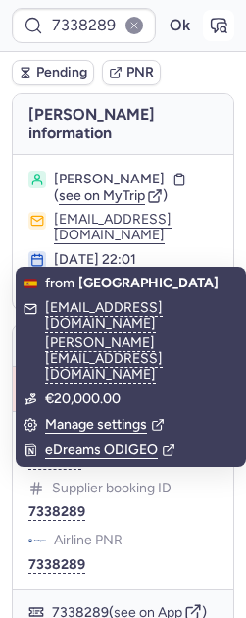
click at [212, 25] on icon "button" at bounding box center [219, 26] width 15 height 14
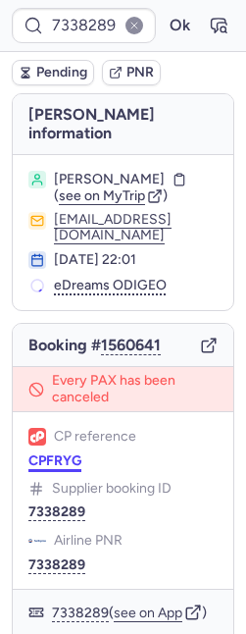
click at [45, 453] on button "CPFRYG" at bounding box center [54, 461] width 53 height 16
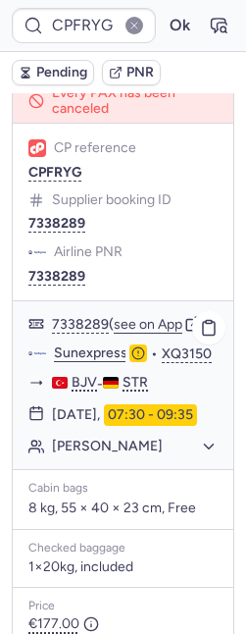
scroll to position [1450, 0]
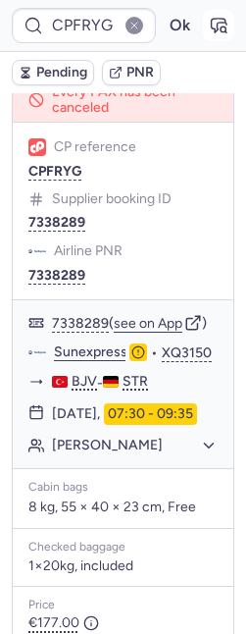
click at [209, 19] on icon "button" at bounding box center [219, 26] width 20 height 20
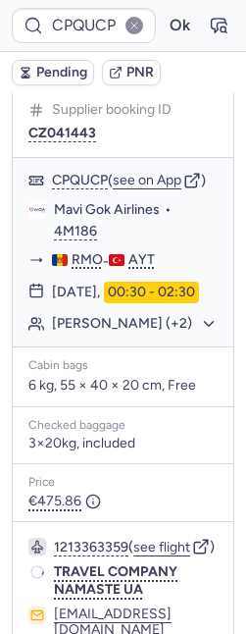
scroll to position [148, 0]
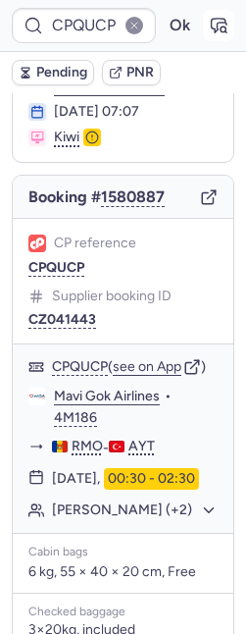
click at [209, 25] on icon "button" at bounding box center [219, 26] width 20 height 20
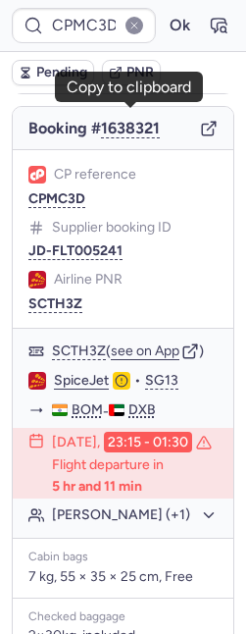
scroll to position [217, 0]
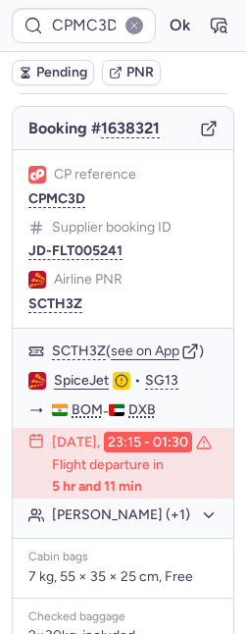
type input "CPZDGK"
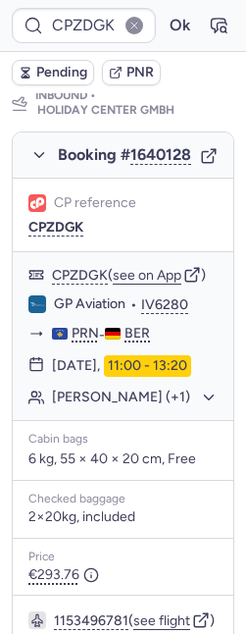
scroll to position [1080, 0]
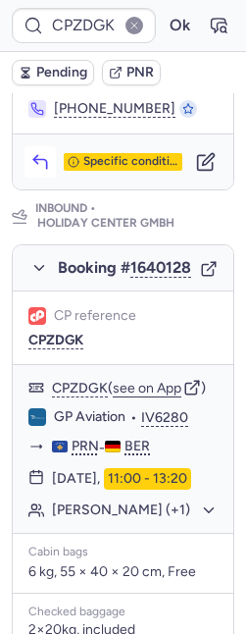
click at [43, 172] on icon "button" at bounding box center [40, 162] width 20 height 20
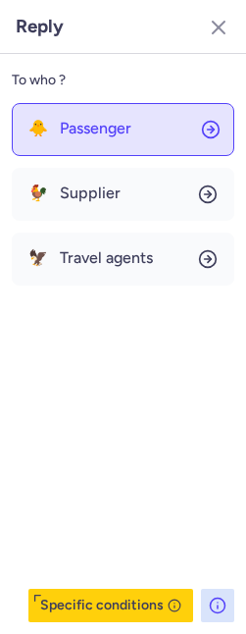
click at [56, 120] on div "🐥 Passenger" at bounding box center [79, 129] width 103 height 18
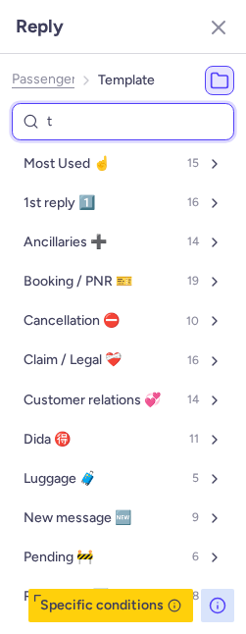
type input "tr"
select select "de"
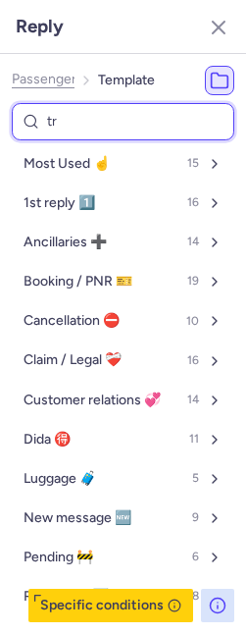
select select "de"
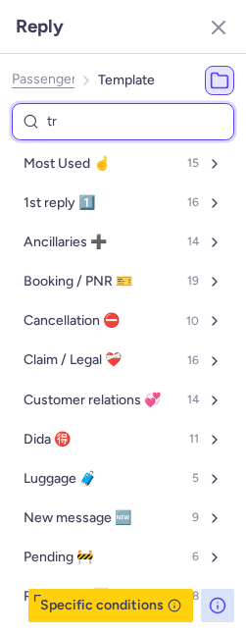
select select "de"
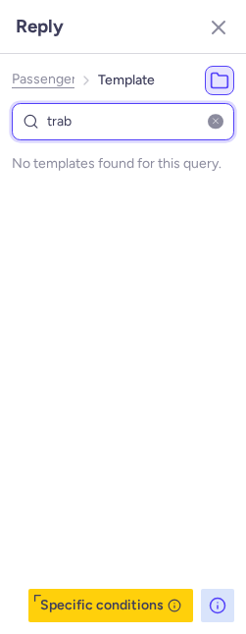
type input "tra"
select select "de"
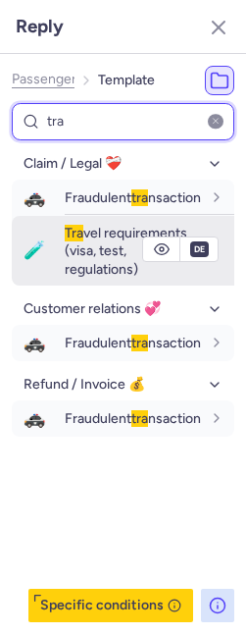
type input "tra"
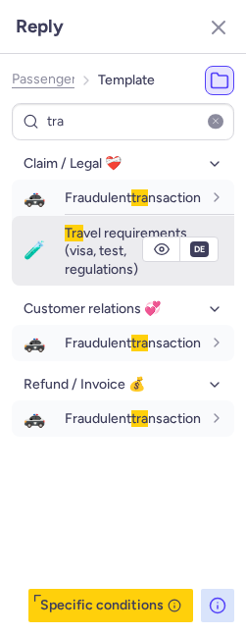
click at [74, 265] on span "Tra vel requirements (visa, test, regulations)" at bounding box center [126, 251] width 123 height 53
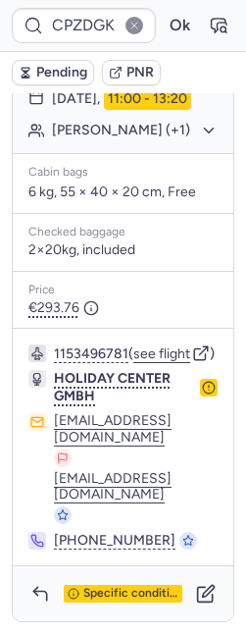
scroll to position [1574, 0]
click at [41, 593] on icon "button" at bounding box center [40, 594] width 20 height 20
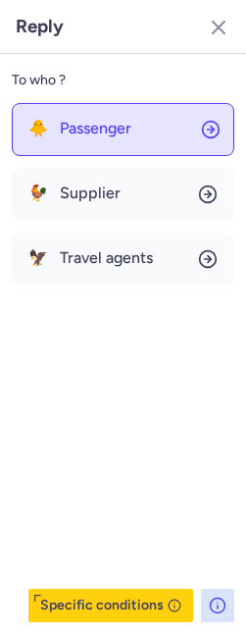
click at [113, 137] on button "🐥 Passenger" at bounding box center [123, 129] width 223 height 53
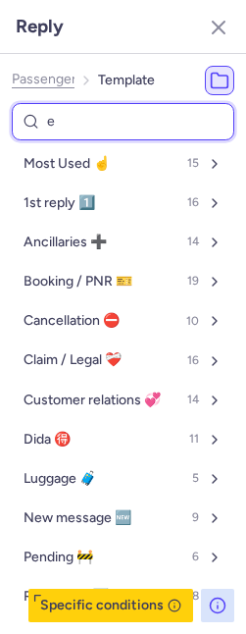
type input "eg"
select select "de"
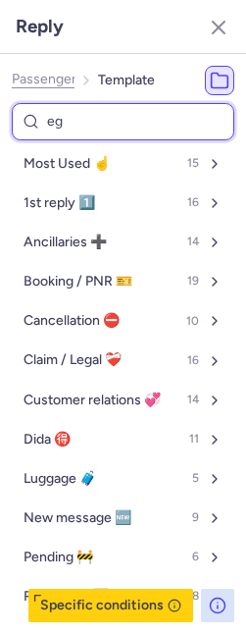
select select "de"
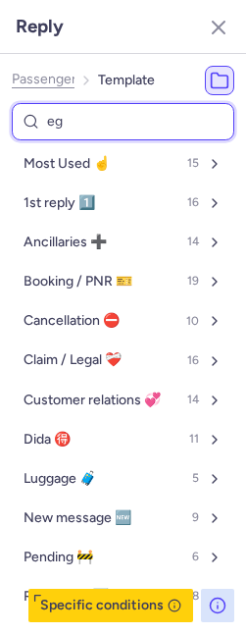
select select "de"
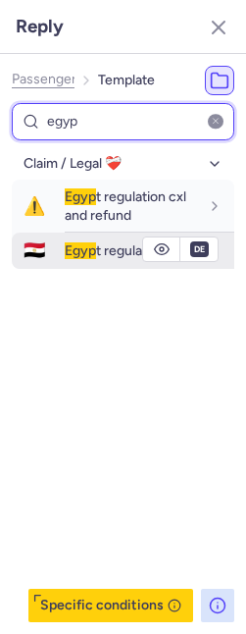
type input "egyp"
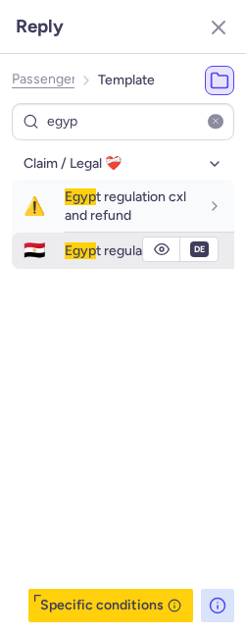
click at [80, 253] on span "Egyp" at bounding box center [80, 250] width 31 height 17
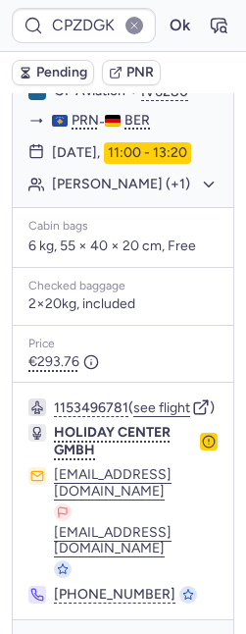
scroll to position [1190, 0]
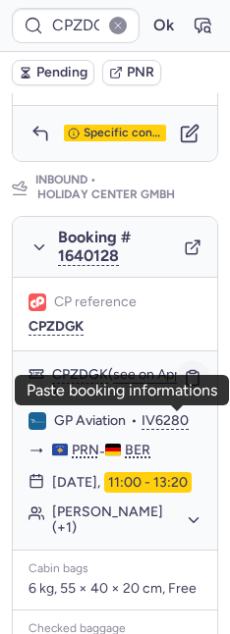
click at [176, 394] on button "button" at bounding box center [192, 377] width 33 height 33
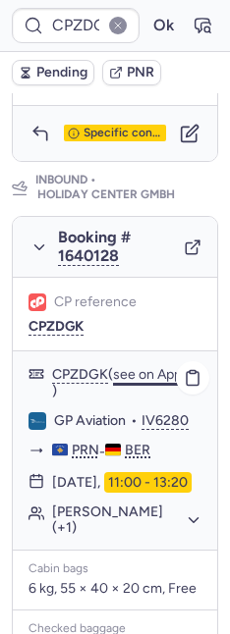
click at [143, 383] on button "see on App" at bounding box center [147, 375] width 69 height 16
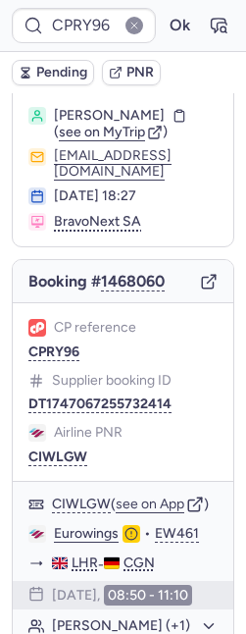
scroll to position [87, 0]
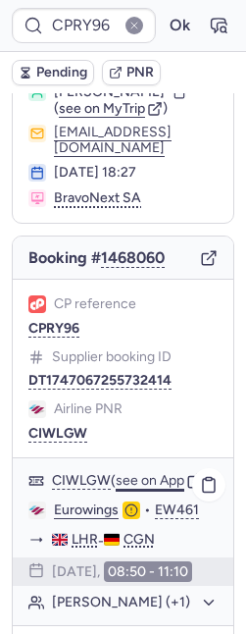
click at [132, 473] on button "see on App" at bounding box center [150, 481] width 69 height 16
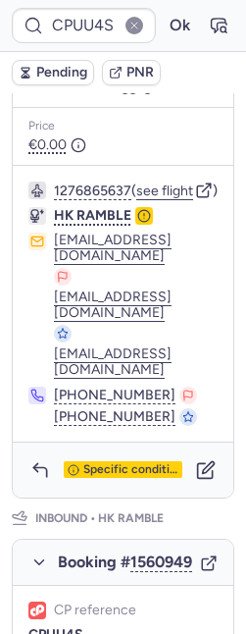
scroll to position [1930, 0]
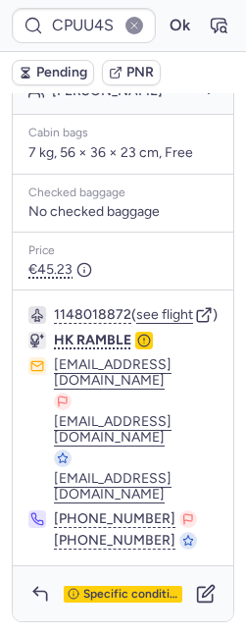
type input "CPDDFW"
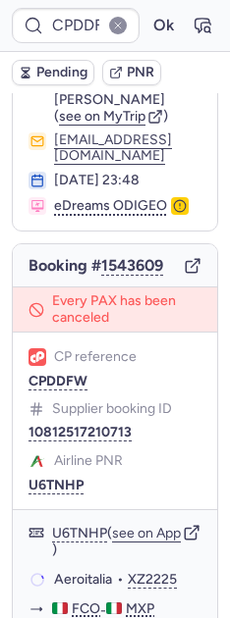
scroll to position [98, 0]
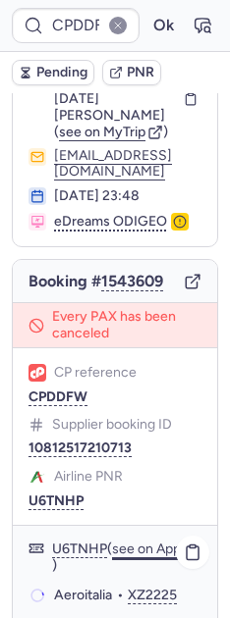
click at [148, 551] on button "see on App" at bounding box center [146, 550] width 69 height 16
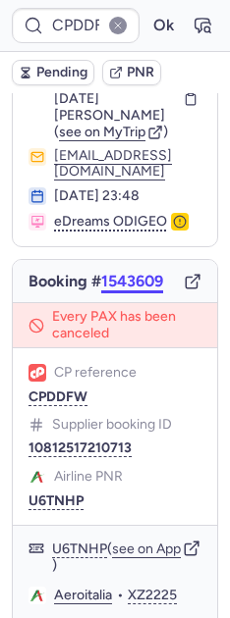
scroll to position [268, 0]
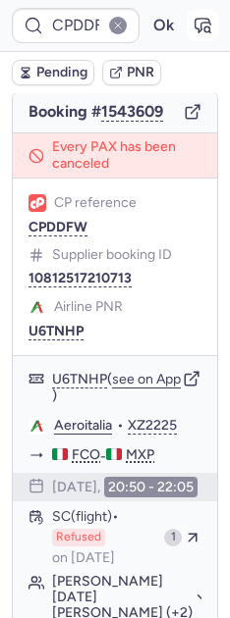
click at [192, 30] on icon "button" at bounding box center [202, 26] width 20 height 20
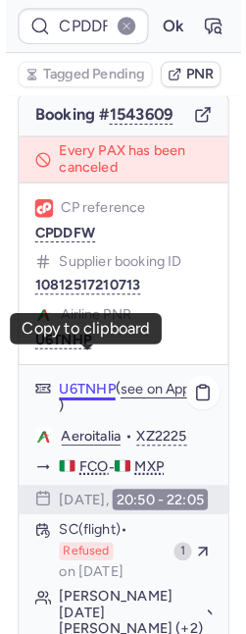
scroll to position [748, 0]
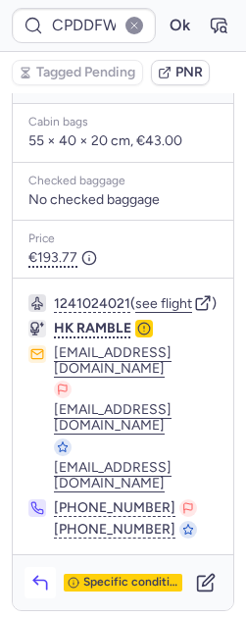
click at [45, 587] on icon "button" at bounding box center [40, 583] width 20 height 20
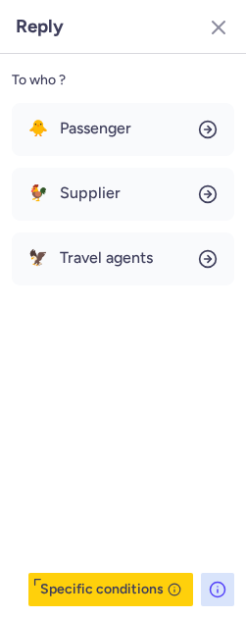
scroll to position [732, 0]
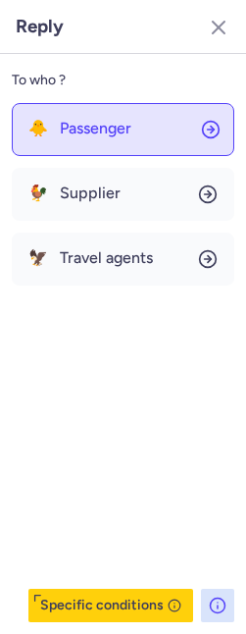
click at [75, 130] on span "Passenger" at bounding box center [96, 129] width 72 height 18
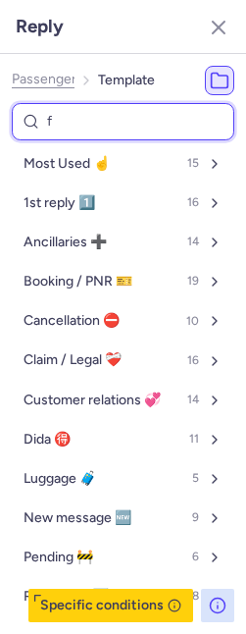
type input "fu"
select select "en"
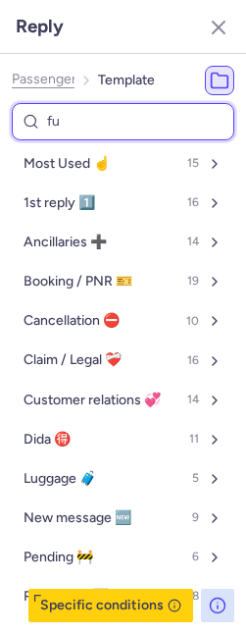
select select "en"
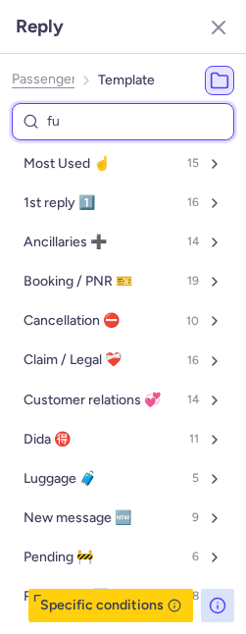
select select "en"
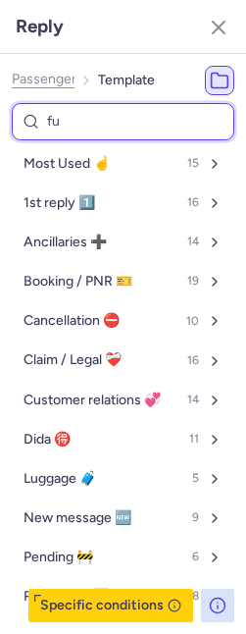
select select "en"
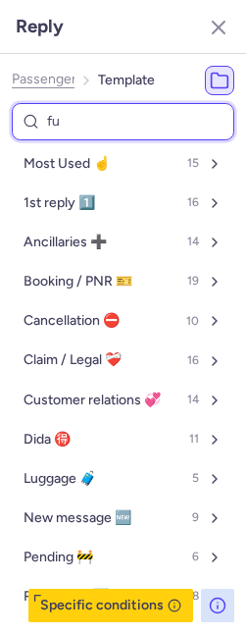
select select "en"
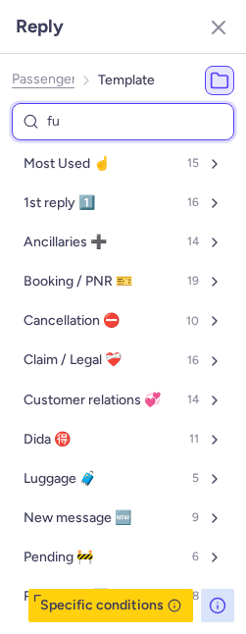
select select "en"
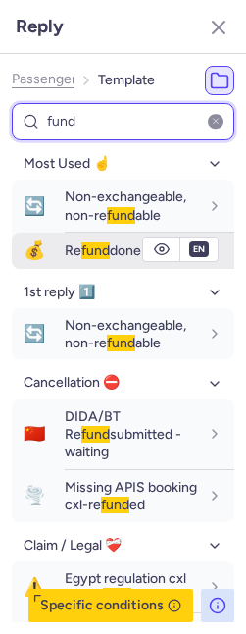
type input "fund"
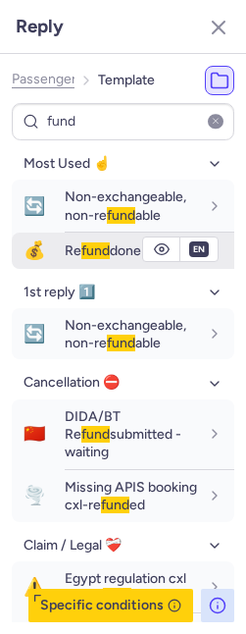
click at [90, 255] on span "fund" at bounding box center [95, 250] width 28 height 17
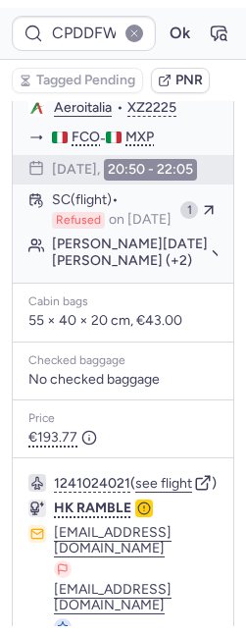
scroll to position [567, 0]
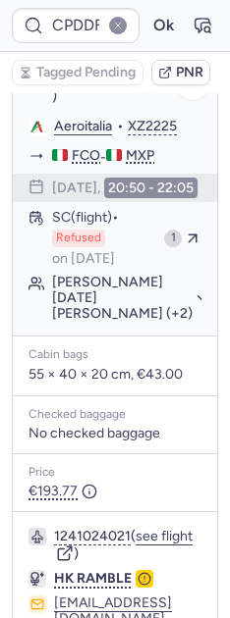
click at [118, 322] on button "Olga Lucia RAMOS ROBAYO (+2)" at bounding box center [126, 298] width 149 height 47
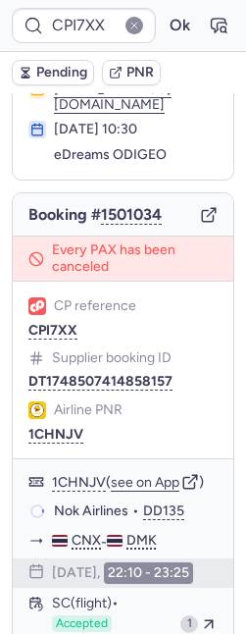
scroll to position [125, 0]
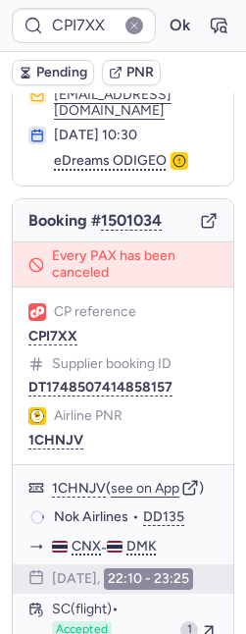
type input "CP7WMC"
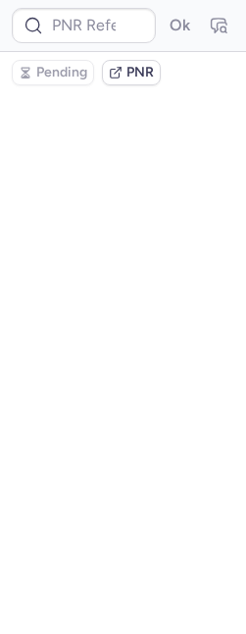
scroll to position [0, 0]
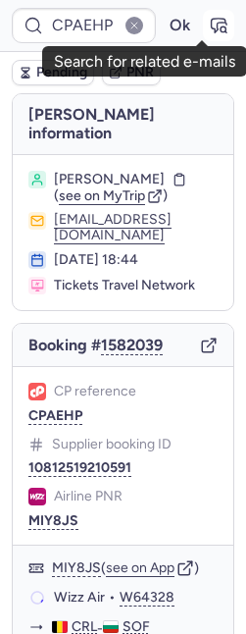
click at [209, 24] on icon "button" at bounding box center [219, 26] width 20 height 20
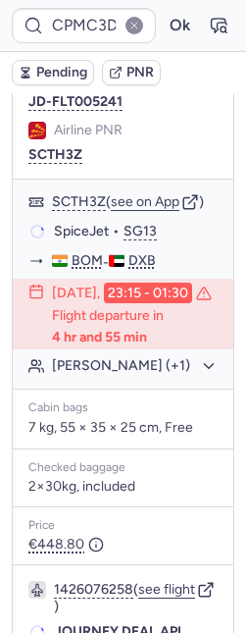
scroll to position [366, 0]
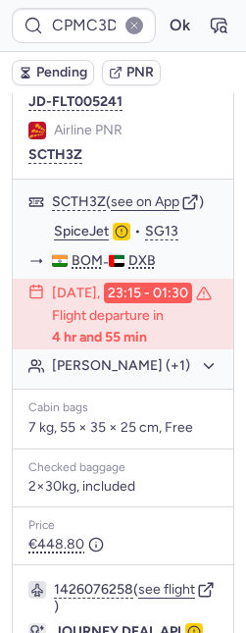
type input "CPAEHP"
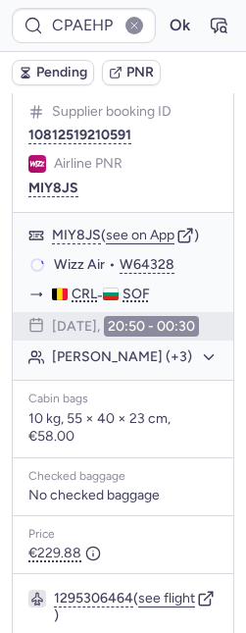
scroll to position [327, 0]
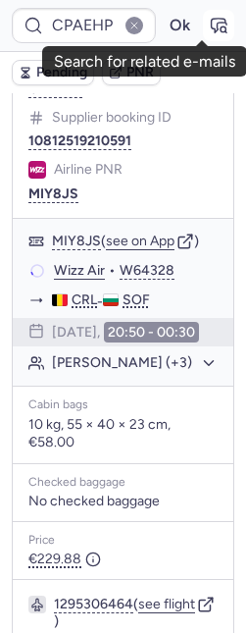
click at [209, 16] on icon "button" at bounding box center [219, 26] width 20 height 20
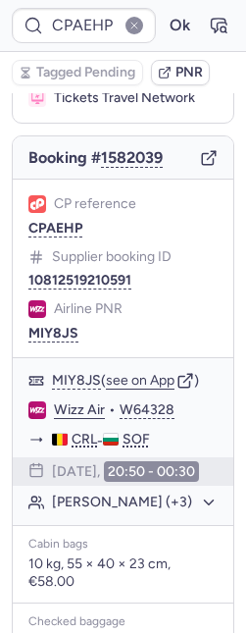
scroll to position [0, 0]
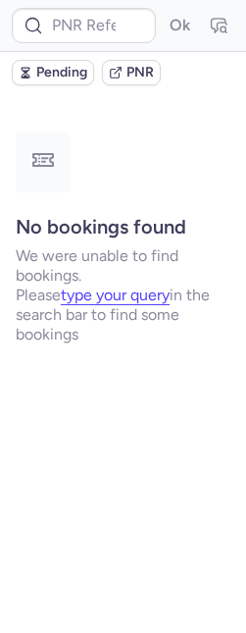
type input "CPMC3D"
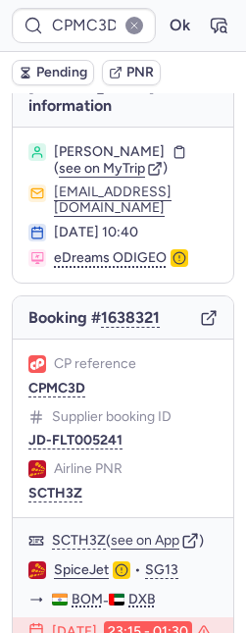
scroll to position [27, 0]
click at [55, 486] on button "SCTH3Z" at bounding box center [55, 494] width 54 height 16
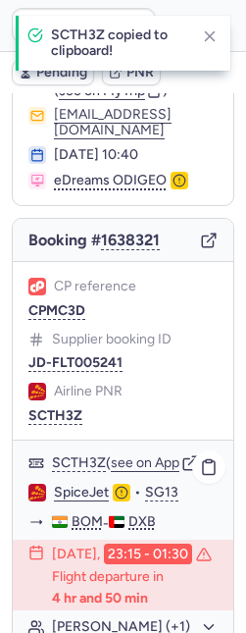
scroll to position [154, 0]
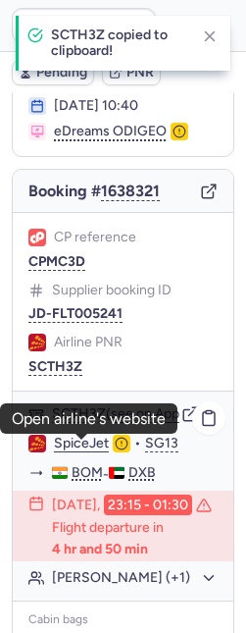
click at [101, 441] on link "SpiceJet" at bounding box center [81, 444] width 55 height 18
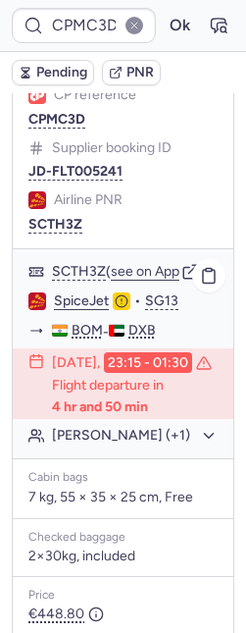
scroll to position [296, 0]
click at [130, 444] on button "Vishwas BATRA (+1)" at bounding box center [135, 436] width 166 height 18
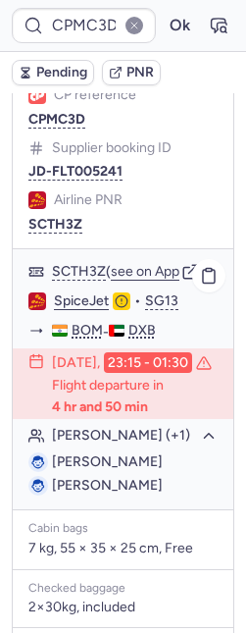
click at [128, 470] on span "Vishwas BATRA" at bounding box center [107, 461] width 111 height 17
copy span "BATRA"
click at [209, 21] on icon "button" at bounding box center [219, 26] width 20 height 20
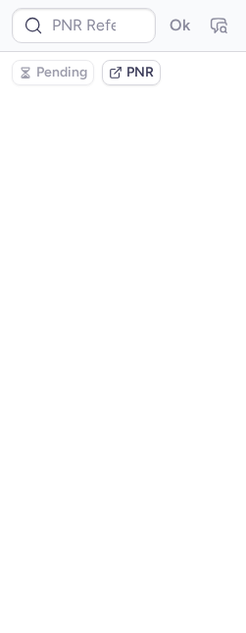
scroll to position [0, 0]
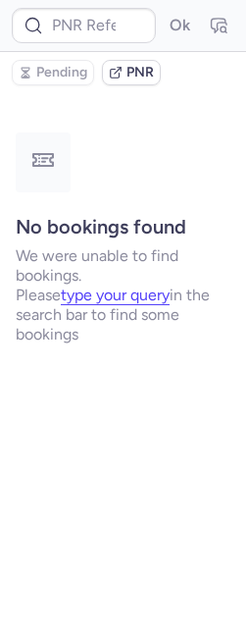
type input "CPMC3D"
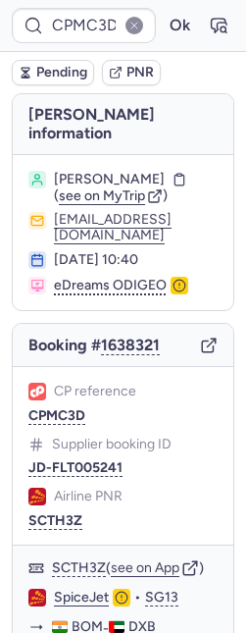
click at [57, 78] on span "Pending" at bounding box center [61, 73] width 51 height 16
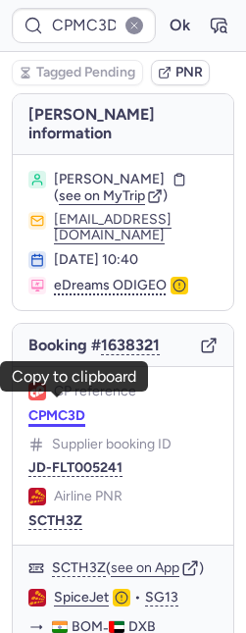
click at [57, 408] on button "CPMC3D" at bounding box center [56, 416] width 57 height 16
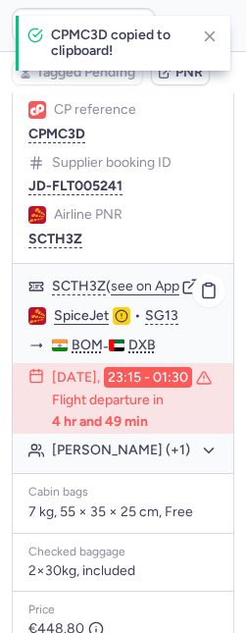
scroll to position [419, 0]
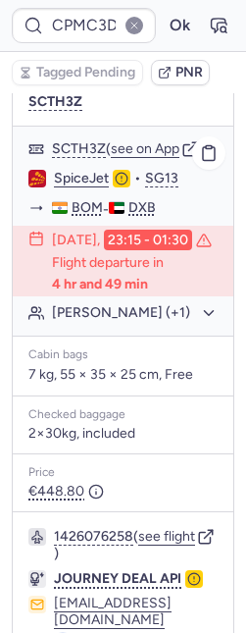
click at [80, 322] on button "Vishwas BATRA (+1)" at bounding box center [135, 313] width 166 height 18
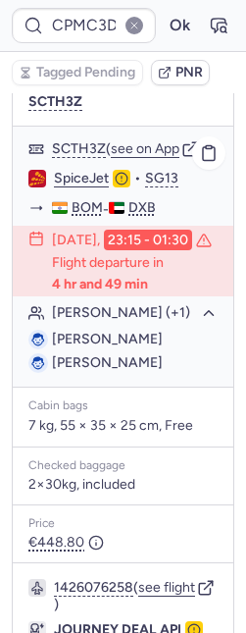
click at [64, 347] on span "Vishwas BATRA" at bounding box center [107, 339] width 111 height 17
copy span "Vishwas"
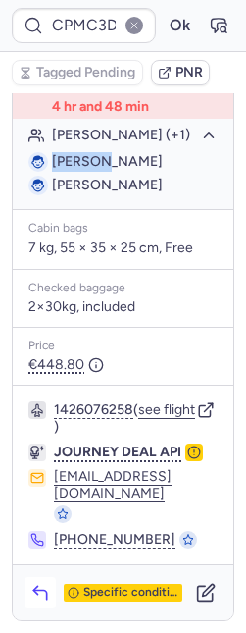
scroll to position [620, 0]
click at [44, 589] on icon "button" at bounding box center [40, 593] width 20 height 20
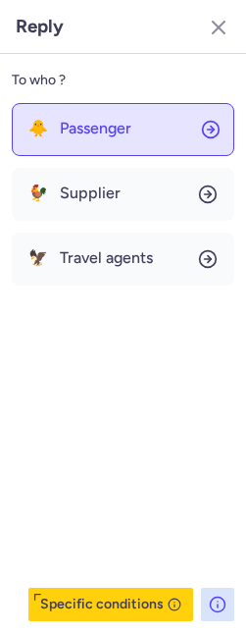
click at [101, 148] on button "🐥 Passenger" at bounding box center [123, 129] width 223 height 53
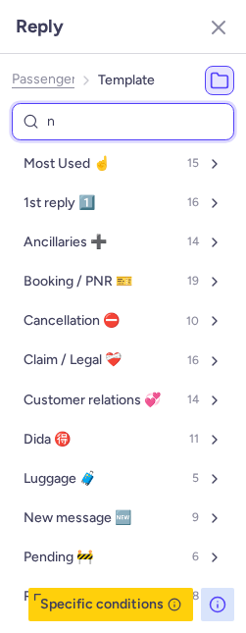
type input "nr"
select select "en"
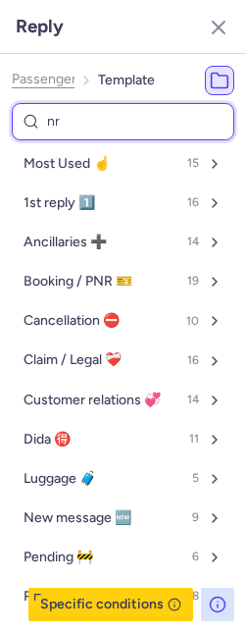
select select "en"
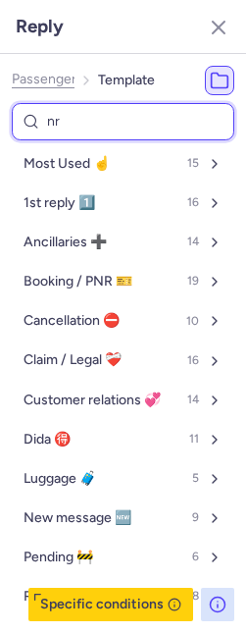
select select "en"
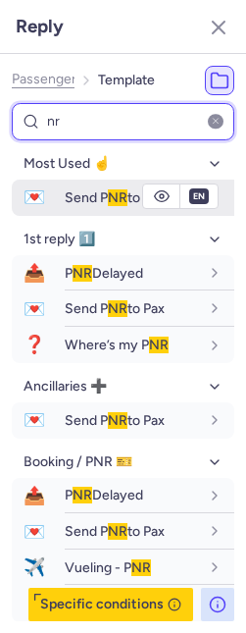
type input "nr"
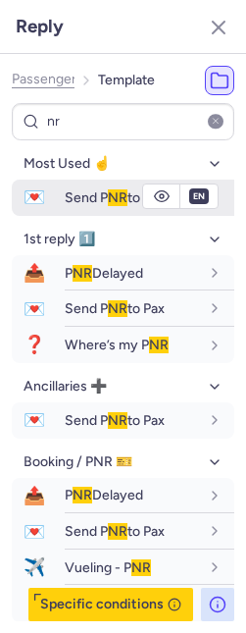
click at [88, 190] on span "Send P NR to Pax" at bounding box center [115, 197] width 100 height 17
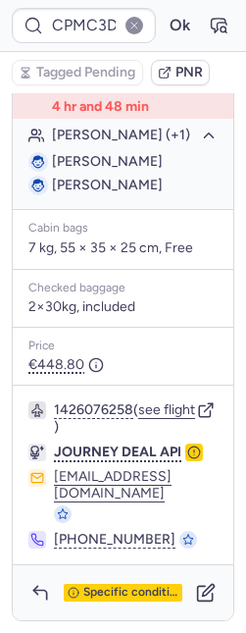
click at [67, 193] on span "Sumit YADAV" at bounding box center [107, 185] width 111 height 17
copy span "Sumit"
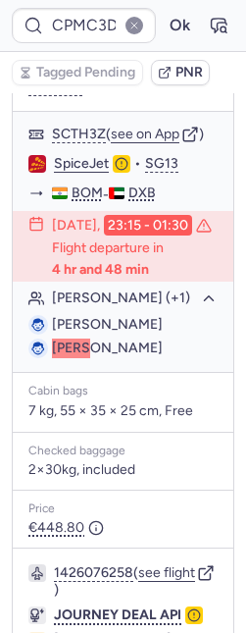
scroll to position [216, 0]
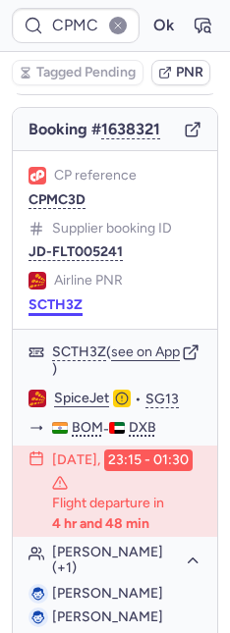
click at [54, 0] on body "CPMC3D Ok Tagged Pending PNR Booker information Vishwas BATRA ( see on MyTrip )…" at bounding box center [115, 0] width 230 height 0
click at [42, 313] on button "SCTH3Z" at bounding box center [55, 305] width 54 height 16
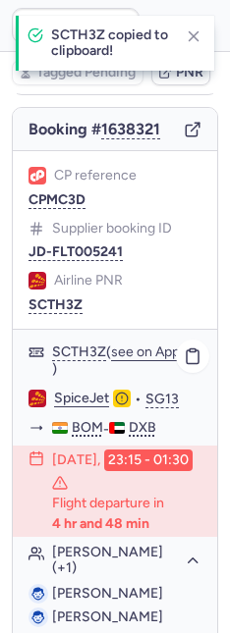
click at [80, 398] on link "SpiceJet" at bounding box center [81, 399] width 55 height 18
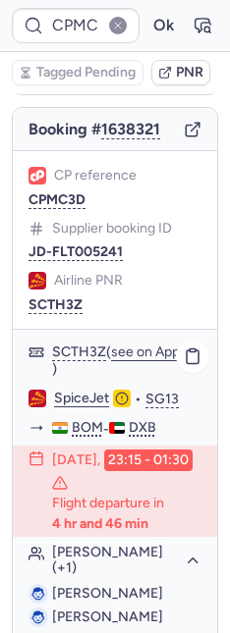
type input "CPZDGK"
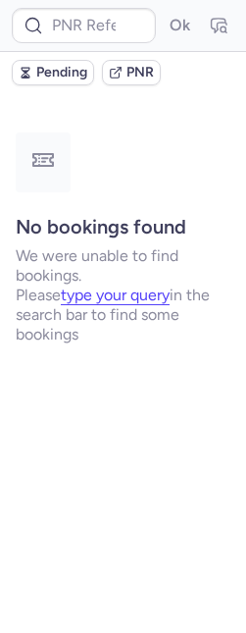
scroll to position [0, 0]
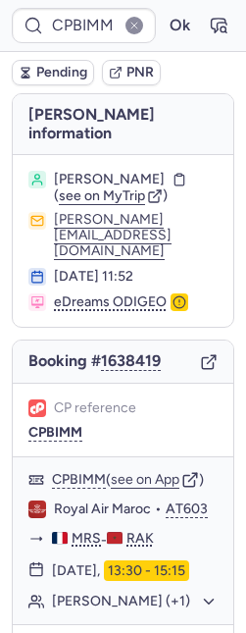
type input "CPZDGK"
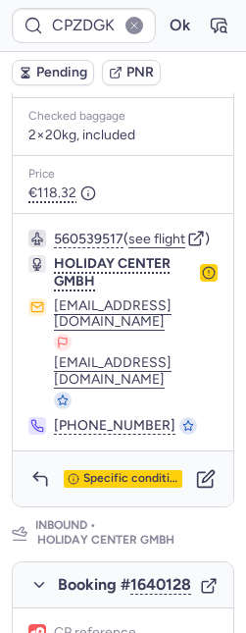
scroll to position [805, 0]
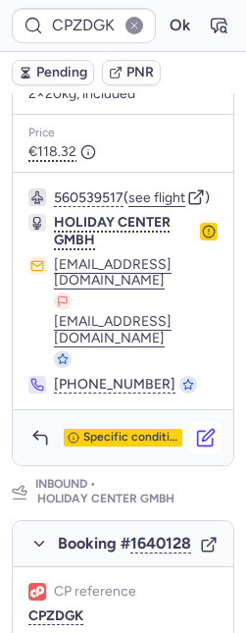
click at [198, 447] on icon "button" at bounding box center [206, 438] width 20 height 20
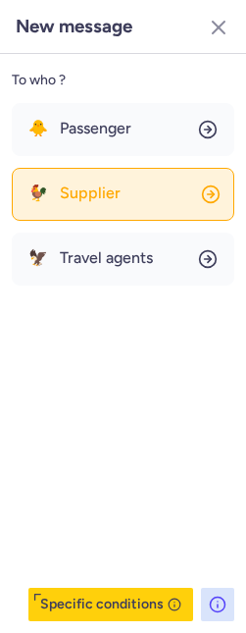
click at [115, 203] on button "🐓 Supplier" at bounding box center [123, 194] width 223 height 53
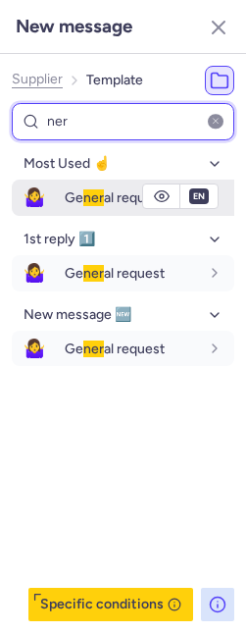
type input "ner"
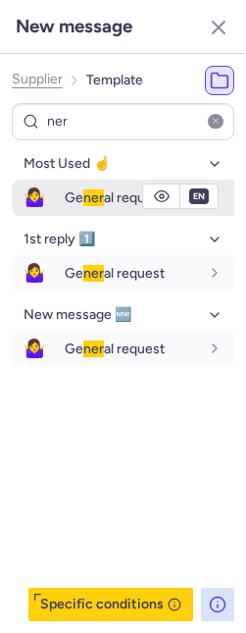
click at [115, 206] on div "Ge ner al request" at bounding box center [132, 197] width 134 height 18
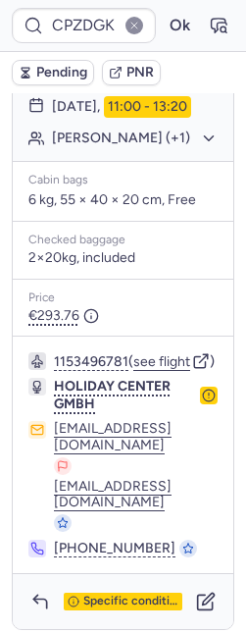
scroll to position [1575, 0]
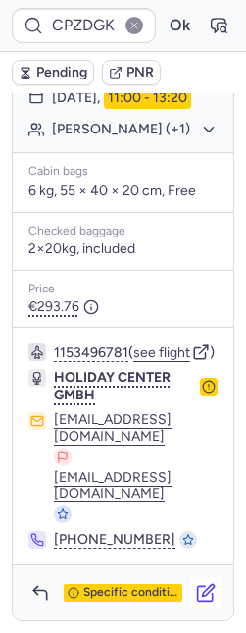
click at [191, 603] on button "button" at bounding box center [205, 592] width 31 height 31
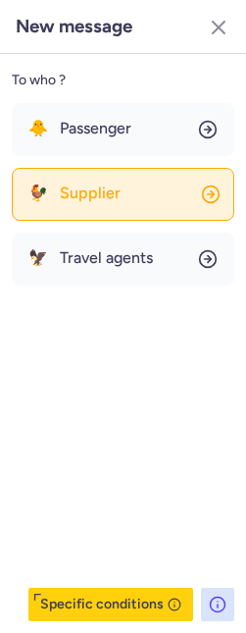
click at [117, 197] on button "🐓 Supplier" at bounding box center [123, 194] width 223 height 53
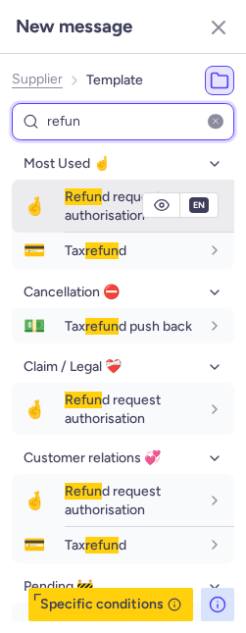
type input "refun"
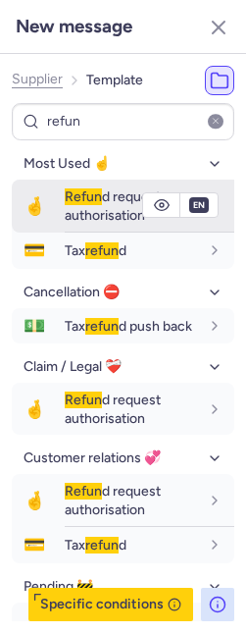
click at [45, 212] on span "🤞" at bounding box center [34, 206] width 45 height 36
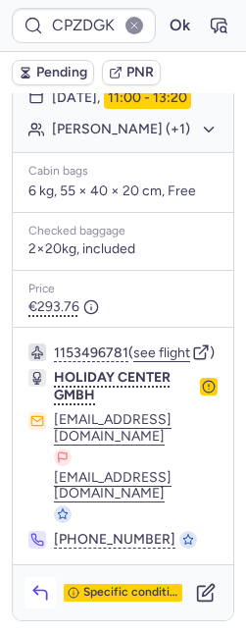
click at [30, 590] on icon "button" at bounding box center [40, 593] width 20 height 20
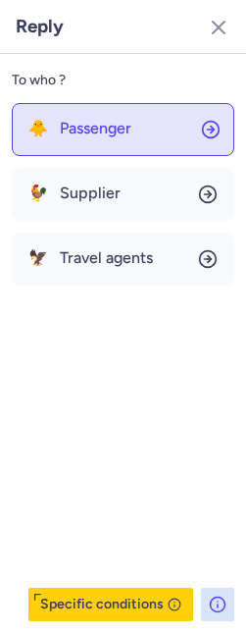
click at [53, 130] on div "🐥 Passenger" at bounding box center [79, 129] width 103 height 18
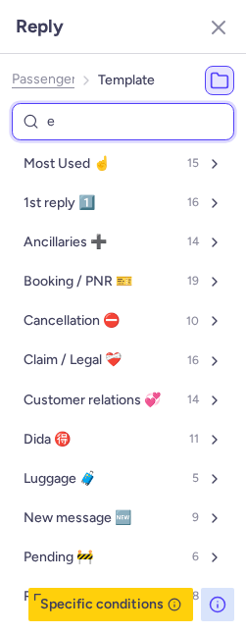
type input "en"
select select "de"
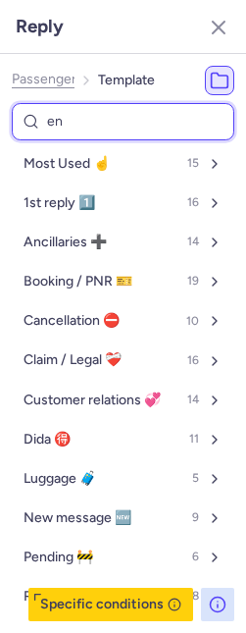
select select "de"
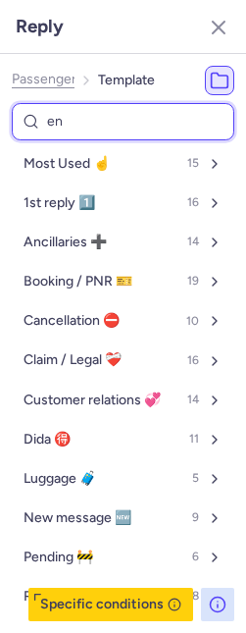
select select "de"
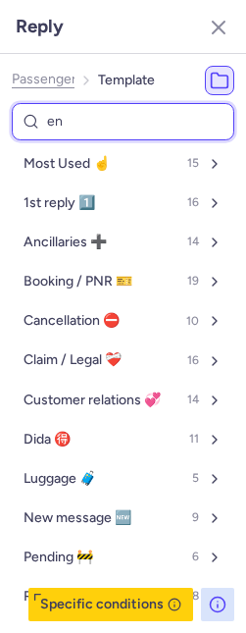
select select "de"
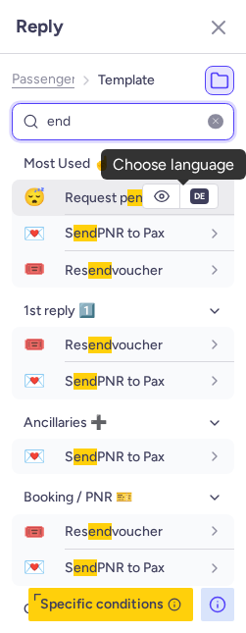
type input "end"
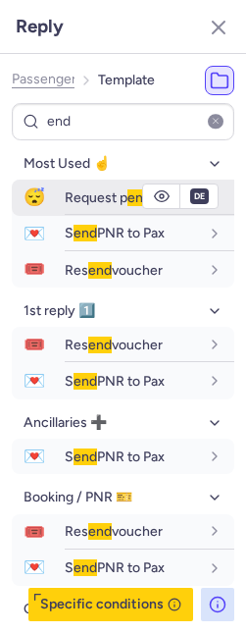
click at [100, 195] on span "Request p end ing" at bounding box center [117, 197] width 105 height 17
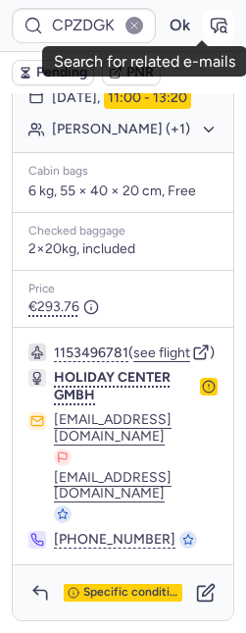
click at [212, 30] on icon "button" at bounding box center [219, 26] width 15 height 14
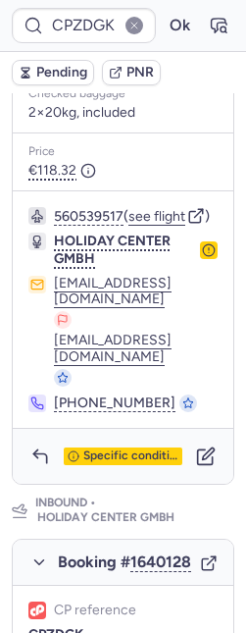
scroll to position [780, 0]
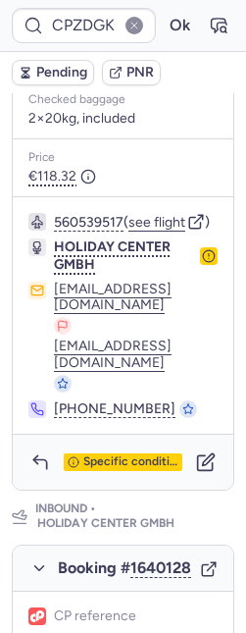
click at [64, 79] on button "Pending" at bounding box center [53, 73] width 82 height 26
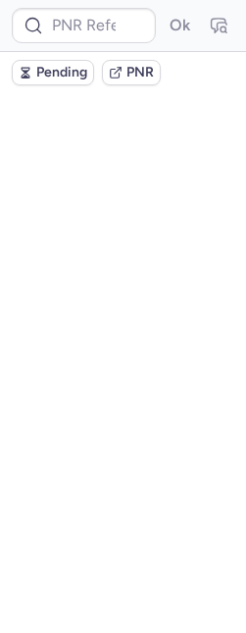
scroll to position [0, 0]
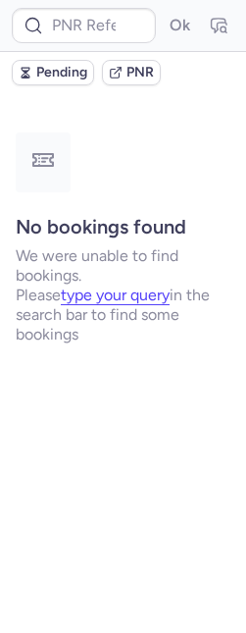
type input "CPALBX"
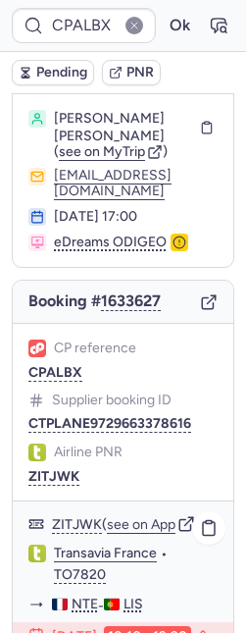
scroll to position [366, 0]
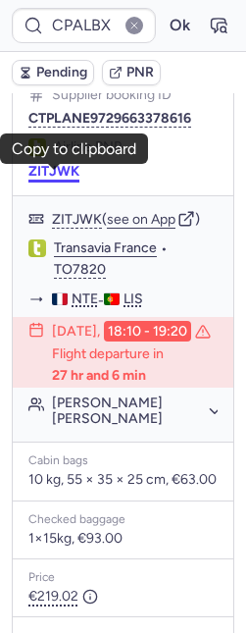
click at [53, 180] on button "ZITJWK" at bounding box center [53, 172] width 51 height 16
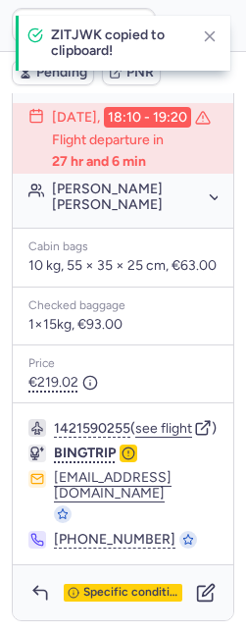
scroll to position [619, 0]
click at [38, 593] on icon "button" at bounding box center [40, 593] width 20 height 20
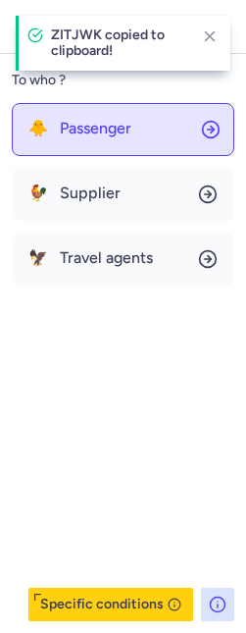
click at [58, 138] on button "🐥 Passenger" at bounding box center [123, 129] width 223 height 53
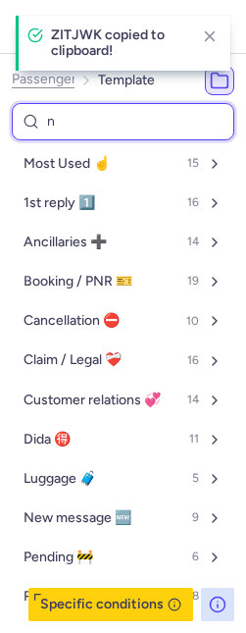
type input "nr"
select select "en"
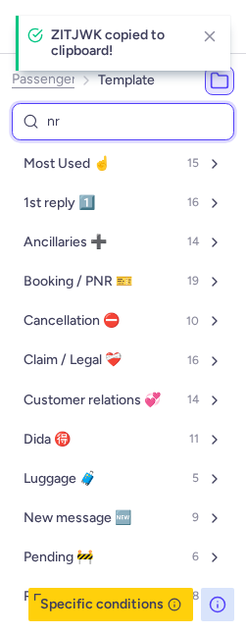
select select "en"
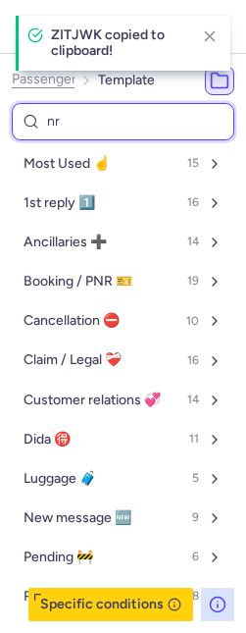
select select "en"
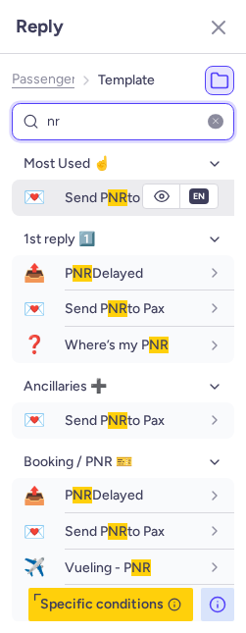
type input "nr"
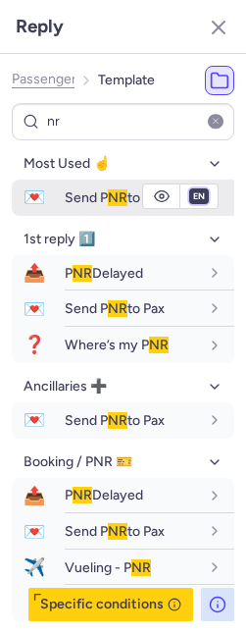
click at [190, 196] on select "fr en de nl pt es it ru" at bounding box center [199, 196] width 18 height 16
select select "fr"
click at [190, 188] on select "fr en de nl pt es it ru" at bounding box center [199, 196] width 18 height 16
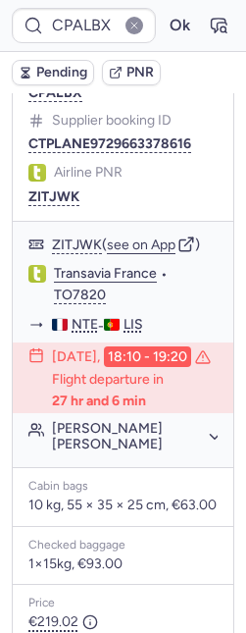
scroll to position [201, 0]
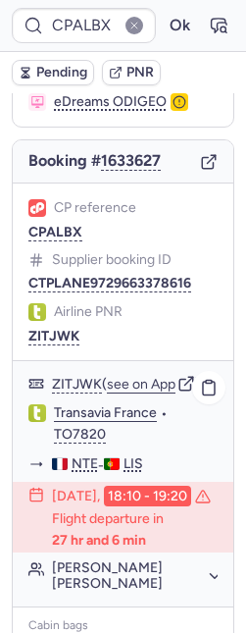
click at [90, 422] on link "Transavia France" at bounding box center [105, 413] width 103 height 18
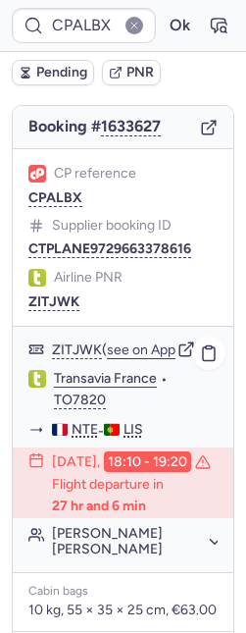
click at [130, 557] on button "Suzanne Marie Francoise CARVALHO" at bounding box center [135, 541] width 166 height 31
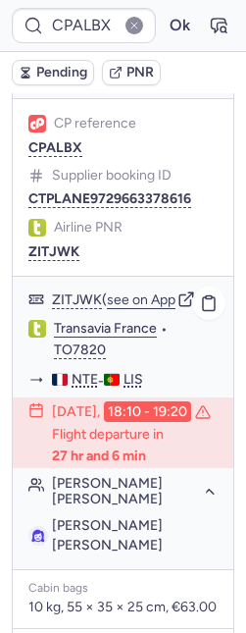
scroll to position [314, 0]
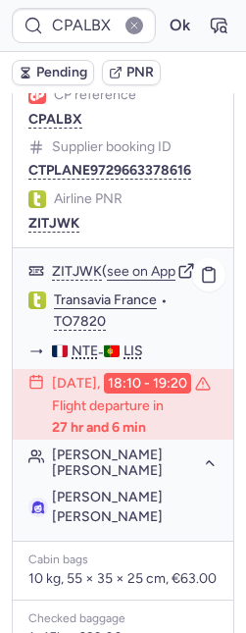
click at [140, 525] on span "Suzanne Marie Francoise CARVALHO" at bounding box center [107, 507] width 111 height 36
copy span "CARVALHO"
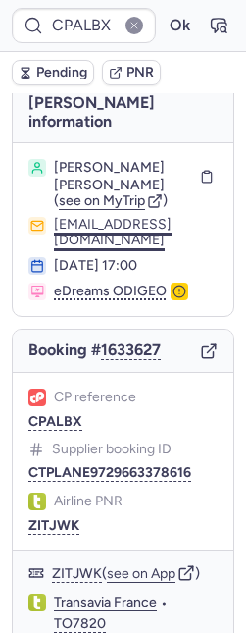
scroll to position [0, 0]
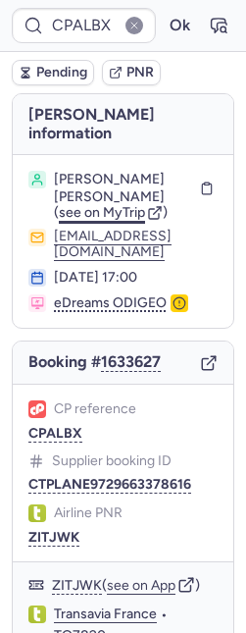
click at [100, 212] on span "see on MyTrip" at bounding box center [102, 212] width 86 height 17
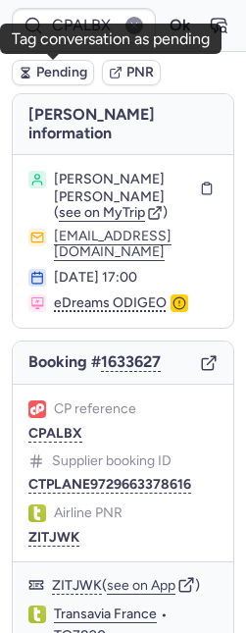
click at [64, 65] on span "Pending" at bounding box center [61, 73] width 51 height 16
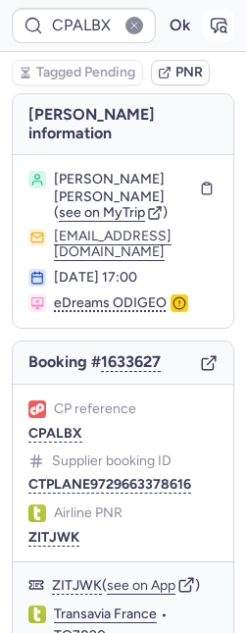
click at [212, 25] on icon "button" at bounding box center [219, 26] width 15 height 14
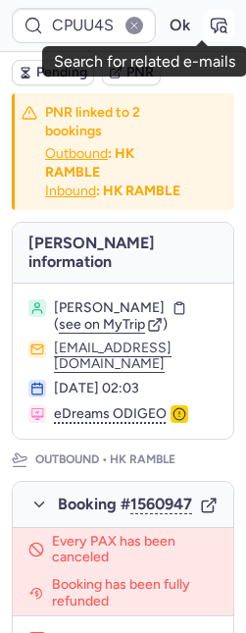
click at [209, 26] on icon "button" at bounding box center [219, 26] width 20 height 20
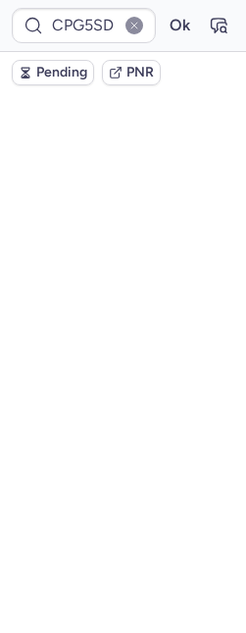
scroll to position [60, 0]
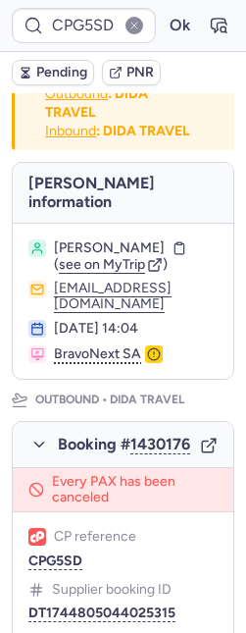
type input "CPI7XX"
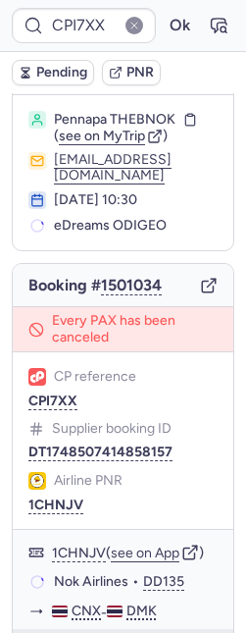
scroll to position [59, 0]
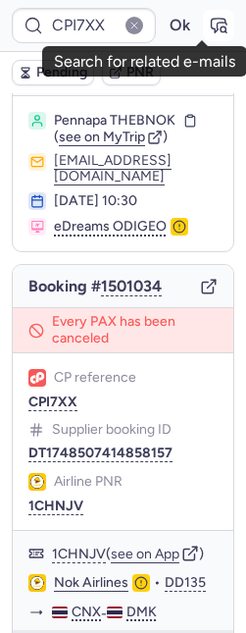
click at [209, 21] on icon "button" at bounding box center [219, 26] width 20 height 20
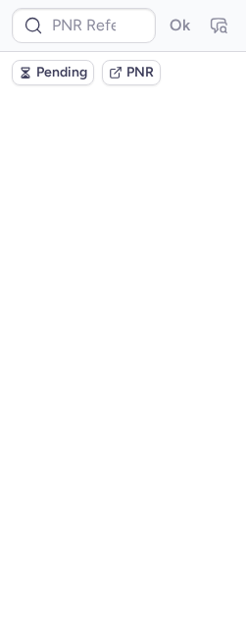
scroll to position [0, 0]
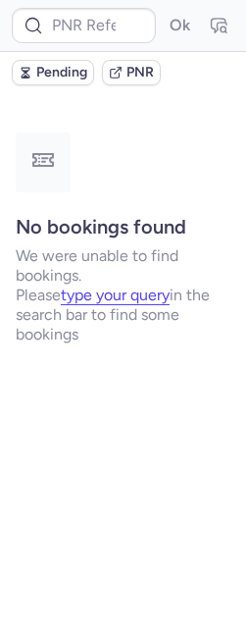
type input "CPG5SD"
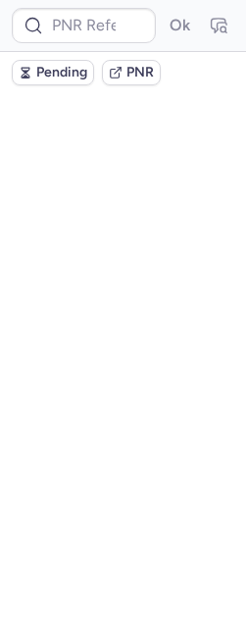
type input "CPBIMM"
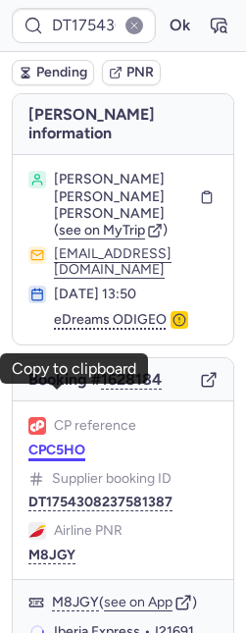
click at [65, 442] on button "CPC5HO" at bounding box center [56, 450] width 57 height 16
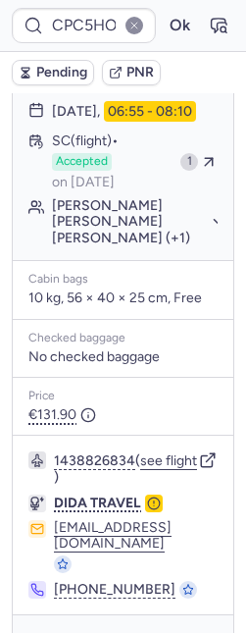
scroll to position [415, 0]
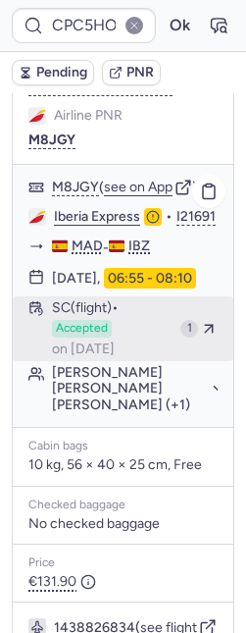
click at [83, 320] on span "Accepted" at bounding box center [82, 329] width 60 height 18
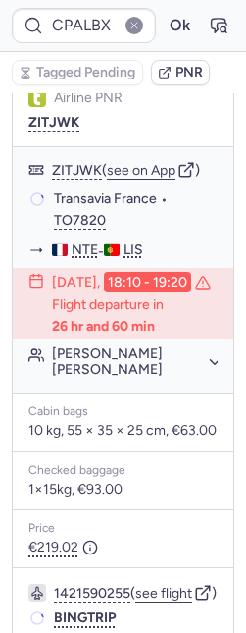
type input "CPG5SD"
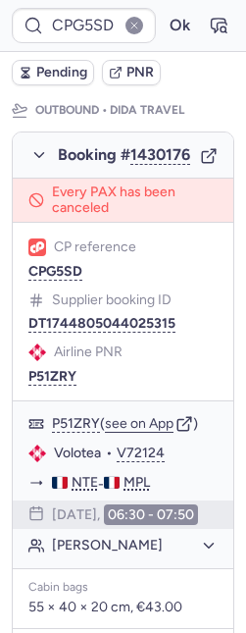
scroll to position [313, 0]
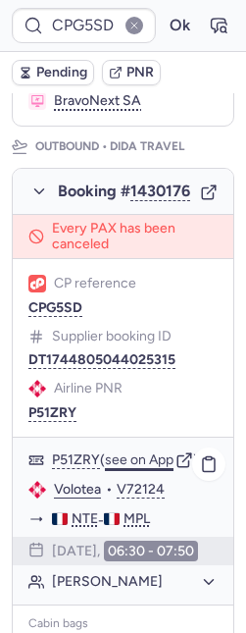
click at [140, 468] on button "see on App" at bounding box center [139, 460] width 69 height 16
click at [168, 13] on button "Ok" at bounding box center [179, 25] width 31 height 31
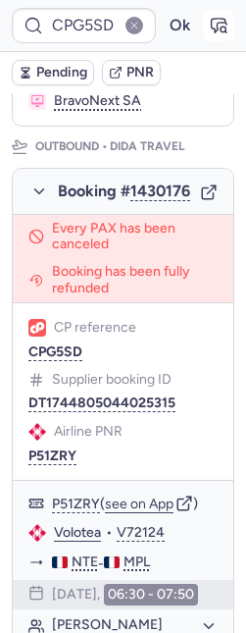
click at [209, 30] on icon "button" at bounding box center [219, 26] width 20 height 20
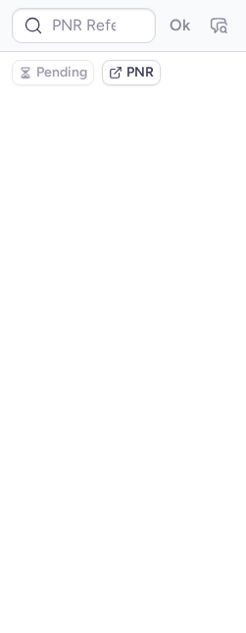
scroll to position [0, 0]
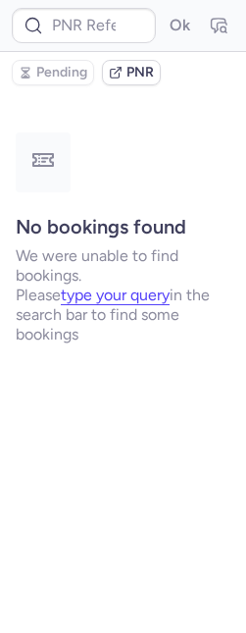
type input "CPG5SD"
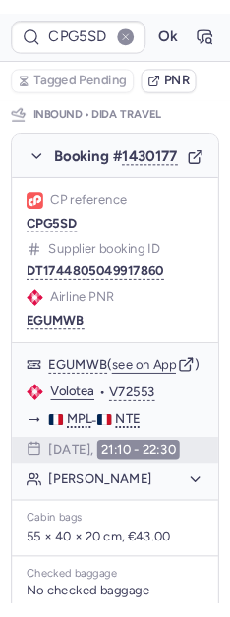
scroll to position [1611, 0]
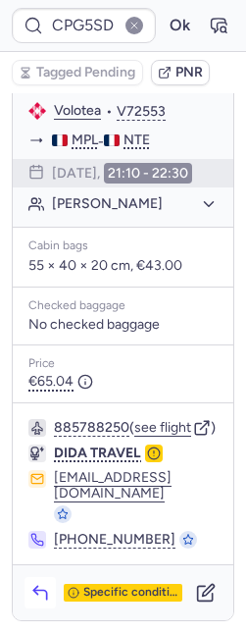
click at [46, 592] on icon "button" at bounding box center [40, 593] width 20 height 20
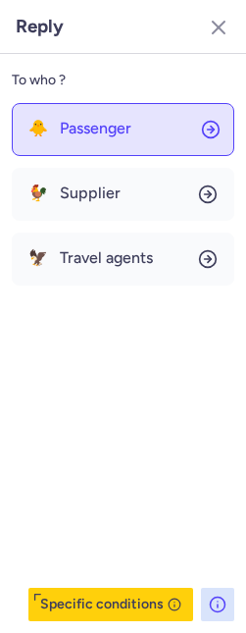
click at [78, 131] on span "Passenger" at bounding box center [96, 129] width 72 height 18
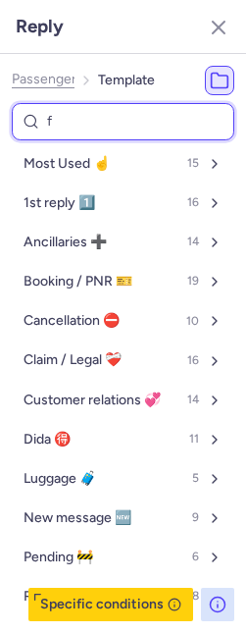
type input "fu"
select select "en"
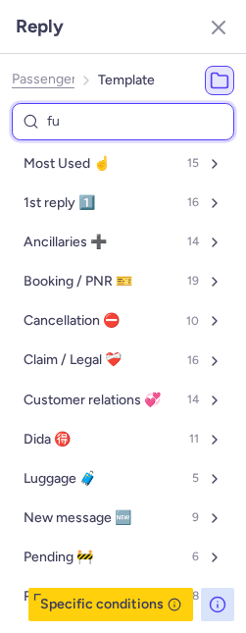
select select "en"
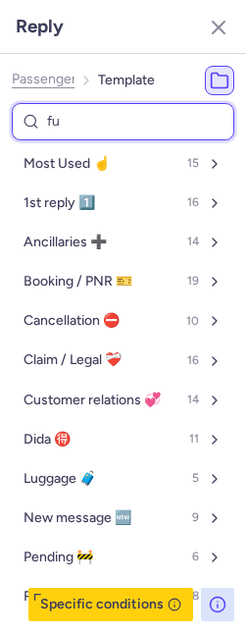
select select "en"
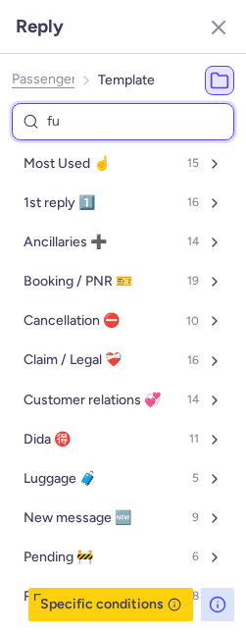
select select "en"
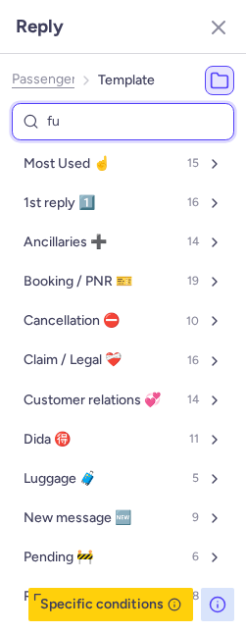
select select "en"
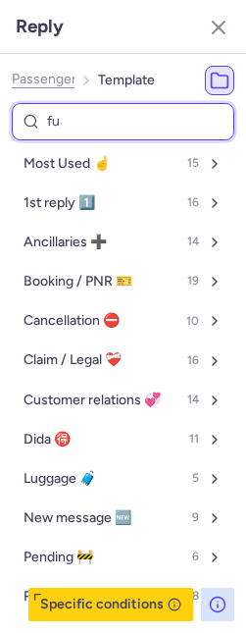
select select "en"
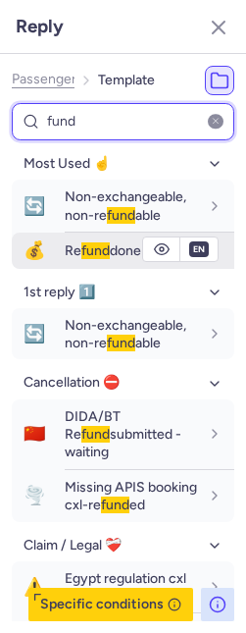
type input "fund"
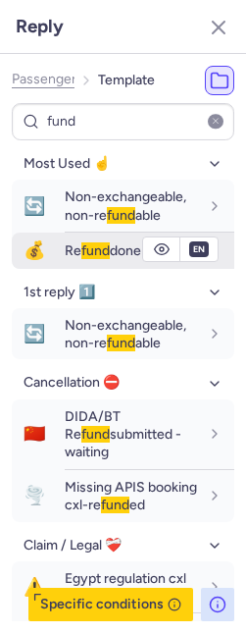
click at [65, 251] on span "Re fund done" at bounding box center [103, 250] width 77 height 17
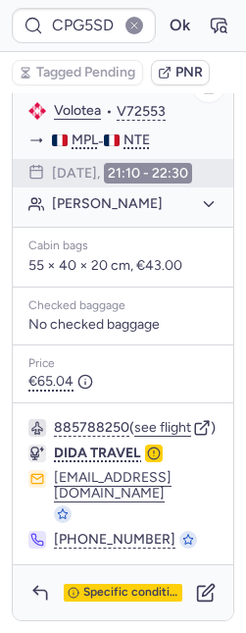
click at [152, 253] on div "Cabin bags" at bounding box center [122, 246] width 189 height 14
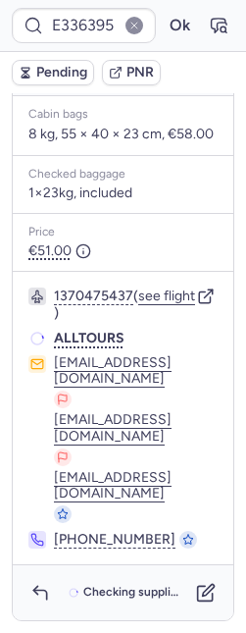
scroll to position [34, 0]
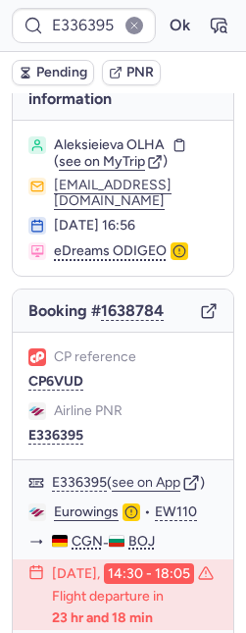
type input "CPBIMM"
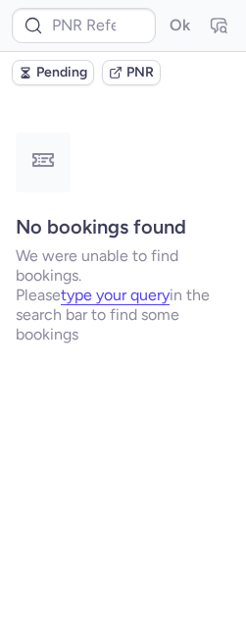
scroll to position [0, 0]
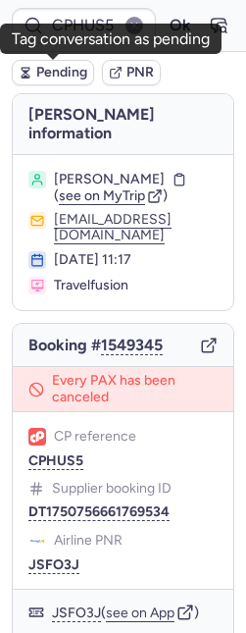
click at [75, 70] on span "Pending" at bounding box center [61, 73] width 51 height 16
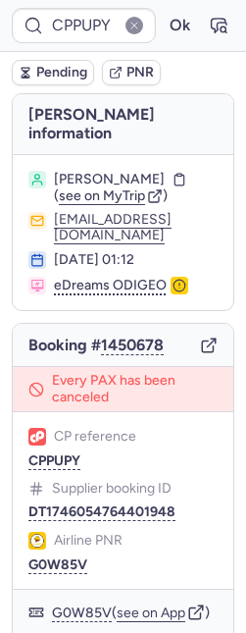
type input "CPHUS5"
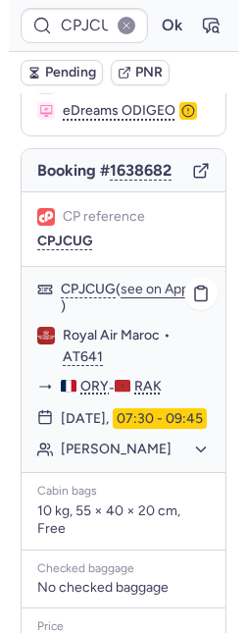
scroll to position [552, 0]
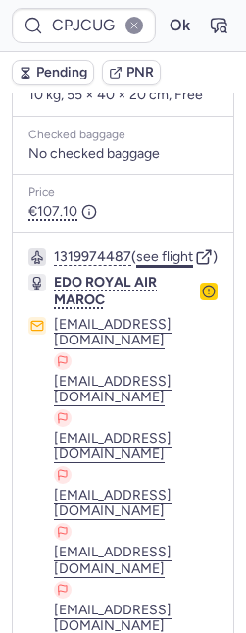
click at [166, 265] on button "see flight" at bounding box center [164, 257] width 57 height 16
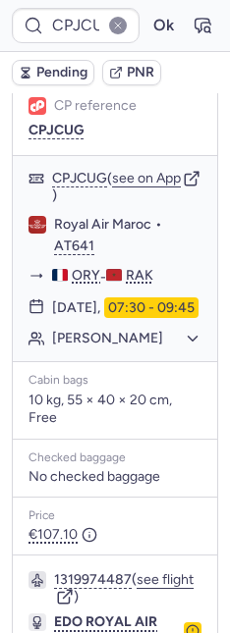
scroll to position [0, 0]
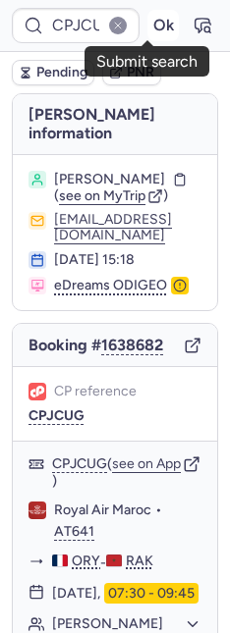
click at [151, 23] on button "Ok" at bounding box center [162, 25] width 31 height 31
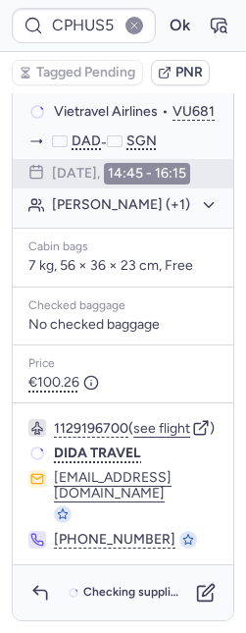
scroll to position [586, 0]
type input "CPBIMM"
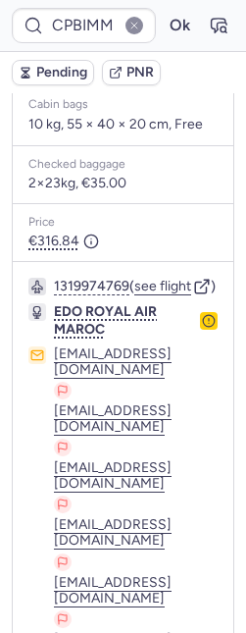
scroll to position [243, 0]
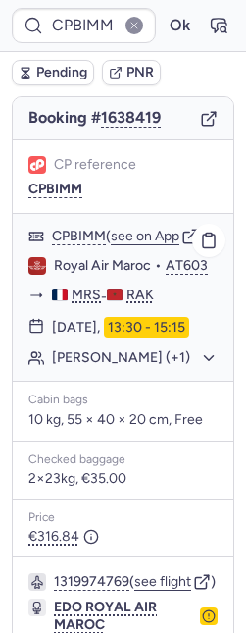
click at [170, 364] on button "Eugene CASELLI (+1)" at bounding box center [135, 358] width 166 height 18
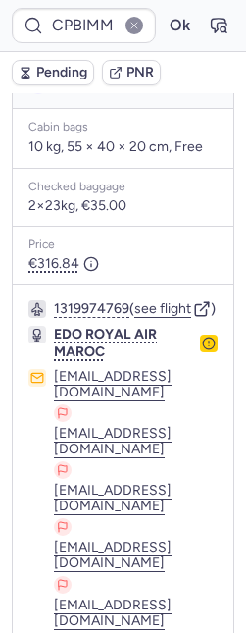
scroll to position [700, 0]
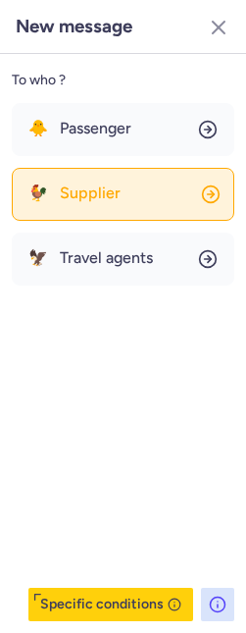
click at [67, 210] on button "🐓 Supplier" at bounding box center [123, 194] width 223 height 53
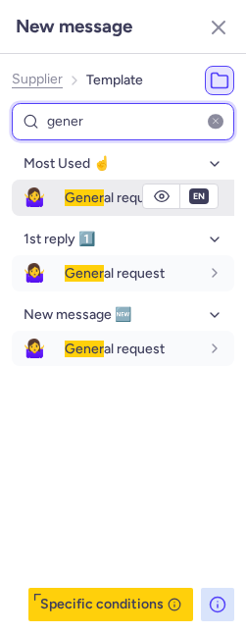
type input "gener"
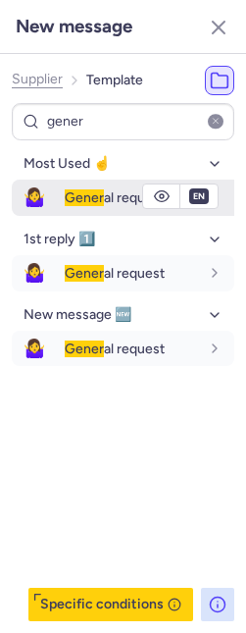
click at [82, 186] on div "Gener al request" at bounding box center [150, 197] width 170 height 33
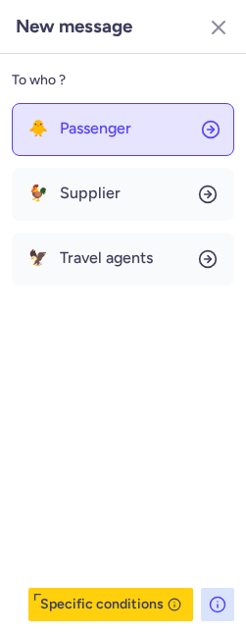
click at [83, 131] on span "Passenger" at bounding box center [96, 129] width 72 height 18
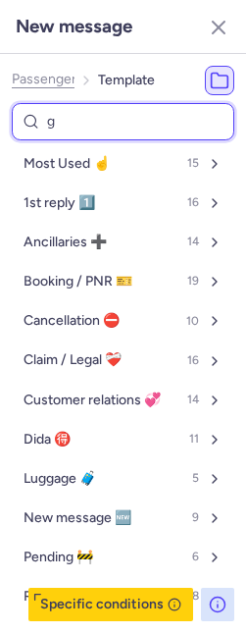
type input "ge"
select select "en"
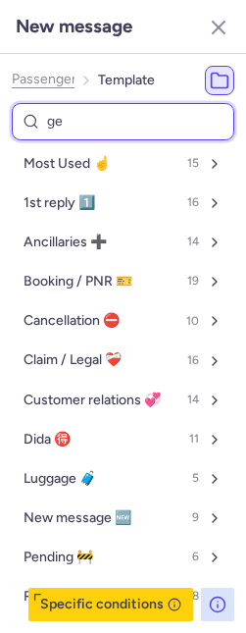
select select "en"
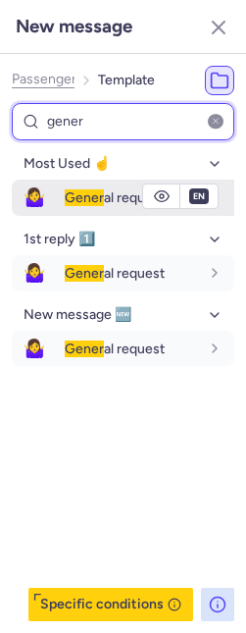
type input "gener"
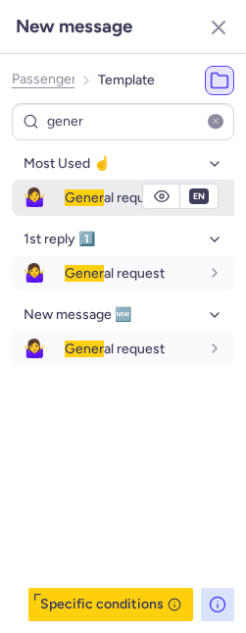
click at [55, 193] on button "🤷‍♀️ Gener al request" at bounding box center [123, 198] width 223 height 36
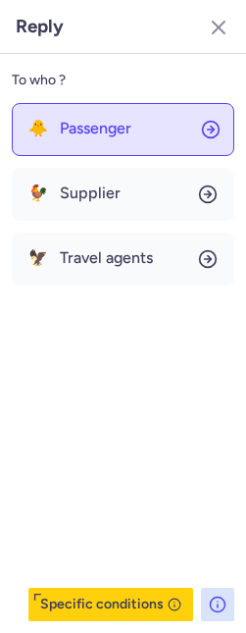
click at [60, 135] on span "Passenger" at bounding box center [96, 129] width 72 height 18
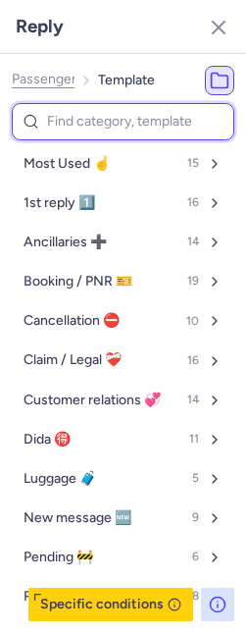
type input "m"
select select "en"
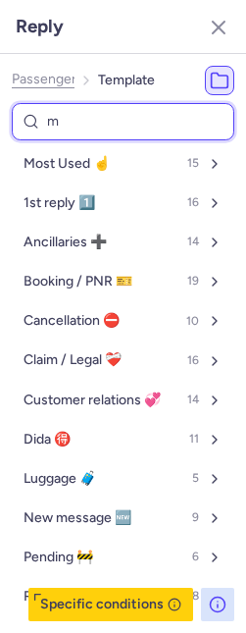
select select "en"
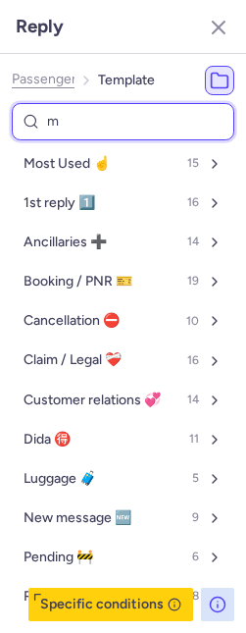
select select "en"
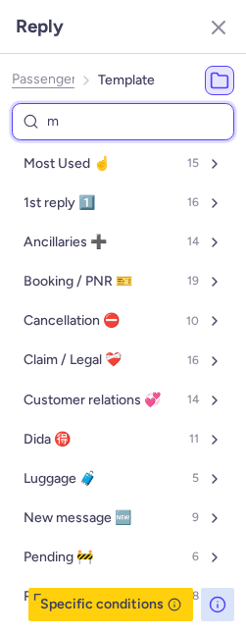
select select "en"
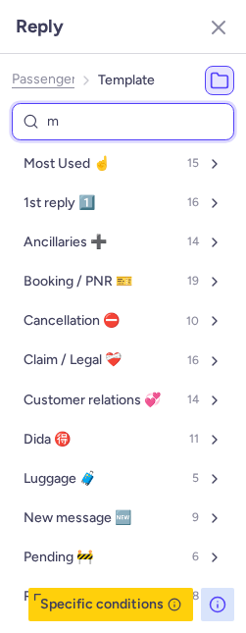
select select "en"
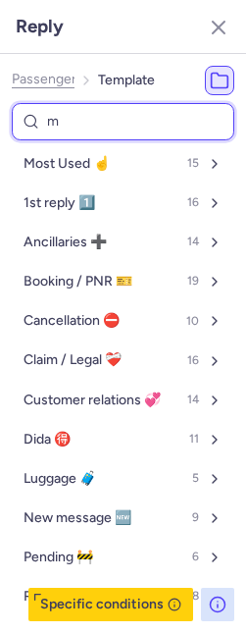
select select "en"
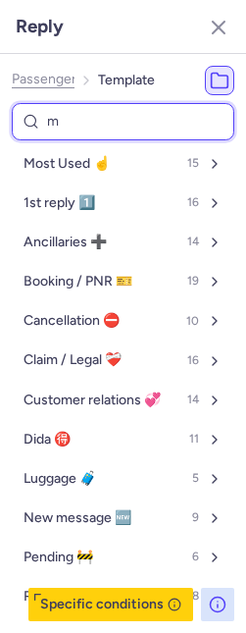
select select "en"
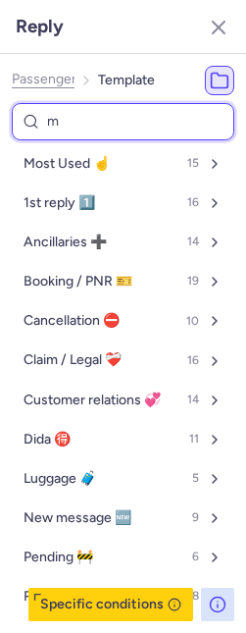
select select "en"
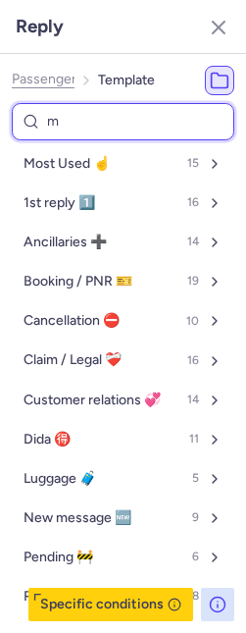
select select "en"
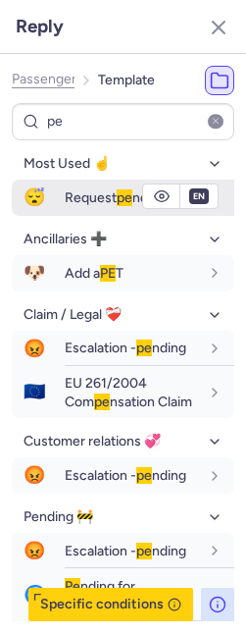
click at [94, 198] on span "Request pe nding" at bounding box center [116, 197] width 102 height 17
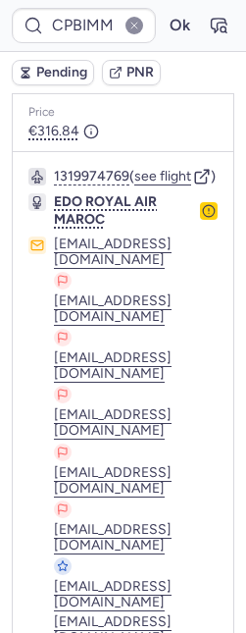
click at [42, 73] on span "Pending" at bounding box center [61, 73] width 51 height 16
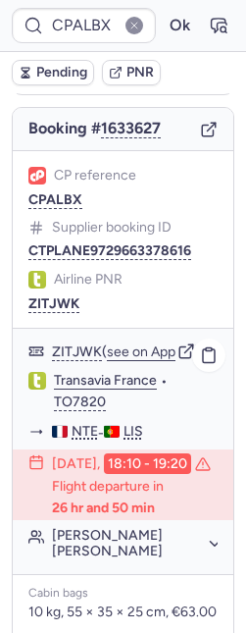
scroll to position [398, 0]
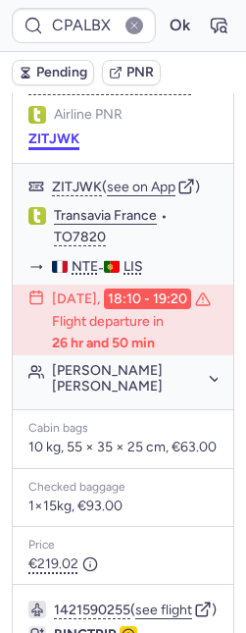
click at [55, 146] on button "ZITJWK" at bounding box center [53, 139] width 51 height 16
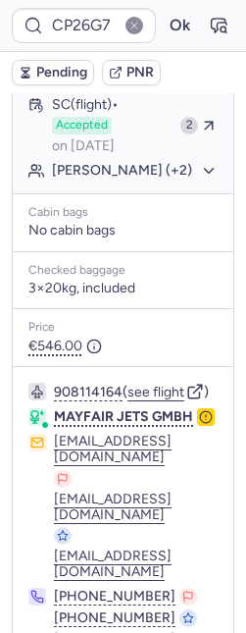
scroll to position [955, 0]
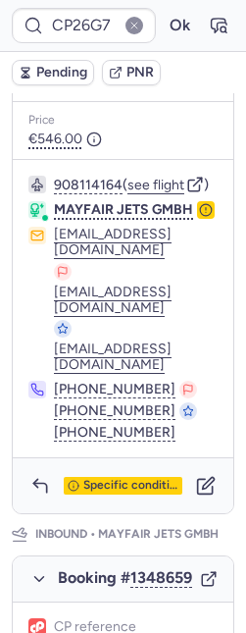
click at [199, 217] on icon "button" at bounding box center [206, 210] width 14 height 14
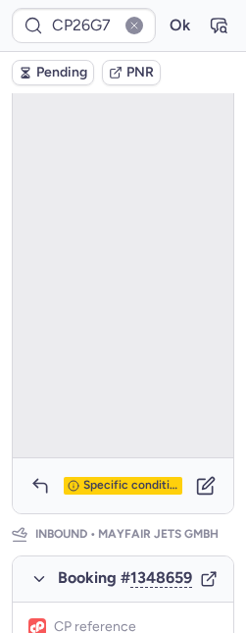
scroll to position [384, 0]
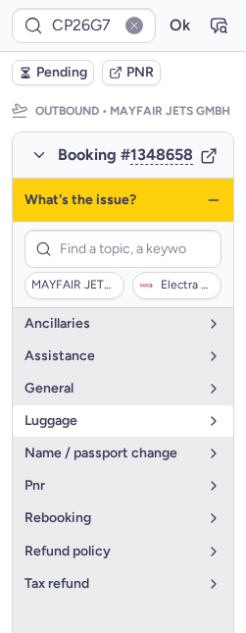
click at [122, 429] on span "luggage" at bounding box center [112, 421] width 174 height 16
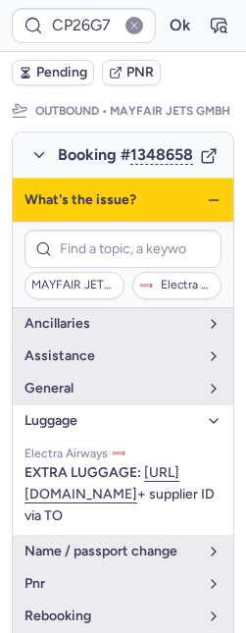
scroll to position [417, 0]
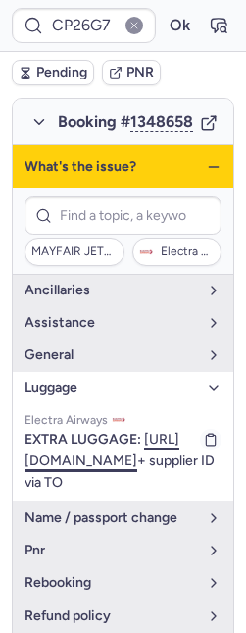
click at [102, 469] on link "https://www.sunexpress.com/en-gb/manage/login/" at bounding box center [102, 450] width 155 height 38
click at [206, 175] on icon "button" at bounding box center [214, 167] width 16 height 16
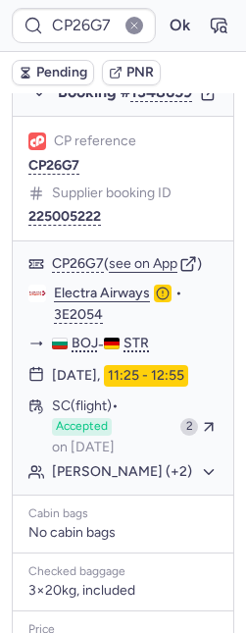
scroll to position [1988, 0]
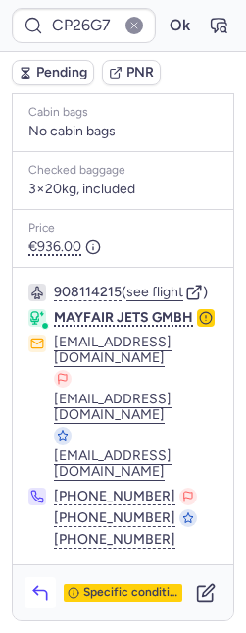
click at [49, 589] on icon "button" at bounding box center [40, 593] width 20 height 20
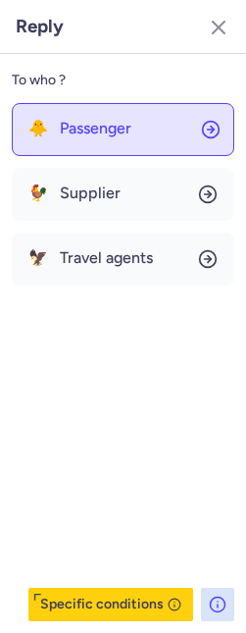
click at [109, 137] on button "🐥 Passenger" at bounding box center [123, 129] width 223 height 53
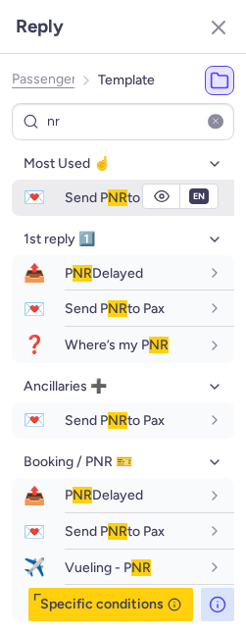
click at [85, 199] on span "Send P NR to Pax" at bounding box center [115, 197] width 100 height 17
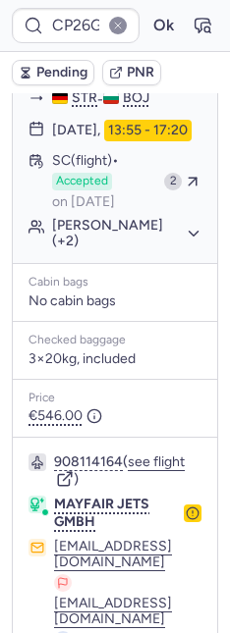
scroll to position [353, 0]
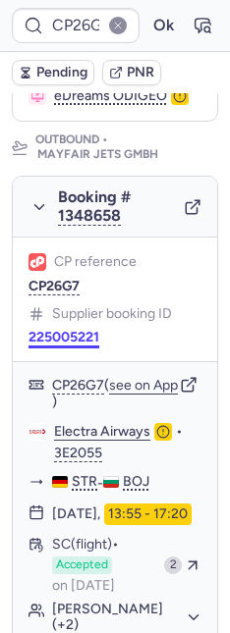
drag, startPoint x: 93, startPoint y: 377, endPoint x: 65, endPoint y: 374, distance: 28.6
click at [91, 345] on button "225005221" at bounding box center [63, 338] width 71 height 16
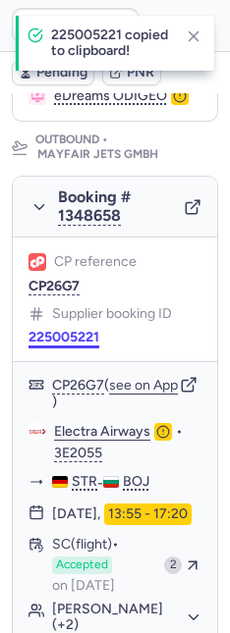
click at [66, 345] on button "225005221" at bounding box center [63, 338] width 71 height 16
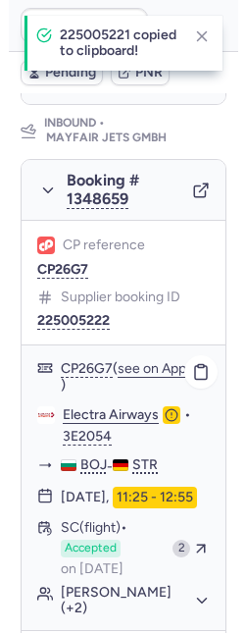
scroll to position [1510, 0]
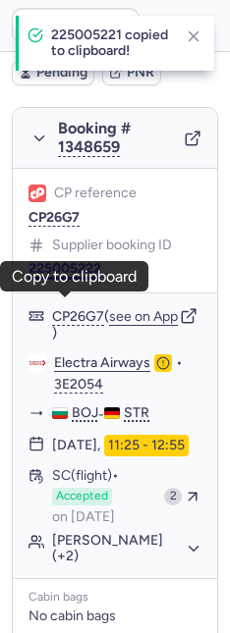
click at [39, 277] on button "225005222" at bounding box center [64, 269] width 73 height 16
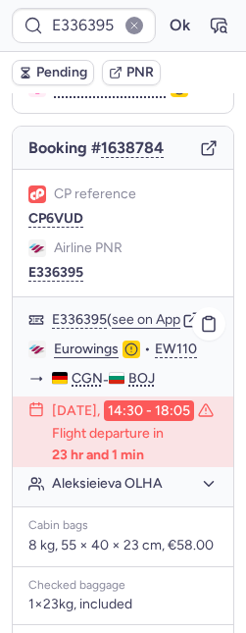
scroll to position [175, 0]
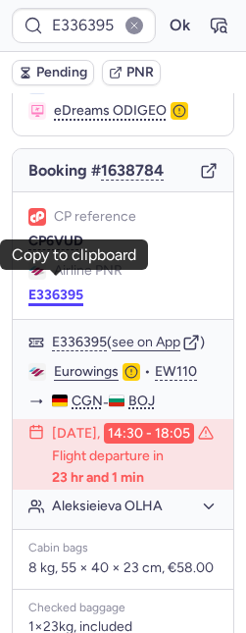
click at [38, 287] on button "E336395" at bounding box center [55, 295] width 55 height 16
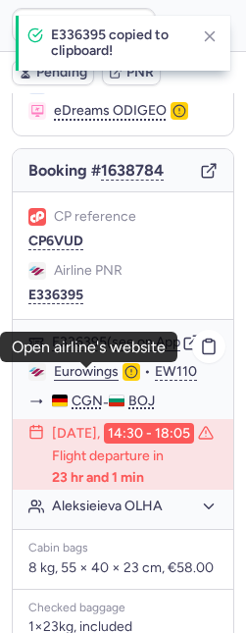
click at [78, 371] on link "Eurowings" at bounding box center [86, 372] width 65 height 18
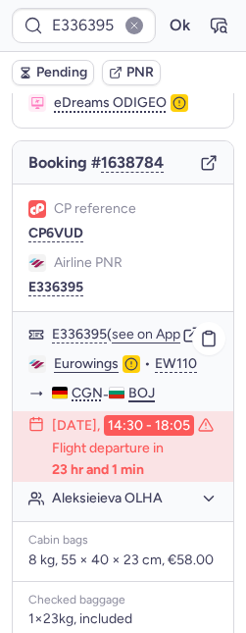
scroll to position [517, 0]
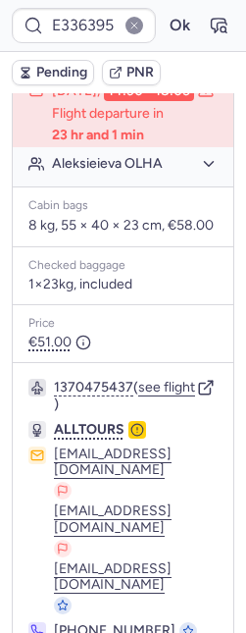
click at [146, 173] on button "Aleksieieva OLHA" at bounding box center [135, 164] width 166 height 18
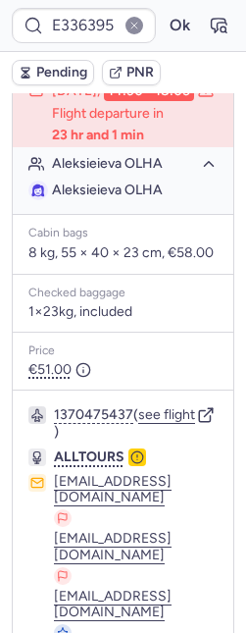
click at [144, 173] on button "Aleksieieva OLHA" at bounding box center [135, 164] width 166 height 18
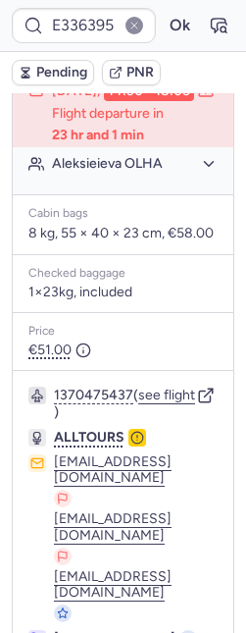
click at [144, 173] on button "Aleksieieva OLHA" at bounding box center [135, 164] width 166 height 18
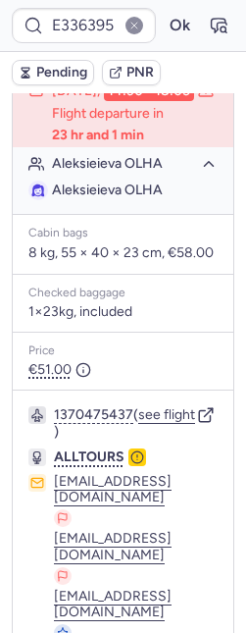
click at [144, 173] on button "Aleksieieva OLHA" at bounding box center [135, 164] width 166 height 18
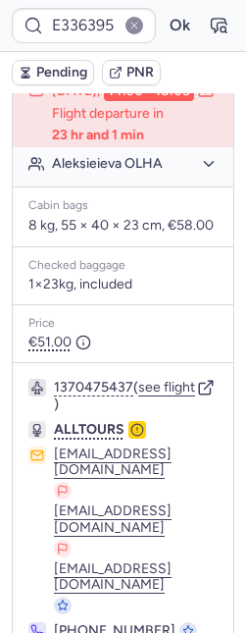
click at [145, 173] on button "Aleksieieva OLHA" at bounding box center [135, 164] width 166 height 18
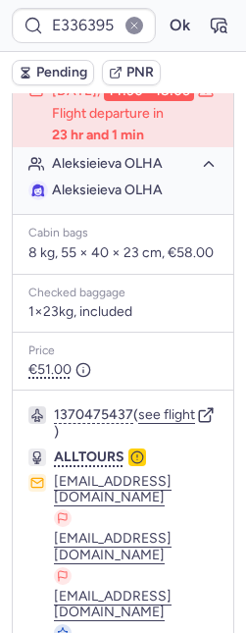
click at [144, 198] on span "Aleksieieva OLHA" at bounding box center [107, 190] width 111 height 17
copy span "OLHA"
click at [101, 200] on span "Aleksieieva OLHA" at bounding box center [107, 191] width 111 height 20
click at [76, 198] on span "Aleksieieva OLHA" at bounding box center [107, 190] width 111 height 17
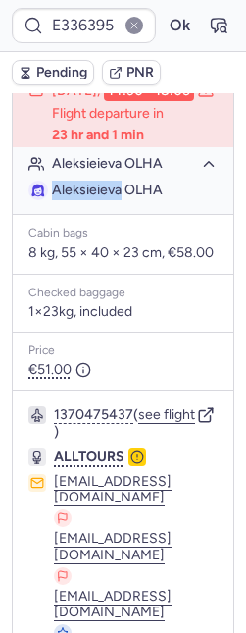
click at [76, 198] on span "Aleksieieva OLHA" at bounding box center [107, 190] width 111 height 17
copy span "Aleksieieva"
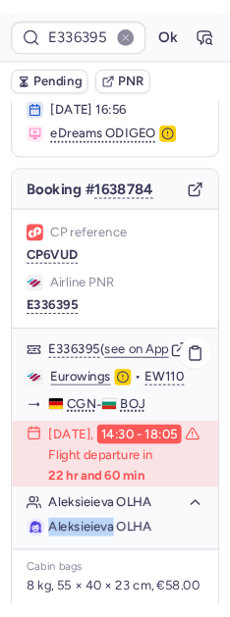
scroll to position [614, 0]
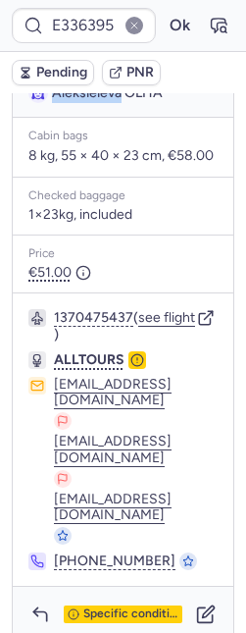
click at [135, 367] on icon "button" at bounding box center [137, 360] width 14 height 14
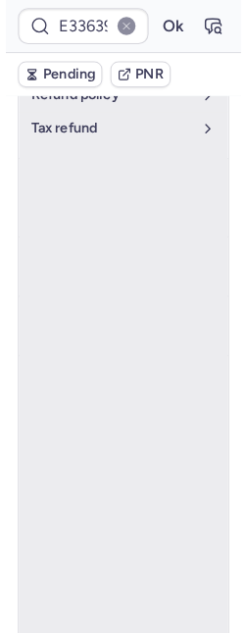
scroll to position [140, 0]
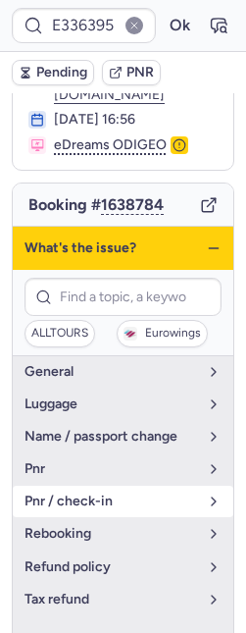
click at [91, 494] on button "pnr / check-in" at bounding box center [123, 501] width 221 height 31
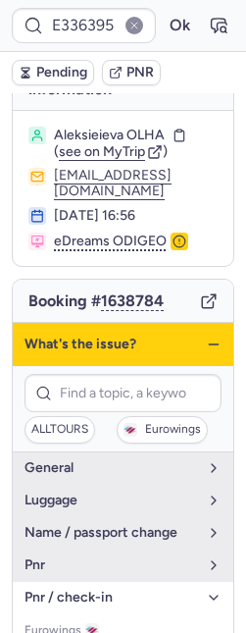
scroll to position [0, 0]
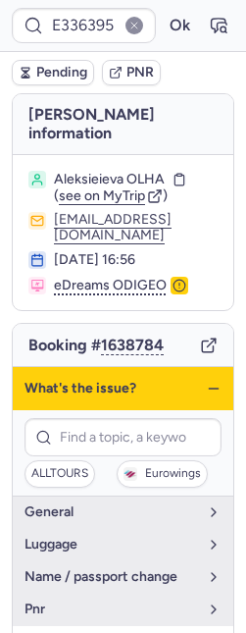
click at [206, 382] on icon "button" at bounding box center [214, 389] width 16 height 16
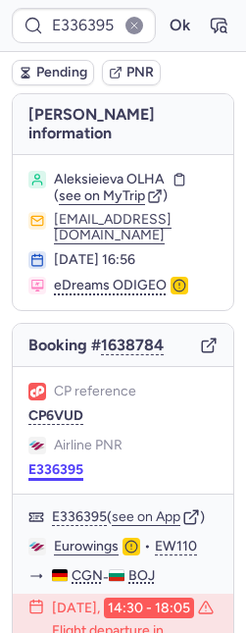
click at [58, 462] on button "E336395" at bounding box center [55, 470] width 55 height 16
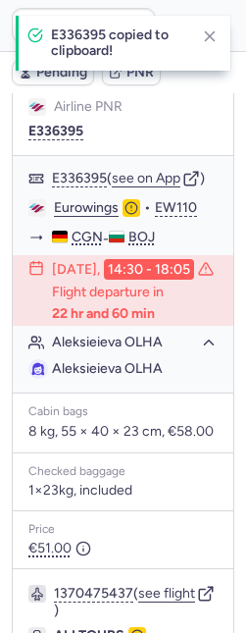
scroll to position [614, 0]
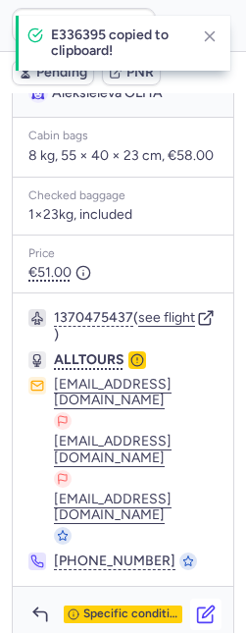
click at [196, 604] on icon "button" at bounding box center [206, 614] width 20 height 20
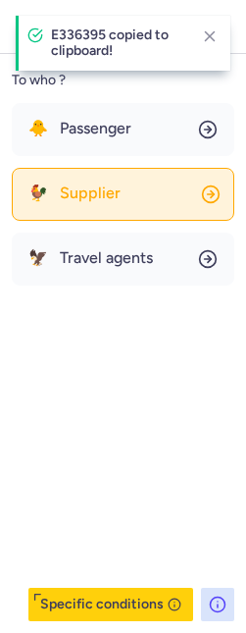
click at [134, 195] on button "🐓 Supplier" at bounding box center [123, 194] width 223 height 53
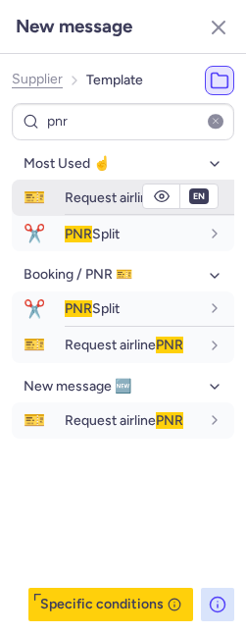
click at [100, 190] on span "Request airline PNR" at bounding box center [124, 197] width 119 height 17
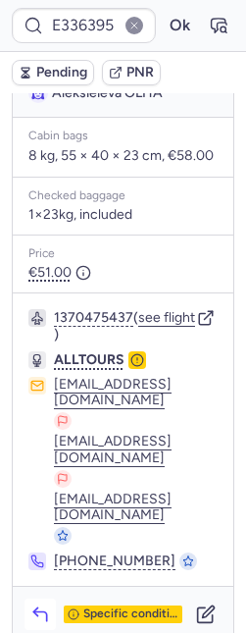
click at [35, 604] on icon "button" at bounding box center [40, 614] width 20 height 20
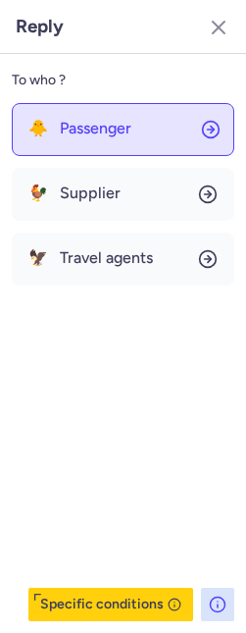
click at [50, 133] on div "🐥 Passenger" at bounding box center [79, 129] width 103 height 18
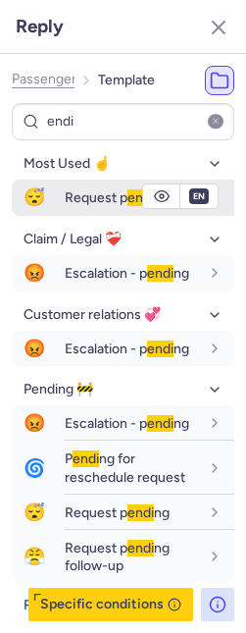
click at [49, 190] on span "😴" at bounding box center [34, 198] width 45 height 36
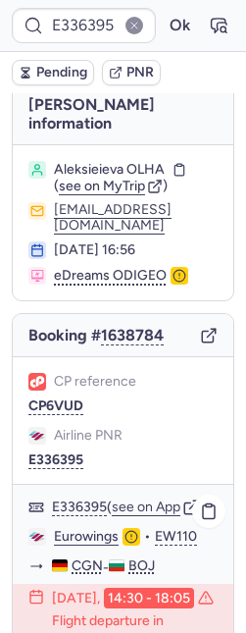
scroll to position [0, 0]
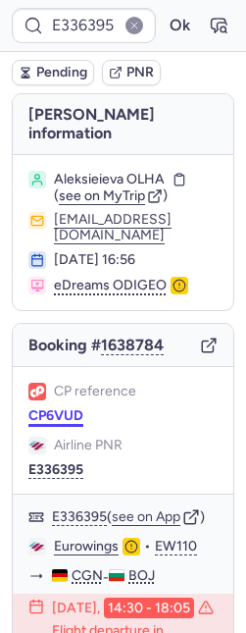
click at [48, 408] on button "CP6VUD" at bounding box center [55, 416] width 55 height 16
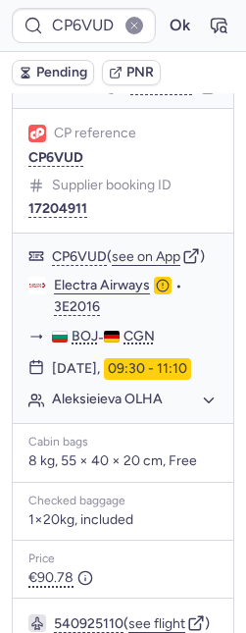
scroll to position [1381, 0]
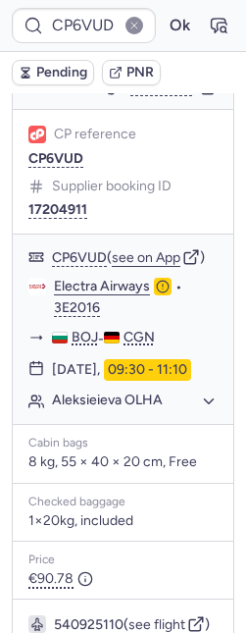
click at [48, 65] on span "Pending" at bounding box center [61, 73] width 51 height 16
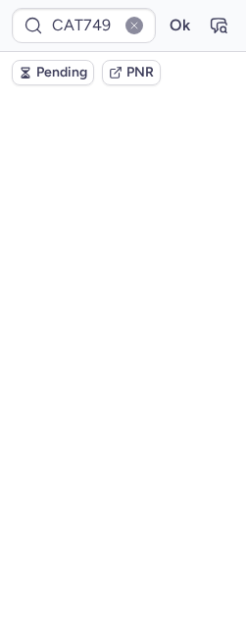
scroll to position [0, 0]
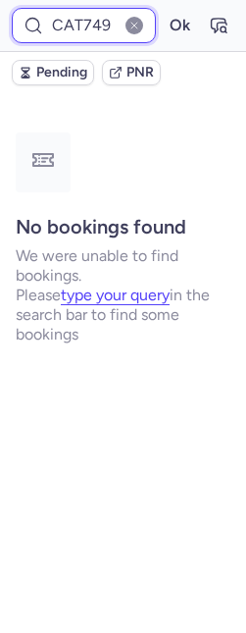
click at [70, 24] on input "CAT749" at bounding box center [84, 25] width 144 height 35
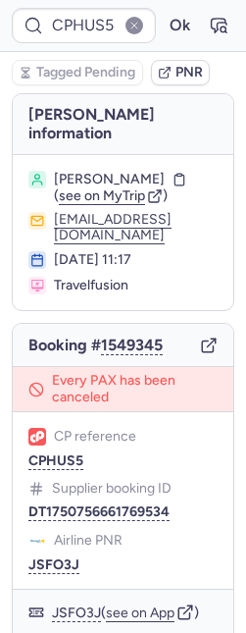
scroll to position [40, 0]
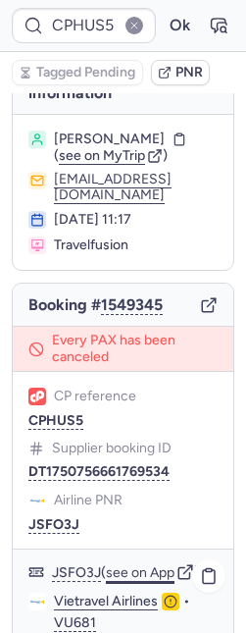
click at [153, 579] on button "see on App" at bounding box center [140, 573] width 69 height 16
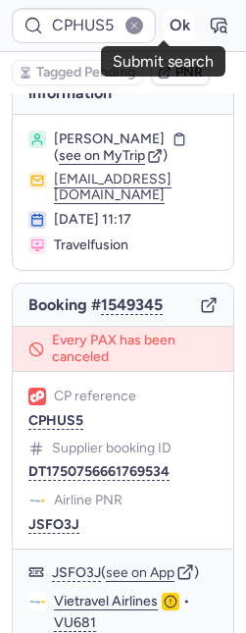
click at [164, 25] on button "Ok" at bounding box center [179, 25] width 31 height 31
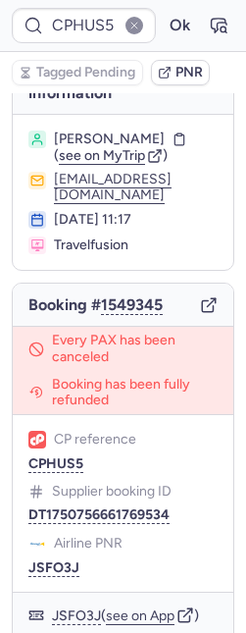
click at [209, 28] on icon "button" at bounding box center [219, 26] width 20 height 20
click at [209, 26] on icon "button" at bounding box center [219, 26] width 20 height 20
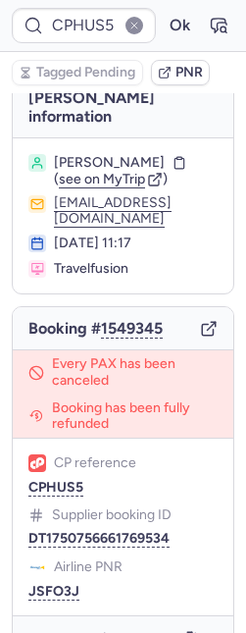
scroll to position [630, 0]
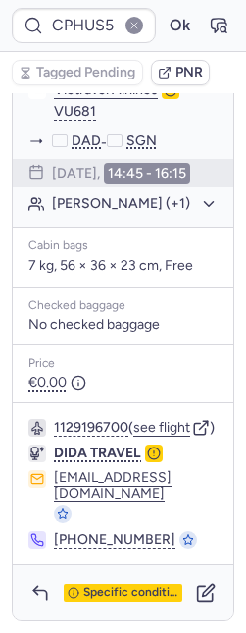
click at [15, 598] on div "Specific conditions" at bounding box center [123, 592] width 221 height 55
click at [28, 592] on button "button" at bounding box center [40, 592] width 31 height 31
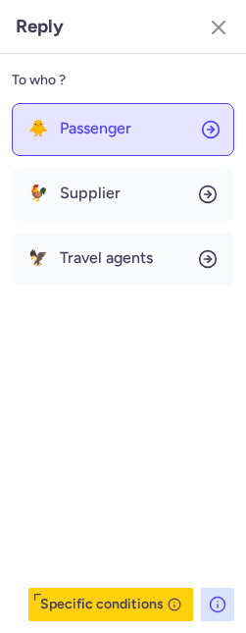
click at [106, 149] on button "🐥 Passenger" at bounding box center [123, 129] width 223 height 53
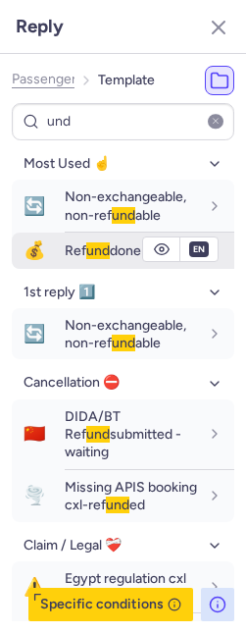
click at [76, 262] on div "Ref und done" at bounding box center [150, 250] width 170 height 33
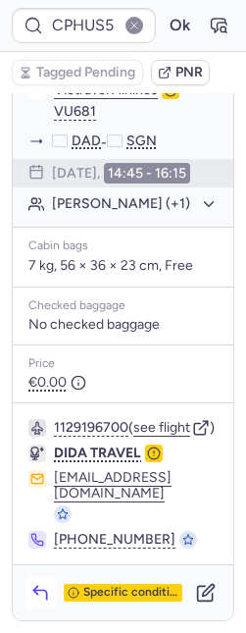
click at [38, 586] on icon "button" at bounding box center [40, 593] width 20 height 20
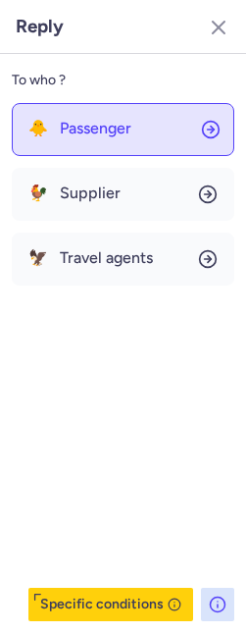
click at [90, 127] on span "Passenger" at bounding box center [96, 129] width 72 height 18
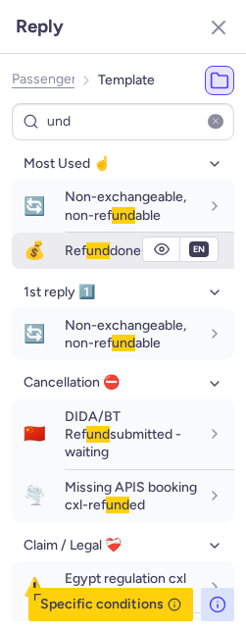
click at [78, 245] on span "Ref und done" at bounding box center [103, 250] width 77 height 17
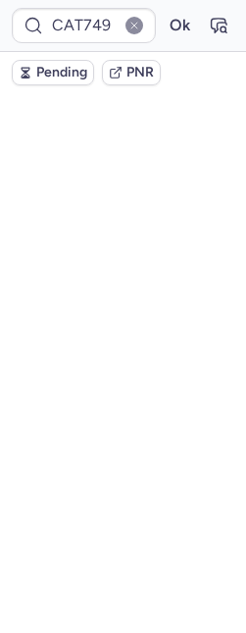
scroll to position [0, 0]
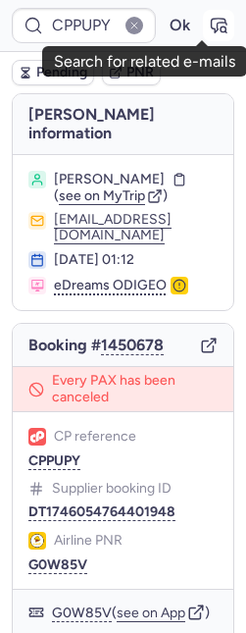
click at [209, 24] on icon "button" at bounding box center [219, 26] width 20 height 20
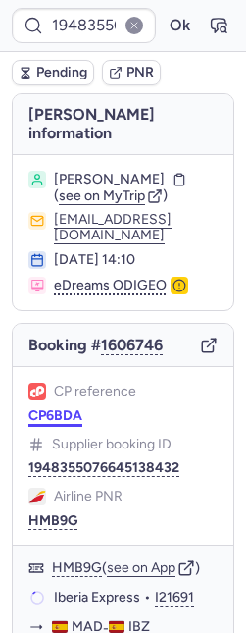
click at [56, 424] on button "CP6BDA" at bounding box center [55, 416] width 54 height 16
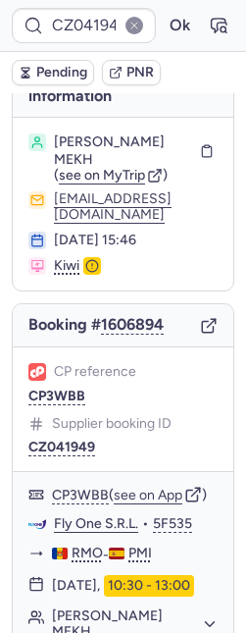
scroll to position [248, 0]
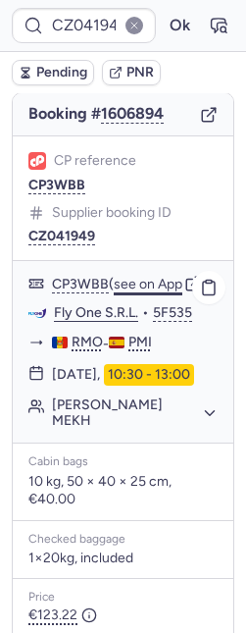
click at [141, 277] on button "see on App" at bounding box center [148, 285] width 69 height 16
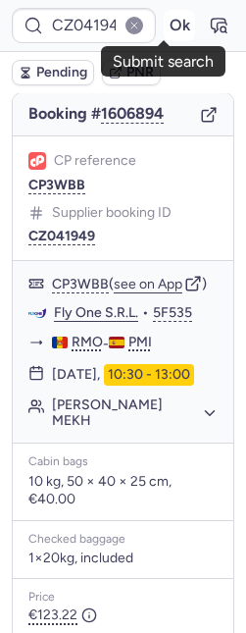
click at [164, 32] on button "Ok" at bounding box center [179, 25] width 31 height 31
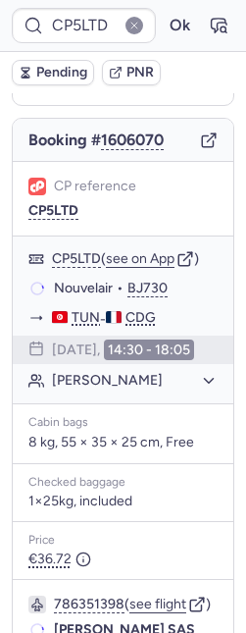
scroll to position [166, 0]
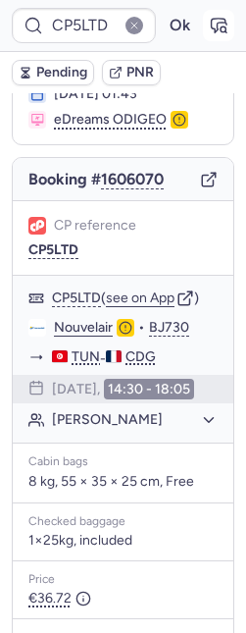
click at [203, 12] on button "button" at bounding box center [218, 25] width 31 height 31
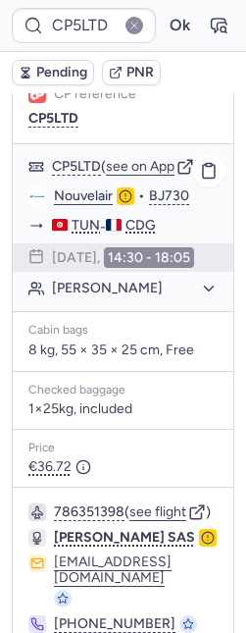
scroll to position [241, 0]
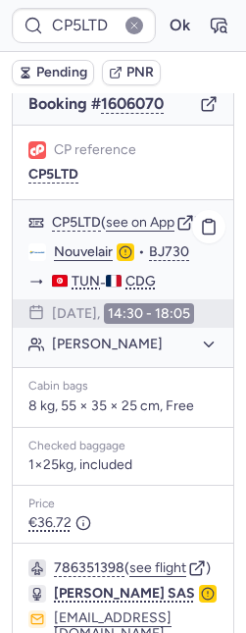
click at [139, 218] on div "CP5LTD ( see on App )" at bounding box center [135, 223] width 166 height 18
click at [140, 215] on button "see on App" at bounding box center [140, 223] width 69 height 16
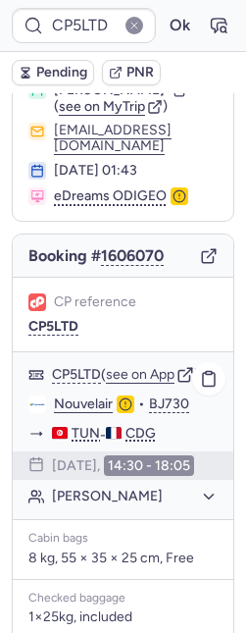
scroll to position [0, 0]
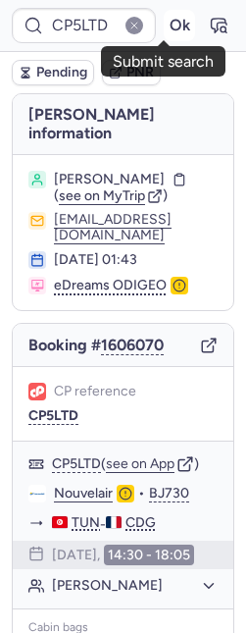
click at [172, 24] on button "Ok" at bounding box center [179, 25] width 31 height 31
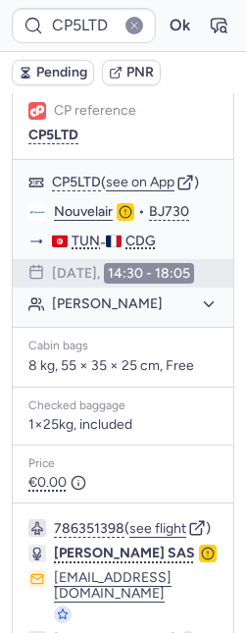
scroll to position [370, 0]
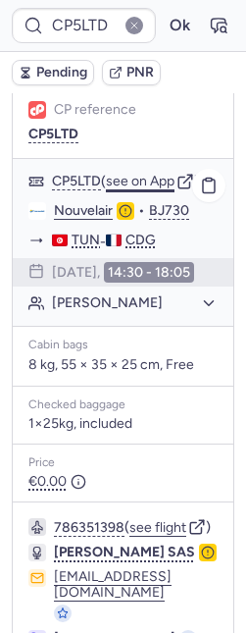
click at [140, 174] on button "see on App" at bounding box center [140, 182] width 69 height 16
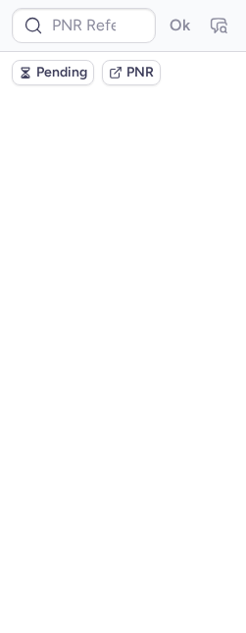
scroll to position [0, 0]
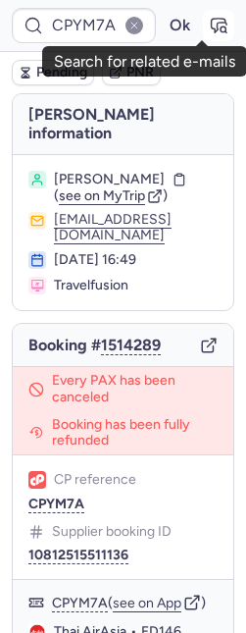
click at [203, 15] on button "button" at bounding box center [218, 25] width 31 height 31
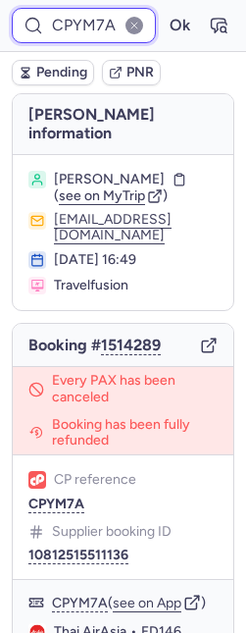
click at [51, 26] on input "CPYM7A" at bounding box center [84, 25] width 144 height 35
paste input "DP6Q"
click at [164, 10] on button "Ok" at bounding box center [179, 25] width 31 height 31
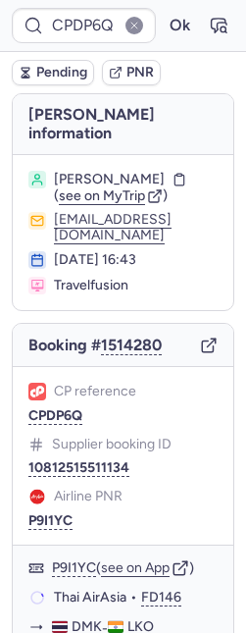
scroll to position [0, 0]
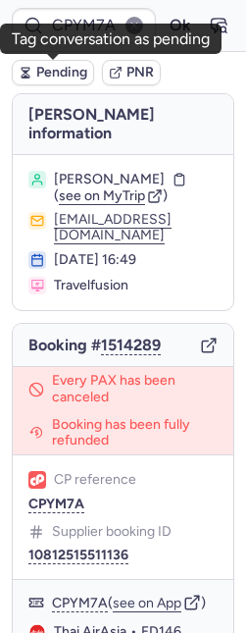
click at [28, 72] on icon "button" at bounding box center [26, 73] width 14 height 14
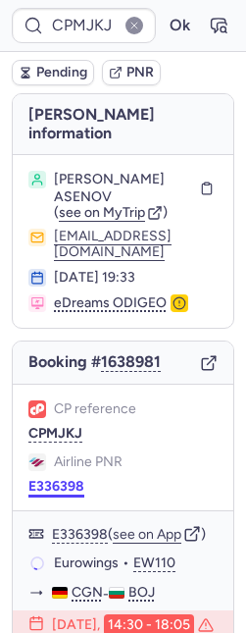
click at [50, 480] on button "E336398" at bounding box center [56, 487] width 56 height 16
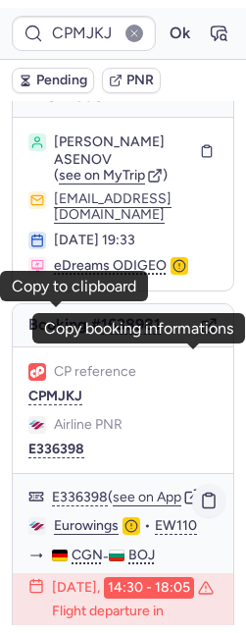
scroll to position [216, 0]
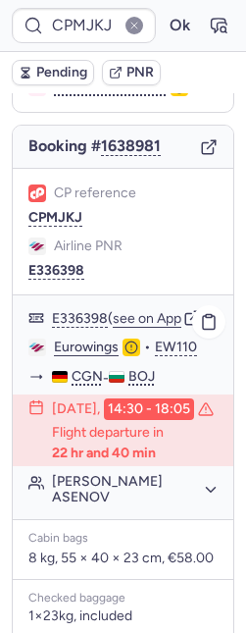
click at [105, 505] on button "[PERSON_NAME] ASENOV" at bounding box center [135, 489] width 166 height 31
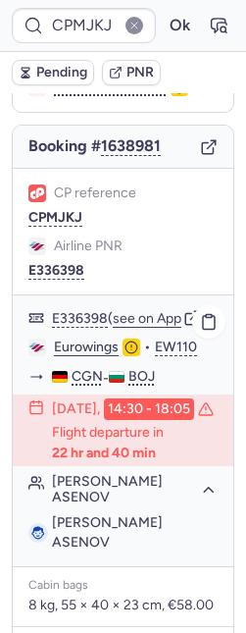
click at [86, 550] on span "[PERSON_NAME] ASENOV" at bounding box center [107, 532] width 111 height 36
copy span "ASENOV"
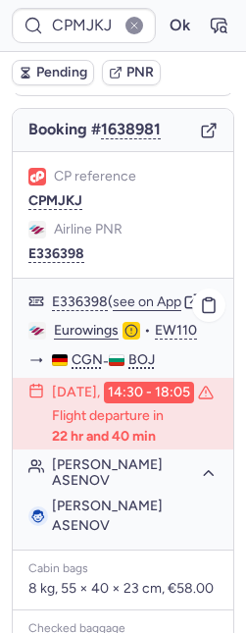
scroll to position [248, 0]
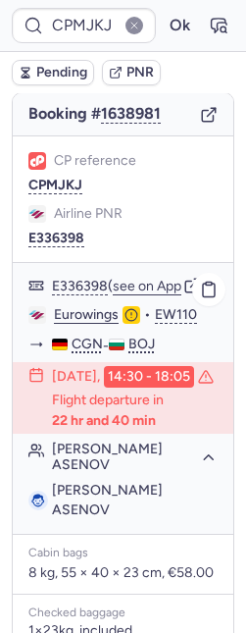
click at [107, 518] on span "[PERSON_NAME] ASENOV" at bounding box center [107, 500] width 111 height 36
click at [107, 517] on span "[PERSON_NAME] ASENOV" at bounding box center [107, 500] width 111 height 36
copy span "Iskrenov"
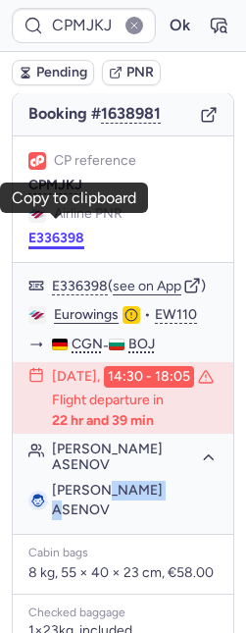
click at [69, 231] on button "E336398" at bounding box center [56, 239] width 56 height 16
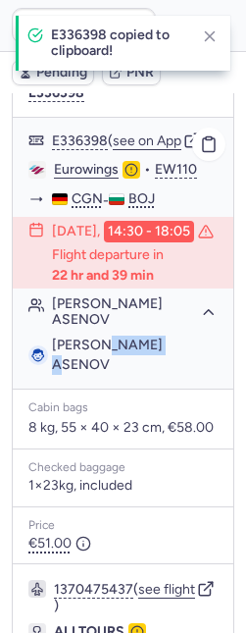
scroll to position [665, 0]
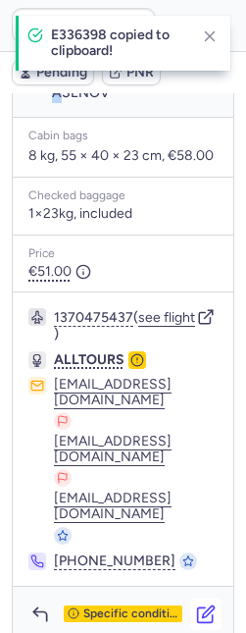
click at [196, 604] on icon "button" at bounding box center [206, 614] width 20 height 20
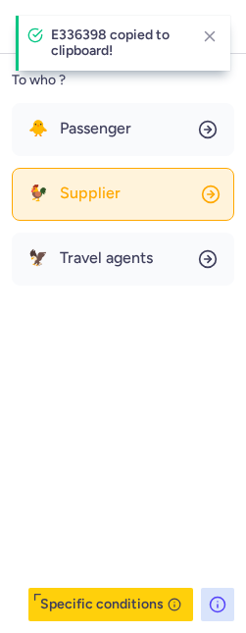
click at [81, 200] on span "Supplier" at bounding box center [90, 193] width 61 height 18
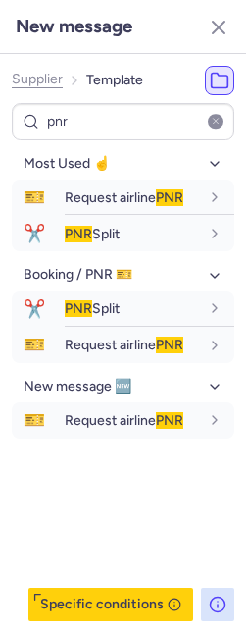
click at [216, 122] on button "button" at bounding box center [216, 122] width 16 height 16
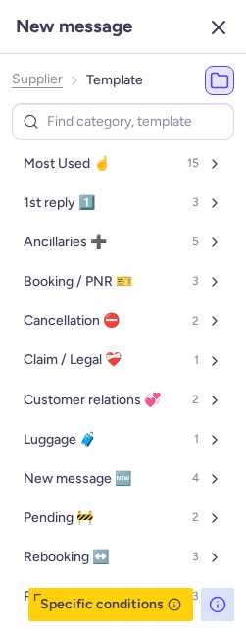
click at [226, 29] on icon "button" at bounding box center [219, 28] width 24 height 24
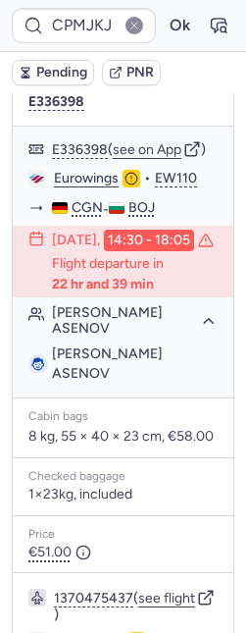
scroll to position [55, 0]
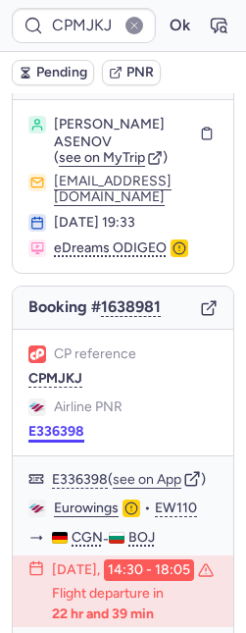
click at [63, 425] on button "E336398" at bounding box center [56, 432] width 56 height 16
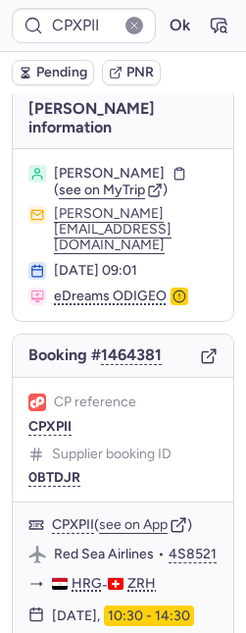
scroll to position [0, 0]
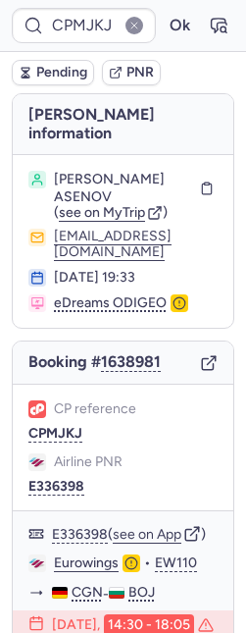
type input "1E336398"
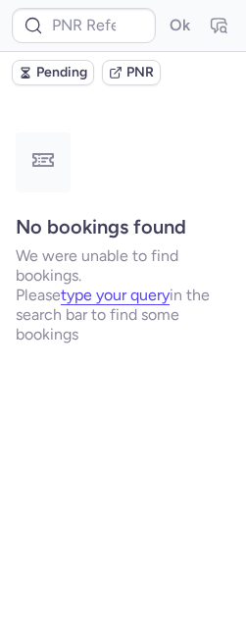
type input "CPMJKJ"
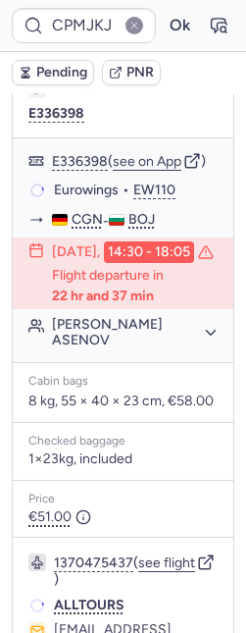
scroll to position [618, 0]
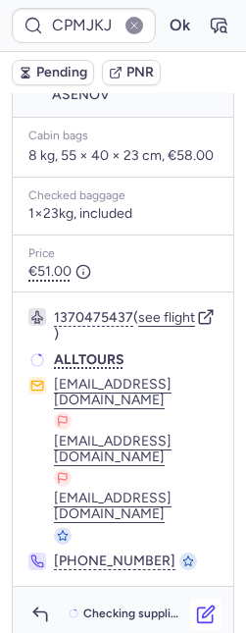
click at [192, 607] on button "button" at bounding box center [205, 613] width 31 height 31
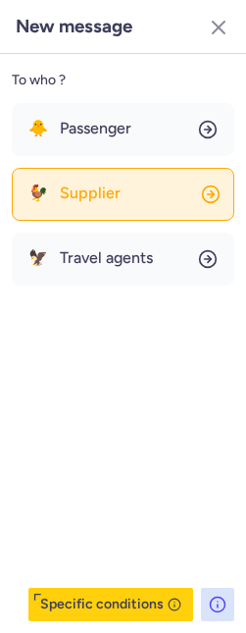
click at [60, 199] on span "Supplier" at bounding box center [90, 193] width 61 height 18
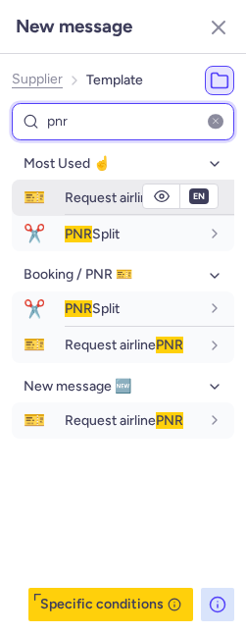
type input "pnr"
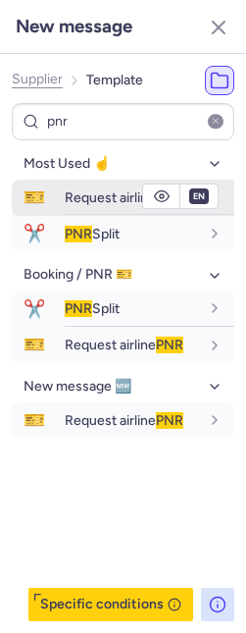
click at [65, 202] on span "Request airline PNR" at bounding box center [124, 197] width 119 height 17
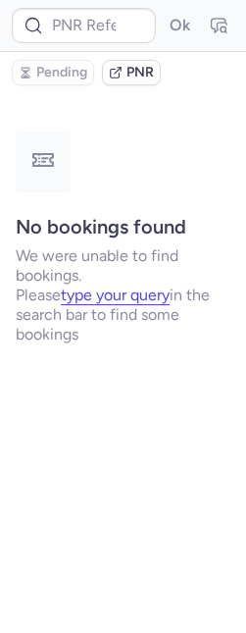
scroll to position [0, 0]
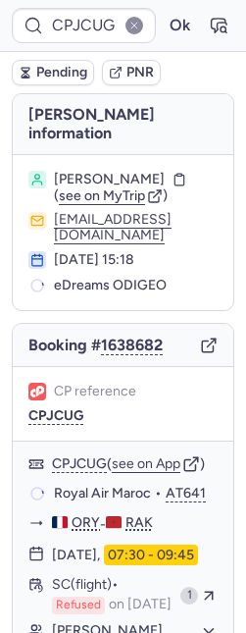
type input "CPMJKJ"
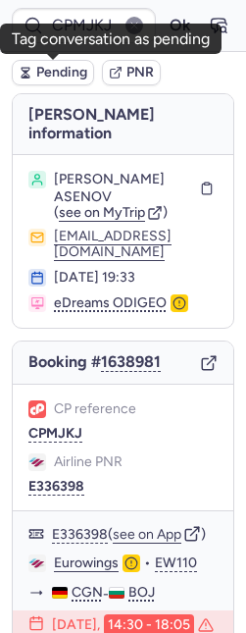
click at [67, 68] on span "Pending" at bounding box center [61, 73] width 51 height 16
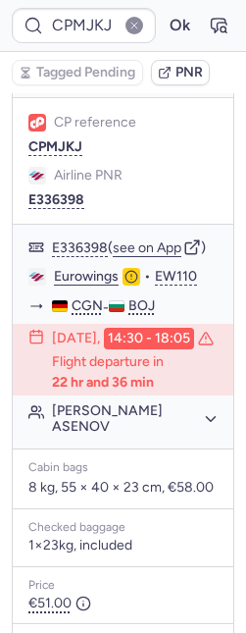
scroll to position [618, 0]
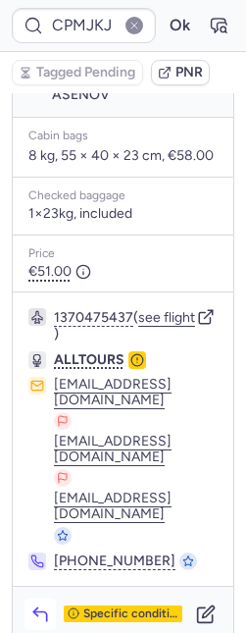
click at [35, 604] on icon "button" at bounding box center [40, 614] width 20 height 20
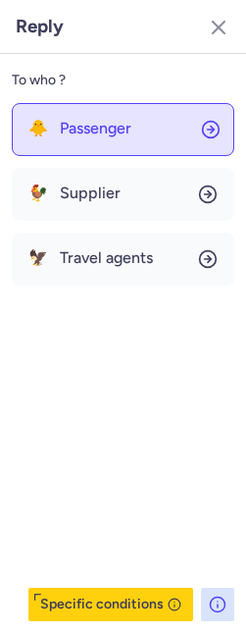
click at [149, 138] on button "🐥 Passenger" at bounding box center [123, 129] width 223 height 53
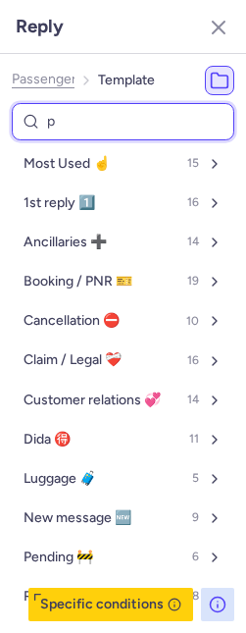
type input "pe"
select select "en"
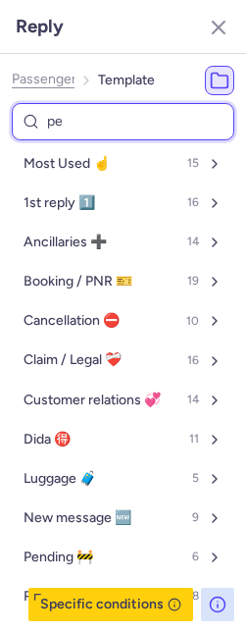
select select "en"
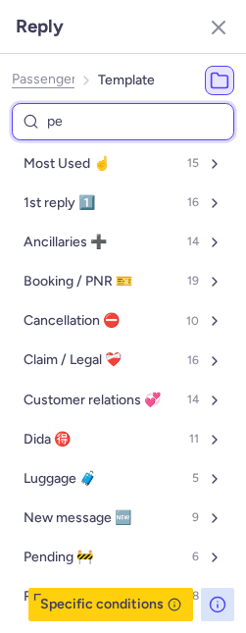
select select "en"
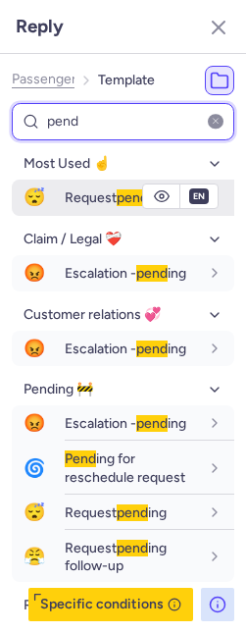
type input "pend"
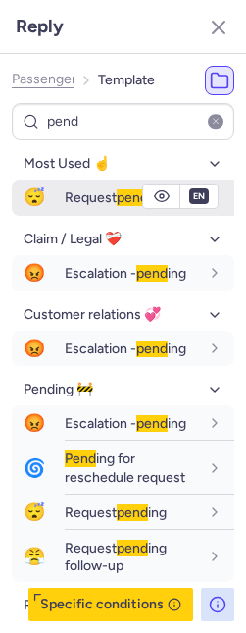
click at [108, 197] on span "Request pend ing" at bounding box center [116, 197] width 102 height 17
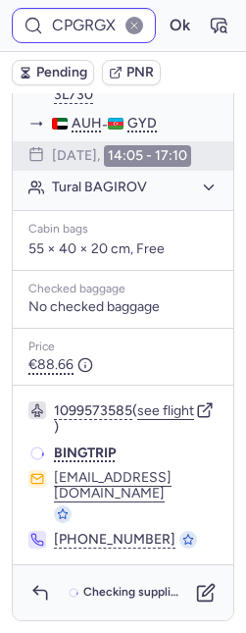
scroll to position [487, 0]
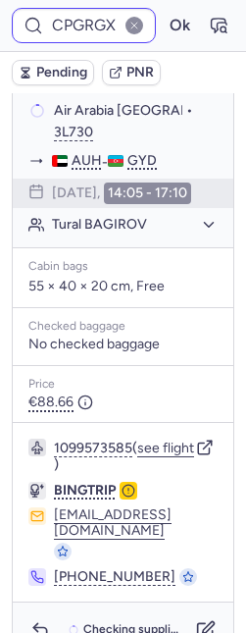
type input "CPFOBA"
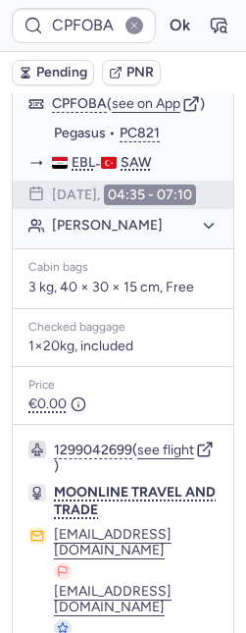
scroll to position [598, 0]
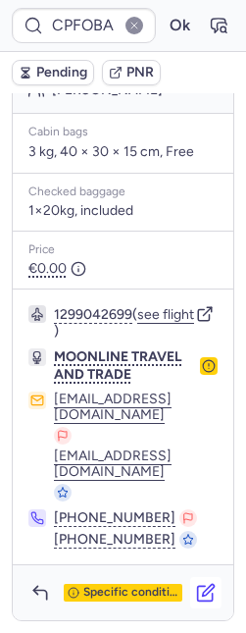
click at [197, 597] on button "button" at bounding box center [205, 592] width 31 height 31
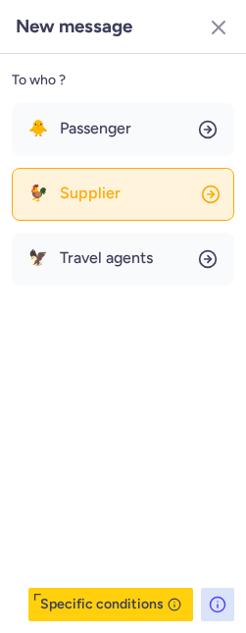
click at [113, 196] on span "Supplier" at bounding box center [90, 193] width 61 height 18
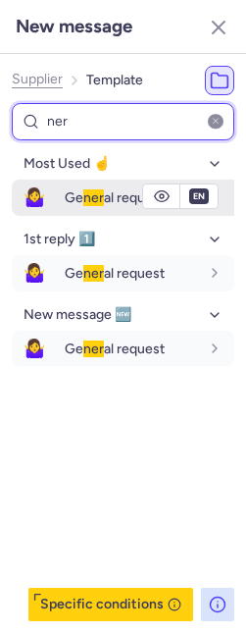
type input "ner"
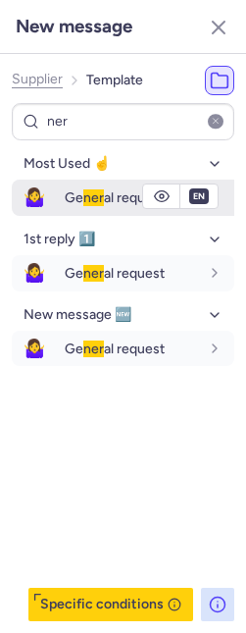
click at [105, 196] on span "Ge ner al request" at bounding box center [115, 197] width 100 height 17
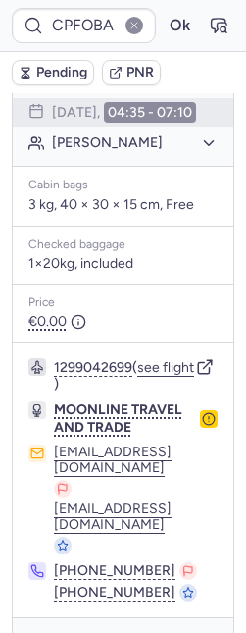
scroll to position [187, 0]
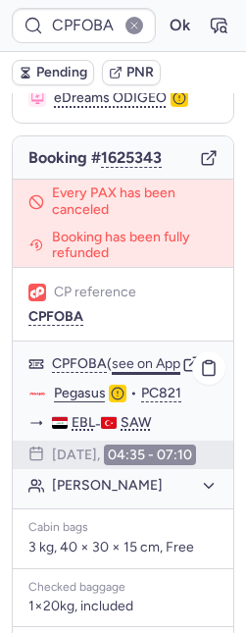
click at [158, 356] on button "see on App" at bounding box center [146, 364] width 69 height 16
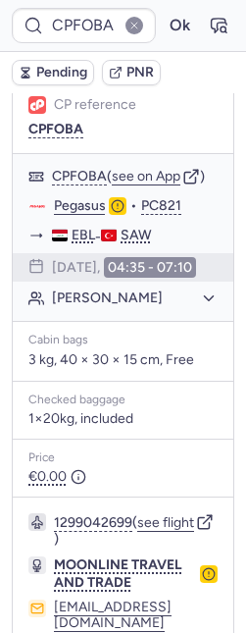
scroll to position [383, 0]
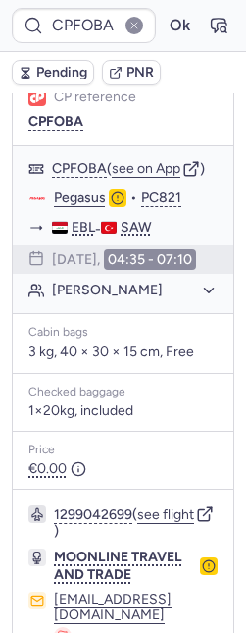
type input "CPPLRG"
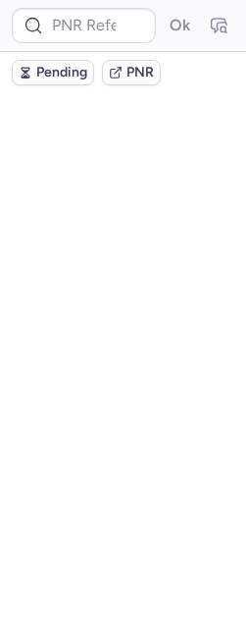
scroll to position [0, 0]
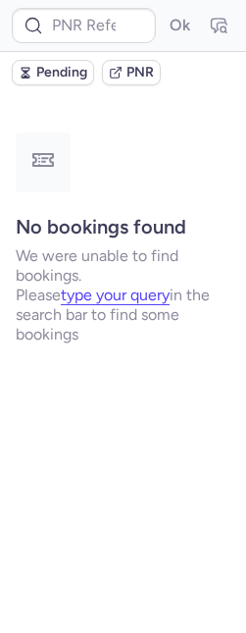
type input "CPDZB7"
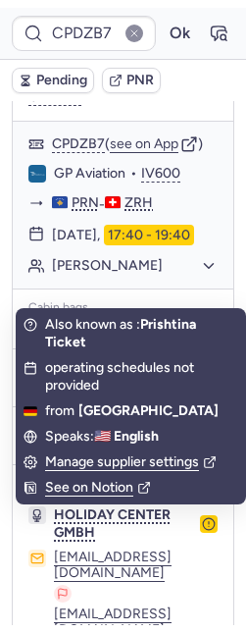
scroll to position [470, 0]
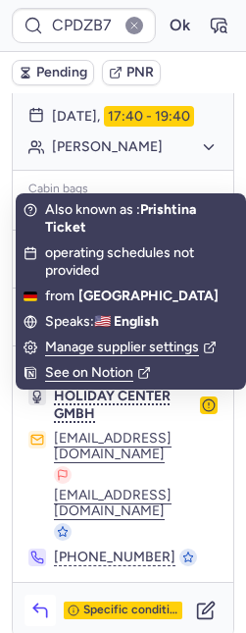
click at [35, 600] on icon "button" at bounding box center [40, 610] width 20 height 20
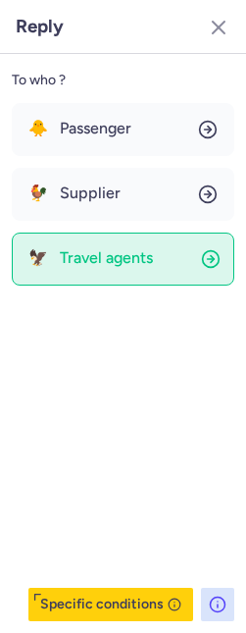
click at [98, 250] on span "Travel agents" at bounding box center [106, 258] width 93 height 18
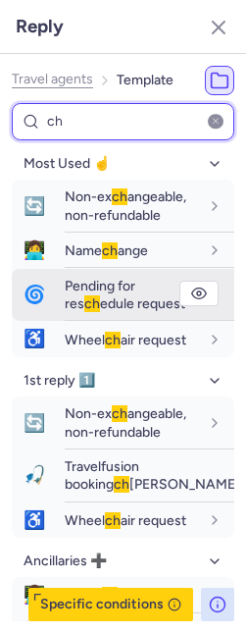
type input "c"
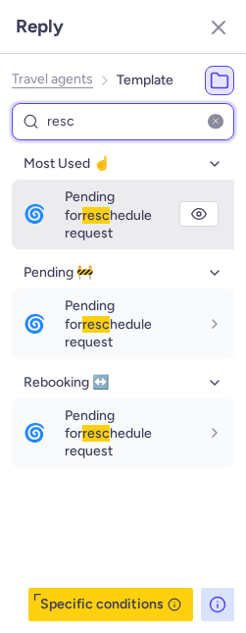
type input "resc"
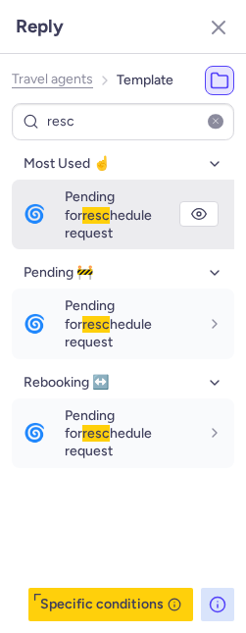
click at [74, 195] on span "Pending for resc hedule request" at bounding box center [108, 214] width 87 height 53
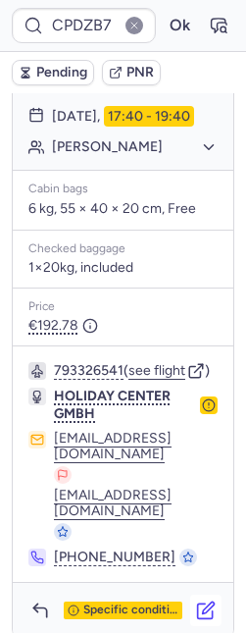
click at [196, 601] on icon "button" at bounding box center [206, 610] width 20 height 20
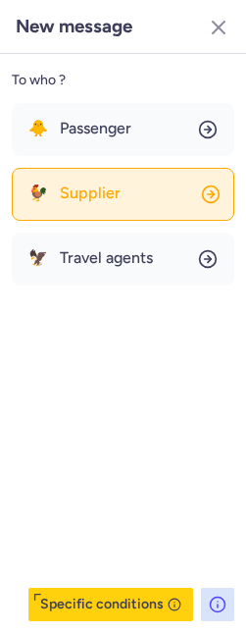
click at [96, 203] on button "🐓 Supplier" at bounding box center [123, 194] width 223 height 53
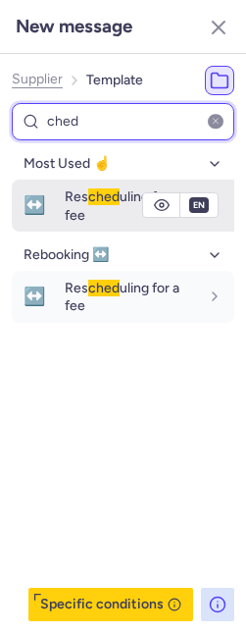
type input "ched"
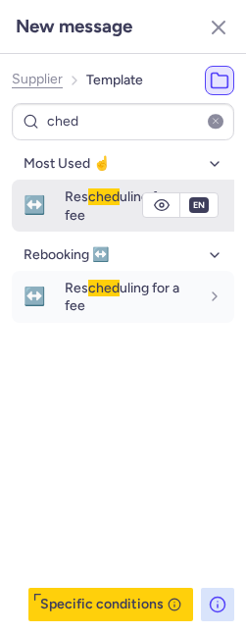
click at [75, 199] on span "Res ched uling for a fee" at bounding box center [122, 205] width 115 height 34
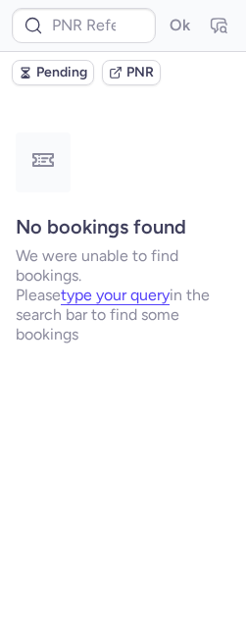
scroll to position [0, 0]
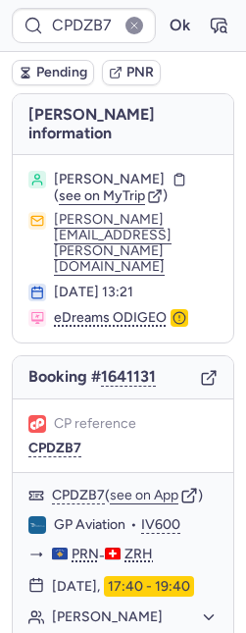
click at [69, 67] on span "Pending" at bounding box center [61, 73] width 51 height 16
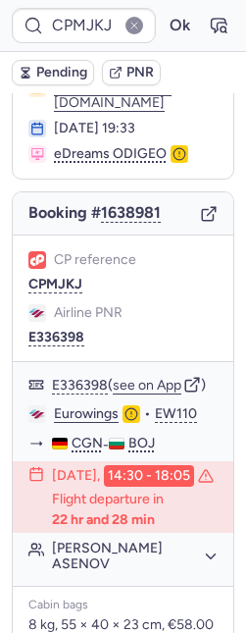
scroll to position [152, 0]
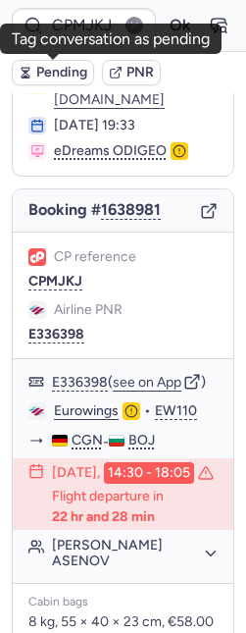
click at [46, 77] on span "Pending" at bounding box center [61, 73] width 51 height 16
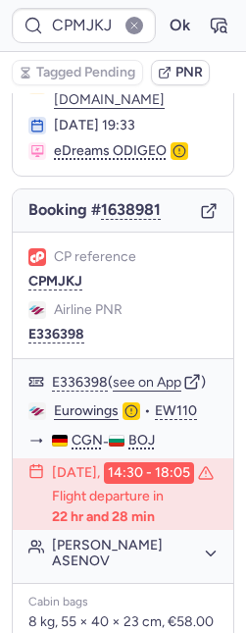
type input "CPPLRG"
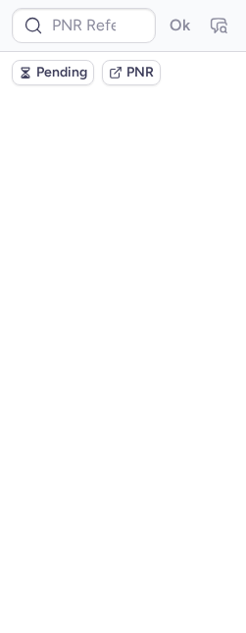
scroll to position [0, 0]
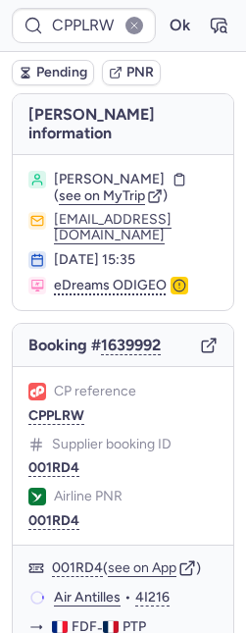
type input "CPPLRG"
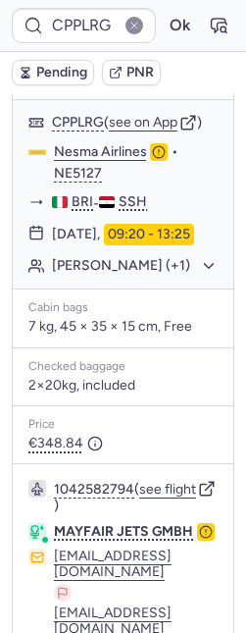
scroll to position [483, 0]
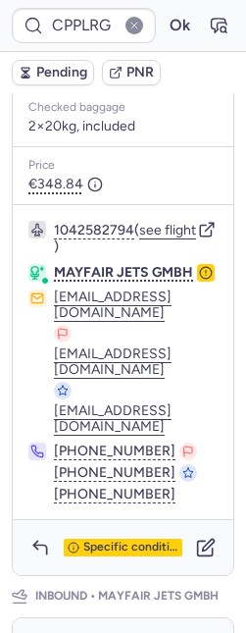
click at [200, 279] on circle "button" at bounding box center [206, 273] width 12 height 12
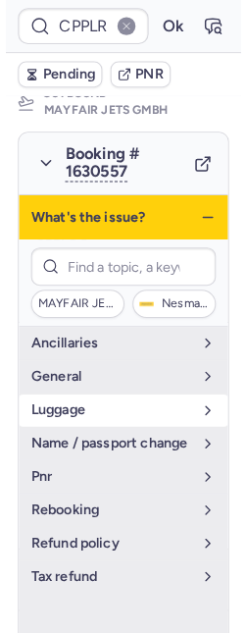
scroll to position [366, 0]
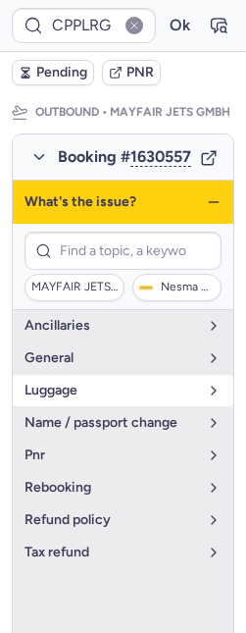
click at [109, 398] on span "luggage" at bounding box center [112, 391] width 174 height 16
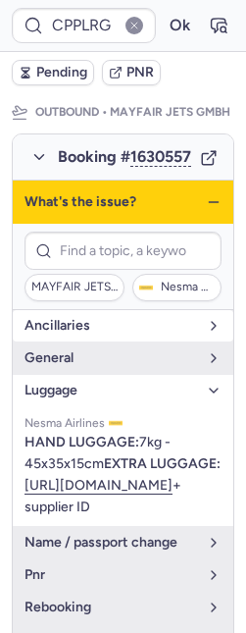
click at [130, 334] on span "Ancillaries" at bounding box center [112, 326] width 174 height 16
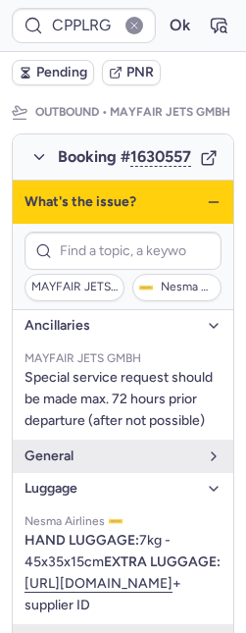
click at [206, 210] on icon "button" at bounding box center [214, 202] width 16 height 16
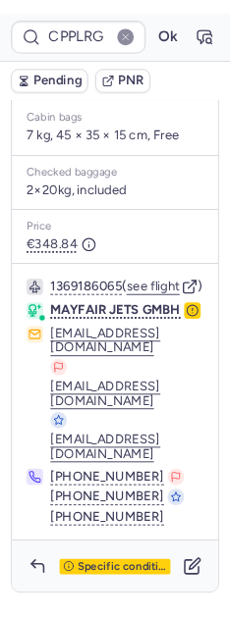
scroll to position [1817, 0]
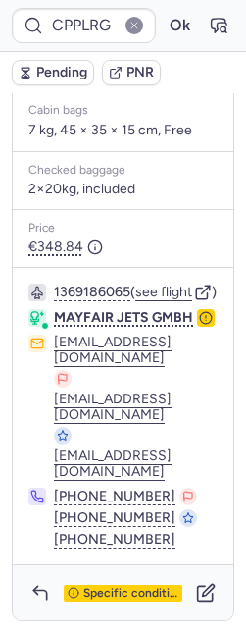
click at [199, 325] on icon "button" at bounding box center [206, 318] width 14 height 14
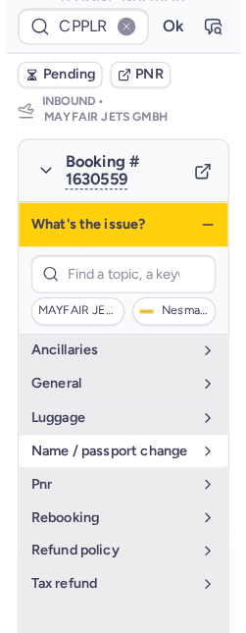
scroll to position [1352, 0]
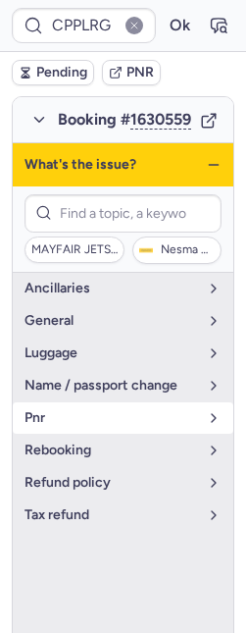
click at [140, 426] on span "pnr" at bounding box center [112, 418] width 174 height 16
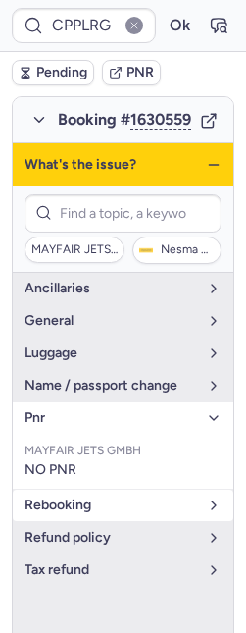
click at [120, 513] on span "rebooking" at bounding box center [112, 505] width 174 height 16
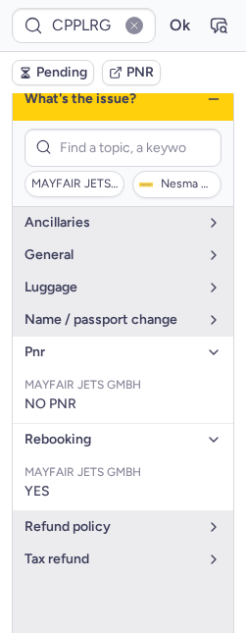
scroll to position [1520, 0]
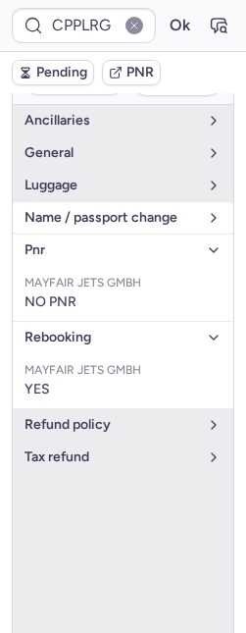
click at [129, 226] on span "name / passport change" at bounding box center [112, 218] width 174 height 16
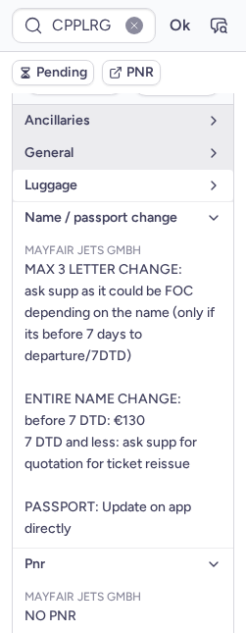
click at [117, 193] on span "luggage" at bounding box center [112, 186] width 174 height 16
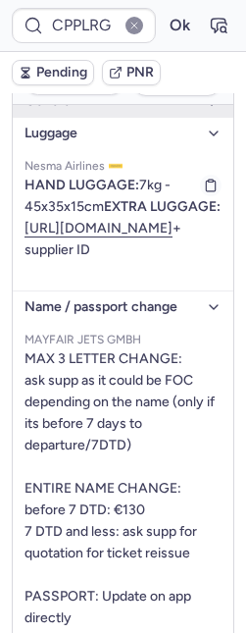
scroll to position [64, 0]
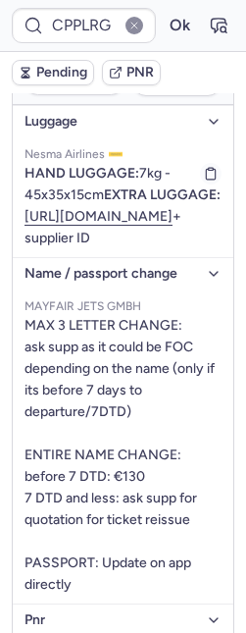
click at [93, 249] on div "HAND LUGGAGE: 7kg - 45x35x15cm EXTRA LUGGAGE: https://www.booking.mayfairjets.e…" at bounding box center [123, 206] width 197 height 86
click at [96, 225] on link "https://www.booking.mayfairjets.eu/passenger-login.html?l=en" at bounding box center [99, 216] width 148 height 17
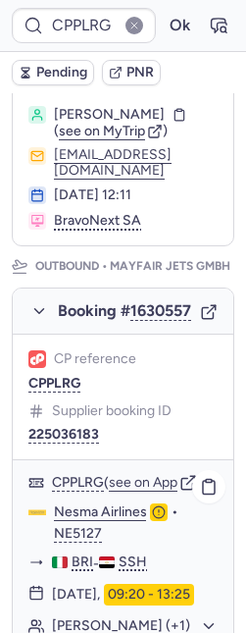
scroll to position [300, 0]
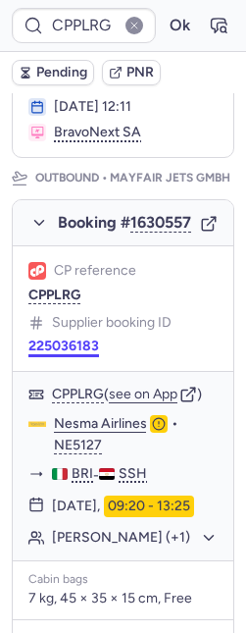
click at [47, 354] on button "225036183" at bounding box center [63, 346] width 71 height 16
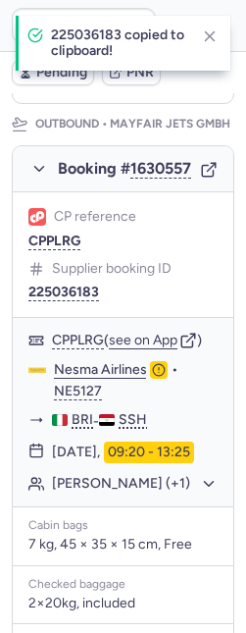
scroll to position [401, 0]
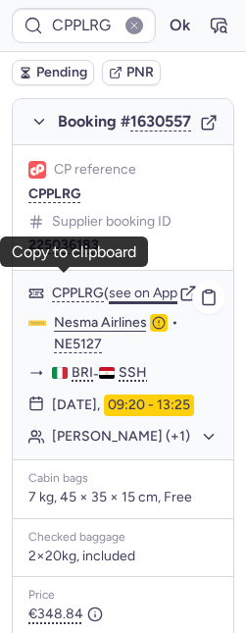
click at [161, 301] on button "see on App" at bounding box center [143, 294] width 69 height 16
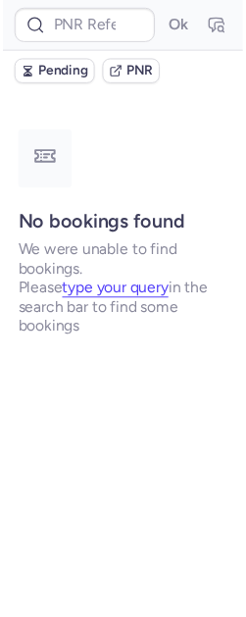
scroll to position [0, 0]
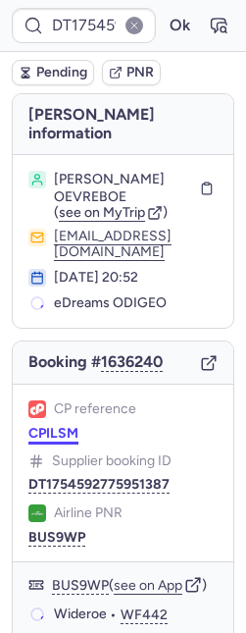
click at [36, 426] on button "CPILSM" at bounding box center [53, 434] width 50 height 16
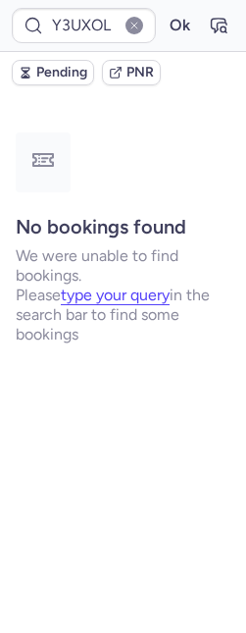
type input "CPYOEY"
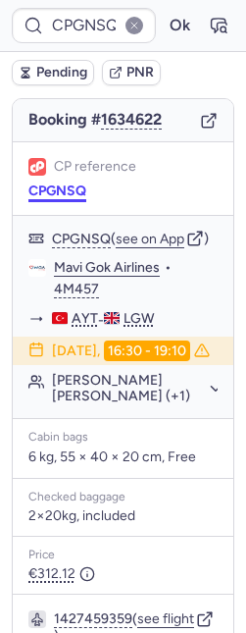
scroll to position [457, 0]
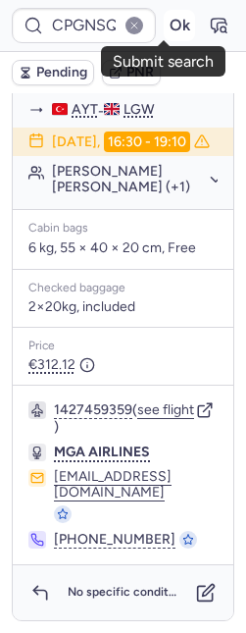
click at [164, 30] on button "Ok" at bounding box center [179, 25] width 31 height 31
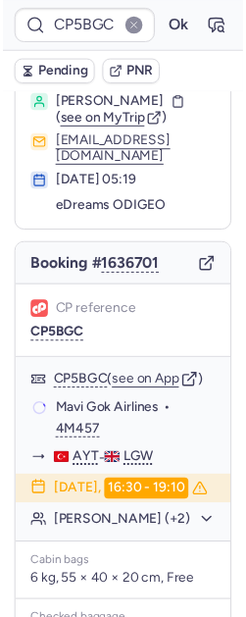
scroll to position [76, 0]
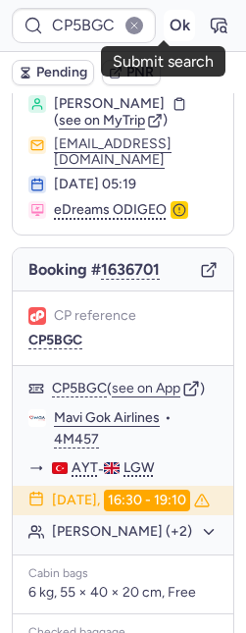
click at [173, 24] on button "Ok" at bounding box center [179, 25] width 31 height 31
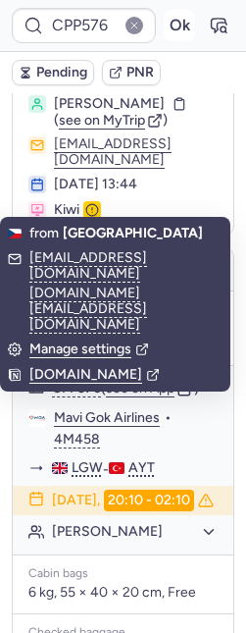
click at [166, 26] on button "Ok" at bounding box center [179, 25] width 31 height 31
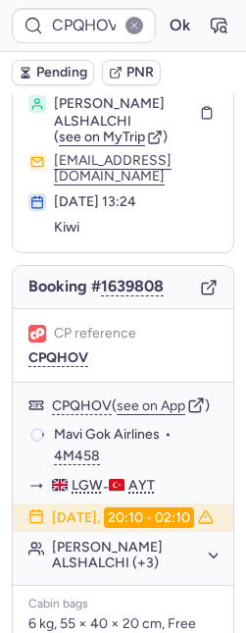
scroll to position [75, 0]
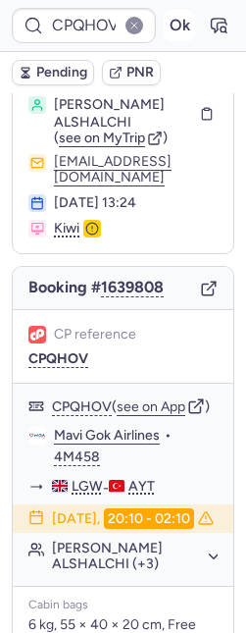
click at [164, 17] on button "Ok" at bounding box center [179, 25] width 31 height 31
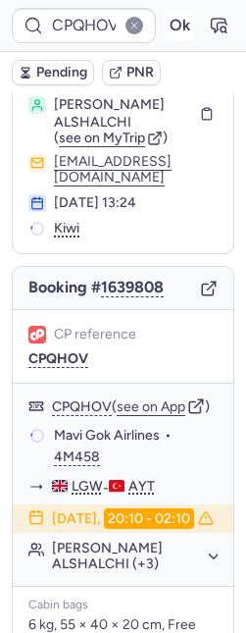
click at [169, 26] on button "Ok" at bounding box center [179, 25] width 31 height 31
click at [170, 26] on button "Ok" at bounding box center [179, 25] width 31 height 31
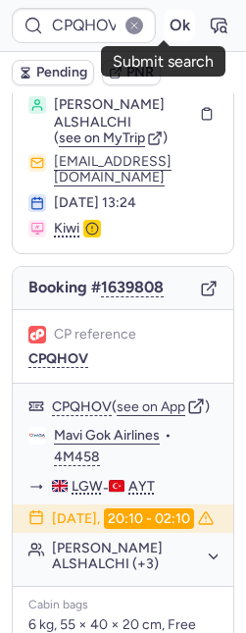
click at [166, 16] on button "Ok" at bounding box center [179, 25] width 31 height 31
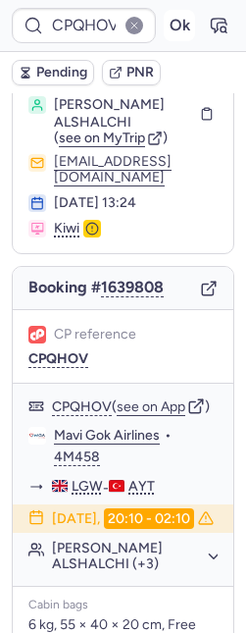
click at [166, 18] on button "Ok" at bounding box center [179, 25] width 31 height 31
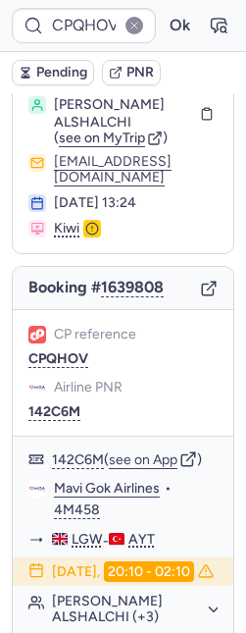
type input "CPD4TL"
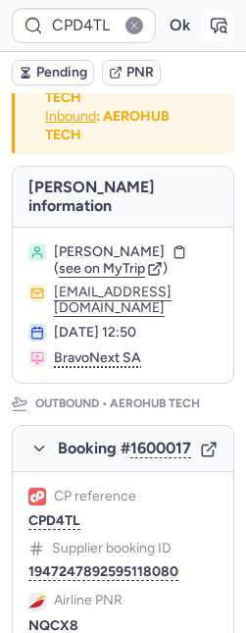
click at [221, 26] on icon "button" at bounding box center [223, 28] width 5 height 5
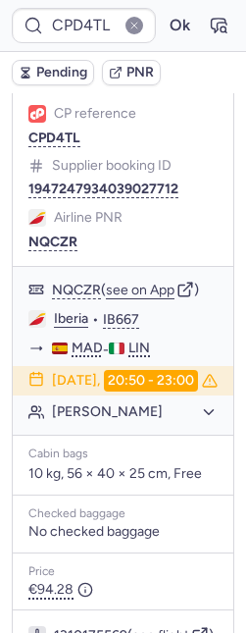
scroll to position [1741, 0]
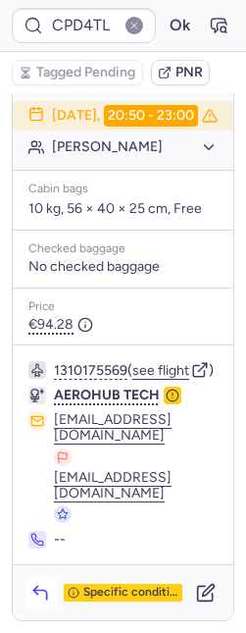
click at [32, 596] on icon "button" at bounding box center [40, 593] width 20 height 20
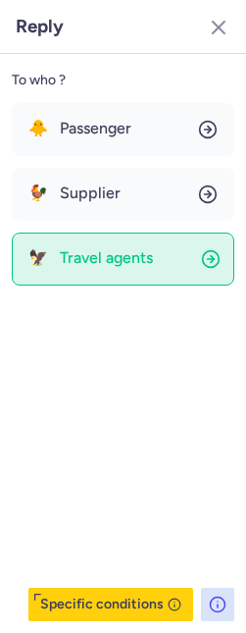
click at [102, 264] on span "Travel agents" at bounding box center [106, 258] width 93 height 18
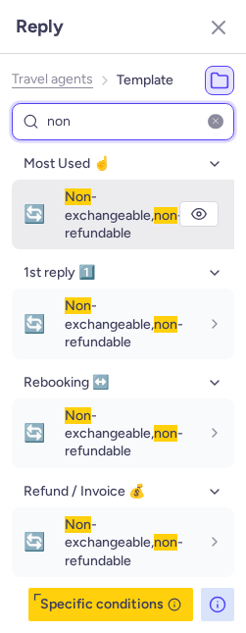
type input "non"
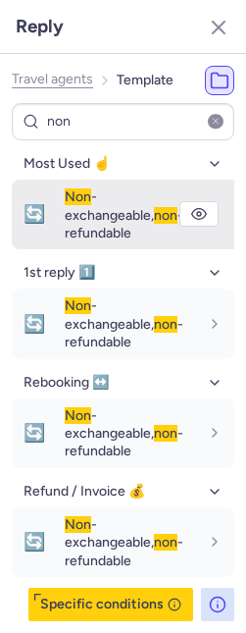
click at [84, 205] on div "Non -exchangeable, non -refundable" at bounding box center [132, 214] width 134 height 54
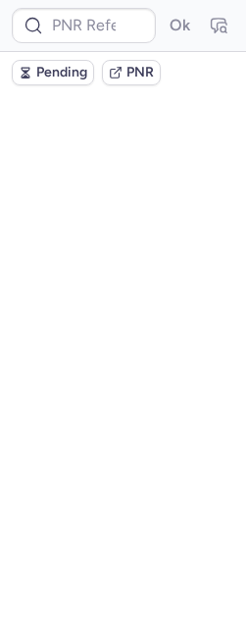
scroll to position [0, 0]
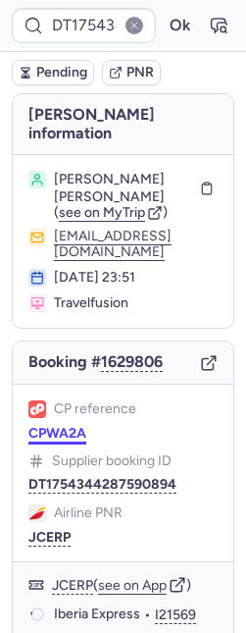
click at [62, 426] on button "CPWA2A" at bounding box center [57, 434] width 58 height 16
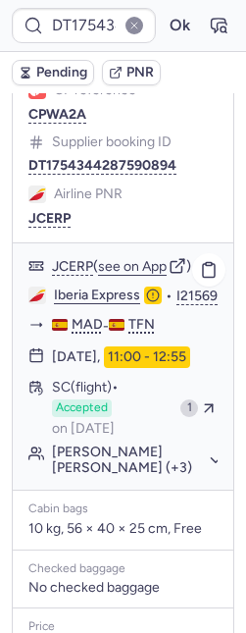
scroll to position [319, 0]
type input "CPWA2A"
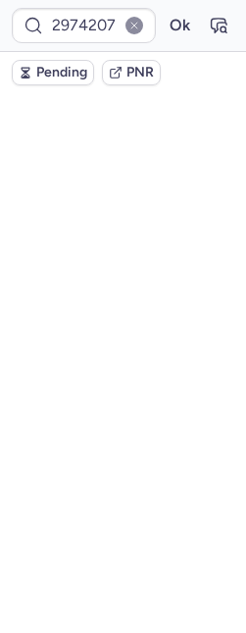
scroll to position [0, 0]
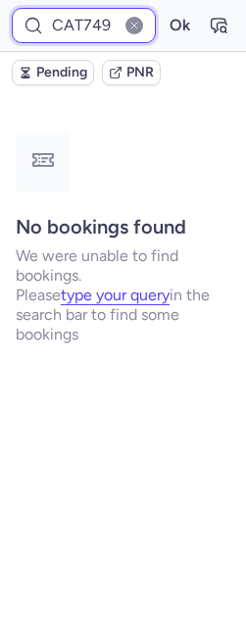
click at [76, 26] on input "CAT749" at bounding box center [84, 25] width 144 height 35
click at [164, 10] on button "Ok" at bounding box center [179, 25] width 31 height 31
click at [67, 25] on input "CAT749" at bounding box center [84, 25] width 144 height 35
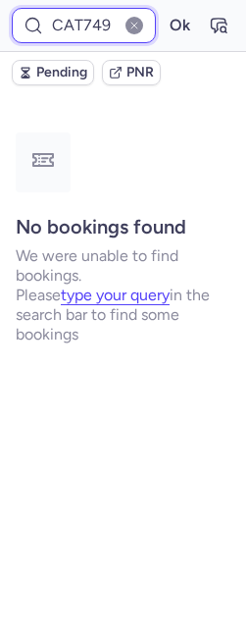
paste input "New flight(s) information: D83518 H CPH-LGW 2025-08-11 17:35 2025-08-11 18:30"
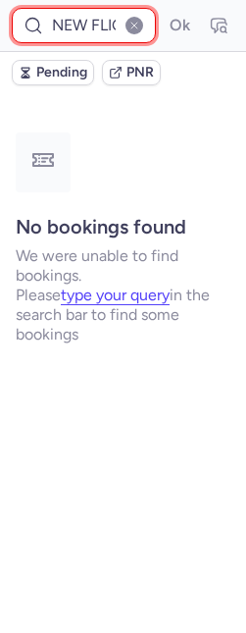
scroll to position [0, 571]
type input "New flight(s) information: D83518 H CPH-LGW 2025-08-11 17:35 2025-08-11 18:30"
click at [85, 23] on input "New flight(s) information: D83518 H CPH-LGW 2025-08-11 17:35 2025-08-11 18:30" at bounding box center [84, 25] width 144 height 35
click at [85, 24] on input "New flight(s) information: D83518 H CPH-LGW 2025-08-11 17:35 2025-08-11 18:30" at bounding box center [84, 25] width 144 height 35
click at [85, 23] on input "New flight(s) information: D83518 H CPH-LGW 2025-08-11 17:35 2025-08-11 18:30" at bounding box center [84, 25] width 144 height 35
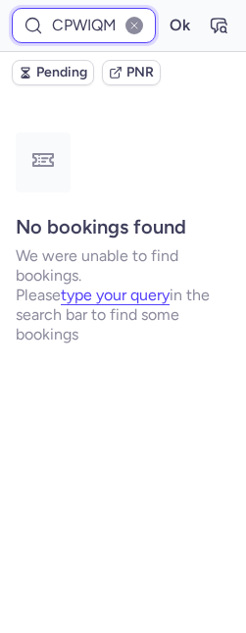
scroll to position [0, 0]
click at [68, 32] on input "CPWIQM" at bounding box center [84, 25] width 144 height 35
click at [164, 10] on button "Ok" at bounding box center [179, 25] width 31 height 31
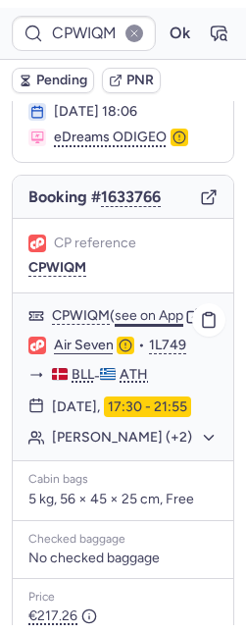
scroll to position [169, 0]
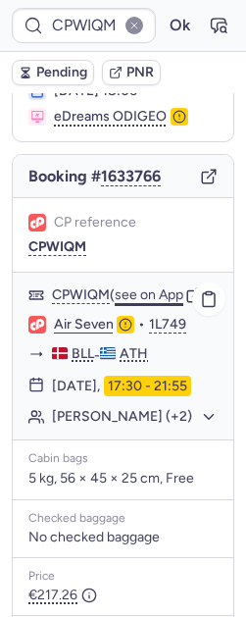
click at [134, 287] on button "see on App" at bounding box center [149, 295] width 69 height 16
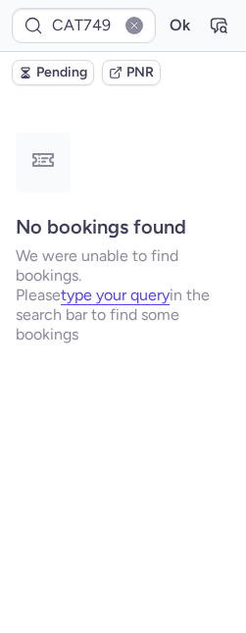
scroll to position [0, 0]
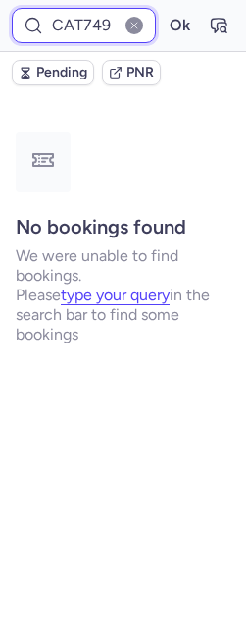
click at [57, 26] on input "CAT749" at bounding box center [84, 25] width 144 height 35
click at [164, 10] on button "Ok" at bounding box center [179, 25] width 31 height 31
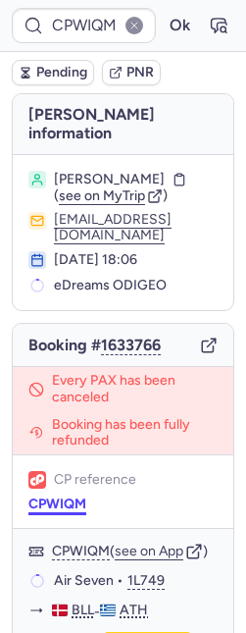
click at [51, 496] on button "CPWIQM" at bounding box center [57, 504] width 58 height 16
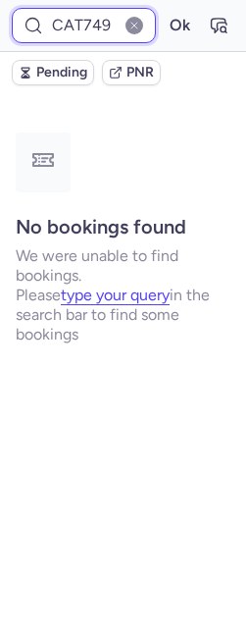
click at [79, 26] on input "CAT749" at bounding box center [84, 25] width 144 height 35
click at [164, 10] on button "Ok" at bounding box center [179, 25] width 31 height 31
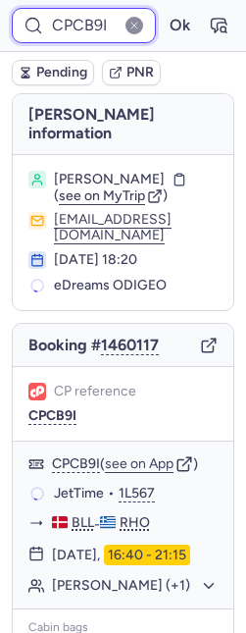
click at [65, 22] on input "CPCB9I" at bounding box center [84, 25] width 144 height 35
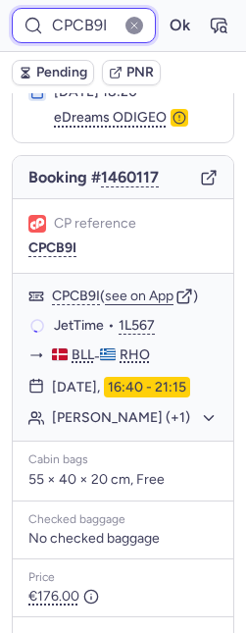
scroll to position [170, 0]
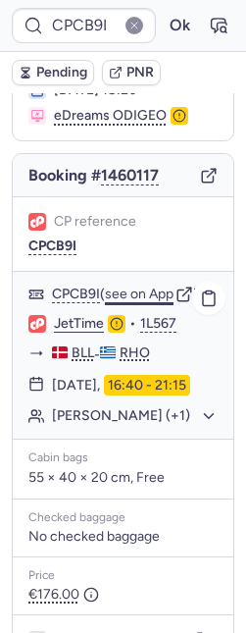
click at [153, 286] on button "see on App" at bounding box center [139, 294] width 69 height 16
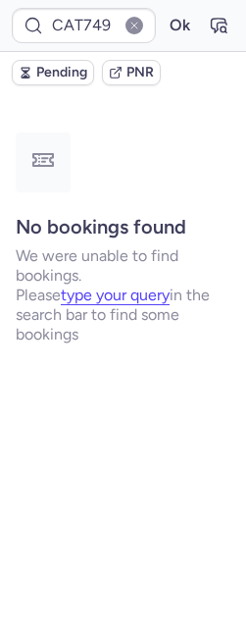
scroll to position [0, 0]
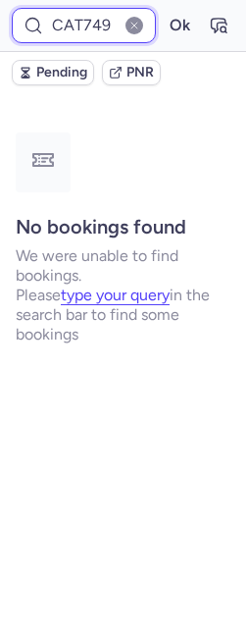
click at [83, 21] on input "CAT749" at bounding box center [84, 25] width 144 height 35
paste input "https://app.frontapp.com/open/msg_q5fvg76?key=EkdiFiln9jKiP_BbgdHQWIk4nlgwi87L"
click at [84, 9] on input "https://app.frontapp.com/open/msg_q5fvg76?key=EkdiFiln9jKiP_BbgdHQWIk4nlgwi87L" at bounding box center [84, 25] width 144 height 35
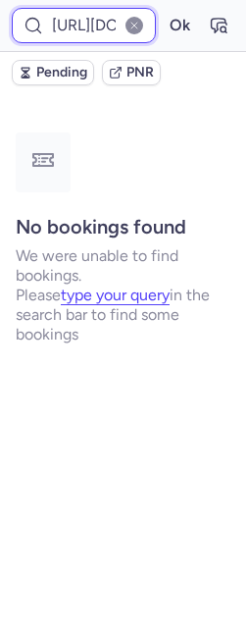
click at [84, 10] on input "https://app.frontapp.com/open/msg_q5fvg76?key=EkdiFiln9jKiP_BbgdHQWIk4nlgwi87L" at bounding box center [84, 25] width 144 height 35
paste input "CPCB9I"
click at [164, 10] on button "Ok" at bounding box center [179, 25] width 31 height 31
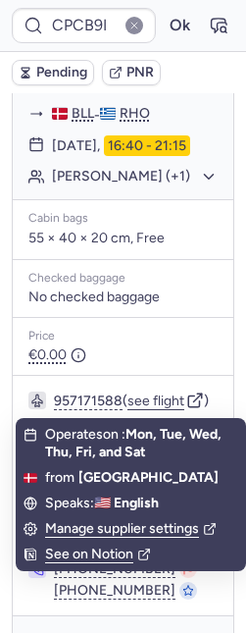
scroll to position [537, 0]
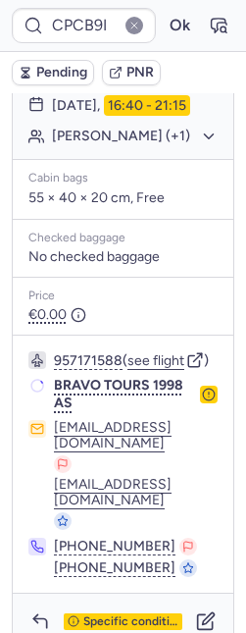
type input "CAT749"
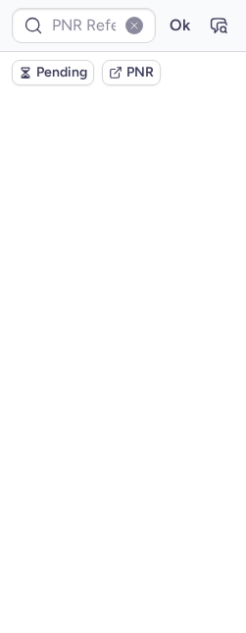
scroll to position [0, 0]
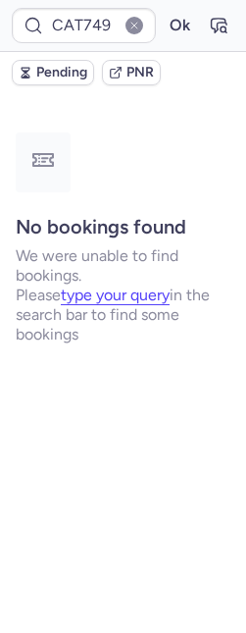
type input "CPF7AA"
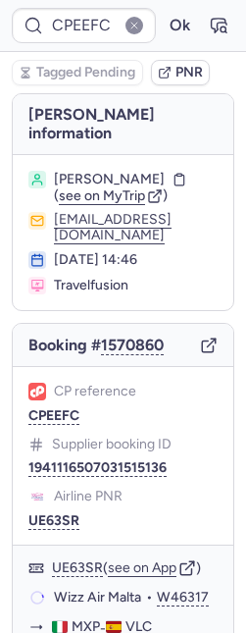
type input "Y3UXOL"
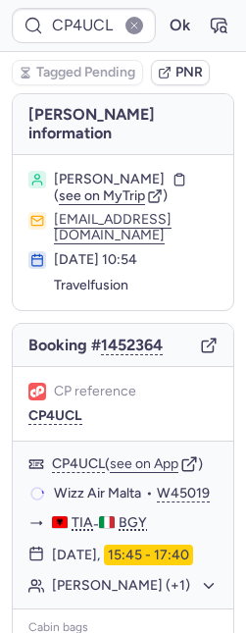
type input "CPL2Y6"
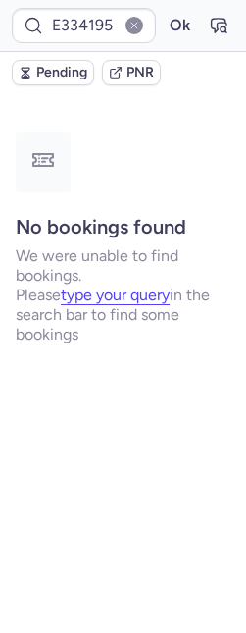
type input "CP4E3D"
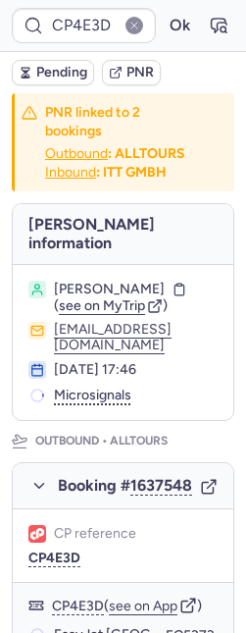
scroll to position [189, 0]
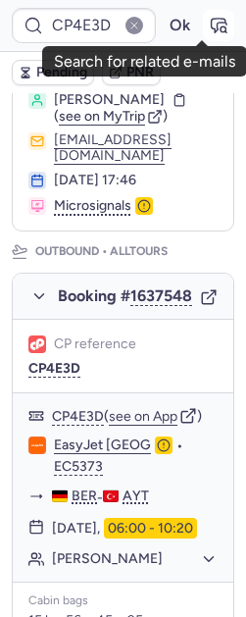
click at [212, 21] on icon "button" at bounding box center [219, 26] width 15 height 14
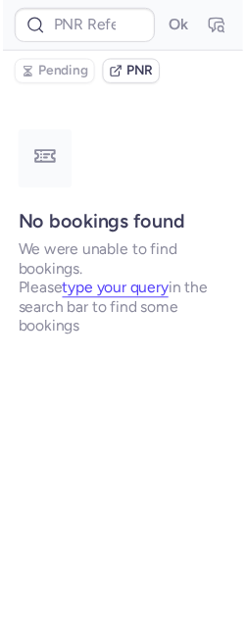
scroll to position [0, 0]
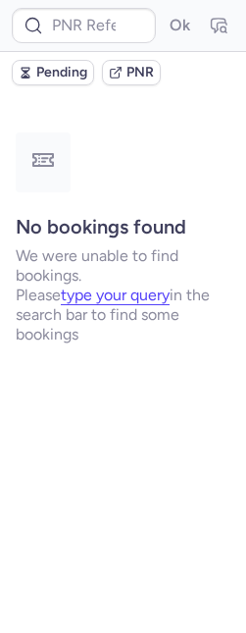
type input "CP4E3D"
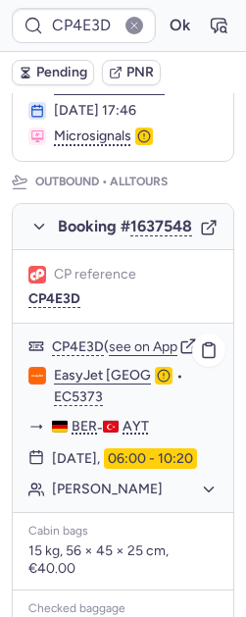
scroll to position [263, 0]
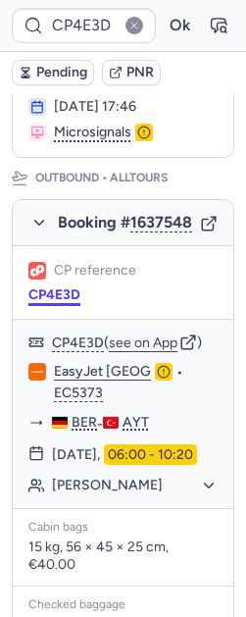
click at [51, 303] on button "CP4E3D" at bounding box center [54, 295] width 52 height 16
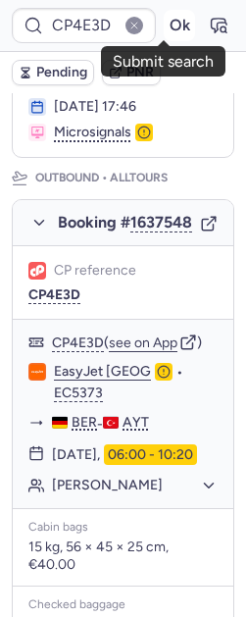
click at [170, 29] on button "Ok" at bounding box center [179, 25] width 31 height 31
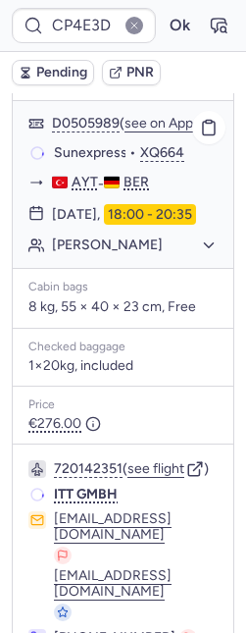
scroll to position [1222, 0]
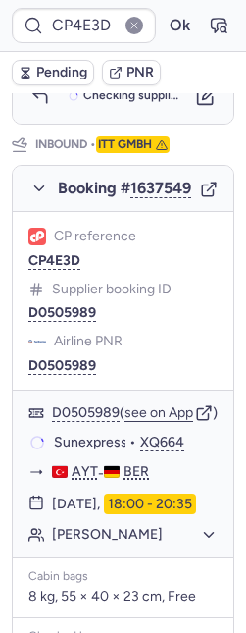
type input "CPF7AA"
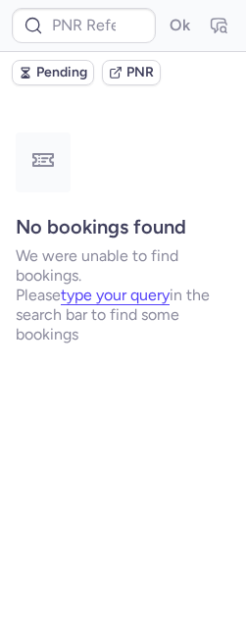
scroll to position [0, 0]
type input "CP5LTD"
type input "CPEQLU"
type input "CPDZB7"
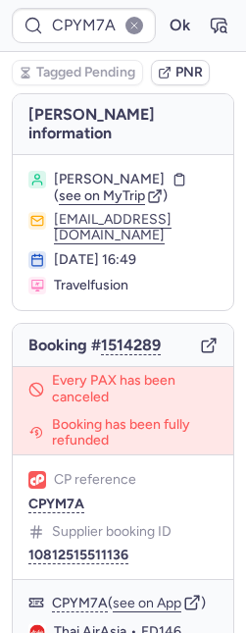
type input "CPBIMM"
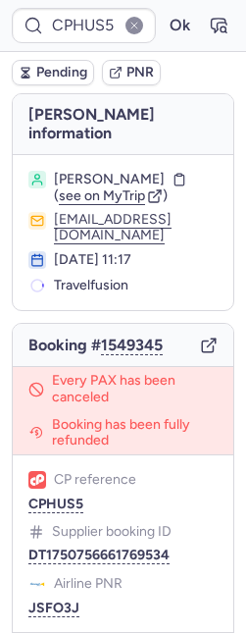
type input "CP5LTD"
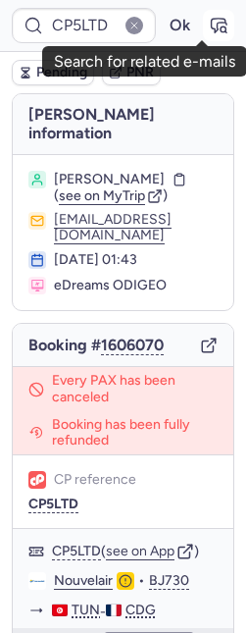
click at [209, 25] on icon "button" at bounding box center [219, 26] width 20 height 20
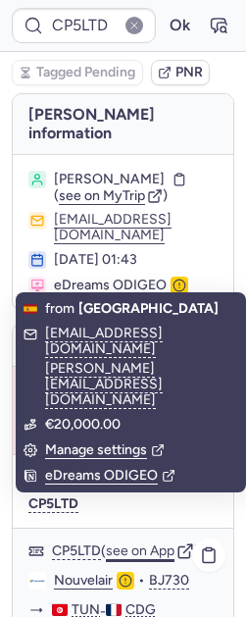
click at [134, 544] on button "see on App" at bounding box center [140, 552] width 69 height 16
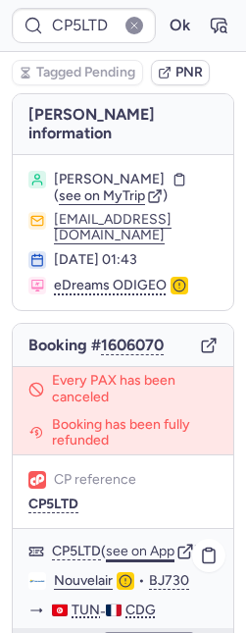
type input "CPJZYZ"
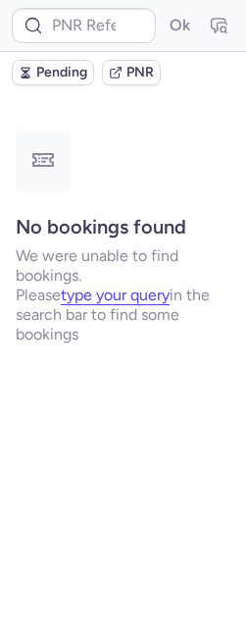
type input "CPXLGG"
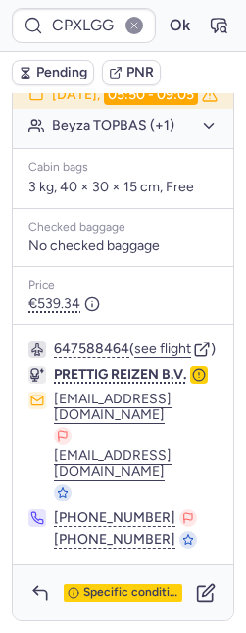
scroll to position [537, 0]
click at [196, 382] on icon "button" at bounding box center [199, 375] width 14 height 14
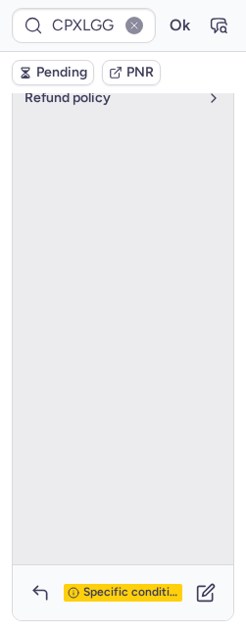
scroll to position [140, 0]
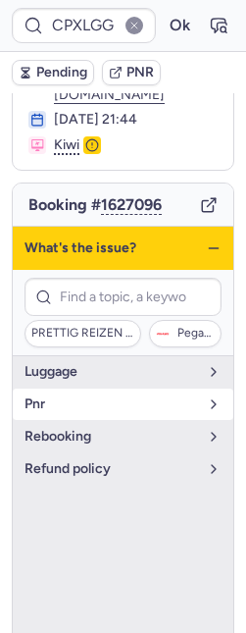
click at [83, 397] on span "pnr" at bounding box center [112, 404] width 174 height 16
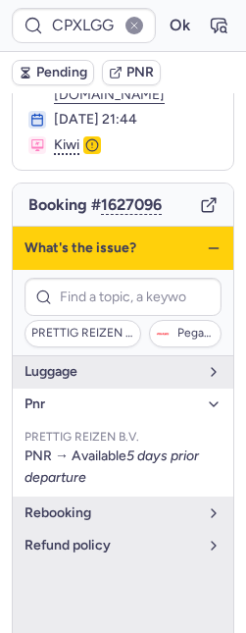
click at [209, 248] on line "button" at bounding box center [213, 248] width 9 height 0
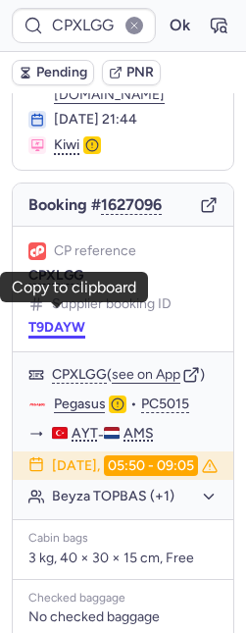
click at [63, 320] on button "T9DAYW" at bounding box center [56, 328] width 57 height 16
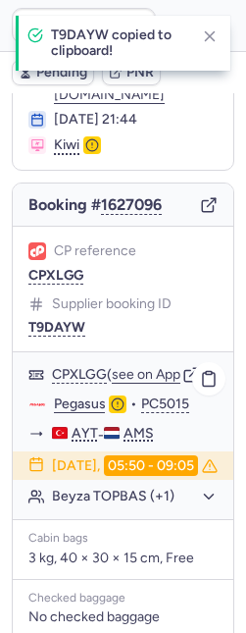
click at [65, 407] on link "Pegasus" at bounding box center [80, 404] width 52 height 18
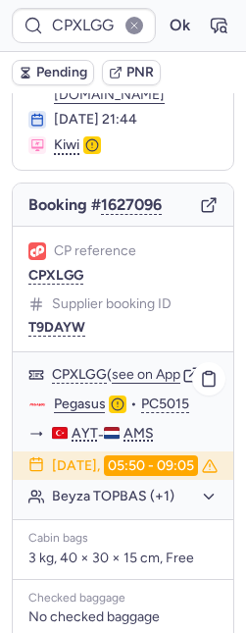
click at [104, 509] on div "Beyza TOPBAS (+1)" at bounding box center [123, 497] width 221 height 26
click at [111, 509] on div "Beyza TOPBAS (+1)" at bounding box center [123, 497] width 221 height 26
click at [111, 505] on button "Beyza TOPBAS (+1)" at bounding box center [135, 497] width 166 height 18
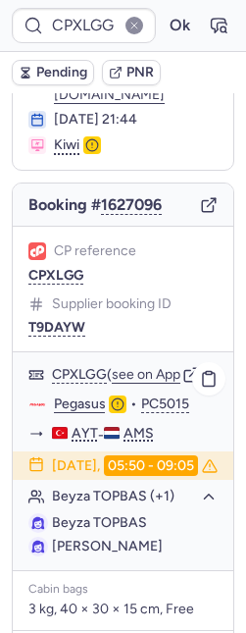
click at [113, 531] on span "Beyza TOPBAS" at bounding box center [99, 522] width 95 height 17
copy span "TOPBAS"
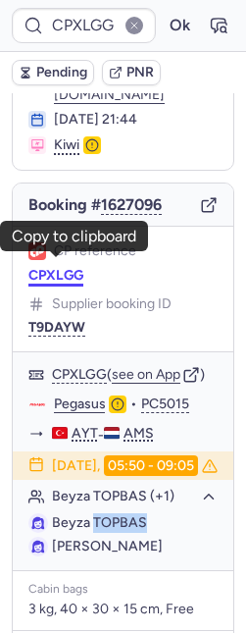
click at [59, 268] on button "CPXLGG" at bounding box center [55, 276] width 55 height 16
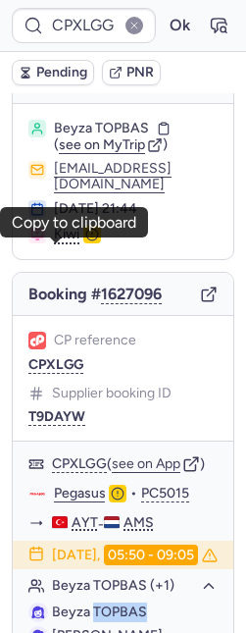
scroll to position [0, 0]
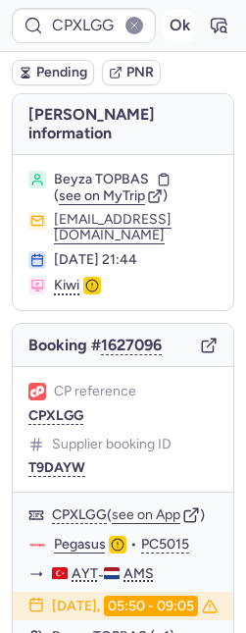
click at [164, 17] on button "Ok" at bounding box center [179, 25] width 31 height 31
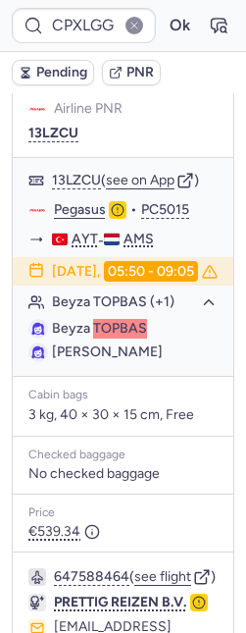
scroll to position [641, 0]
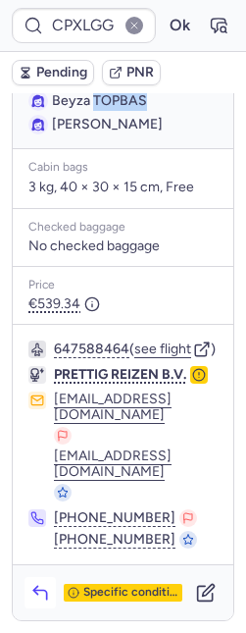
click at [30, 596] on icon "button" at bounding box center [40, 593] width 20 height 20
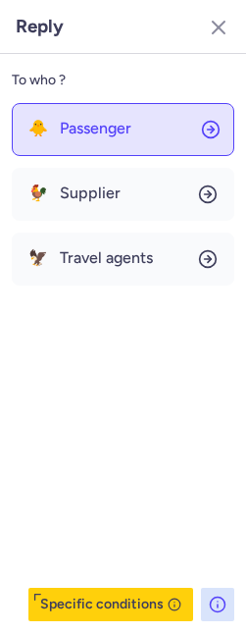
click at [106, 123] on span "Passenger" at bounding box center [96, 129] width 72 height 18
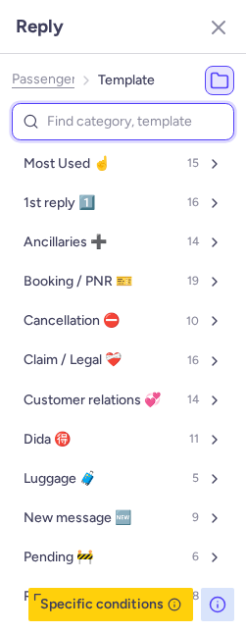
type input "r"
select select "en"
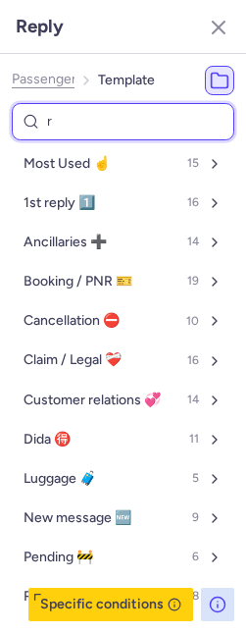
select select "en"
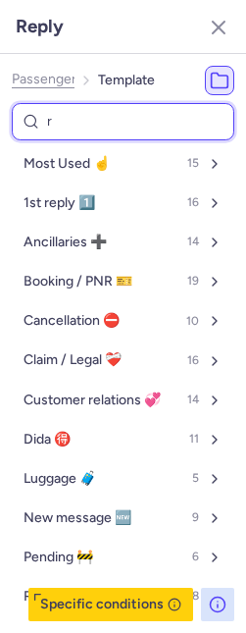
select select "en"
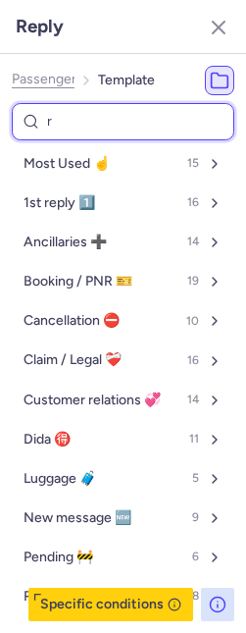
select select "en"
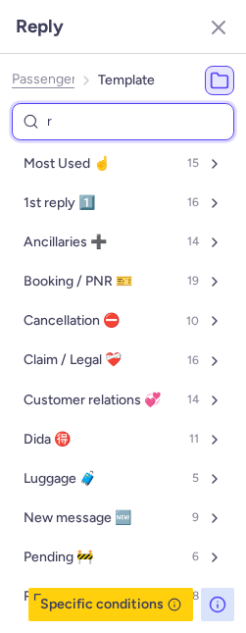
select select "en"
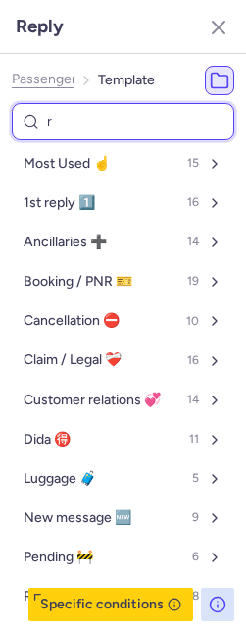
select select "en"
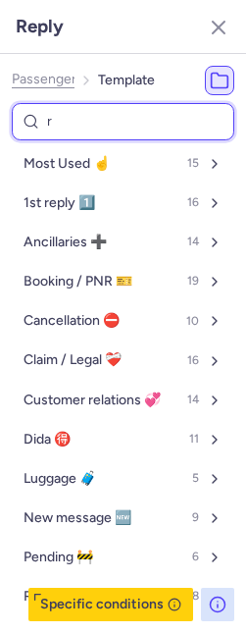
select select "en"
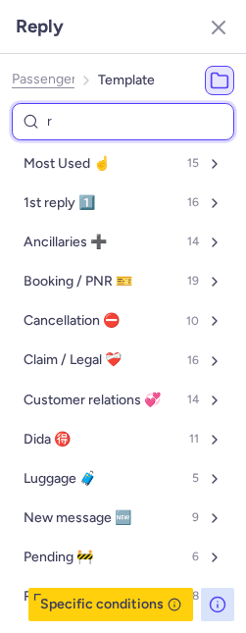
select select "en"
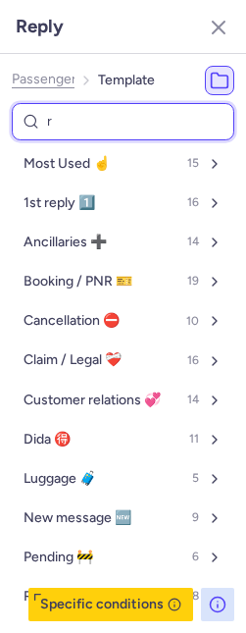
select select "en"
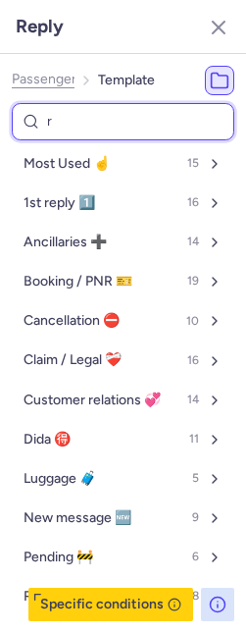
select select "en"
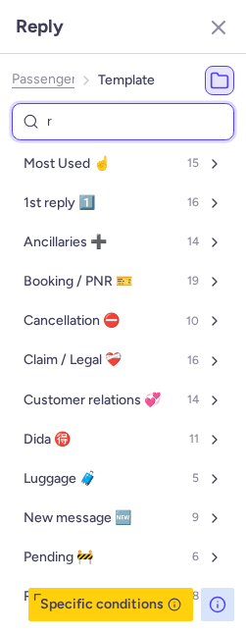
select select "en"
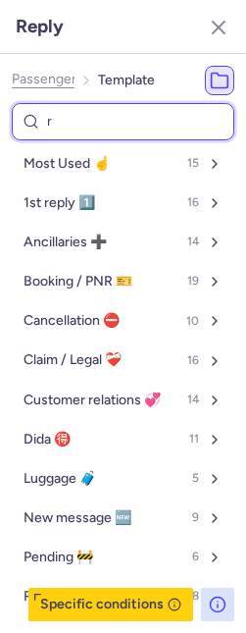
select select "en"
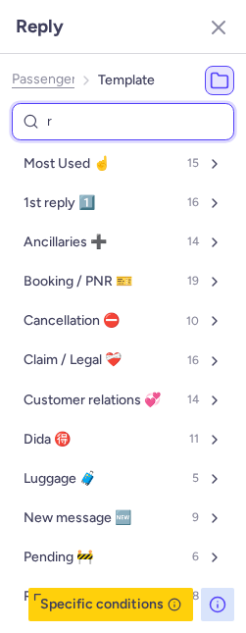
select select "en"
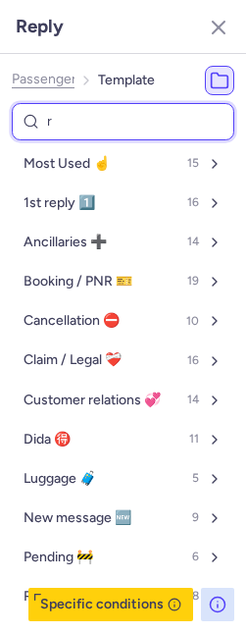
select select "en"
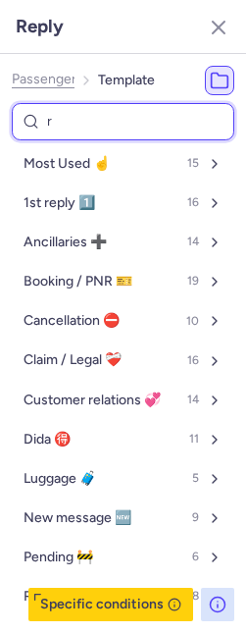
select select "en"
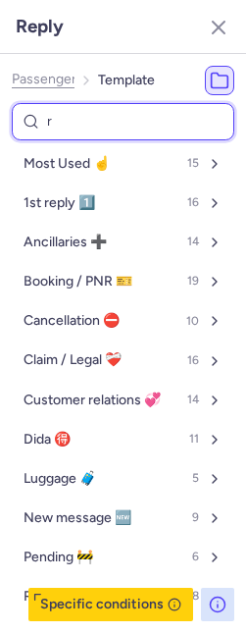
select select "en"
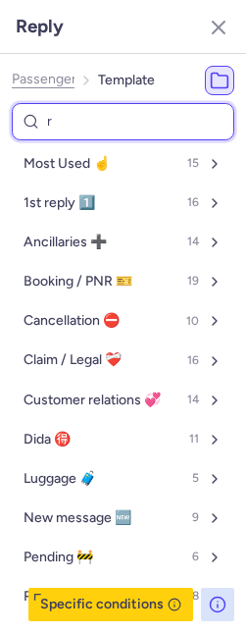
select select "en"
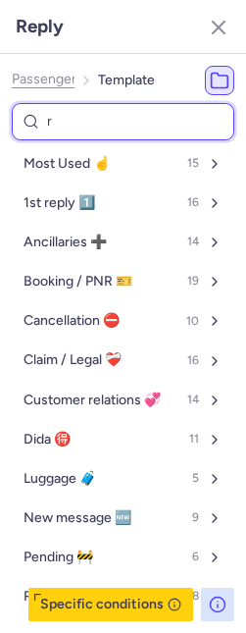
select select "en"
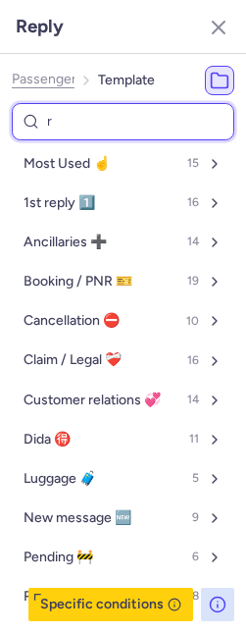
select select "en"
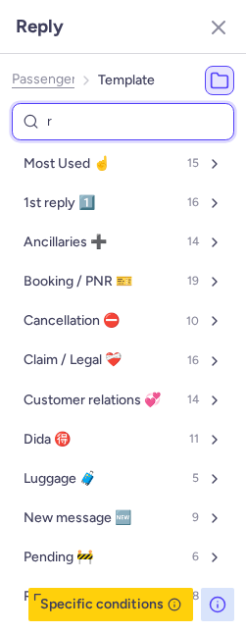
select select "en"
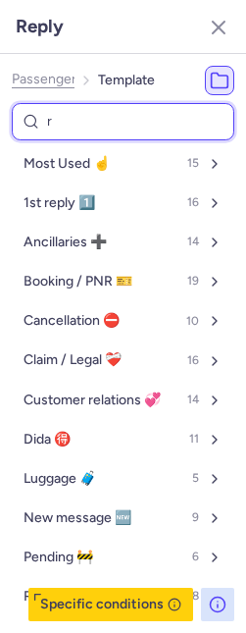
select select "en"
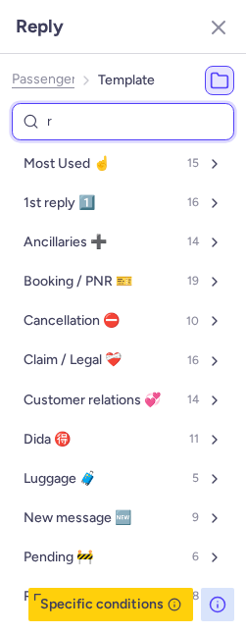
select select "en"
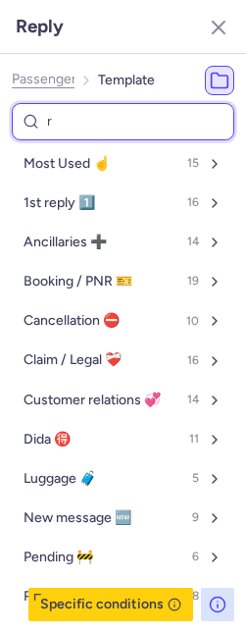
select select "en"
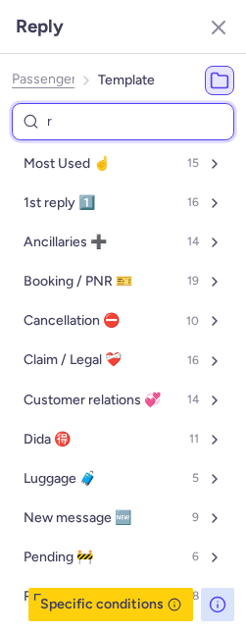
select select "en"
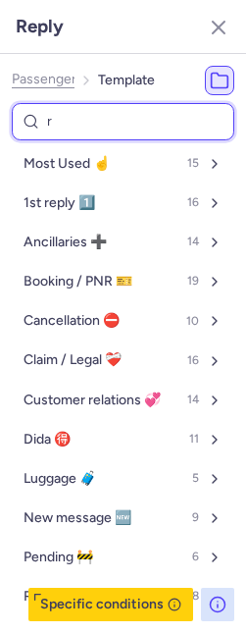
select select "en"
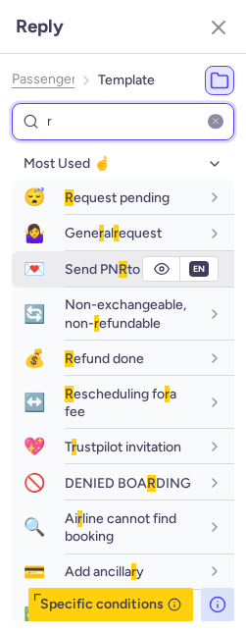
type input "r"
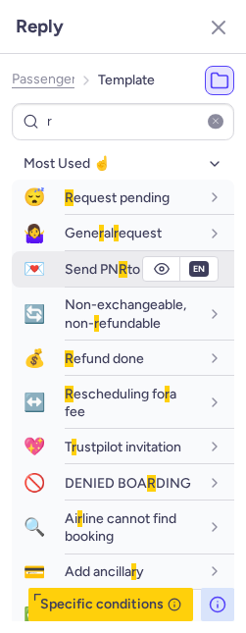
click at [93, 264] on span "Send PN R to Pax" at bounding box center [115, 269] width 100 height 17
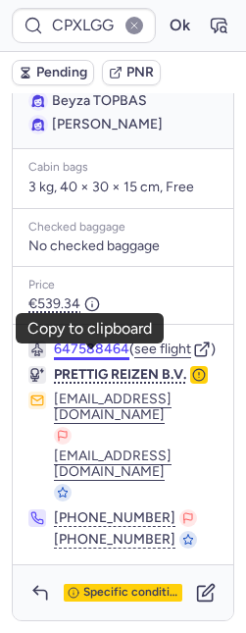
scroll to position [225, 0]
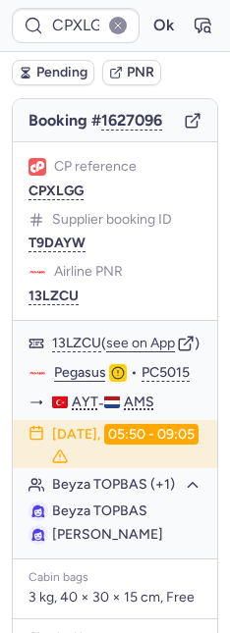
click at [46, 269] on div "Airline PNR 13LZCU" at bounding box center [114, 283] width 173 height 41
click at [47, 288] on button "13LZCU" at bounding box center [53, 296] width 50 height 16
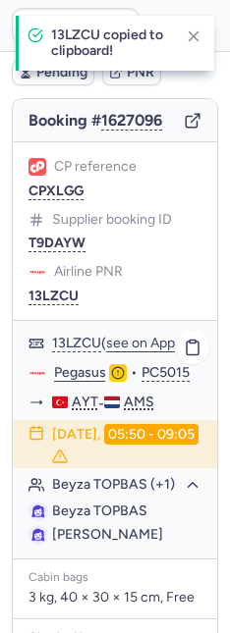
click at [68, 378] on link "Pegasus" at bounding box center [80, 373] width 52 height 18
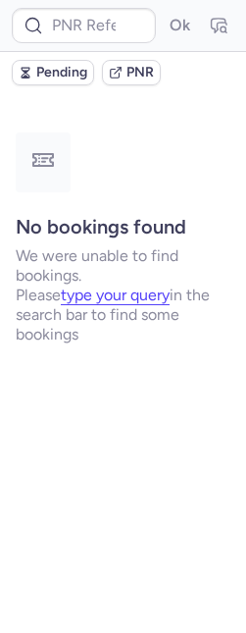
scroll to position [0, 0]
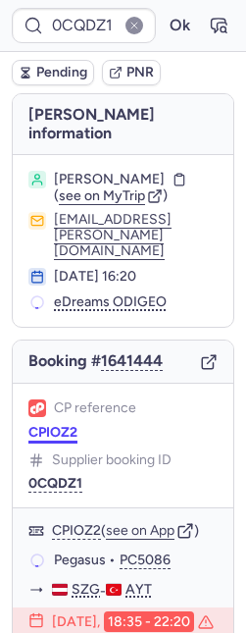
click at [51, 425] on button "CPIOZ2" at bounding box center [52, 433] width 49 height 16
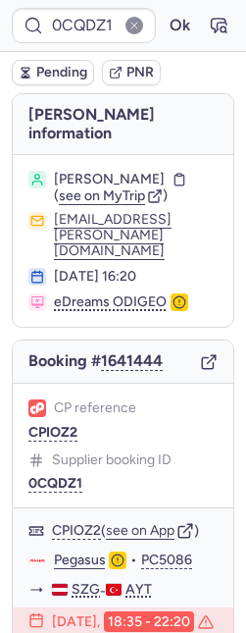
type input "CPIOZ2"
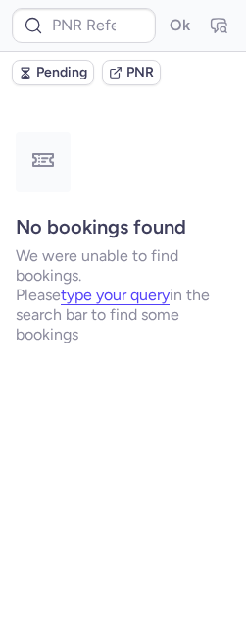
type input "CPANSV"
type input "CPK2BR"
type input "Q4NCGI"
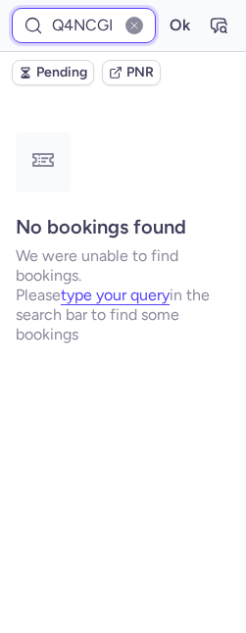
click at [72, 23] on input "Q4NCGI" at bounding box center [84, 25] width 144 height 35
click at [164, 10] on button "Ok" at bounding box center [179, 25] width 31 height 31
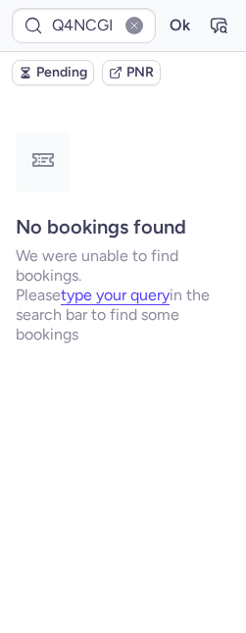
type input "CP9GAI"
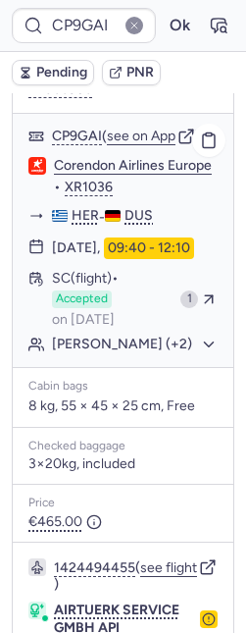
scroll to position [649, 0]
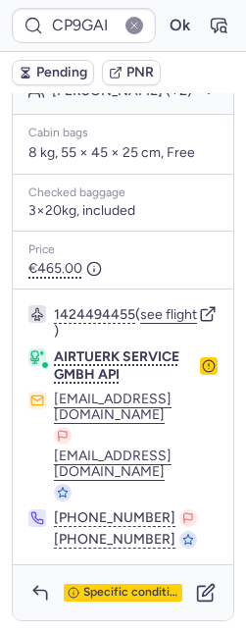
click at [202, 373] on icon "button" at bounding box center [209, 366] width 14 height 14
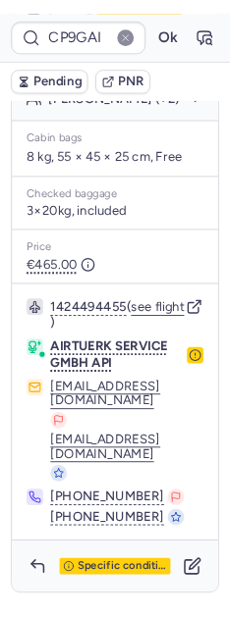
scroll to position [140, 0]
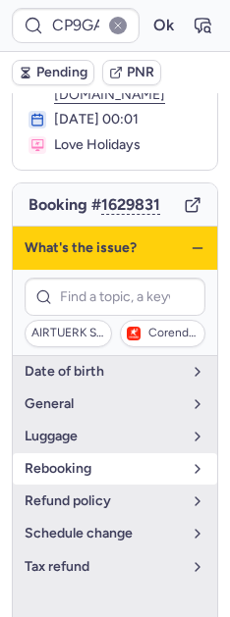
click at [77, 461] on span "rebooking" at bounding box center [103, 469] width 157 height 16
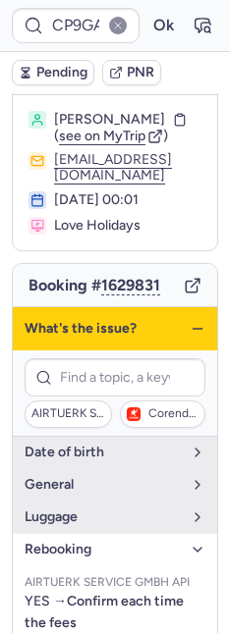
scroll to position [0, 0]
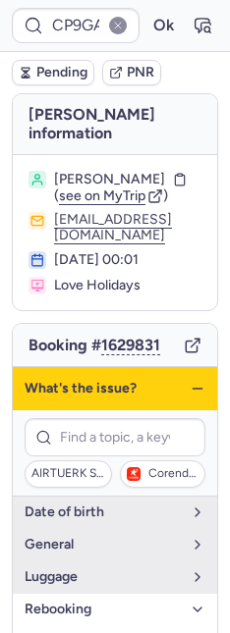
click at [189, 381] on icon "button" at bounding box center [197, 389] width 16 height 16
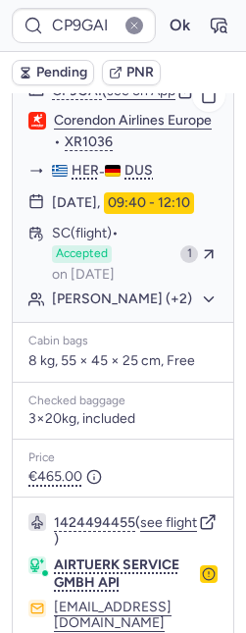
scroll to position [649, 0]
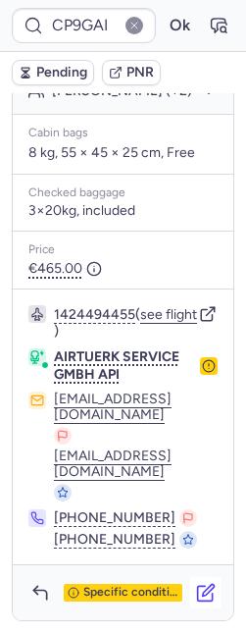
click at [196, 587] on icon "button" at bounding box center [206, 593] width 20 height 20
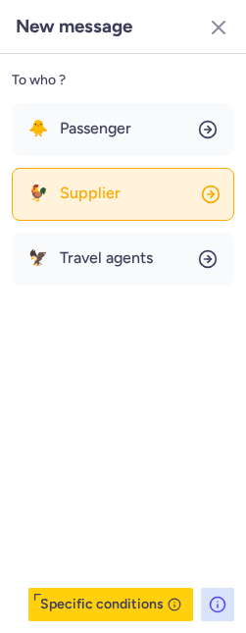
click at [92, 207] on button "🐓 Supplier" at bounding box center [123, 194] width 223 height 53
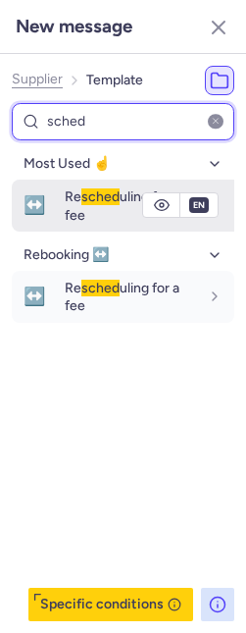
type input "sched"
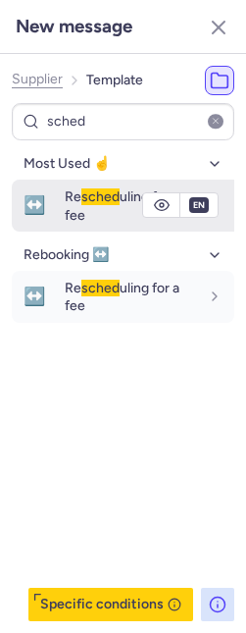
click at [88, 209] on div "Re sched uling for a fee" at bounding box center [150, 206] width 170 height 52
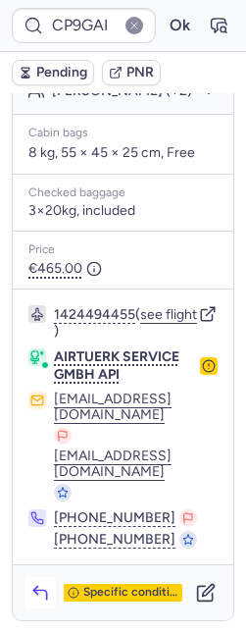
click at [47, 581] on button "button" at bounding box center [40, 592] width 31 height 31
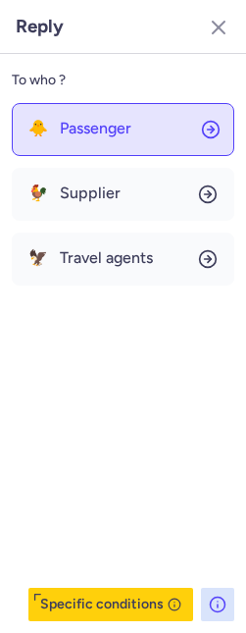
click at [76, 131] on span "Passenger" at bounding box center [96, 129] width 72 height 18
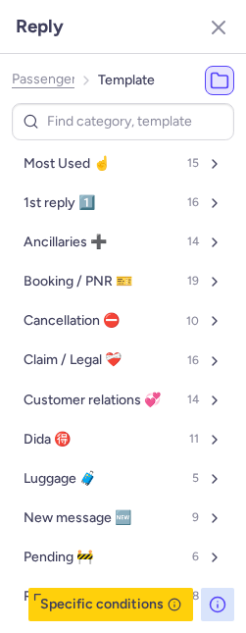
click at [55, 78] on span "Passenger" at bounding box center [44, 80] width 65 height 16
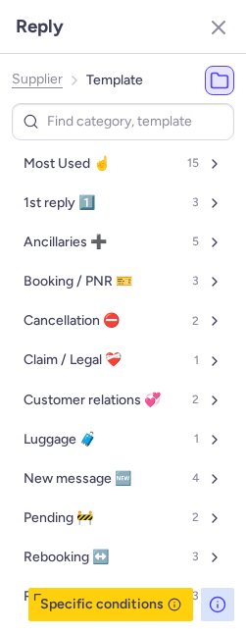
click at [55, 78] on span "Supplier" at bounding box center [37, 80] width 51 height 16
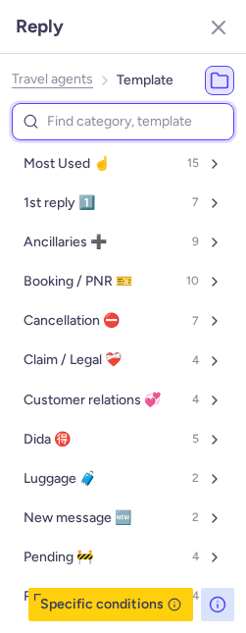
click at [66, 119] on input at bounding box center [123, 122] width 223 height 38
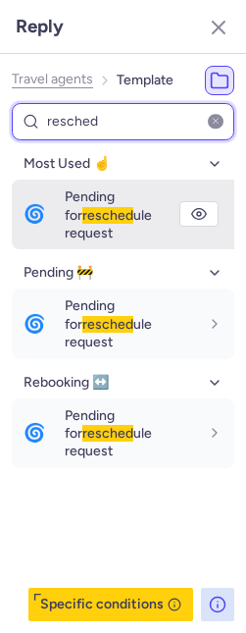
type input "resched"
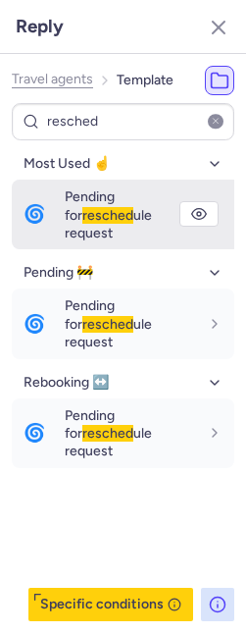
click at [73, 195] on span "Pending for resched ule request" at bounding box center [108, 214] width 87 height 53
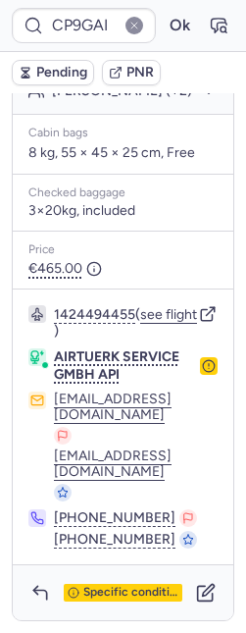
click at [65, 65] on span "Pending" at bounding box center [61, 73] width 51 height 16
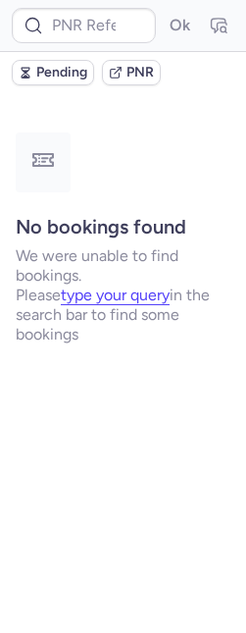
scroll to position [0, 0]
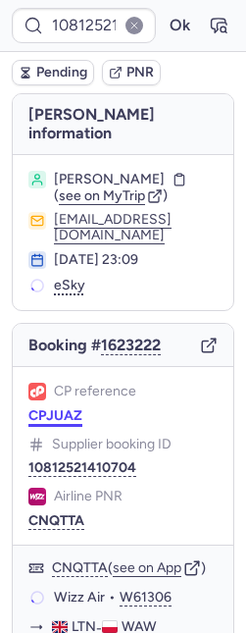
click at [54, 408] on button "CPJUAZ" at bounding box center [55, 416] width 54 height 16
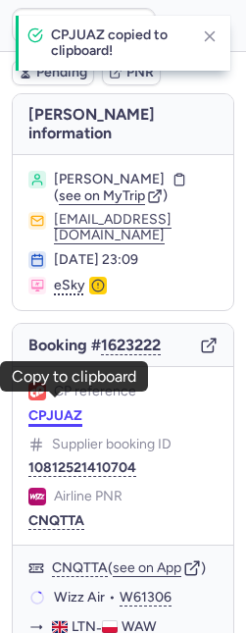
click at [50, 411] on button "CPJUAZ" at bounding box center [55, 416] width 54 height 16
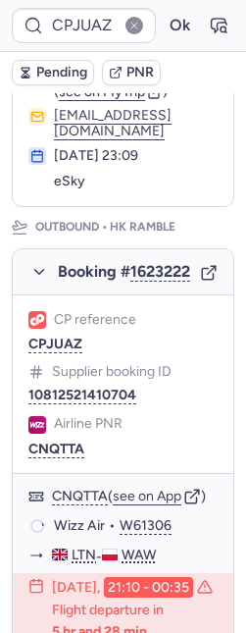
scroll to position [340, 0]
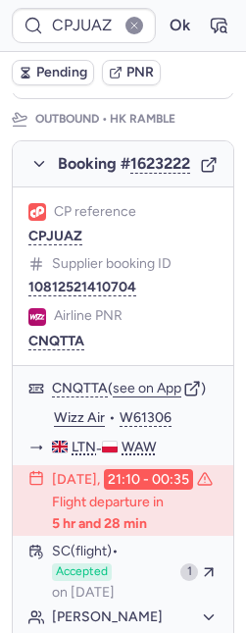
type input "CP7MWV"
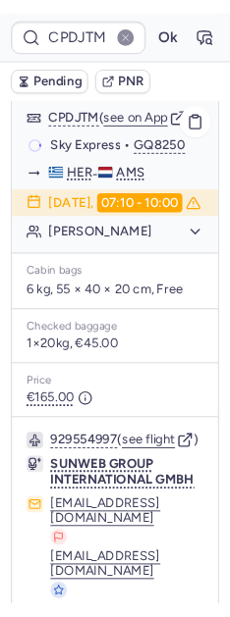
scroll to position [495, 0]
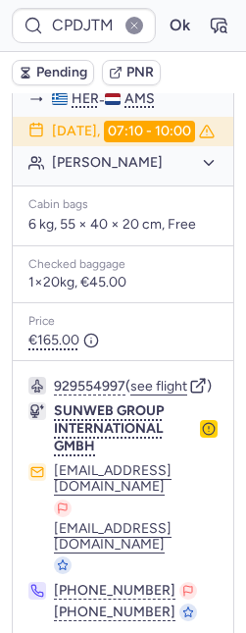
click at [203, 436] on circle "button" at bounding box center [209, 430] width 12 height 12
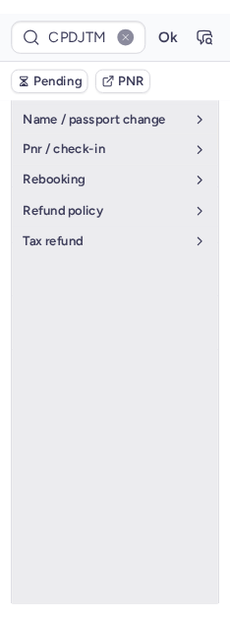
scroll to position [140, 0]
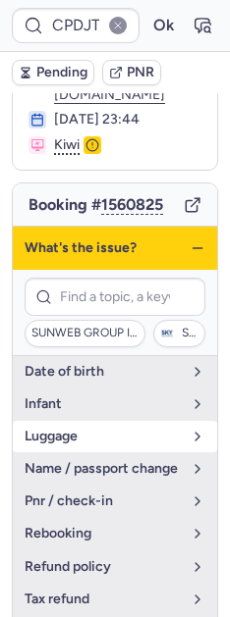
click at [107, 421] on button "luggage" at bounding box center [115, 436] width 204 height 31
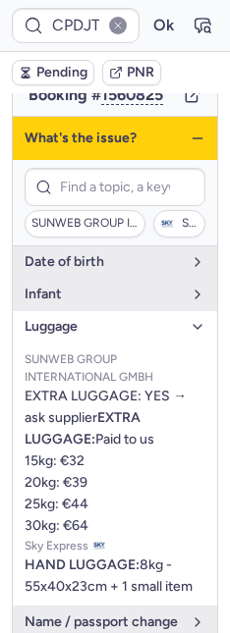
scroll to position [0, 0]
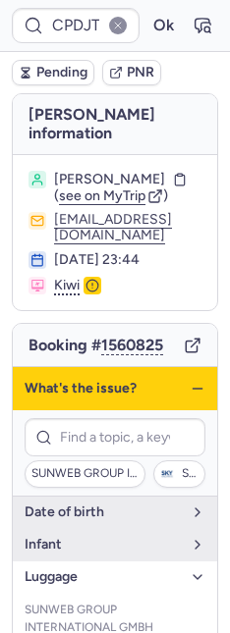
click at [189, 381] on icon "button" at bounding box center [197, 389] width 16 height 16
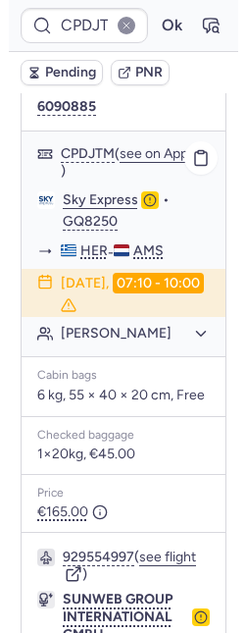
scroll to position [275, 0]
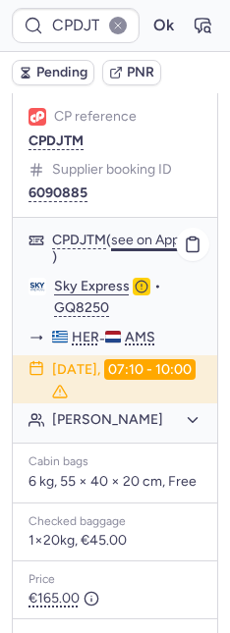
click at [119, 233] on button "see on App" at bounding box center [145, 241] width 69 height 16
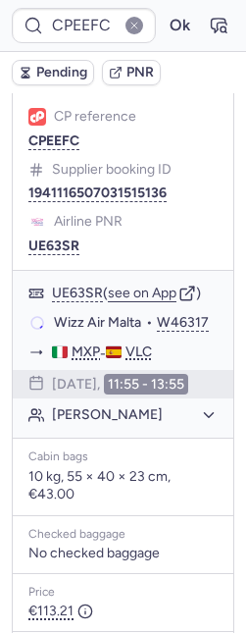
scroll to position [235, 0]
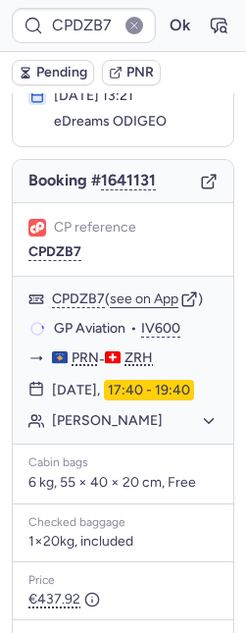
type input "CPAWBP"
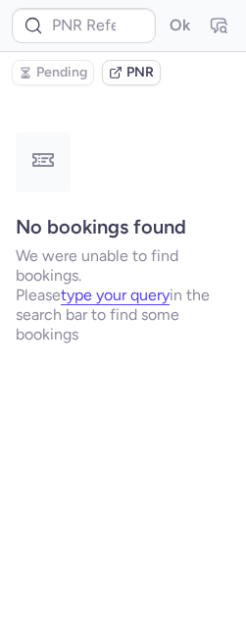
scroll to position [0, 0]
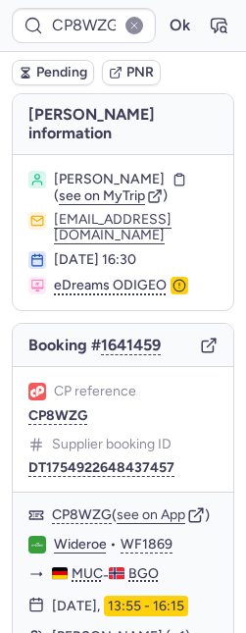
type input "CPDJTM"
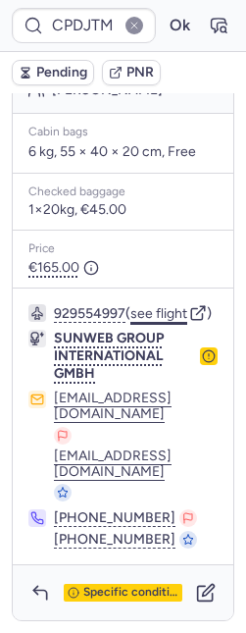
scroll to position [601, 0]
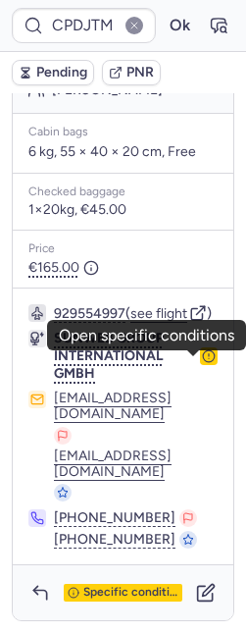
click at [202, 363] on icon "button" at bounding box center [209, 356] width 14 height 14
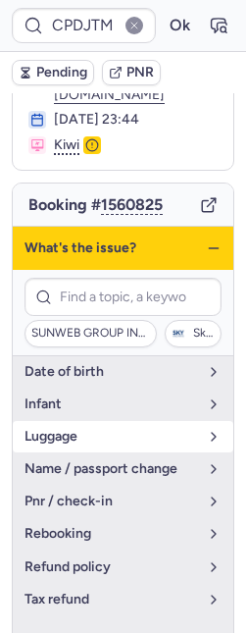
click at [126, 429] on span "luggage" at bounding box center [112, 437] width 174 height 16
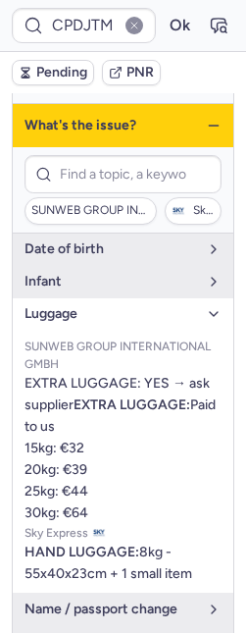
scroll to position [0, 0]
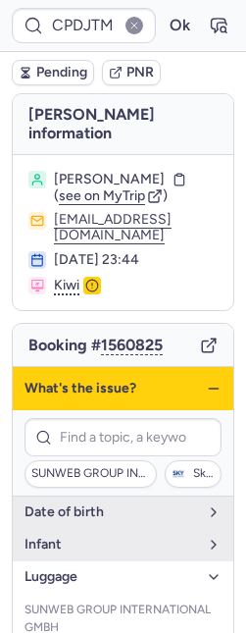
click at [207, 376] on div "What's the issue?" at bounding box center [123, 388] width 221 height 43
click at [209, 389] on line "button" at bounding box center [213, 389] width 9 height 0
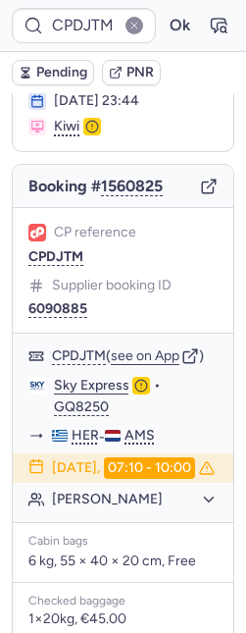
scroll to position [601, 0]
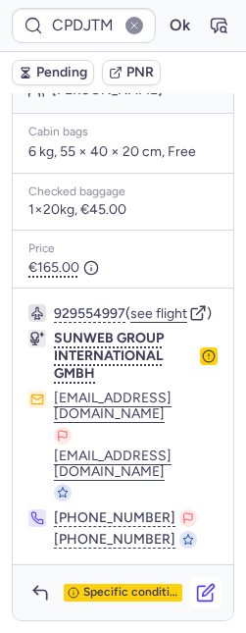
click at [196, 590] on icon "button" at bounding box center [206, 593] width 20 height 20
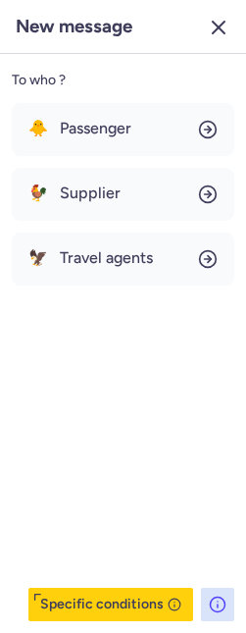
click at [219, 26] on line "button" at bounding box center [219, 28] width 12 height 12
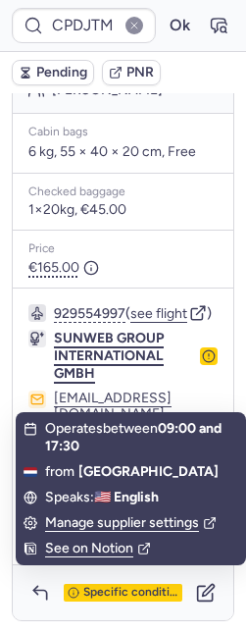
scroll to position [199, 0]
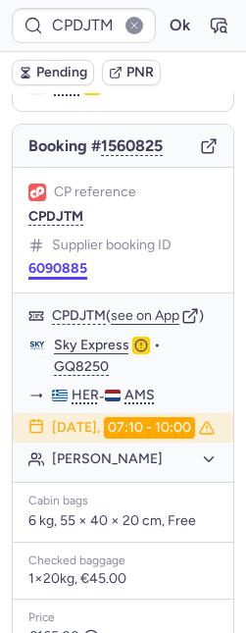
click at [55, 261] on button "6090885" at bounding box center [57, 269] width 59 height 16
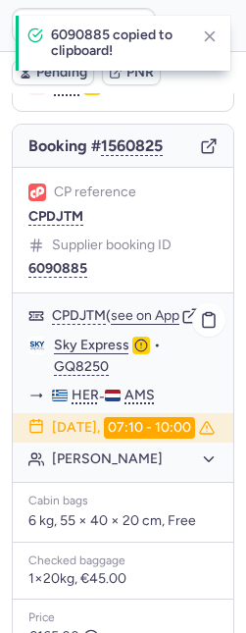
scroll to position [400, 0]
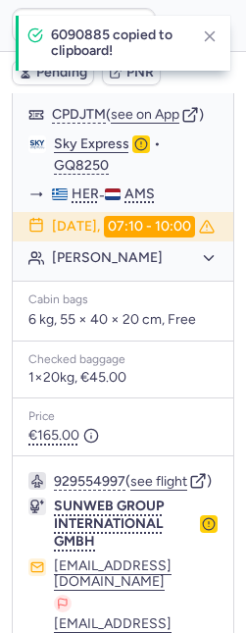
click at [193, 562] on div "929554997 ( see flight ) SUNWEB GROUP INTERNATIONAL GMBH traffic@sunwebgroup.co…" at bounding box center [123, 593] width 221 height 275
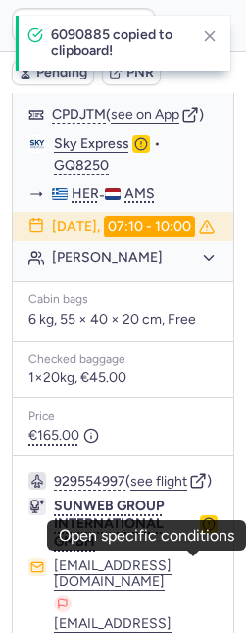
click at [202, 531] on icon "button" at bounding box center [209, 524] width 14 height 14
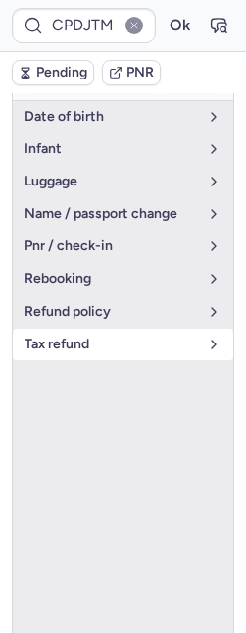
scroll to position [391, 0]
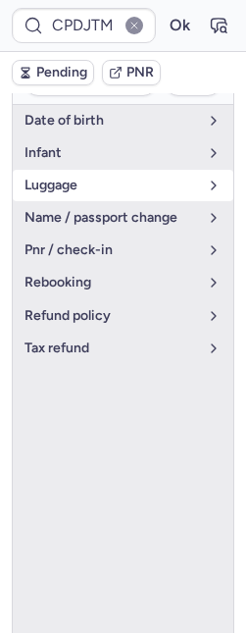
click at [72, 178] on span "luggage" at bounding box center [112, 186] width 174 height 16
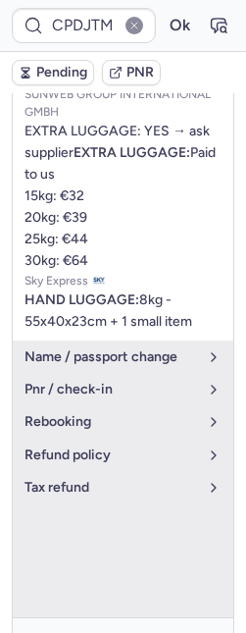
scroll to position [601, 0]
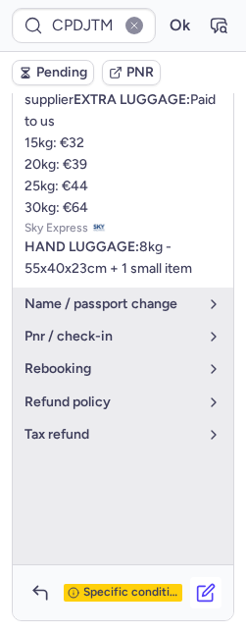
click at [199, 578] on button "button" at bounding box center [205, 592] width 31 height 31
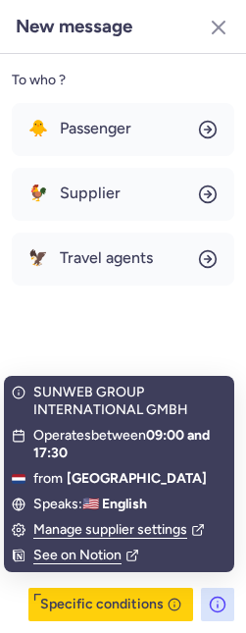
click at [196, 586] on div "To who ? 🐥 Passenger 🐓 Supplier 🦅 Travel agents Specific conditions" at bounding box center [123, 343] width 246 height 579
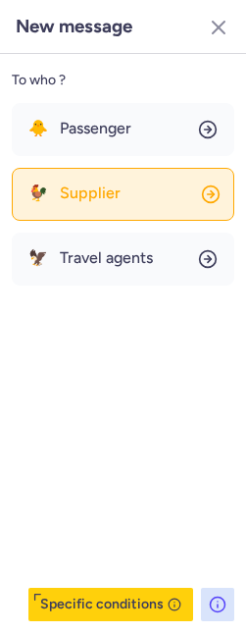
click at [121, 194] on button "🐓 Supplier" at bounding box center [123, 194] width 223 height 53
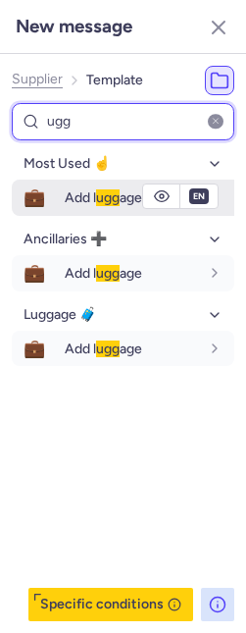
type input "ugg"
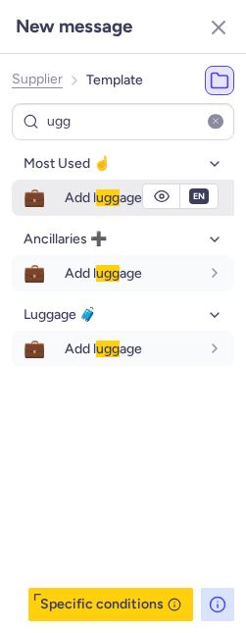
click at [57, 199] on button "💼 Add l ugg age" at bounding box center [123, 198] width 223 height 36
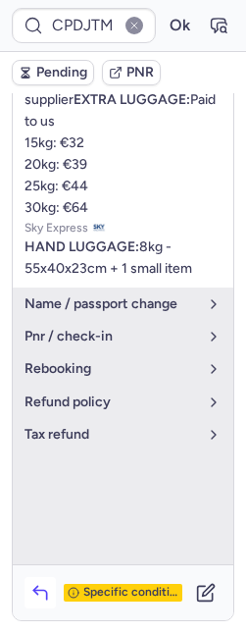
click at [46, 594] on icon "button" at bounding box center [40, 593] width 20 height 20
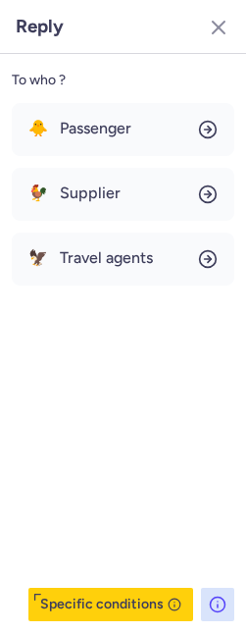
click at [48, 99] on div "To who ? 🐥 Passenger 🐓 Supplier 🦅 Travel agents Specific conditions" at bounding box center [123, 343] width 246 height 579
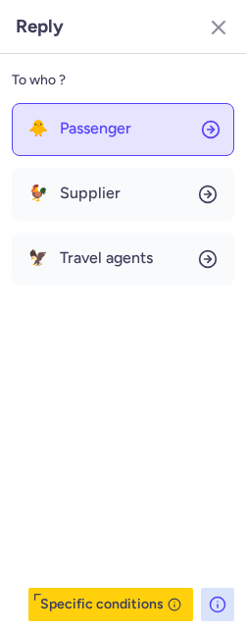
click at [50, 120] on div "🐥 Passenger" at bounding box center [79, 129] width 103 height 18
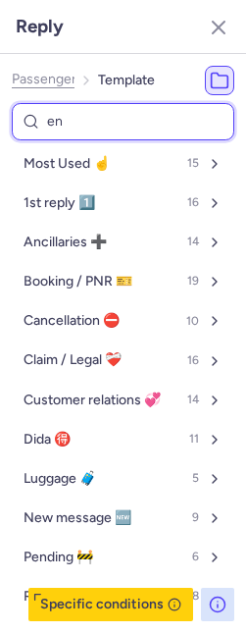
type input "end"
select select "en"
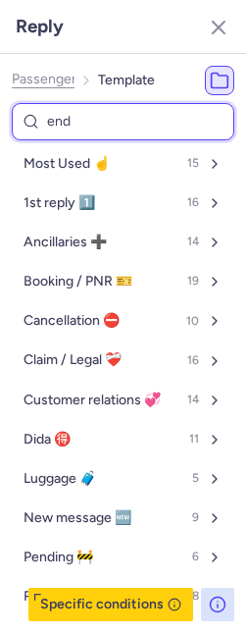
select select "en"
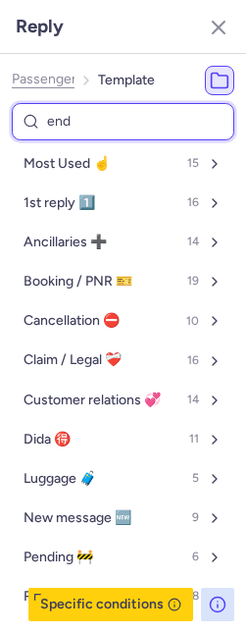
select select "en"
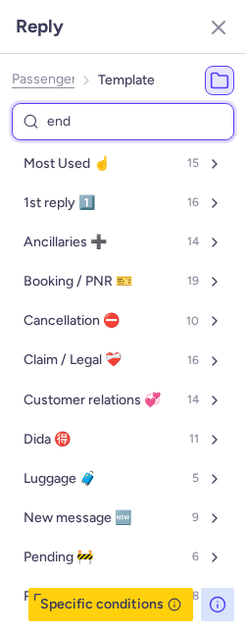
select select "en"
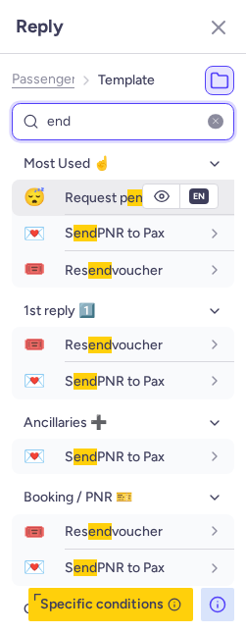
type input "end"
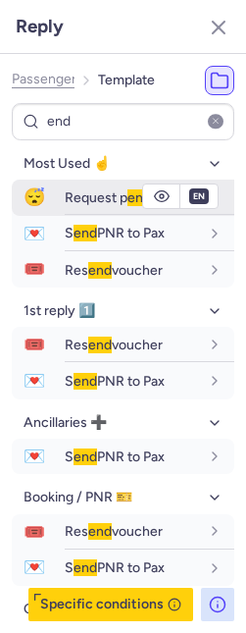
click at [49, 189] on span "😴" at bounding box center [34, 198] width 45 height 36
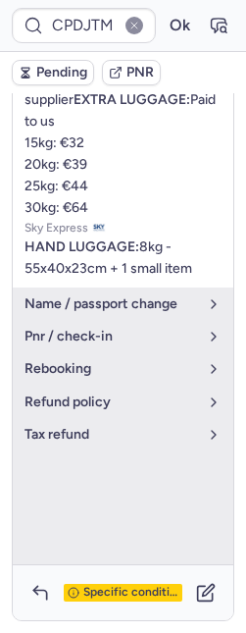
click at [48, 76] on span "Pending" at bounding box center [61, 73] width 51 height 16
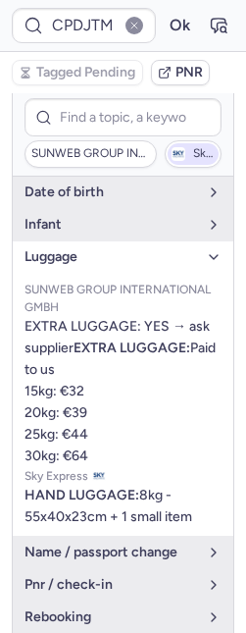
scroll to position [133, 0]
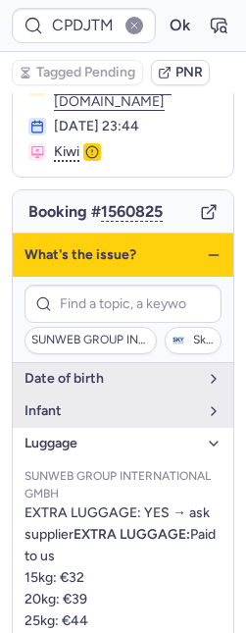
click at [206, 247] on icon "button" at bounding box center [214, 255] width 16 height 16
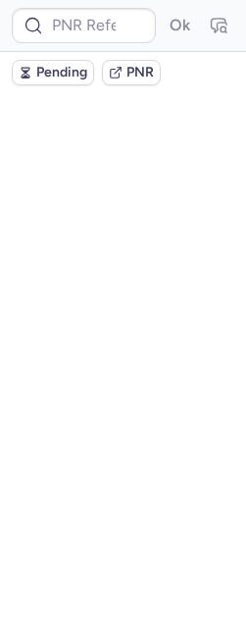
scroll to position [0, 0]
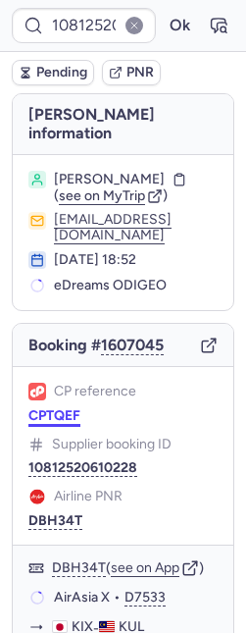
click at [69, 408] on button "CPTQEF" at bounding box center [54, 416] width 52 height 16
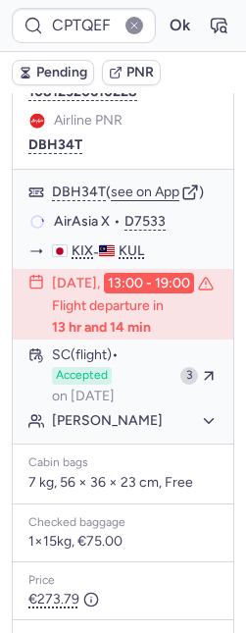
scroll to position [370, 0]
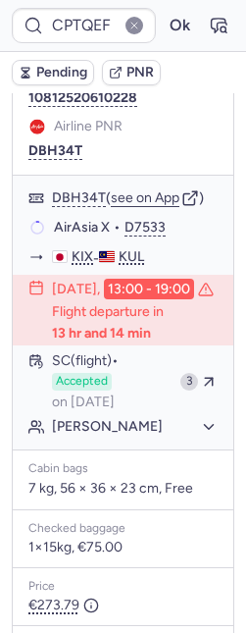
type input "CP8WZG"
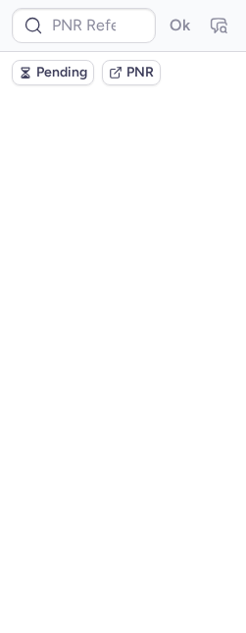
scroll to position [0, 0]
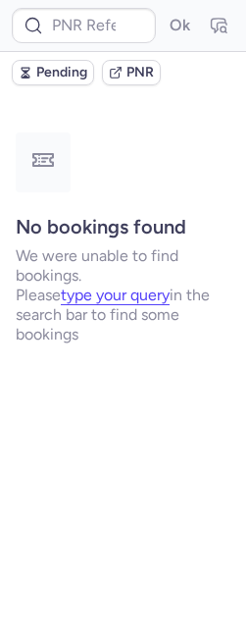
click at [72, 67] on span "Pending" at bounding box center [61, 73] width 51 height 16
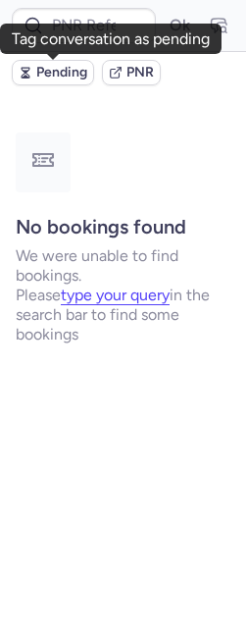
click at [61, 71] on span "Pending" at bounding box center [61, 73] width 51 height 16
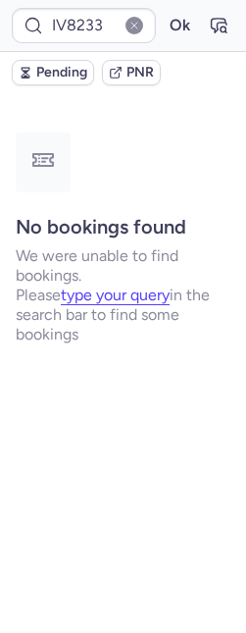
type input "CPSZPN"
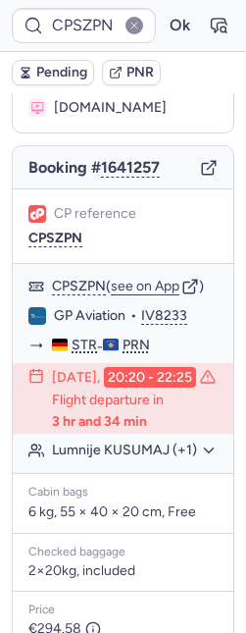
scroll to position [182, 0]
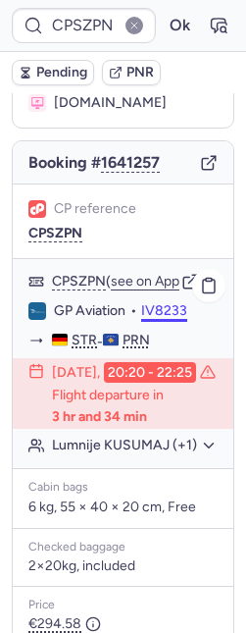
click at [165, 319] on button "IV8233" at bounding box center [164, 311] width 46 height 18
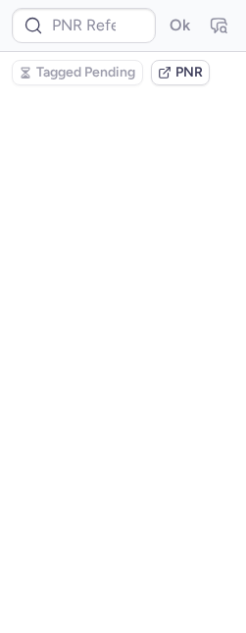
scroll to position [0, 0]
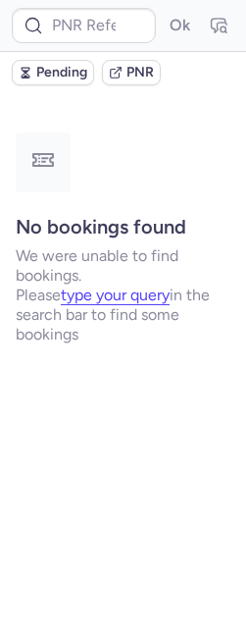
type input "DT1754660735973528"
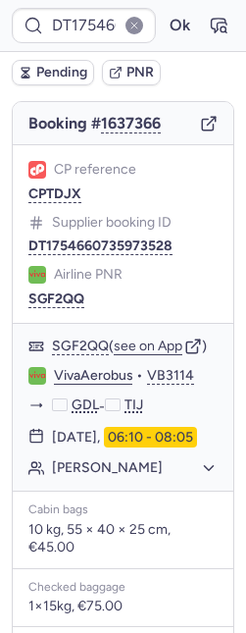
scroll to position [306, 0]
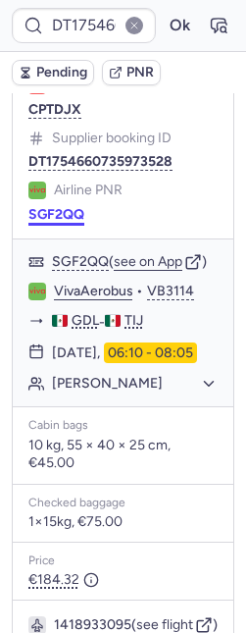
click at [56, 207] on button "SGF2QQ" at bounding box center [56, 215] width 56 height 16
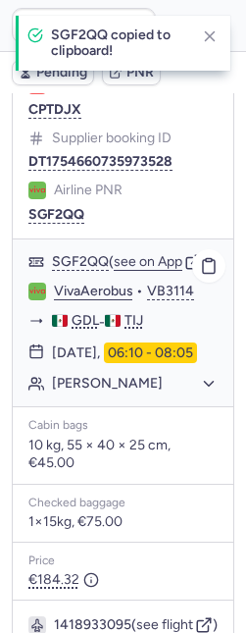
click at [84, 295] on link "VivaAerobus" at bounding box center [93, 292] width 79 height 18
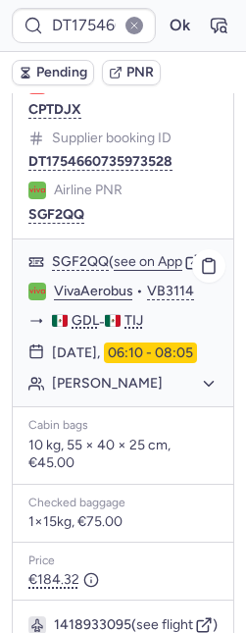
click at [139, 392] on button "Krzysztof GRYZ" at bounding box center [135, 384] width 166 height 18
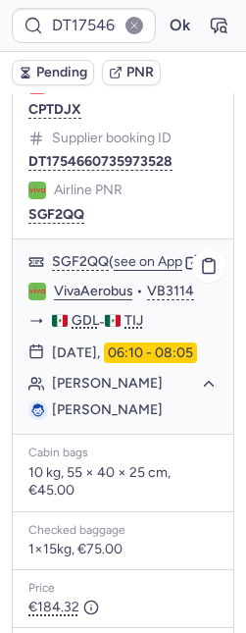
click at [140, 418] on span "Krzysztof GRYZ" at bounding box center [107, 409] width 111 height 17
copy span "GRYZ"
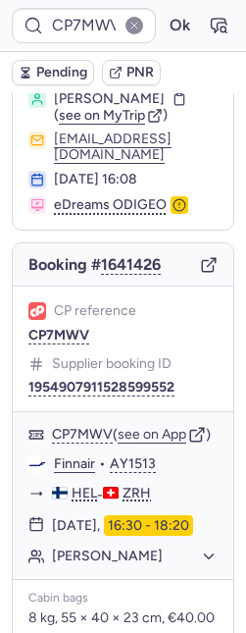
scroll to position [0, 0]
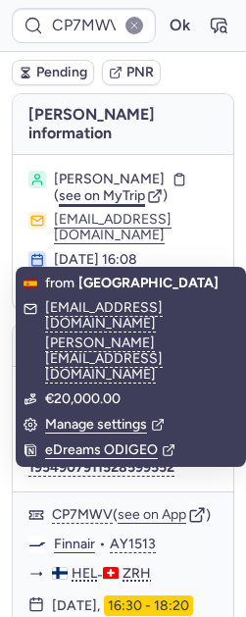
click at [92, 187] on span "see on MyTrip" at bounding box center [102, 195] width 86 height 17
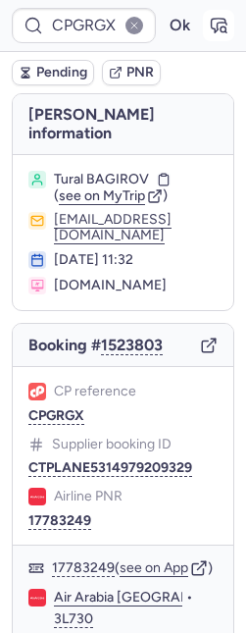
click at [212, 26] on icon "button" at bounding box center [219, 26] width 15 height 14
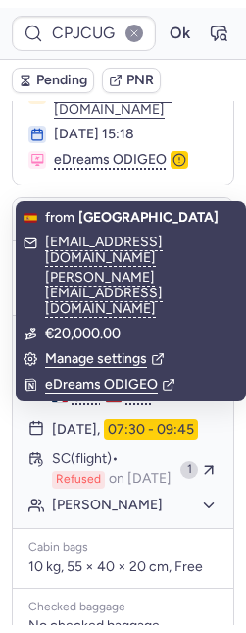
scroll to position [135, 0]
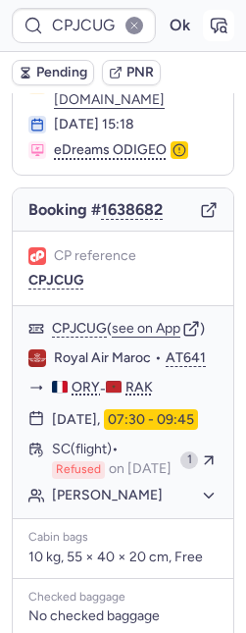
click at [203, 36] on button "button" at bounding box center [218, 25] width 31 height 31
click at [212, 29] on icon "button" at bounding box center [219, 26] width 15 height 14
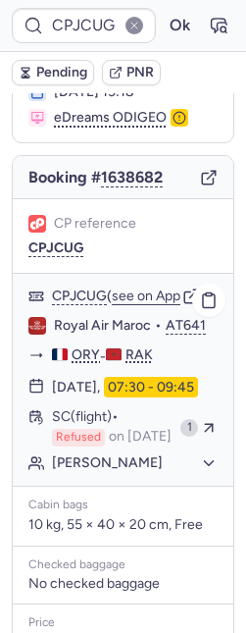
scroll to position [169, 0]
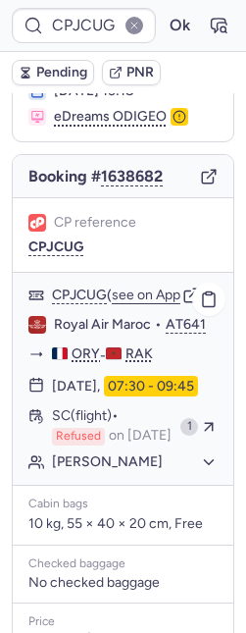
click at [46, 475] on div "[PERSON_NAME]" at bounding box center [123, 462] width 221 height 26
click at [70, 471] on button "[PERSON_NAME]" at bounding box center [135, 462] width 166 height 18
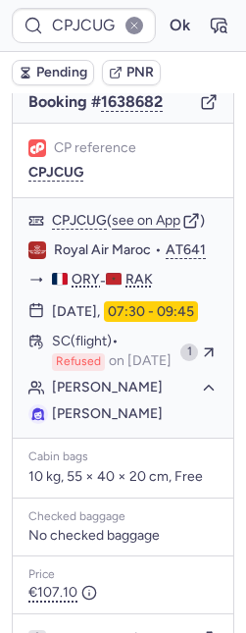
scroll to position [289, 0]
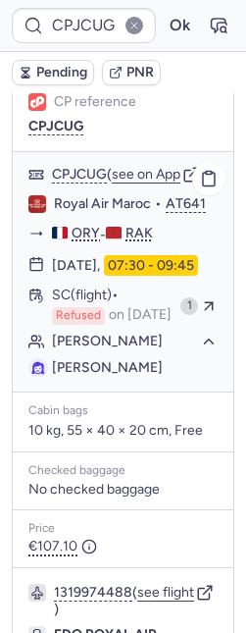
drag, startPoint x: 51, startPoint y: 481, endPoint x: 122, endPoint y: 512, distance: 77.3
click at [122, 382] on ul "[PERSON_NAME]" at bounding box center [123, 367] width 221 height 27
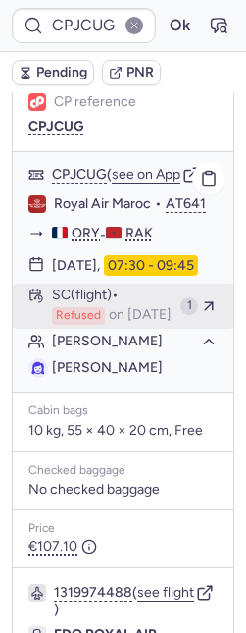
copy span "[PERSON_NAME]"
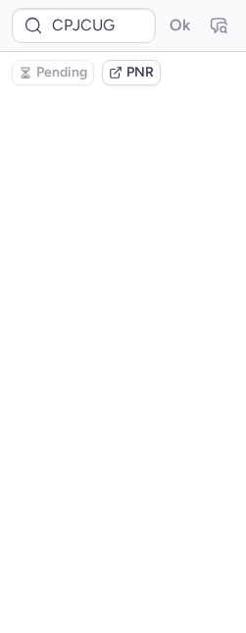
scroll to position [0, 0]
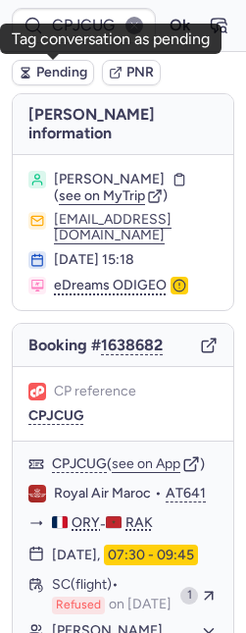
click at [30, 73] on icon "button" at bounding box center [26, 73] width 14 height 14
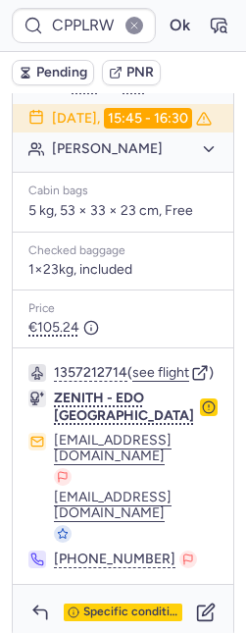
click at [203, 413] on circle "button" at bounding box center [209, 407] width 12 height 12
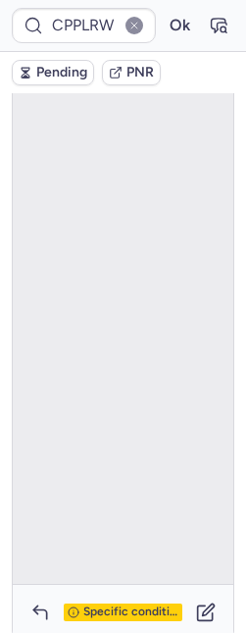
scroll to position [116, 0]
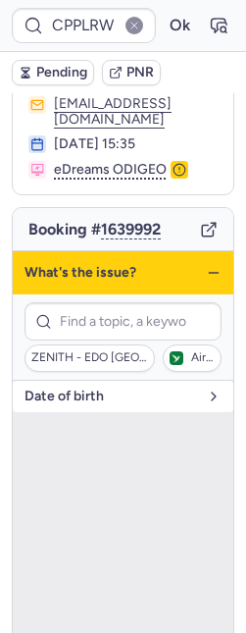
click at [63, 381] on button "date of birth" at bounding box center [123, 396] width 221 height 31
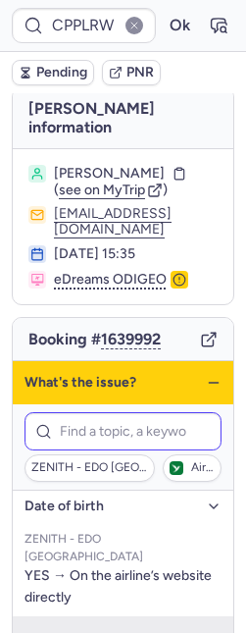
scroll to position [0, 0]
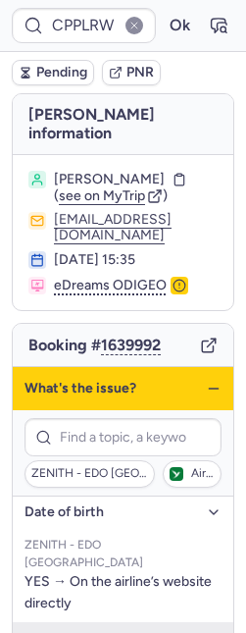
click at [206, 381] on icon "button" at bounding box center [214, 389] width 16 height 16
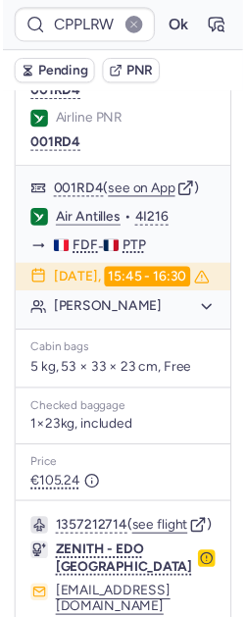
scroll to position [118, 0]
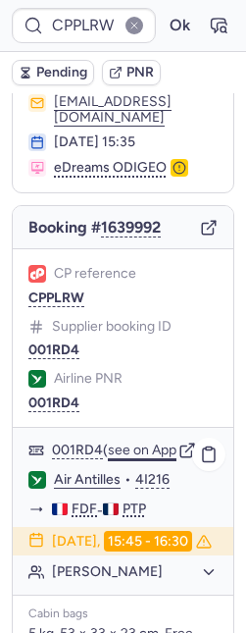
click at [158, 442] on button "see on App" at bounding box center [142, 450] width 69 height 16
click at [203, 38] on button "button" at bounding box center [218, 25] width 31 height 31
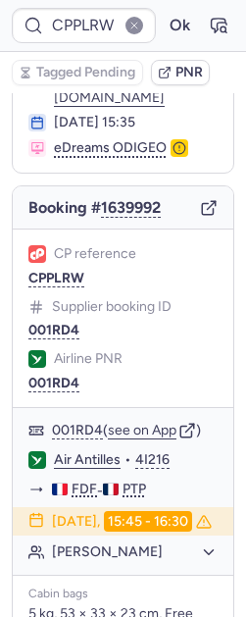
scroll to position [138, 0]
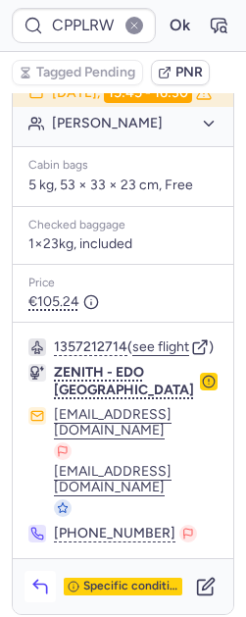
click at [46, 585] on icon "button" at bounding box center [39, 589] width 13 height 9
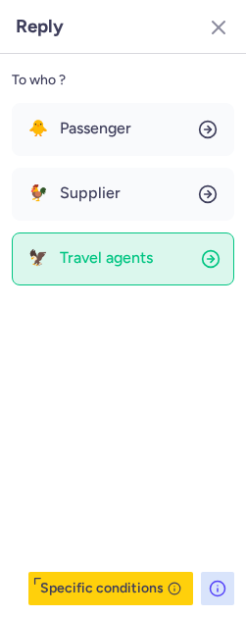
scroll to position [549, 0]
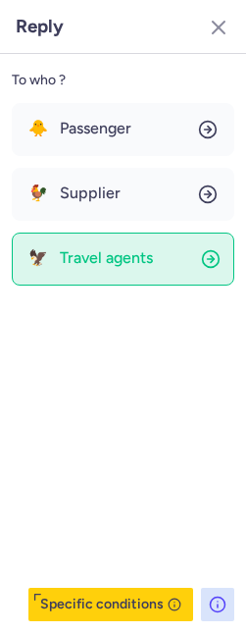
click at [84, 261] on span "Travel agents" at bounding box center [106, 258] width 93 height 18
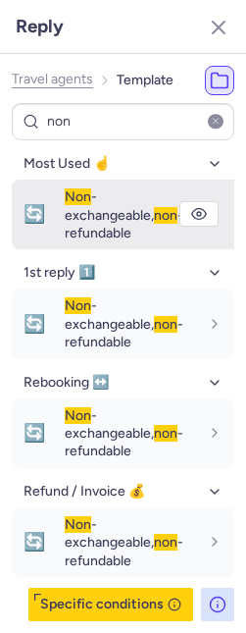
click at [121, 213] on span "Non -exchangeable, non -refundable" at bounding box center [124, 214] width 119 height 53
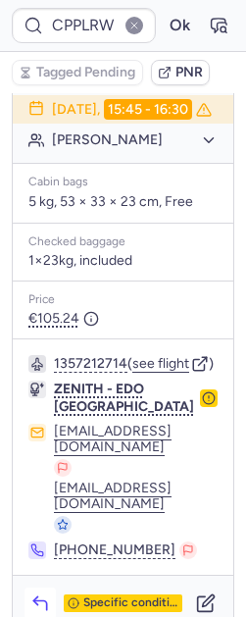
click at [43, 594] on icon "button" at bounding box center [40, 604] width 20 height 20
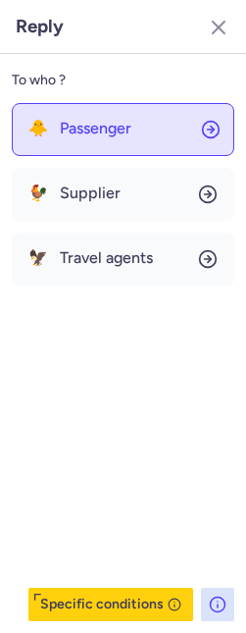
click at [104, 134] on span "Passenger" at bounding box center [96, 129] width 72 height 18
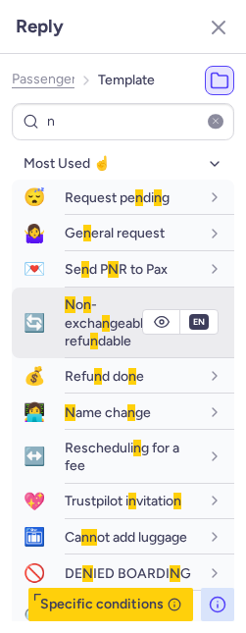
drag, startPoint x: 104, startPoint y: 309, endPoint x: 22, endPoint y: 303, distance: 82.6
click at [104, 309] on span "N o n -excha n geable, n o n -refu n dable" at bounding box center [124, 322] width 119 height 53
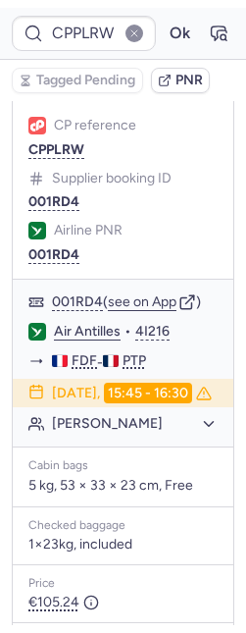
scroll to position [0, 0]
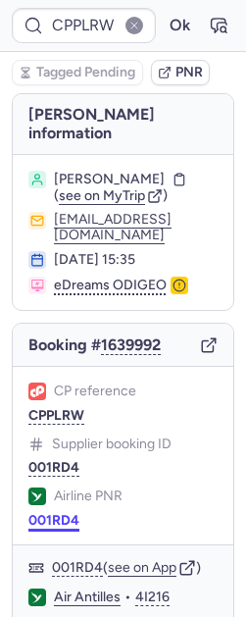
click at [51, 513] on button "001RD4" at bounding box center [53, 521] width 51 height 16
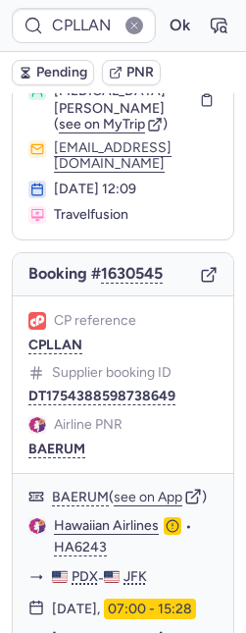
scroll to position [88, 0]
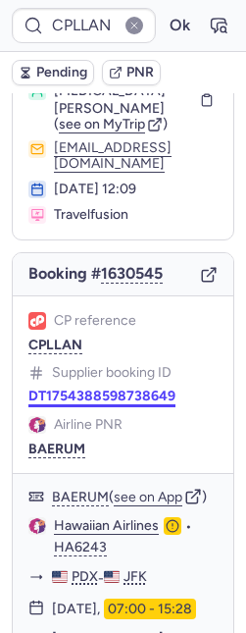
click at [81, 389] on button "DT1754388598738649" at bounding box center [101, 397] width 147 height 16
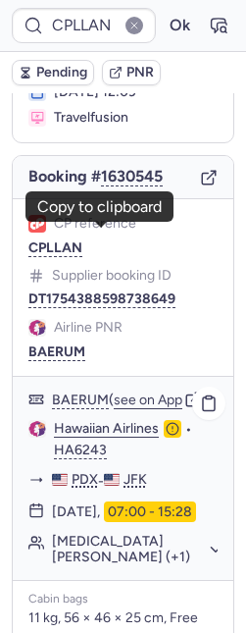
scroll to position [280, 0]
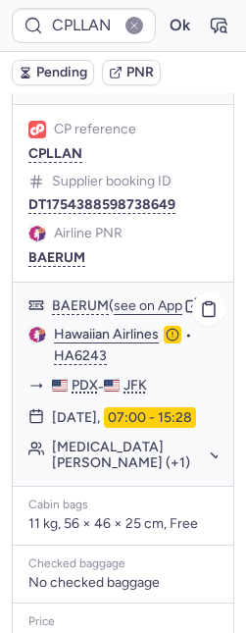
click at [114, 326] on link "Hawaiian Airlines" at bounding box center [106, 335] width 105 height 18
click at [154, 450] on button "Nikita Vijay DALVI (+1)" at bounding box center [135, 455] width 166 height 31
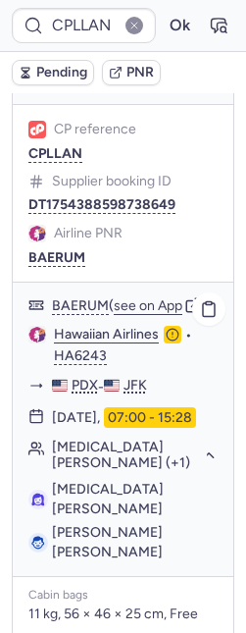
click at [146, 499] on span "Nikita Vijay DALVI" at bounding box center [108, 499] width 112 height 36
copy span "DALVI"
click at [121, 524] on span "Dakksh Vijay DALVI" at bounding box center [107, 542] width 111 height 36
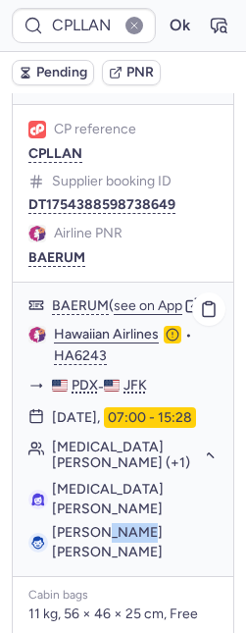
copy span "Vijay"
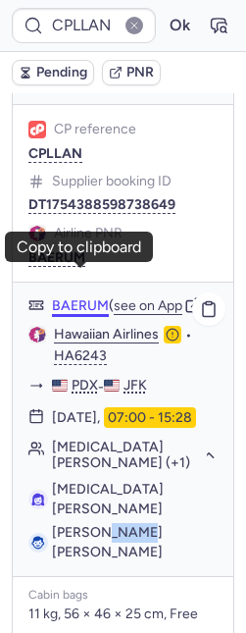
click at [75, 297] on button "BAERUM" at bounding box center [80, 306] width 57 height 18
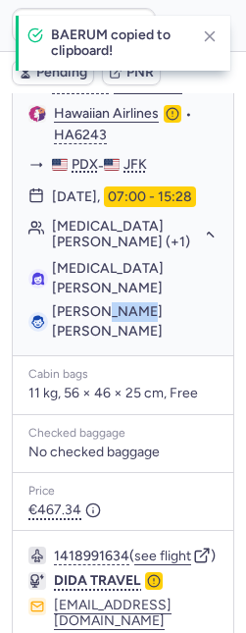
scroll to position [576, 0]
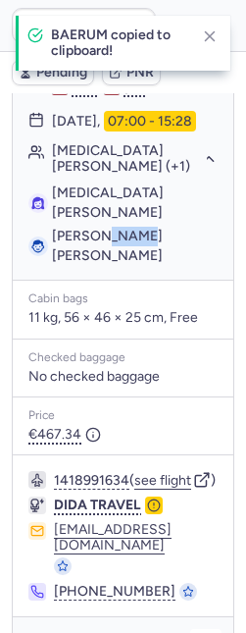
click at [199, 632] on icon "button" at bounding box center [206, 645] width 20 height 20
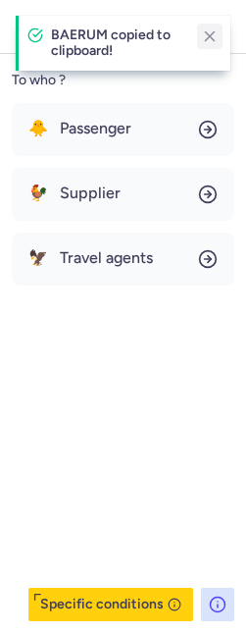
click at [213, 35] on icon "button" at bounding box center [210, 36] width 18 height 18
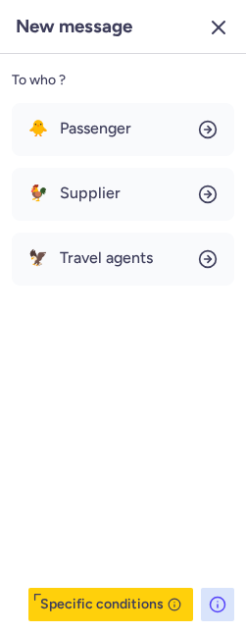
click at [224, 26] on icon "button" at bounding box center [219, 28] width 24 height 24
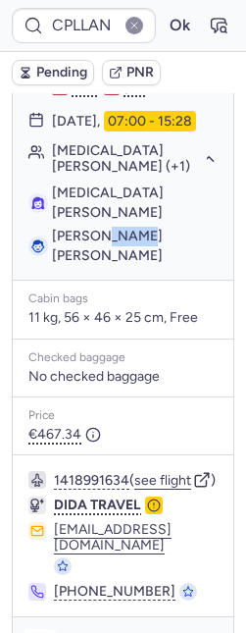
click at [40, 632] on icon "button" at bounding box center [40, 645] width 20 height 20
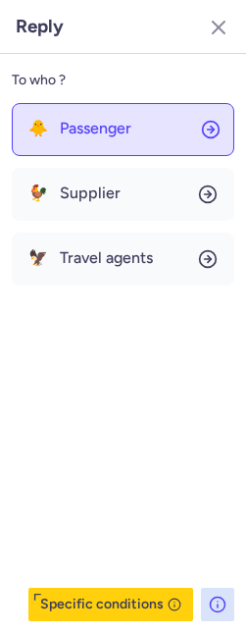
click at [99, 125] on span "Passenger" at bounding box center [96, 129] width 72 height 18
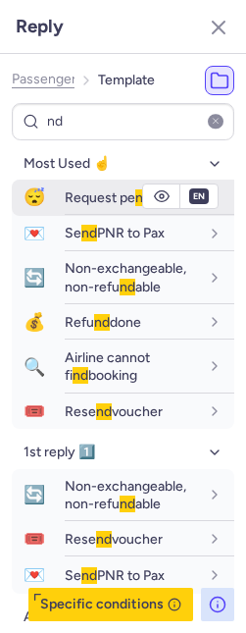
click at [67, 189] on span "Request pe nd ing" at bounding box center [117, 197] width 105 height 17
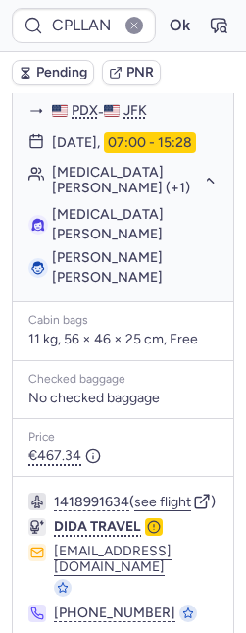
scroll to position [553, 0]
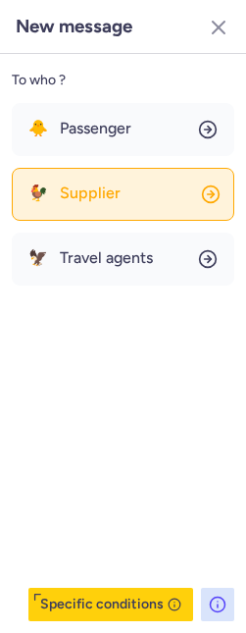
click at [89, 189] on span "Supplier" at bounding box center [90, 193] width 61 height 18
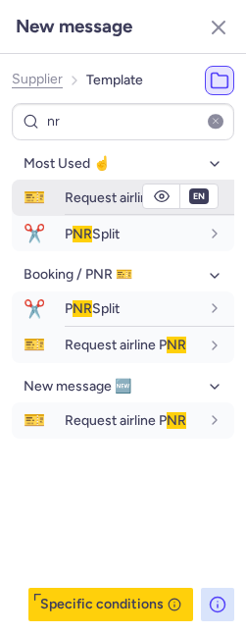
click at [82, 197] on span "Request airline P NR" at bounding box center [126, 197] width 122 height 17
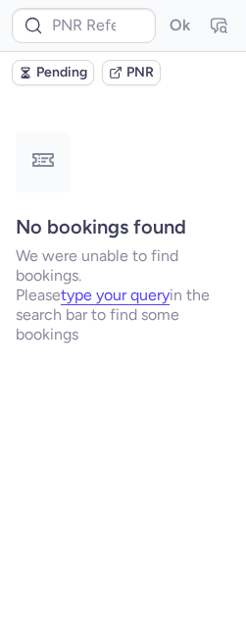
scroll to position [0, 0]
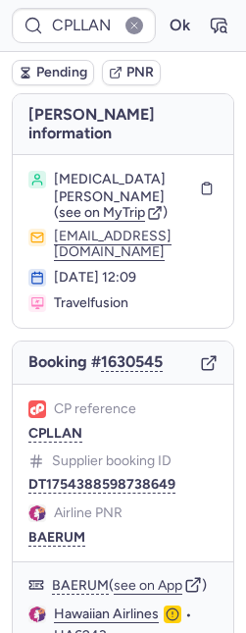
click at [71, 68] on span "Pending" at bounding box center [61, 73] width 51 height 16
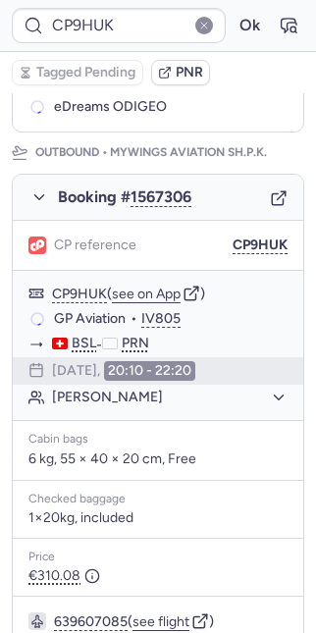
scroll to position [286, 0]
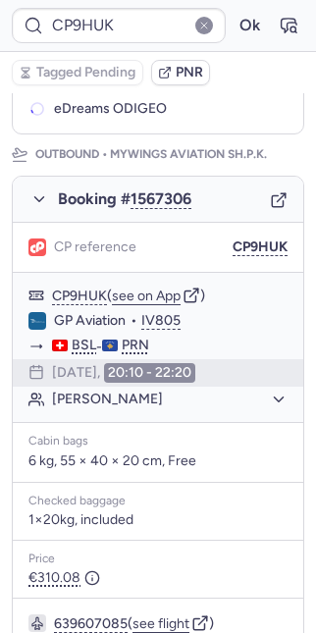
type input "CPMJKJ"
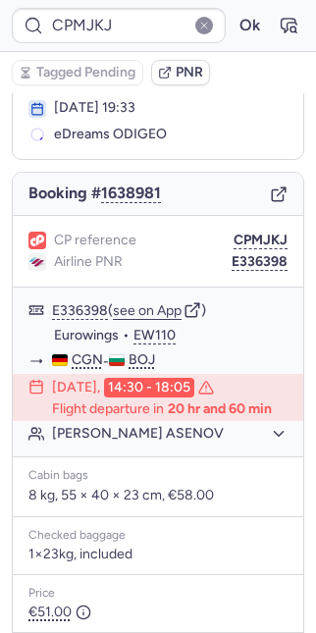
scroll to position [118, 0]
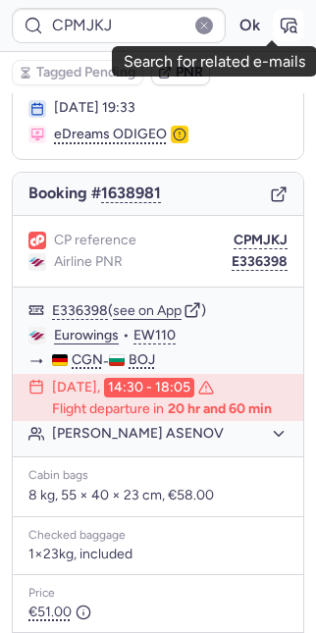
click at [282, 28] on icon "button" at bounding box center [289, 26] width 15 height 14
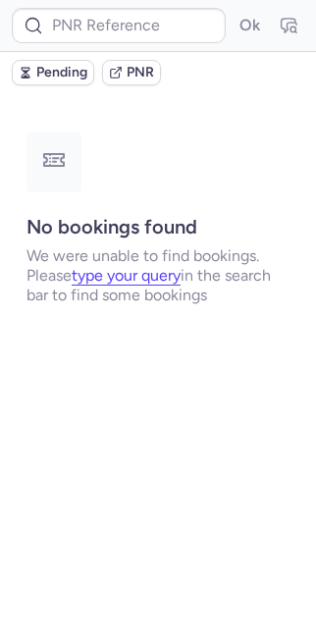
scroll to position [0, 0]
type input "CPMJKJ"
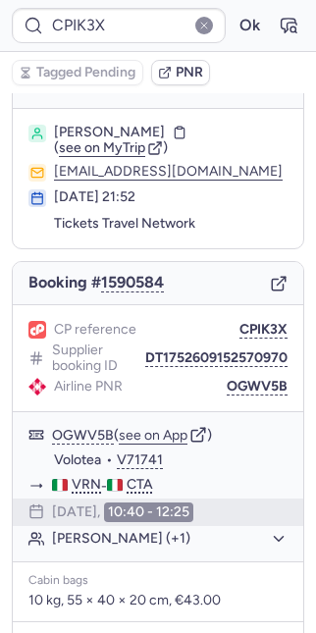
scroll to position [27, 0]
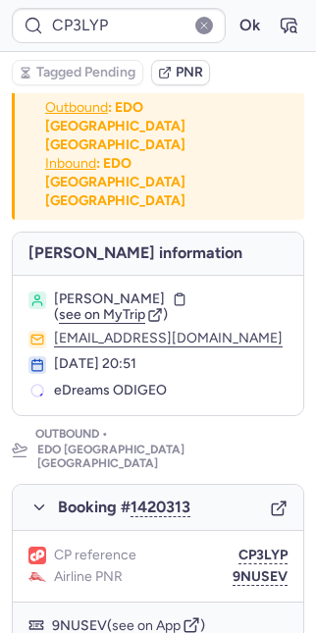
type input "CPPSQK"
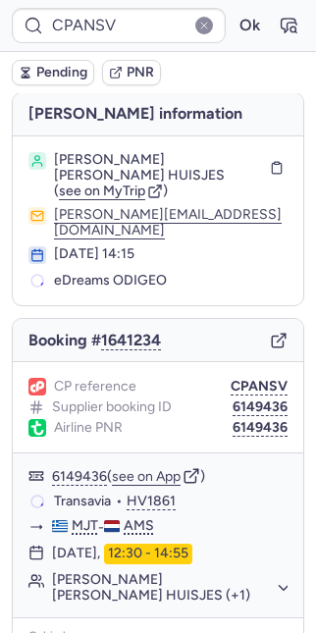
scroll to position [1, 0]
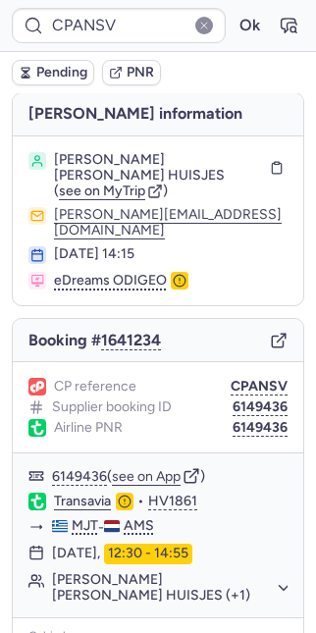
type input "23507052550"
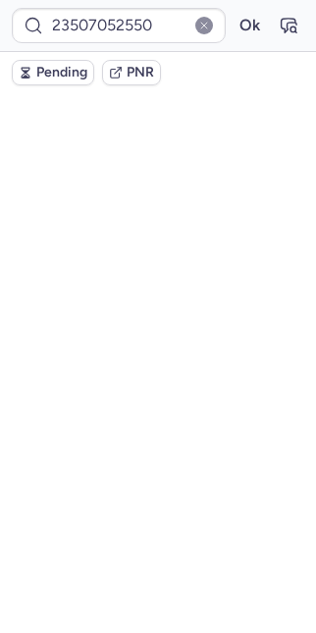
scroll to position [0, 0]
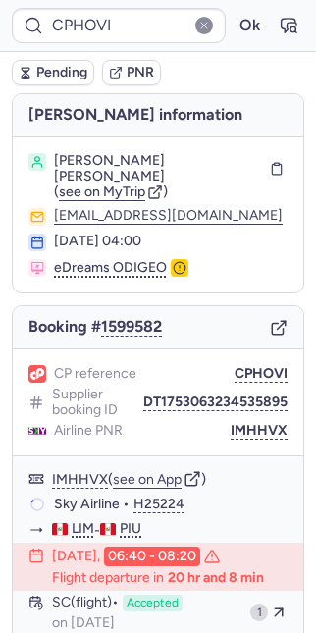
type input "CPZDGK"
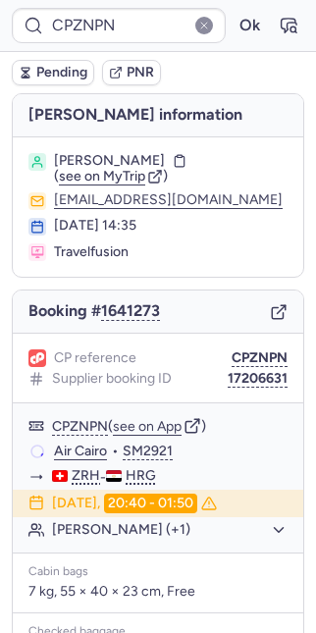
type input "CPK2BR"
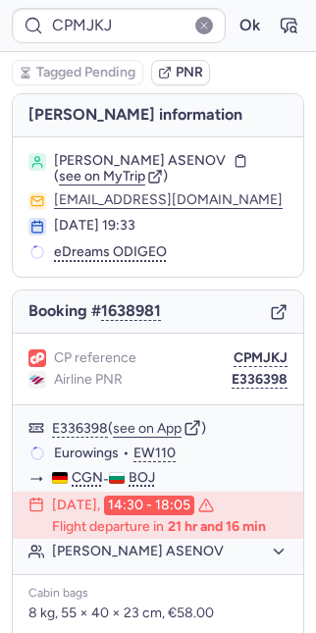
type input "CPCSA9"
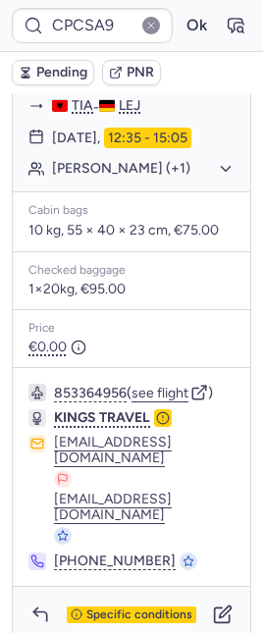
scroll to position [513, 0]
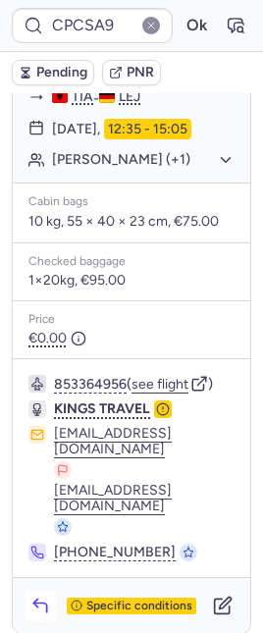
click at [38, 596] on icon "button" at bounding box center [40, 606] width 20 height 20
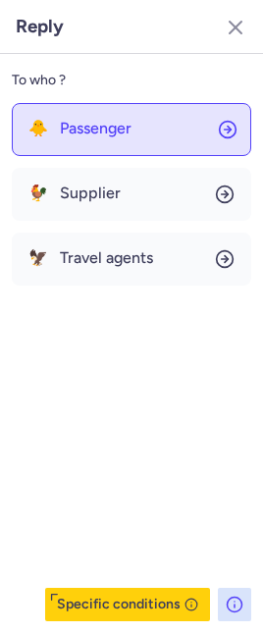
click at [90, 121] on span "Passenger" at bounding box center [96, 129] width 72 height 18
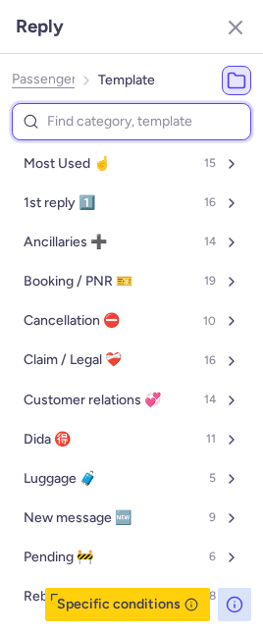
type input "i"
select select "en"
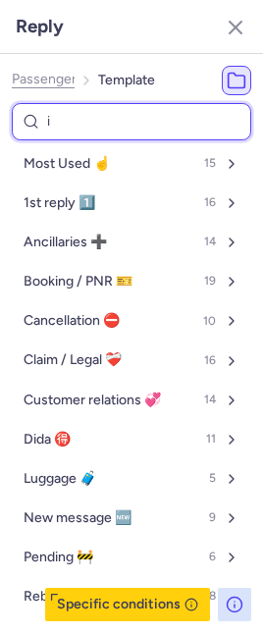
select select "en"
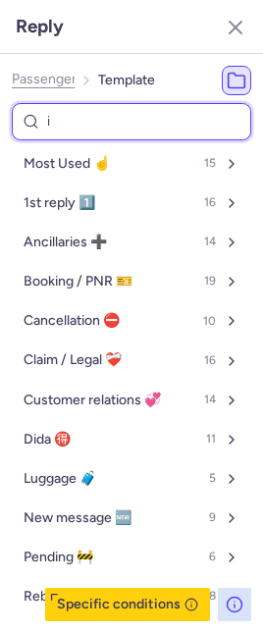
select select "en"
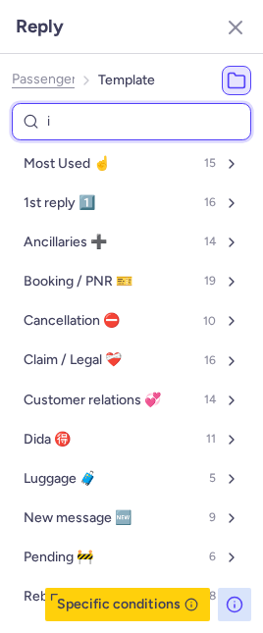
select select "en"
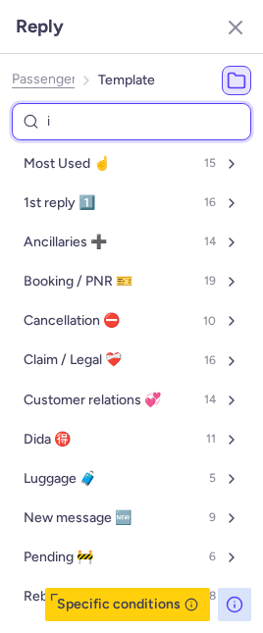
select select "en"
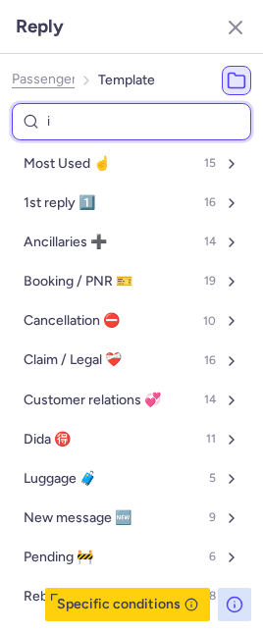
select select "en"
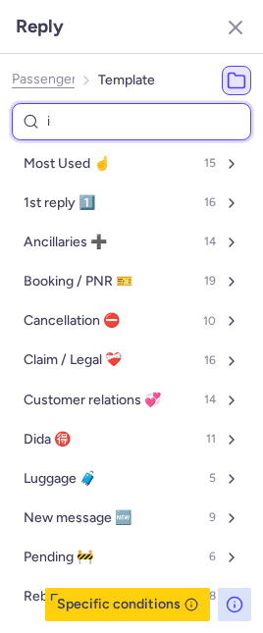
select select "en"
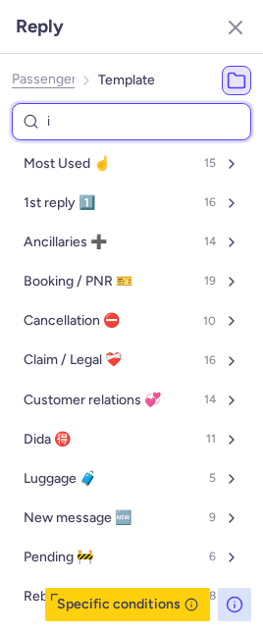
select select "en"
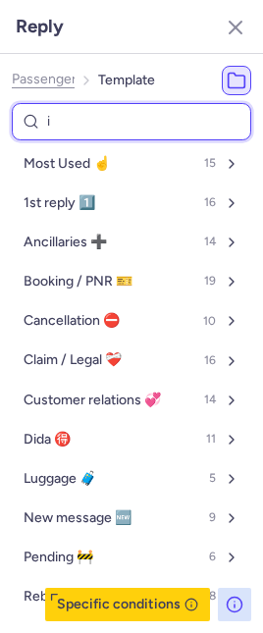
select select "en"
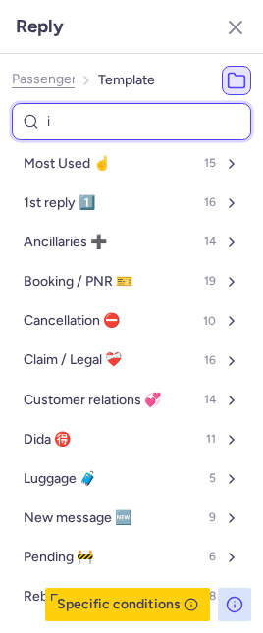
select select "en"
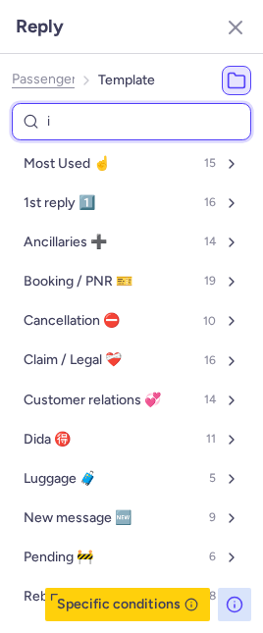
select select "en"
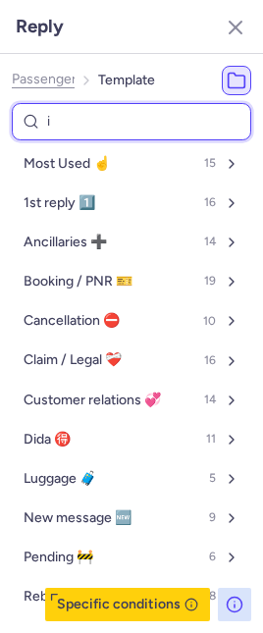
select select "en"
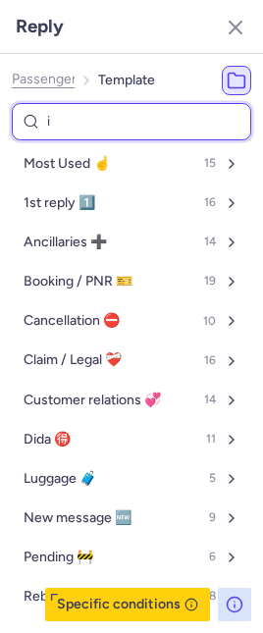
select select "en"
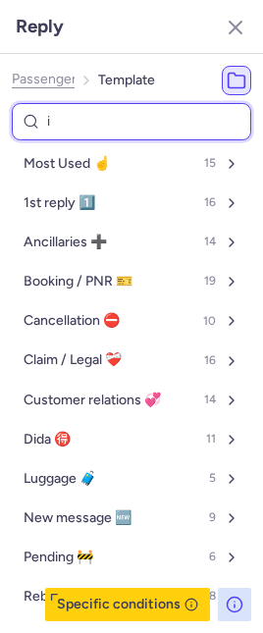
select select "en"
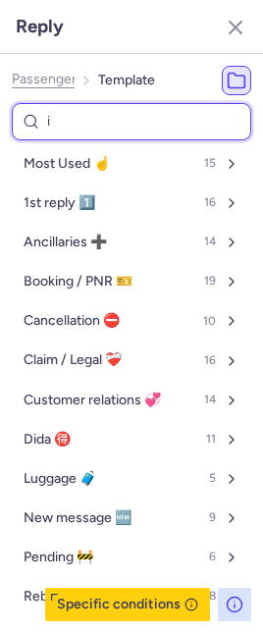
select select "en"
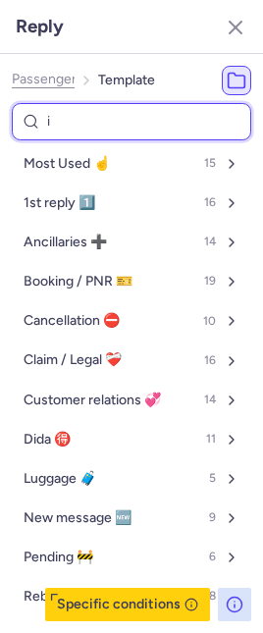
select select "en"
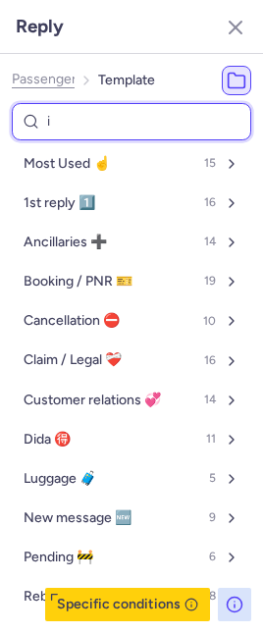
select select "en"
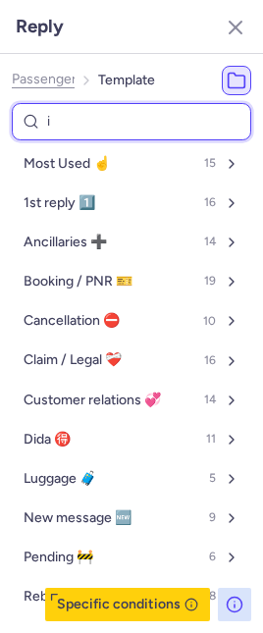
select select "en"
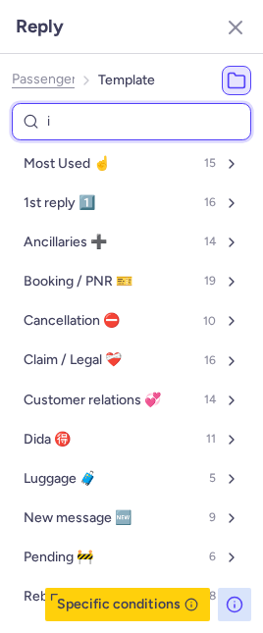
select select "en"
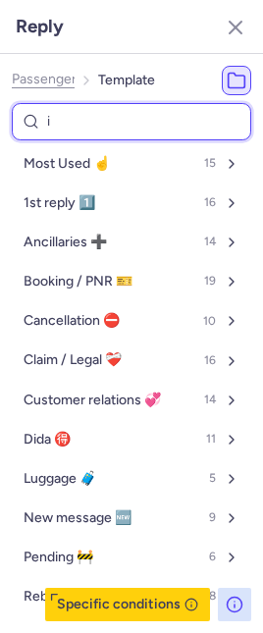
select select "en"
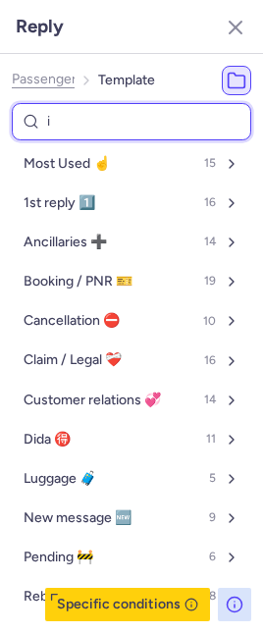
select select "en"
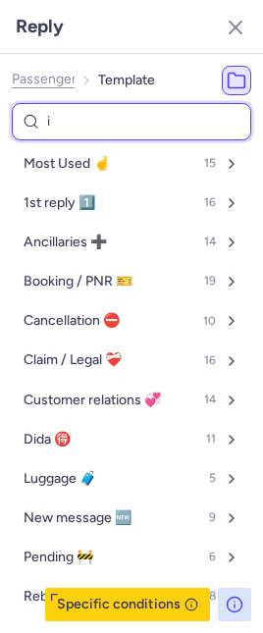
select select "en"
type input "re"
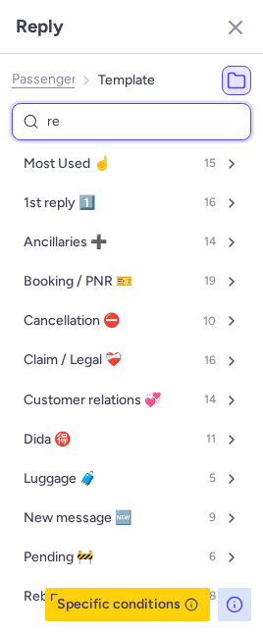
select select "en"
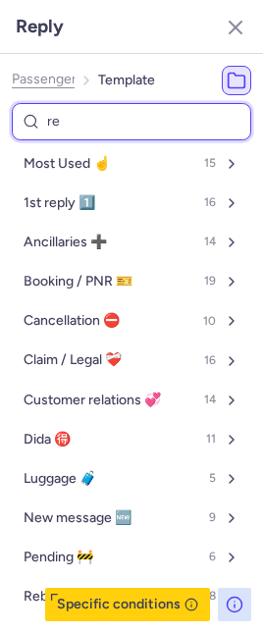
select select "en"
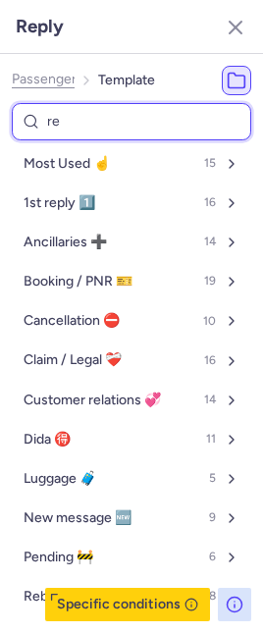
select select "en"
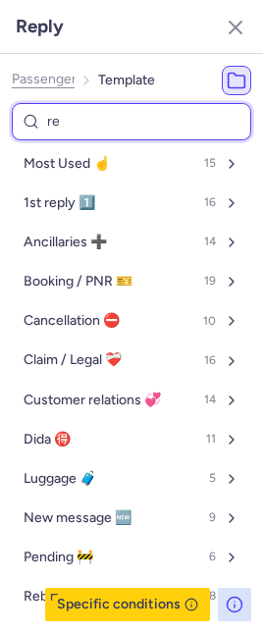
select select "en"
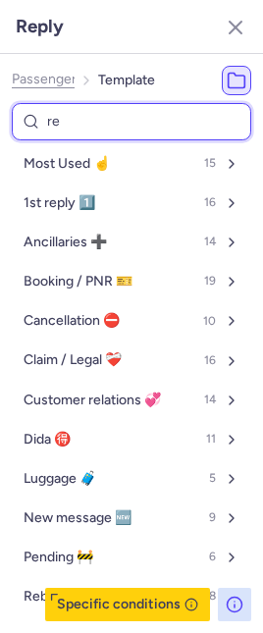
select select "en"
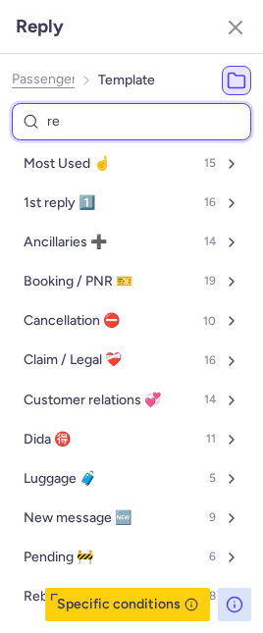
select select "en"
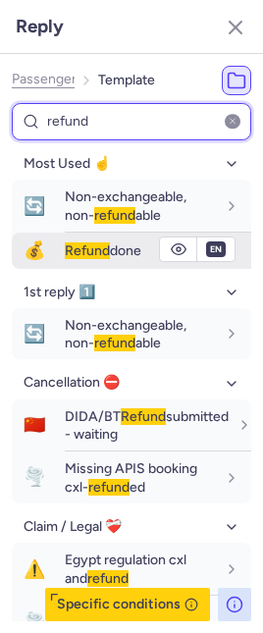
type input "refund"
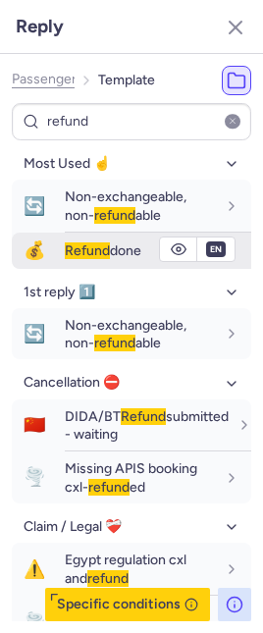
click at [74, 253] on span "Refund" at bounding box center [87, 250] width 45 height 17
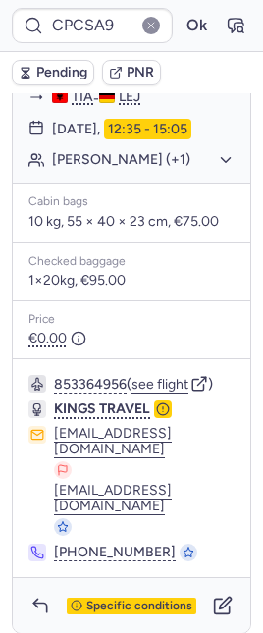
scroll to position [0, 0]
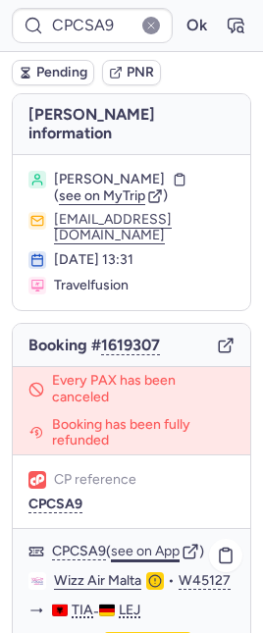
click at [166, 544] on button "see on App" at bounding box center [145, 552] width 69 height 16
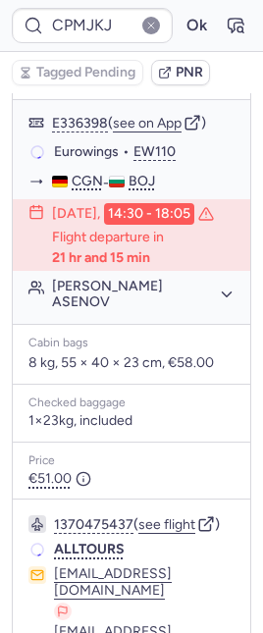
type input "CPF7AA"
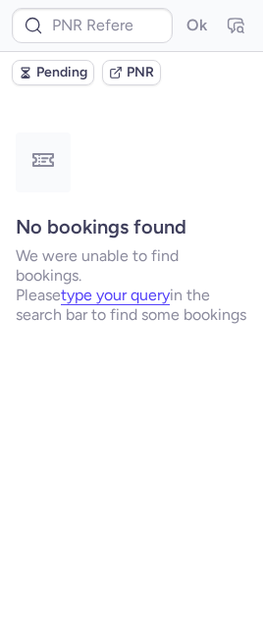
scroll to position [0, 0]
type input "CPF7AA"
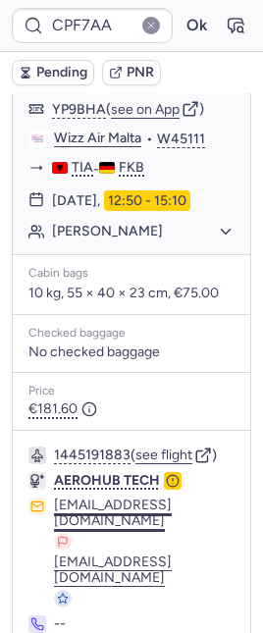
scroll to position [1645, 0]
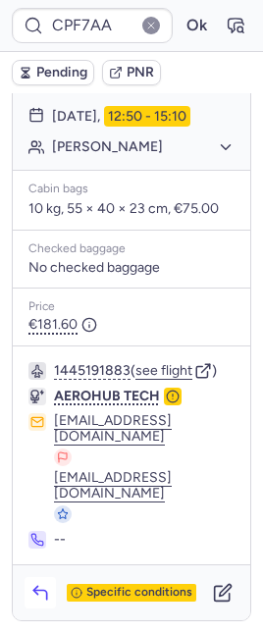
click at [41, 603] on button "button" at bounding box center [40, 592] width 31 height 31
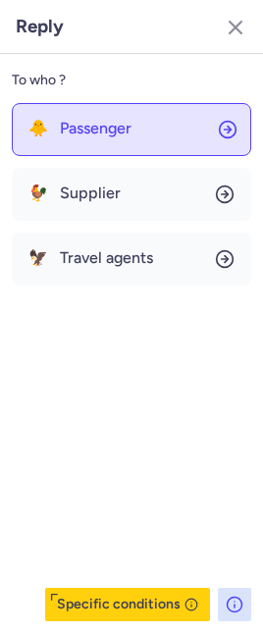
click at [87, 130] on span "Passenger" at bounding box center [96, 129] width 72 height 18
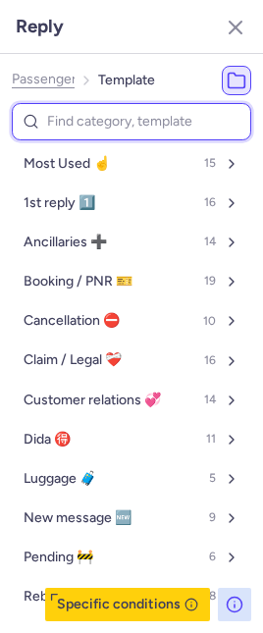
type input "r"
select select "en"
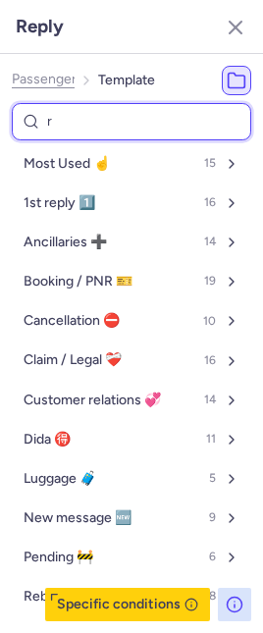
select select "en"
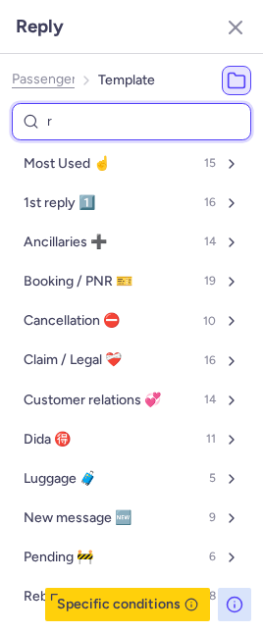
select select "en"
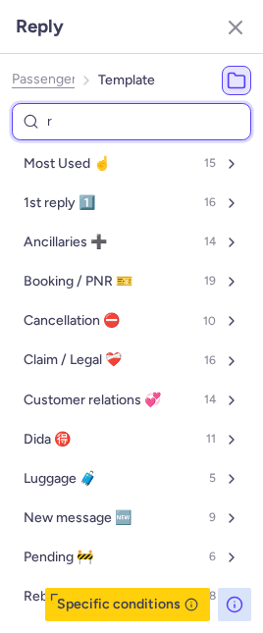
select select "en"
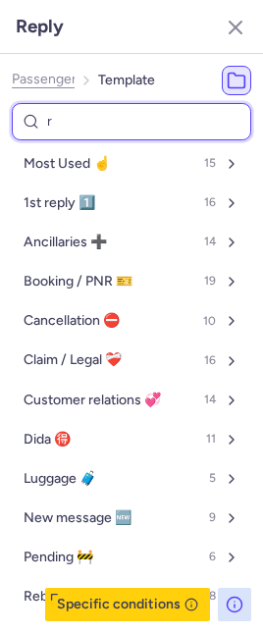
select select "en"
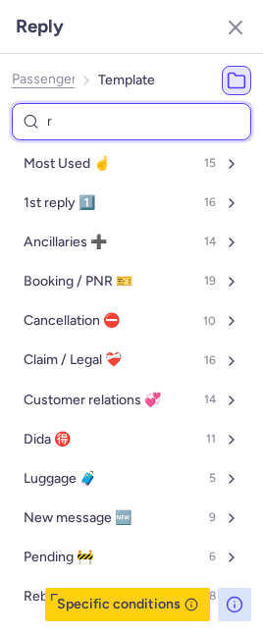
select select "en"
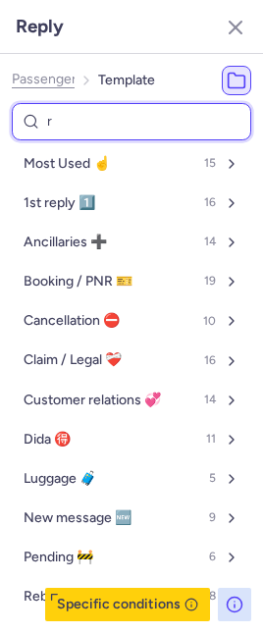
select select "en"
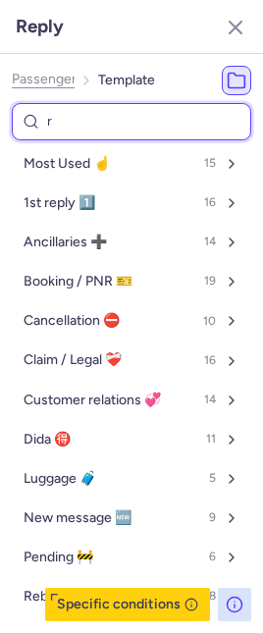
select select "en"
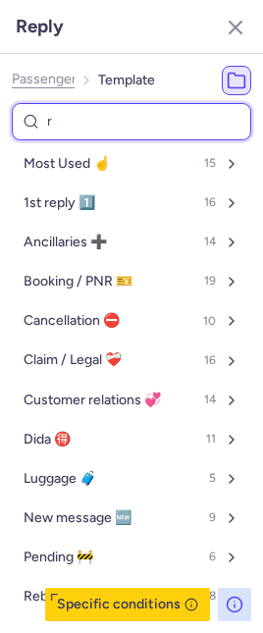
select select "en"
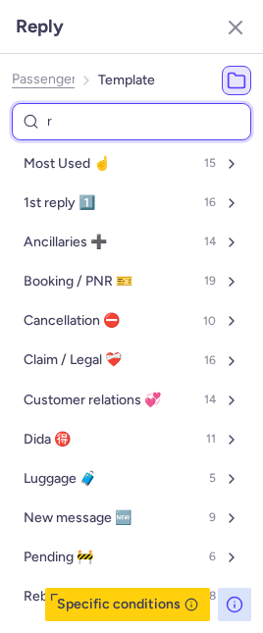
select select "en"
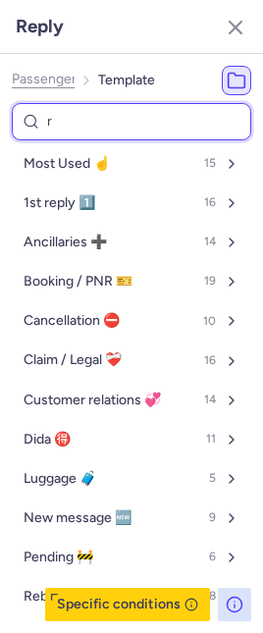
select select "en"
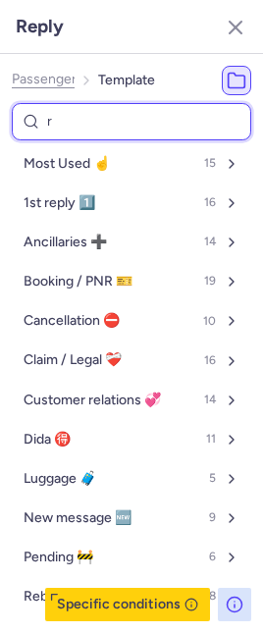
select select "en"
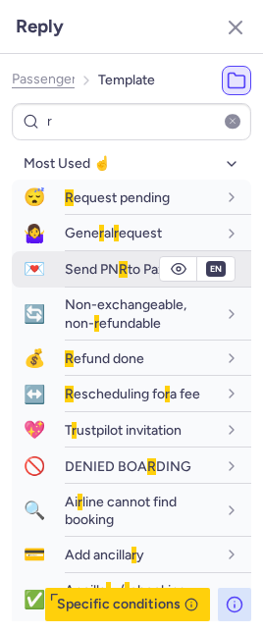
click at [82, 271] on span "Send PN R to Pax" at bounding box center [115, 269] width 100 height 17
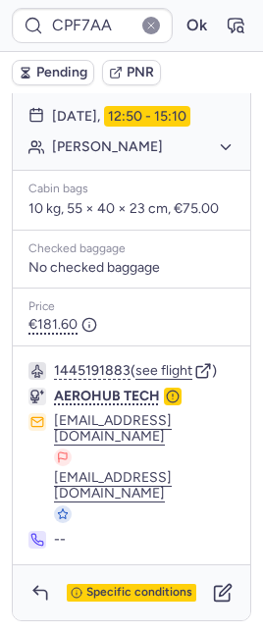
click at [85, 156] on button "Katharina WALLUSCH" at bounding box center [143, 147] width 182 height 18
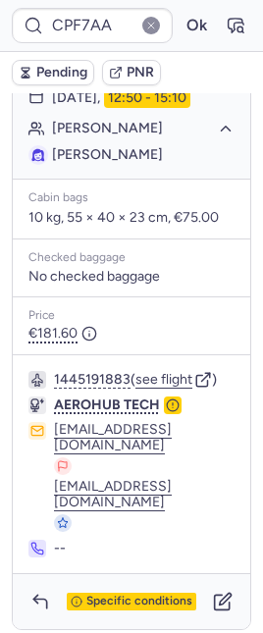
click at [83, 163] on span "Katharina WALLUSCH" at bounding box center [107, 154] width 111 height 17
copy span "Katharina"
click at [77, 163] on span "Katharina WALLUSCH" at bounding box center [107, 154] width 111 height 17
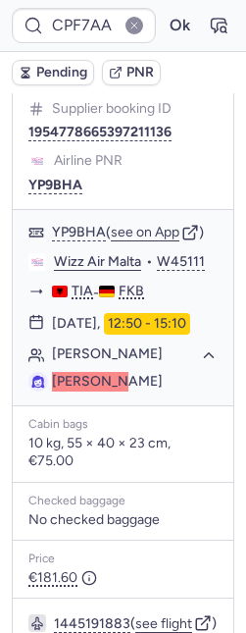
scroll to position [1438, 0]
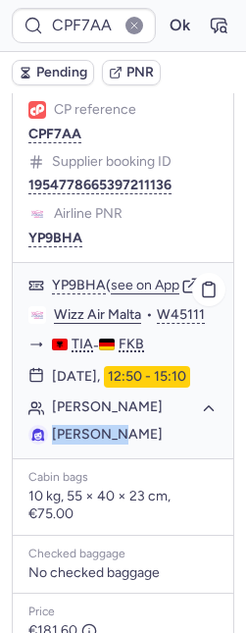
click at [92, 324] on link "Wizz Air Malta" at bounding box center [97, 315] width 87 height 18
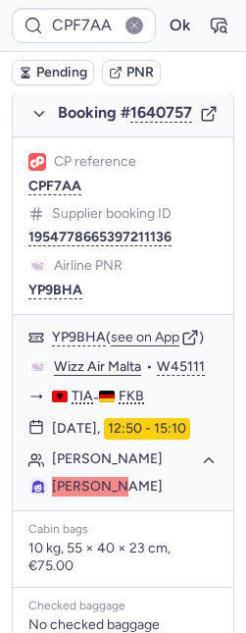
scroll to position [1371, 0]
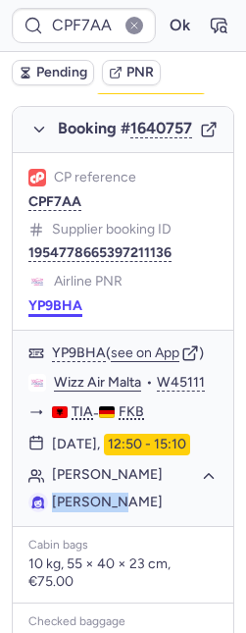
click at [56, 314] on button "YP9BHA" at bounding box center [55, 306] width 54 height 16
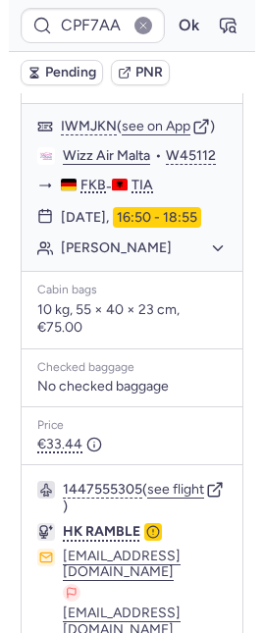
scroll to position [504, 0]
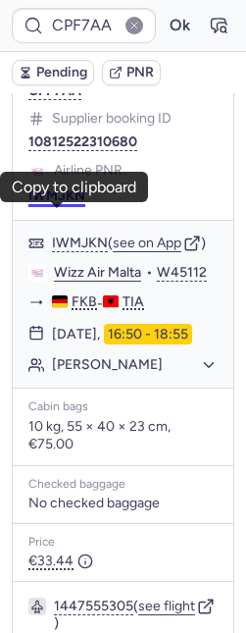
click at [55, 204] on button "IWMJKN" at bounding box center [56, 196] width 57 height 16
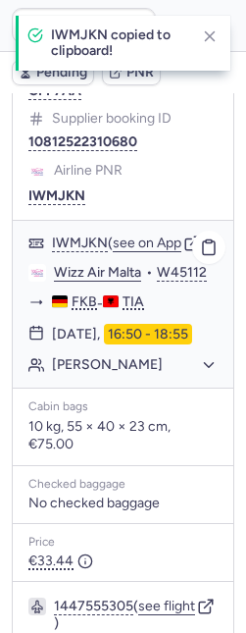
click at [74, 282] on link "Wizz Air Malta" at bounding box center [97, 273] width 87 height 18
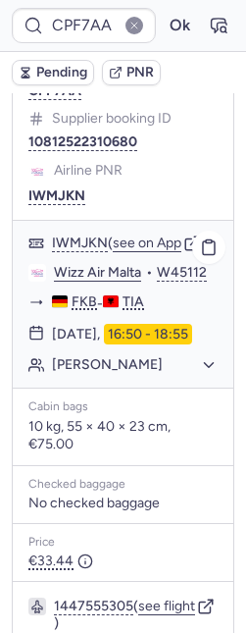
click at [86, 374] on button "Katharina WALLUSCH" at bounding box center [135, 365] width 166 height 18
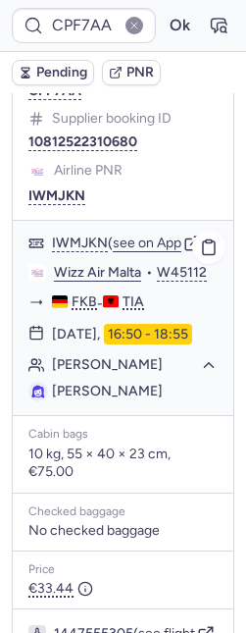
click at [195, 401] on li "Katharina WALLUSCH" at bounding box center [122, 392] width 189 height 20
click at [138, 399] on span "Katharina WALLUSCH" at bounding box center [107, 391] width 111 height 17
click at [137, 399] on span "Katharina WALLUSCH" at bounding box center [107, 391] width 111 height 17
copy span "WALLUSCH"
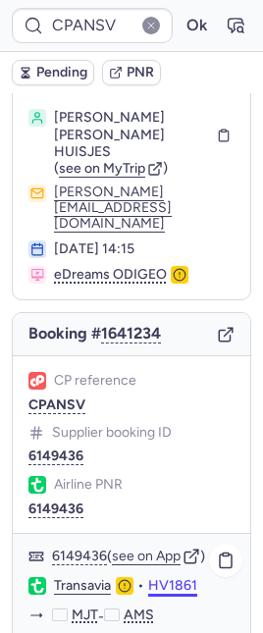
scroll to position [163, 0]
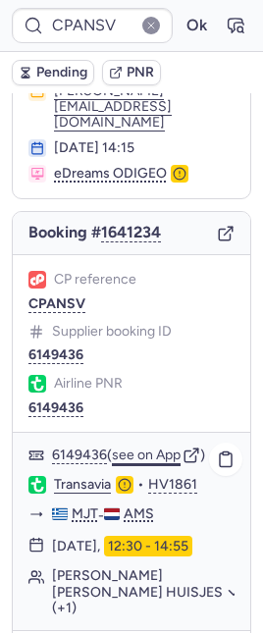
click at [162, 447] on button "see on App" at bounding box center [146, 455] width 69 height 16
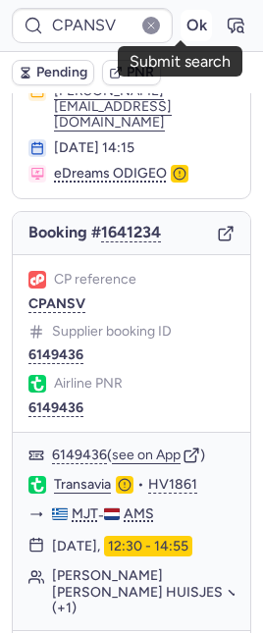
click at [182, 36] on button "Ok" at bounding box center [196, 25] width 31 height 31
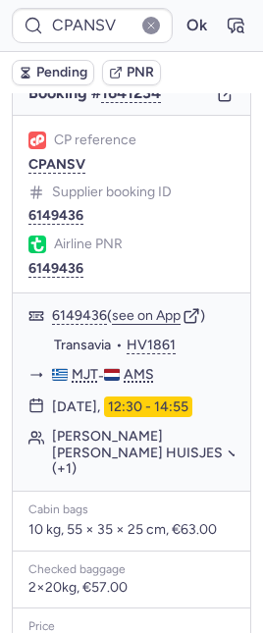
scroll to position [304, 0]
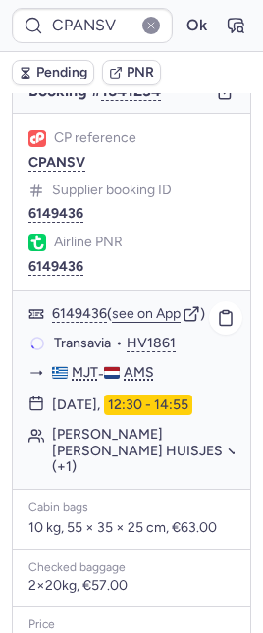
click at [129, 427] on button "Marianne Henriette HUISJES (+1)" at bounding box center [143, 450] width 182 height 47
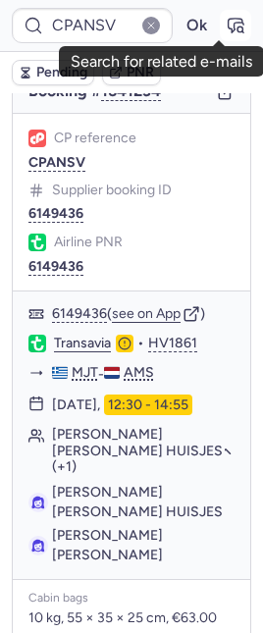
click at [226, 29] on icon "button" at bounding box center [236, 26] width 20 height 20
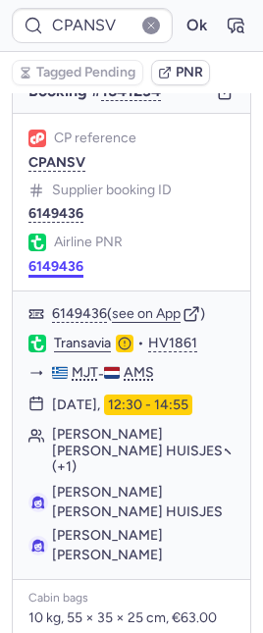
click at [67, 259] on button "6149436" at bounding box center [55, 267] width 55 height 16
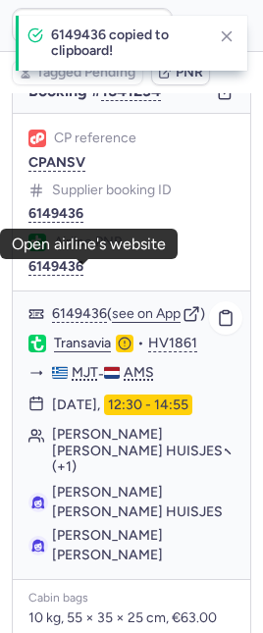
click at [83, 335] on link "Transavia" at bounding box center [82, 344] width 57 height 18
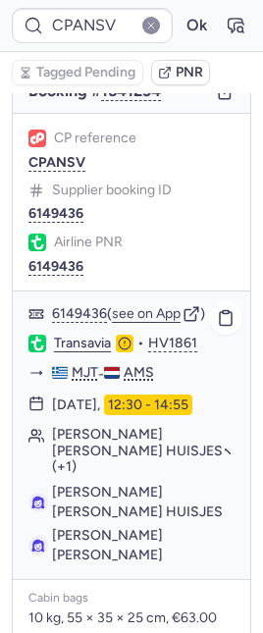
click at [134, 527] on span "Iris Maria VEERKAMP" at bounding box center [107, 545] width 111 height 36
copy span "VEERKAMP"
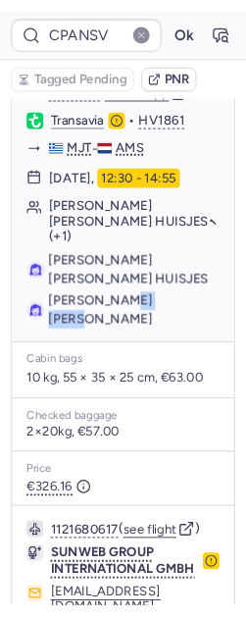
scroll to position [636, 0]
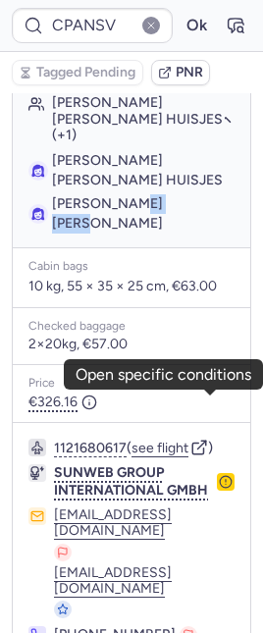
click at [219, 475] on icon "button" at bounding box center [226, 482] width 14 height 14
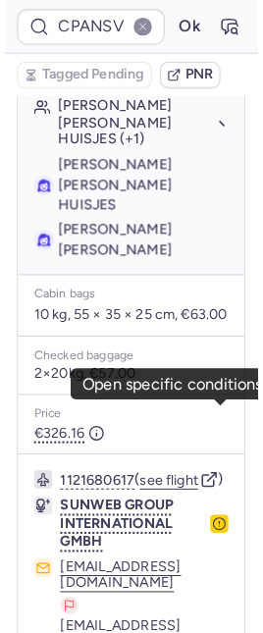
scroll to position [132, 0]
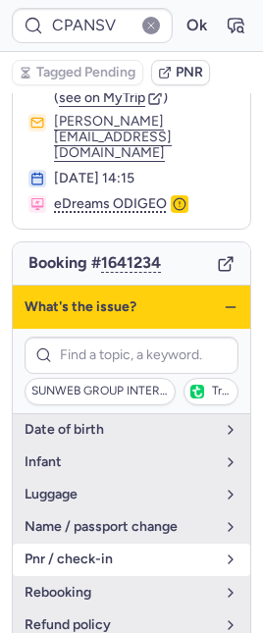
click at [159, 551] on span "pnr / check-in" at bounding box center [120, 559] width 190 height 16
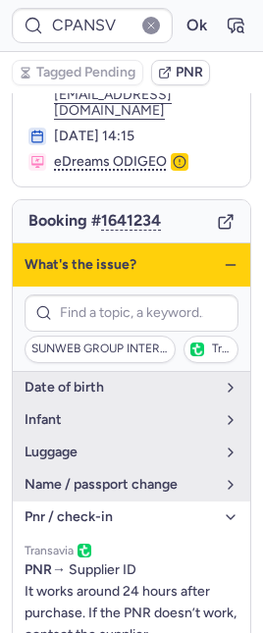
scroll to position [81, 0]
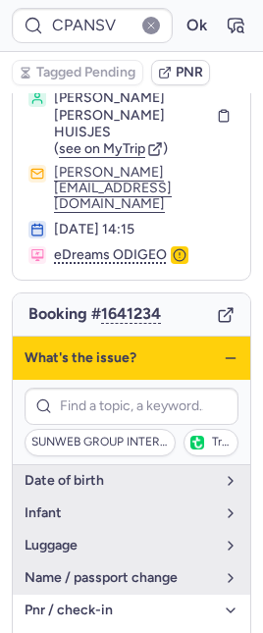
click at [223, 350] on icon "button" at bounding box center [231, 358] width 16 height 16
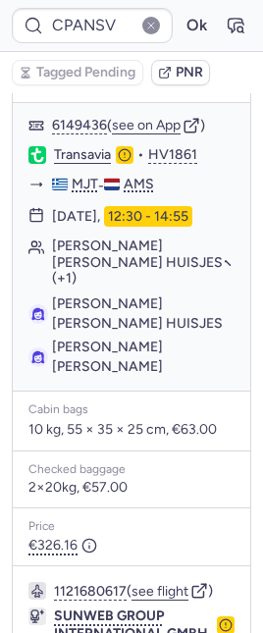
scroll to position [636, 0]
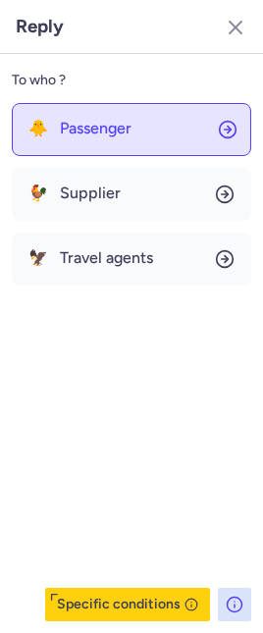
click at [132, 125] on button "🐥 Passenger" at bounding box center [131, 129] width 239 height 53
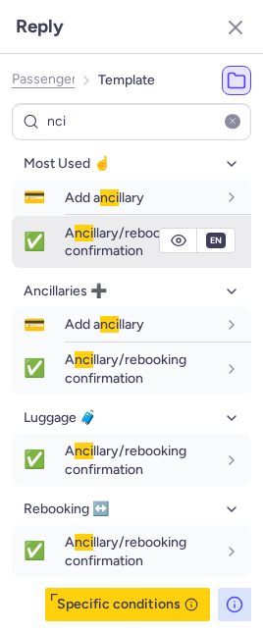
click at [77, 239] on span "nci" at bounding box center [84, 233] width 19 height 17
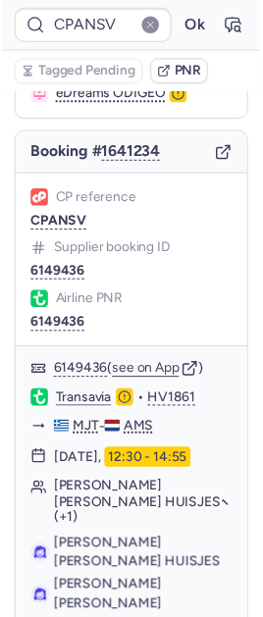
scroll to position [0, 0]
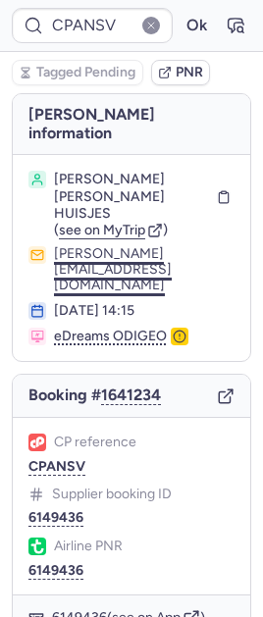
click at [99, 246] on button "marleen@travelwomen.nl" at bounding box center [144, 269] width 181 height 47
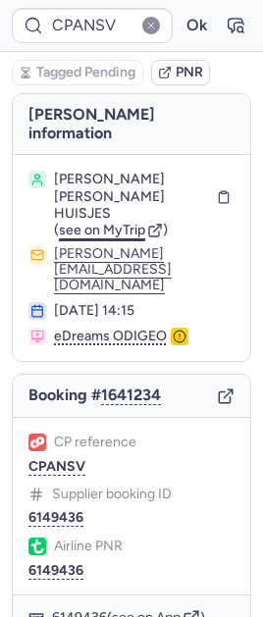
click at [115, 222] on span "see on MyTrip" at bounding box center [102, 230] width 86 height 17
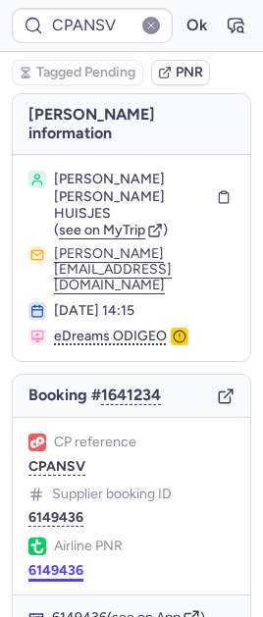
click at [47, 563] on button "6149436" at bounding box center [55, 571] width 55 height 16
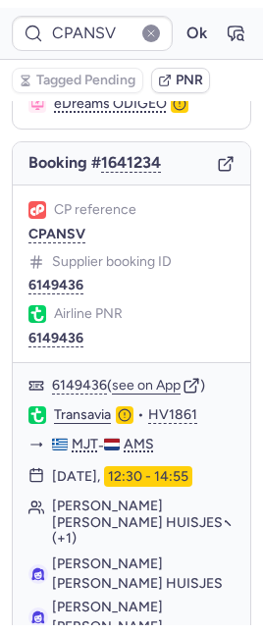
scroll to position [636, 0]
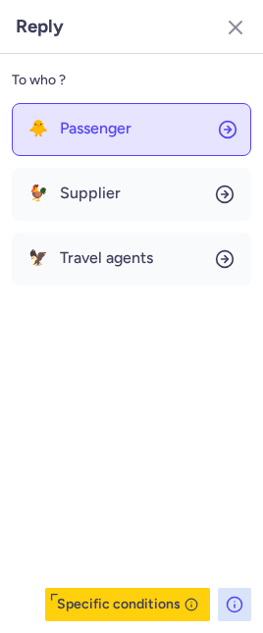
click at [50, 131] on div "🐥 Passenger" at bounding box center [79, 129] width 103 height 18
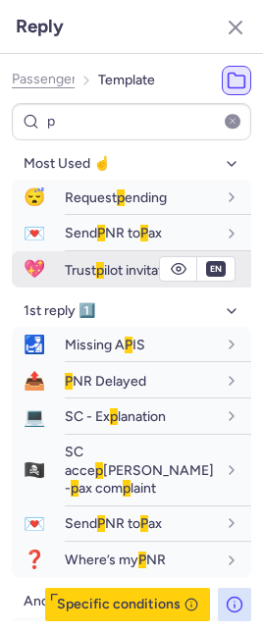
click at [65, 271] on span "Trust p ilot invitation" at bounding box center [123, 270] width 117 height 17
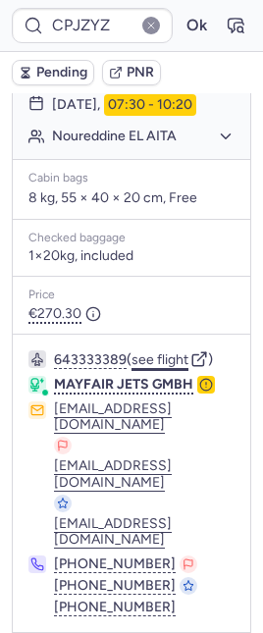
scroll to position [1565, 0]
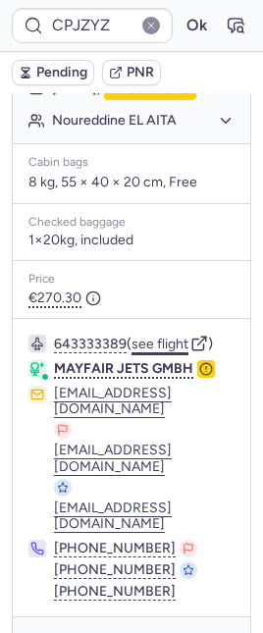
click at [158, 338] on button "see flight" at bounding box center [159, 345] width 57 height 16
click at [181, 21] on button "Ok" at bounding box center [196, 25] width 31 height 31
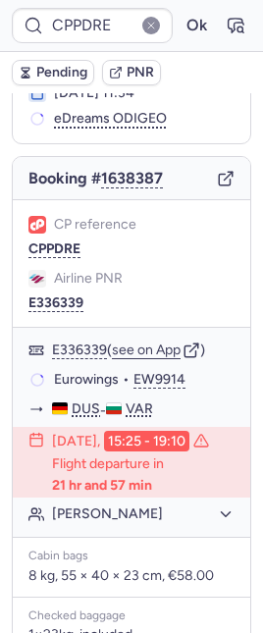
scroll to position [193, 0]
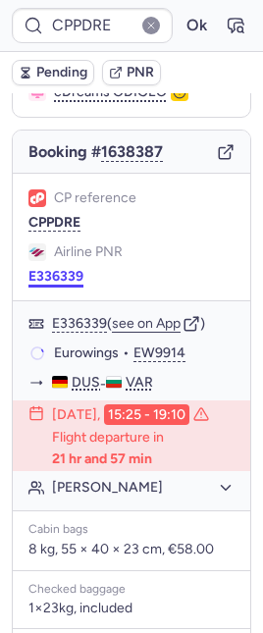
click at [52, 269] on button "E336339" at bounding box center [55, 277] width 55 height 16
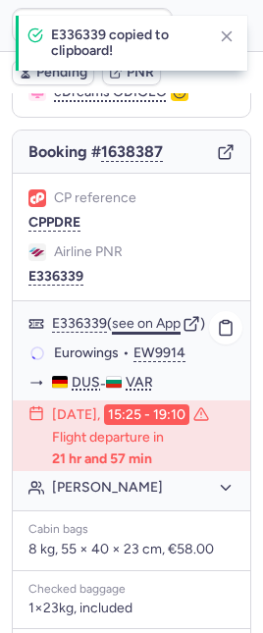
scroll to position [539, 0]
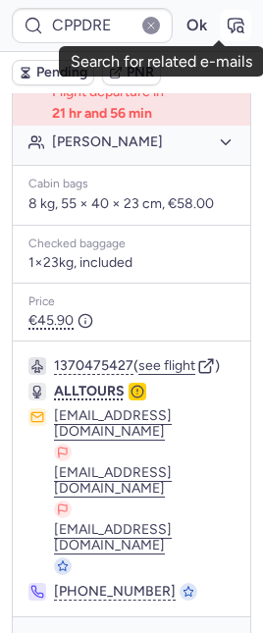
click at [229, 24] on icon "button" at bounding box center [236, 26] width 15 height 14
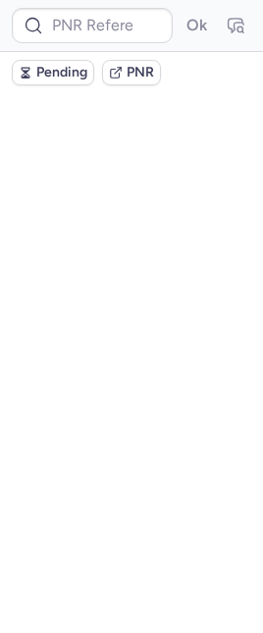
scroll to position [0, 0]
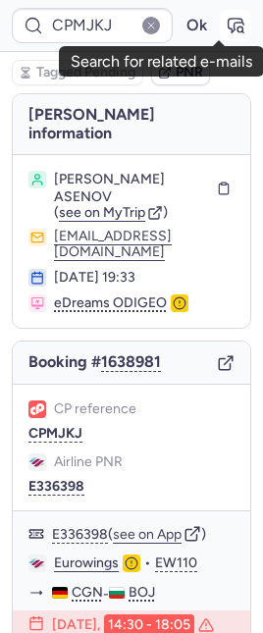
click at [226, 26] on icon "button" at bounding box center [236, 26] width 20 height 20
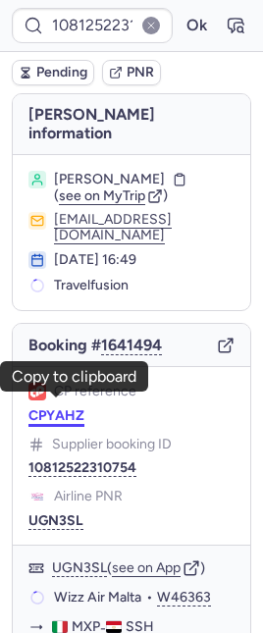
click at [42, 408] on button "CPYAHZ" at bounding box center [56, 416] width 56 height 16
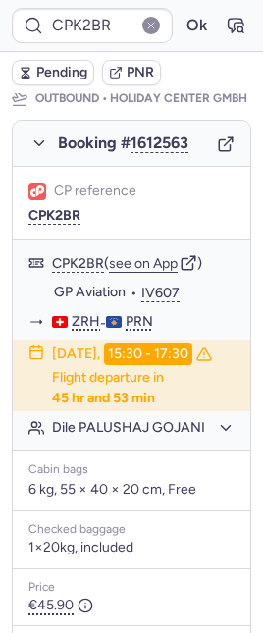
scroll to position [728, 0]
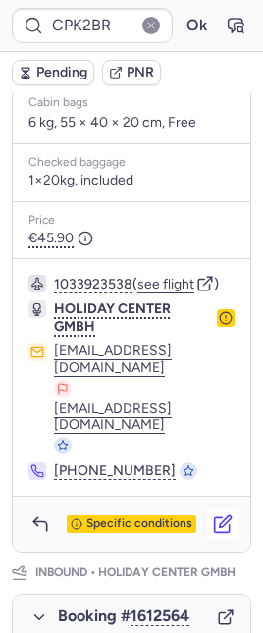
click at [213, 534] on icon "button" at bounding box center [223, 524] width 20 height 20
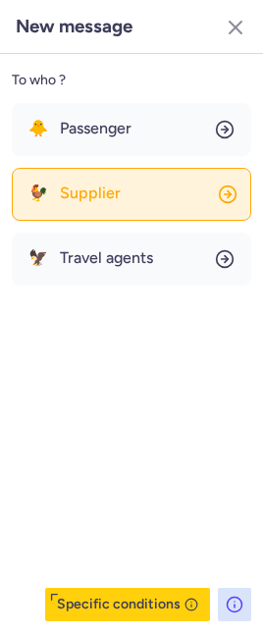
click at [115, 196] on button "🐓 Supplier" at bounding box center [131, 194] width 239 height 53
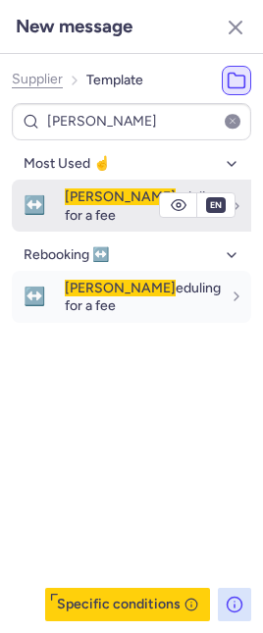
click at [53, 184] on button "↔️ Resch eduling for a fee" at bounding box center [131, 206] width 239 height 52
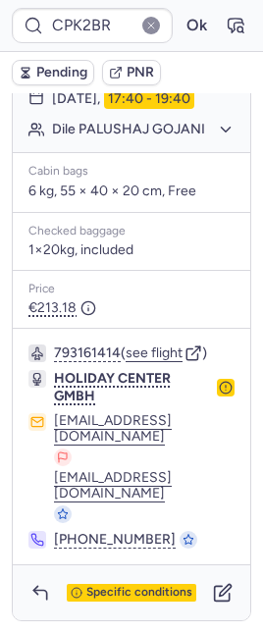
scroll to position [1510, 0]
click at [213, 594] on icon "button" at bounding box center [223, 593] width 20 height 20
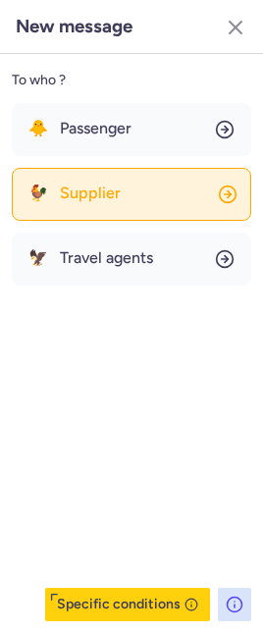
click at [81, 195] on span "Supplier" at bounding box center [90, 193] width 61 height 18
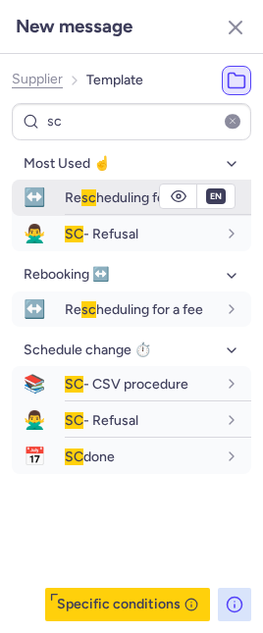
click at [58, 182] on button "↔️ Re sc heduling for a fee" at bounding box center [131, 198] width 239 height 36
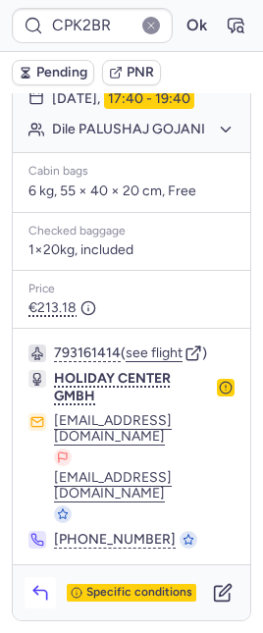
click at [46, 592] on icon "button" at bounding box center [40, 593] width 20 height 20
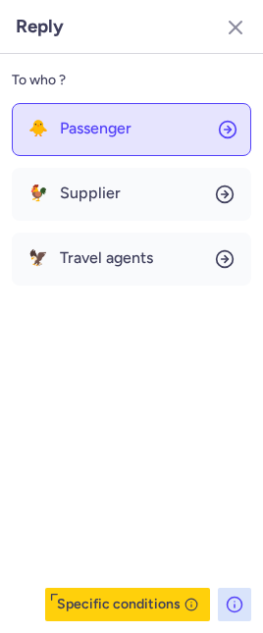
click at [71, 135] on span "Passenger" at bounding box center [96, 129] width 72 height 18
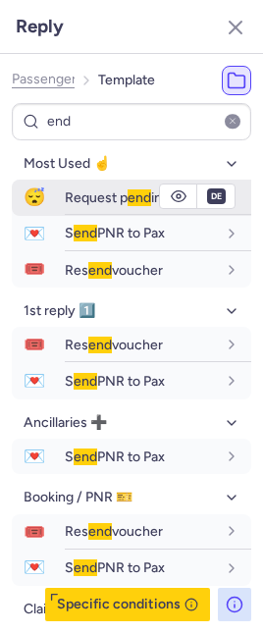
click at [91, 205] on div "Request p end ing" at bounding box center [140, 197] width 151 height 18
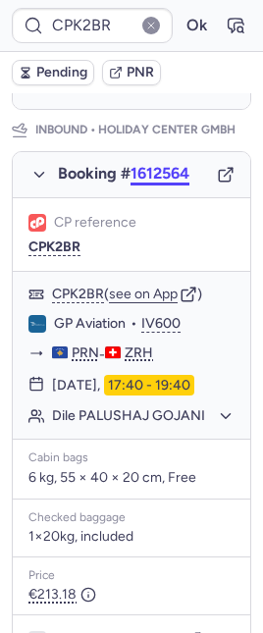
scroll to position [1150, 0]
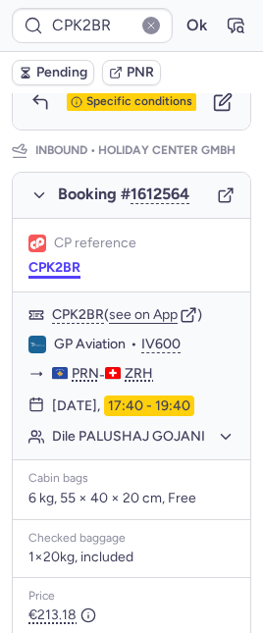
click at [63, 276] on button "CPK2BR" at bounding box center [54, 268] width 52 height 16
click at [52, 70] on span "Pending" at bounding box center [61, 73] width 51 height 16
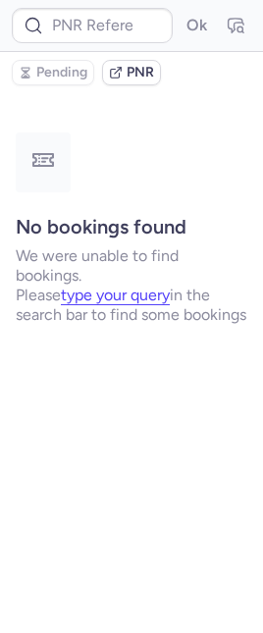
scroll to position [0, 0]
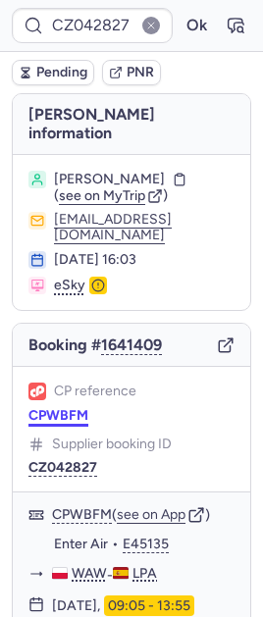
click at [42, 408] on button "CPWBFM" at bounding box center [58, 416] width 60 height 16
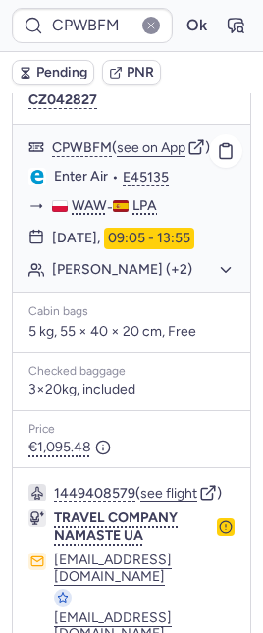
scroll to position [609, 0]
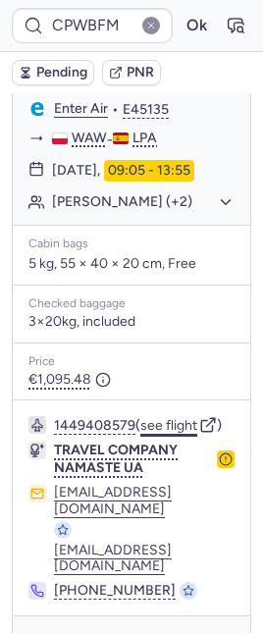
click at [176, 434] on button "see flight" at bounding box center [168, 426] width 57 height 16
click at [183, 29] on button "Ok" at bounding box center [196, 25] width 31 height 31
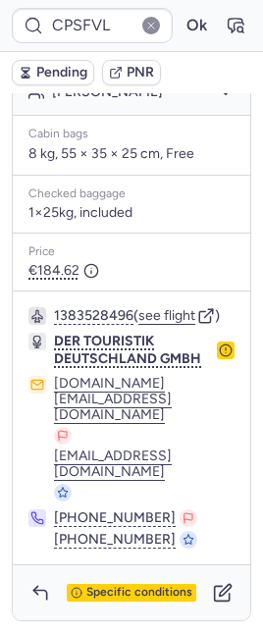
scroll to position [502, 0]
click at [219, 357] on icon "button" at bounding box center [226, 350] width 14 height 14
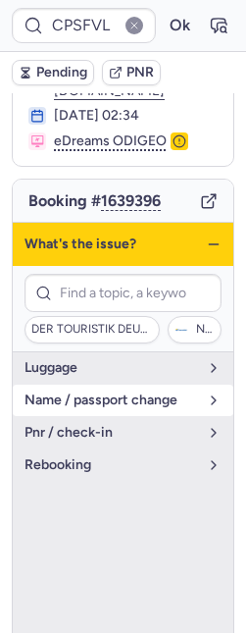
scroll to position [145, 0]
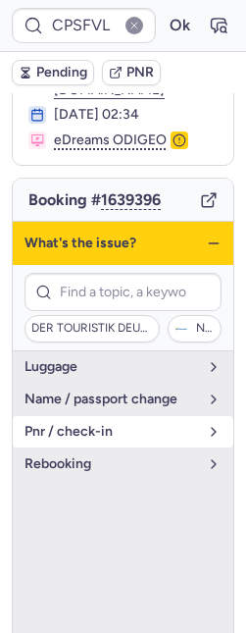
click at [131, 401] on button "name / passport change" at bounding box center [123, 399] width 221 height 31
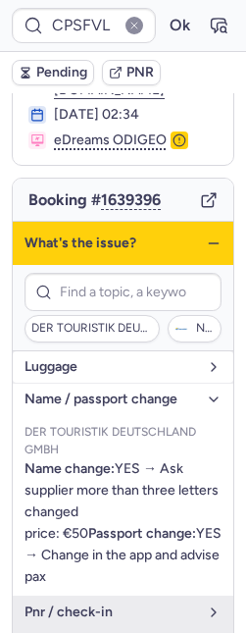
click at [183, 360] on button "luggage" at bounding box center [123, 366] width 221 height 31
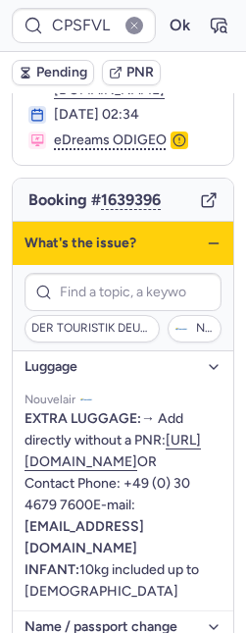
click at [210, 365] on polyline "button" at bounding box center [214, 367] width 8 height 4
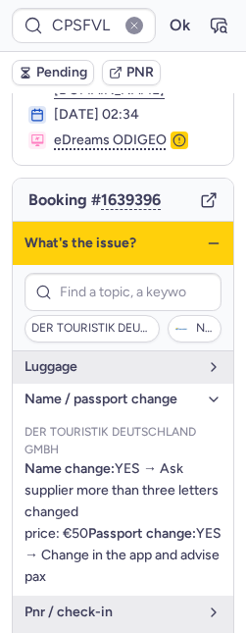
click at [206, 391] on icon "button" at bounding box center [214, 399] width 16 height 16
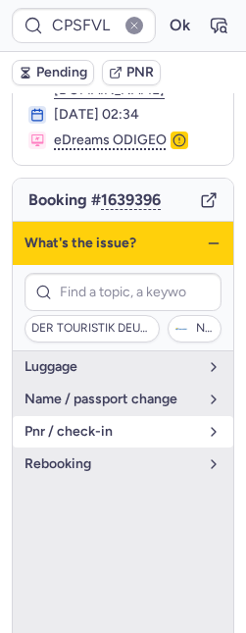
click at [126, 427] on button "pnr / check-in" at bounding box center [123, 431] width 221 height 31
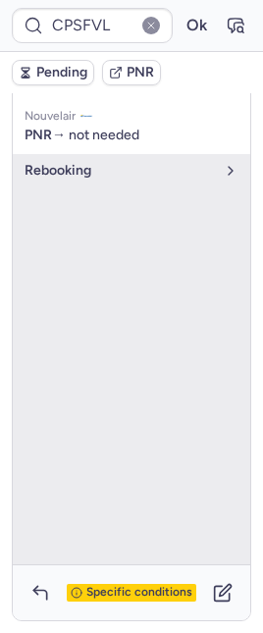
scroll to position [502, 0]
click at [42, 589] on icon "button" at bounding box center [40, 593] width 20 height 20
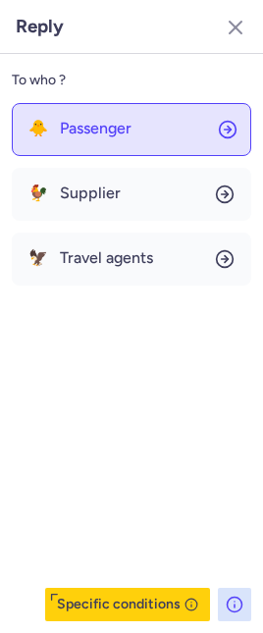
click at [90, 146] on button "🐥 Passenger" at bounding box center [131, 129] width 239 height 53
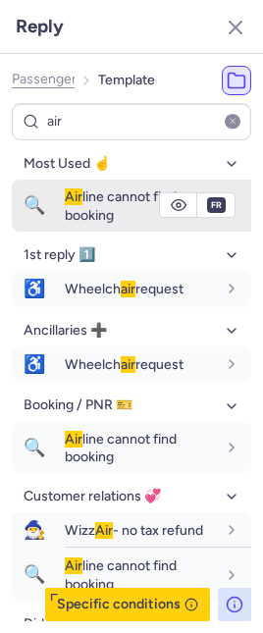
click at [84, 210] on span "Air line cannot find booking" at bounding box center [121, 205] width 112 height 34
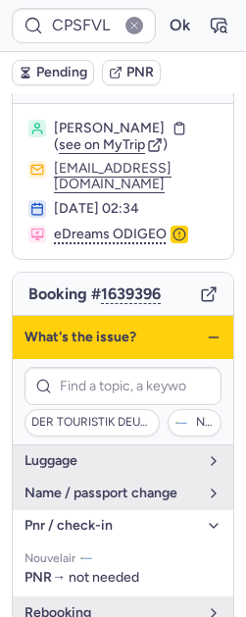
scroll to position [0, 0]
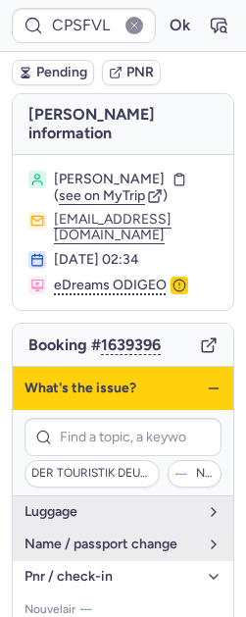
click at [197, 367] on div "What's the issue?" at bounding box center [123, 388] width 221 height 43
click at [198, 368] on div "What's the issue?" at bounding box center [123, 388] width 221 height 43
click at [206, 381] on icon "button" at bounding box center [214, 389] width 16 height 16
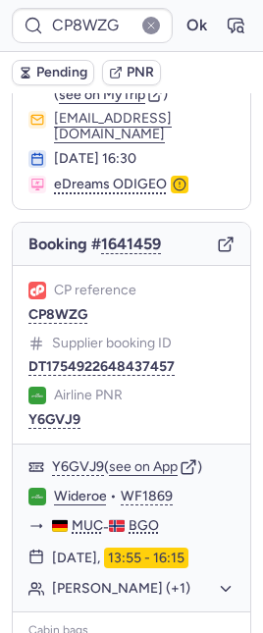
scroll to position [12, 0]
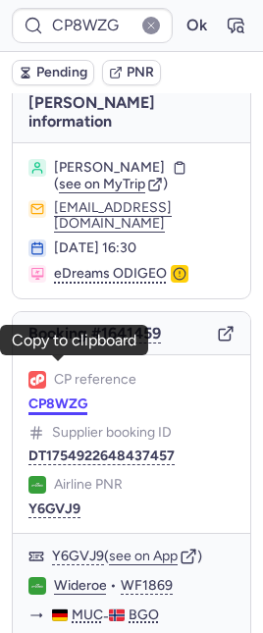
click at [43, 396] on button "CP8WZG" at bounding box center [57, 404] width 59 height 16
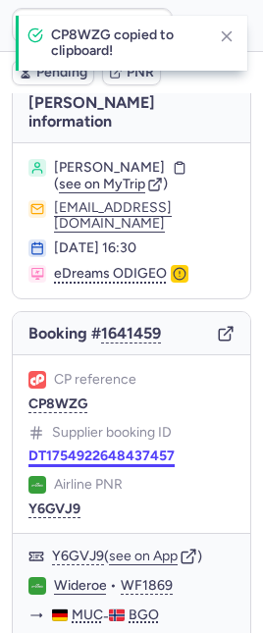
drag, startPoint x: 43, startPoint y: 431, endPoint x: 48, endPoint y: 420, distance: 11.9
click at [43, 429] on div "CP reference CP8WZG Supplier booking ID DT1754922648437457 Airline PNR Y6GVJ9" at bounding box center [131, 444] width 237 height 178
click at [48, 448] on button "DT1754922648437457" at bounding box center [101, 456] width 146 height 16
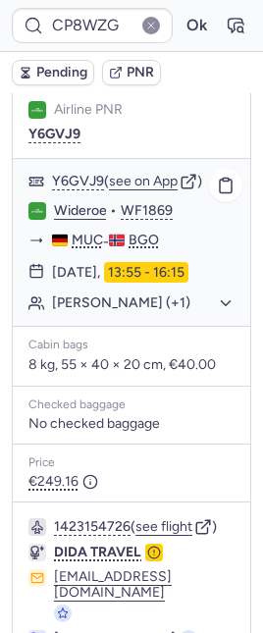
scroll to position [397, 0]
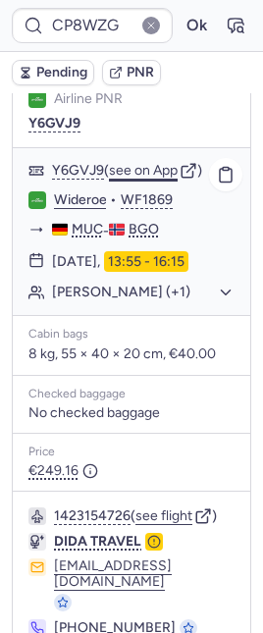
click at [146, 163] on button "see on App" at bounding box center [143, 171] width 69 height 16
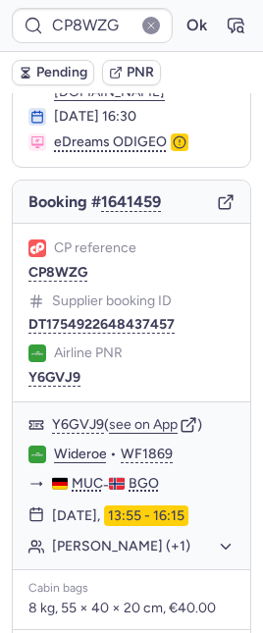
scroll to position [125, 0]
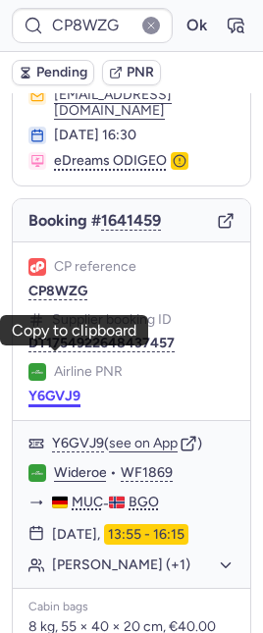
click at [57, 389] on button "Y6GVJ9" at bounding box center [54, 397] width 52 height 16
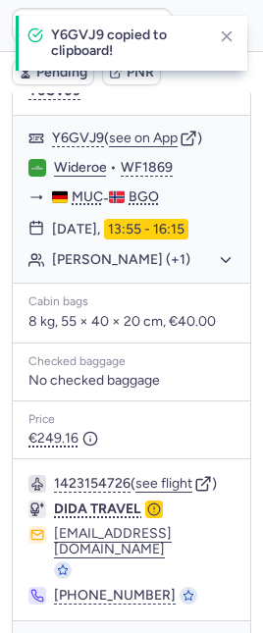
scroll to position [431, 0]
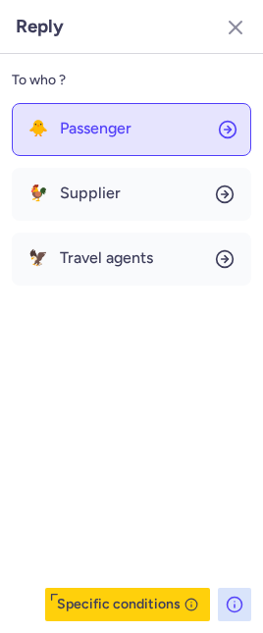
click at [91, 142] on button "🐥 Passenger" at bounding box center [131, 129] width 239 height 53
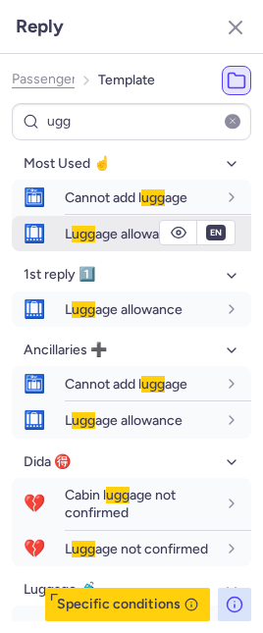
click at [87, 225] on div "L ugg age allowance" at bounding box center [140, 234] width 151 height 18
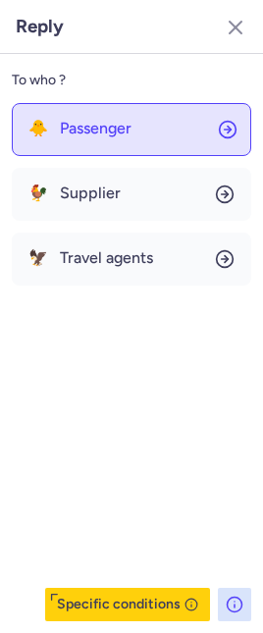
click at [66, 135] on span "Passenger" at bounding box center [96, 129] width 72 height 18
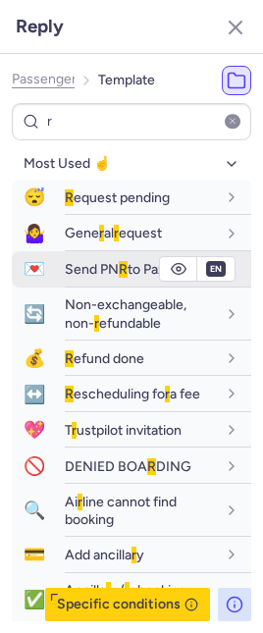
click at [67, 258] on div "Send PN R to Pax" at bounding box center [158, 269] width 186 height 34
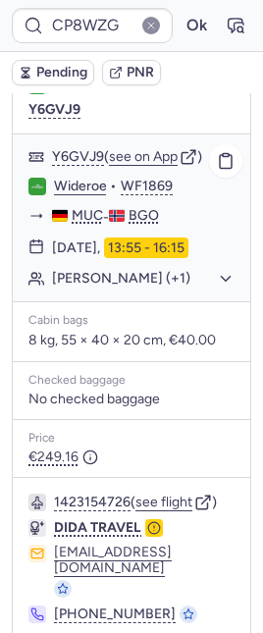
scroll to position [389, 0]
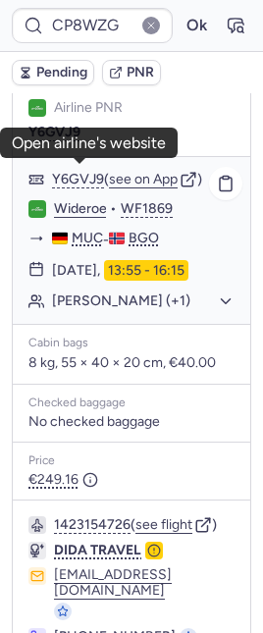
click at [56, 200] on link "Wideroe" at bounding box center [80, 209] width 53 height 18
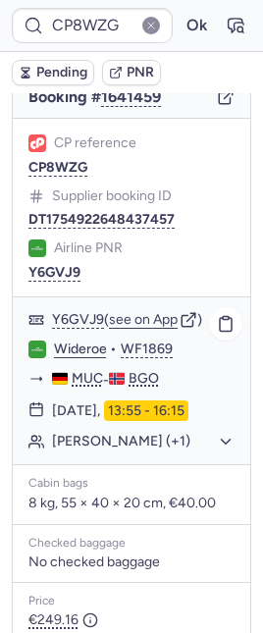
scroll to position [234, 0]
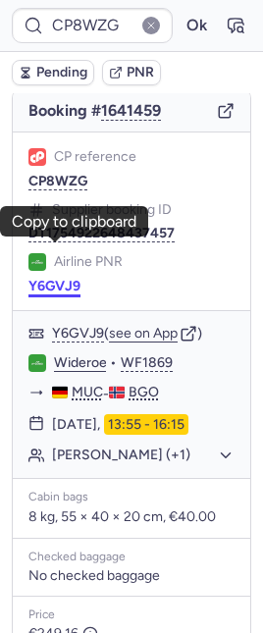
click at [58, 279] on button "Y6GVJ9" at bounding box center [54, 287] width 52 height 16
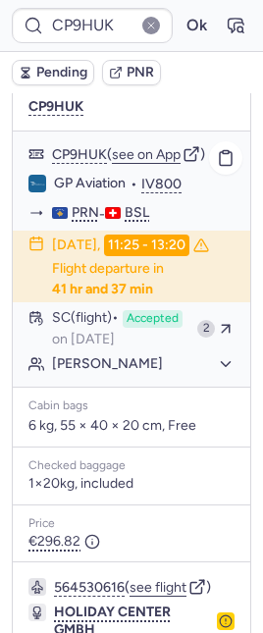
scroll to position [1150, 0]
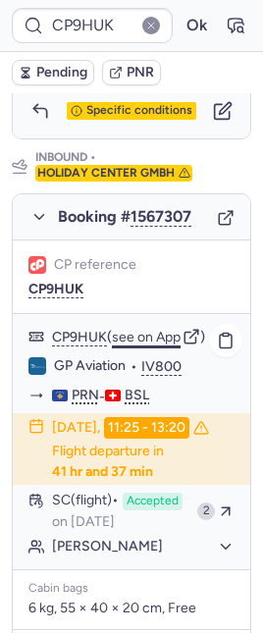
click at [139, 330] on button "see on App" at bounding box center [146, 338] width 69 height 16
click at [182, 29] on button "Ok" at bounding box center [196, 25] width 31 height 31
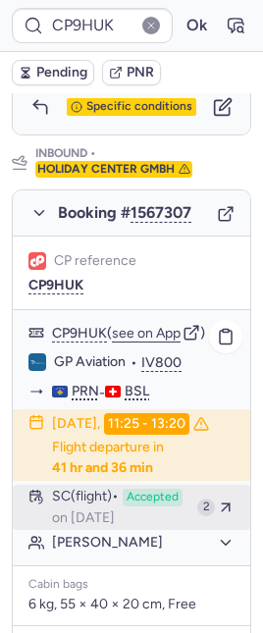
scroll to position [1534, 0]
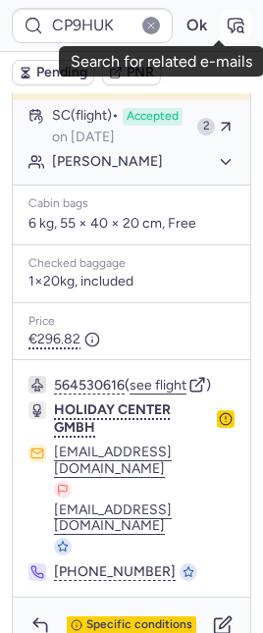
click at [226, 24] on icon "button" at bounding box center [236, 26] width 20 height 20
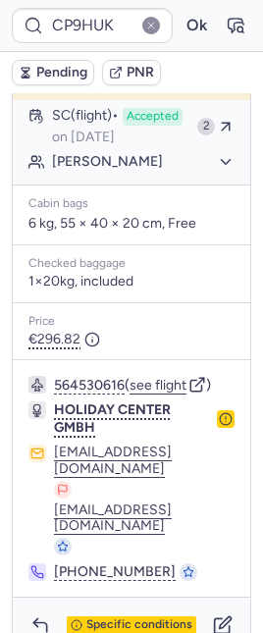
click at [80, 163] on button "Naser FERIZI" at bounding box center [143, 162] width 182 height 18
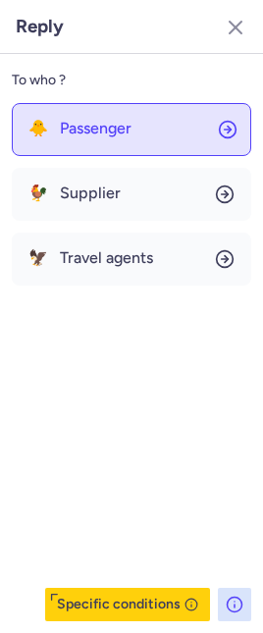
click at [84, 132] on span "Passenger" at bounding box center [96, 129] width 72 height 18
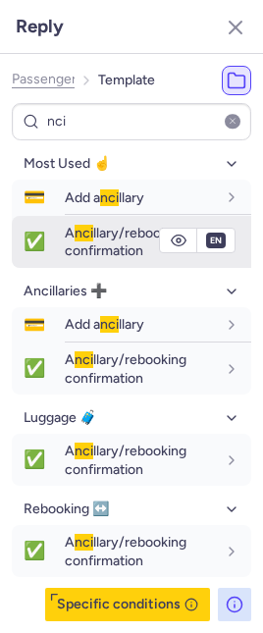
click at [79, 249] on span "A nci llary/rebooking confirmation" at bounding box center [126, 242] width 122 height 34
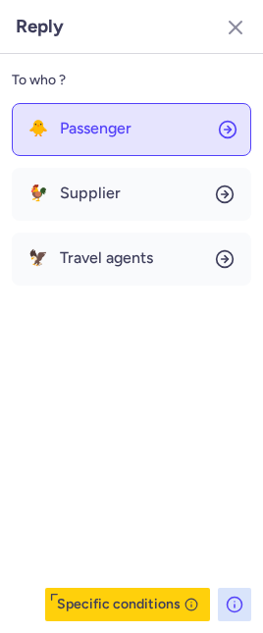
click at [60, 133] on span "Passenger" at bounding box center [96, 129] width 72 height 18
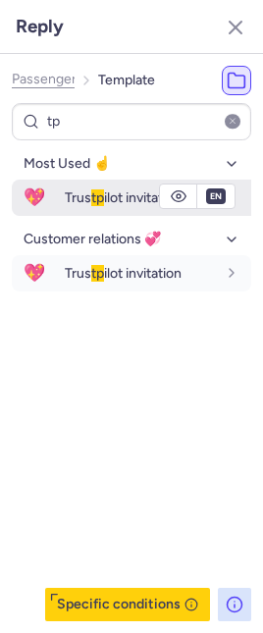
click at [46, 196] on span "💖" at bounding box center [34, 198] width 45 height 36
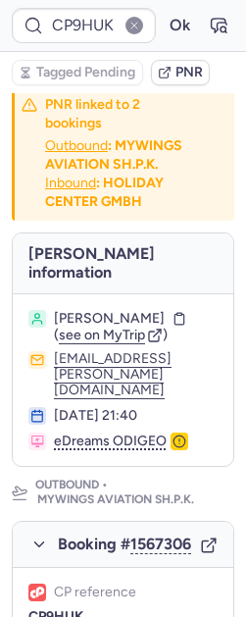
scroll to position [0, 0]
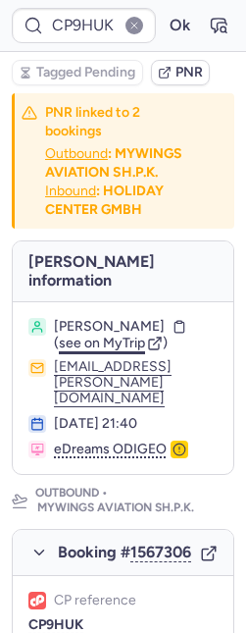
click at [87, 335] on span "see on MyTrip" at bounding box center [102, 343] width 86 height 17
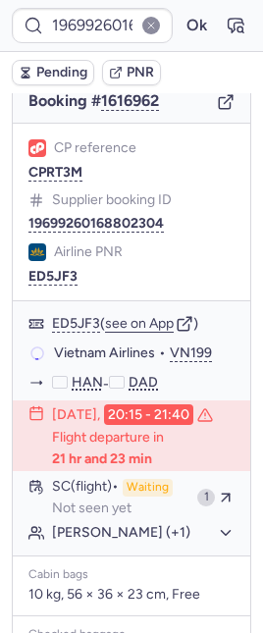
scroll to position [261, 0]
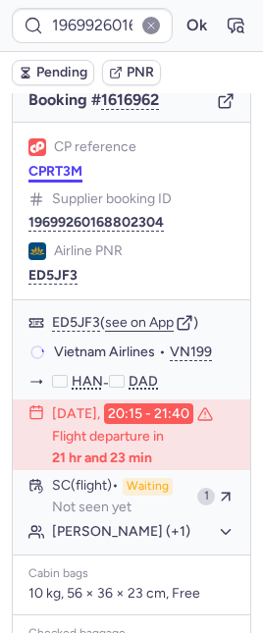
click at [49, 164] on button "CPRT3M" at bounding box center [55, 172] width 54 height 16
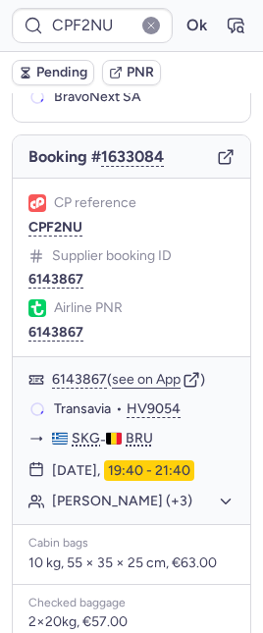
scroll to position [182, 0]
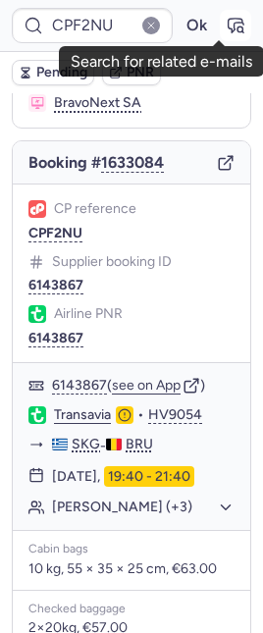
click at [226, 26] on icon "button" at bounding box center [236, 26] width 20 height 20
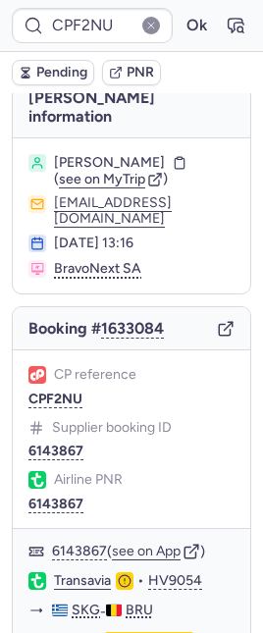
scroll to position [15, 0]
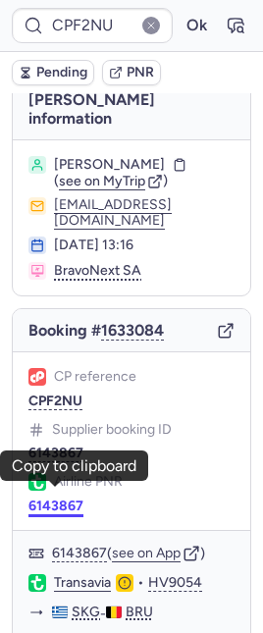
click at [56, 498] on button "6143867" at bounding box center [55, 506] width 55 height 16
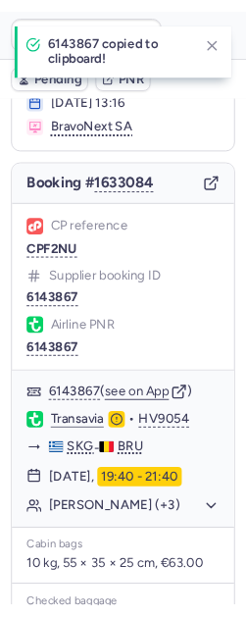
scroll to position [574, 0]
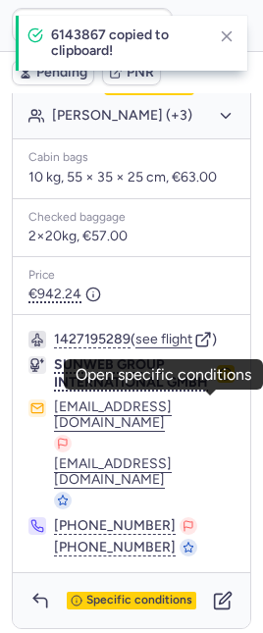
click at [220, 380] on circle "button" at bounding box center [226, 374] width 12 height 12
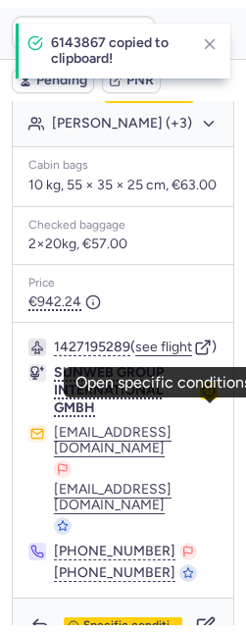
scroll to position [140, 0]
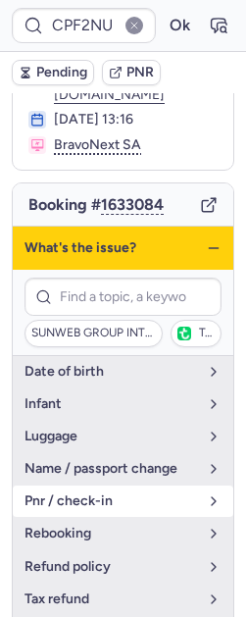
click at [85, 495] on span "pnr / check-in" at bounding box center [112, 502] width 174 height 16
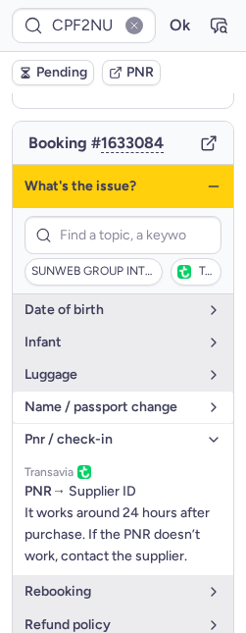
scroll to position [98, 0]
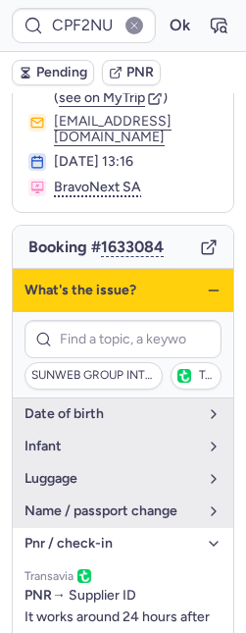
drag, startPoint x: 198, startPoint y: 291, endPoint x: 187, endPoint y: 304, distance: 16.7
click at [206, 291] on icon "button" at bounding box center [214, 291] width 16 height 16
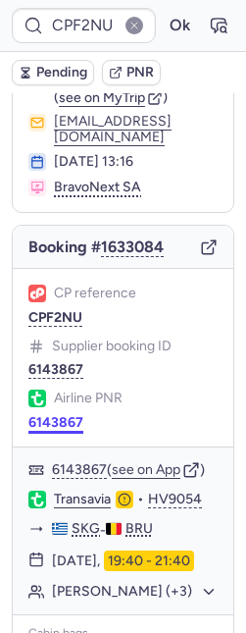
click at [63, 429] on button "6143867" at bounding box center [55, 423] width 55 height 16
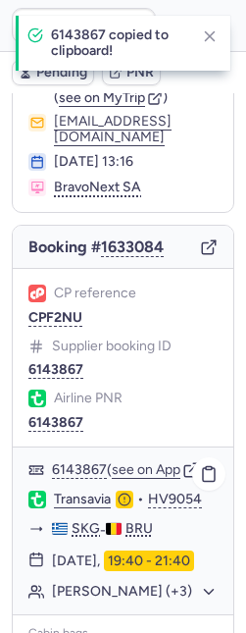
click at [81, 0] on body "CPF2NU Ok Pending PNR Booker information Leandro BARDHOCI ( see on MyTrip ) boo…" at bounding box center [123, 0] width 246 height 0
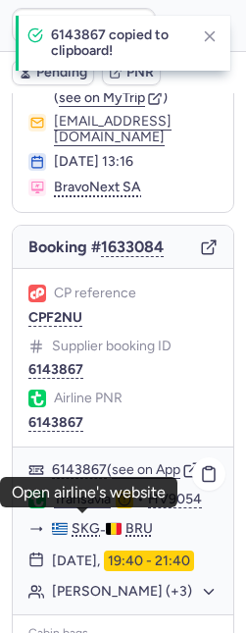
click at [89, 508] on link "Transavia" at bounding box center [82, 500] width 57 height 18
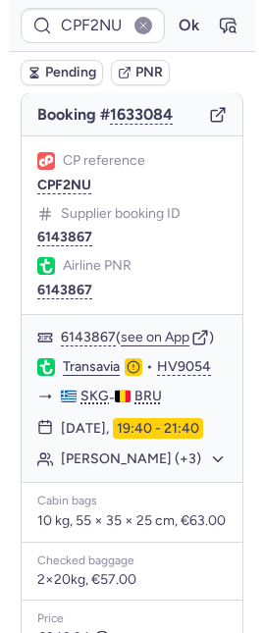
scroll to position [439, 0]
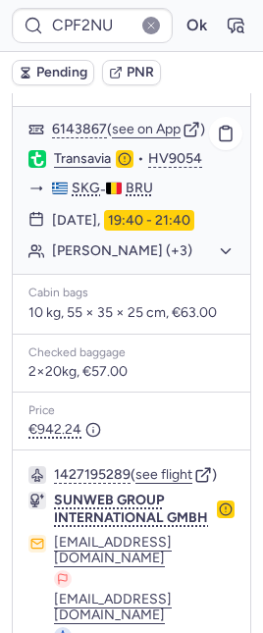
click at [116, 253] on button "Leandro BARDHOCI (+3)" at bounding box center [143, 251] width 182 height 18
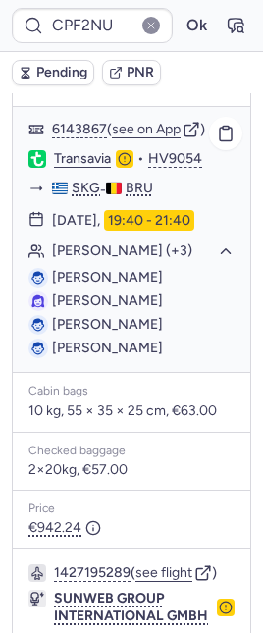
click at [136, 286] on span "Leandro BARDHOCI" at bounding box center [107, 277] width 111 height 17
copy span "BARDHOCI"
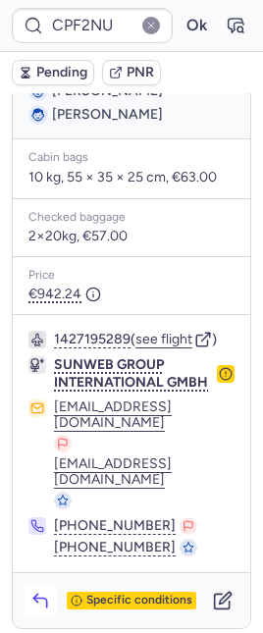
click at [33, 598] on icon "button" at bounding box center [39, 602] width 13 height 9
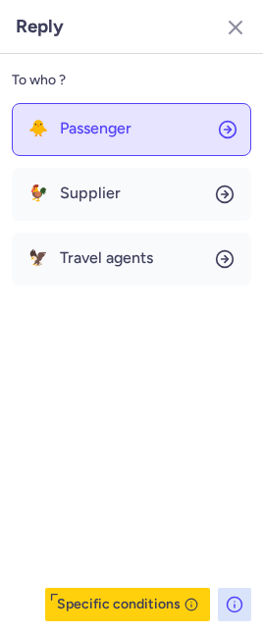
click at [90, 104] on button "🐥 Passenger" at bounding box center [131, 129] width 239 height 53
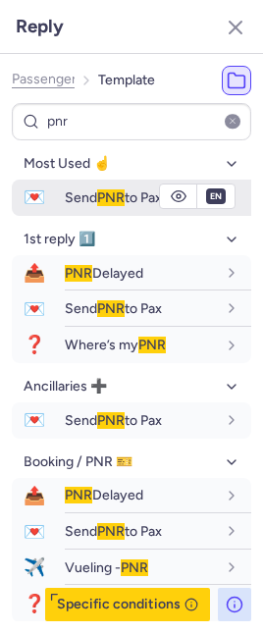
click at [92, 202] on span "Send PNR to Pax" at bounding box center [113, 197] width 97 height 17
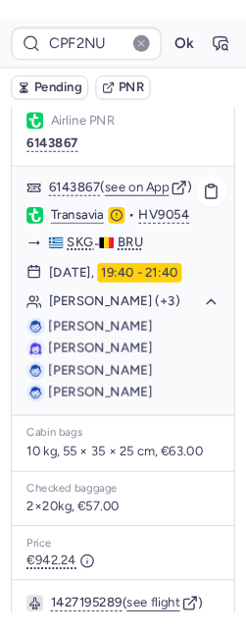
scroll to position [266, 0]
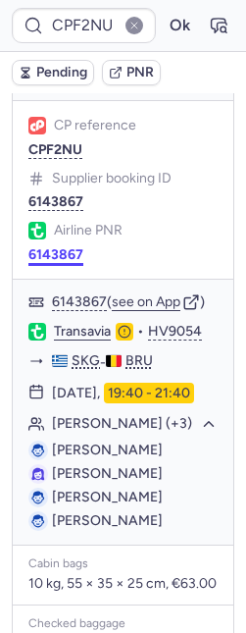
click at [55, 257] on button "6143867" at bounding box center [55, 255] width 55 height 16
click at [97, 340] on link "Transavia" at bounding box center [82, 332] width 57 height 18
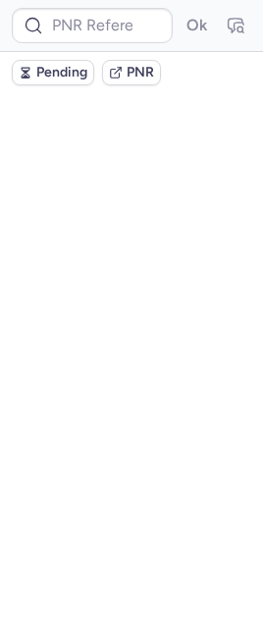
scroll to position [0, 0]
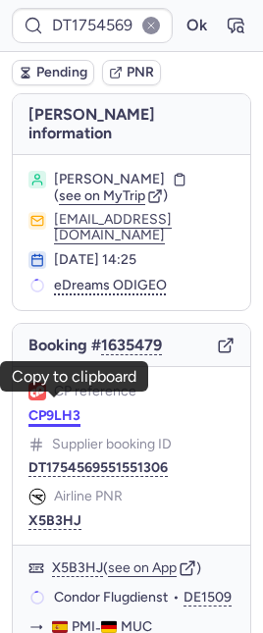
click at [37, 408] on button "CP9LH3" at bounding box center [54, 416] width 52 height 16
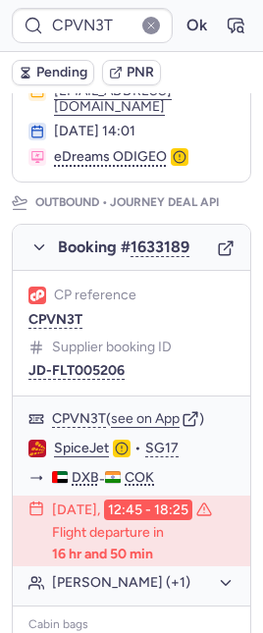
scroll to position [262, 0]
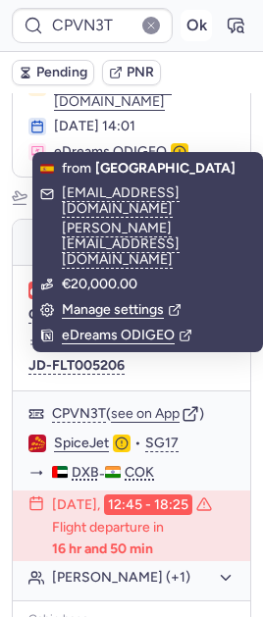
click at [183, 27] on button "Ok" at bounding box center [196, 25] width 31 height 31
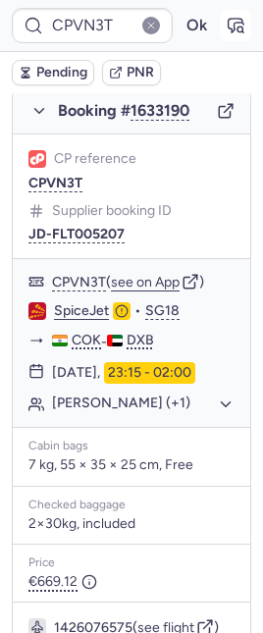
scroll to position [1264, 0]
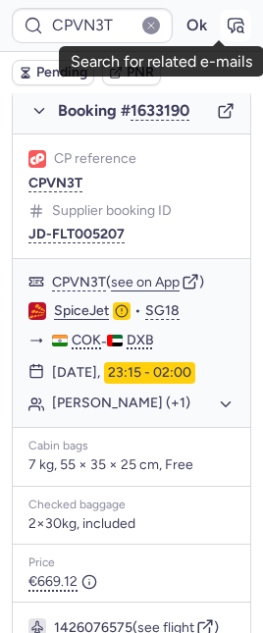
click at [226, 22] on icon "button" at bounding box center [236, 26] width 20 height 20
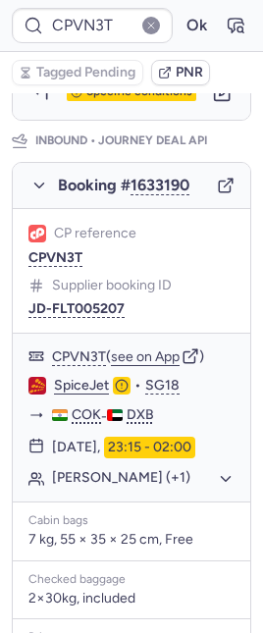
scroll to position [991, 0]
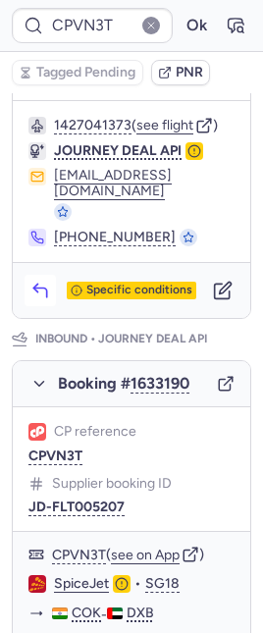
click at [44, 275] on button "button" at bounding box center [40, 290] width 31 height 31
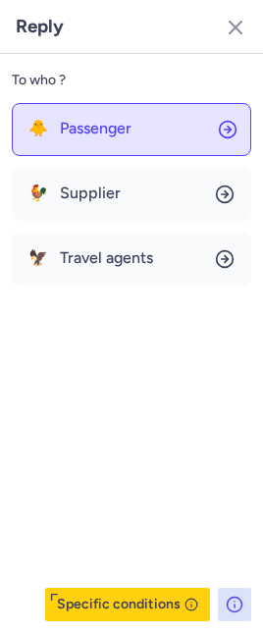
click at [76, 127] on span "Passenger" at bounding box center [96, 129] width 72 height 18
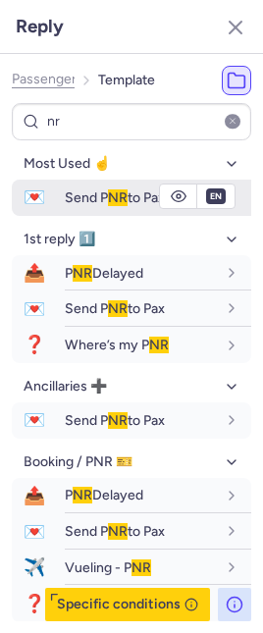
click at [95, 207] on div "Send P NR to Pax" at bounding box center [158, 197] width 186 height 33
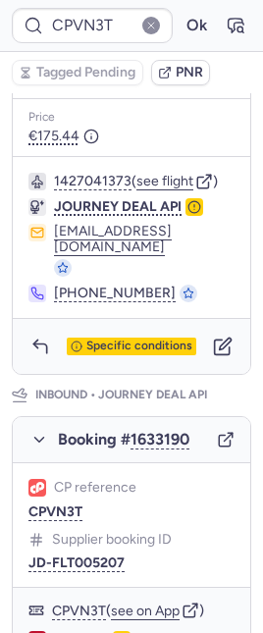
scroll to position [630, 0]
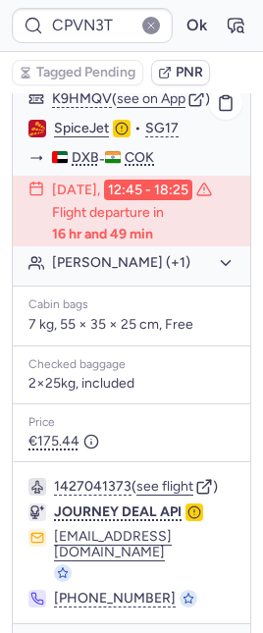
click at [134, 269] on button "Elizabeth JOSEPH (+1)" at bounding box center [143, 263] width 182 height 18
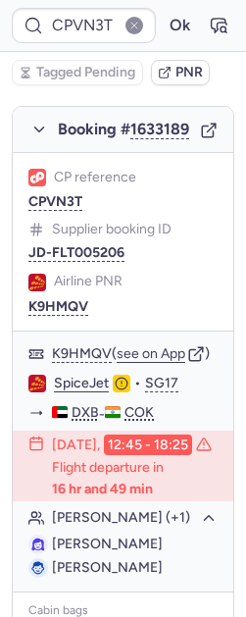
scroll to position [324, 0]
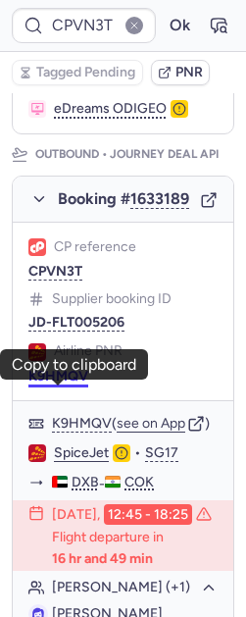
click at [44, 385] on button "K9HMQV" at bounding box center [58, 377] width 60 height 16
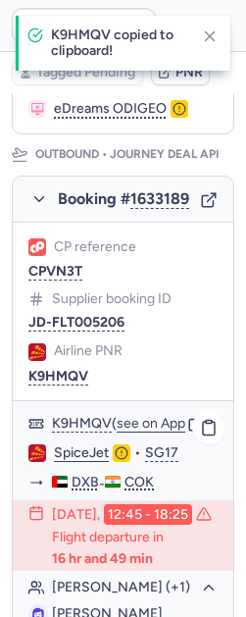
click at [67, 462] on link "SpiceJet" at bounding box center [81, 453] width 55 height 18
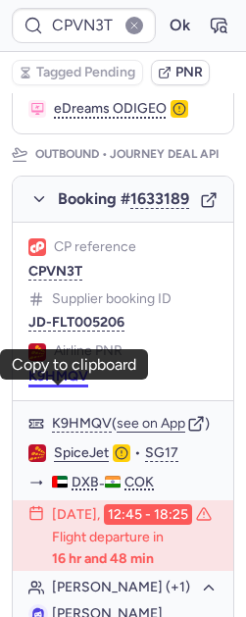
click at [65, 385] on button "K9HMQV" at bounding box center [58, 377] width 60 height 16
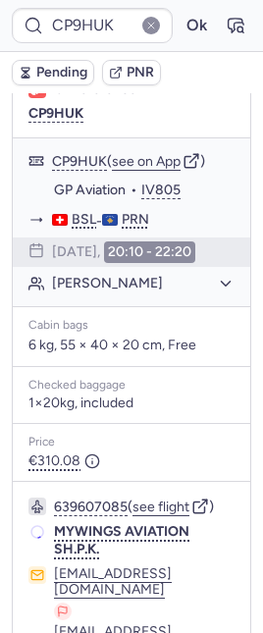
scroll to position [453, 0]
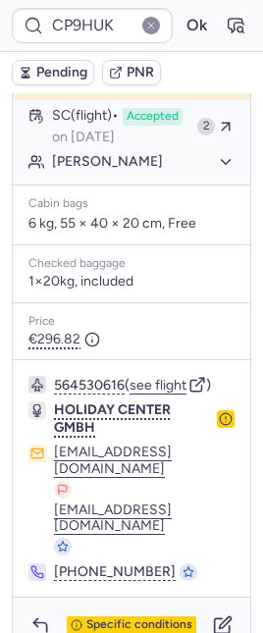
click at [219, 412] on icon "button" at bounding box center [226, 419] width 14 height 14
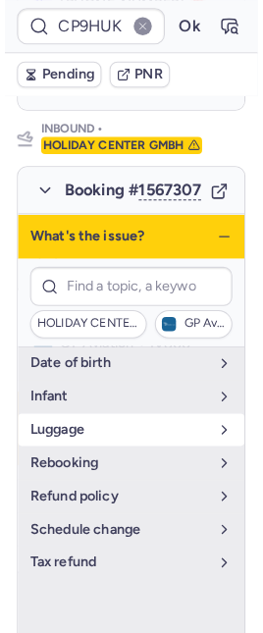
scroll to position [1132, 0]
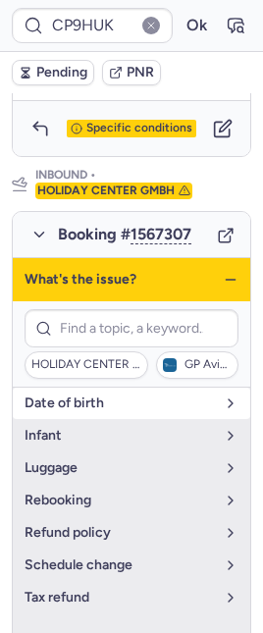
click at [81, 395] on span "date of birth" at bounding box center [120, 403] width 190 height 16
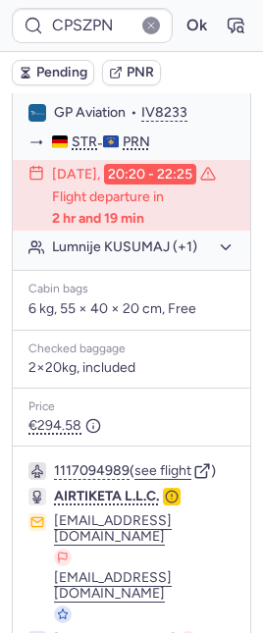
scroll to position [437, 0]
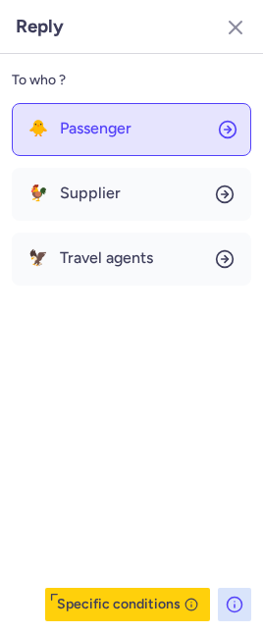
click at [61, 137] on button "🐥 Passenger" at bounding box center [131, 129] width 239 height 53
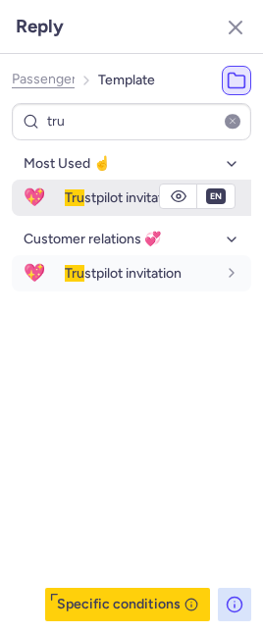
click at [58, 186] on button "💖 Tru stpilot invitation" at bounding box center [131, 198] width 239 height 36
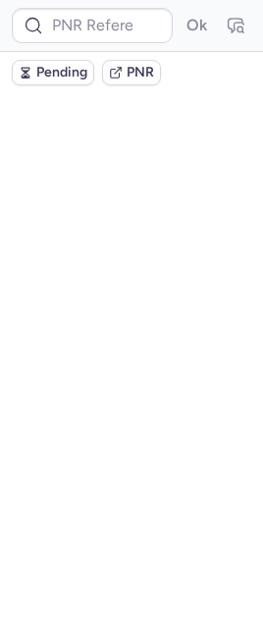
scroll to position [0, 0]
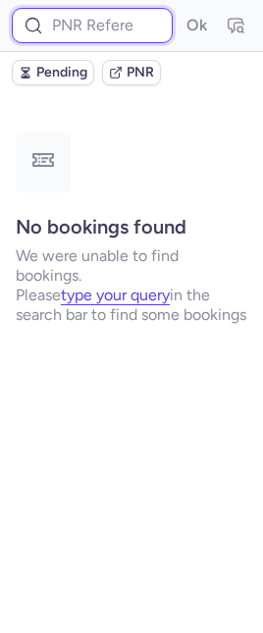
click at [70, 22] on input at bounding box center [92, 25] width 161 height 35
paste input "3799301"
click at [181, 10] on button "Ok" at bounding box center [196, 25] width 31 height 31
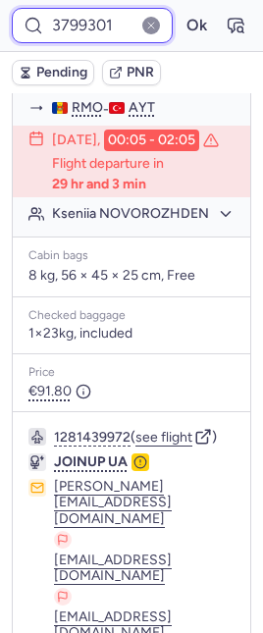
scroll to position [492, 0]
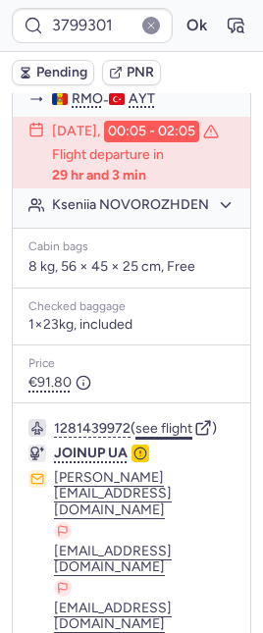
click at [184, 437] on button "see flight" at bounding box center [163, 429] width 57 height 16
click at [181, 26] on button "Ok" at bounding box center [196, 25] width 31 height 31
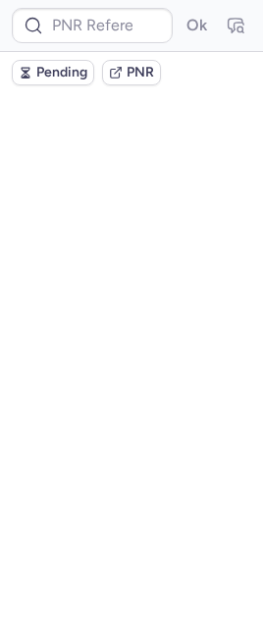
scroll to position [0, 0]
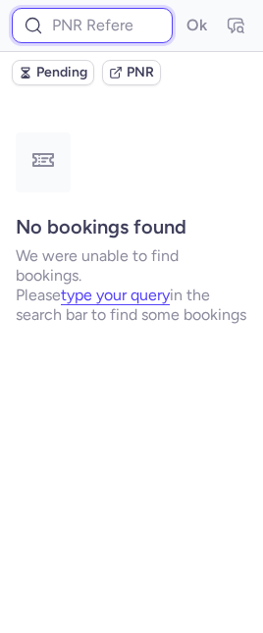
click at [105, 9] on input at bounding box center [92, 25] width 161 height 35
paste input "3799318"
click at [181, 10] on button "Ok" at bounding box center [196, 25] width 31 height 31
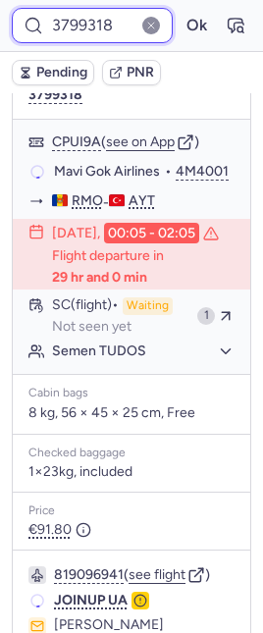
scroll to position [384, 0]
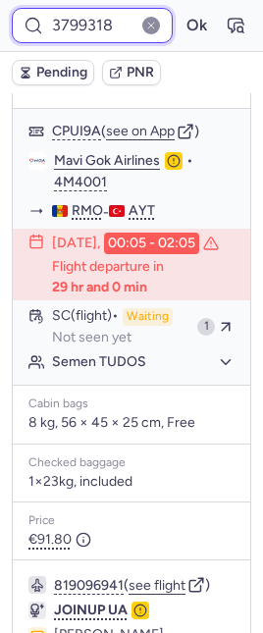
click at [68, 21] on input "3799318" at bounding box center [92, 25] width 161 height 35
click at [69, 21] on input "3799318" at bounding box center [92, 25] width 161 height 35
paste input "804427"
click at [181, 10] on button "Ok" at bounding box center [196, 25] width 31 height 31
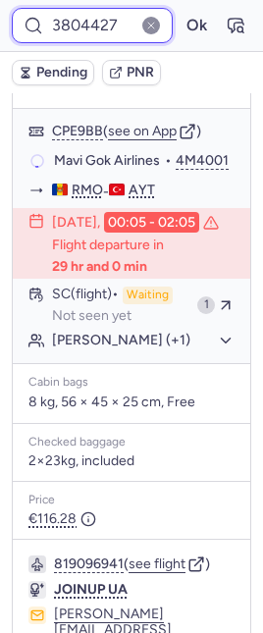
click at [89, 26] on input "3804427" at bounding box center [92, 25] width 161 height 35
paste input "3284"
click at [181, 10] on button "Ok" at bounding box center [196, 25] width 31 height 31
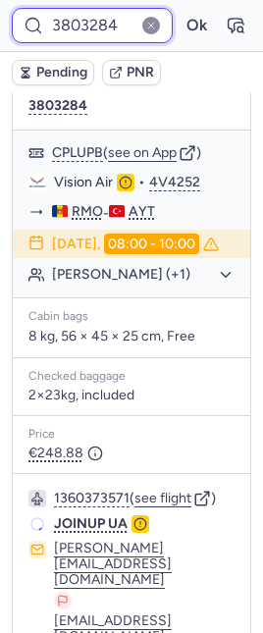
scroll to position [383, 0]
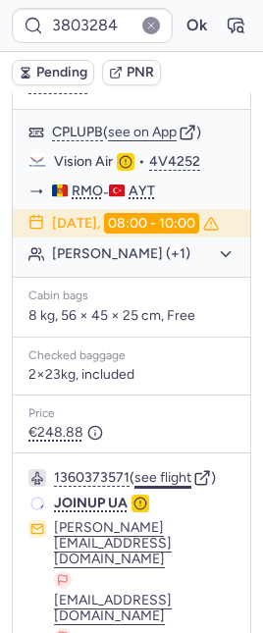
click at [177, 470] on button "see flight" at bounding box center [162, 478] width 57 height 16
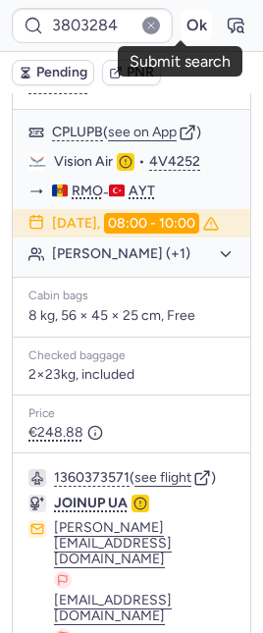
click at [181, 27] on button "Ok" at bounding box center [196, 25] width 31 height 31
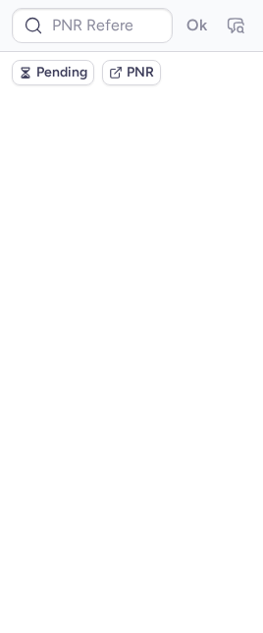
scroll to position [0, 0]
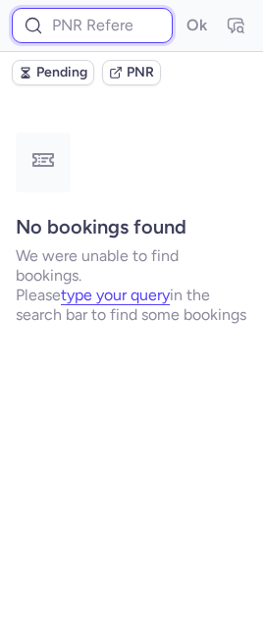
click at [79, 26] on input at bounding box center [92, 25] width 161 height 35
paste input "3803675"
click at [181, 10] on button "Ok" at bounding box center [196, 25] width 31 height 31
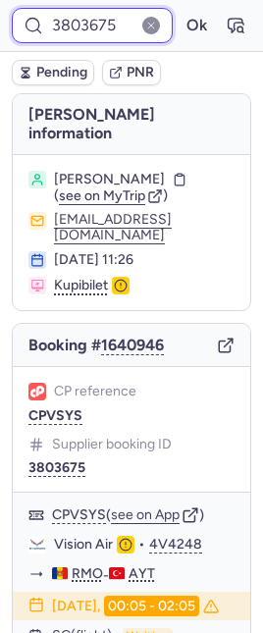
scroll to position [26, 0]
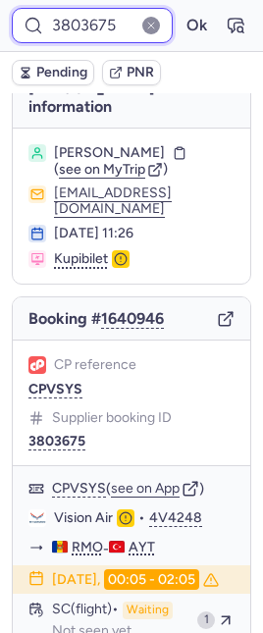
click at [75, 25] on input "3803675" at bounding box center [92, 25] width 161 height 35
click at [75, 24] on input "3803675" at bounding box center [92, 25] width 161 height 35
paste input "4081"
click at [181, 10] on button "Ok" at bounding box center [196, 25] width 31 height 31
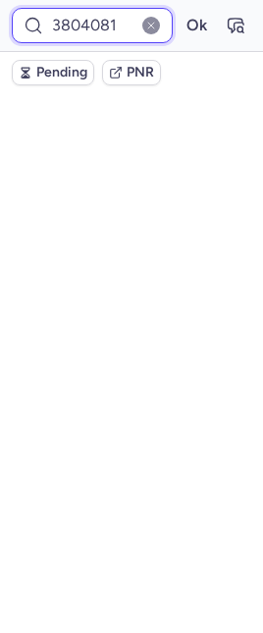
scroll to position [66, 0]
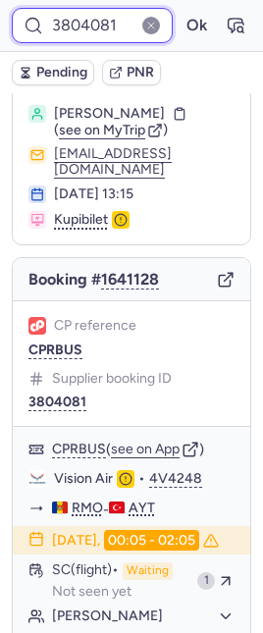
click at [60, 25] on input "3804081" at bounding box center [92, 25] width 161 height 35
paste input "6423"
click at [181, 10] on button "Ok" at bounding box center [196, 25] width 31 height 31
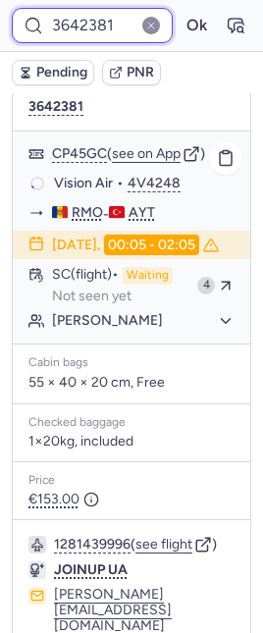
scroll to position [386, 0]
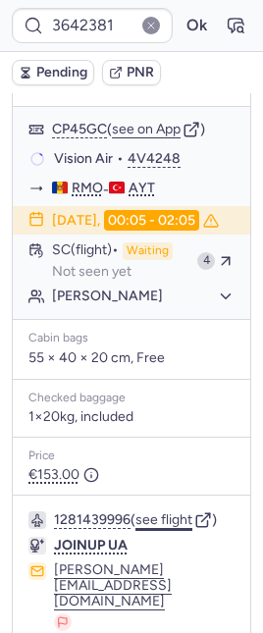
click at [172, 528] on button "see flight" at bounding box center [163, 520] width 57 height 16
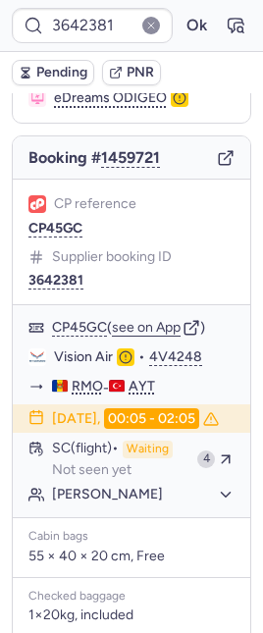
scroll to position [188, 0]
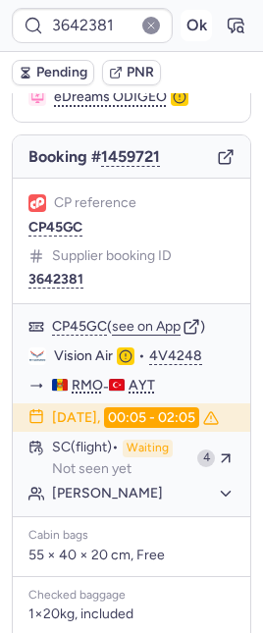
click at [181, 25] on button "Ok" at bounding box center [196, 25] width 31 height 31
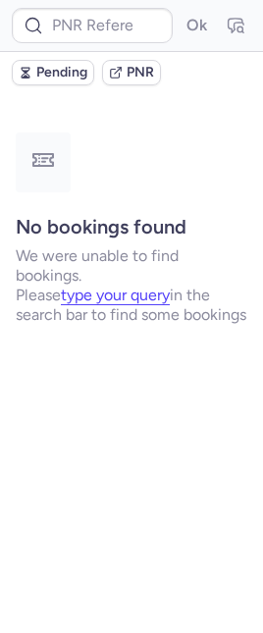
scroll to position [0, 0]
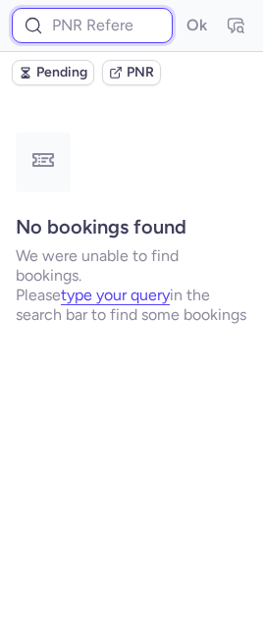
click at [81, 33] on input at bounding box center [92, 25] width 161 height 35
paste input "3804081"
click at [181, 10] on button "Ok" at bounding box center [196, 25] width 31 height 31
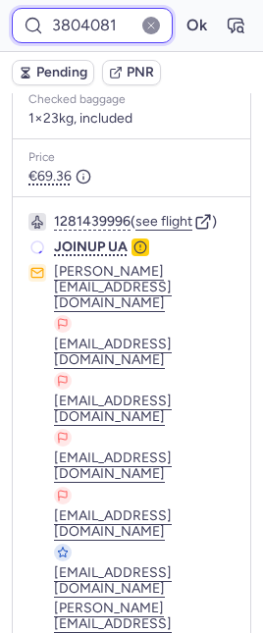
scroll to position [696, 0]
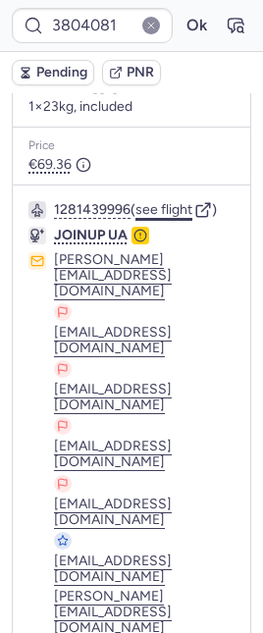
click at [164, 206] on button "see flight" at bounding box center [163, 210] width 57 height 16
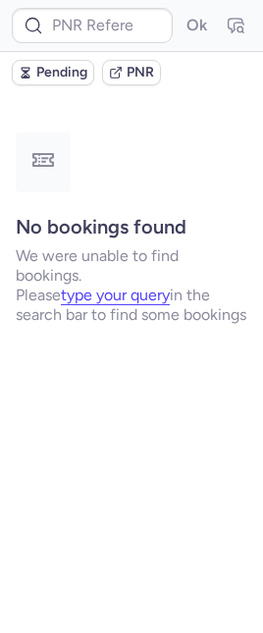
scroll to position [0, 0]
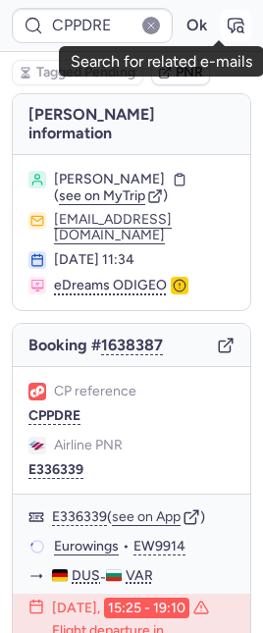
click at [226, 24] on icon "button" at bounding box center [236, 26] width 20 height 20
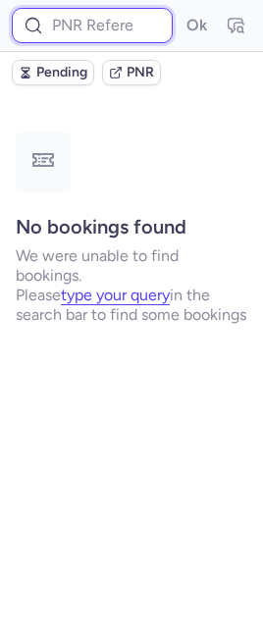
drag, startPoint x: 94, startPoint y: 32, endPoint x: 82, endPoint y: 34, distance: 11.9
click at [93, 32] on input at bounding box center [92, 25] width 161 height 35
paste input "OY5BWV"
click at [181, 10] on button "Ok" at bounding box center [196, 25] width 31 height 31
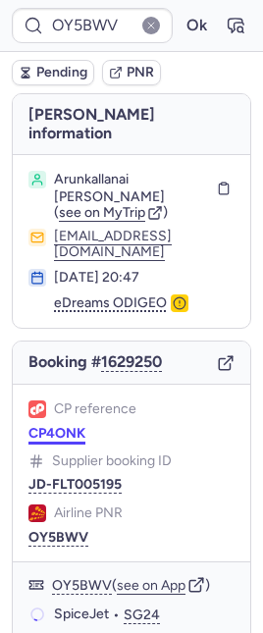
click at [40, 426] on button "CP4ONK" at bounding box center [56, 434] width 57 height 16
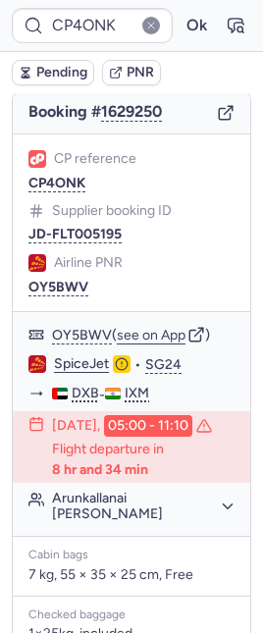
scroll to position [503, 0]
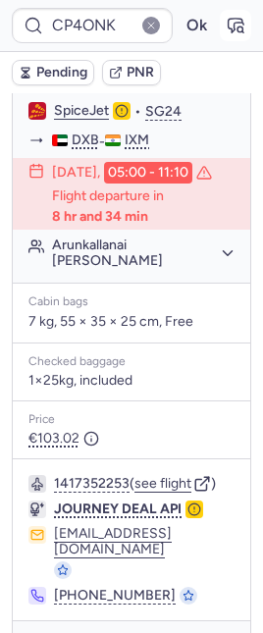
click at [226, 31] on icon "button" at bounding box center [236, 26] width 20 height 20
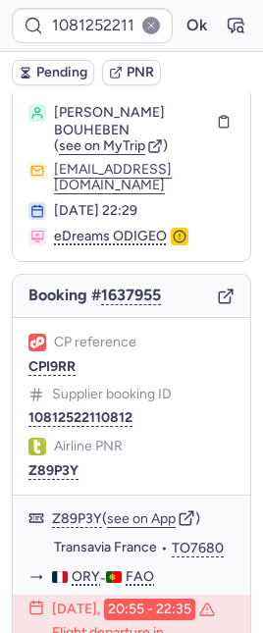
scroll to position [231, 0]
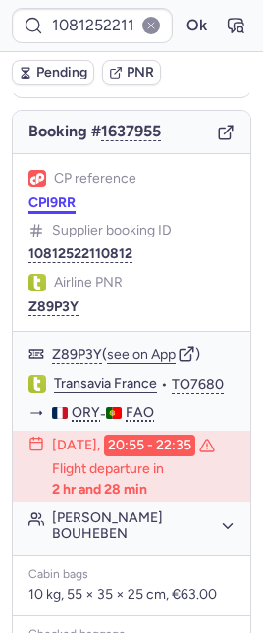
click at [66, 195] on button "CPI9RR" at bounding box center [51, 203] width 47 height 16
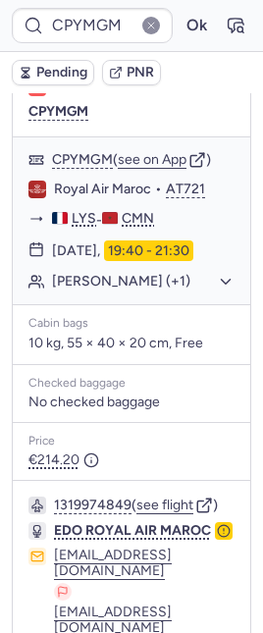
scroll to position [371, 0]
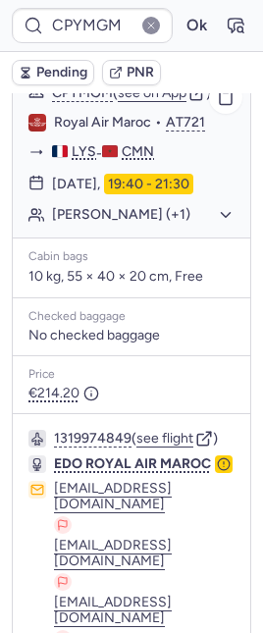
click at [109, 206] on button "Sophie ABBY (+1)" at bounding box center [143, 215] width 182 height 18
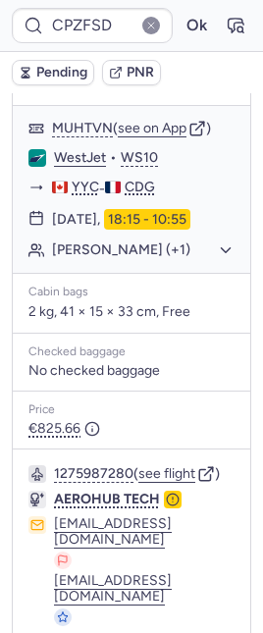
scroll to position [494, 0]
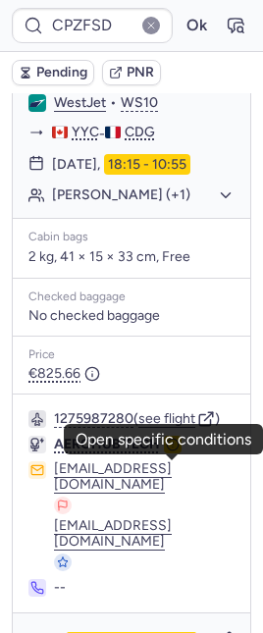
click at [174, 451] on icon "button" at bounding box center [173, 445] width 14 height 14
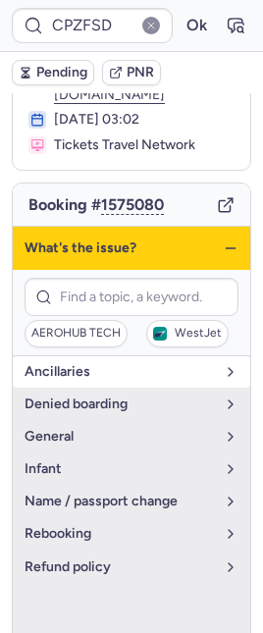
click at [106, 367] on button "Ancillaries" at bounding box center [131, 371] width 237 height 31
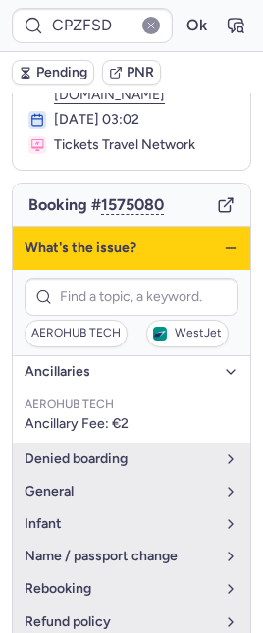
click at [223, 240] on icon "button" at bounding box center [231, 248] width 16 height 16
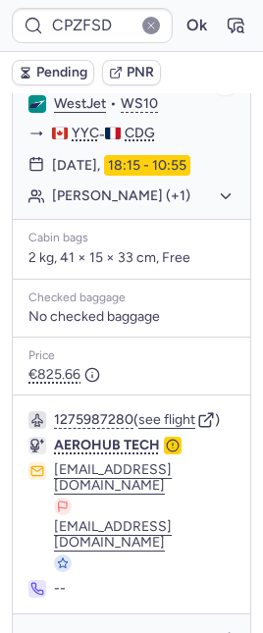
scroll to position [494, 0]
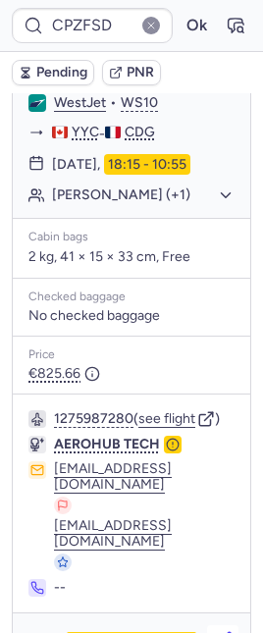
click at [213, 631] on icon "button" at bounding box center [223, 641] width 20 height 20
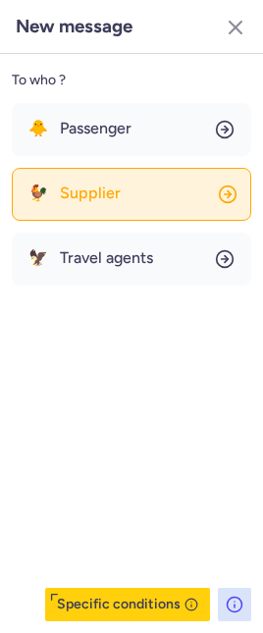
click at [148, 200] on button "🐓 Supplier" at bounding box center [131, 194] width 239 height 53
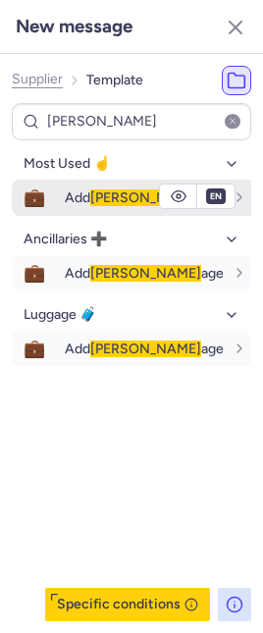
click at [136, 192] on span "Add lugg age" at bounding box center [144, 197] width 159 height 17
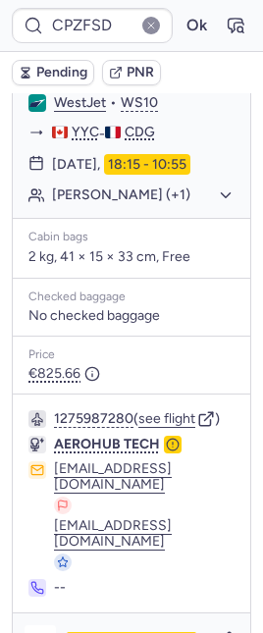
click at [32, 631] on icon "button" at bounding box center [40, 641] width 20 height 20
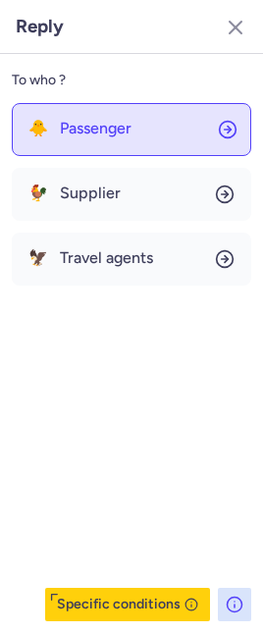
click at [78, 104] on button "🐥 Passenger" at bounding box center [131, 129] width 239 height 53
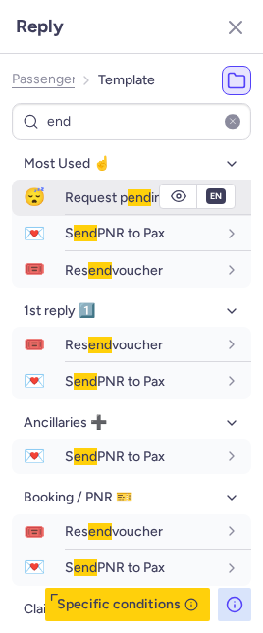
click at [101, 194] on span "Request p end ing" at bounding box center [117, 197] width 105 height 17
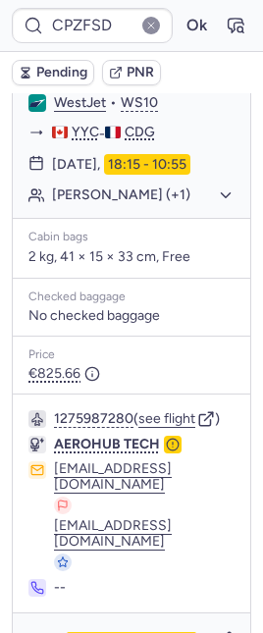
click at [67, 69] on span "Pending" at bounding box center [61, 73] width 51 height 16
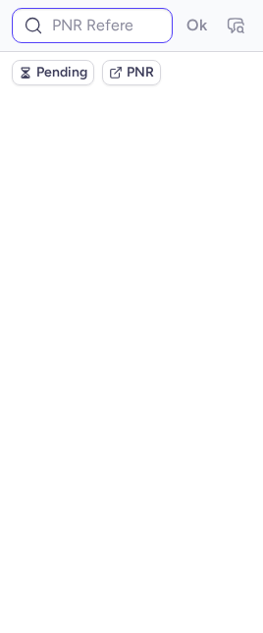
scroll to position [0, 0]
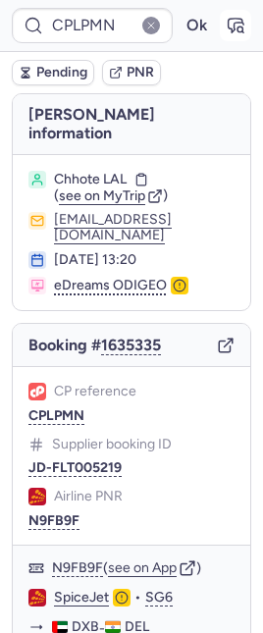
click at [233, 22] on button "button" at bounding box center [235, 25] width 31 height 31
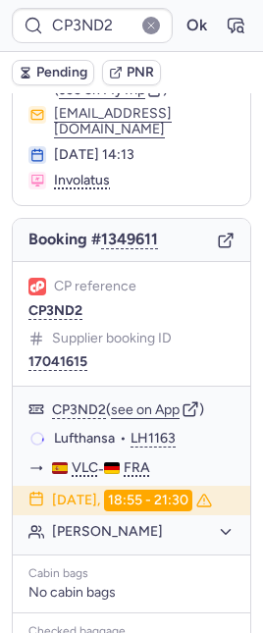
scroll to position [300, 0]
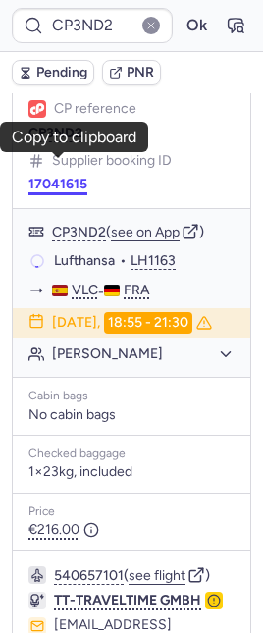
click at [49, 177] on button "17041615" at bounding box center [57, 185] width 59 height 16
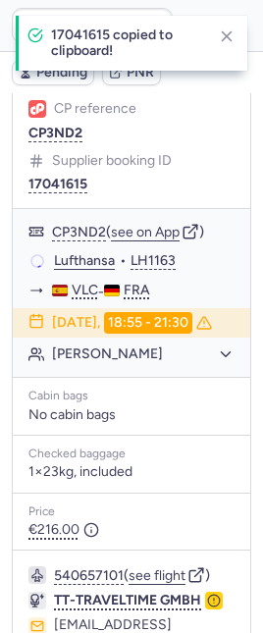
scroll to position [484, 0]
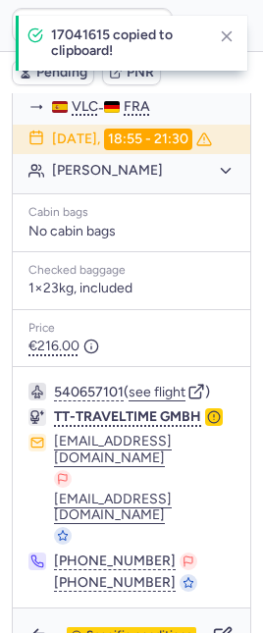
click at [212, 424] on icon "button" at bounding box center [214, 417] width 14 height 14
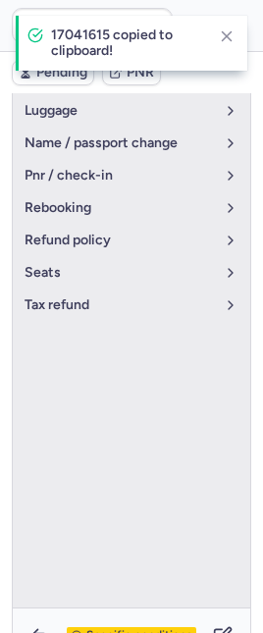
scroll to position [447, 0]
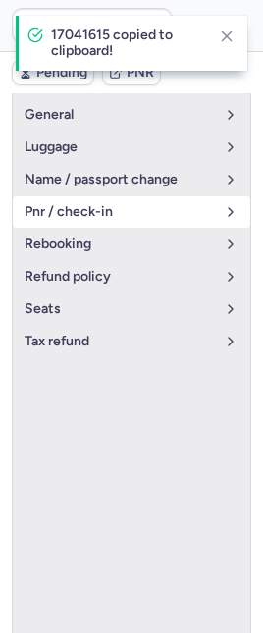
click at [130, 204] on span "pnr / check-in" at bounding box center [120, 212] width 190 height 16
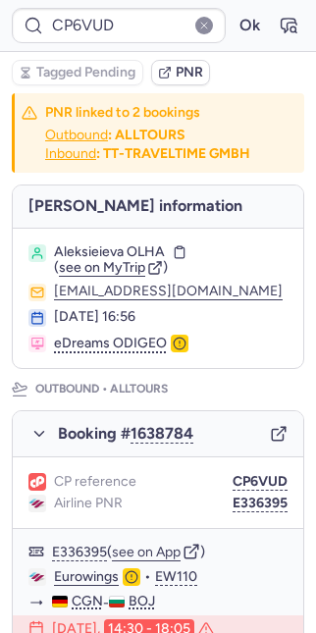
type input "CPVN3T"
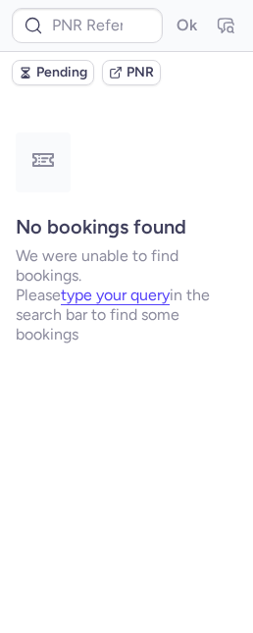
type input "CPUM99"
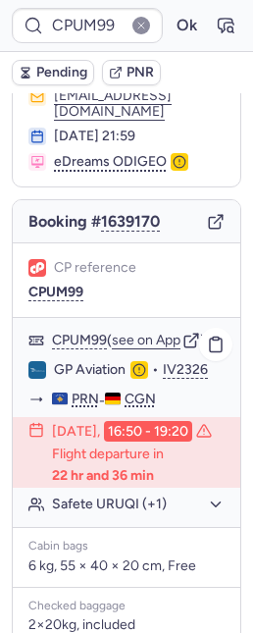
scroll to position [508, 0]
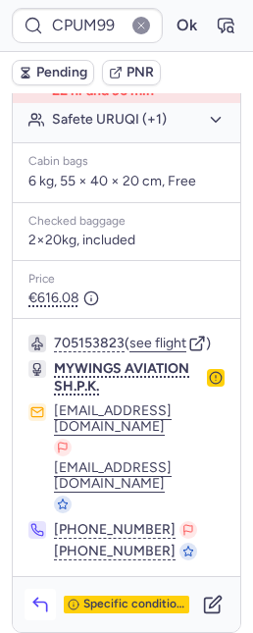
click at [32, 602] on icon "button" at bounding box center [40, 605] width 20 height 20
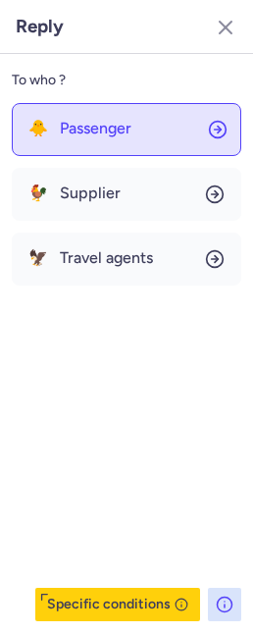
click at [126, 141] on button "🐥 Passenger" at bounding box center [127, 129] width 230 height 53
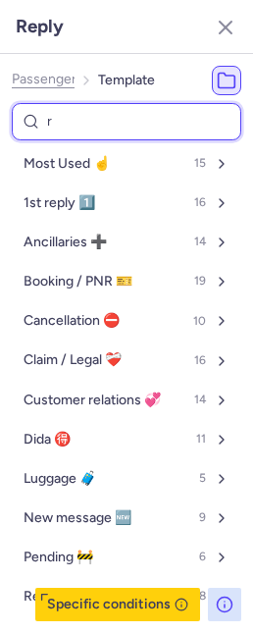
type input "rl"
select select "en"
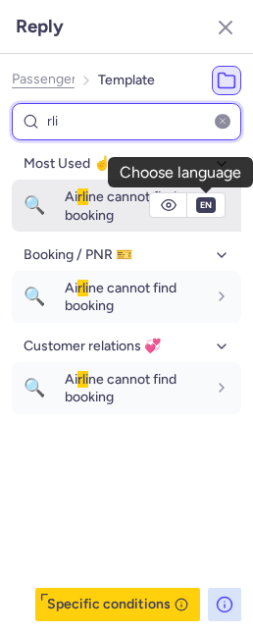
type input "rli"
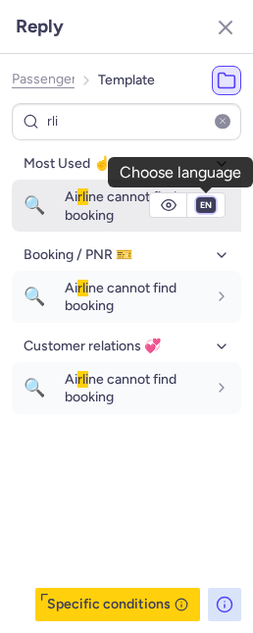
click at [199, 205] on select "fr en de nl pt es it ru" at bounding box center [206, 205] width 18 height 16
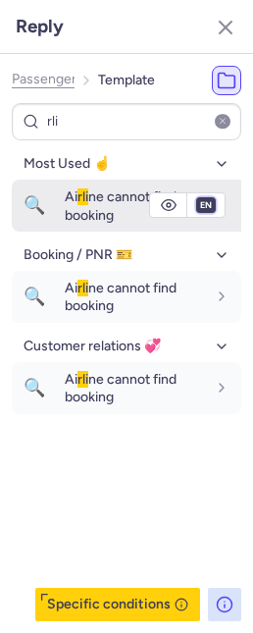
select select "fr"
click at [197, 197] on select "fr en de nl pt es it ru" at bounding box center [206, 205] width 18 height 16
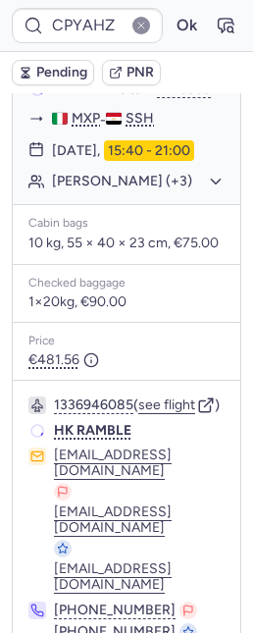
scroll to position [469, 0]
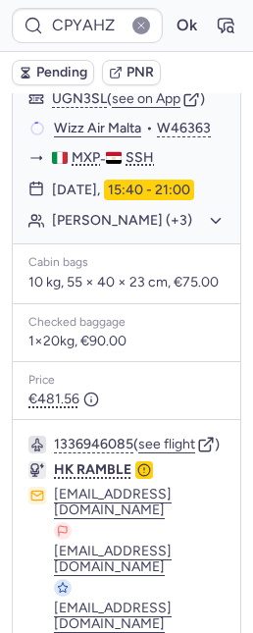
type input "CP9EUU"
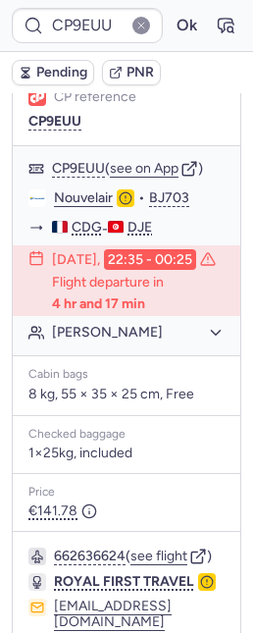
scroll to position [585, 0]
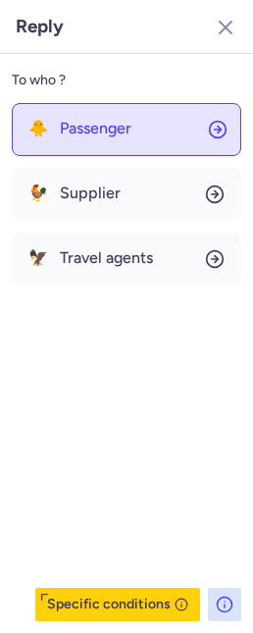
click at [61, 110] on button "🐥 Passenger" at bounding box center [127, 129] width 230 height 53
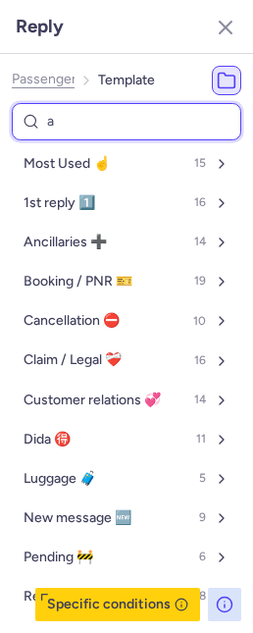
type input "al"
select select "en"
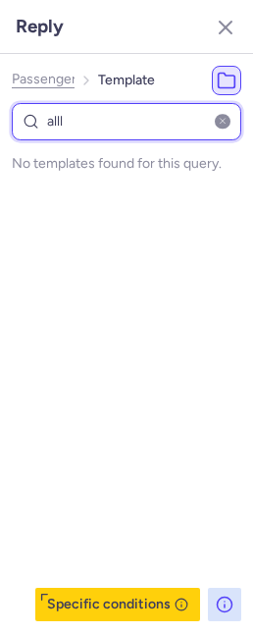
type input "all"
select select "en"
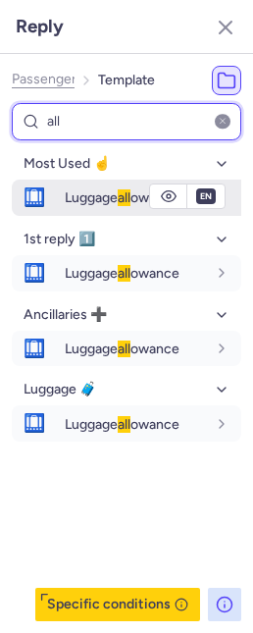
type input "all"
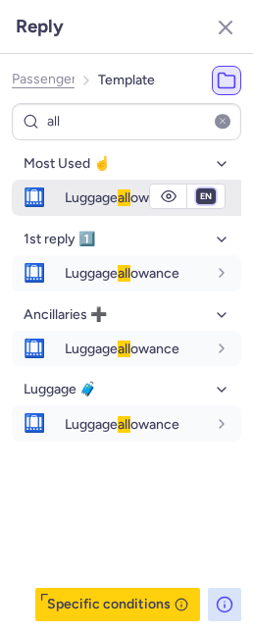
click at [201, 199] on select "fr en de nl pt es it ru" at bounding box center [206, 196] width 18 height 16
select select "fr"
click at [197, 188] on select "fr en de nl pt es it ru" at bounding box center [206, 196] width 18 height 16
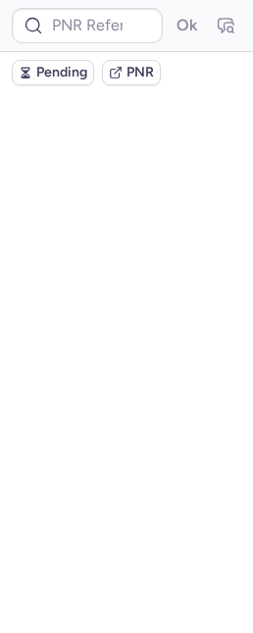
scroll to position [0, 0]
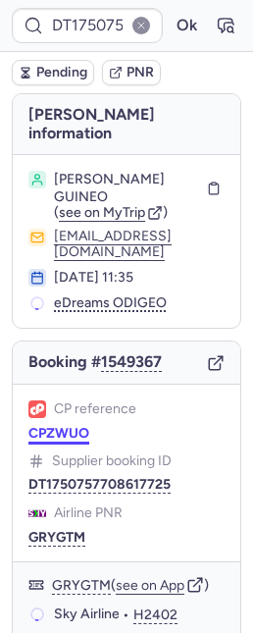
click at [67, 426] on button "CPZWUO" at bounding box center [58, 434] width 61 height 16
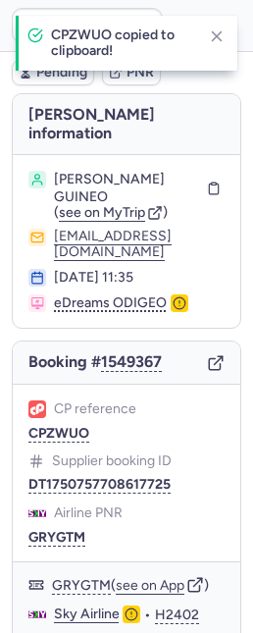
type input "CPZWUO"
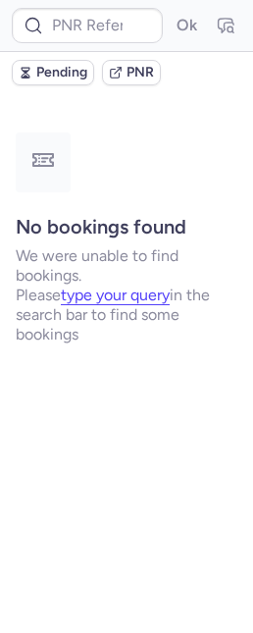
type input "CPALVF"
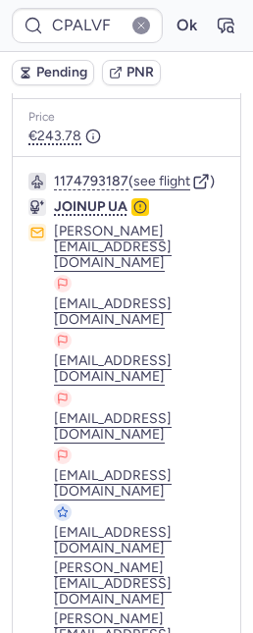
scroll to position [763, 0]
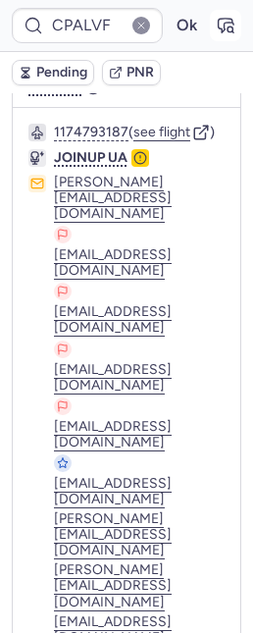
click at [219, 24] on icon "button" at bounding box center [226, 26] width 15 height 14
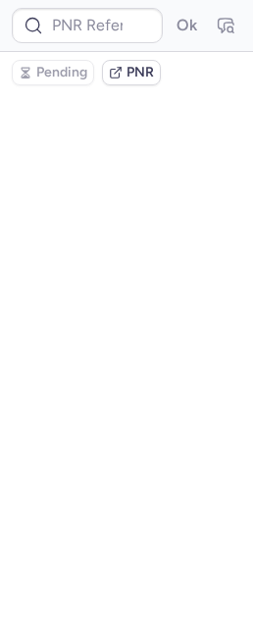
scroll to position [0, 0]
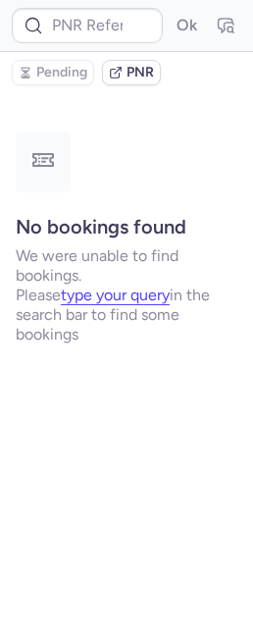
type input "CPALVF"
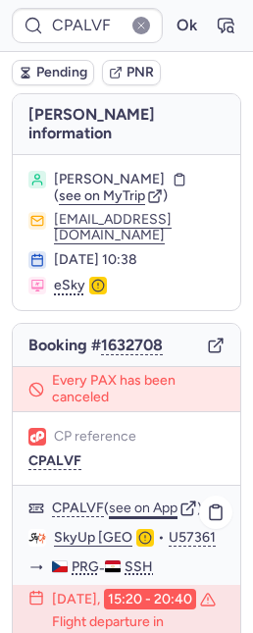
click at [167, 500] on button "see on App" at bounding box center [143, 508] width 69 height 16
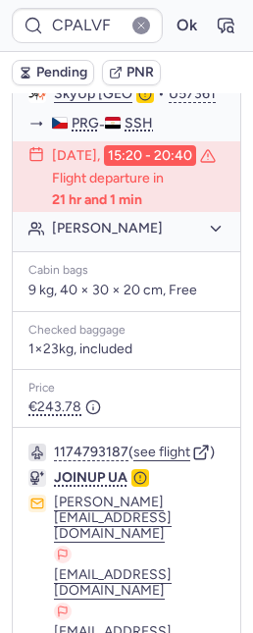
scroll to position [763, 0]
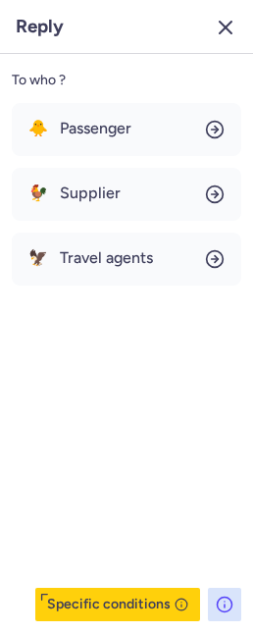
click at [219, 26] on icon "button" at bounding box center [226, 28] width 24 height 24
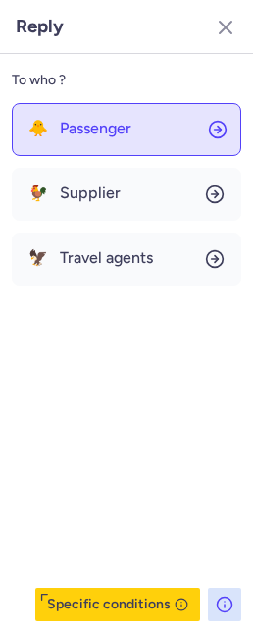
click at [83, 129] on span "Passenger" at bounding box center [96, 129] width 72 height 18
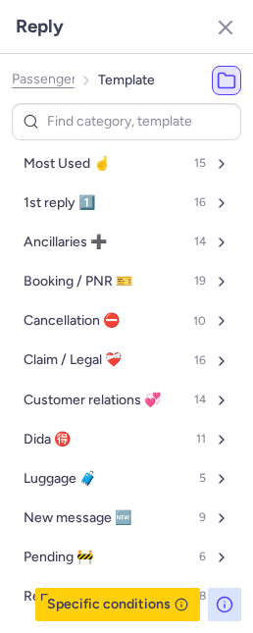
click at [49, 59] on div "Passenger Template Most Used ☝️ 15 1st reply 1️⃣ 16 Ancillaries ➕ 14 Booking / …" at bounding box center [126, 343] width 253 height 579
click at [45, 80] on span "Passenger" at bounding box center [44, 80] width 65 height 16
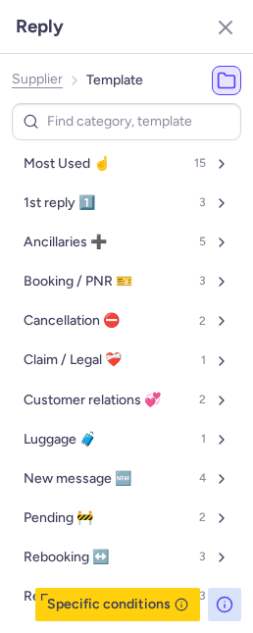
click at [34, 69] on ol "Supplier Template" at bounding box center [77, 80] width 131 height 29
click at [40, 85] on span "Supplier" at bounding box center [37, 80] width 51 height 16
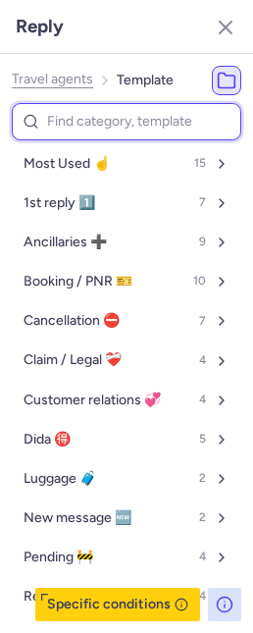
click at [65, 115] on input at bounding box center [127, 122] width 230 height 38
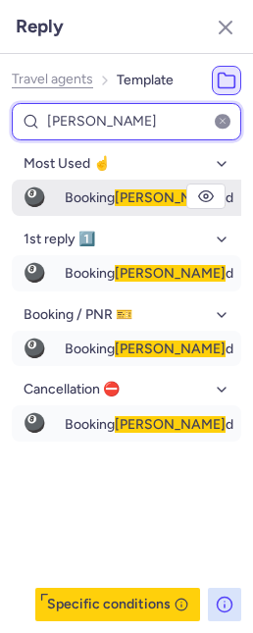
type input "faile"
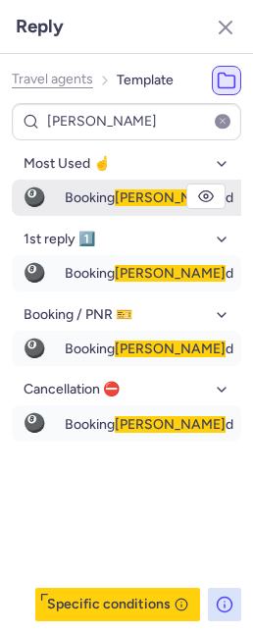
click at [70, 183] on div "Booking faile d" at bounding box center [167, 197] width 204 height 33
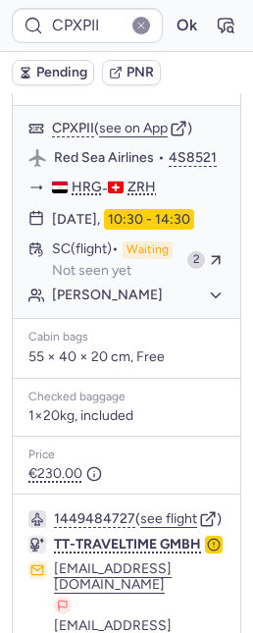
scroll to position [0, 0]
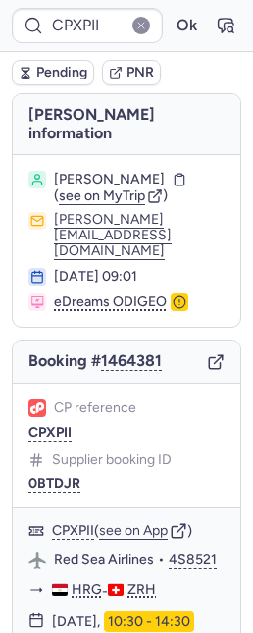
click at [47, 415] on div "CP reference CPXPII Supplier booking ID 0BTDJR" at bounding box center [127, 446] width 228 height 125
click at [47, 425] on button "CPXPII" at bounding box center [49, 433] width 43 height 16
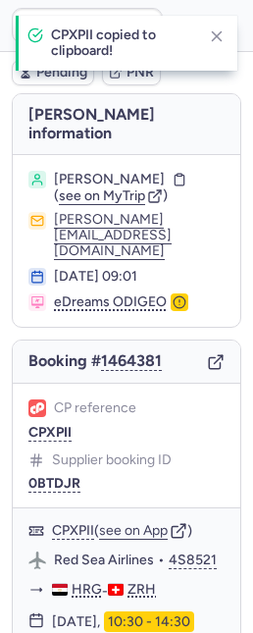
type input "CPPDRE"
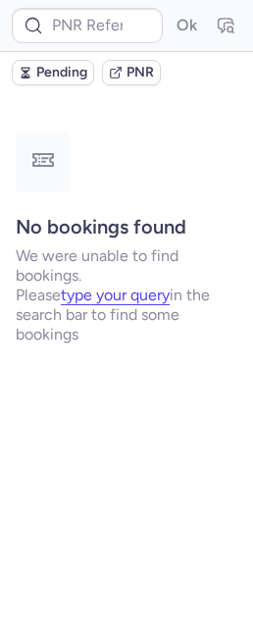
type input "CPPDRE"
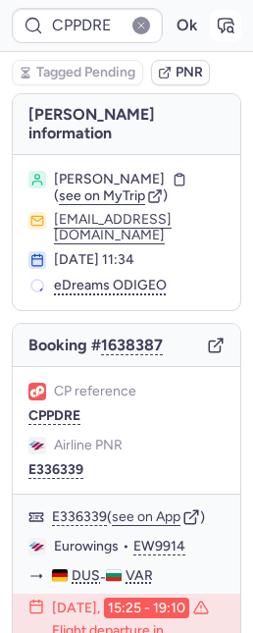
click at [216, 20] on icon "button" at bounding box center [226, 26] width 20 height 20
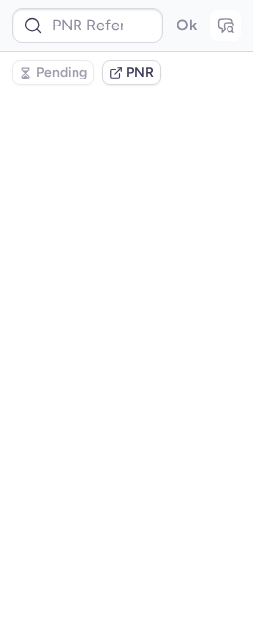
type input "CPPDRE"
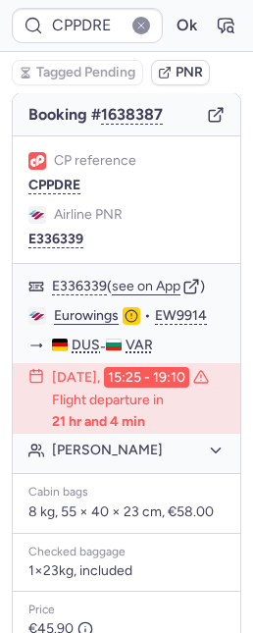
scroll to position [556, 0]
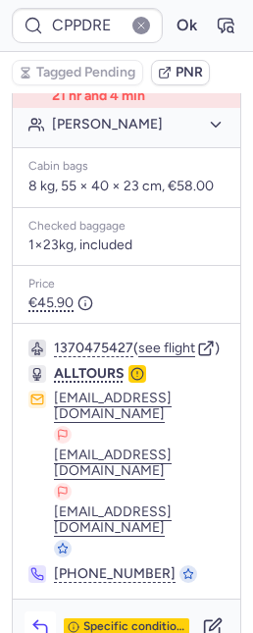
click at [32, 617] on icon "button" at bounding box center [40, 627] width 20 height 20
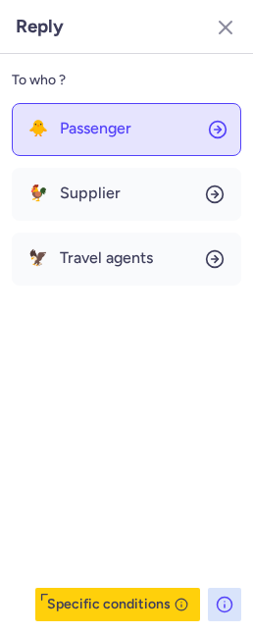
click at [78, 133] on span "Passenger" at bounding box center [96, 129] width 72 height 18
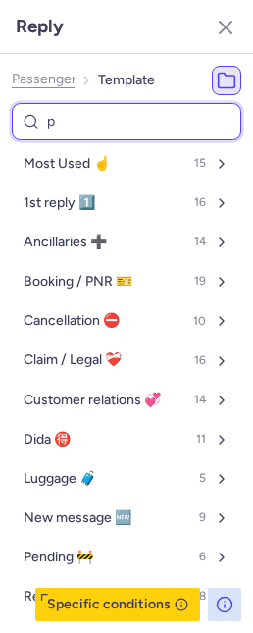
type input "pe"
select select "en"
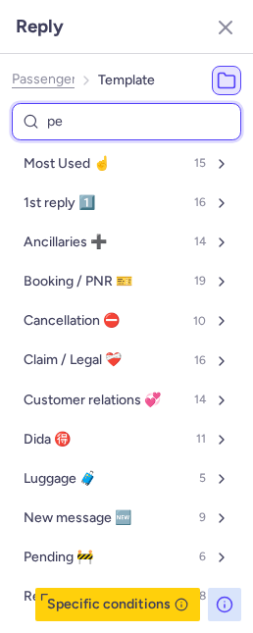
select select "en"
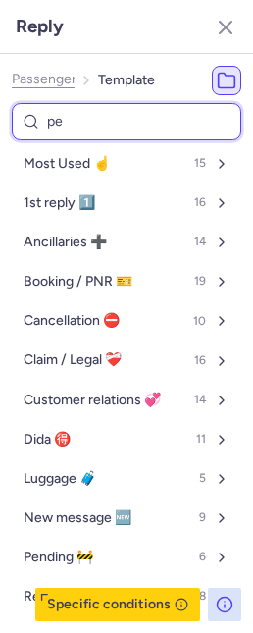
select select "en"
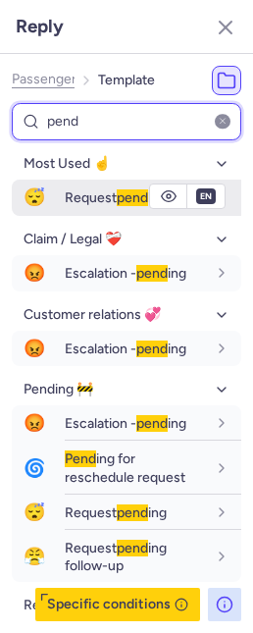
type input "pend"
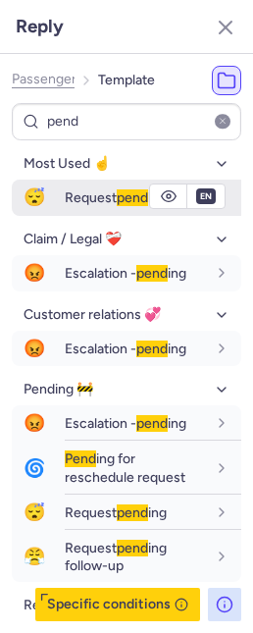
click at [76, 183] on div "Request pend ing" at bounding box center [153, 197] width 177 height 33
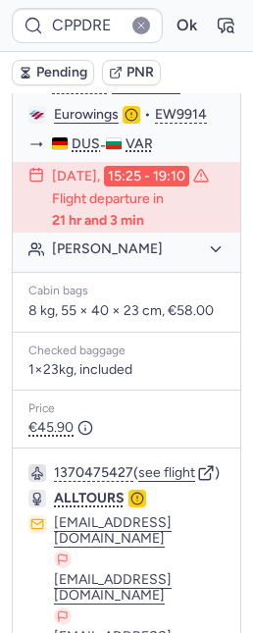
scroll to position [123, 0]
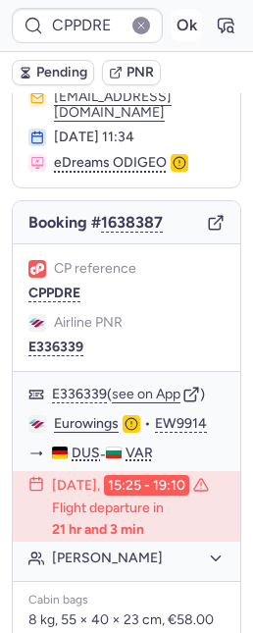
click at [171, 22] on button "Ok" at bounding box center [186, 25] width 31 height 31
type input "10812522110812"
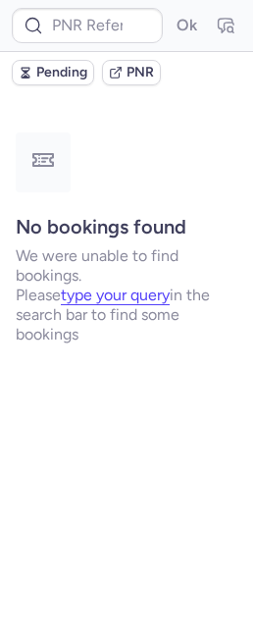
scroll to position [0, 0]
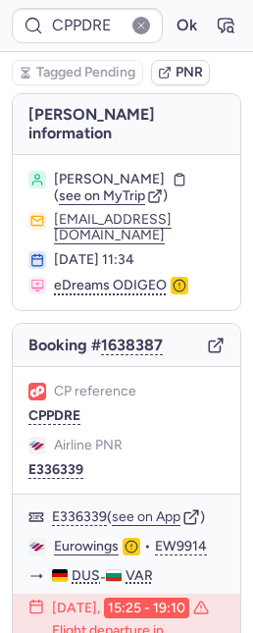
type input "CP6VUD"
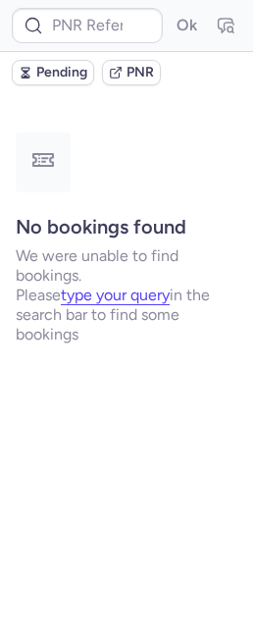
type input "CPZFSD"
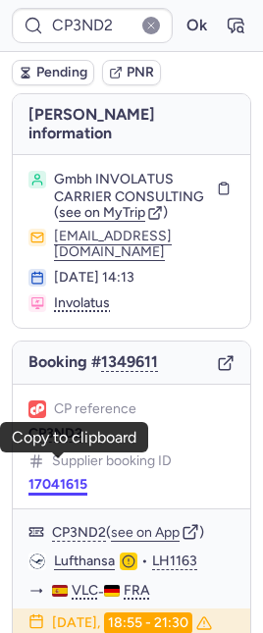
click at [60, 477] on button "17041615" at bounding box center [57, 485] width 59 height 16
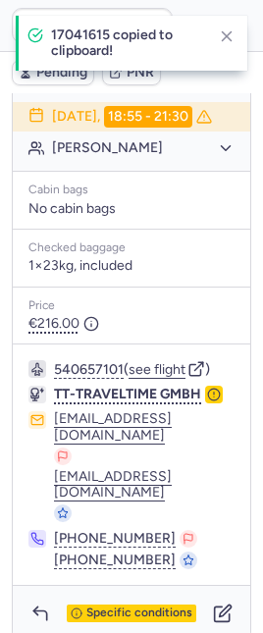
scroll to position [510, 0]
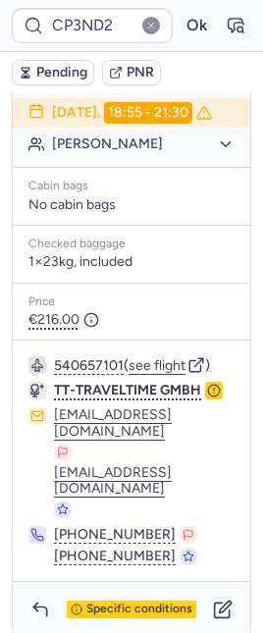
click at [69, 150] on button "[PERSON_NAME]" at bounding box center [143, 144] width 182 height 18
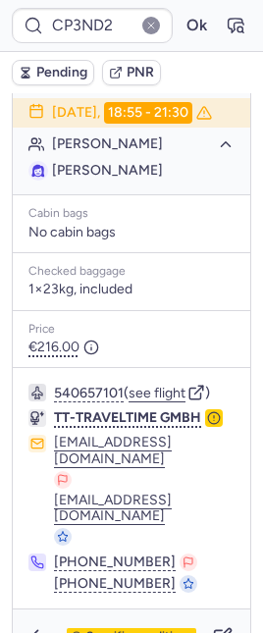
drag, startPoint x: 96, startPoint y: 173, endPoint x: 195, endPoint y: 164, distance: 99.5
click at [195, 164] on li "[PERSON_NAME]" at bounding box center [131, 171] width 206 height 20
copy span "[PERSON_NAME]"
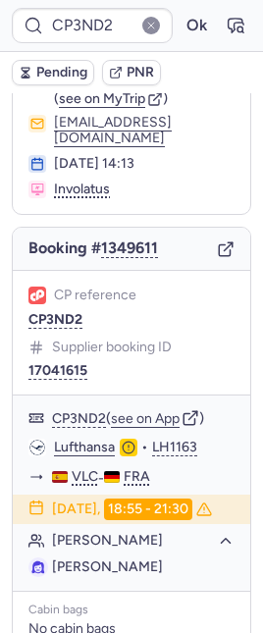
scroll to position [98, 0]
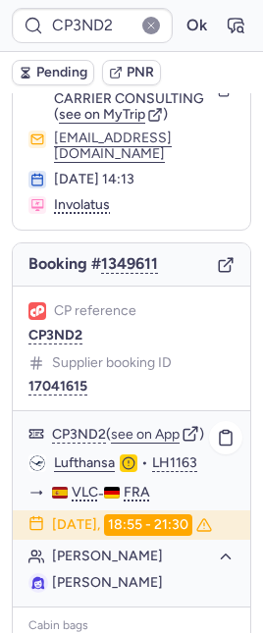
click at [82, 454] on link "Lufthansa" at bounding box center [84, 463] width 61 height 18
click at [59, 379] on button "17041615" at bounding box center [57, 387] width 59 height 16
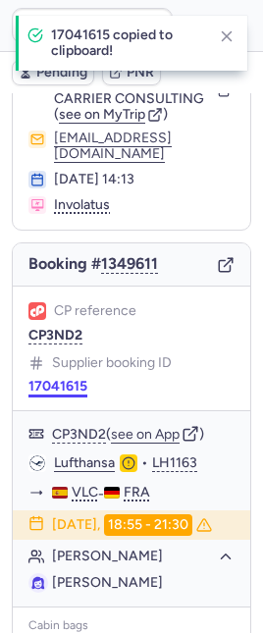
click at [73, 379] on button "17041615" at bounding box center [57, 387] width 59 height 16
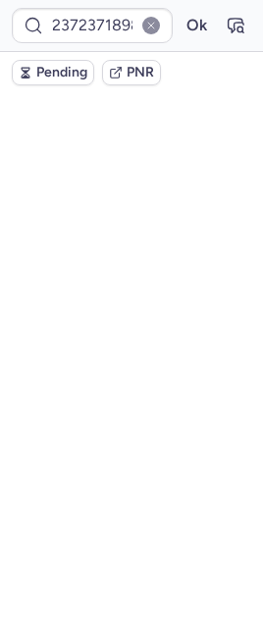
scroll to position [0, 0]
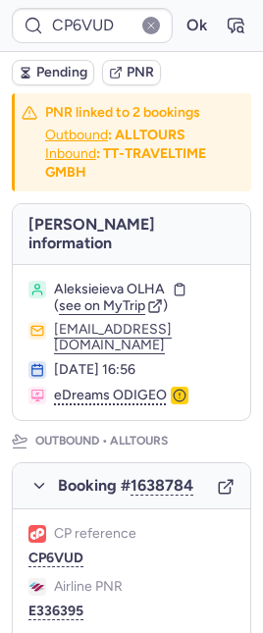
type input "CPYMGM"
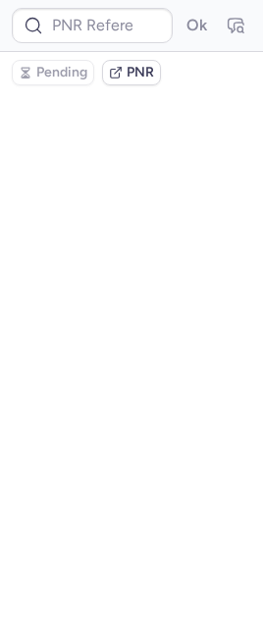
type input "CP7KR8"
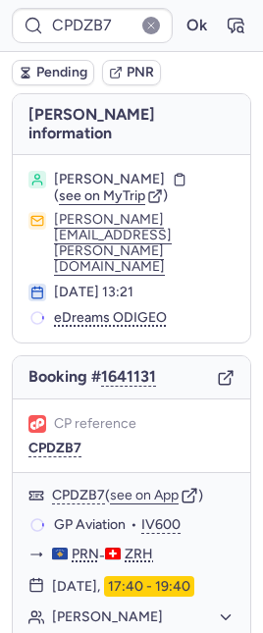
type input "CP6VUD"
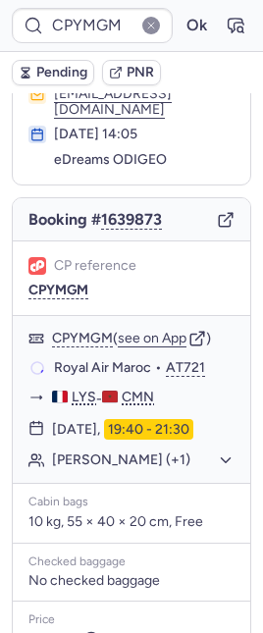
scroll to position [116, 0]
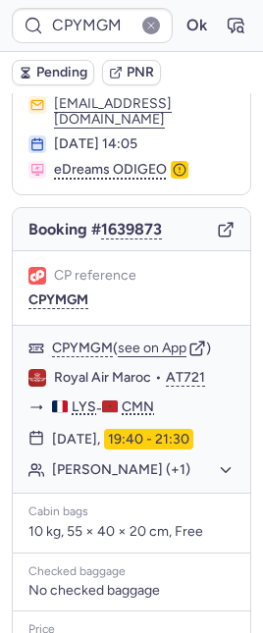
type input "CPMJKJ"
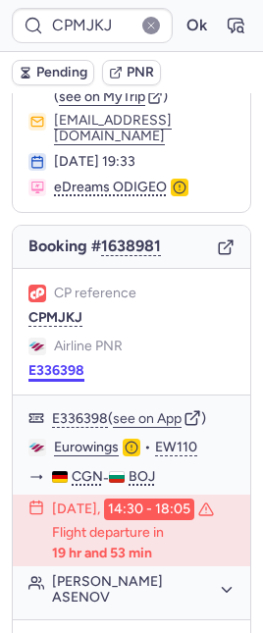
click at [55, 365] on div "CP reference CPMJKJ Airline PNR E336398" at bounding box center [131, 332] width 237 height 127
click at [52, 363] on button "E336398" at bounding box center [56, 371] width 56 height 16
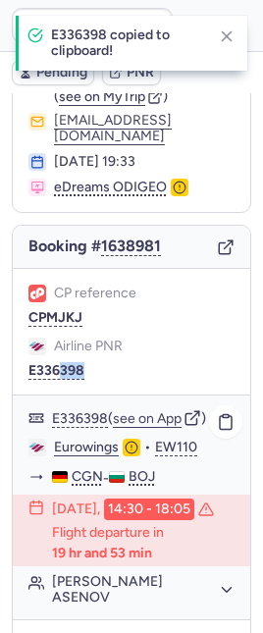
click at [81, 439] on link "Eurowings" at bounding box center [86, 448] width 65 height 18
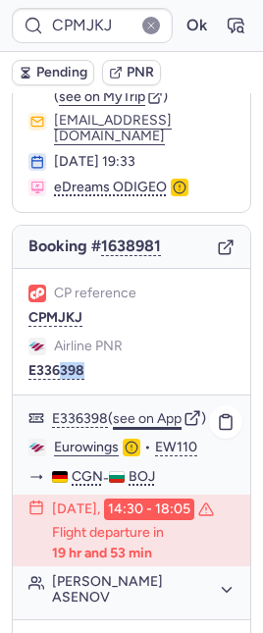
scroll to position [278, 0]
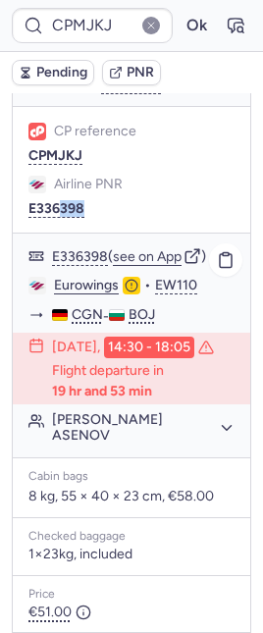
click at [113, 435] on button "[PERSON_NAME] ASENOV" at bounding box center [143, 427] width 182 height 31
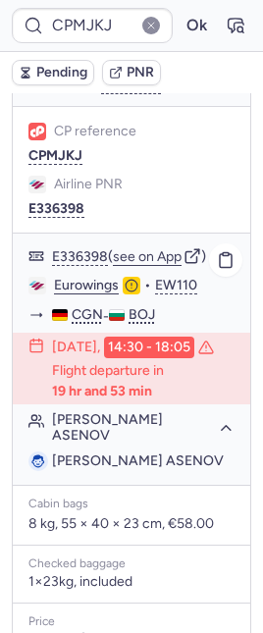
click at [174, 463] on span "[PERSON_NAME] ASENOV" at bounding box center [138, 460] width 172 height 17
copy span "ASENOV"
click at [226, 18] on icon "button" at bounding box center [236, 26] width 20 height 20
click at [226, 28] on icon "button" at bounding box center [236, 26] width 20 height 20
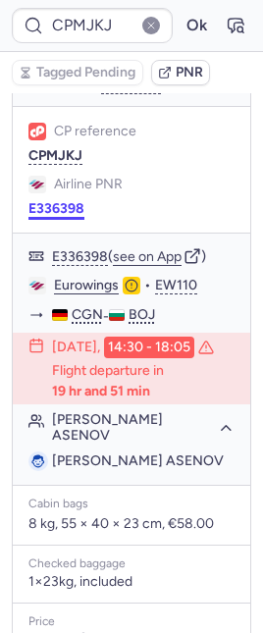
click at [63, 201] on button "E336398" at bounding box center [56, 209] width 56 height 16
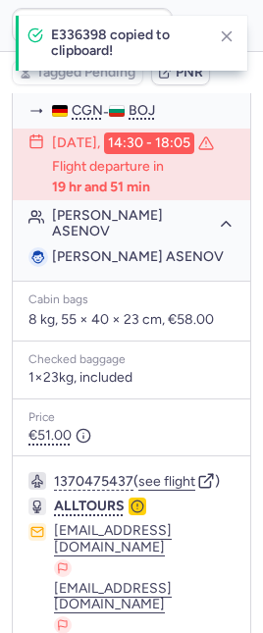
scroll to position [605, 0]
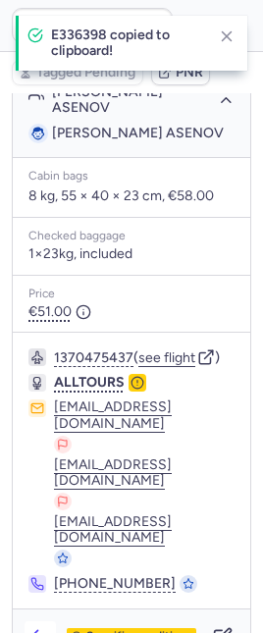
click at [43, 627] on icon "button" at bounding box center [40, 637] width 20 height 20
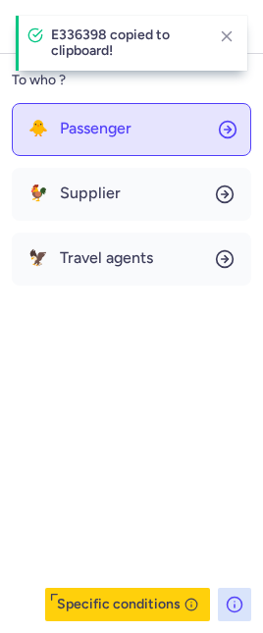
click at [76, 140] on button "🐥 Passenger" at bounding box center [131, 129] width 239 height 53
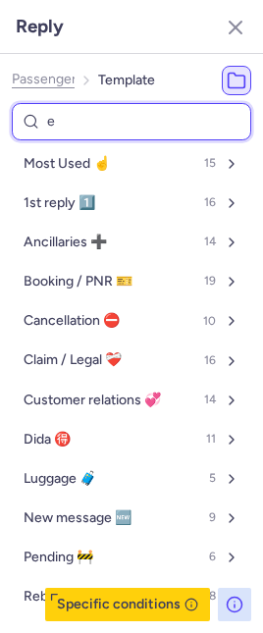
type input "eu"
select select "de"
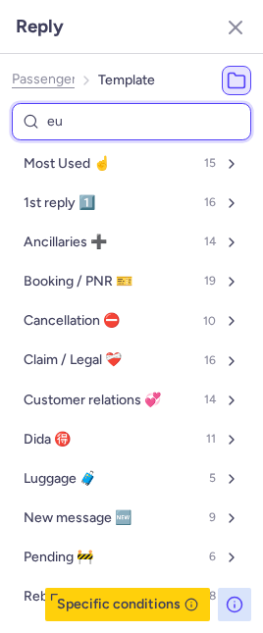
select select "de"
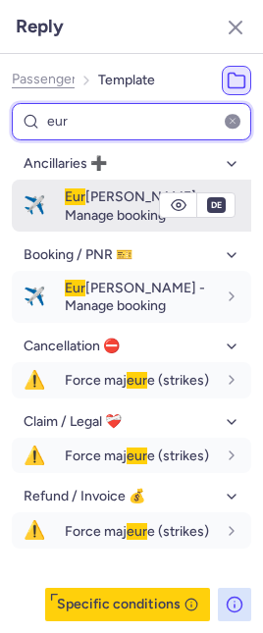
type input "eur"
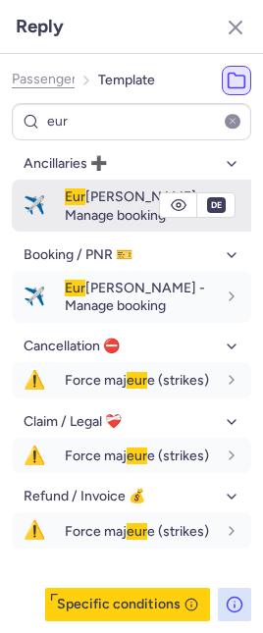
click at [59, 199] on button "✈️ Eur [PERSON_NAME] - Manage booking" at bounding box center [131, 206] width 239 height 52
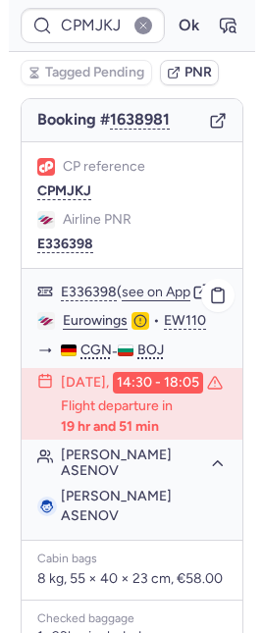
scroll to position [221, 0]
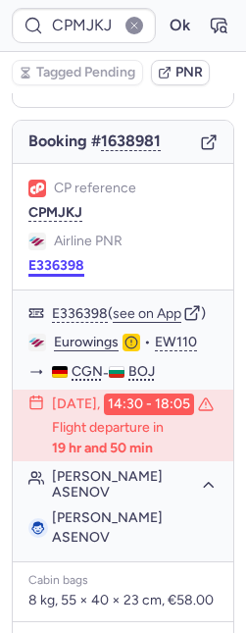
click at [46, 258] on button "E336398" at bounding box center [56, 266] width 56 height 16
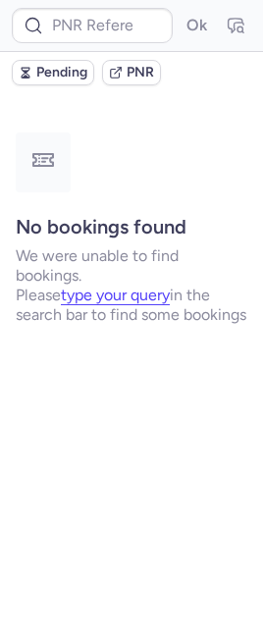
scroll to position [0, 0]
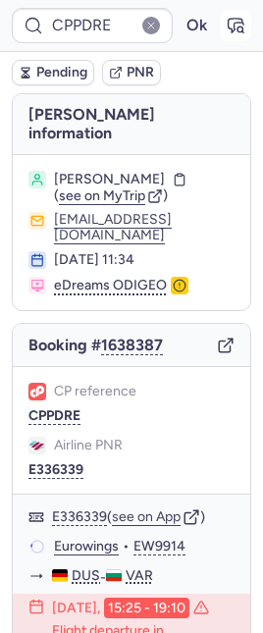
click at [231, 18] on button "button" at bounding box center [235, 25] width 31 height 31
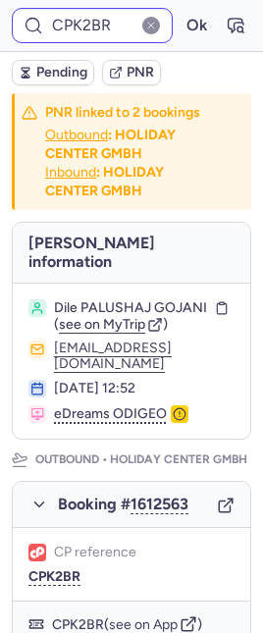
type input "CPDJTM"
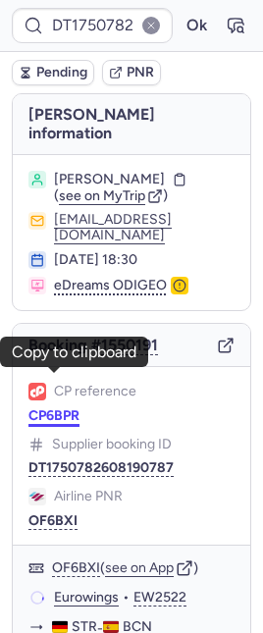
click at [67, 408] on button "CP6BPR" at bounding box center [53, 416] width 51 height 16
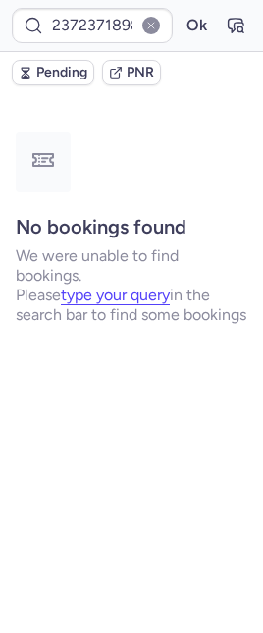
type input "CPJ9NL"
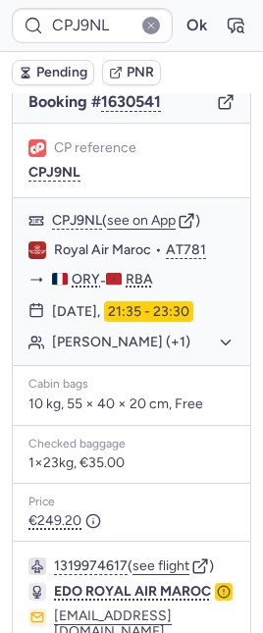
scroll to position [576, 0]
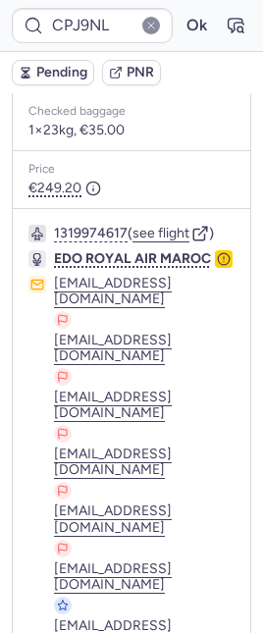
click at [217, 255] on icon "button" at bounding box center [224, 259] width 14 height 14
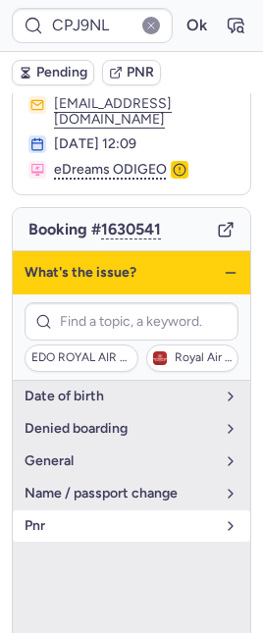
click at [48, 518] on span "pnr" at bounding box center [120, 526] width 190 height 16
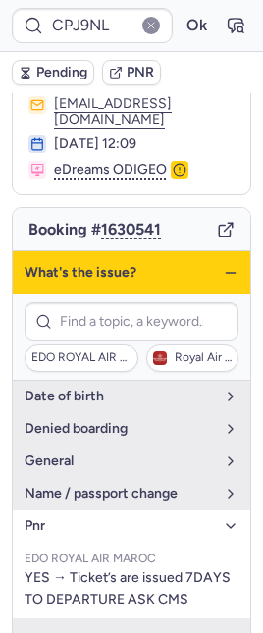
click at [223, 265] on icon "button" at bounding box center [231, 273] width 16 height 16
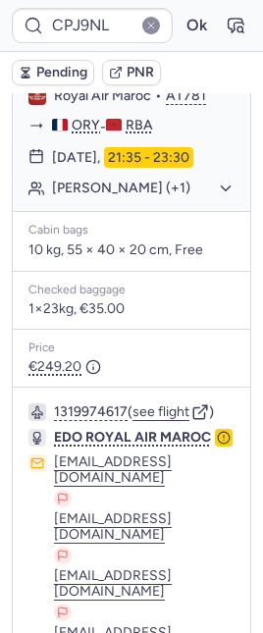
scroll to position [576, 0]
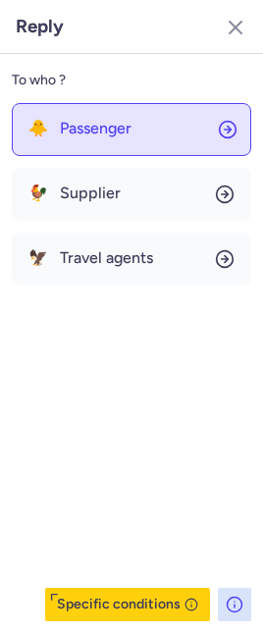
click at [107, 134] on span "Passenger" at bounding box center [96, 129] width 72 height 18
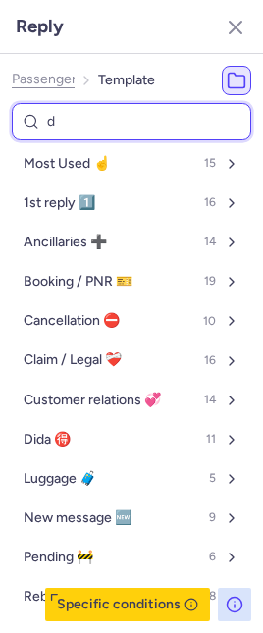
type input "de"
select select "en"
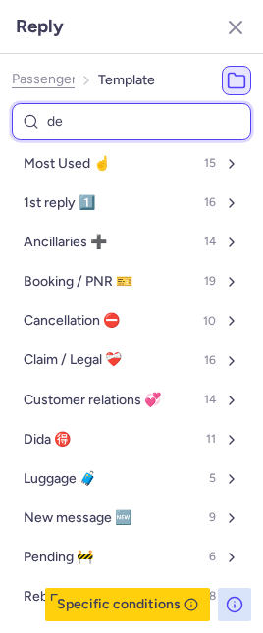
select select "en"
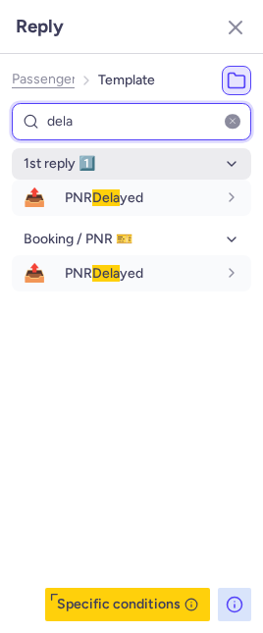
type input "dela"
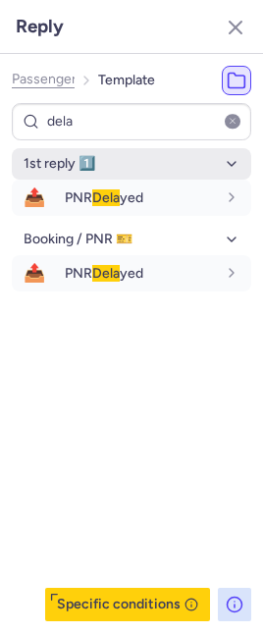
click at [247, 167] on button "1st reply 1️⃣" at bounding box center [131, 163] width 239 height 31
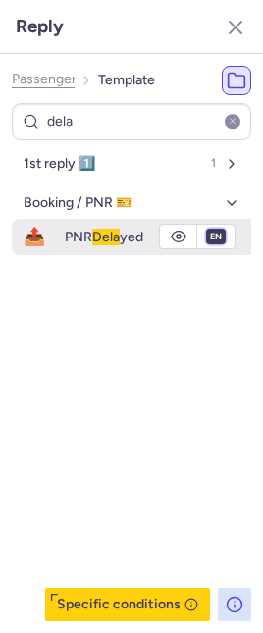
click at [214, 234] on select "fr en de nl pt es it ru" at bounding box center [216, 237] width 18 height 16
select select "fr"
click at [207, 229] on select "fr en de nl pt es it ru" at bounding box center [216, 237] width 18 height 16
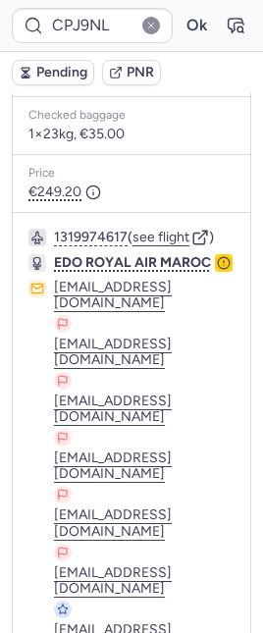
scroll to position [173, 0]
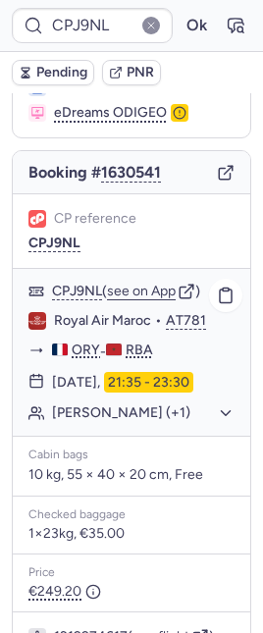
click at [127, 404] on button "[PERSON_NAME] (+1)" at bounding box center [143, 413] width 182 height 18
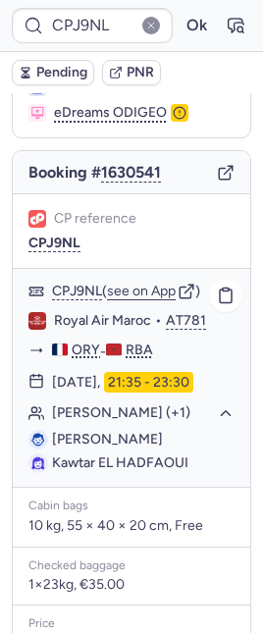
click at [74, 454] on span "Kawtar EL HADFAOUI" at bounding box center [120, 462] width 136 height 17
click at [62, 454] on span "Kawtar EL HADFAOUI" at bounding box center [120, 462] width 136 height 17
copy span "Kawtar"
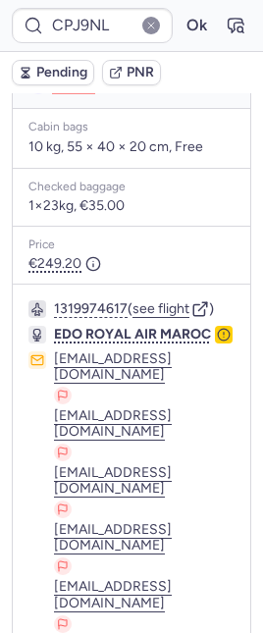
scroll to position [627, 0]
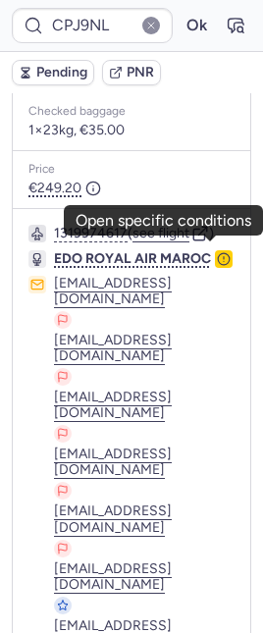
click at [217, 252] on icon "button" at bounding box center [224, 259] width 14 height 14
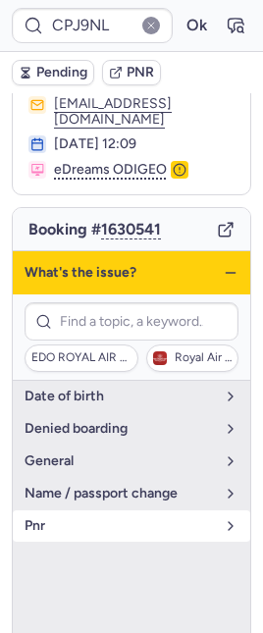
drag, startPoint x: 164, startPoint y: 488, endPoint x: 153, endPoint y: 485, distance: 11.2
click at [153, 518] on span "pnr" at bounding box center [120, 526] width 190 height 16
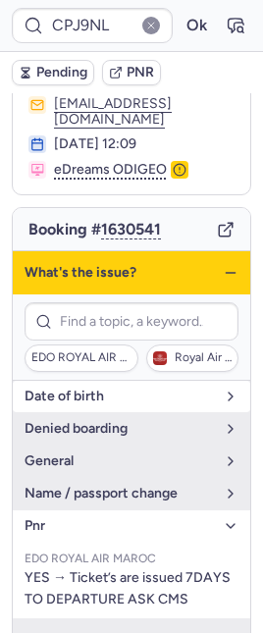
click at [130, 381] on button "date of birth" at bounding box center [131, 396] width 237 height 31
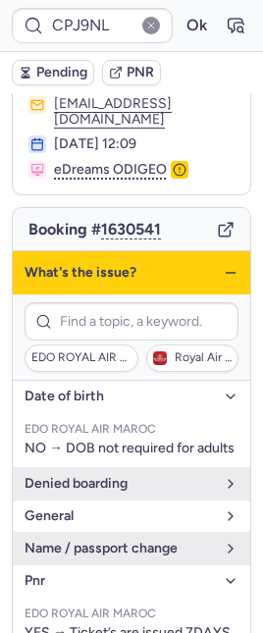
click at [125, 508] on span "general" at bounding box center [120, 516] width 190 height 16
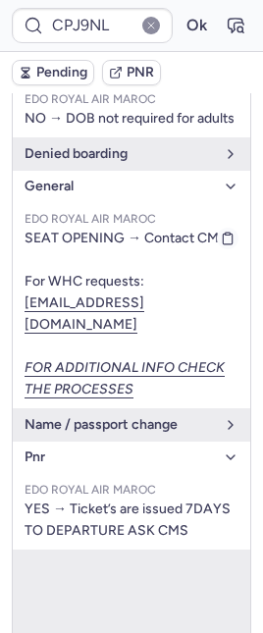
scroll to position [473, 0]
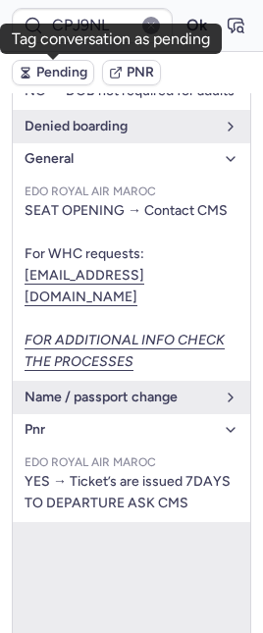
click at [50, 71] on span "Pending" at bounding box center [61, 73] width 51 height 16
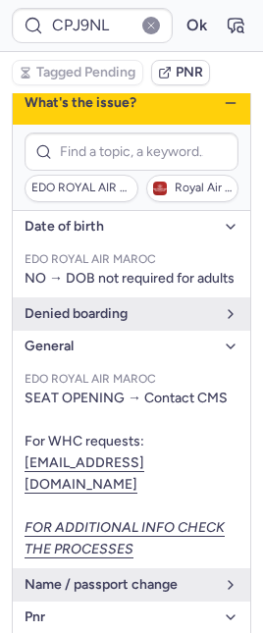
scroll to position [0, 0]
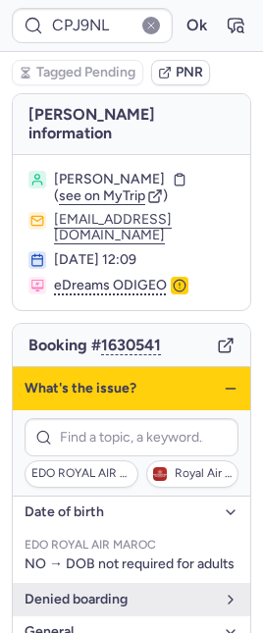
click at [223, 381] on icon "button" at bounding box center [231, 389] width 16 height 16
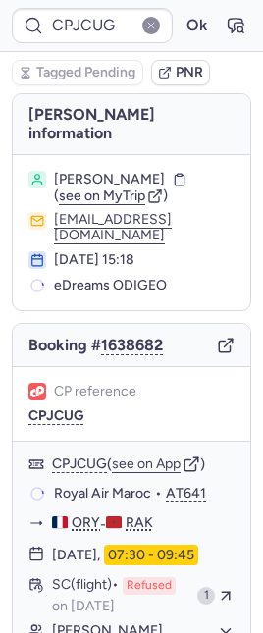
type input "CPDP39"
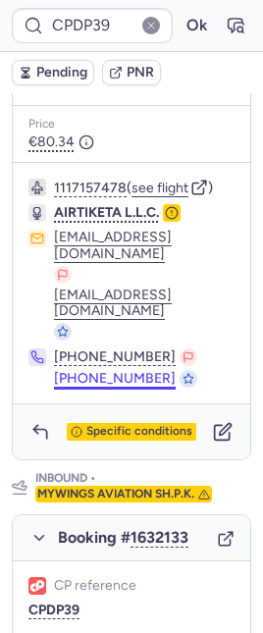
scroll to position [887, 0]
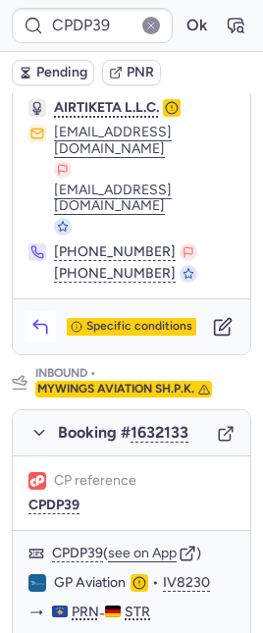
click at [41, 317] on icon "button" at bounding box center [40, 327] width 20 height 20
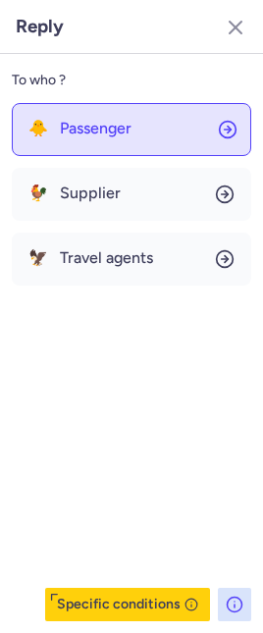
click at [79, 115] on button "🐥 Passenger" at bounding box center [131, 129] width 239 height 53
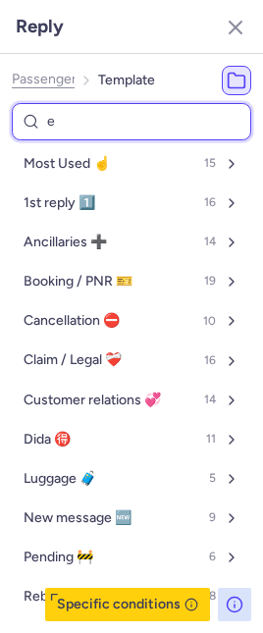
type input "en"
select select "en"
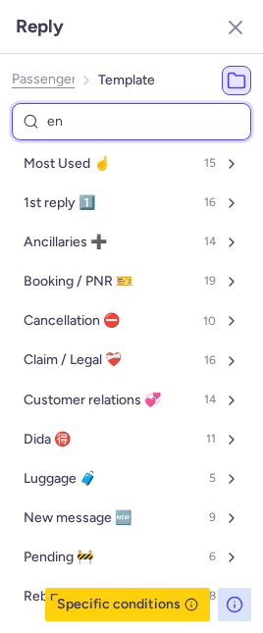
select select "en"
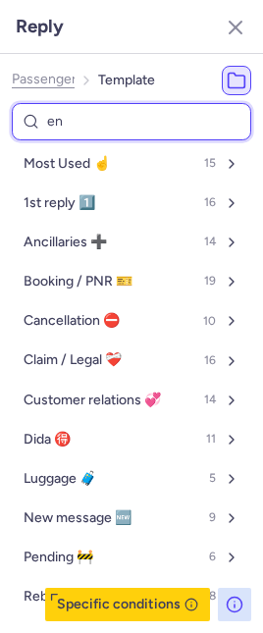
select select "en"
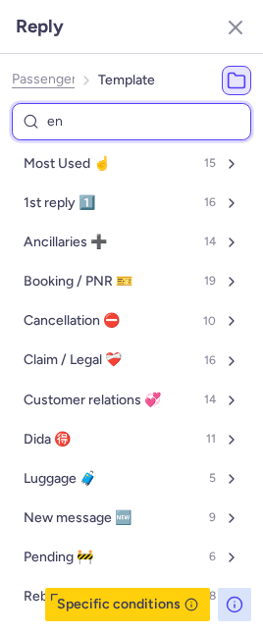
select select "en"
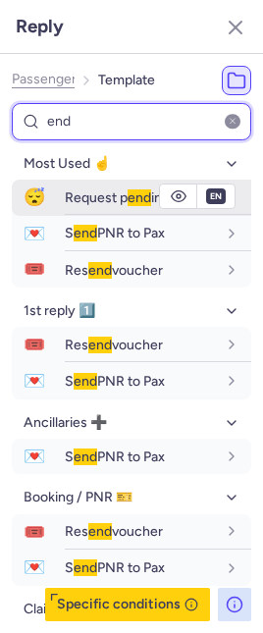
type input "end"
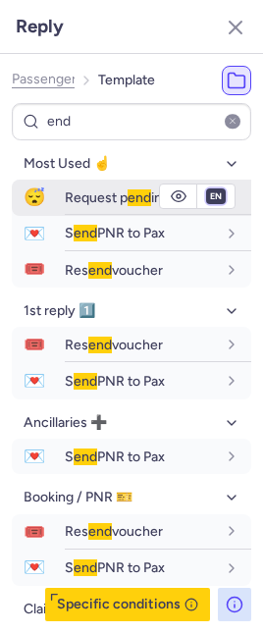
click at [207, 192] on select "fr en de nl pt es it ru" at bounding box center [216, 196] width 18 height 16
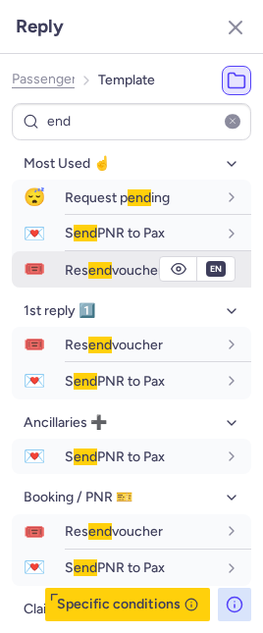
click at [137, 269] on span "Res end voucher" at bounding box center [114, 270] width 98 height 17
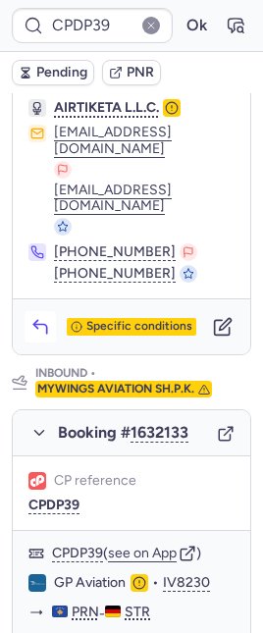
click at [27, 311] on button "button" at bounding box center [40, 326] width 31 height 31
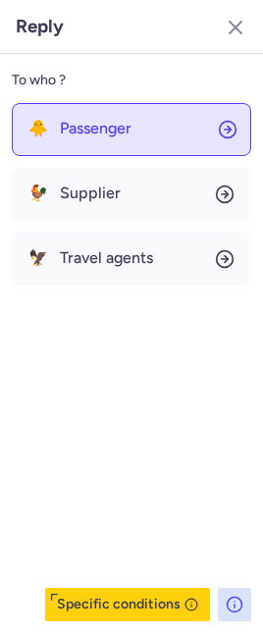
click at [114, 133] on span "Passenger" at bounding box center [96, 129] width 72 height 18
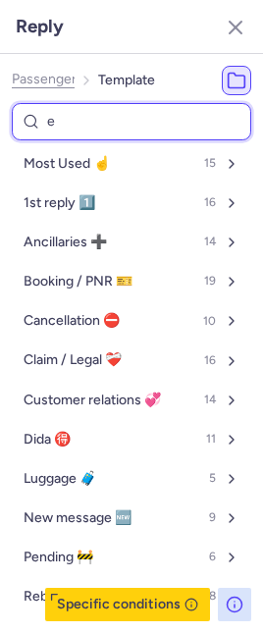
type input "es"
select select "en"
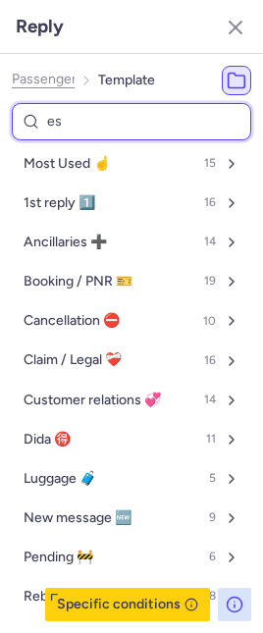
select select "en"
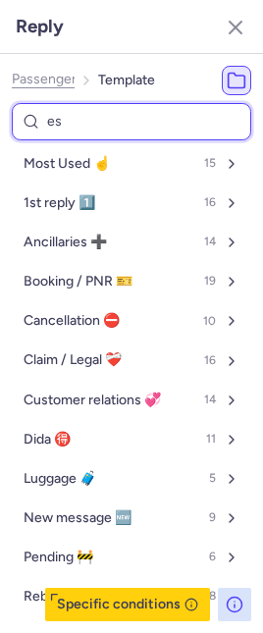
select select "en"
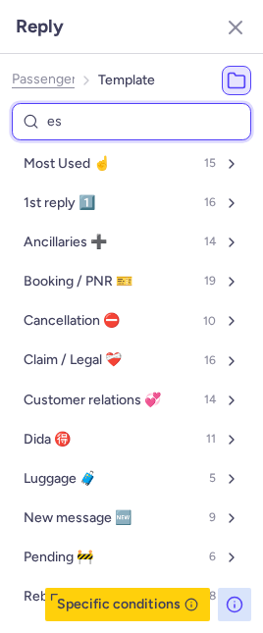
select select "en"
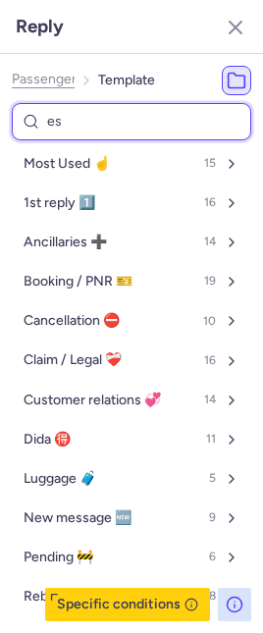
select select "en"
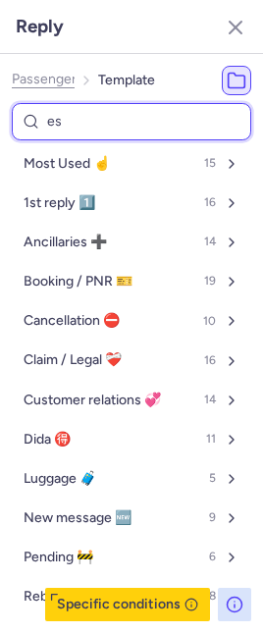
select select "en"
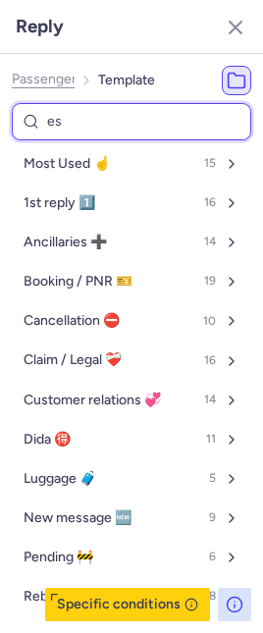
select select "en"
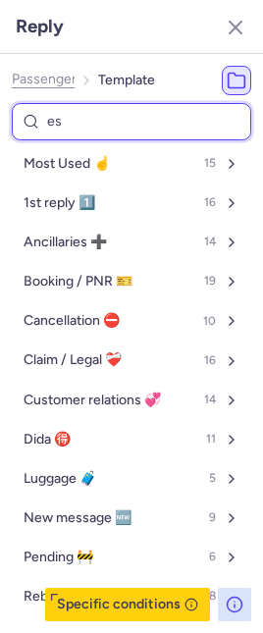
select select "en"
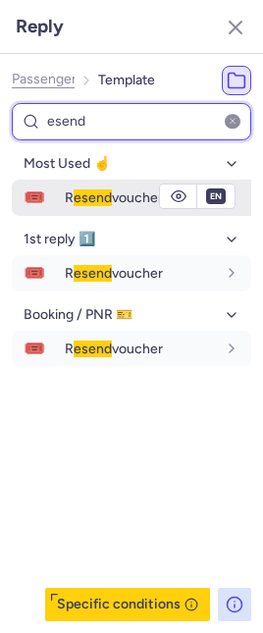
type input "esend"
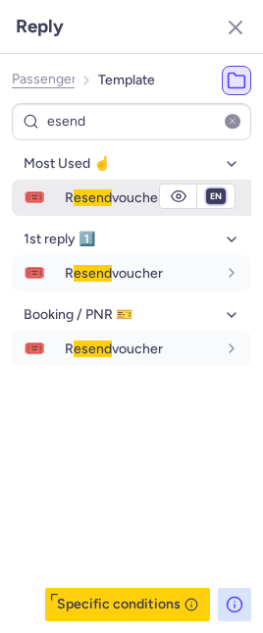
click at [208, 194] on select "fr en de nl pt es it ru" at bounding box center [216, 196] width 18 height 16
select select "de"
click at [207, 188] on select "fr en de nl pt es it ru" at bounding box center [216, 196] width 18 height 16
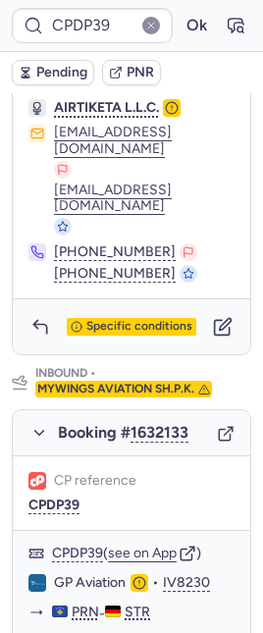
scroll to position [1302, 0]
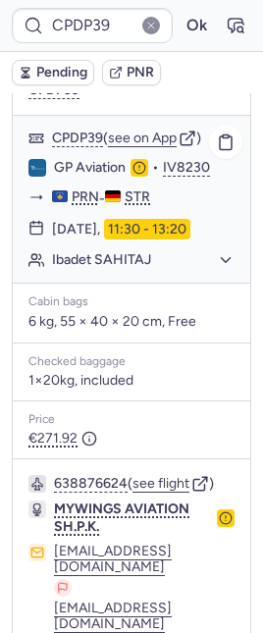
click at [54, 251] on button "Ibadet SAHITAJ" at bounding box center [143, 260] width 182 height 18
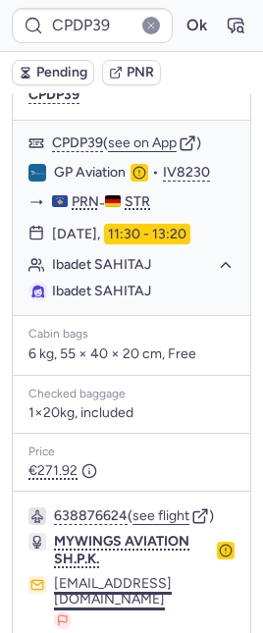
scroll to position [1425, 0]
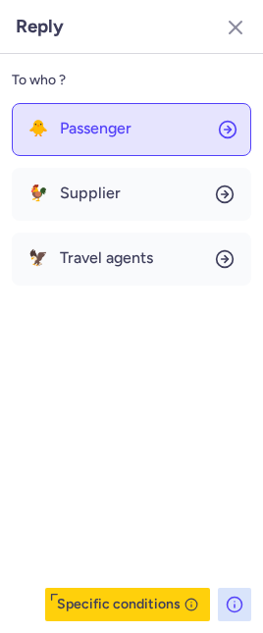
click at [90, 134] on span "Passenger" at bounding box center [96, 129] width 72 height 18
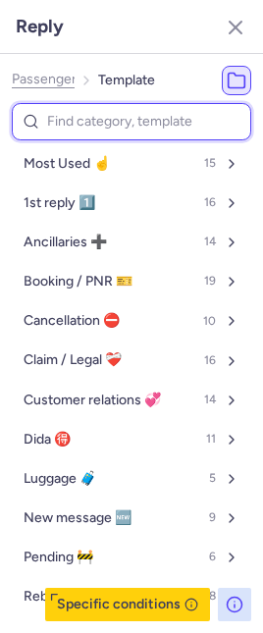
type input "v"
select select "en"
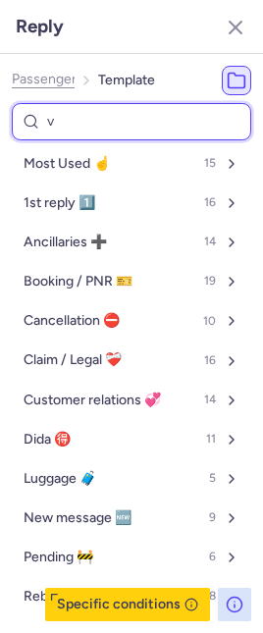
select select "en"
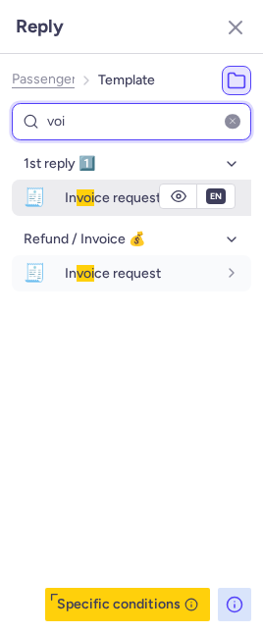
type input "voi"
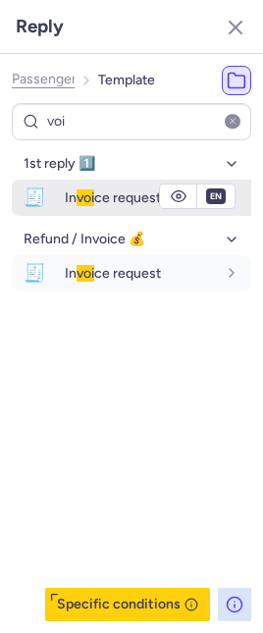
click at [107, 202] on span "In voi ce request" at bounding box center [113, 197] width 96 height 17
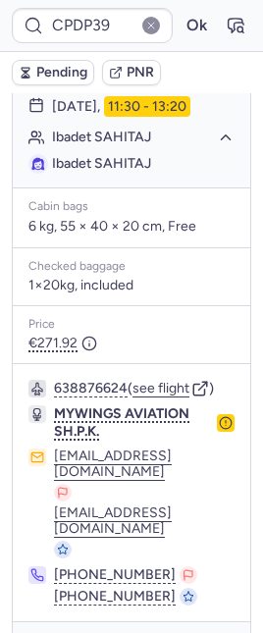
type input "CPJCUG"
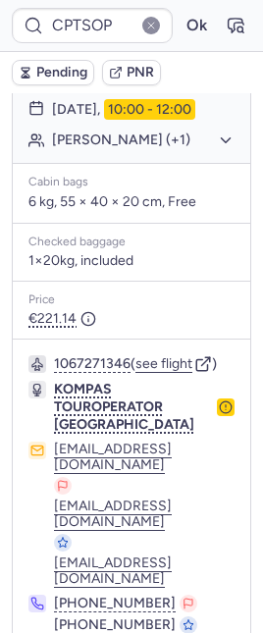
scroll to position [469, 0]
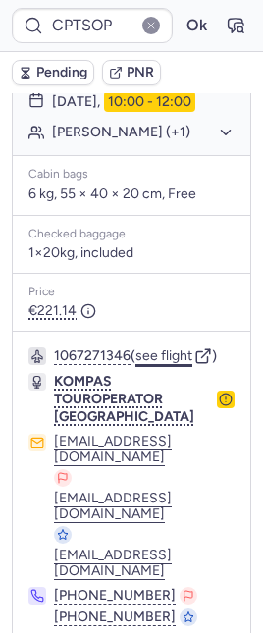
click at [172, 348] on button "see flight" at bounding box center [163, 356] width 57 height 16
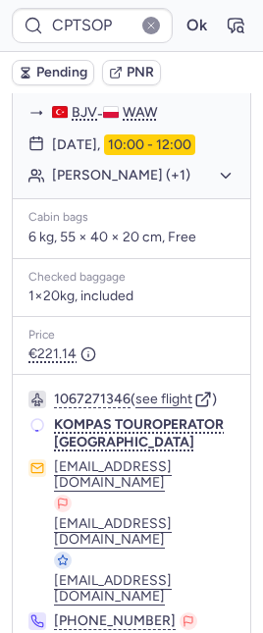
scroll to position [387, 0]
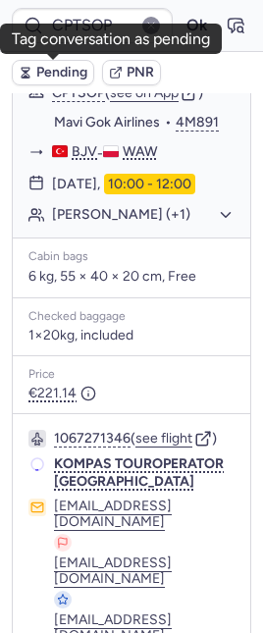
click at [62, 70] on span "Pending" at bounding box center [61, 73] width 51 height 16
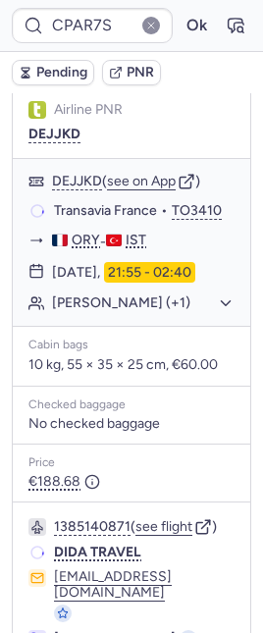
scroll to position [347, 0]
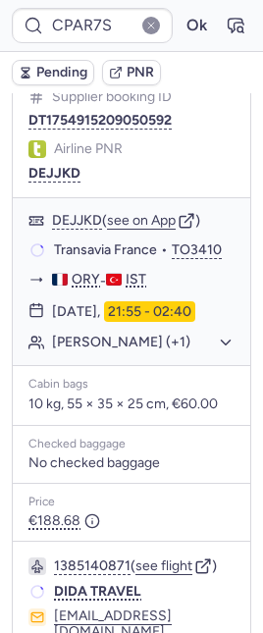
type input "CPFUJE"
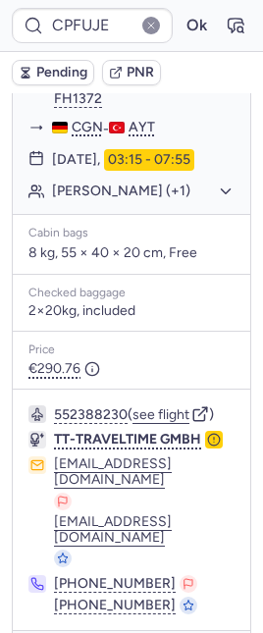
scroll to position [305, 0]
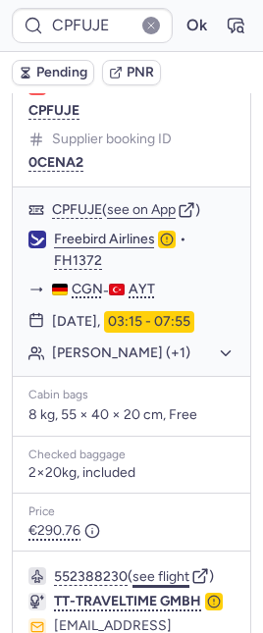
click at [177, 585] on button "see flight" at bounding box center [160, 577] width 57 height 16
click at [181, 31] on button "Ok" at bounding box center [196, 25] width 31 height 31
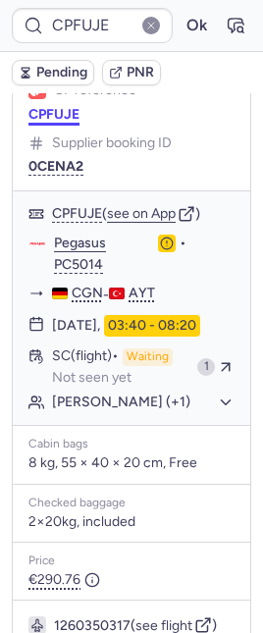
scroll to position [277, 0]
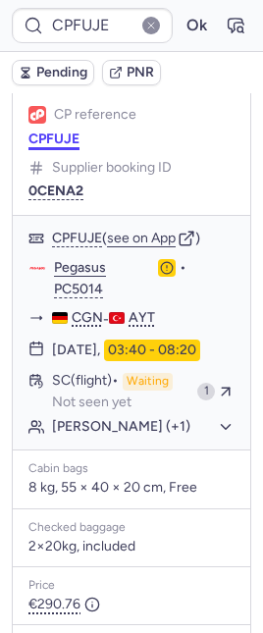
click at [70, 138] on button "CPFUJE" at bounding box center [53, 139] width 51 height 16
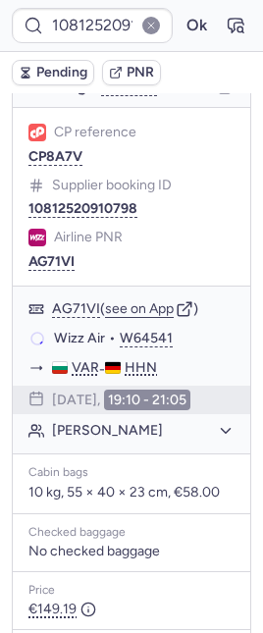
scroll to position [194, 0]
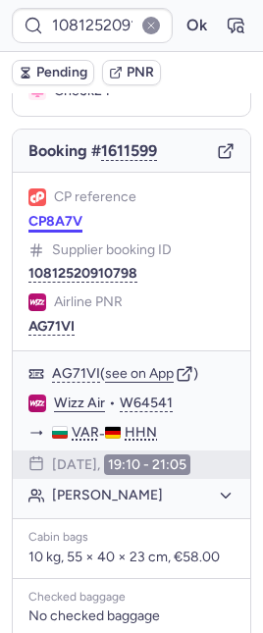
click at [49, 214] on button "CP8A7V" at bounding box center [55, 222] width 54 height 16
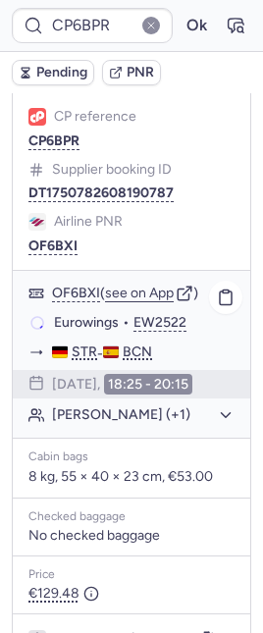
scroll to position [292, 0]
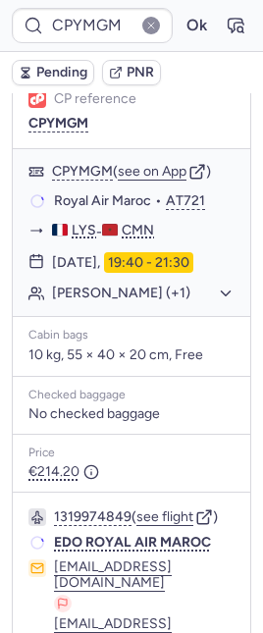
type input "CP6BPR"
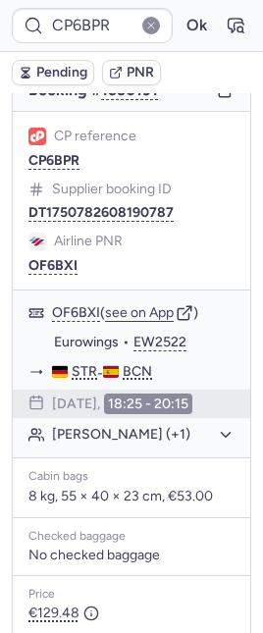
scroll to position [253, 0]
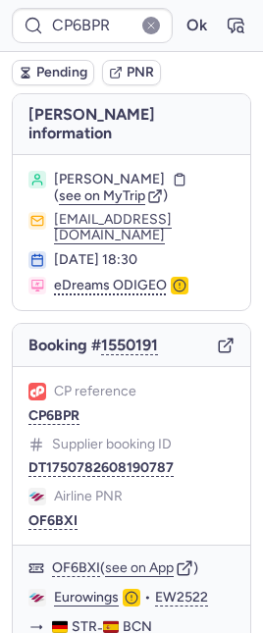
type input "CPYMGM"
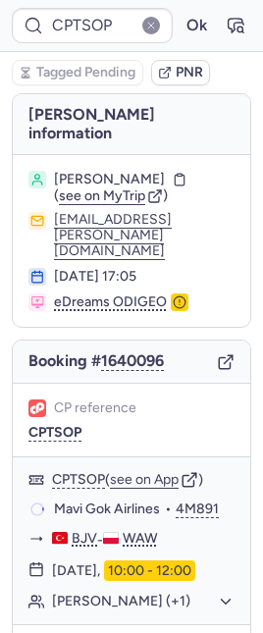
type input "CPYMAJ"
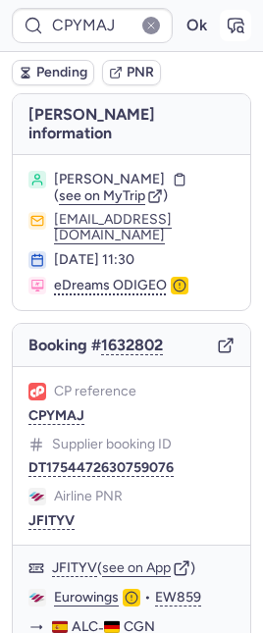
click at [226, 32] on icon "button" at bounding box center [236, 26] width 20 height 20
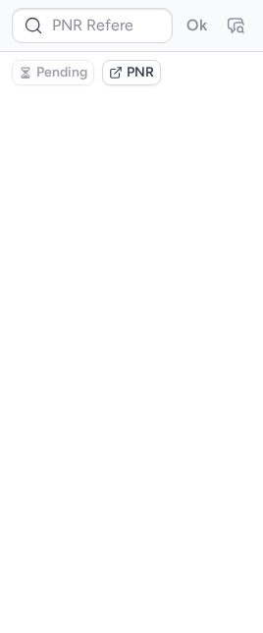
type input "CPYMAJ"
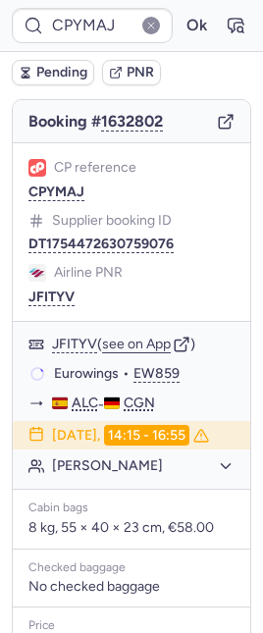
scroll to position [257, 0]
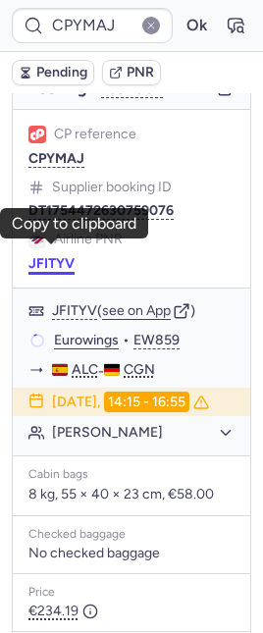
click at [59, 256] on button "JFITYV" at bounding box center [51, 264] width 46 height 16
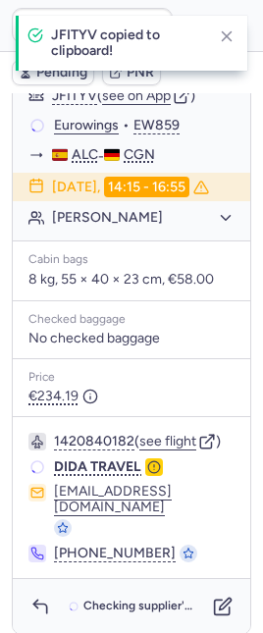
scroll to position [473, 0]
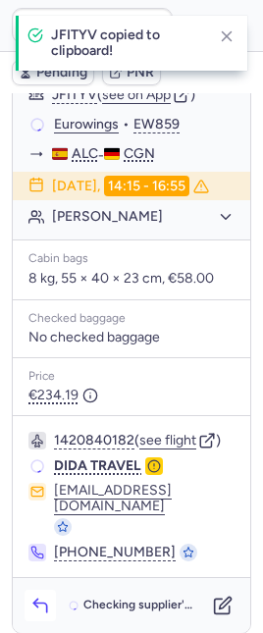
click at [33, 603] on icon "button" at bounding box center [39, 607] width 13 height 9
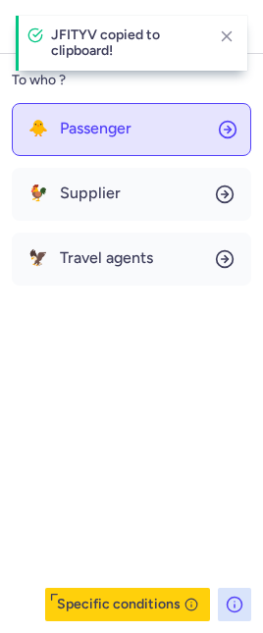
click at [58, 141] on button "🐥 Passenger" at bounding box center [131, 129] width 239 height 53
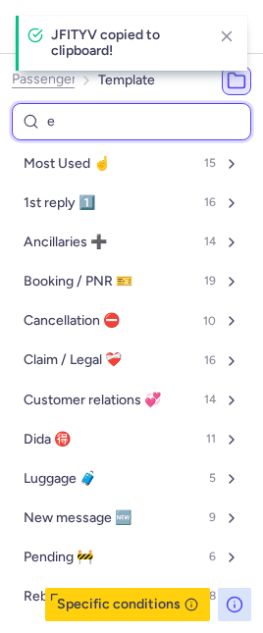
type input "eu"
select select "en"
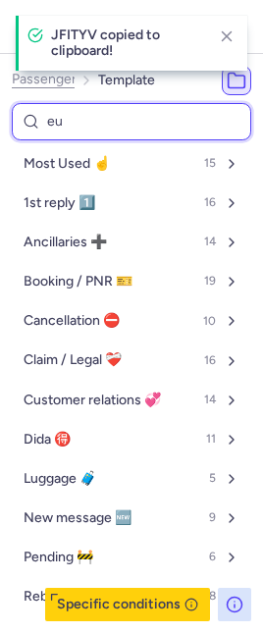
select select "en"
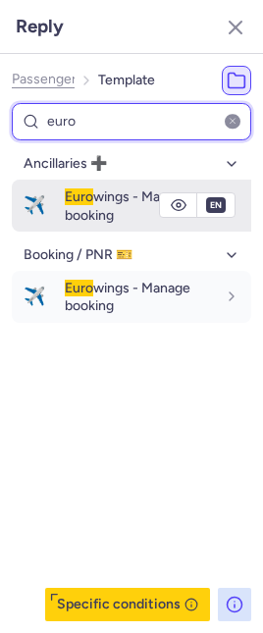
type input "euro"
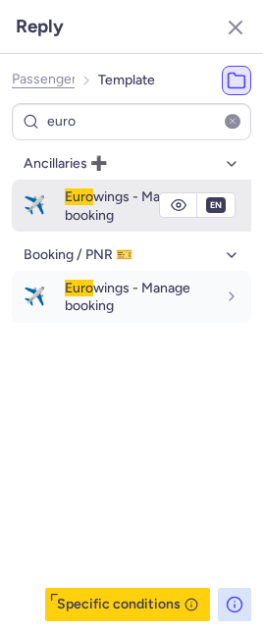
click at [73, 213] on span "Euro wings - Manage booking" at bounding box center [128, 205] width 126 height 34
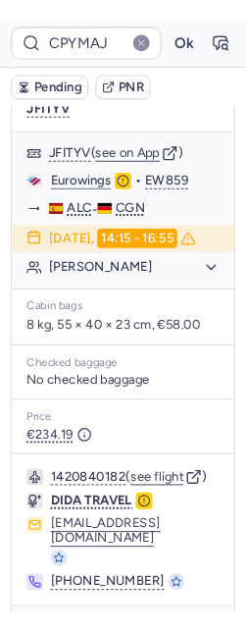
scroll to position [304, 0]
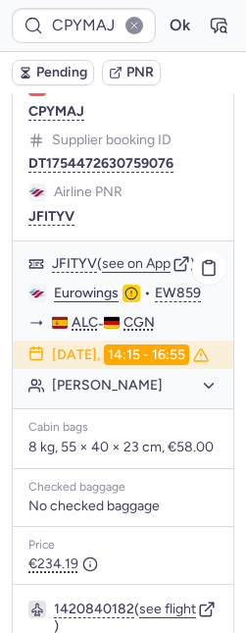
click at [78, 393] on button "[PERSON_NAME]" at bounding box center [135, 386] width 166 height 18
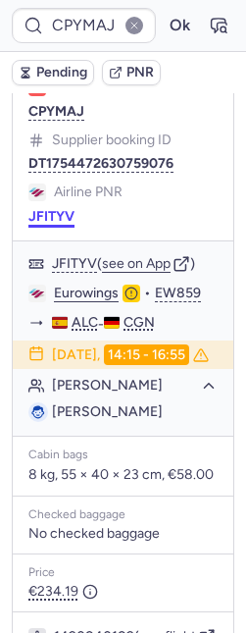
click at [51, 209] on button "JFITYV" at bounding box center [51, 217] width 46 height 16
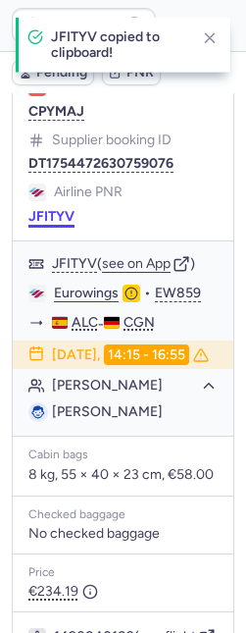
click at [51, 209] on button "JFITYV" at bounding box center [51, 217] width 46 height 16
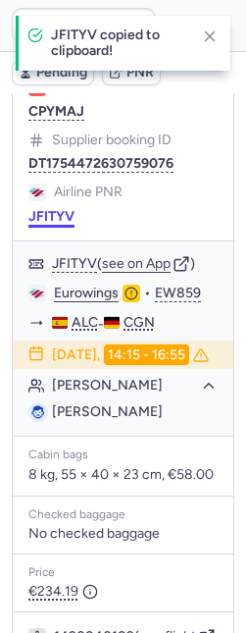
click at [51, 209] on button "JFITYV" at bounding box center [51, 217] width 46 height 16
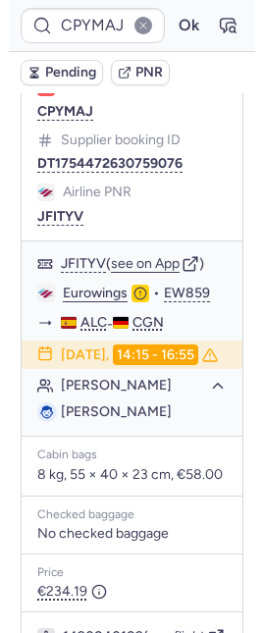
scroll to position [0, 0]
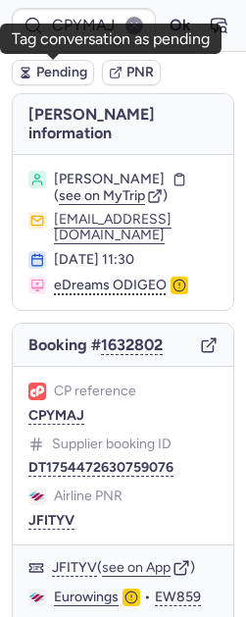
click at [48, 69] on span "Pending" at bounding box center [61, 73] width 51 height 16
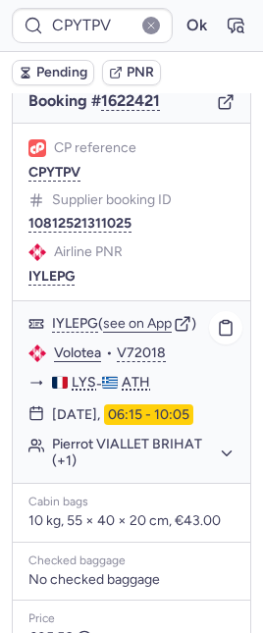
scroll to position [302, 0]
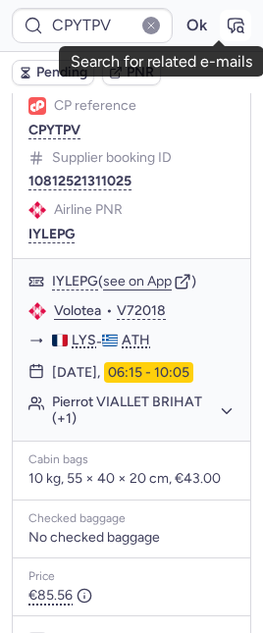
click at [226, 29] on icon "button" at bounding box center [236, 26] width 20 height 20
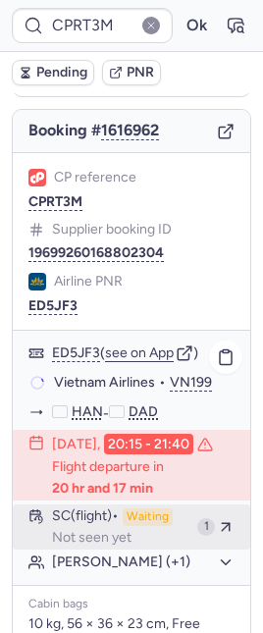
scroll to position [387, 0]
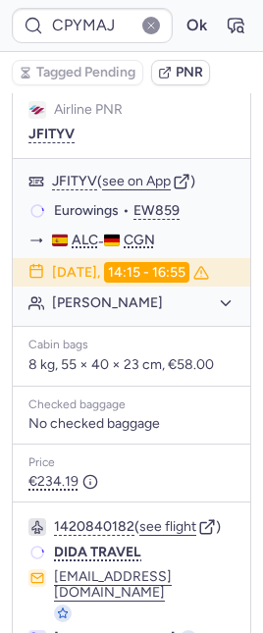
type input "CP9LH3"
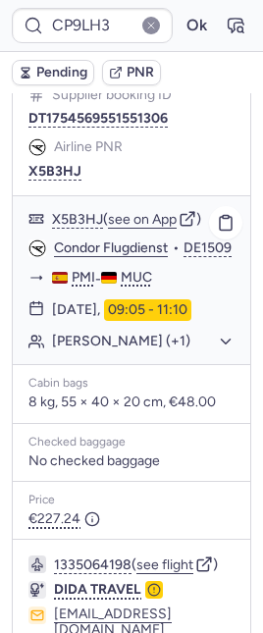
scroll to position [1301, 0]
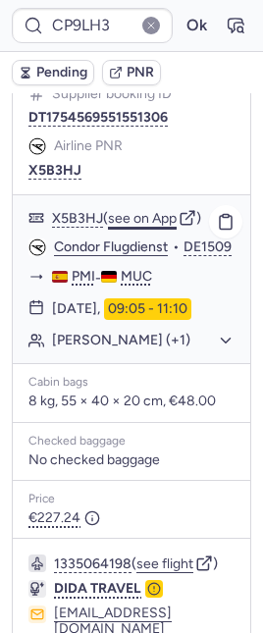
click at [149, 227] on button "see on App" at bounding box center [142, 219] width 69 height 16
click at [148, 227] on button "see on App" at bounding box center [142, 219] width 69 height 16
click at [169, 3] on div "CP9LH3 Ok" at bounding box center [131, 26] width 263 height 52
click at [181, 11] on button "Ok" at bounding box center [196, 25] width 31 height 31
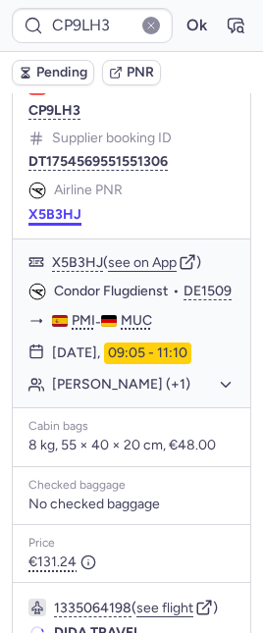
click at [43, 223] on button "X5B3HJ" at bounding box center [54, 215] width 53 height 16
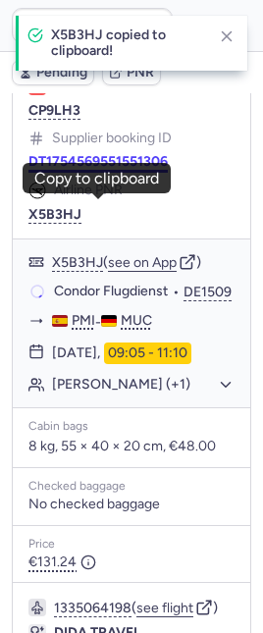
click at [89, 170] on button "DT1754569551551306" at bounding box center [97, 162] width 139 height 16
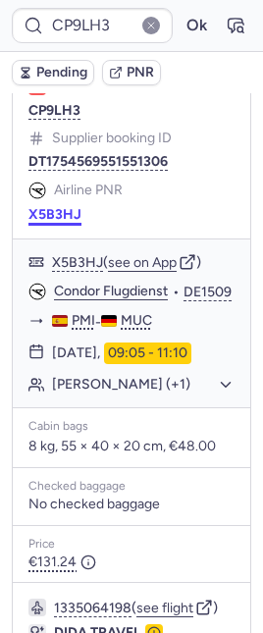
click at [49, 223] on button "X5B3HJ" at bounding box center [54, 215] width 53 height 16
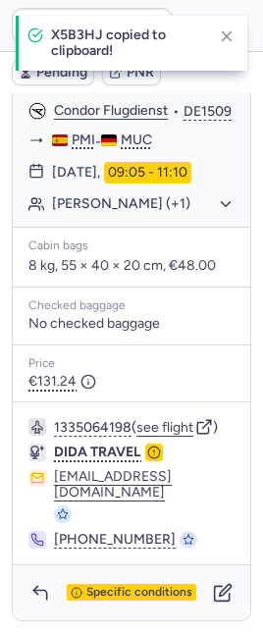
scroll to position [1559, 0]
click at [213, 598] on icon "button" at bounding box center [223, 593] width 20 height 20
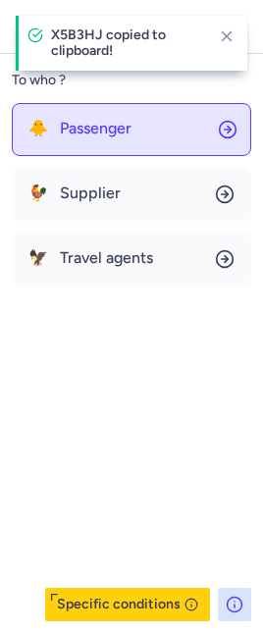
click at [90, 133] on span "Passenger" at bounding box center [96, 129] width 72 height 18
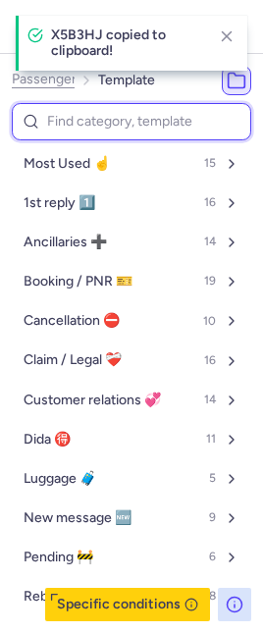
type input "u"
select select "en"
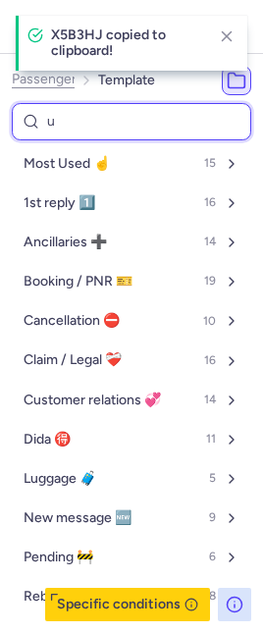
select select "en"
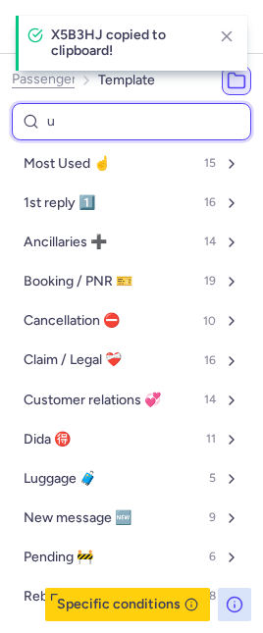
select select "en"
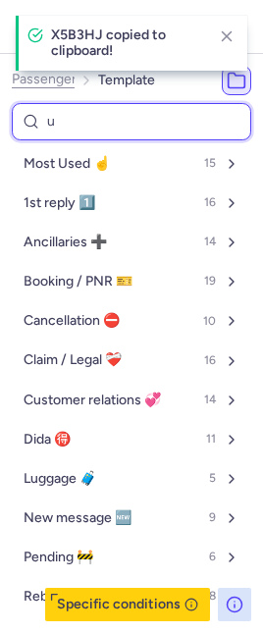
select select "en"
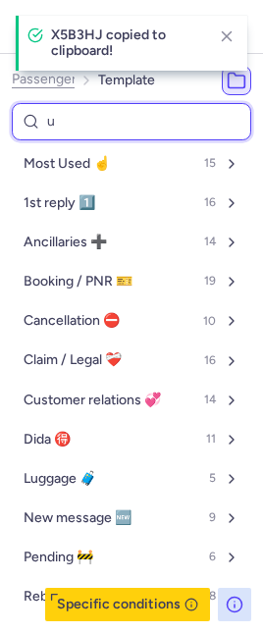
select select "en"
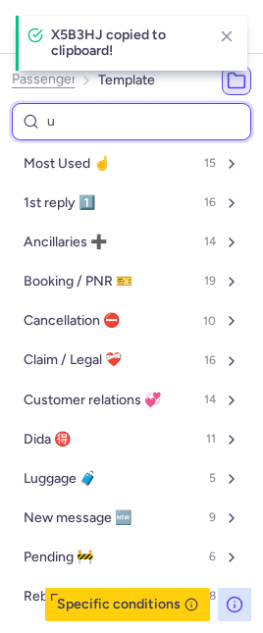
select select "en"
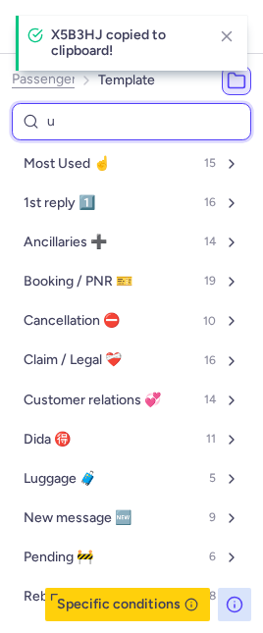
select select "en"
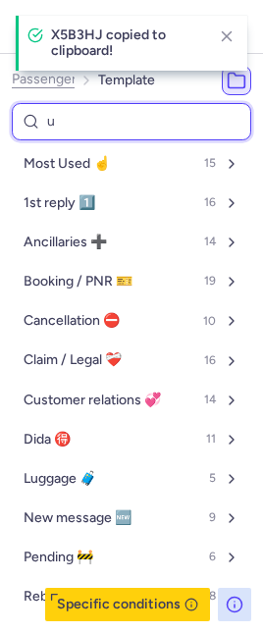
select select "en"
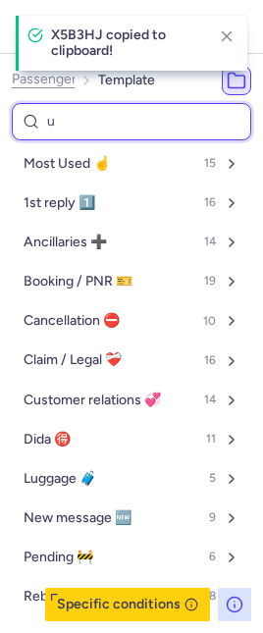
select select "en"
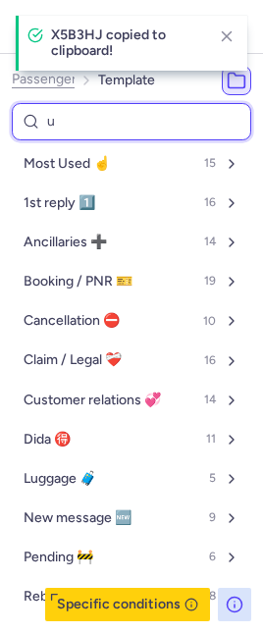
select select "en"
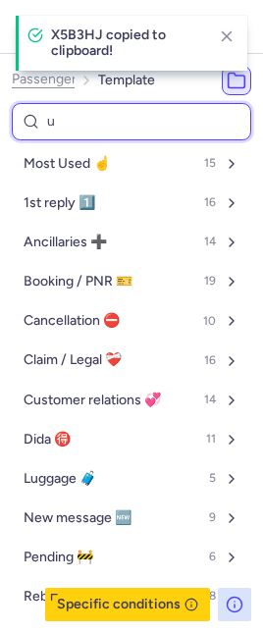
select select "en"
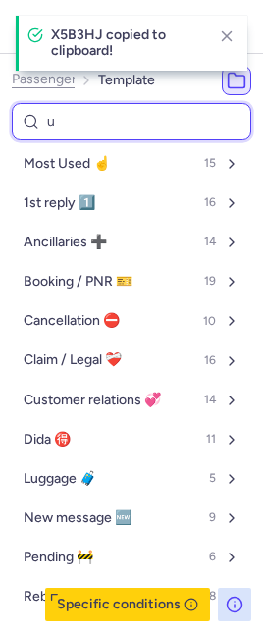
select select "en"
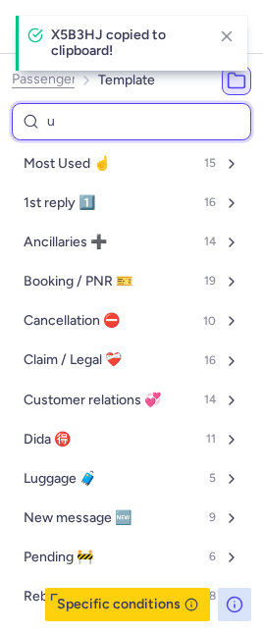
select select "en"
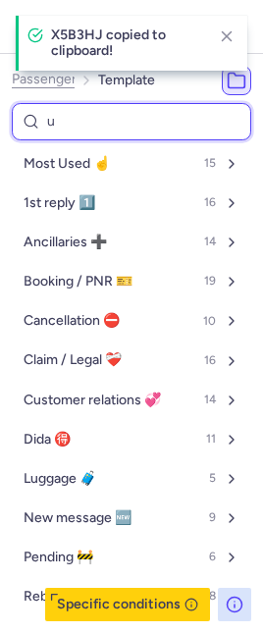
select select "en"
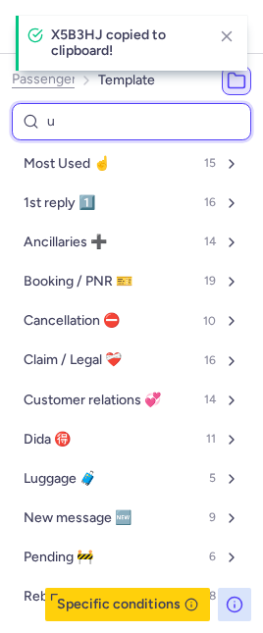
select select "en"
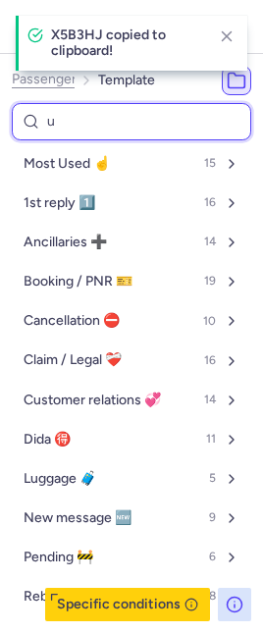
select select "en"
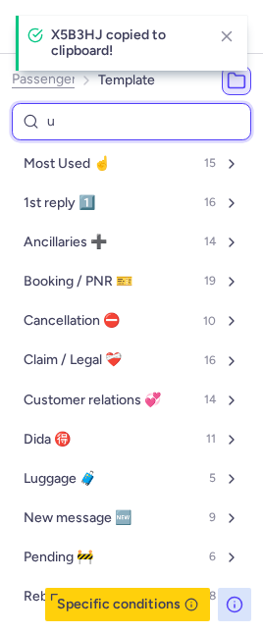
select select "en"
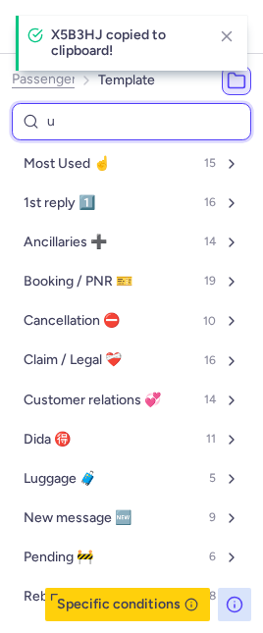
select select "en"
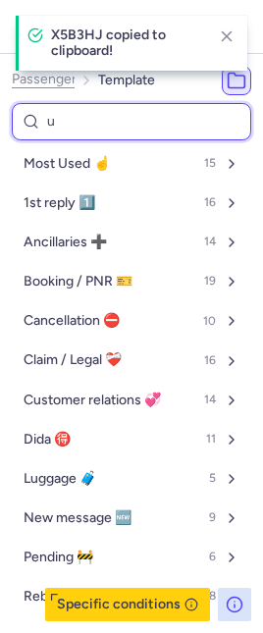
select select "en"
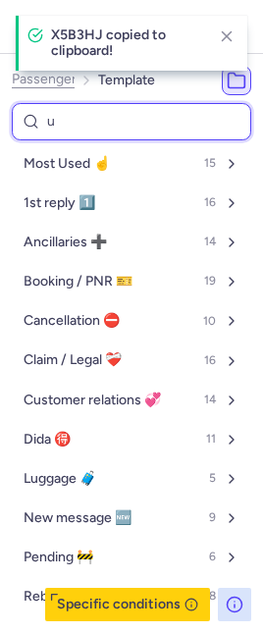
select select "en"
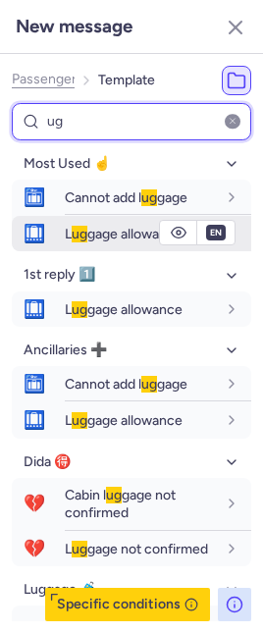
type input "ug"
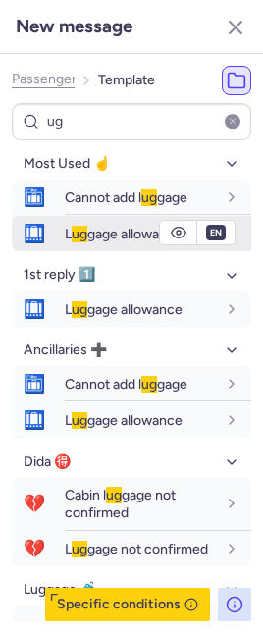
click at [84, 232] on span "L ug gage allowance" at bounding box center [124, 234] width 118 height 17
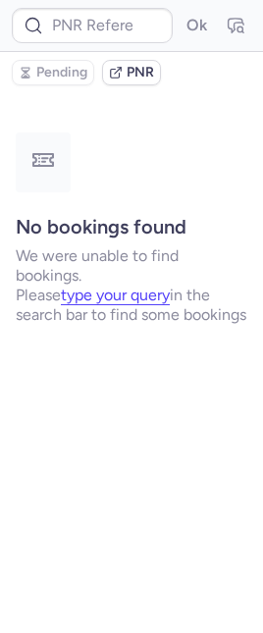
scroll to position [0, 0]
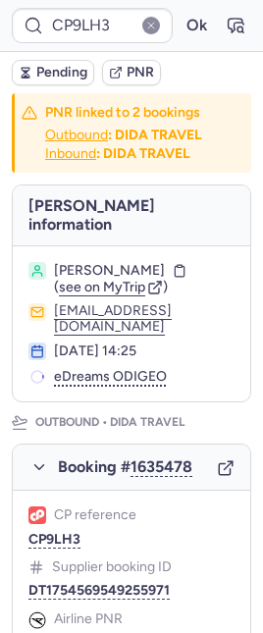
type input "CPYMAJ"
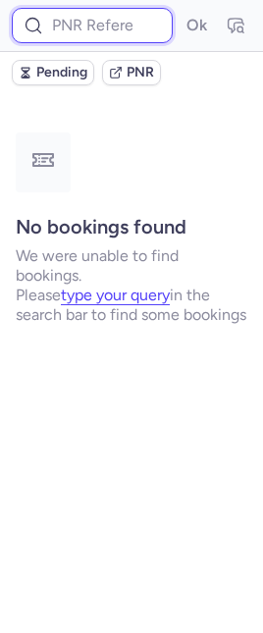
click at [95, 28] on input at bounding box center [92, 25] width 161 height 35
paste input "CPV9IK"
click at [181, 10] on button "Ok" at bounding box center [196, 25] width 31 height 31
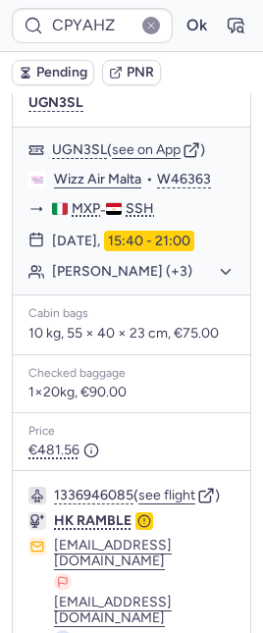
scroll to position [424, 0]
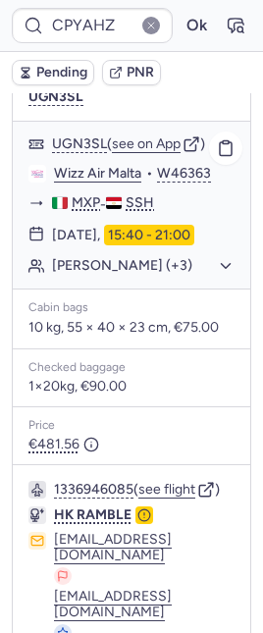
click at [128, 275] on button "Michela ROSSI (+3)" at bounding box center [143, 266] width 182 height 18
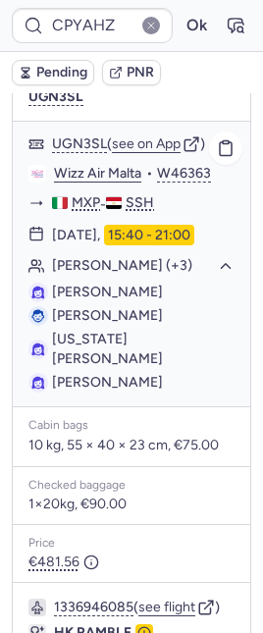
type input "CPYMAJ"
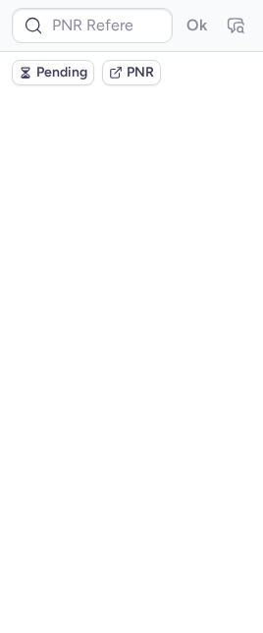
scroll to position [0, 0]
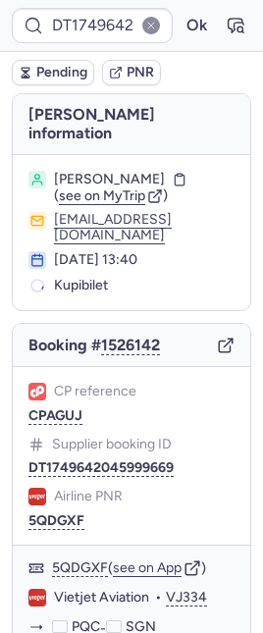
click at [54, 437] on div "CP reference CPAGUJ" at bounding box center [131, 456] width 206 height 39
click at [55, 408] on button "CPAGUJ" at bounding box center [55, 416] width 54 height 16
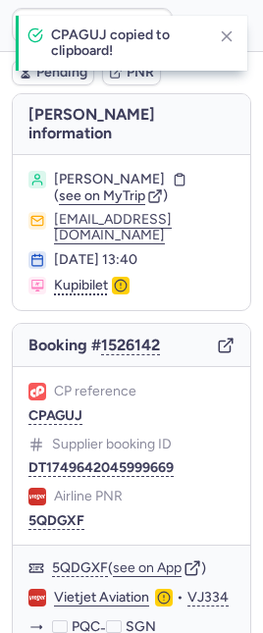
type input "CPAGUJ"
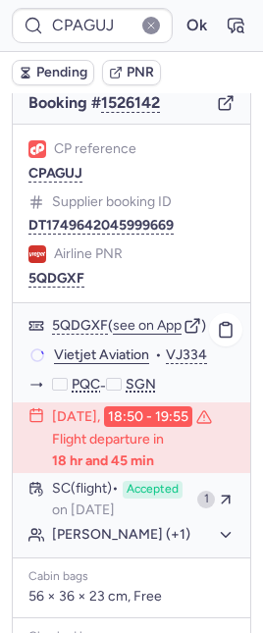
scroll to position [302, 0]
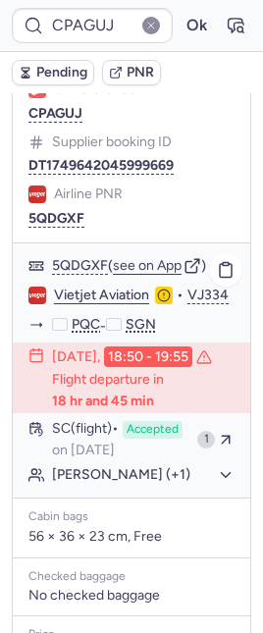
click at [212, 315] on div "Vietjet Aviation • VJ334" at bounding box center [131, 325] width 237 height 26
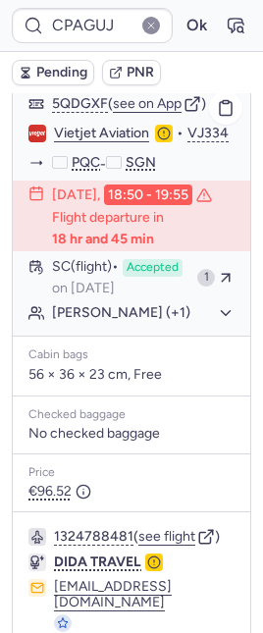
scroll to position [600, 0]
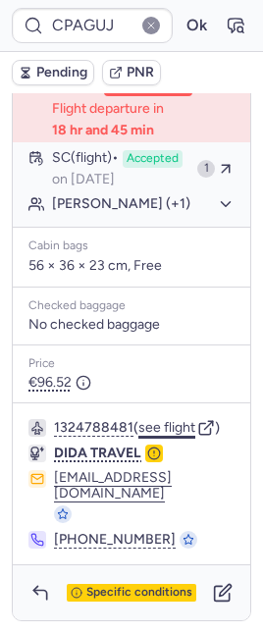
click at [176, 436] on button "see flight" at bounding box center [166, 428] width 57 height 16
click at [181, 27] on button "Ok" at bounding box center [196, 25] width 31 height 31
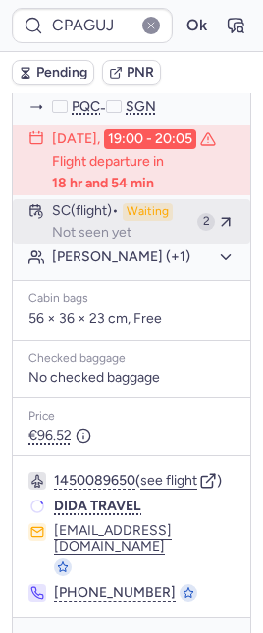
scroll to position [442, 0]
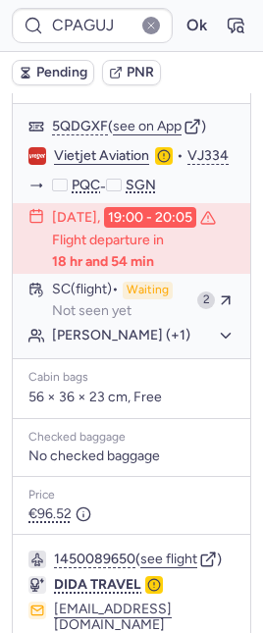
type input "CPYMAJ"
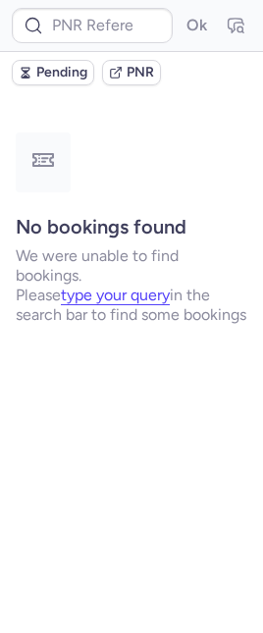
scroll to position [0, 0]
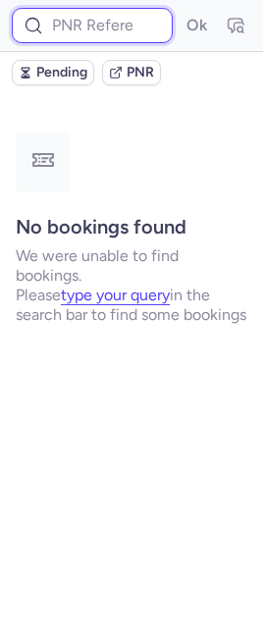
click at [118, 16] on input at bounding box center [92, 25] width 161 height 35
paste input "3804370"
type input "3804370"
click at [181, 10] on button "Ok" at bounding box center [196, 25] width 31 height 31
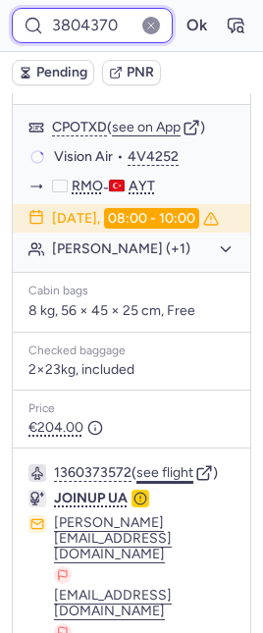
scroll to position [389, 0]
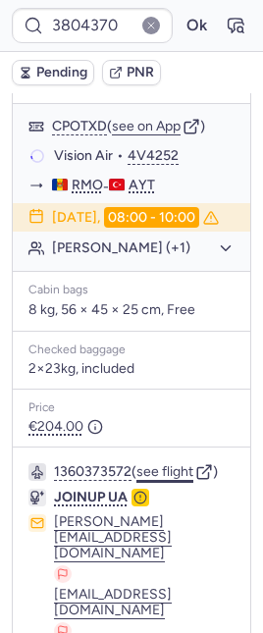
click at [161, 475] on button "see flight" at bounding box center [164, 472] width 57 height 16
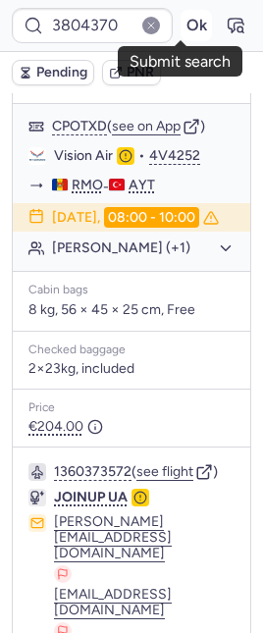
click at [181, 23] on button "Ok" at bounding box center [196, 25] width 31 height 31
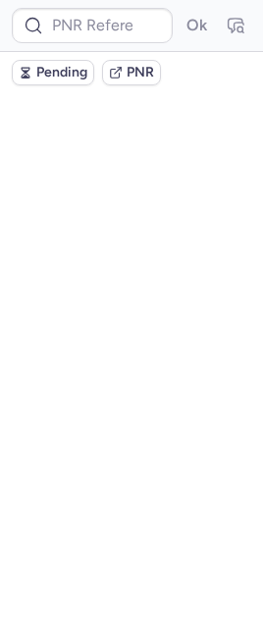
scroll to position [0, 0]
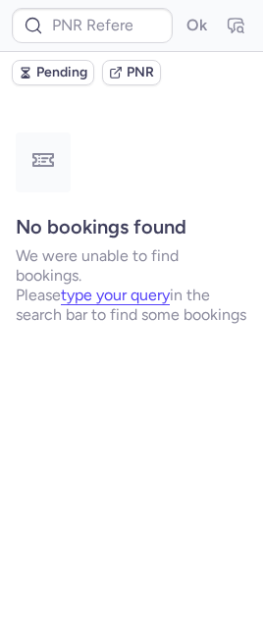
type input "CPYMAJ"
type input "CPUINE"
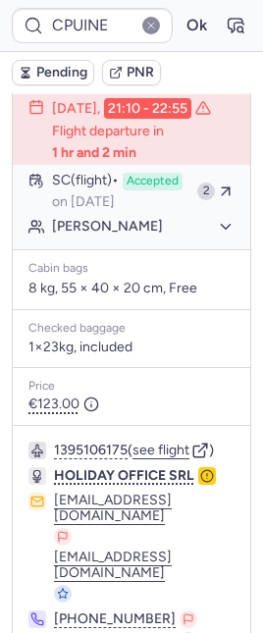
scroll to position [521, 0]
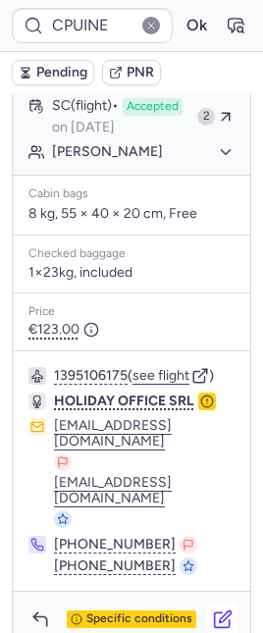
click at [215, 609] on icon "button" at bounding box center [223, 619] width 20 height 20
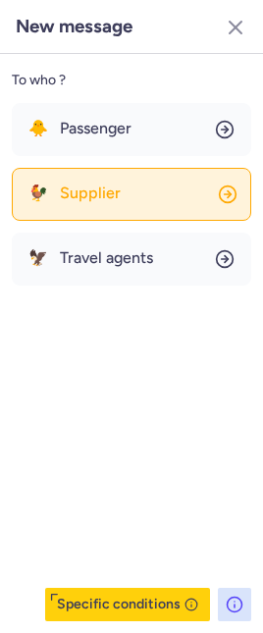
click at [109, 187] on span "Supplier" at bounding box center [90, 193] width 61 height 18
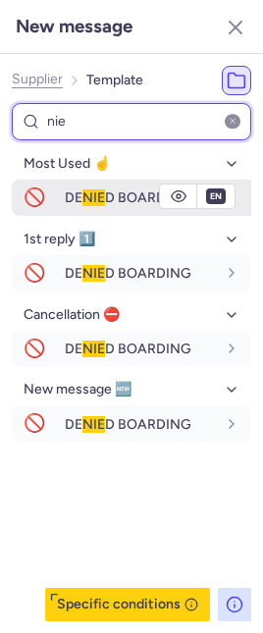
type input "nie"
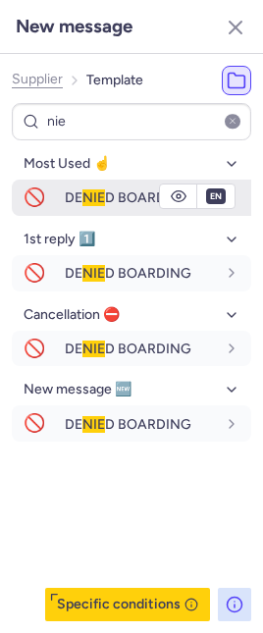
click at [105, 189] on span "DE NIE D BOARDING" at bounding box center [128, 197] width 127 height 17
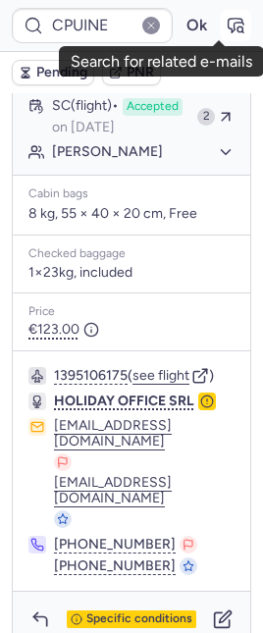
click at [229, 19] on icon "button" at bounding box center [236, 26] width 15 height 14
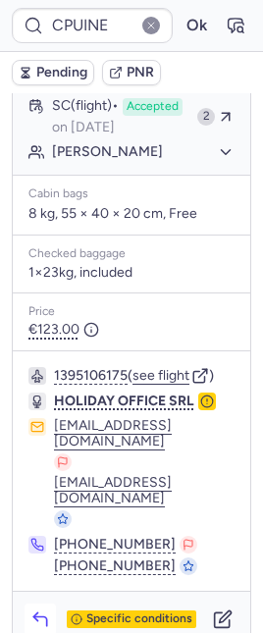
click at [44, 609] on icon "button" at bounding box center [40, 619] width 20 height 20
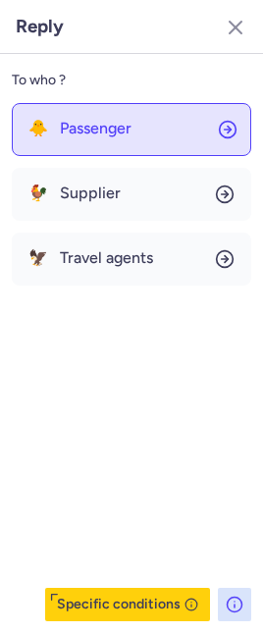
click at [68, 138] on button "🐥 Passenger" at bounding box center [131, 129] width 239 height 53
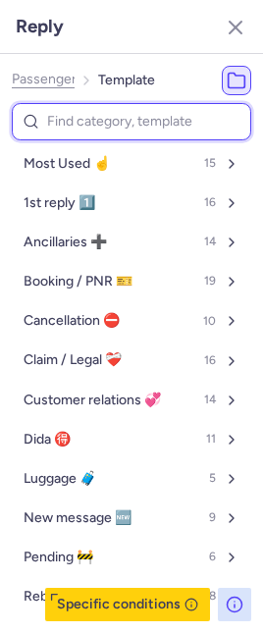
type input "e"
select select "en"
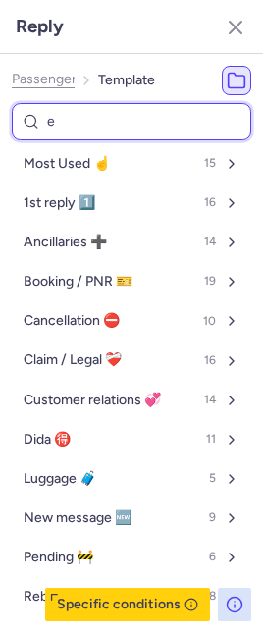
select select "en"
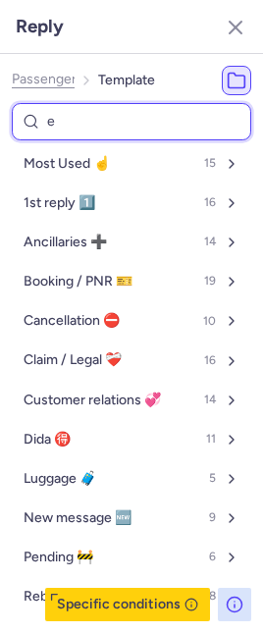
select select "en"
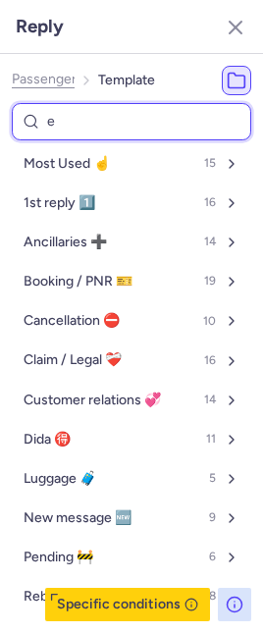
select select "en"
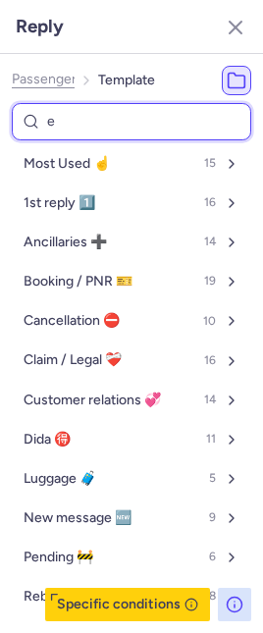
select select "en"
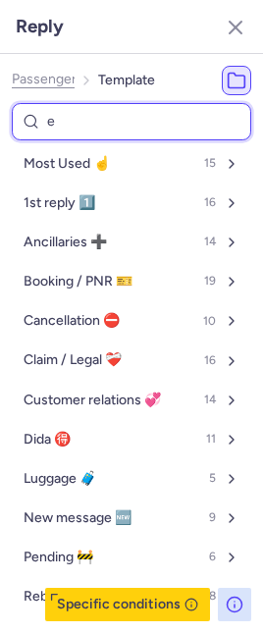
select select "en"
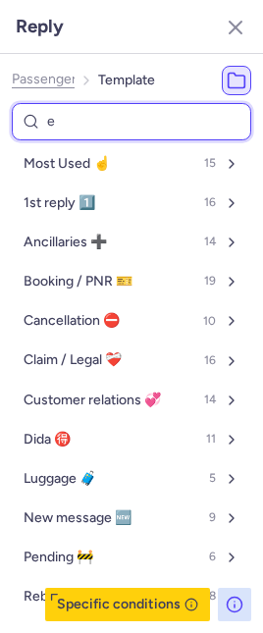
select select "en"
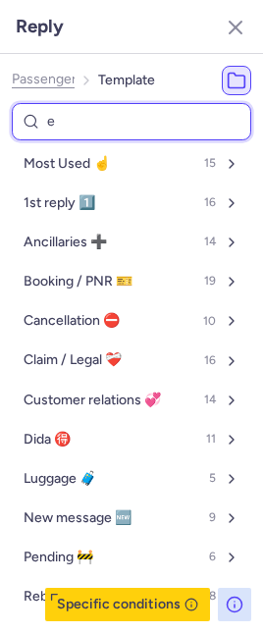
select select "en"
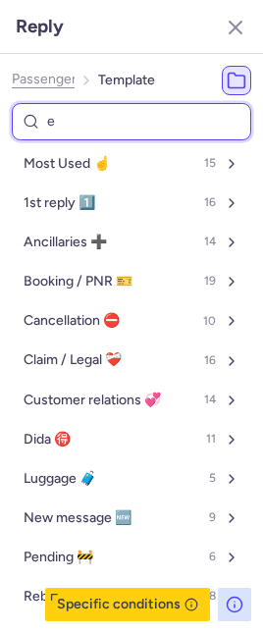
select select "en"
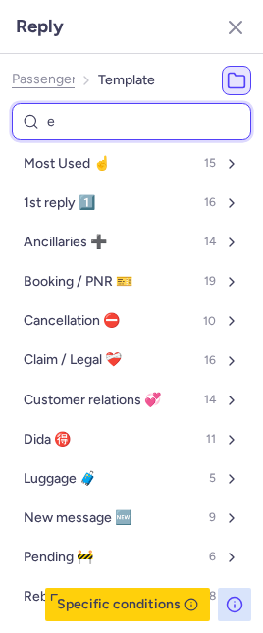
select select "en"
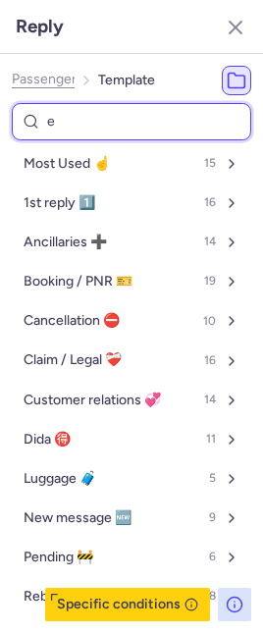
select select "en"
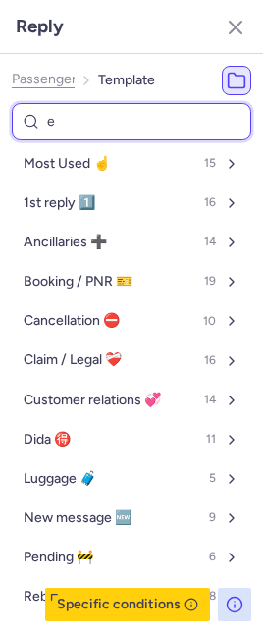
select select "en"
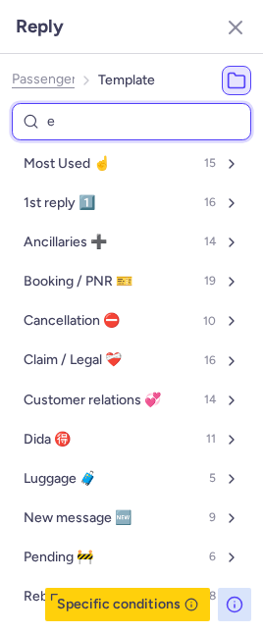
select select "en"
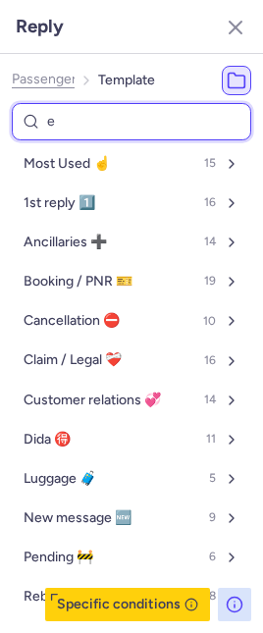
select select "en"
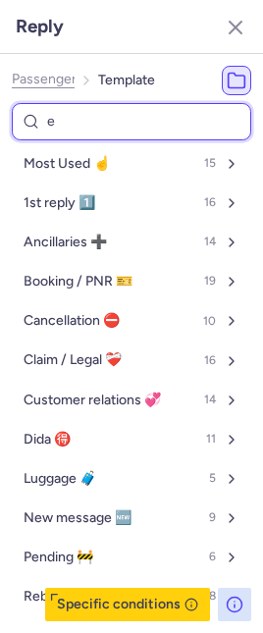
select select "en"
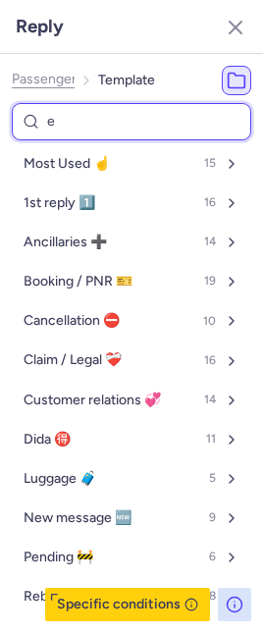
select select "en"
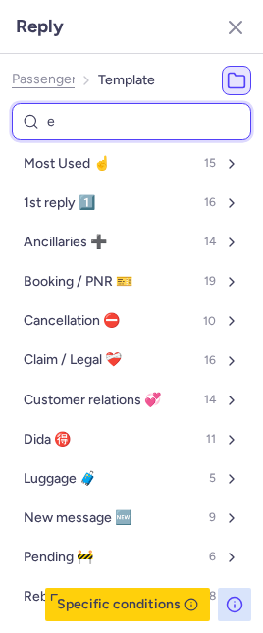
select select "en"
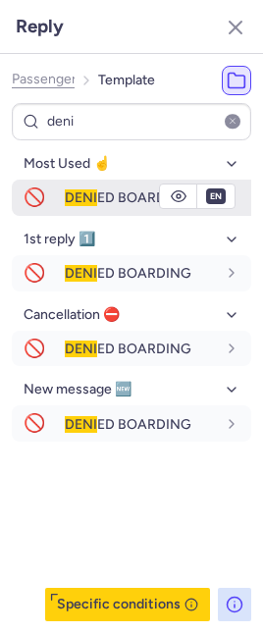
click at [57, 190] on button "🚫 DENI ED BOARDING" at bounding box center [131, 198] width 239 height 36
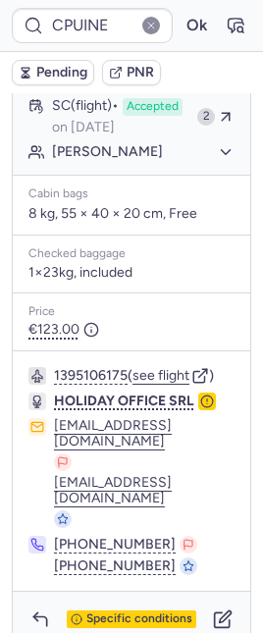
drag, startPoint x: 74, startPoint y: 75, endPoint x: 22, endPoint y: 66, distance: 52.7
click at [73, 75] on span "Pending" at bounding box center [61, 73] width 51 height 16
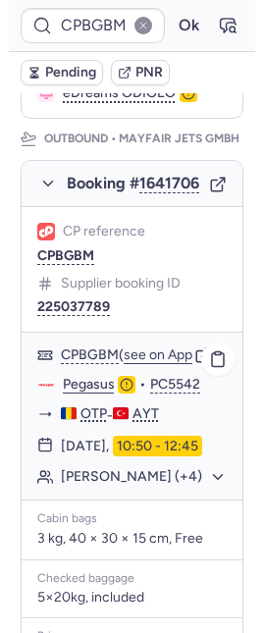
scroll to position [321, 0]
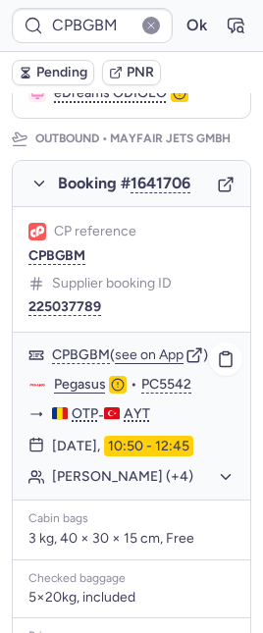
click at [150, 486] on button "[PERSON_NAME] (+4)" at bounding box center [143, 477] width 182 height 18
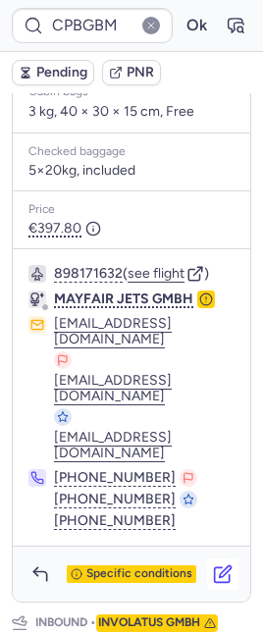
scroll to position [874, 0]
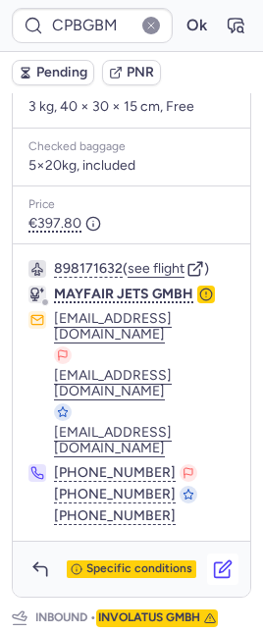
click at [213, 559] on icon "button" at bounding box center [223, 569] width 20 height 20
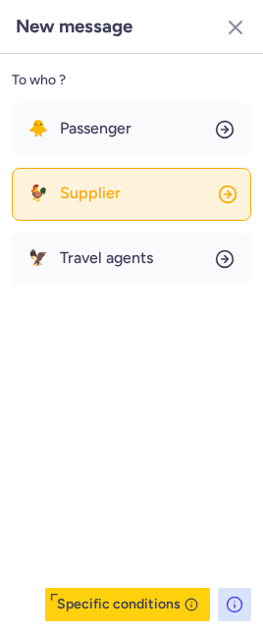
drag, startPoint x: 109, startPoint y: 210, endPoint x: 93, endPoint y: 188, distance: 26.7
click at [109, 210] on button "🐓 Supplier" at bounding box center [131, 194] width 239 height 53
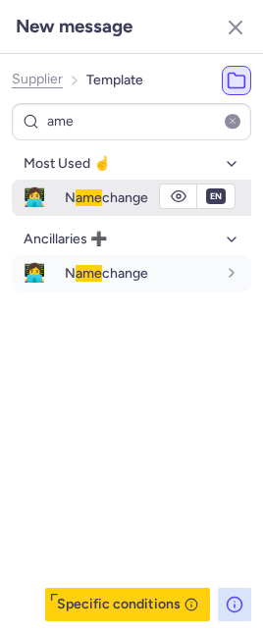
click at [91, 181] on div "N ame change" at bounding box center [158, 197] width 186 height 33
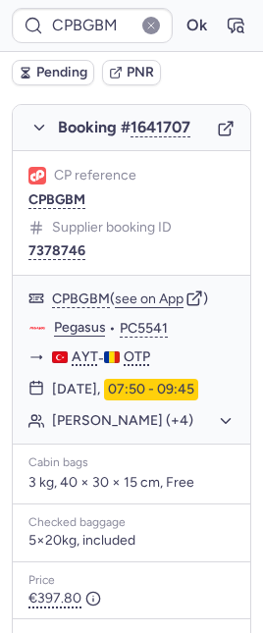
scroll to position [1707, 0]
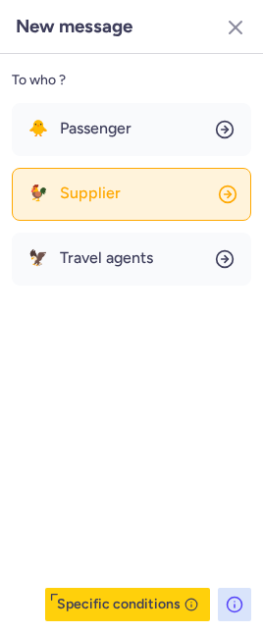
click at [111, 202] on button "🐓 Supplier" at bounding box center [131, 194] width 239 height 53
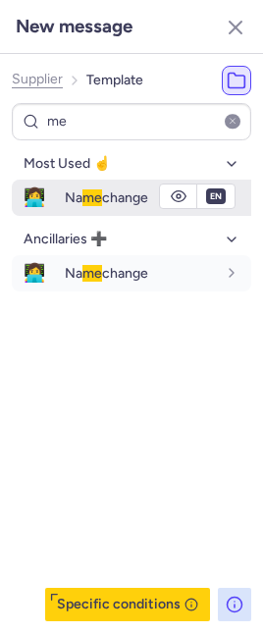
click at [90, 195] on span "me" at bounding box center [92, 197] width 20 height 17
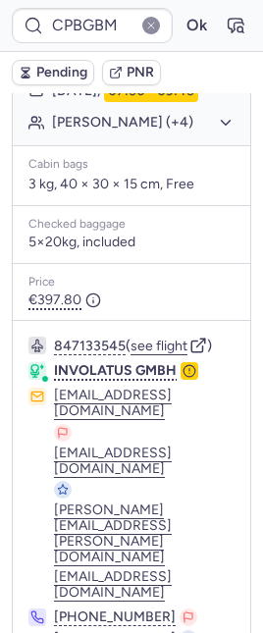
click at [187, 364] on icon "button" at bounding box center [189, 371] width 14 height 14
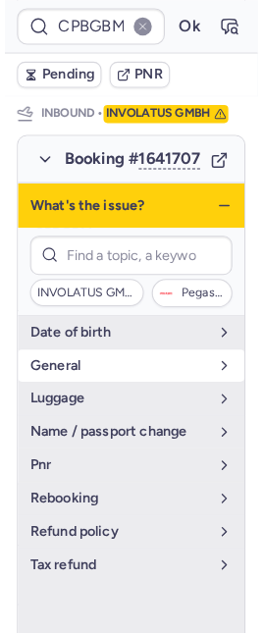
scroll to position [1315, 0]
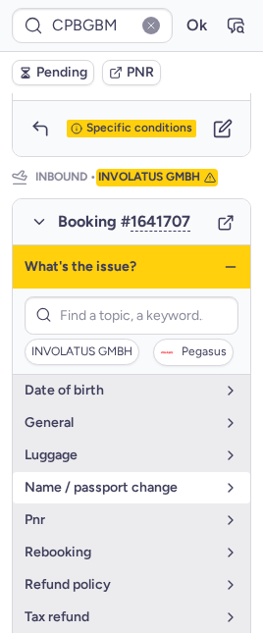
click at [147, 472] on button "name / passport change" at bounding box center [131, 487] width 237 height 31
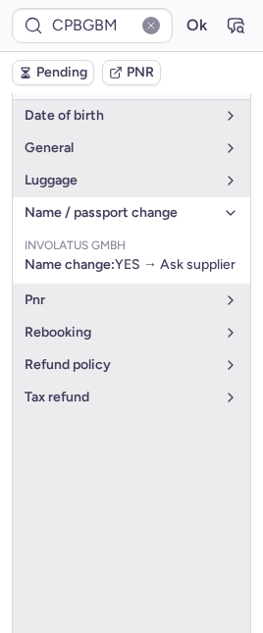
scroll to position [1707, 0]
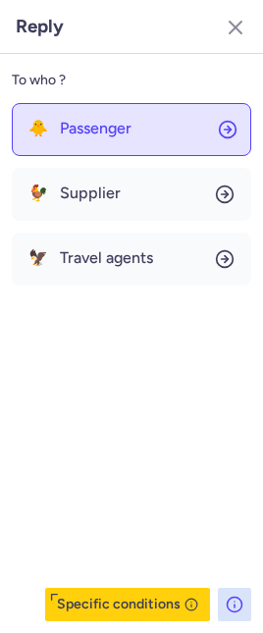
click at [87, 139] on button "🐥 Passenger" at bounding box center [131, 129] width 239 height 53
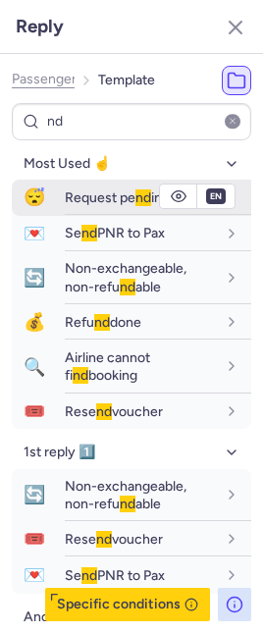
click at [74, 206] on div "Request pe nd ing" at bounding box center [158, 198] width 186 height 34
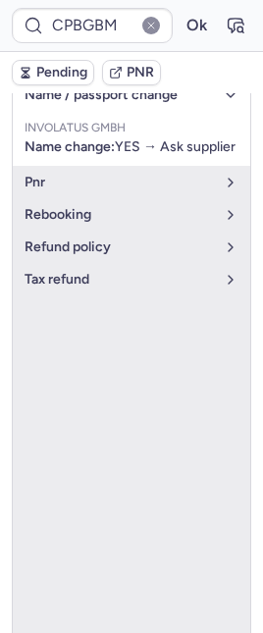
click at [62, 72] on span "Pending" at bounding box center [61, 73] width 51 height 16
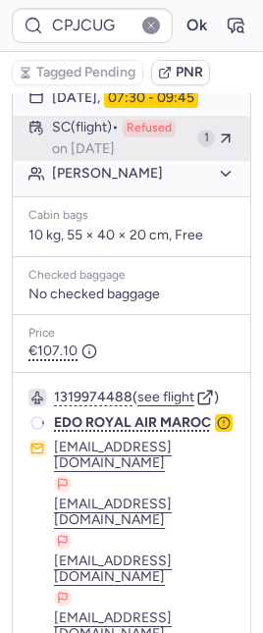
scroll to position [706, 0]
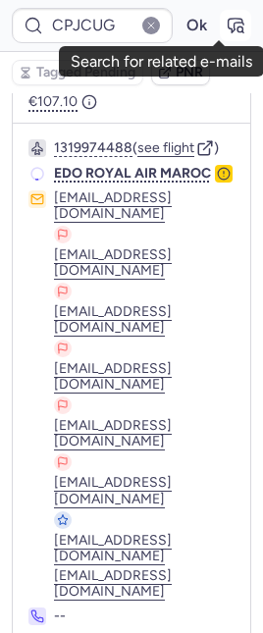
click at [229, 24] on icon "button" at bounding box center [236, 26] width 15 height 14
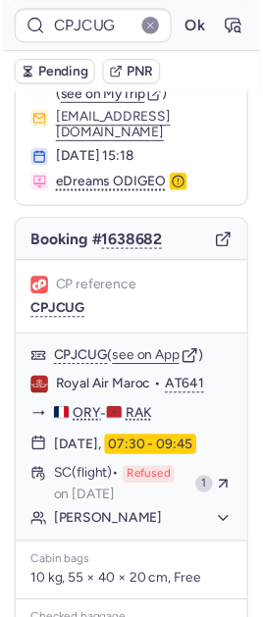
scroll to position [0, 0]
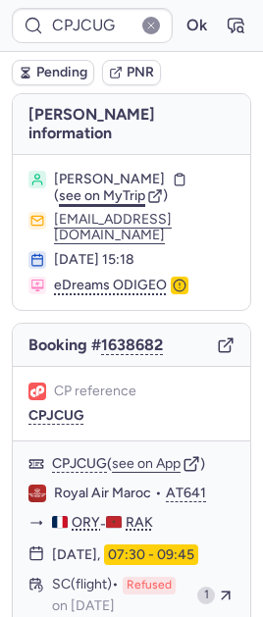
click at [111, 194] on span "see on MyTrip" at bounding box center [102, 195] width 86 height 17
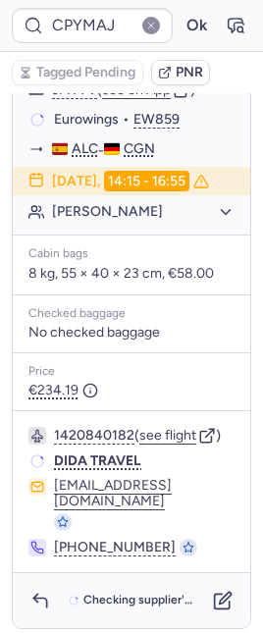
scroll to position [472, 0]
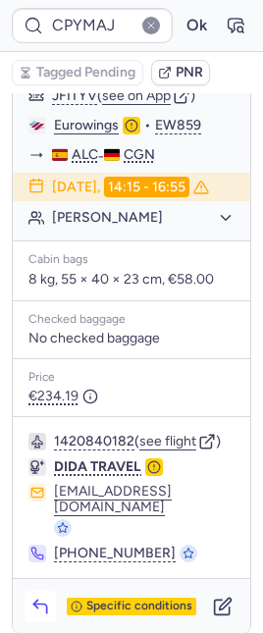
click at [52, 591] on button "button" at bounding box center [40, 606] width 31 height 31
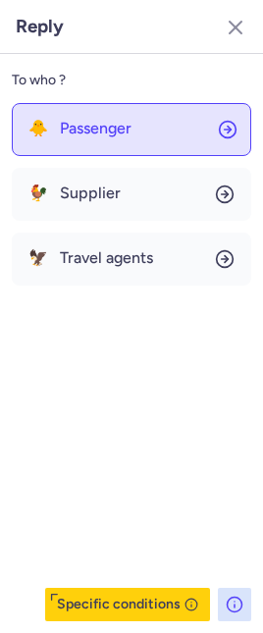
click at [103, 127] on span "Passenger" at bounding box center [96, 129] width 72 height 18
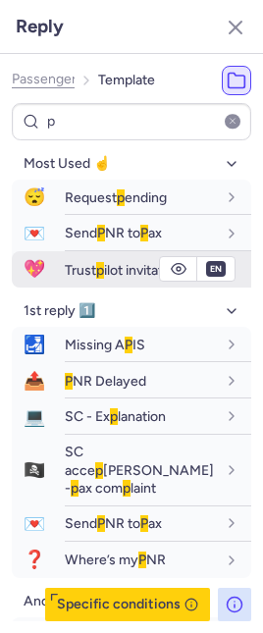
click at [82, 269] on span "Trust p ilot invitation" at bounding box center [123, 270] width 117 height 17
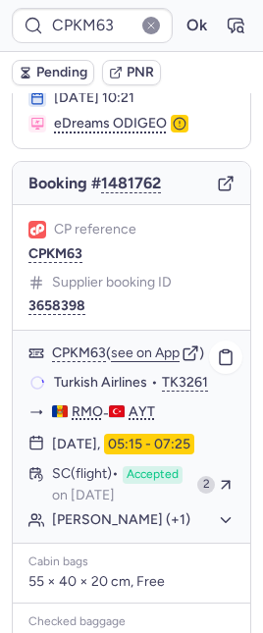
scroll to position [167, 0]
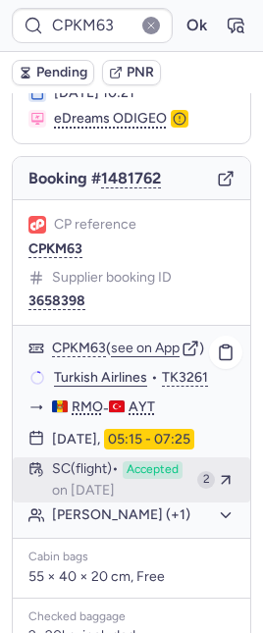
click at [90, 461] on span "SC (flight)" at bounding box center [85, 470] width 67 height 18
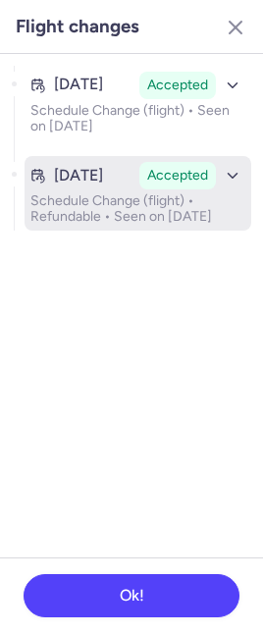
click at [90, 193] on p "Schedule Change (flight) • Refundable • Seen on Aug 9, 2025" at bounding box center [137, 208] width 215 height 31
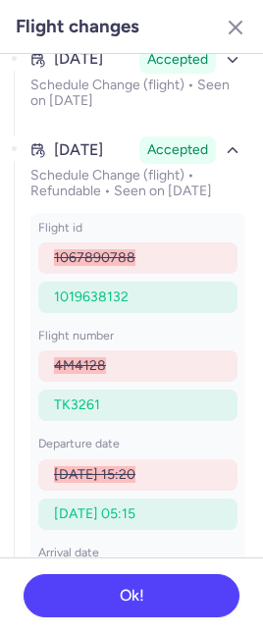
scroll to position [39, 0]
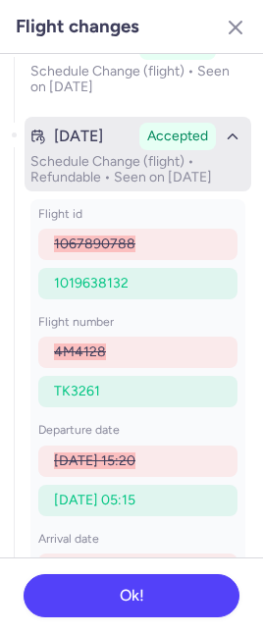
click at [116, 172] on p "Schedule Change (flight) • Refundable • Seen on Aug 9, 2025" at bounding box center [137, 169] width 215 height 31
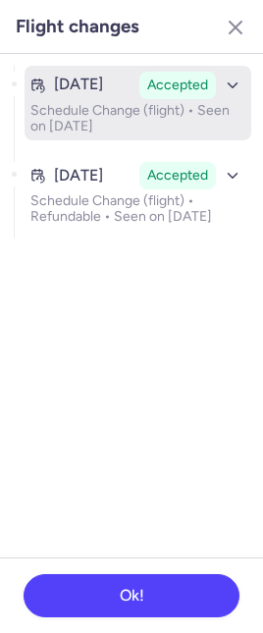
scroll to position [0, 0]
click at [103, 81] on time "May 28, 2025" at bounding box center [78, 85] width 49 height 18
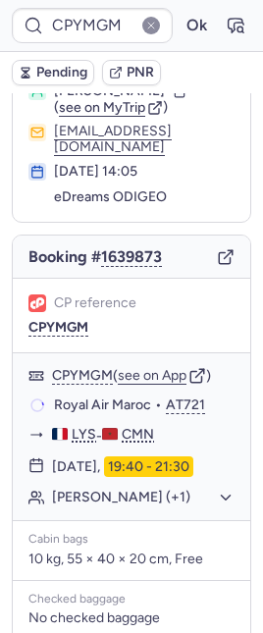
scroll to position [88, 0]
click at [226, 26] on icon "button" at bounding box center [236, 26] width 20 height 20
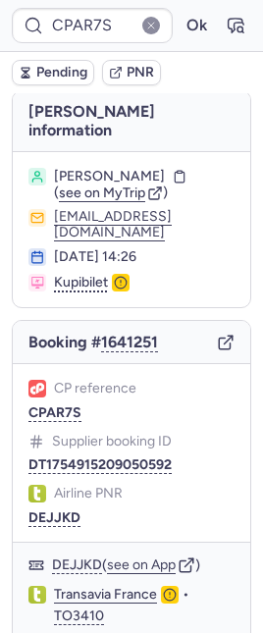
scroll to position [4, 0]
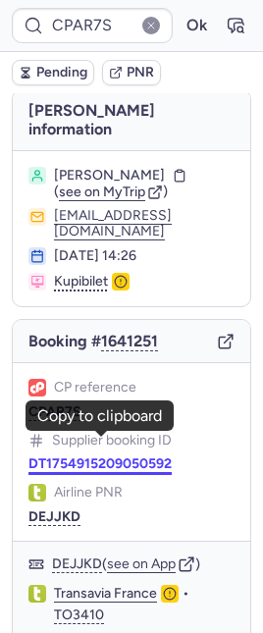
click at [115, 456] on button "DT1754915209050592" at bounding box center [99, 464] width 143 height 16
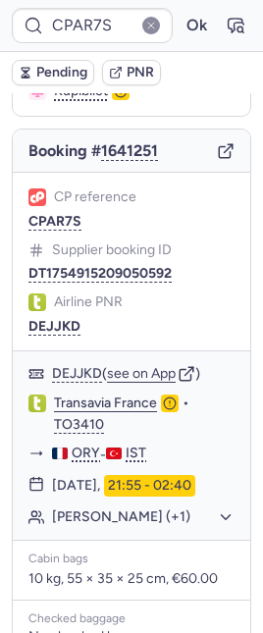
scroll to position [325, 0]
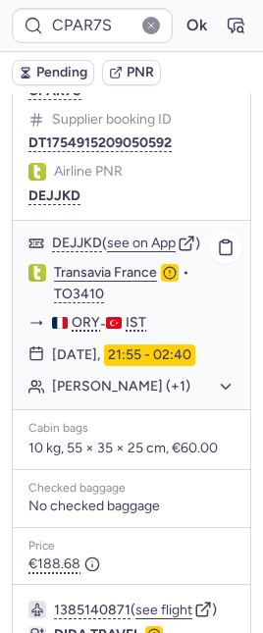
click at [110, 391] on button "Maria SAVOSTYANOVA (+1)" at bounding box center [143, 387] width 182 height 18
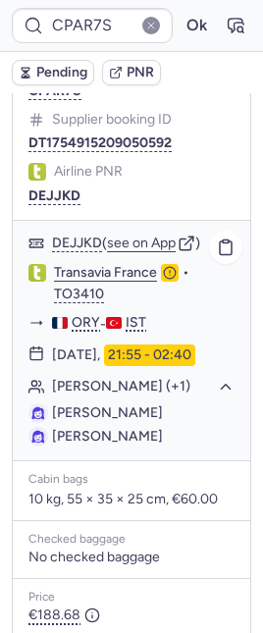
drag, startPoint x: 52, startPoint y: 450, endPoint x: 209, endPoint y: 448, distance: 157.0
click at [209, 446] on li "Veronika ANDRIKHOVA" at bounding box center [131, 437] width 206 height 20
copy span "Veronika ANDRIKHOVA"
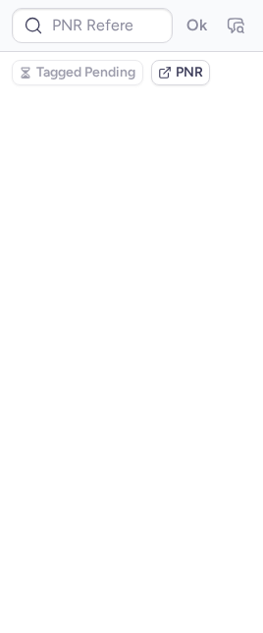
scroll to position [0, 0]
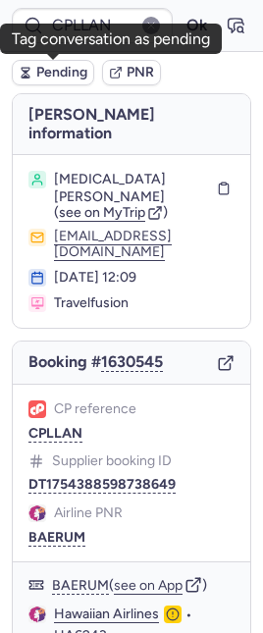
click at [50, 67] on span "Pending" at bounding box center [61, 73] width 51 height 16
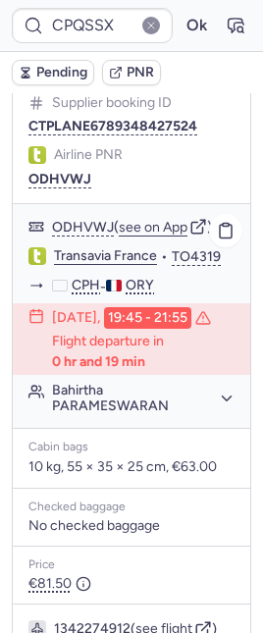
scroll to position [359, 0]
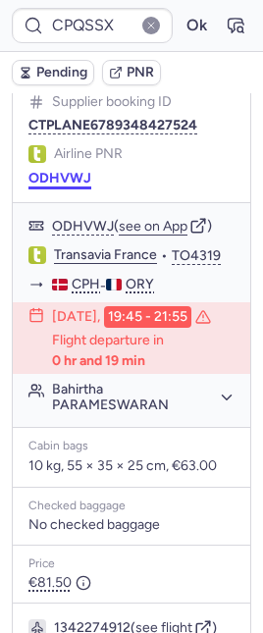
click at [66, 171] on button "ODHVWJ" at bounding box center [59, 179] width 63 height 16
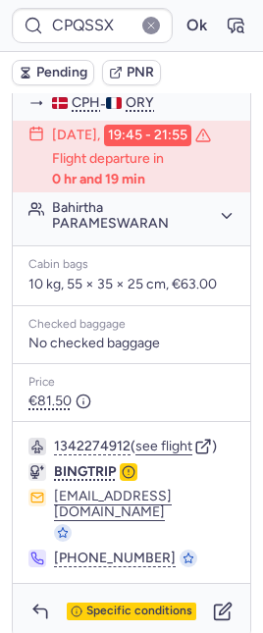
scroll to position [550, 0]
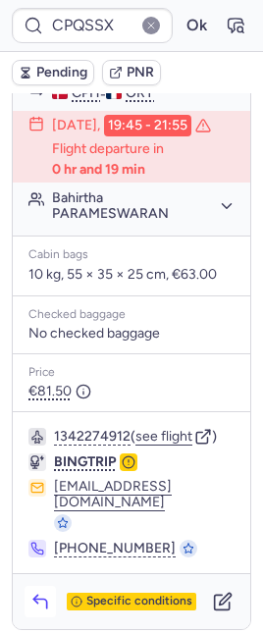
click at [31, 592] on icon "button" at bounding box center [40, 602] width 20 height 20
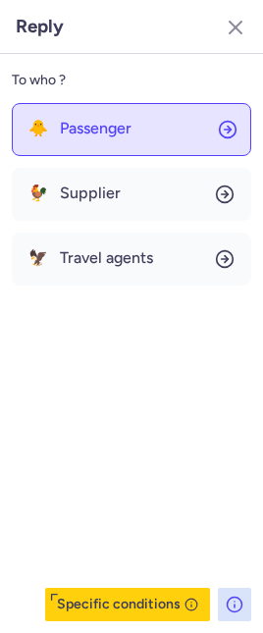
click at [75, 123] on span "Passenger" at bounding box center [96, 129] width 72 height 18
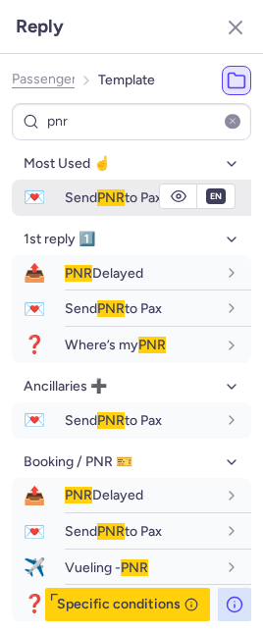
click at [75, 191] on span "Send PNR to Pax" at bounding box center [113, 197] width 97 height 17
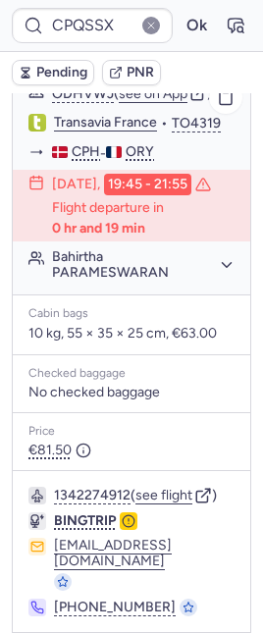
scroll to position [373, 0]
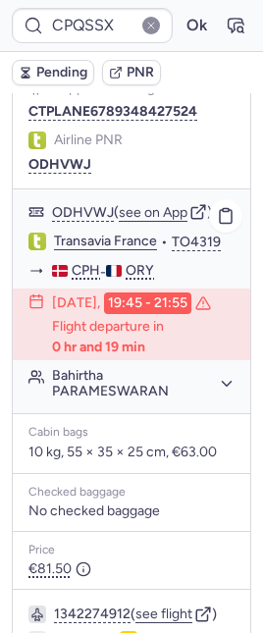
click at [78, 233] on link "Transavia France" at bounding box center [105, 242] width 103 height 18
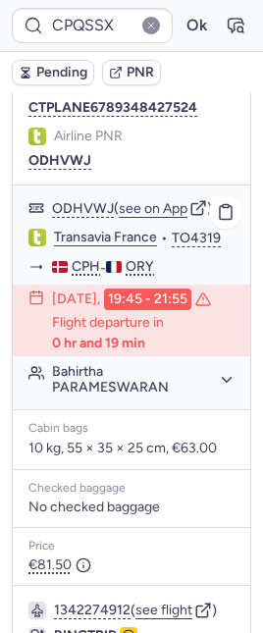
scroll to position [378, 0]
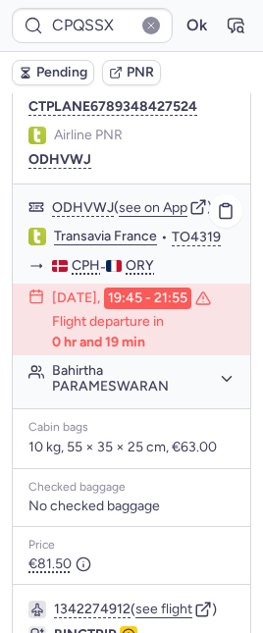
click at [124, 394] on button "Bahirtha PARAMESWARAN" at bounding box center [143, 378] width 182 height 31
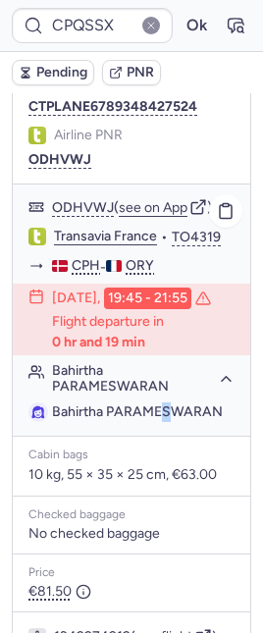
click at [110, 420] on span "Bahirtha PARAMESWARAN" at bounding box center [137, 411] width 171 height 17
click at [111, 420] on span "Bahirtha PARAMESWARAN" at bounding box center [137, 411] width 171 height 17
copy span "S"
click at [105, 420] on span "Bahirtha PARAMESWARAN" at bounding box center [137, 411] width 171 height 17
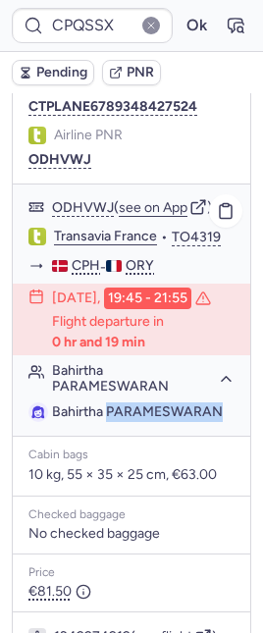
click at [105, 420] on span "Bahirtha PARAMESWARAN" at bounding box center [137, 411] width 171 height 17
copy span "PARAMESWARAN"
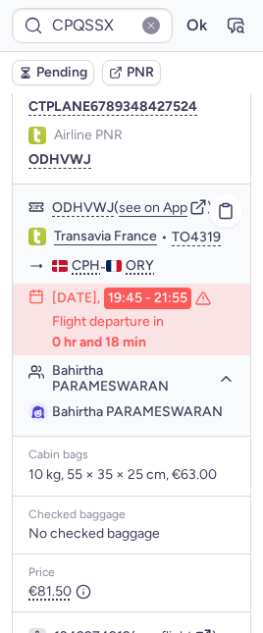
click at [78, 420] on span "Bahirtha PARAMESWARAN" at bounding box center [137, 411] width 171 height 17
click at [77, 420] on span "Bahirtha PARAMESWARAN" at bounding box center [137, 411] width 171 height 17
copy span "Bahirtha"
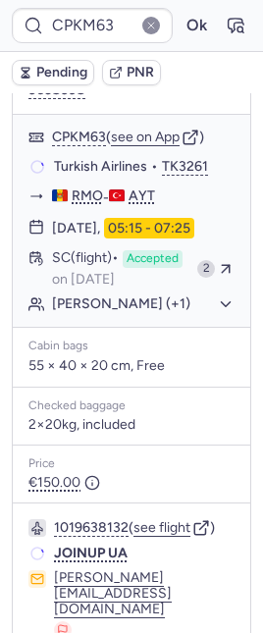
scroll to position [338, 0]
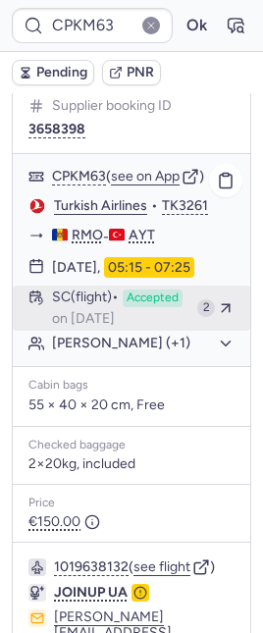
click at [123, 305] on span "Accepted" at bounding box center [153, 298] width 60 height 18
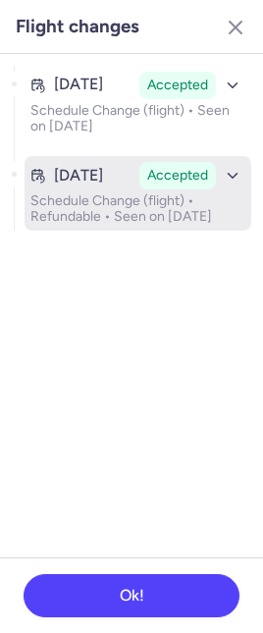
click at [127, 198] on p "Schedule Change (flight) • Refundable • Seen on Aug 9, 2025" at bounding box center [137, 208] width 215 height 31
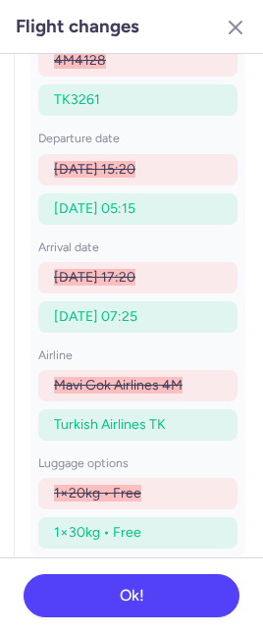
scroll to position [343, 0]
click at [239, 18] on icon "button" at bounding box center [236, 28] width 24 height 24
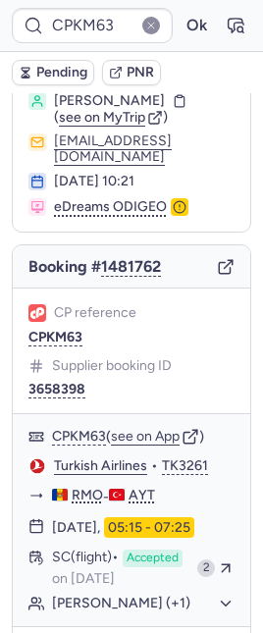
scroll to position [0, 0]
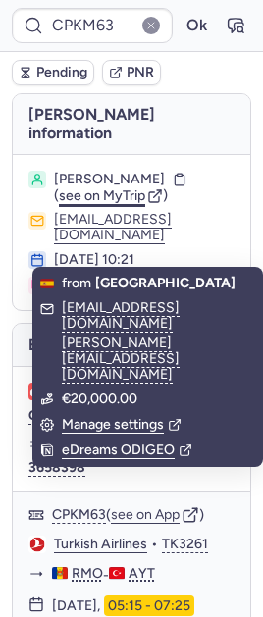
click at [116, 187] on span "see on MyTrip" at bounding box center [102, 195] width 86 height 17
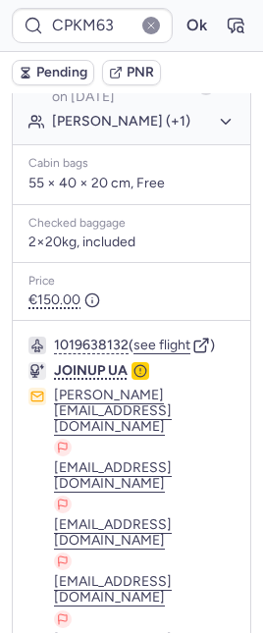
scroll to position [304, 0]
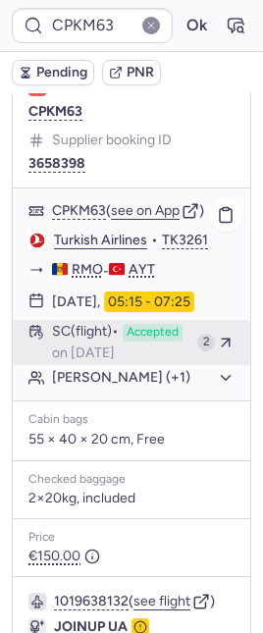
click at [123, 340] on span "Accepted" at bounding box center [153, 333] width 60 height 18
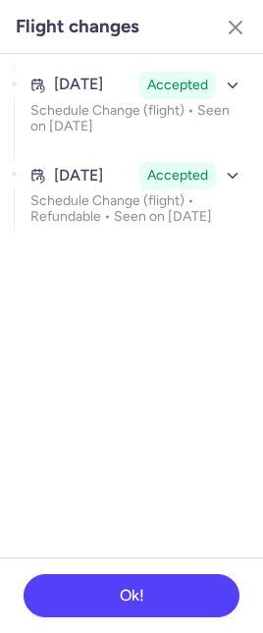
click at [110, 231] on section "May 28, 2025 Accepted Schedule Change (flight) • Seen on May 30, 2025 Aug 7, 20…" at bounding box center [131, 305] width 263 height 503
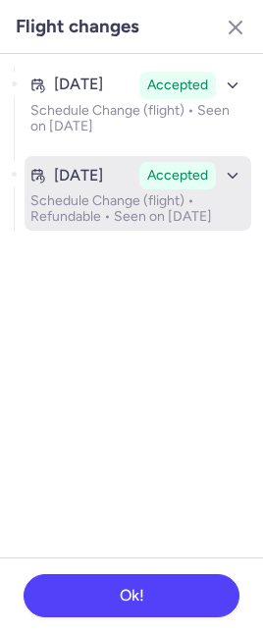
click at [111, 218] on p "Schedule Change (flight) • Refundable • Seen on Aug 9, 2025" at bounding box center [137, 208] width 215 height 31
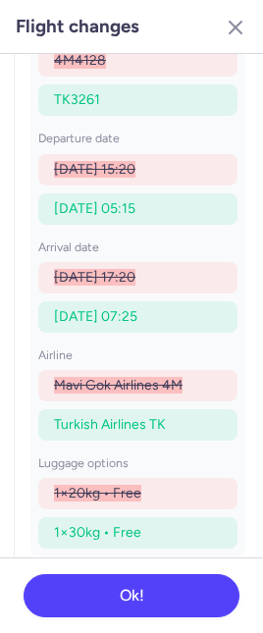
scroll to position [0, 0]
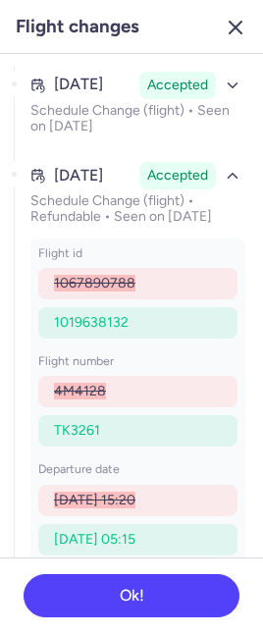
click at [245, 23] on icon "button" at bounding box center [236, 28] width 24 height 24
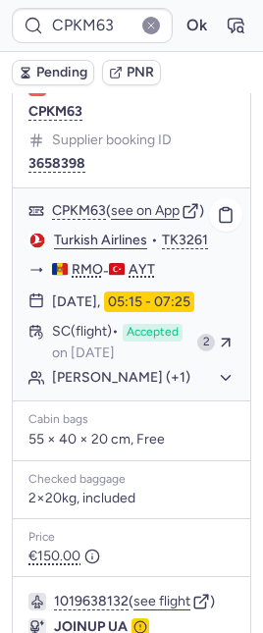
scroll to position [709, 0]
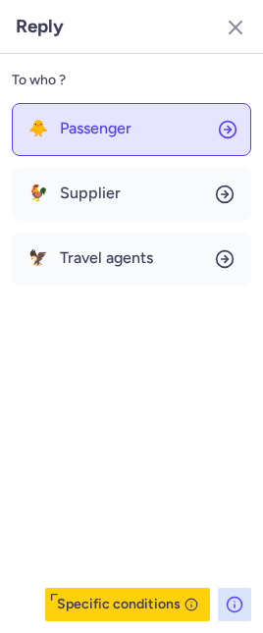
click at [73, 136] on button "🐥 Passenger" at bounding box center [131, 129] width 239 height 53
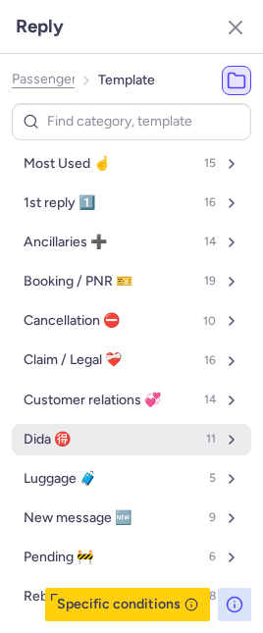
scroll to position [110, 0]
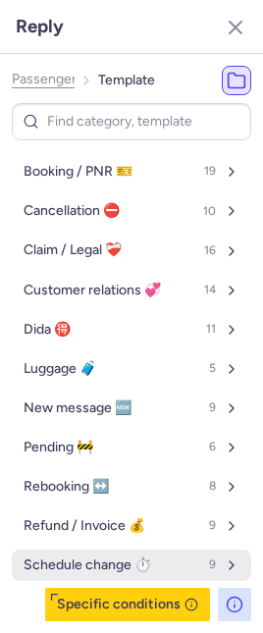
click at [193, 553] on button "Schedule change ⏱️ 9" at bounding box center [131, 564] width 239 height 31
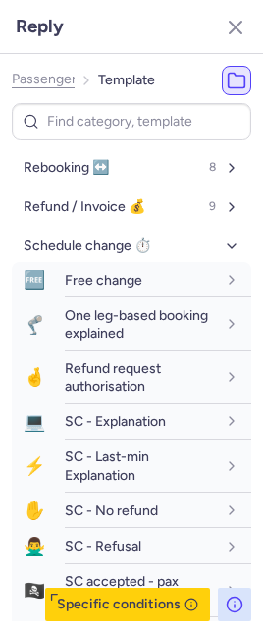
scroll to position [442, 0]
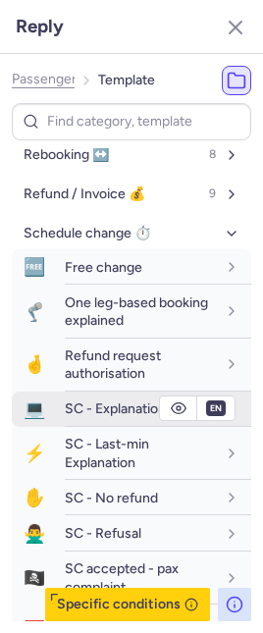
click at [123, 409] on span "SC - Explanation" at bounding box center [115, 408] width 101 height 17
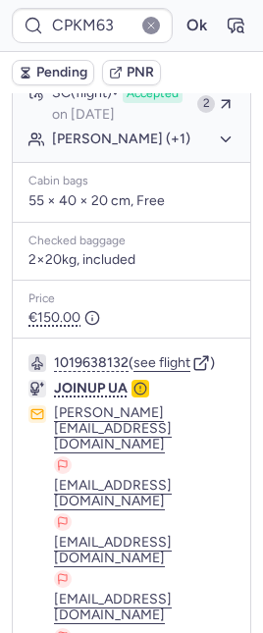
scroll to position [541, 0]
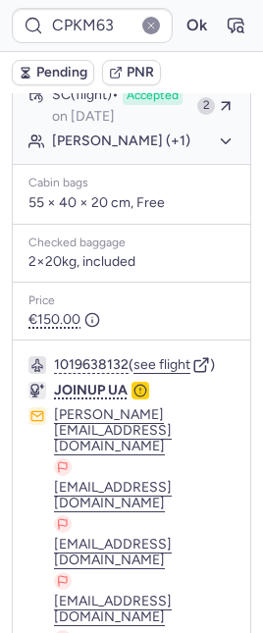
click at [158, 146] on button "Olena ZAHOVIENKO (+1)" at bounding box center [143, 141] width 182 height 18
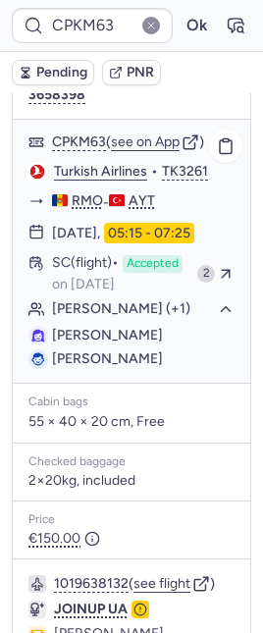
scroll to position [354, 0]
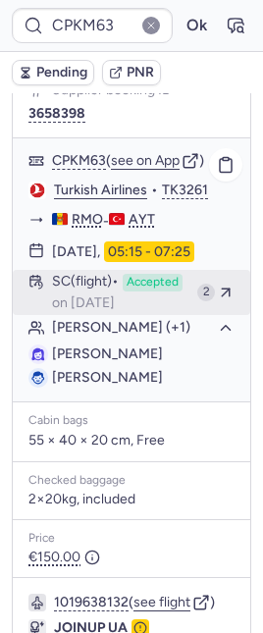
click at [114, 287] on div "SC (flight) Accepted on Aug 9, 2025" at bounding box center [120, 292] width 137 height 37
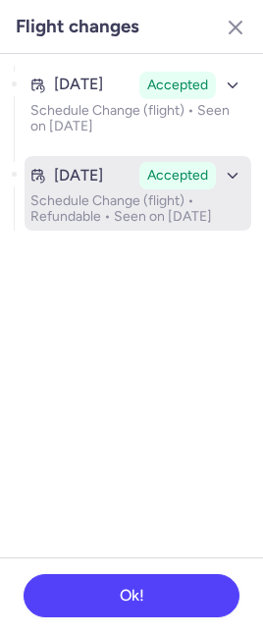
click at [102, 214] on p "Schedule Change (flight) • Refundable • Seen on Aug 9, 2025" at bounding box center [137, 208] width 215 height 31
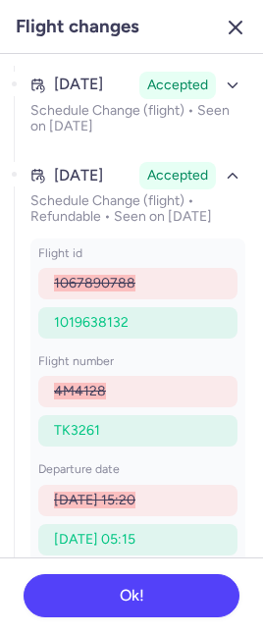
click at [231, 26] on icon "button" at bounding box center [236, 28] width 24 height 24
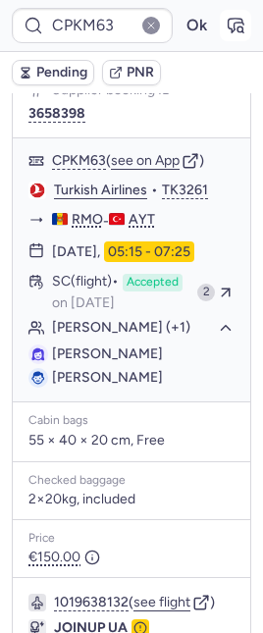
click at [226, 22] on icon "button" at bounding box center [236, 26] width 20 height 20
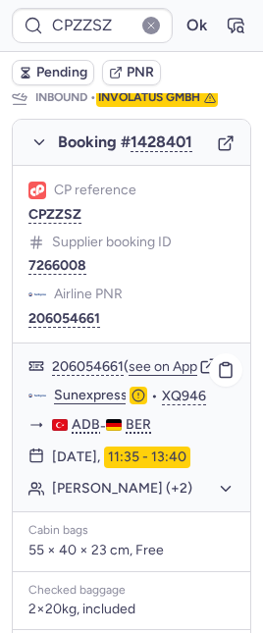
scroll to position [1278, 0]
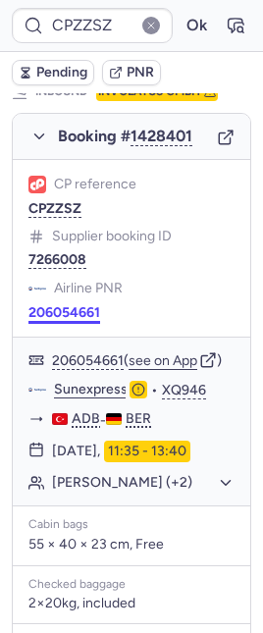
click at [54, 305] on button "206054661" at bounding box center [64, 313] width 72 height 16
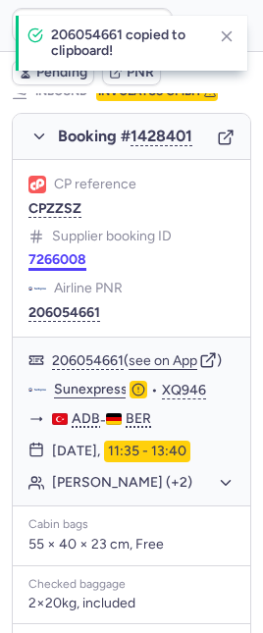
click at [34, 252] on button "7266008" at bounding box center [57, 260] width 58 height 16
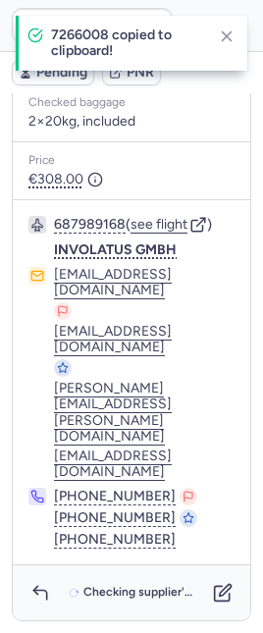
scroll to position [193, 0]
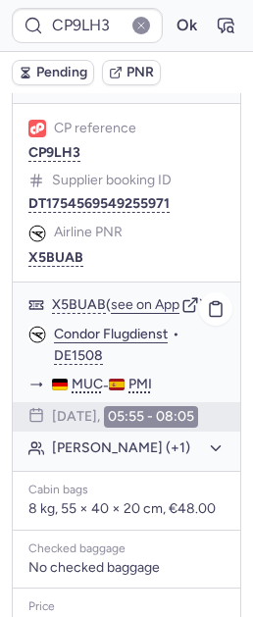
scroll to position [463, 0]
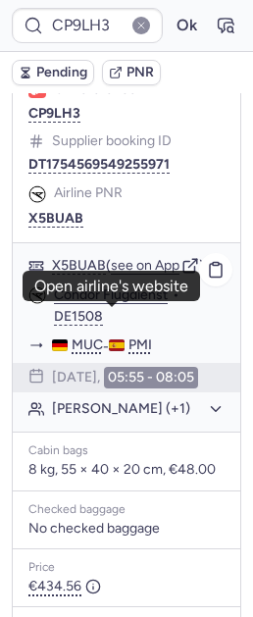
click at [107, 304] on link "Condor Flugdienst" at bounding box center [111, 295] width 114 height 18
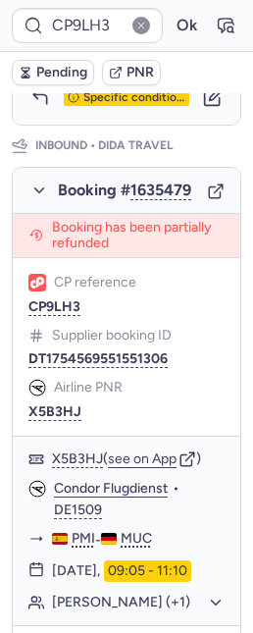
scroll to position [1333, 0]
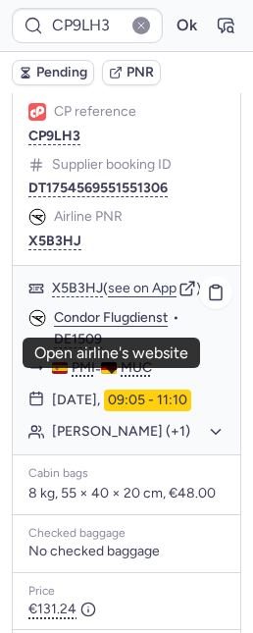
click at [138, 327] on link "Condor Flugdienst" at bounding box center [111, 318] width 114 height 18
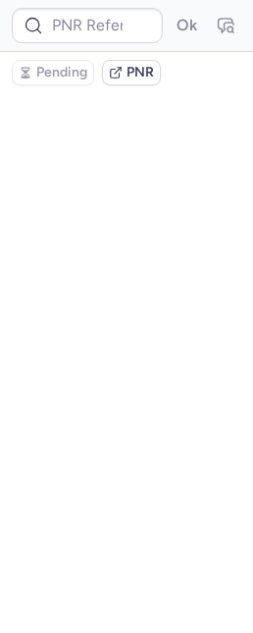
scroll to position [0, 0]
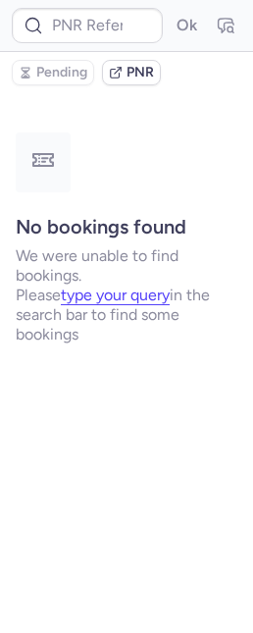
type input "CPAR7S"
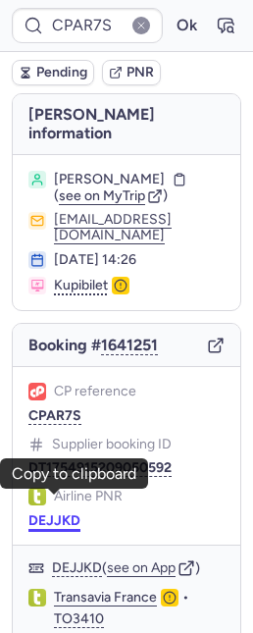
click at [52, 513] on button "DEJJKD" at bounding box center [54, 521] width 52 height 16
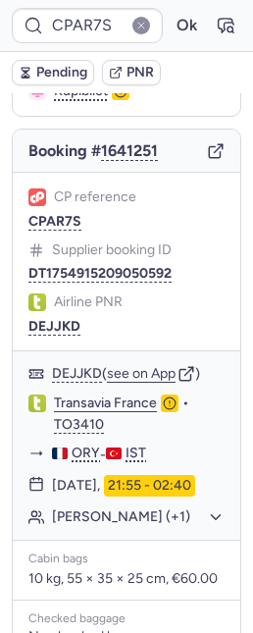
scroll to position [228, 0]
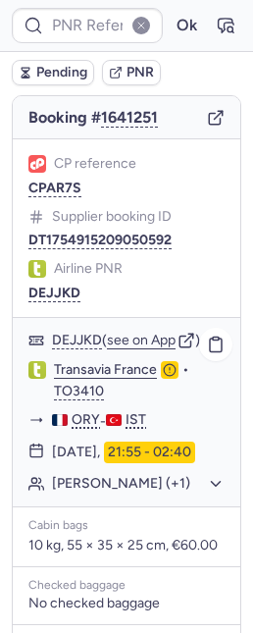
type input "CPAR7S"
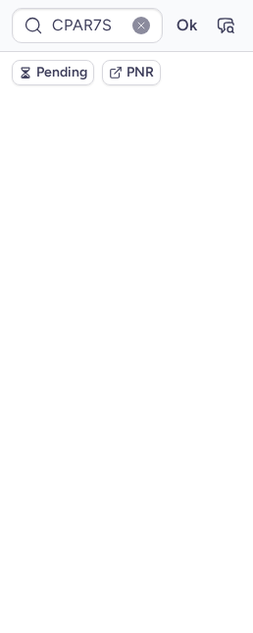
scroll to position [0, 0]
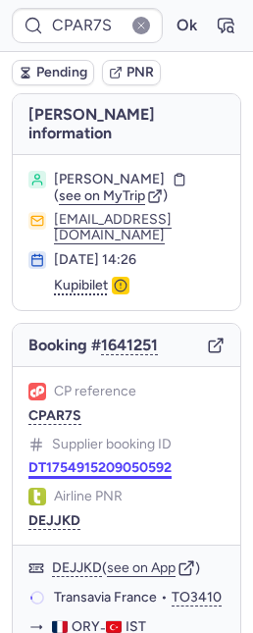
click at [78, 460] on button "DT1754915209050592" at bounding box center [99, 468] width 143 height 16
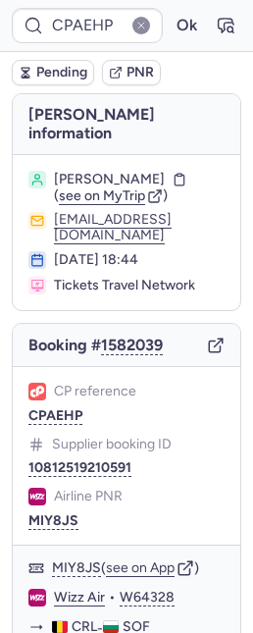
type input "CPKM63"
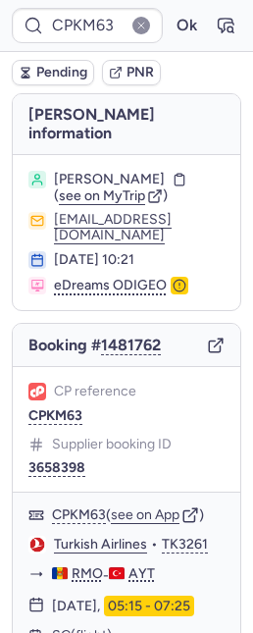
scroll to position [803, 0]
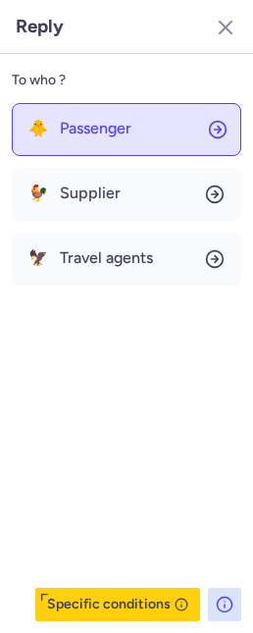
drag, startPoint x: 59, startPoint y: 105, endPoint x: 65, endPoint y: 140, distance: 35.8
click at [59, 106] on button "🐥 Passenger" at bounding box center [127, 129] width 230 height 53
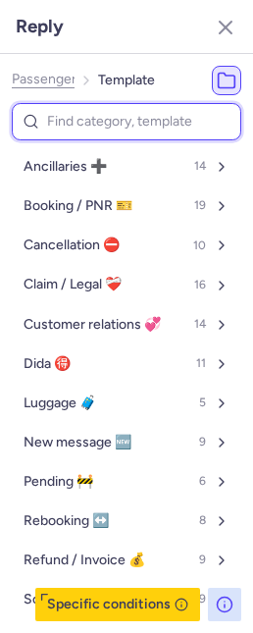
scroll to position [110, 0]
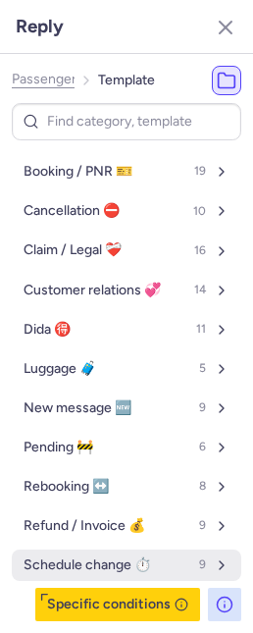
click at [54, 571] on span "Schedule change ⏱️" at bounding box center [88, 565] width 128 height 16
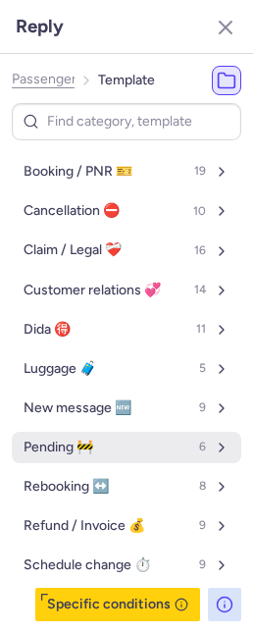
select select "en"
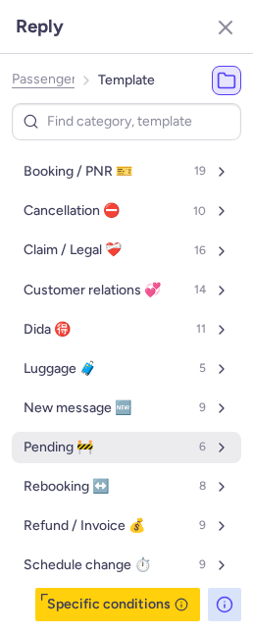
select select "en"
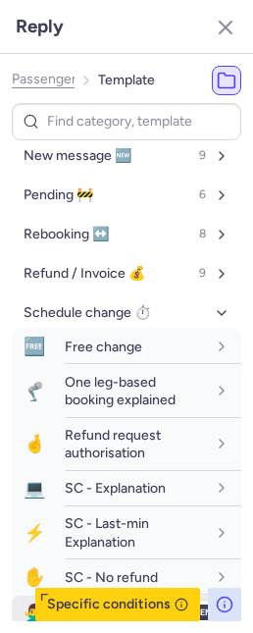
scroll to position [515, 0]
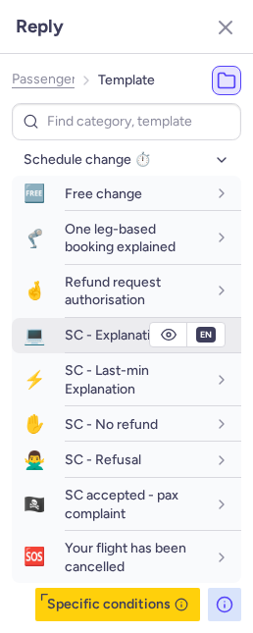
click at [120, 332] on span "SC - Explanation" at bounding box center [115, 335] width 101 height 17
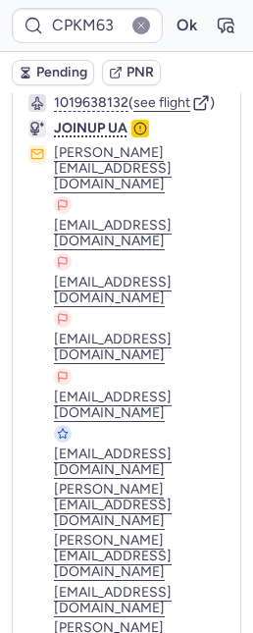
scroll to position [0, 0]
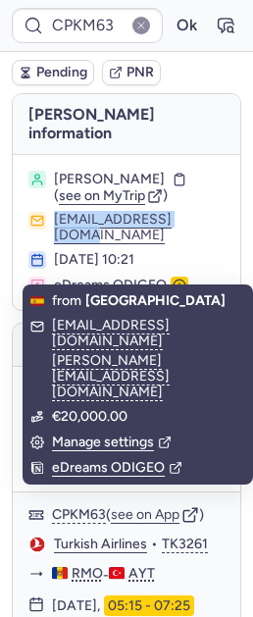
drag, startPoint x: 95, startPoint y: 212, endPoint x: 227, endPoint y: 209, distance: 131.5
copy button "[EMAIL_ADDRESS][DOMAIN_NAME]"
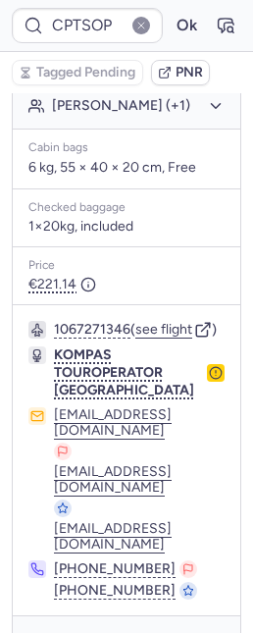
scroll to position [528, 0]
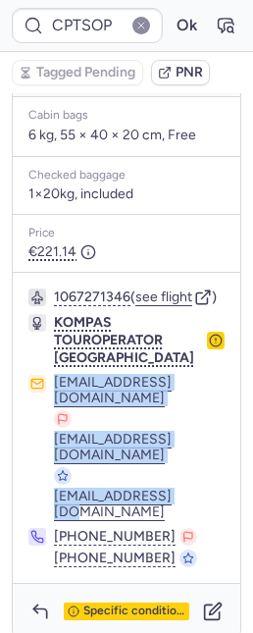
drag, startPoint x: 22, startPoint y: 404, endPoint x: 169, endPoint y: 496, distance: 173.7
click at [169, 496] on div "1067271346 ( see flight ) KOMPAS TOUROPERATOR POLAND [EMAIL_ADDRESS][DOMAIN_NAM…" at bounding box center [127, 428] width 228 height 311
copy div "[EMAIL_ADDRESS][DOMAIN_NAME] [DOMAIN_NAME][EMAIL_ADDRESS][DOMAIN_NAME] [EMAIL_A…"
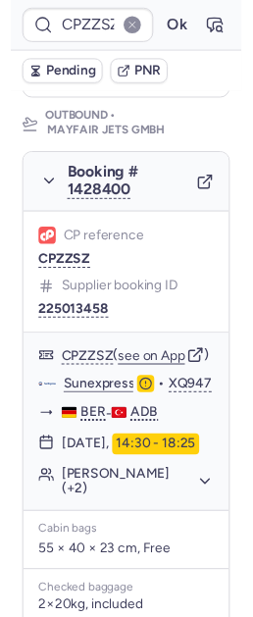
scroll to position [0, 0]
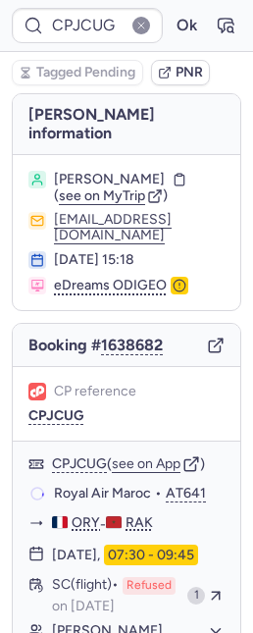
type input "CPYMGM"
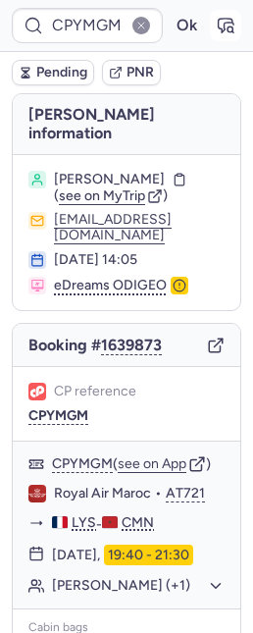
click at [219, 31] on icon "button" at bounding box center [226, 26] width 15 height 14
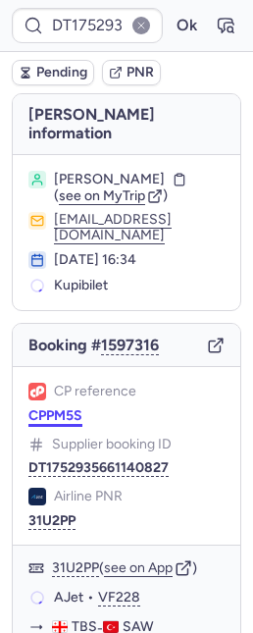
click at [43, 413] on button "CPPM5S" at bounding box center [55, 416] width 54 height 16
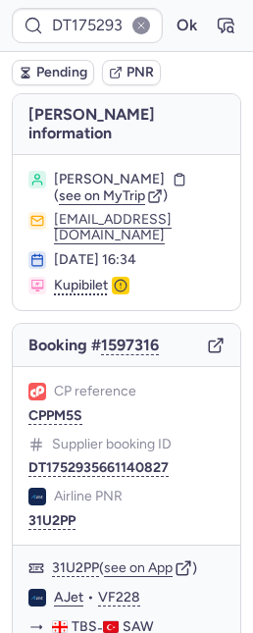
type input "CPPM5S"
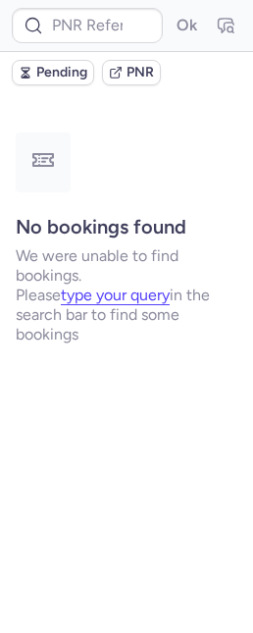
type input "CPZZSZ"
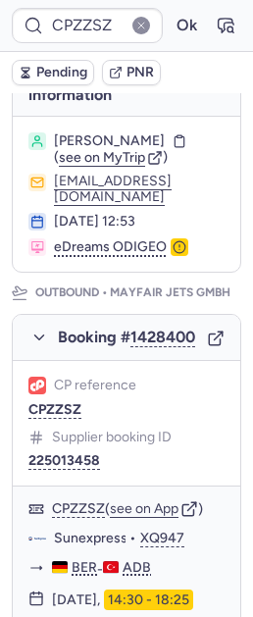
scroll to position [204, 0]
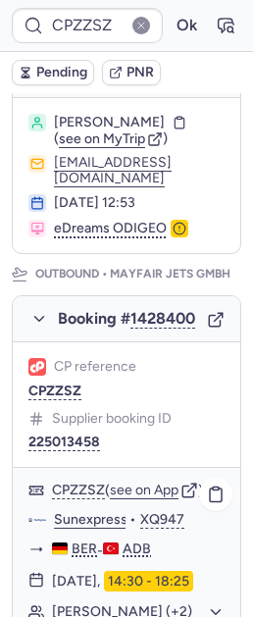
click at [100, 511] on link "Sunexpress" at bounding box center [91, 520] width 74 height 18
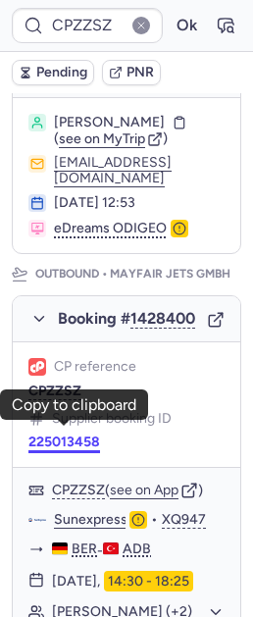
click at [58, 435] on button "225013458" at bounding box center [64, 443] width 72 height 16
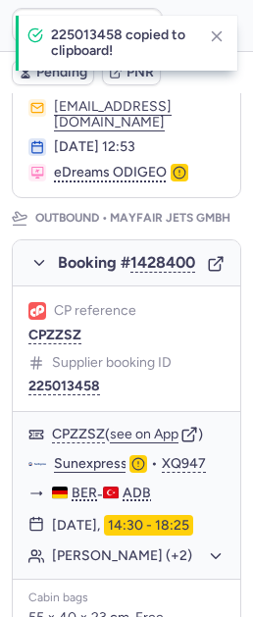
scroll to position [292, 0]
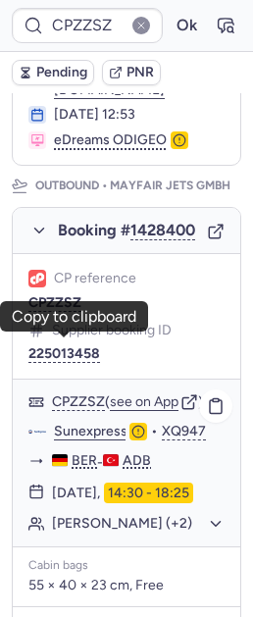
click at [125, 533] on button "[PERSON_NAME] (+2)" at bounding box center [138, 524] width 173 height 18
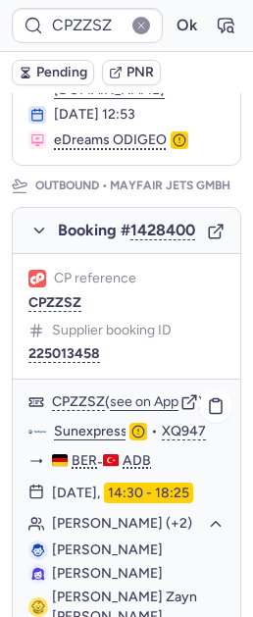
click at [116, 558] on span "[PERSON_NAME]" at bounding box center [107, 550] width 111 height 17
copy span "TURAN"
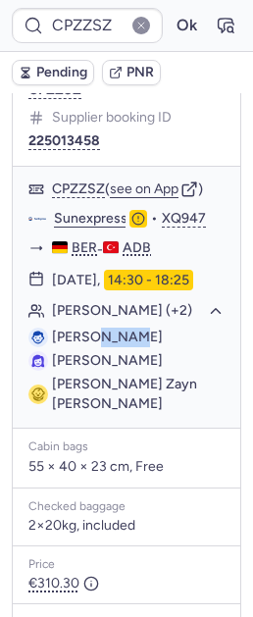
scroll to position [398, 0]
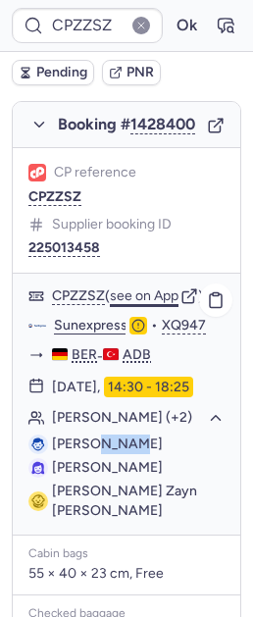
click at [172, 288] on button "see on App" at bounding box center [144, 296] width 69 height 16
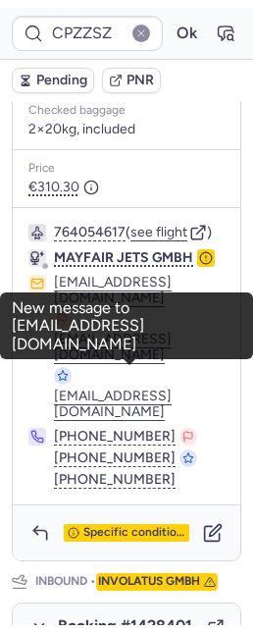
scroll to position [909, 0]
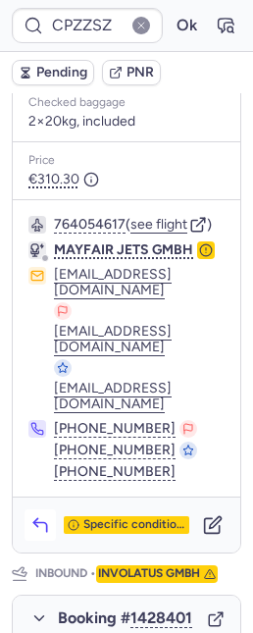
click at [43, 509] on button "button" at bounding box center [40, 524] width 31 height 31
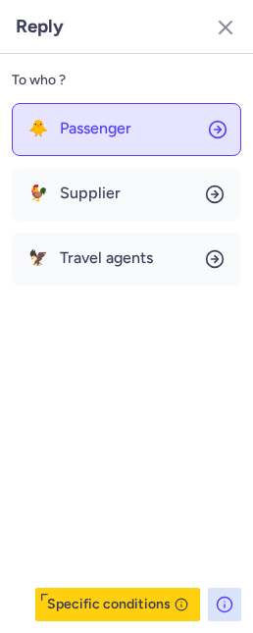
click at [72, 129] on span "Passenger" at bounding box center [96, 129] width 72 height 18
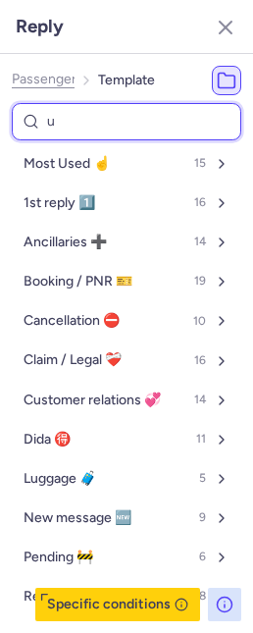
type input "un"
select select "de"
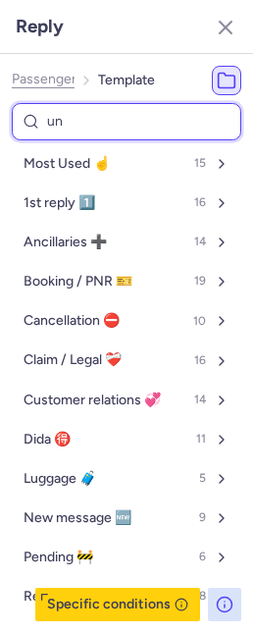
select select "de"
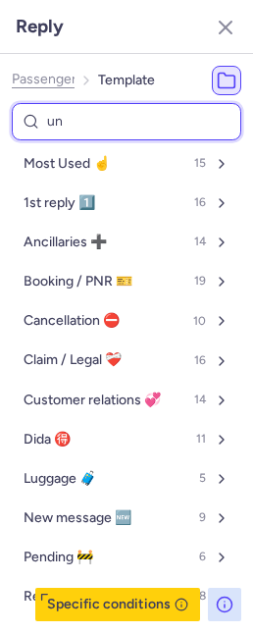
select select "de"
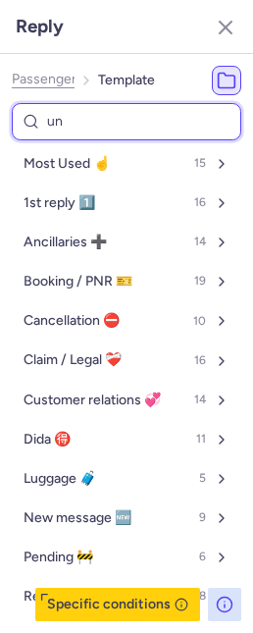
select select "de"
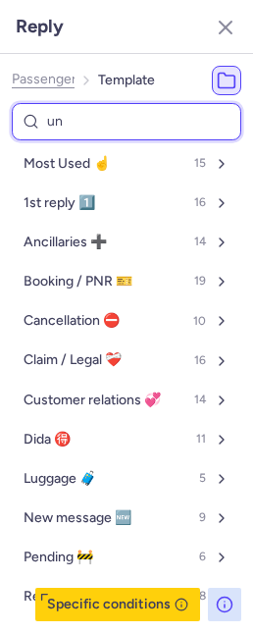
select select "de"
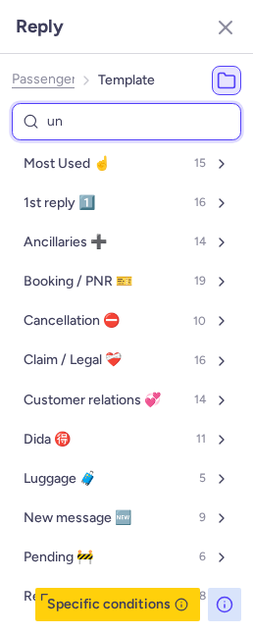
select select "de"
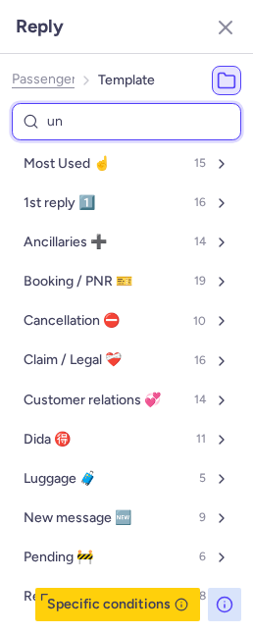
select select "de"
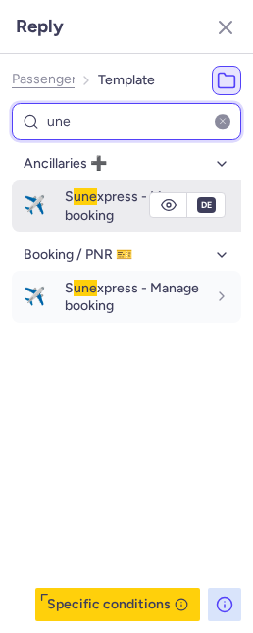
type input "une"
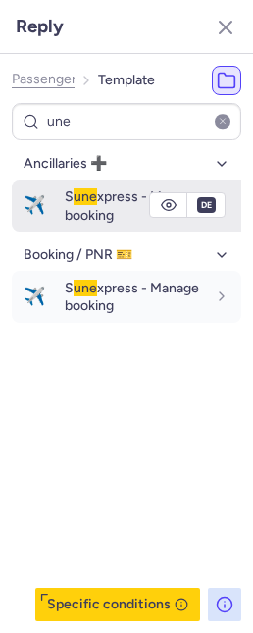
click at [78, 199] on span "une" at bounding box center [86, 196] width 24 height 17
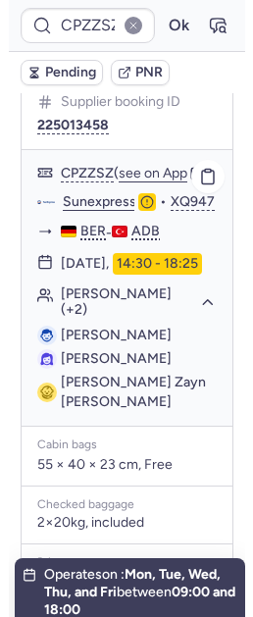
scroll to position [435, 0]
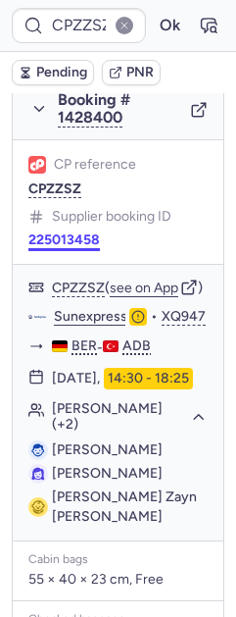
click at [52, 248] on button "225013458" at bounding box center [64, 241] width 72 height 16
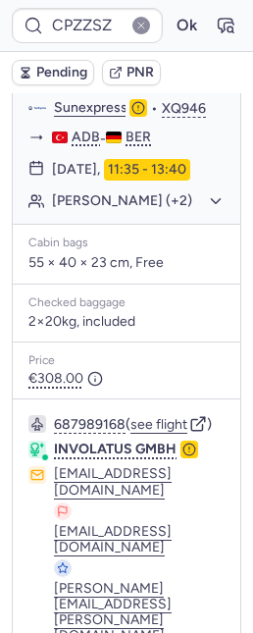
scroll to position [1531, 0]
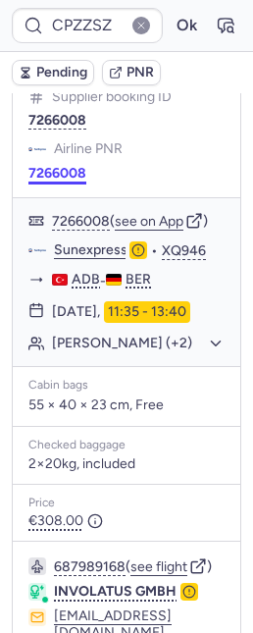
click at [49, 182] on button "7266008" at bounding box center [57, 174] width 58 height 16
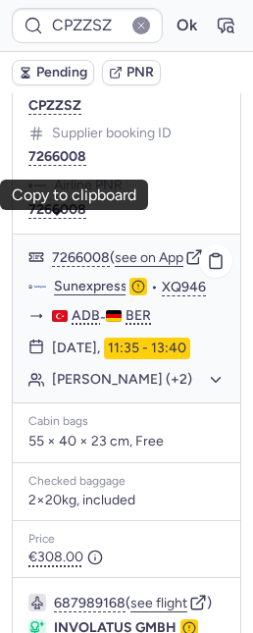
scroll to position [1455, 0]
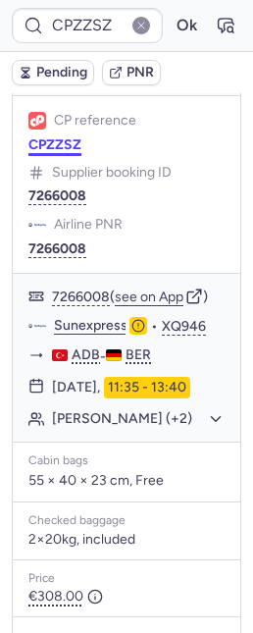
click at [51, 147] on button "CPZZSZ" at bounding box center [54, 145] width 53 height 16
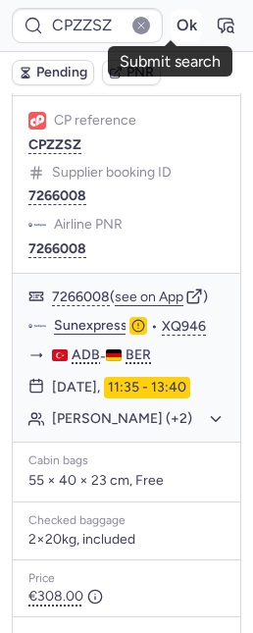
click at [171, 20] on button "Ok" at bounding box center [186, 25] width 31 height 31
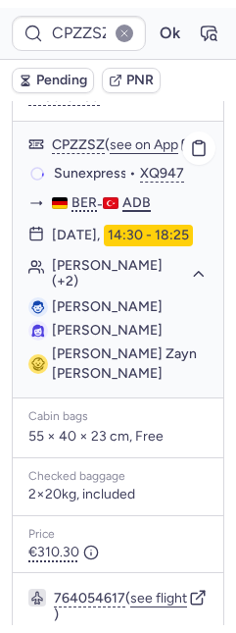
scroll to position [545, 0]
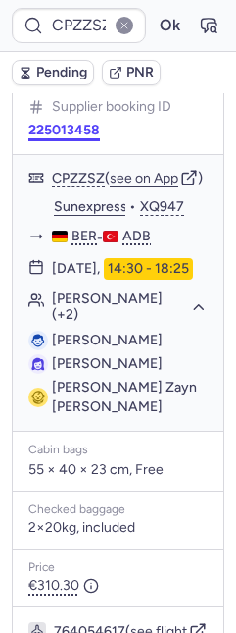
click at [80, 138] on button "225013458" at bounding box center [64, 131] width 72 height 16
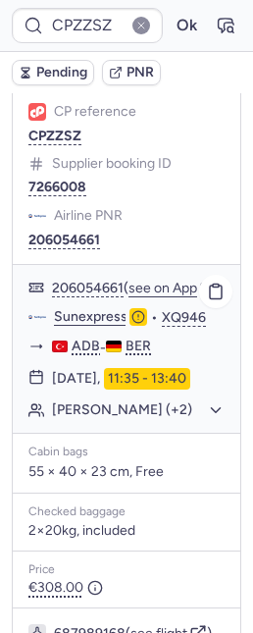
scroll to position [1472, 0]
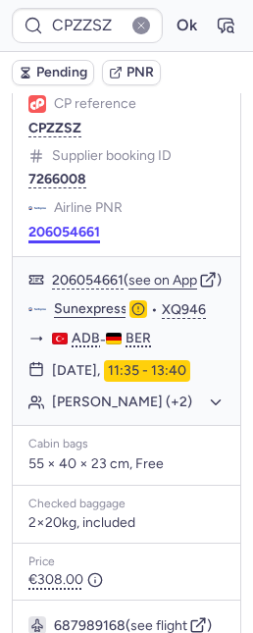
click at [52, 240] on button "206054661" at bounding box center [64, 233] width 72 height 16
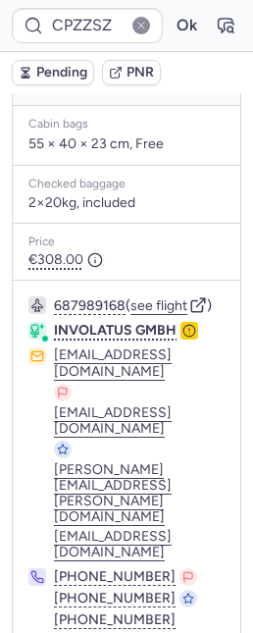
scroll to position [1793, 0]
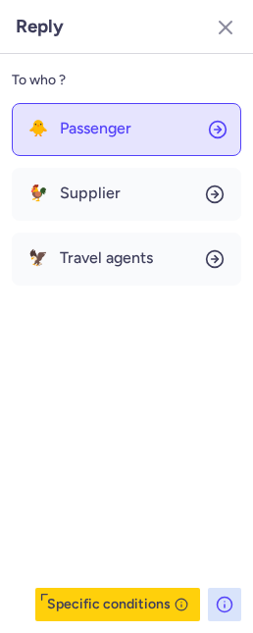
click at [68, 141] on button "🐥 Passenger" at bounding box center [127, 129] width 230 height 53
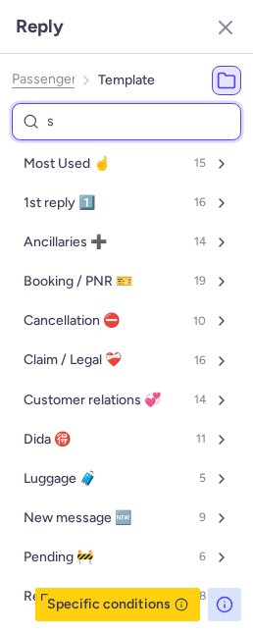
type input "su"
select select "de"
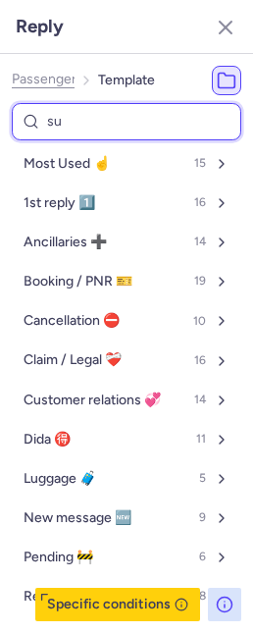
select select "de"
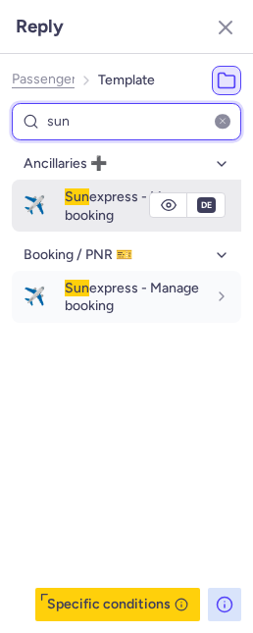
type input "sun"
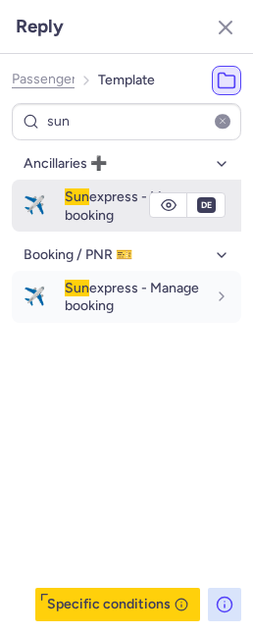
click at [75, 205] on div "Sun express - Manage booking" at bounding box center [135, 205] width 141 height 36
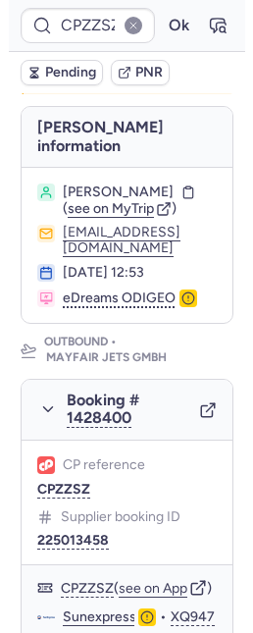
scroll to position [168, 0]
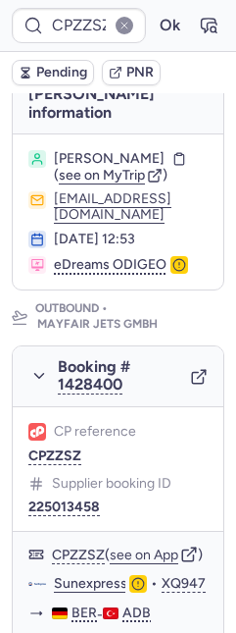
type input "CPTSOP"
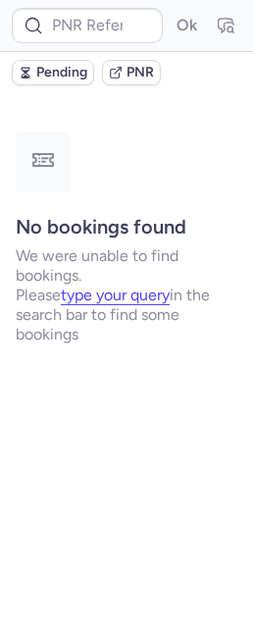
scroll to position [0, 0]
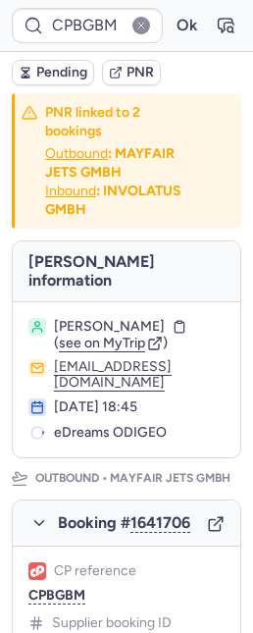
type input "CP9SGO"
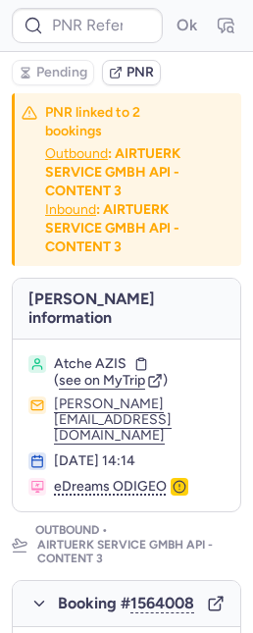
type input "CPAE59"
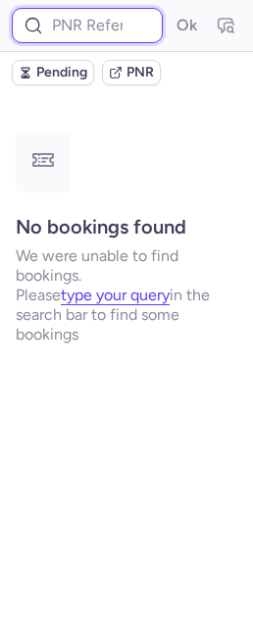
click at [54, 24] on input at bounding box center [87, 25] width 151 height 35
paste input "YROZRJ"
click at [171, 10] on button "Ok" at bounding box center [186, 25] width 31 height 31
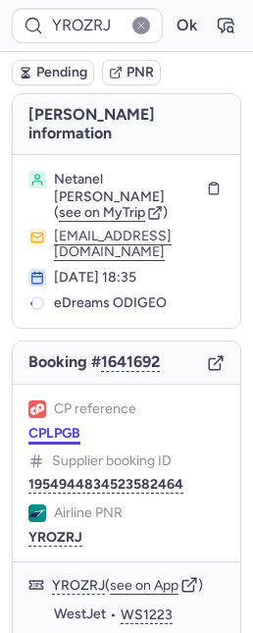
click at [58, 426] on button "CPLPGB" at bounding box center [54, 434] width 52 height 16
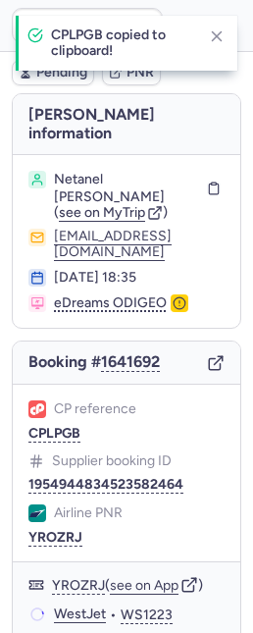
type input "CPLPGB"
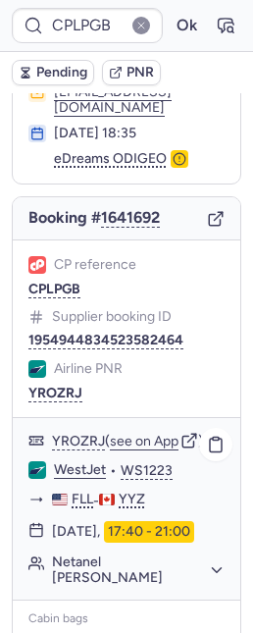
scroll to position [247, 0]
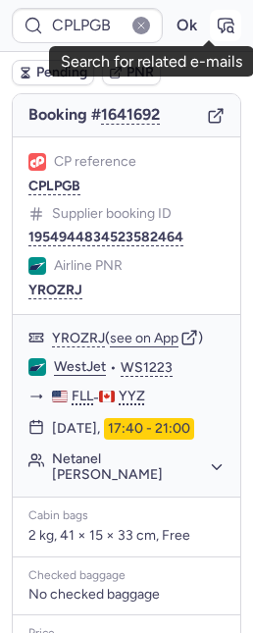
click at [216, 26] on icon "button" at bounding box center [226, 26] width 20 height 20
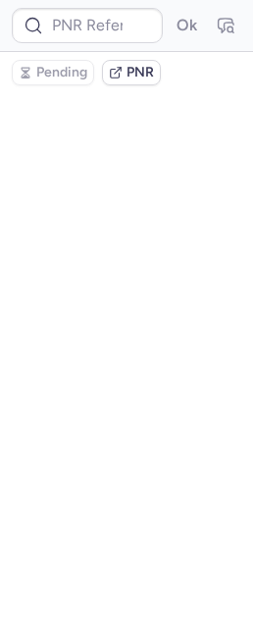
scroll to position [0, 0]
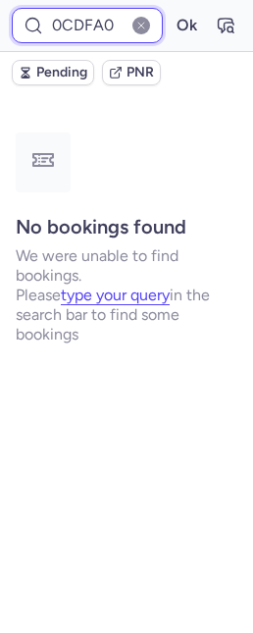
click at [78, 25] on input "0CDFA0" at bounding box center [87, 25] width 151 height 35
paste input "17166703"
click at [171, 10] on button "Ok" at bounding box center [186, 25] width 31 height 31
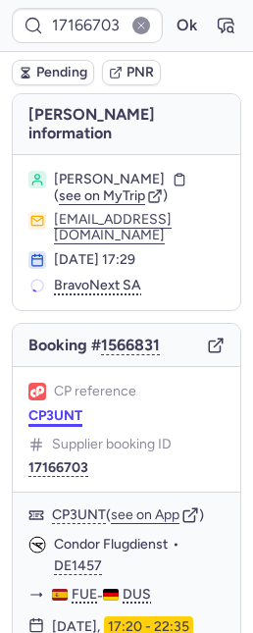
click at [64, 408] on button "CP3UNT" at bounding box center [55, 416] width 54 height 16
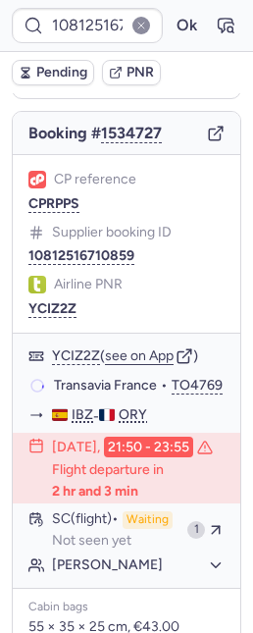
scroll to position [206, 0]
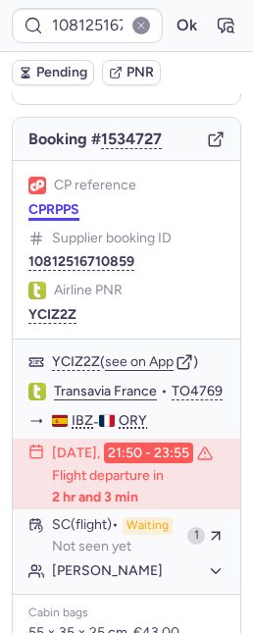
click at [52, 202] on button "CPRPPS" at bounding box center [53, 210] width 51 height 16
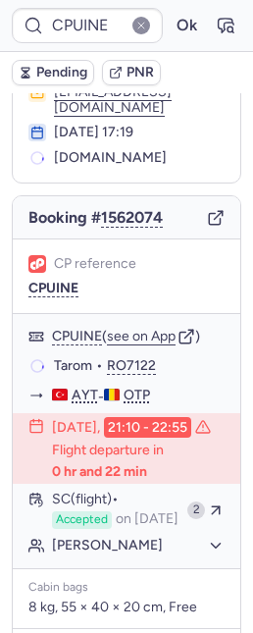
scroll to position [126, 0]
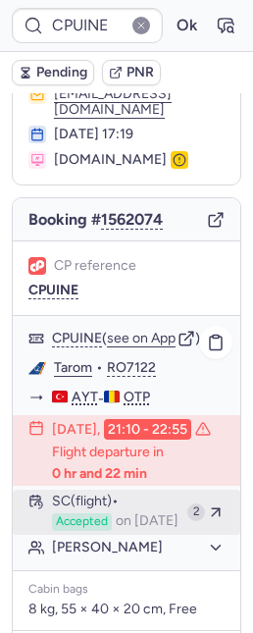
click at [86, 531] on span "Accepted" at bounding box center [82, 522] width 60 height 18
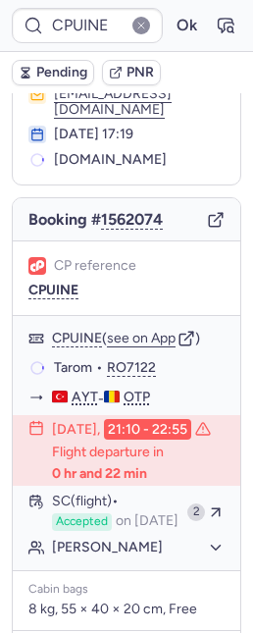
scroll to position [124, 0]
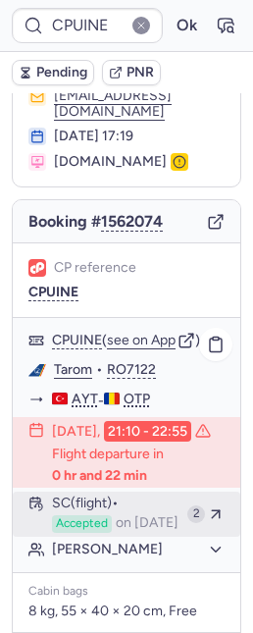
click at [142, 519] on div "SC (flight) Accepted on Jul 30, 2025" at bounding box center [116, 513] width 128 height 37
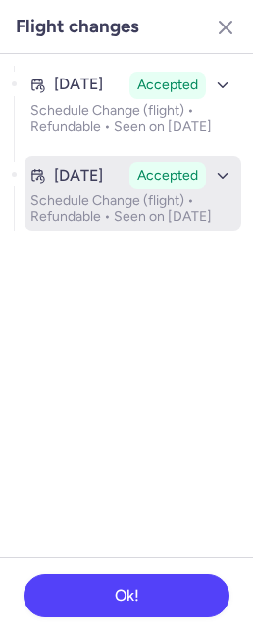
click at [97, 225] on p "Schedule Change (flight) • Refundable • Seen on Jul 30, 2025" at bounding box center [132, 208] width 205 height 31
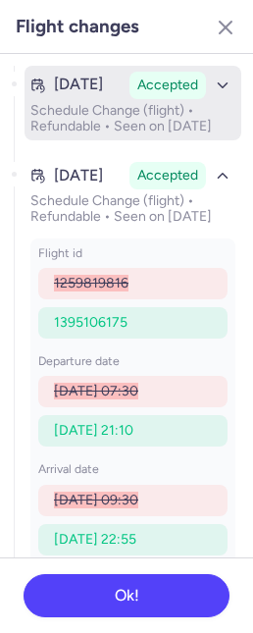
click at [86, 134] on p "Schedule Change (flight) • Refundable • Seen on Jul 3, 2025" at bounding box center [132, 118] width 205 height 31
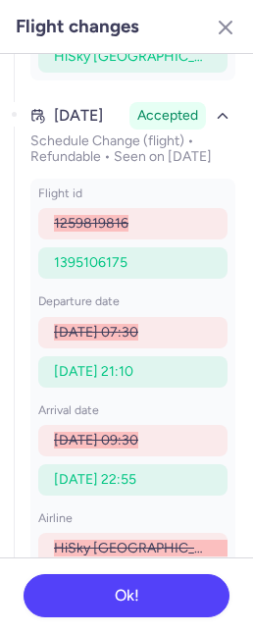
scroll to position [692, 0]
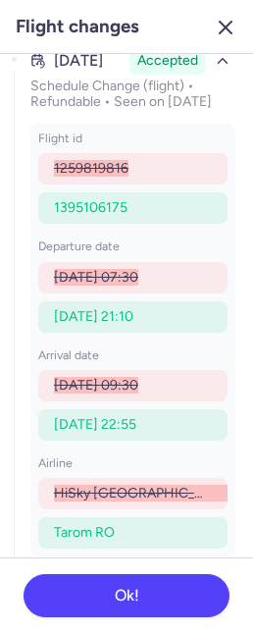
click at [218, 27] on icon "button" at bounding box center [226, 28] width 24 height 24
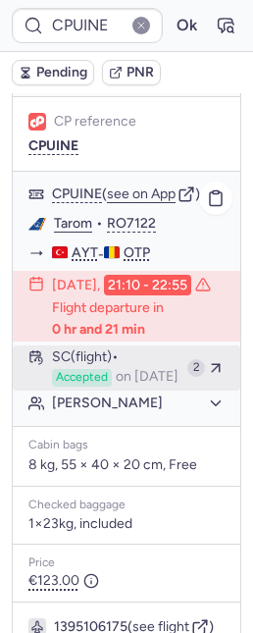
scroll to position [281, 0]
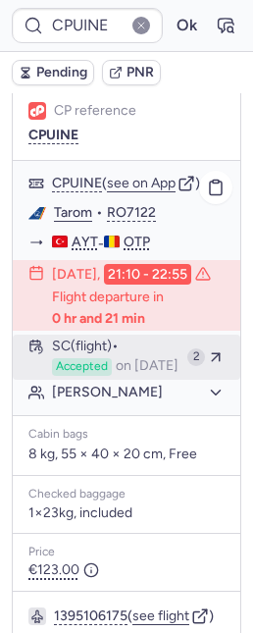
click at [187, 362] on div "2" at bounding box center [205, 356] width 37 height 37
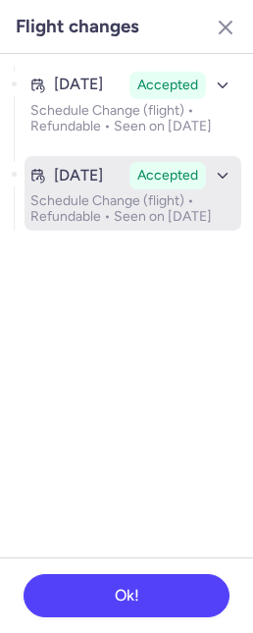
click at [120, 199] on p "Schedule Change (flight) • Refundable • Seen on Jul 30, 2025" at bounding box center [132, 208] width 205 height 31
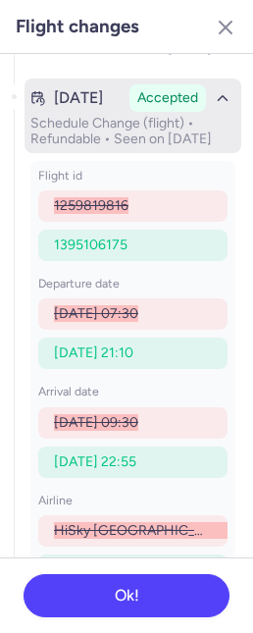
scroll to position [0, 0]
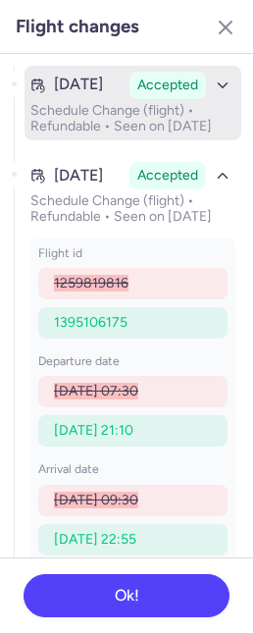
click at [78, 129] on p "Schedule Change (flight) • Refundable • Seen on Jul 3, 2025" at bounding box center [132, 118] width 205 height 31
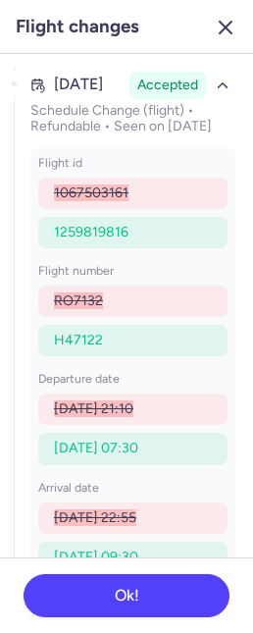
click at [223, 31] on icon "button" at bounding box center [226, 28] width 24 height 24
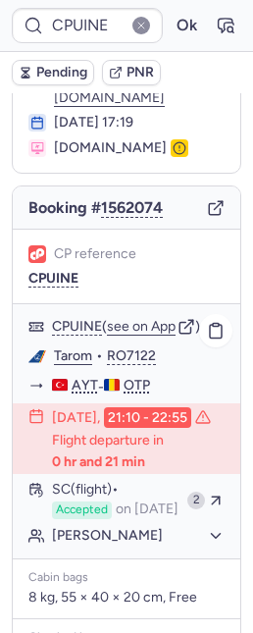
scroll to position [119, 0]
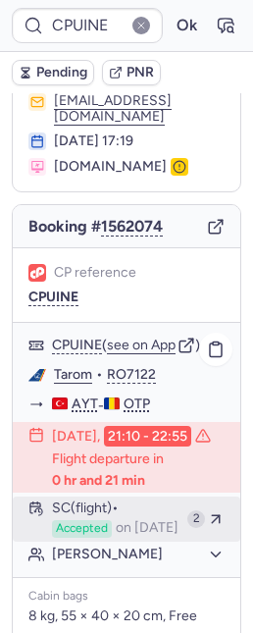
click at [140, 538] on div "SC (flight) Accepted on Jul 30, 2025" at bounding box center [116, 518] width 128 height 37
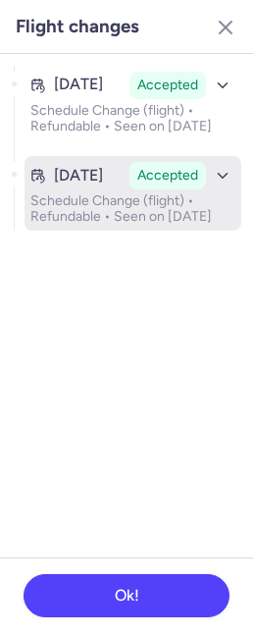
click at [109, 225] on p "Schedule Change (flight) • Refundable • Seen on Jul 30, 2025" at bounding box center [132, 208] width 205 height 31
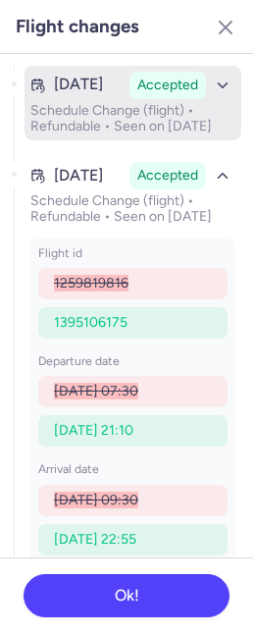
click at [129, 107] on p "Schedule Change (flight) • Refundable • Seen on Jul 3, 2025" at bounding box center [132, 118] width 205 height 31
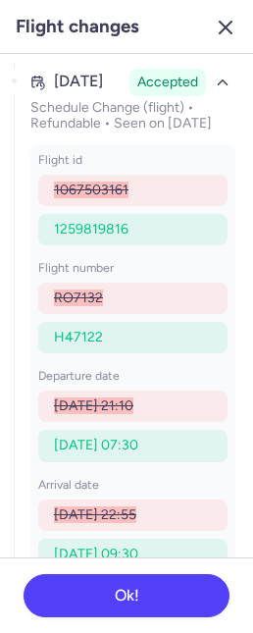
scroll to position [0, 0]
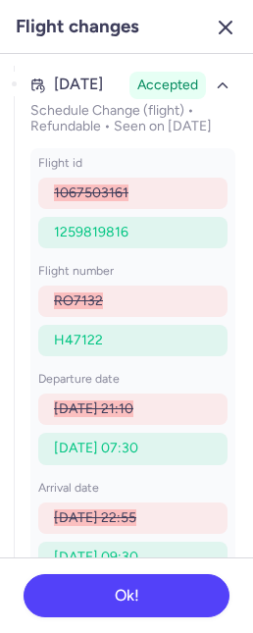
click at [225, 22] on icon "button" at bounding box center [226, 28] width 24 height 24
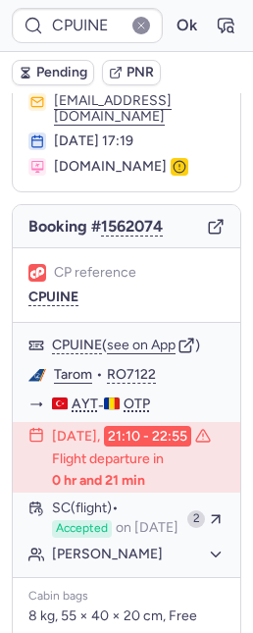
click at [60, 73] on span "Pending" at bounding box center [61, 73] width 51 height 16
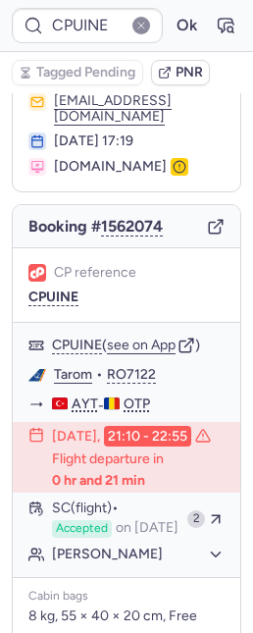
type input "CPLPGB"
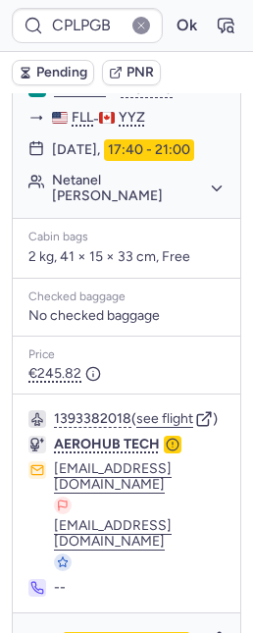
scroll to position [540, 0]
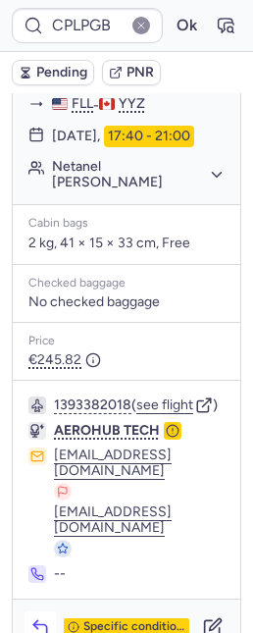
click at [42, 611] on button "button" at bounding box center [40, 626] width 31 height 31
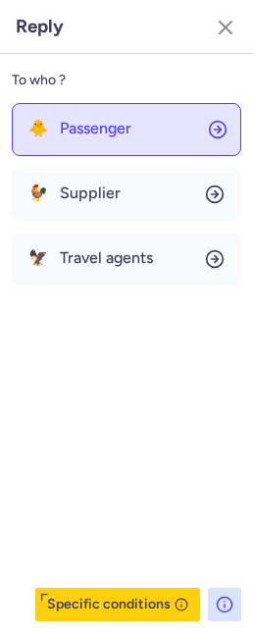
click at [95, 122] on span "Passenger" at bounding box center [96, 129] width 72 height 18
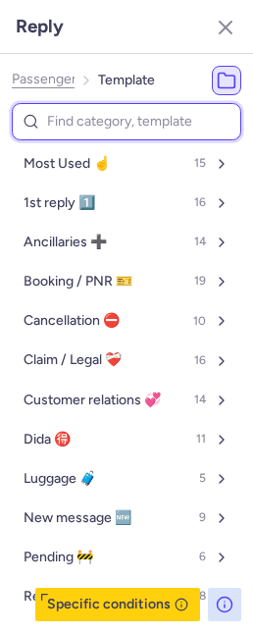
type input "n"
select select "en"
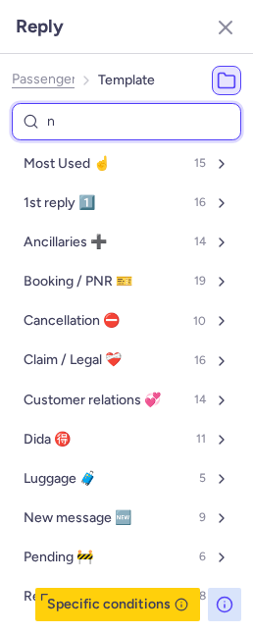
select select "en"
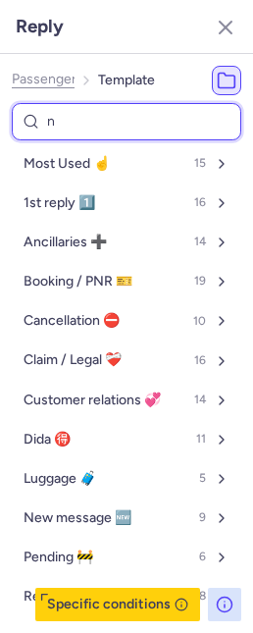
select select "en"
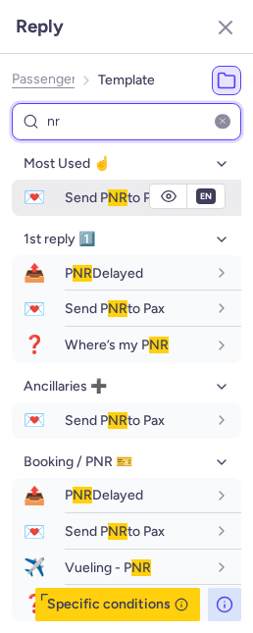
type input "nr"
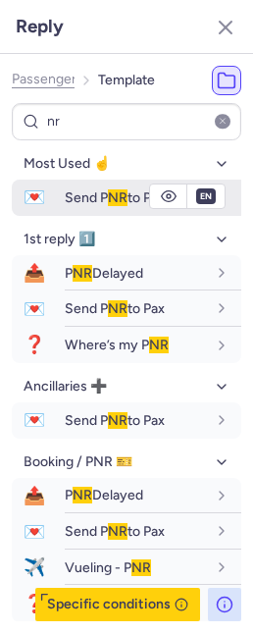
click at [91, 207] on div "Send P NR to Pax" at bounding box center [153, 197] width 177 height 33
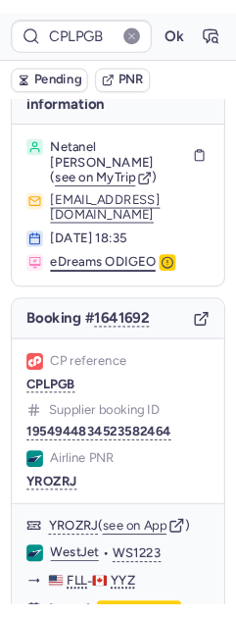
scroll to position [0, 0]
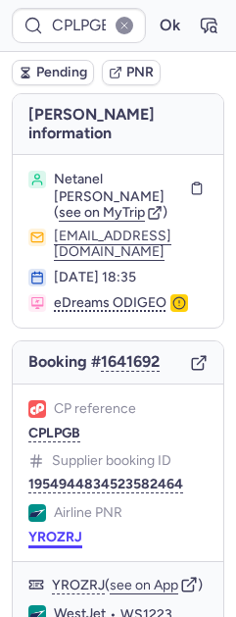
click at [59, 530] on button "YROZRJ" at bounding box center [55, 538] width 54 height 16
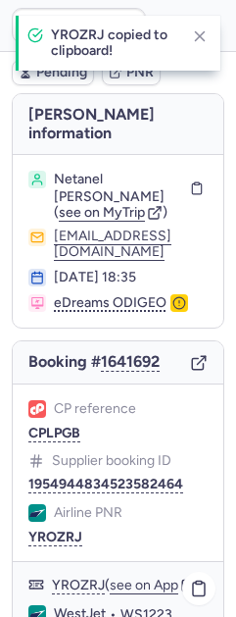
click at [94, 605] on link "WestJet" at bounding box center [80, 614] width 52 height 18
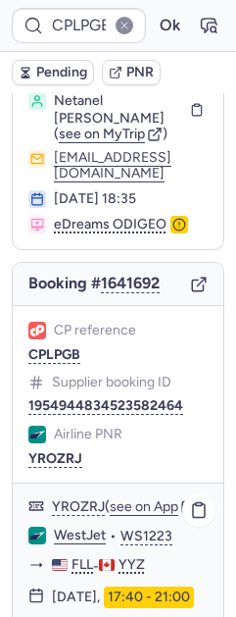
scroll to position [145, 0]
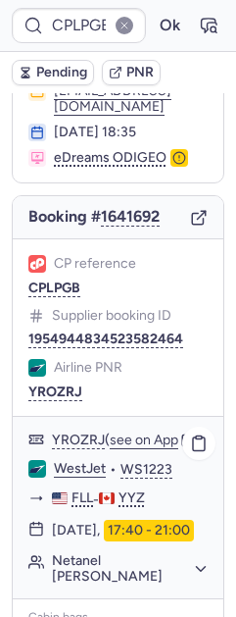
click at [66, 584] on button "Netanel Yehoshua GLAZER" at bounding box center [130, 568] width 156 height 31
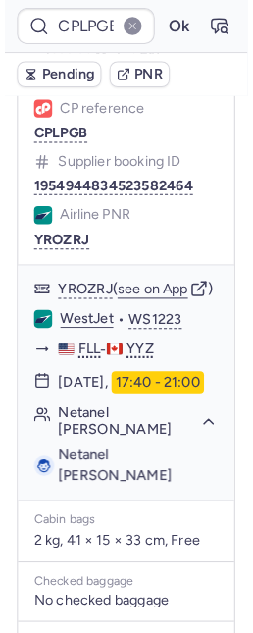
scroll to position [314, 0]
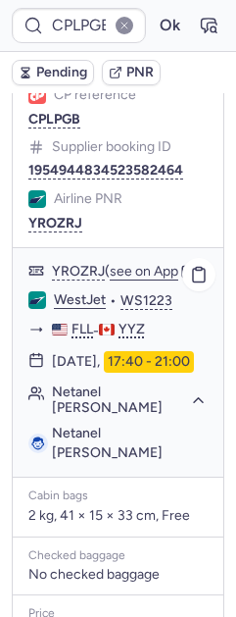
click at [78, 461] on span "Netanel Yehoshua GLAZER" at bounding box center [107, 443] width 111 height 36
copy span "GLAZER"
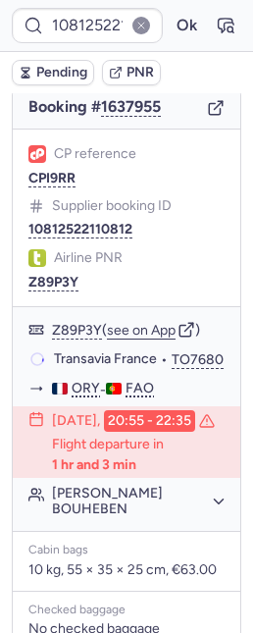
scroll to position [249, 0]
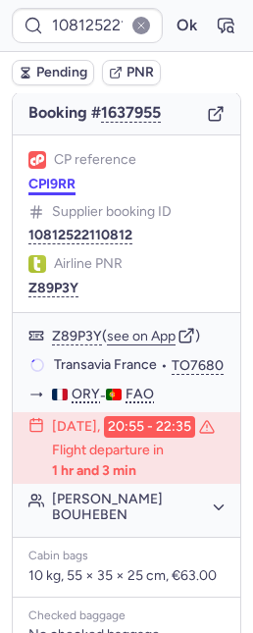
click at [44, 177] on button "CPI9RR" at bounding box center [51, 185] width 47 height 16
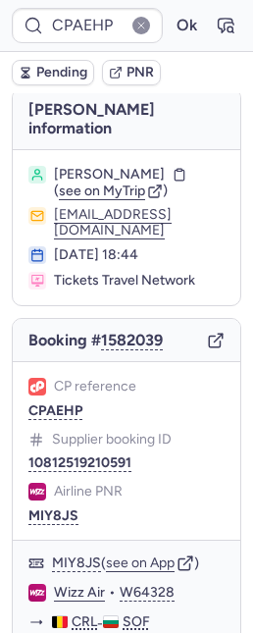
scroll to position [11, 0]
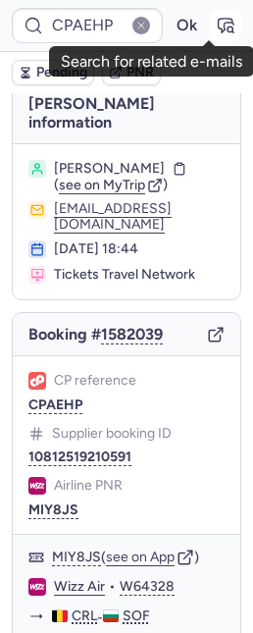
click at [216, 24] on icon "button" at bounding box center [226, 26] width 20 height 20
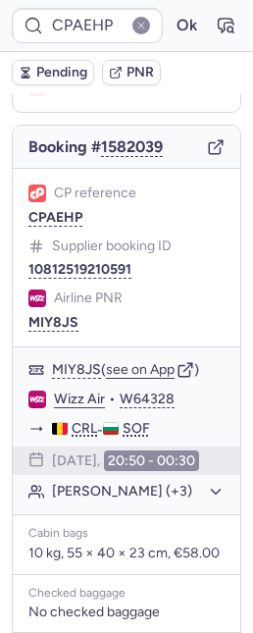
scroll to position [207, 0]
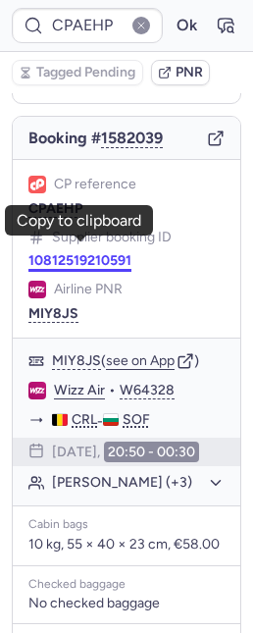
click at [57, 253] on button "10812519210591" at bounding box center [79, 261] width 103 height 16
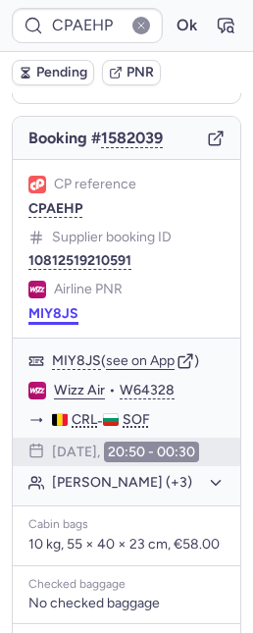
drag, startPoint x: 50, startPoint y: 299, endPoint x: 40, endPoint y: 296, distance: 10.2
click at [49, 0] on body "CPAEHP Ok Pending PNR Booker information Mustafa KEHAYOV ( see on MyTrip ) tick…" at bounding box center [126, 0] width 253 height 0
click at [52, 306] on button "MIY8JS" at bounding box center [53, 314] width 50 height 16
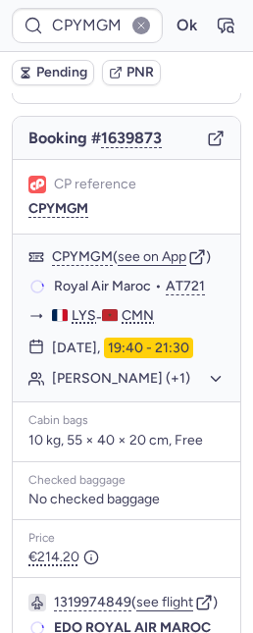
type input "CPPM5S"
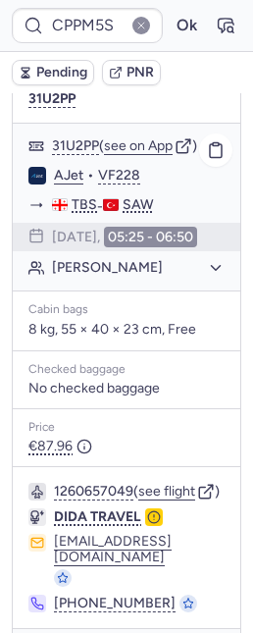
scroll to position [503, 0]
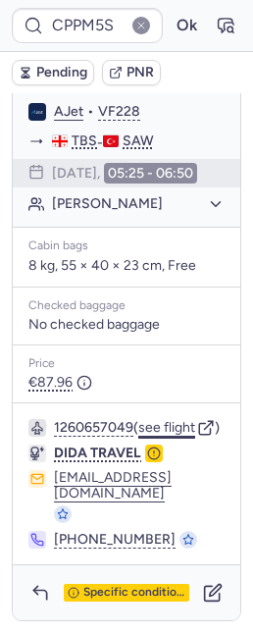
click at [169, 436] on button "see flight" at bounding box center [166, 428] width 57 height 16
click at [203, 598] on icon "button" at bounding box center [213, 593] width 20 height 20
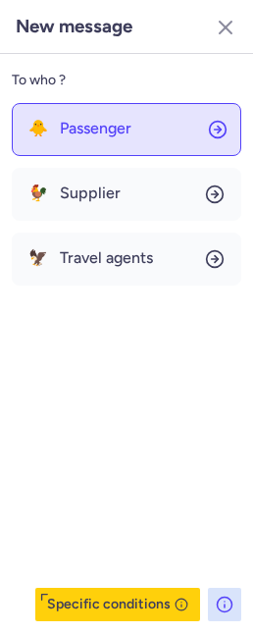
click at [66, 140] on button "🐥 Passenger" at bounding box center [127, 129] width 230 height 53
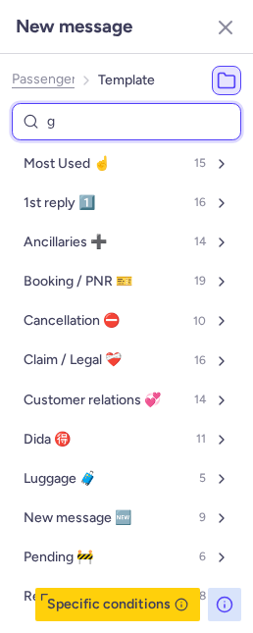
type input "ge"
select select "en"
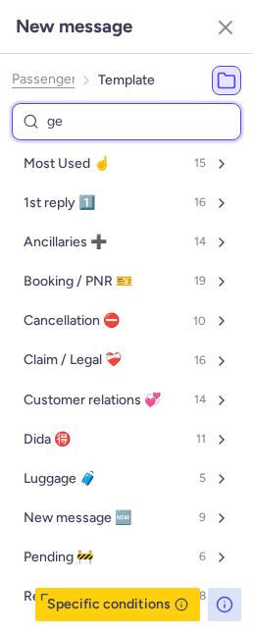
select select "en"
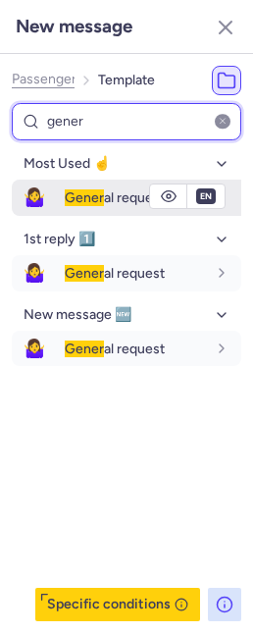
type input "gener"
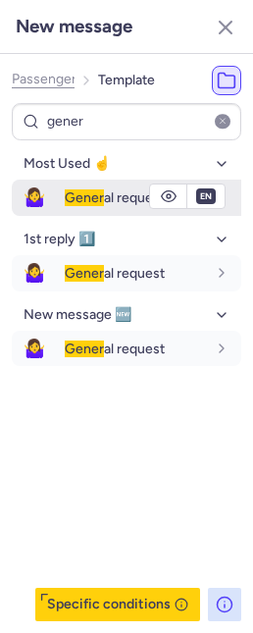
click at [65, 208] on div "Gener al request" at bounding box center [153, 197] width 177 height 33
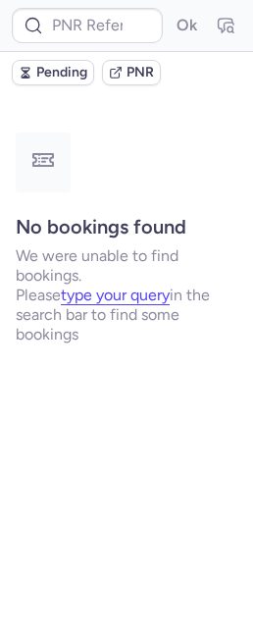
scroll to position [0, 0]
type input "CPPM5S"
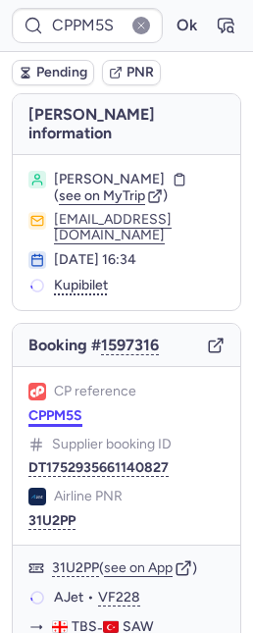
click at [42, 422] on button "CPPM5S" at bounding box center [55, 416] width 54 height 16
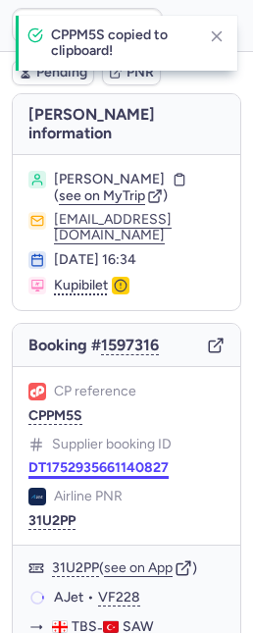
click at [101, 469] on button "DT1752935661140827" at bounding box center [98, 468] width 140 height 16
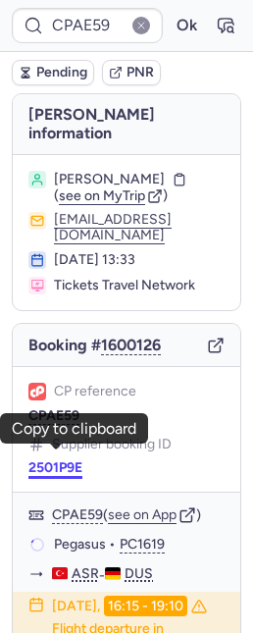
click at [68, 460] on button "2501P9E" at bounding box center [55, 468] width 54 height 16
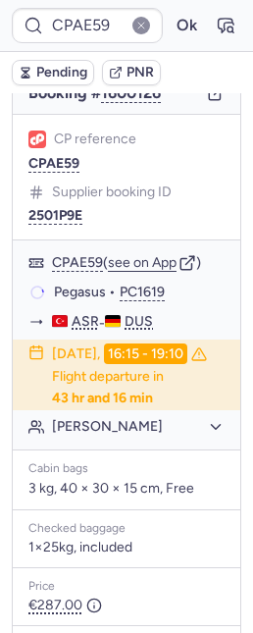
scroll to position [213, 0]
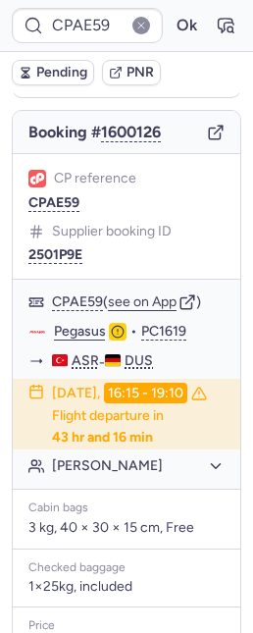
type input "CPYMGM"
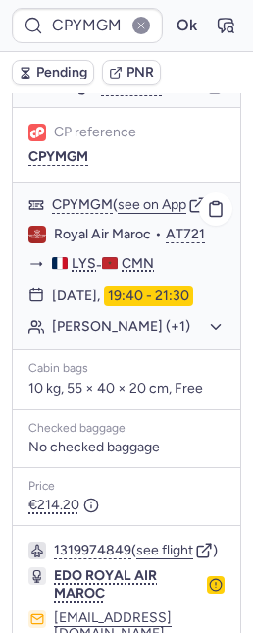
scroll to position [183, 0]
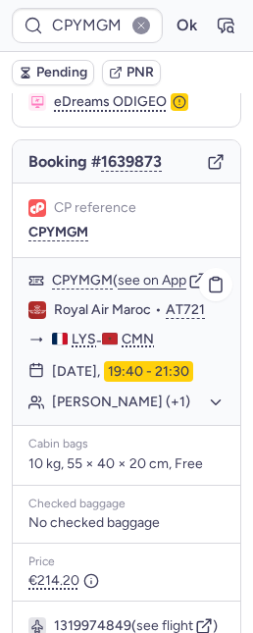
click at [158, 401] on button "Sophie ABBY (+1)" at bounding box center [138, 402] width 173 height 18
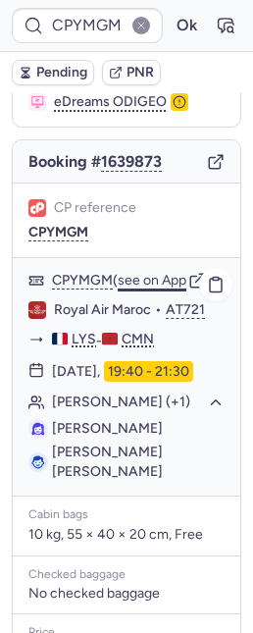
click at [165, 273] on button "see on App" at bounding box center [152, 281] width 69 height 16
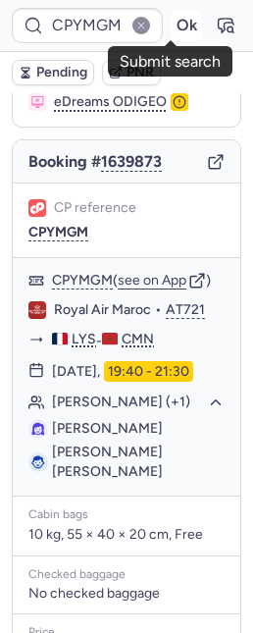
click at [171, 18] on button "Ok" at bounding box center [186, 25] width 31 height 31
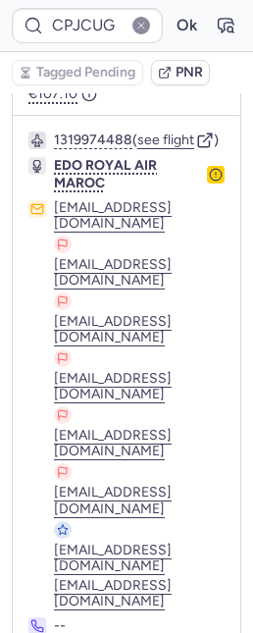
scroll to position [731, 0]
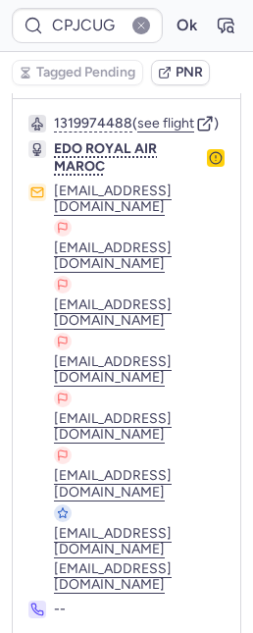
click at [209, 165] on icon "button" at bounding box center [216, 158] width 14 height 14
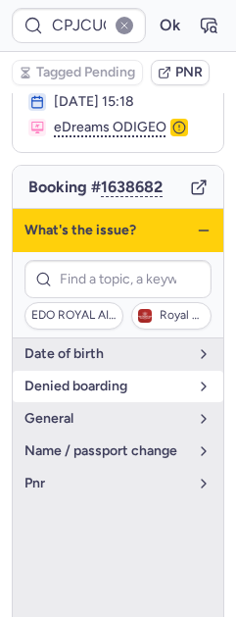
click at [91, 402] on button "denied boarding" at bounding box center [118, 386] width 211 height 31
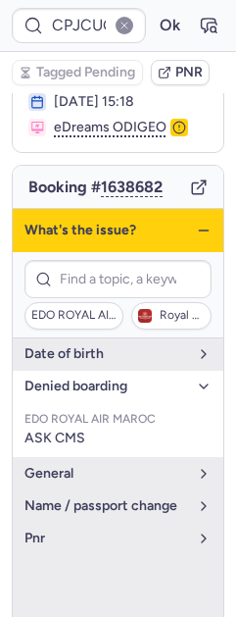
type input "CPAE59"
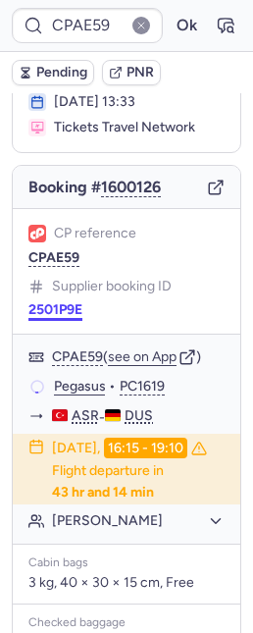
click at [55, 302] on button "2501P9E" at bounding box center [55, 310] width 54 height 16
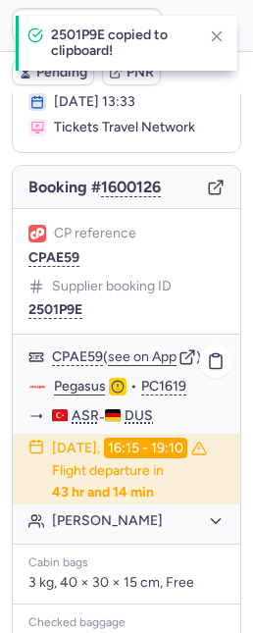
click at [85, 378] on link "Pegasus" at bounding box center [80, 387] width 52 height 18
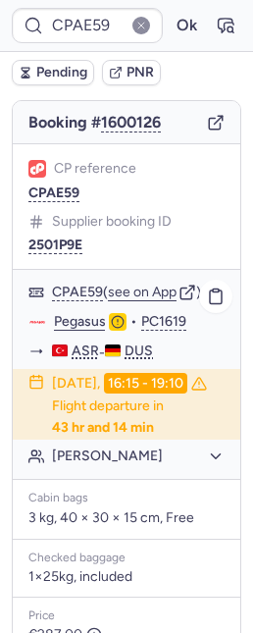
scroll to position [358, 0]
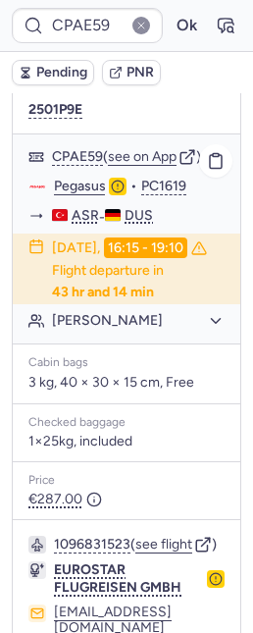
click at [145, 324] on button "[PERSON_NAME]" at bounding box center [138, 321] width 173 height 18
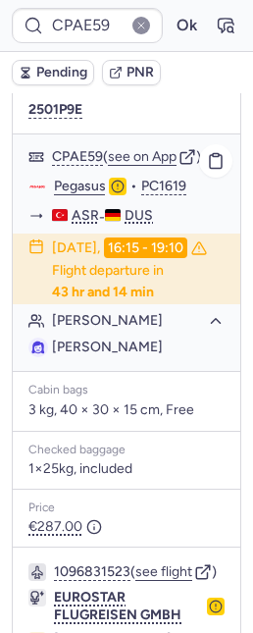
click at [126, 355] on span "[PERSON_NAME]" at bounding box center [107, 346] width 111 height 17
copy span "CAKIROGLU"
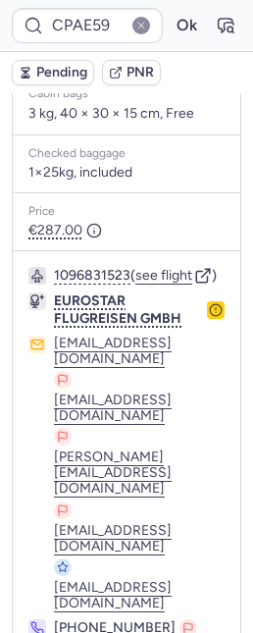
scroll to position [737, 0]
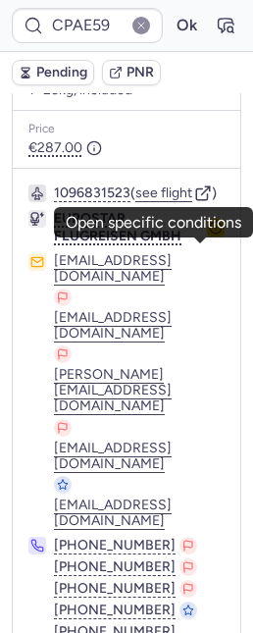
click at [209, 234] on icon "button" at bounding box center [216, 228] width 14 height 14
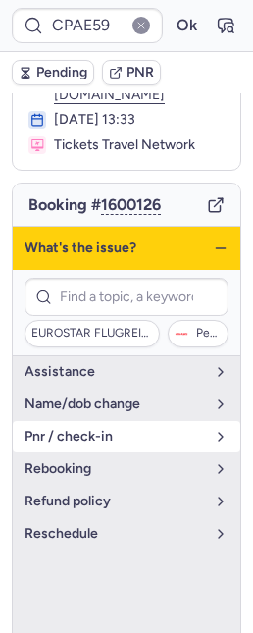
click at [127, 429] on span "pnr / check-in" at bounding box center [115, 437] width 181 height 16
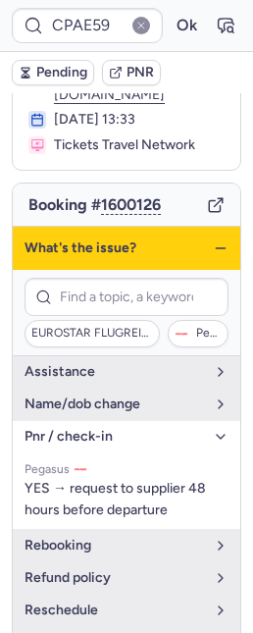
click at [213, 240] on icon "button" at bounding box center [221, 248] width 16 height 16
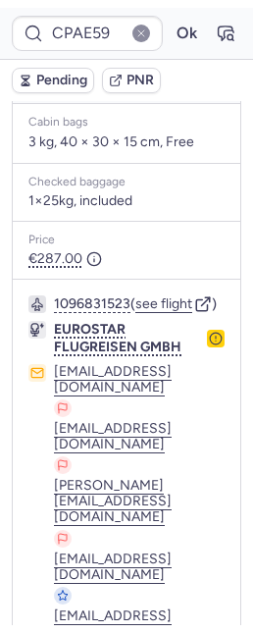
scroll to position [737, 0]
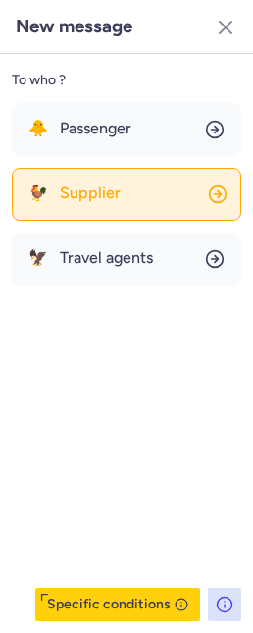
drag, startPoint x: 115, startPoint y: 206, endPoint x: 99, endPoint y: 201, distance: 16.4
click at [116, 207] on button "🐓 Supplier" at bounding box center [127, 194] width 230 height 53
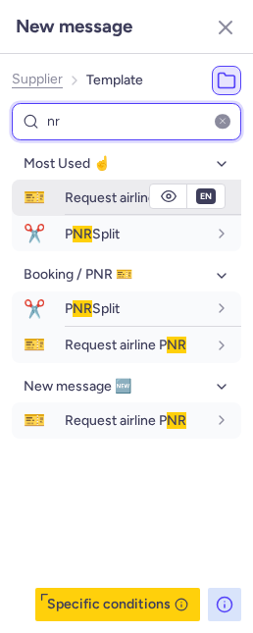
type input "nr"
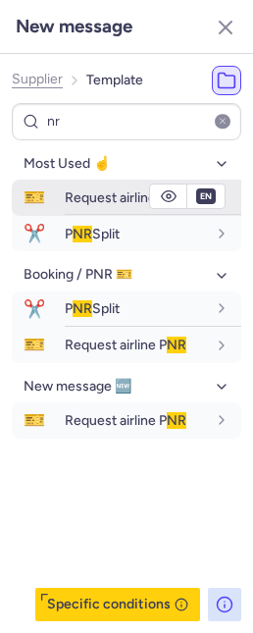
click at [88, 202] on span "Request airline P NR" at bounding box center [126, 197] width 122 height 17
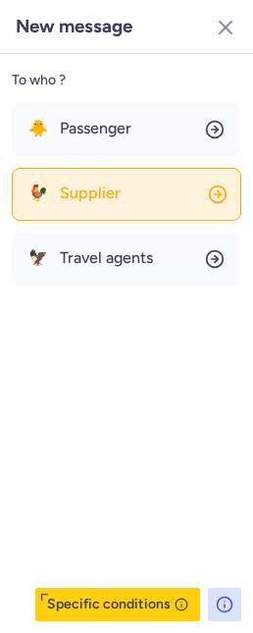
click at [130, 196] on button "🐓 Supplier" at bounding box center [127, 194] width 230 height 53
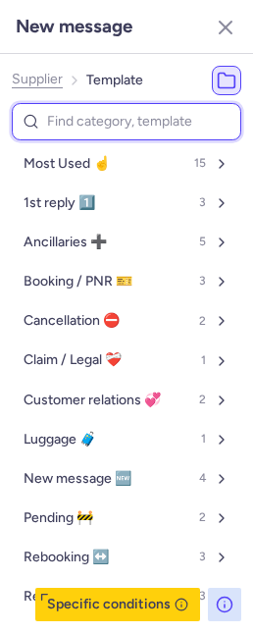
type input "r"
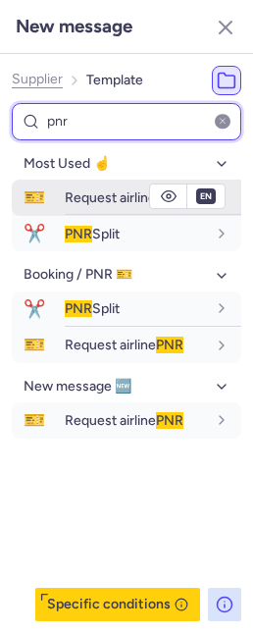
type input "pnr"
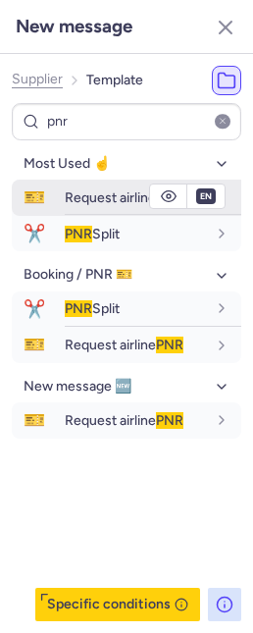
click at [107, 191] on span "Request airline PNR" at bounding box center [124, 197] width 119 height 17
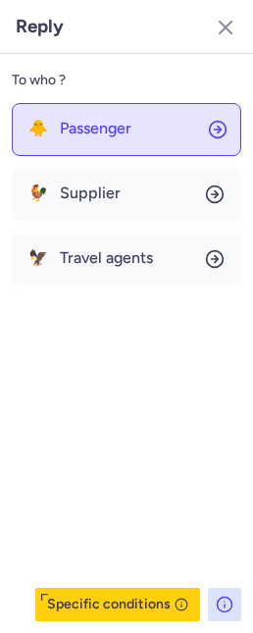
click at [53, 120] on div "🐥 Passenger" at bounding box center [79, 129] width 103 height 18
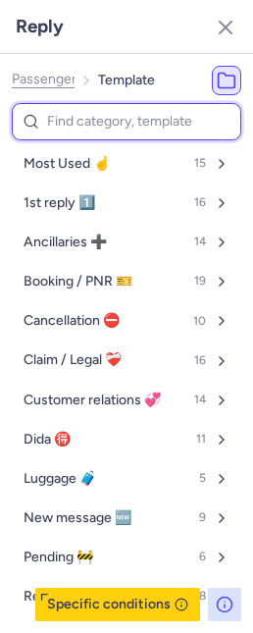
type input "p"
select select "en"
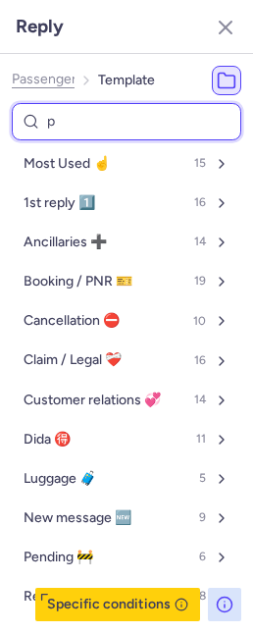
select select "en"
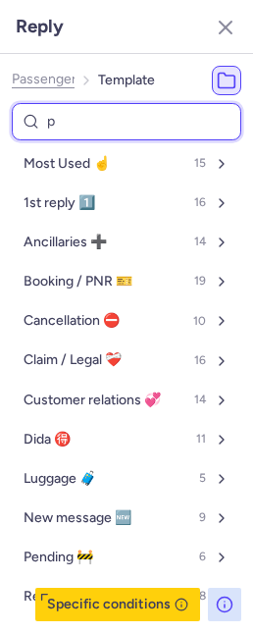
select select "en"
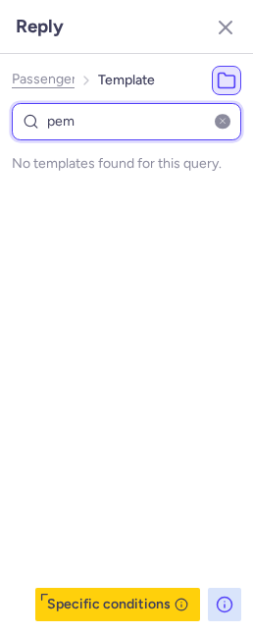
type input "pe"
select select "en"
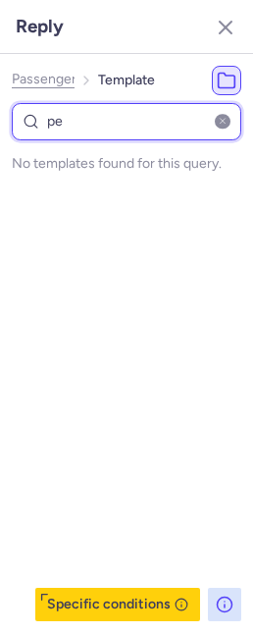
select select "en"
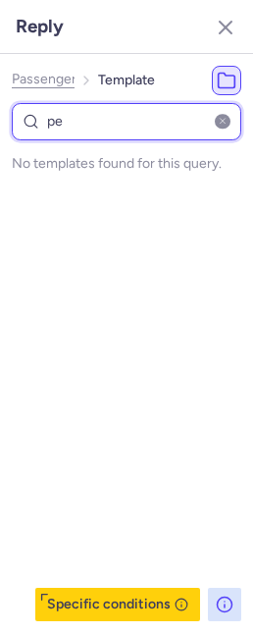
select select "en"
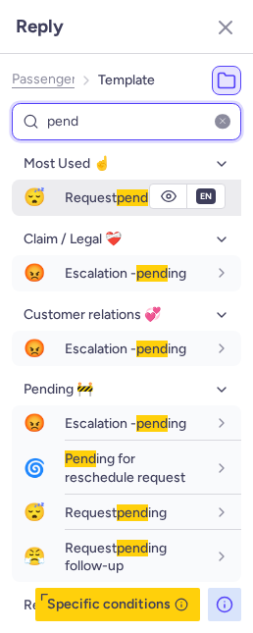
type input "pend"
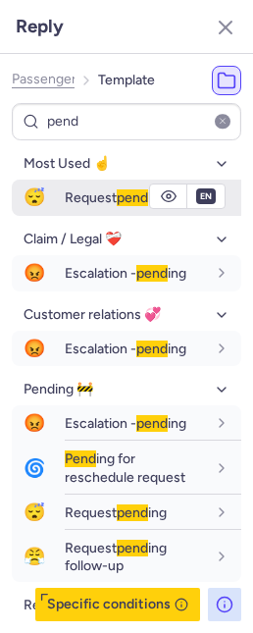
click at [73, 201] on span "Request pend ing" at bounding box center [116, 197] width 102 height 17
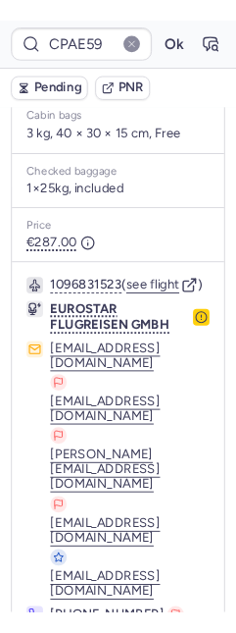
scroll to position [591, 0]
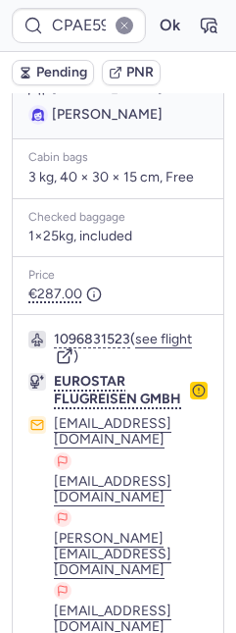
click at [71, 123] on span "[PERSON_NAME]" at bounding box center [107, 114] width 111 height 17
copy span "Aysel"
click at [76, 68] on span "Pending" at bounding box center [61, 73] width 51 height 16
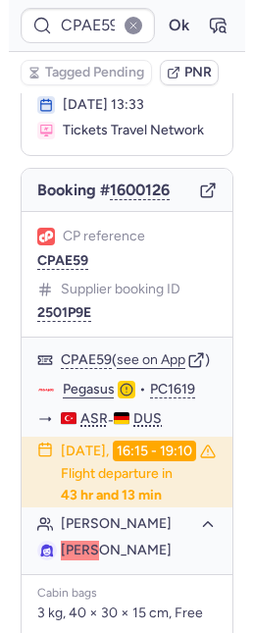
scroll to position [143, 0]
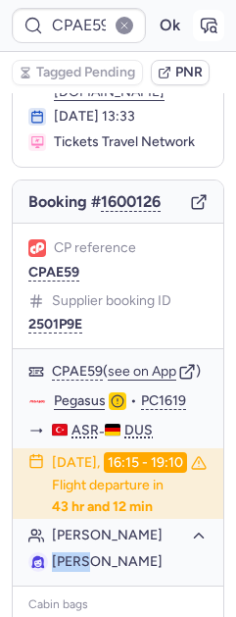
click at [202, 22] on icon "button" at bounding box center [209, 26] width 15 height 14
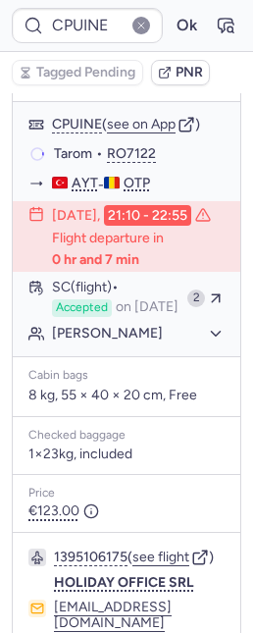
scroll to position [340, 0]
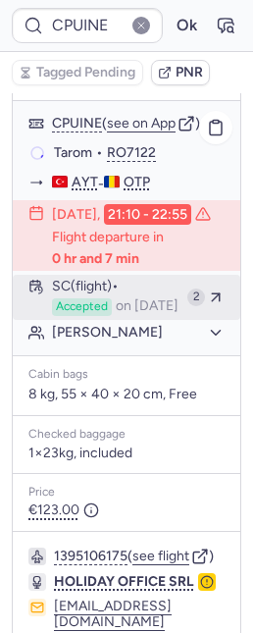
click at [105, 294] on span "SC (flight)" at bounding box center [85, 287] width 67 height 16
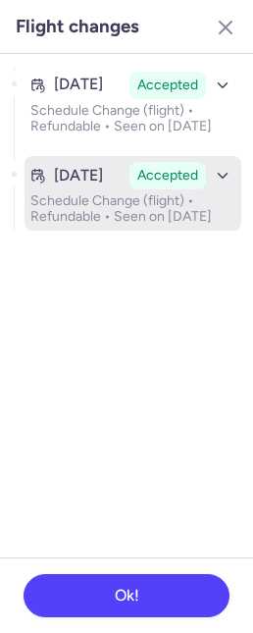
click at [139, 225] on p "Schedule Change (flight) • Refundable • Seen on Jul 30, 2025" at bounding box center [132, 208] width 205 height 31
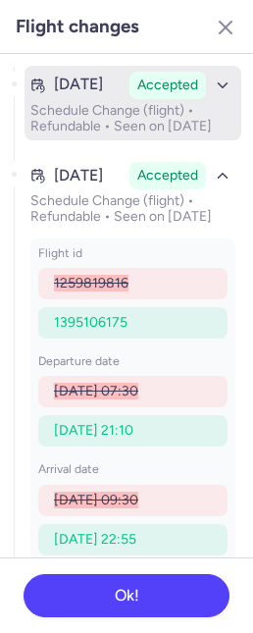
click at [157, 120] on p "Schedule Change (flight) • Refundable • Seen on Jul 3, 2025" at bounding box center [132, 118] width 205 height 31
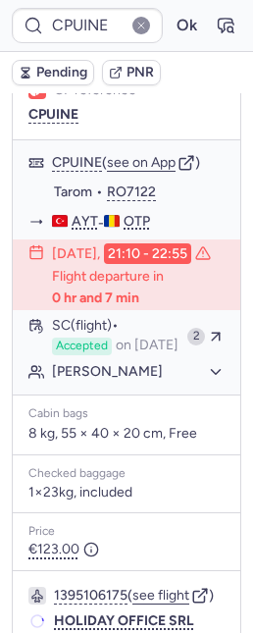
scroll to position [301, 0]
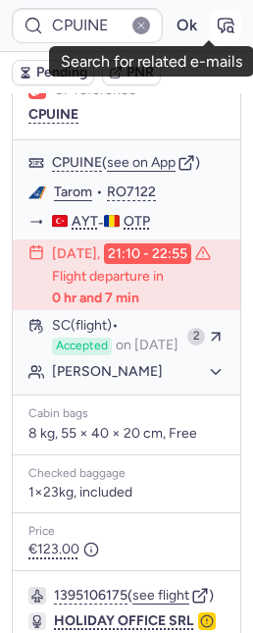
click at [217, 19] on icon "button" at bounding box center [226, 26] width 20 height 20
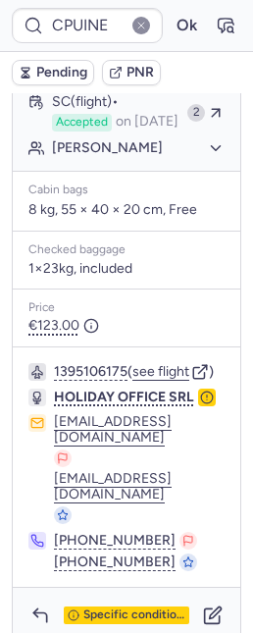
scroll to position [537, 0]
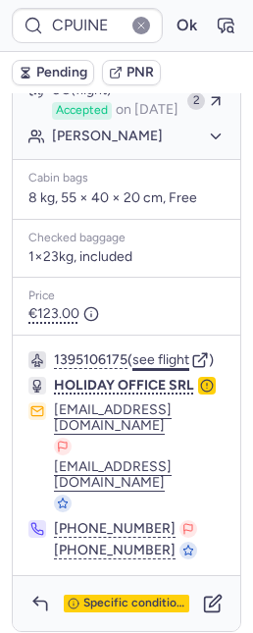
click at [166, 368] on button "see flight" at bounding box center [160, 360] width 57 height 16
type input "CPJCUG"
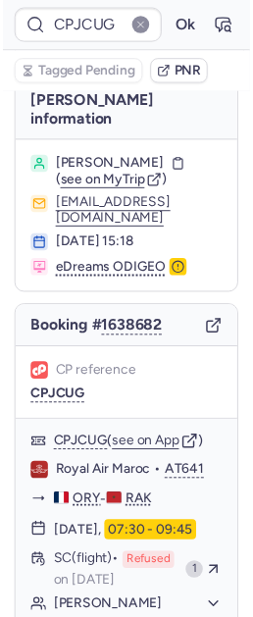
scroll to position [0, 0]
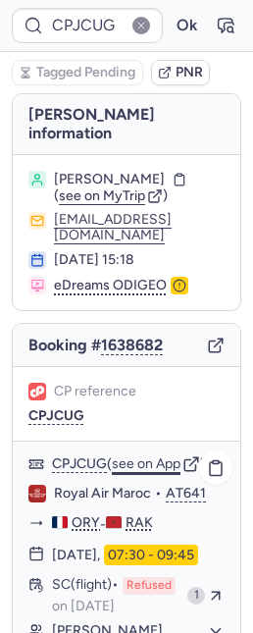
click at [146, 467] on button "see on App" at bounding box center [146, 464] width 69 height 16
click at [171, 26] on button "Ok" at bounding box center [186, 25] width 31 height 31
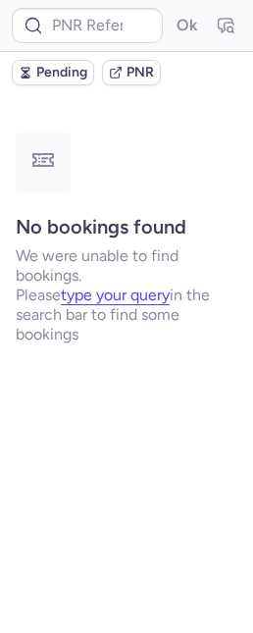
type input "CPUINE"
type input "CPK2BR"
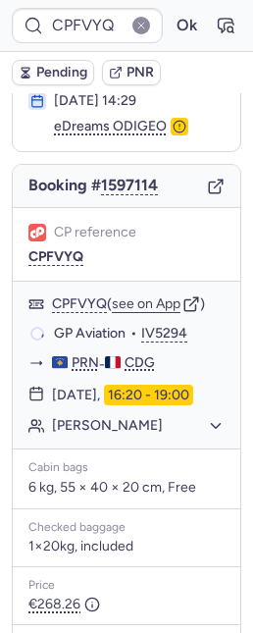
scroll to position [260, 0]
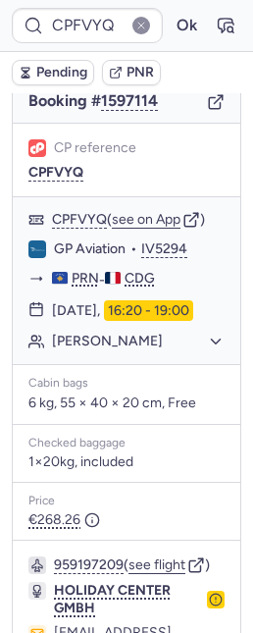
type input "CPOO4O"
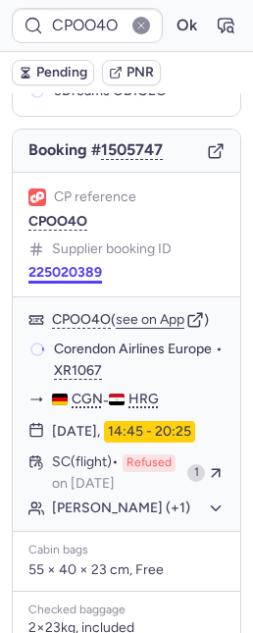
scroll to position [216, 0]
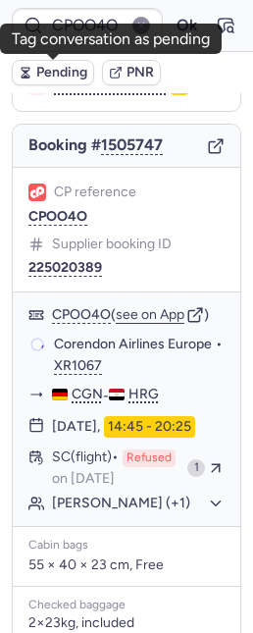
click at [75, 72] on span "Pending" at bounding box center [61, 73] width 51 height 16
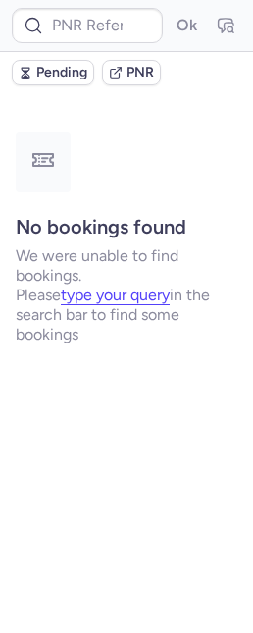
scroll to position [0, 0]
type input "CPOO4O"
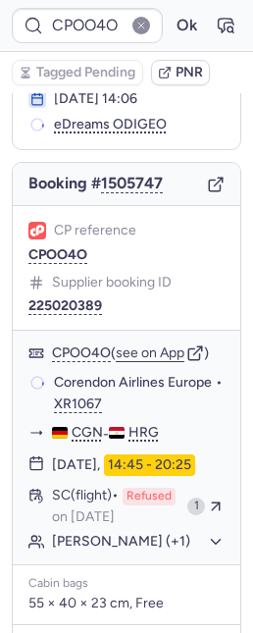
scroll to position [324, 0]
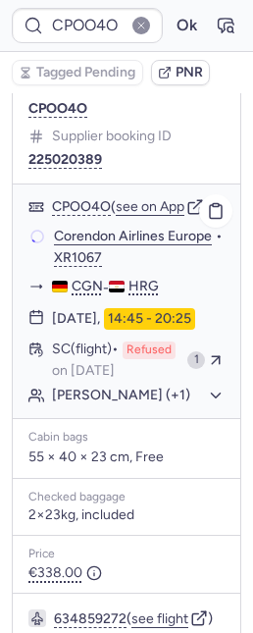
click at [122, 404] on button "Hermann BONGARTZ (+1)" at bounding box center [138, 396] width 173 height 18
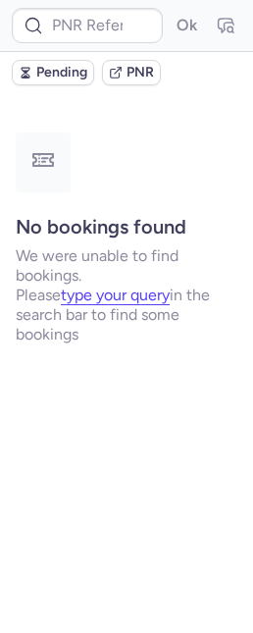
scroll to position [0, 0]
type input "CPYEQF"
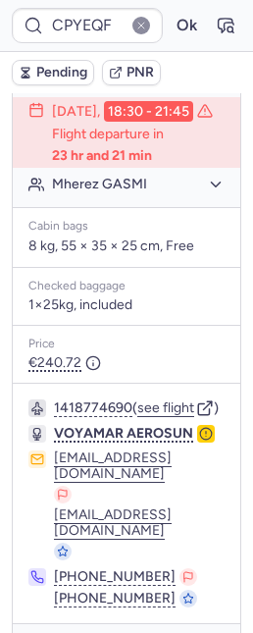
scroll to position [472, 0]
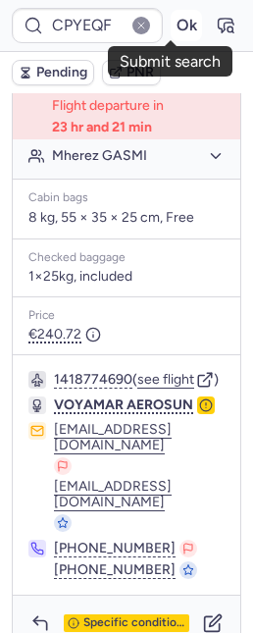
click at [171, 22] on button "Ok" at bounding box center [186, 25] width 31 height 31
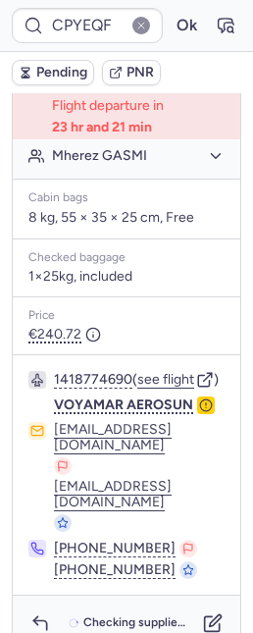
scroll to position [0, 0]
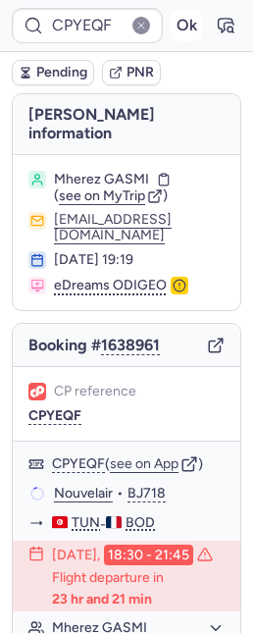
click at [171, 27] on button "Ok" at bounding box center [186, 25] width 31 height 31
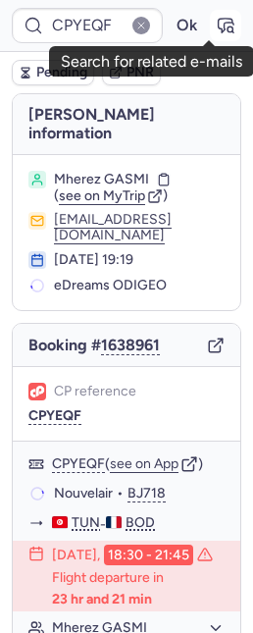
click at [219, 23] on icon "button" at bounding box center [226, 26] width 15 height 14
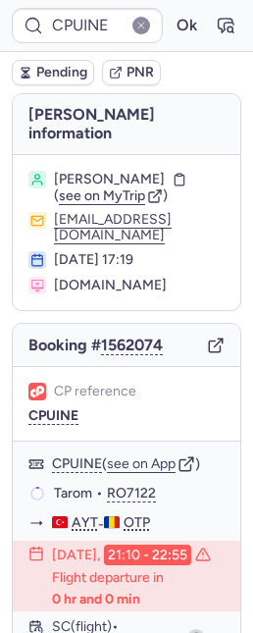
click at [68, 76] on span "Pending" at bounding box center [61, 73] width 51 height 16
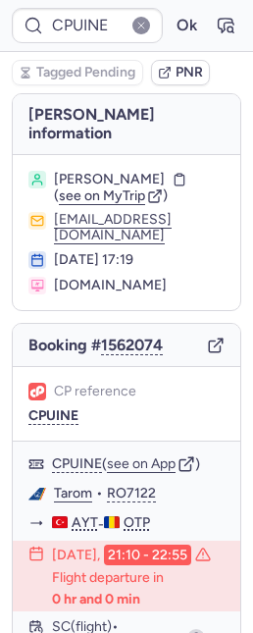
type input "CPFVYQ"
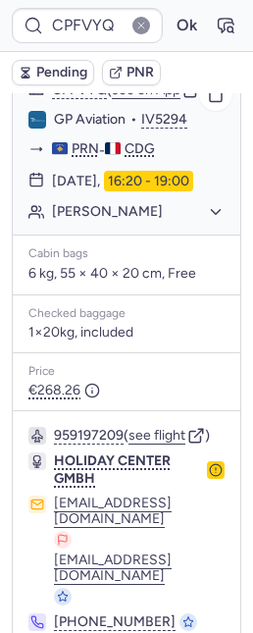
scroll to position [453, 0]
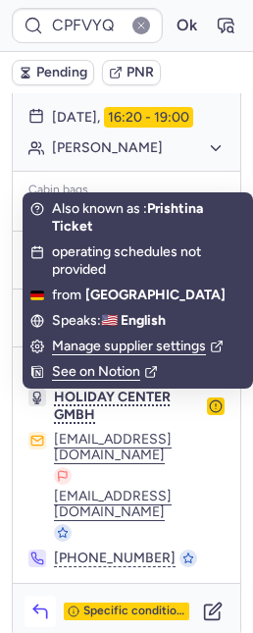
click at [38, 601] on icon "button" at bounding box center [40, 611] width 20 height 20
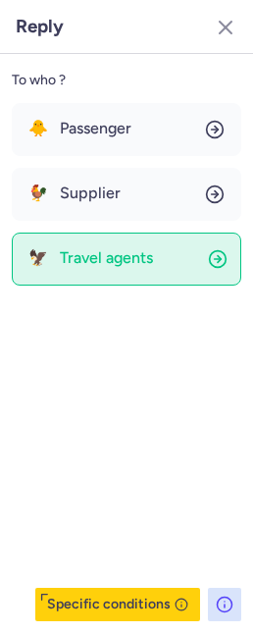
click at [67, 261] on span "Travel agents" at bounding box center [106, 258] width 93 height 18
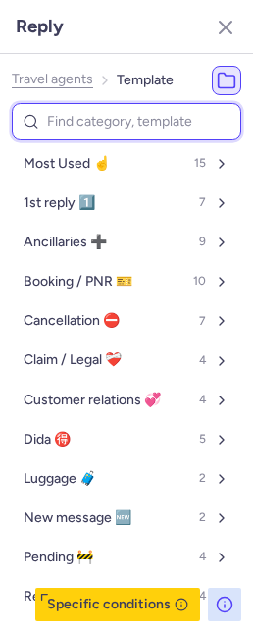
click at [65, 122] on input at bounding box center [127, 122] width 230 height 38
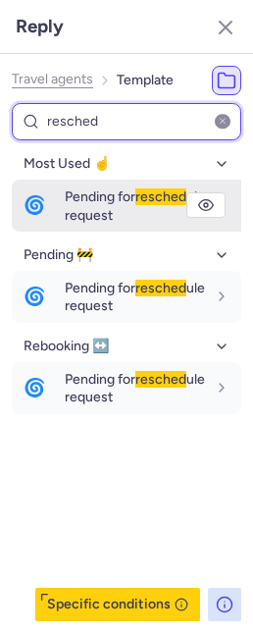
type input "resched"
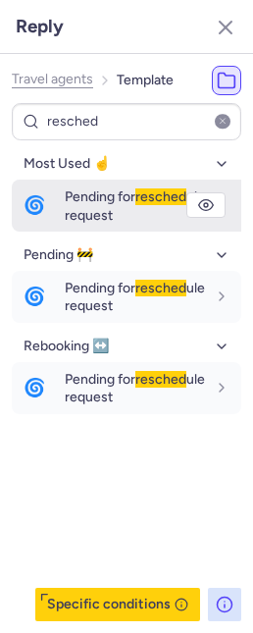
click at [82, 191] on span "Pending for resched ule request" at bounding box center [135, 205] width 140 height 34
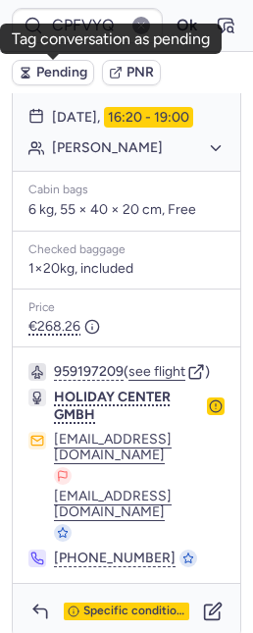
click at [66, 65] on span "Pending" at bounding box center [61, 73] width 51 height 16
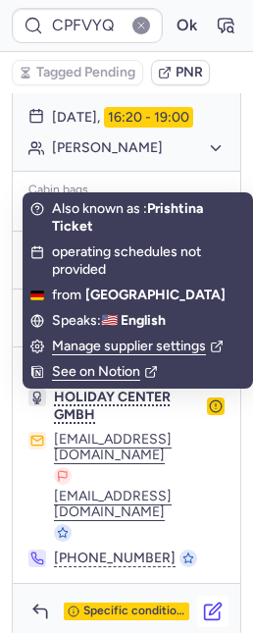
click at [203, 601] on icon "button" at bounding box center [213, 611] width 20 height 20
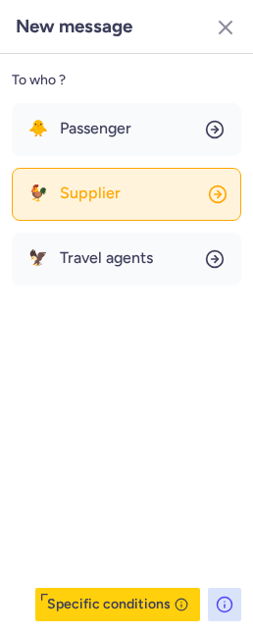
click at [112, 198] on span "Supplier" at bounding box center [90, 193] width 61 height 18
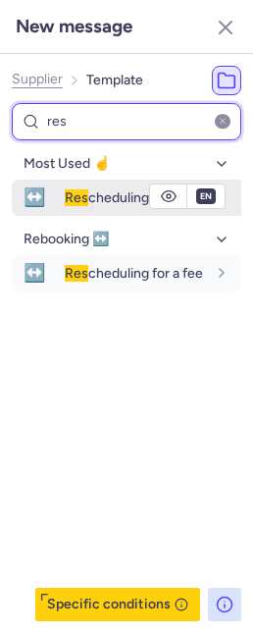
type input "res"
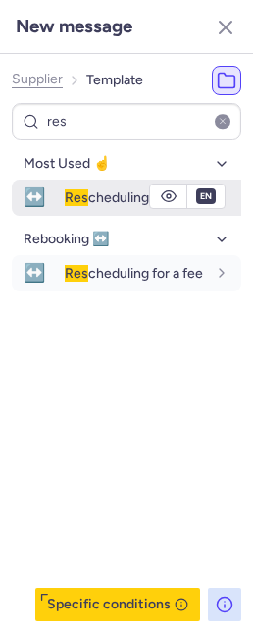
click at [59, 186] on button "↔️ Res cheduling for a fee" at bounding box center [127, 198] width 230 height 36
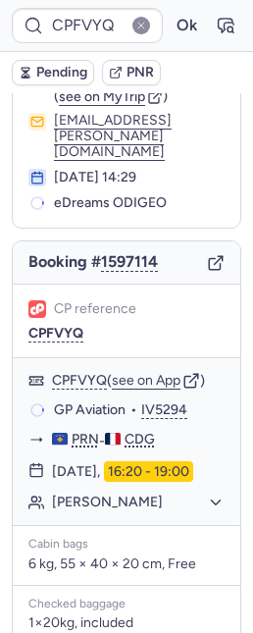
scroll to position [97, 0]
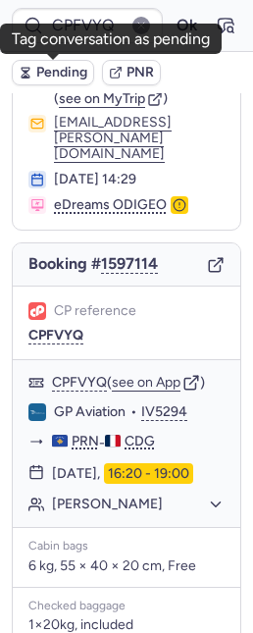
click at [62, 65] on span "Pending" at bounding box center [61, 73] width 51 height 16
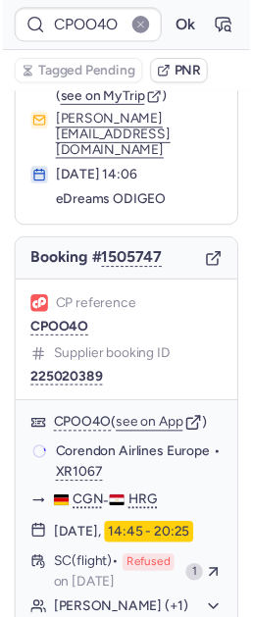
scroll to position [95, 0]
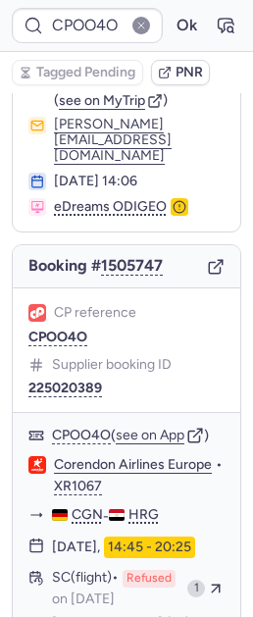
type input "CPA9AT"
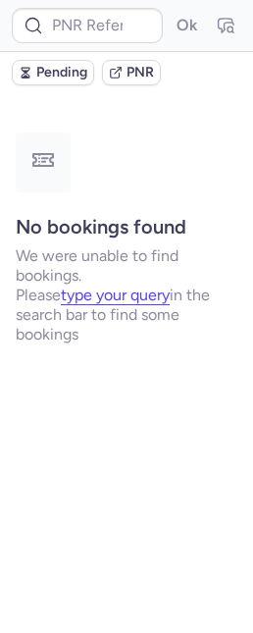
scroll to position [0, 0]
type input "CPA9AT"
type input "CPFVYQ"
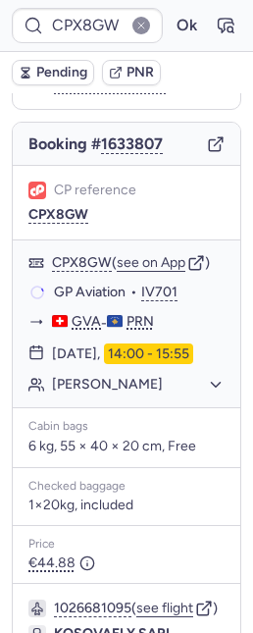
scroll to position [380, 0]
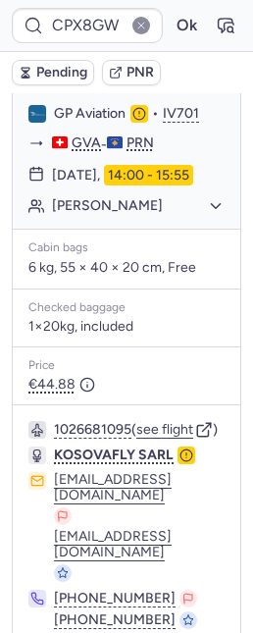
type input "CPA9AT"
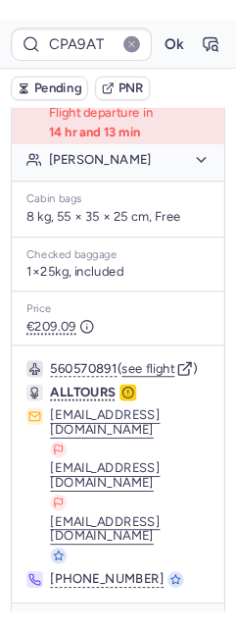
scroll to position [479, 0]
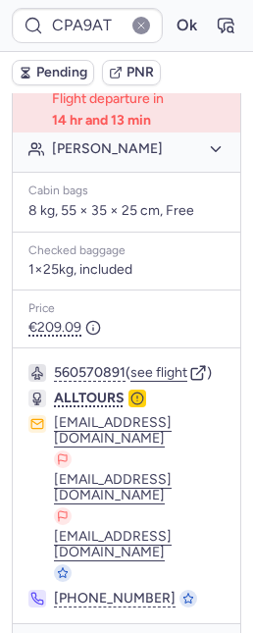
click at [142, 407] on button "button" at bounding box center [138, 399] width 18 height 18
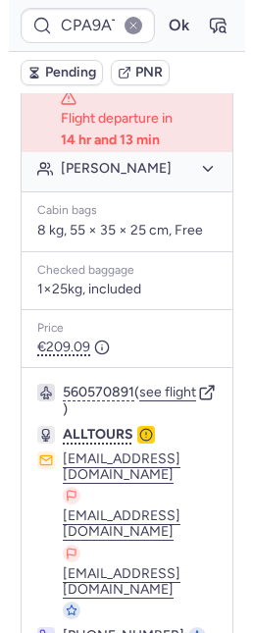
scroll to position [140, 0]
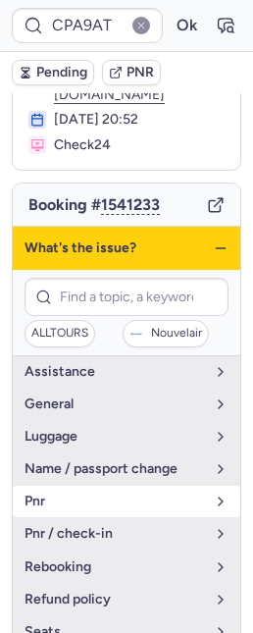
click at [121, 494] on button "pnr" at bounding box center [127, 501] width 228 height 31
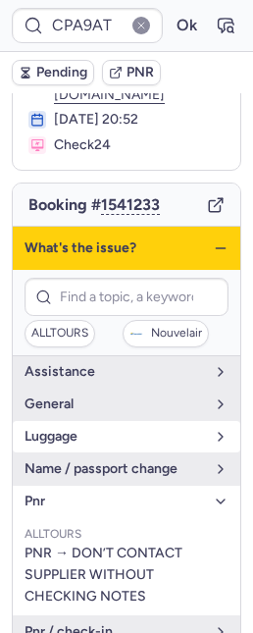
click at [80, 430] on button "luggage" at bounding box center [127, 436] width 228 height 31
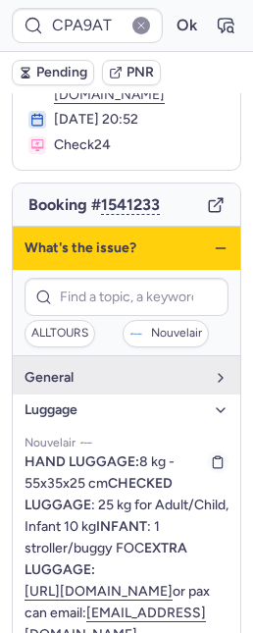
scroll to position [0, 0]
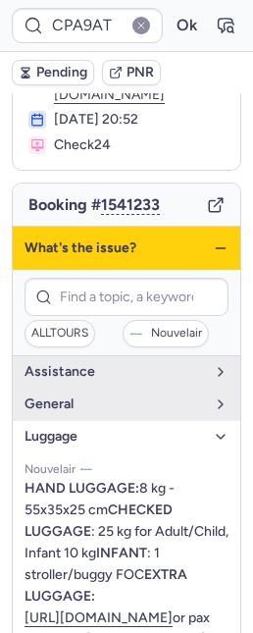
click at [213, 240] on icon "button" at bounding box center [221, 248] width 16 height 16
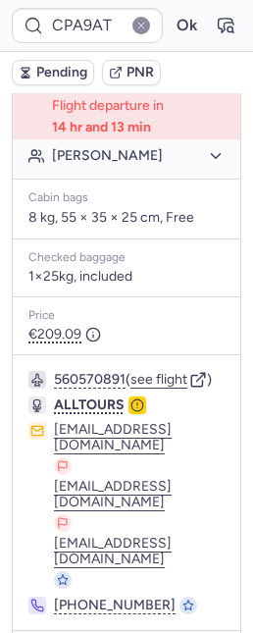
scroll to position [476, 0]
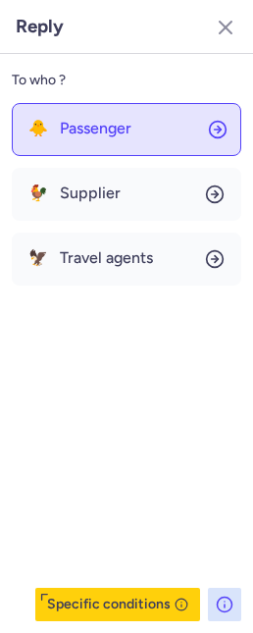
click at [92, 116] on button "🐥 Passenger" at bounding box center [127, 129] width 230 height 53
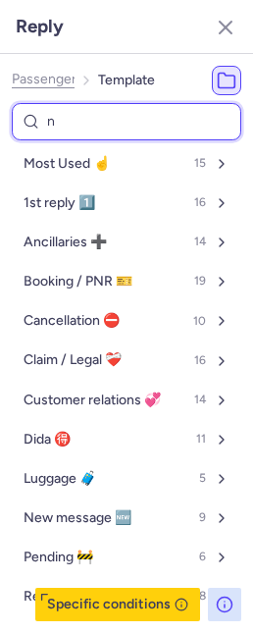
type input "nn"
select select "en"
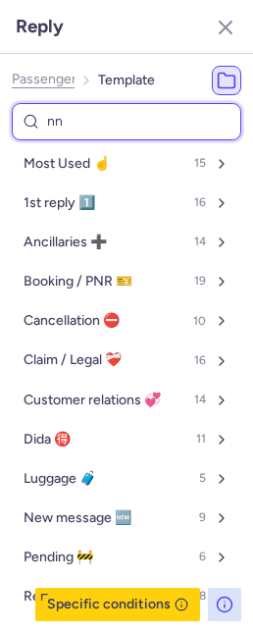
select select "en"
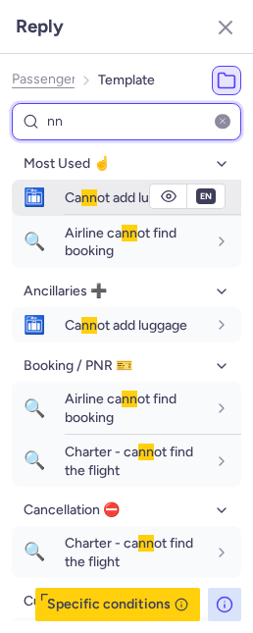
type input "nn"
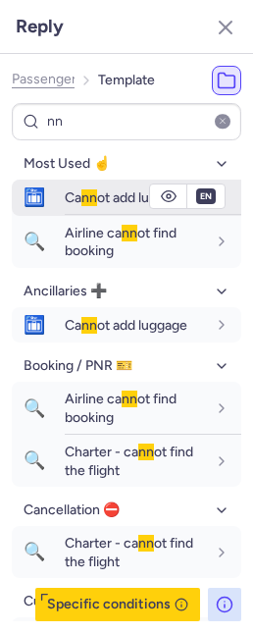
click at [58, 196] on button "🛅 Ca nn ot add luggage" at bounding box center [127, 198] width 230 height 36
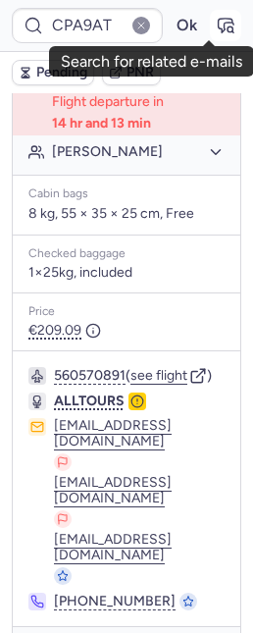
click at [219, 19] on icon "button" at bounding box center [226, 26] width 15 height 14
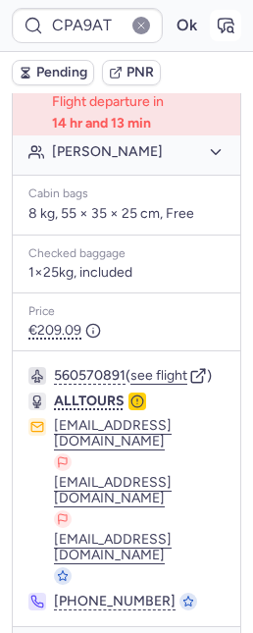
type input "CPX8GW"
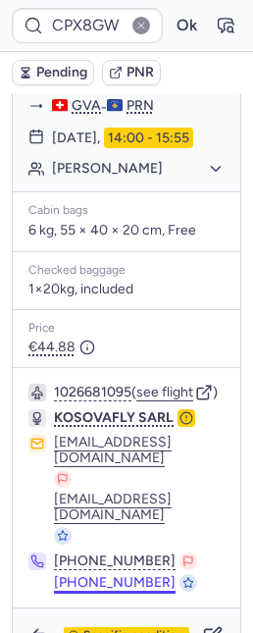
scroll to position [429, 0]
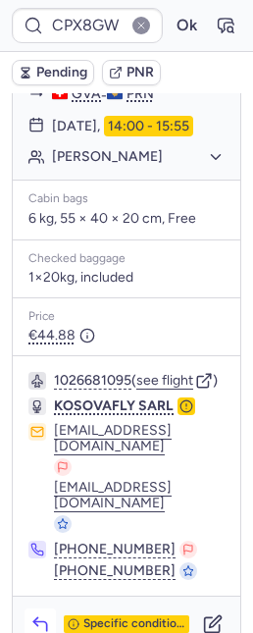
click at [33, 614] on icon "button" at bounding box center [40, 624] width 20 height 20
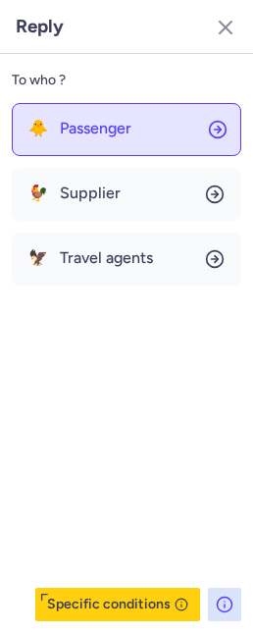
click at [81, 121] on span "Passenger" at bounding box center [96, 129] width 72 height 18
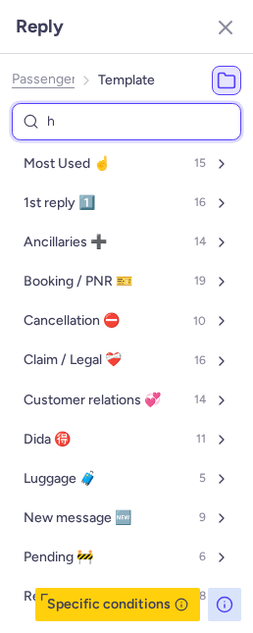
type input "he"
select select "en"
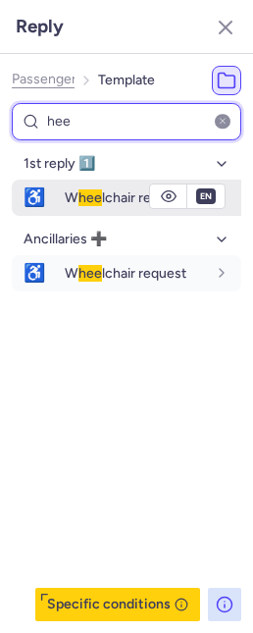
type input "hee"
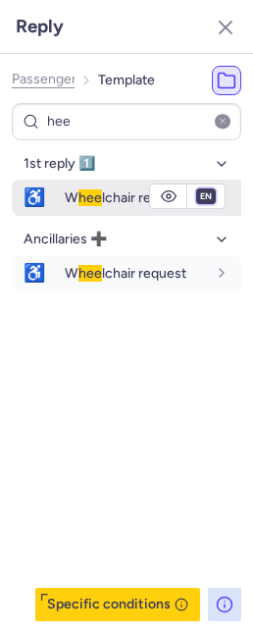
click at [208, 191] on select "fr en de nl pt es it ru" at bounding box center [206, 196] width 18 height 16
select select "fr"
click at [197, 188] on select "fr en de nl pt es it ru" at bounding box center [206, 196] width 18 height 16
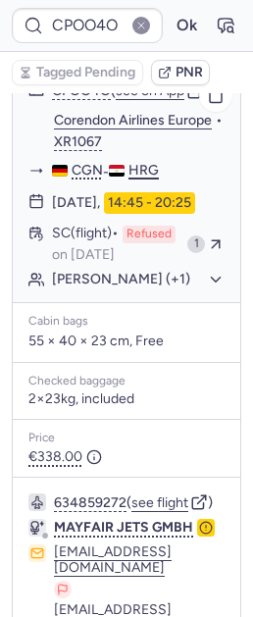
scroll to position [355, 0]
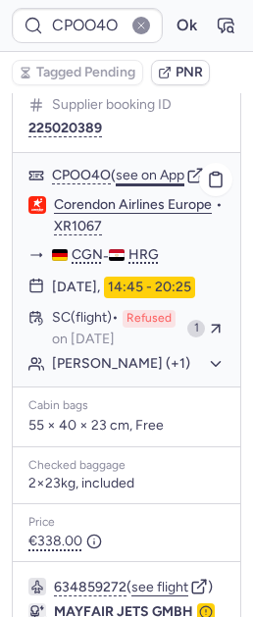
click at [145, 168] on button "see on App" at bounding box center [150, 176] width 69 height 16
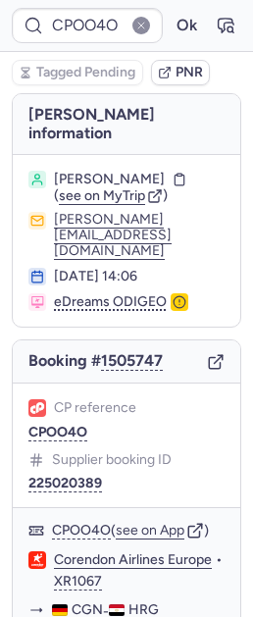
scroll to position [732, 0]
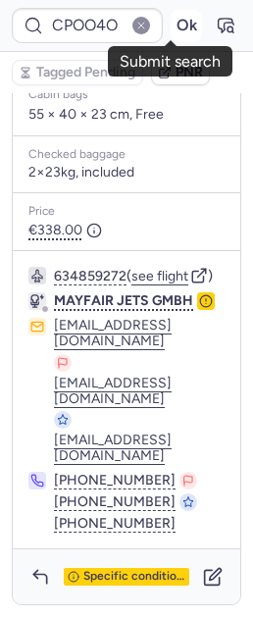
click at [171, 35] on button "Ok" at bounding box center [186, 25] width 31 height 31
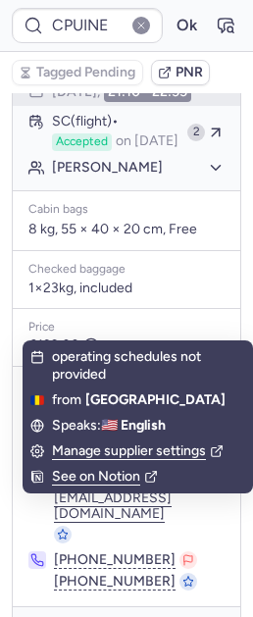
scroll to position [377, 0]
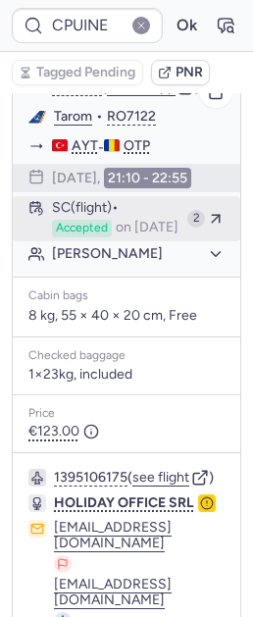
click at [123, 235] on div "SC (flight) Accepted on Jul 30, 2025" at bounding box center [116, 218] width 128 height 37
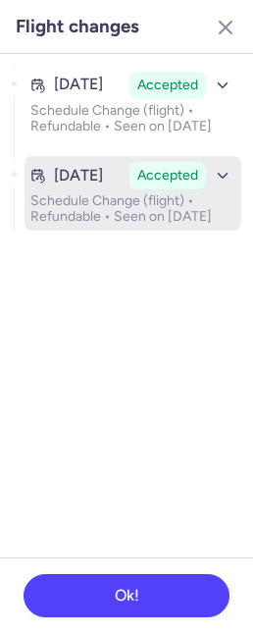
click at [123, 225] on p "Schedule Change (flight) • Refundable • Seen on Jul 30, 2025" at bounding box center [132, 208] width 205 height 31
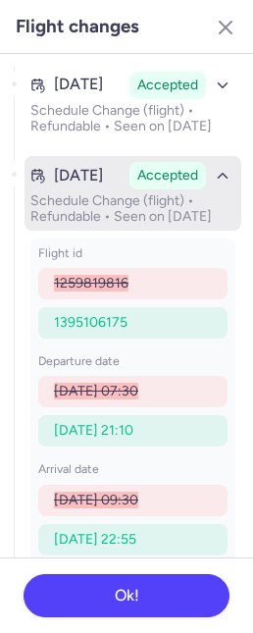
type input "CPTSOP"
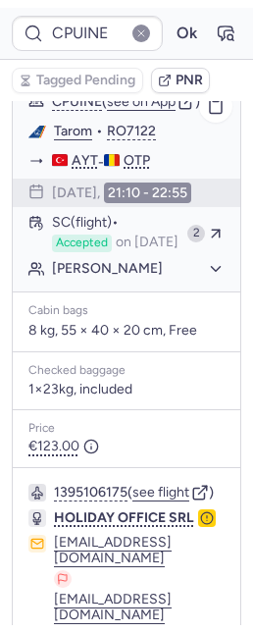
scroll to position [317, 0]
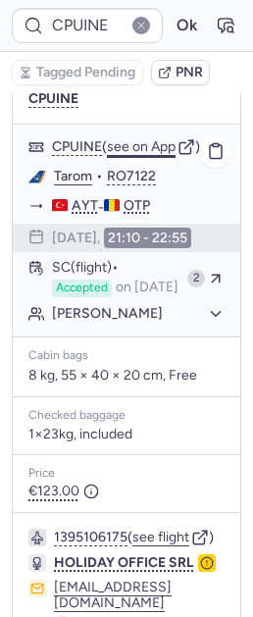
click at [144, 139] on button "see on App" at bounding box center [141, 147] width 69 height 16
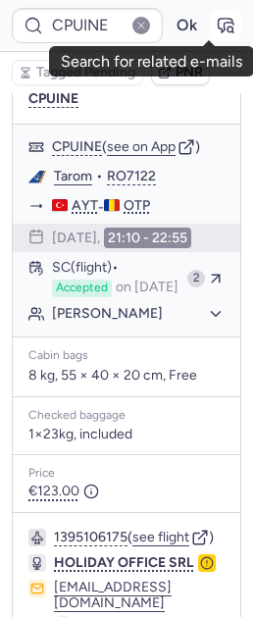
click at [219, 22] on icon "button" at bounding box center [226, 26] width 15 height 14
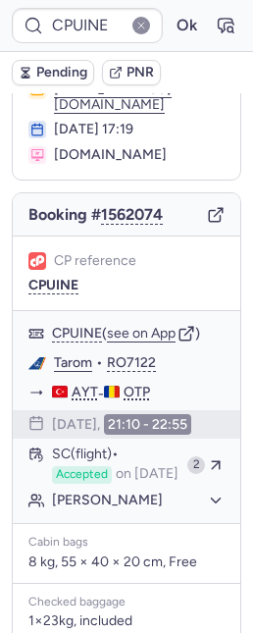
scroll to position [108, 0]
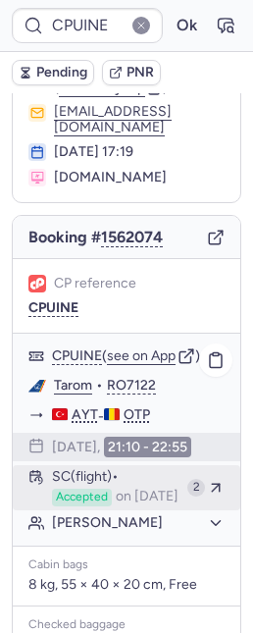
click at [75, 506] on span "Accepted" at bounding box center [82, 498] width 60 height 18
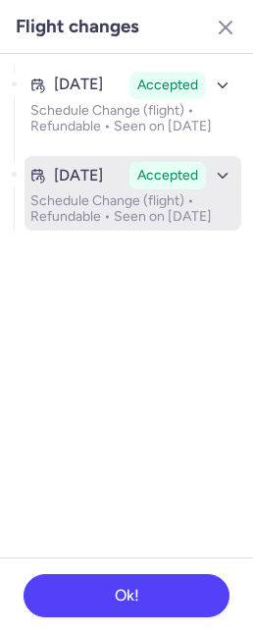
click at [78, 222] on p "Schedule Change (flight) • Refundable • Seen on Jul 30, 2025" at bounding box center [132, 208] width 205 height 31
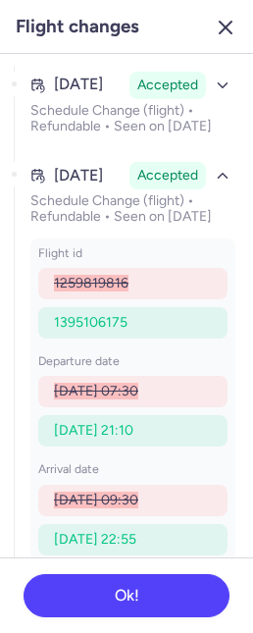
drag, startPoint x: 222, startPoint y: 26, endPoint x: 212, endPoint y: 87, distance: 61.6
click at [222, 27] on icon "button" at bounding box center [226, 28] width 24 height 24
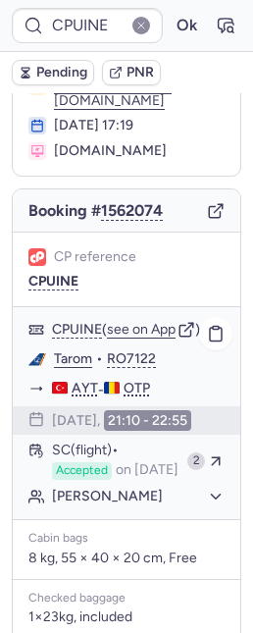
scroll to position [147, 0]
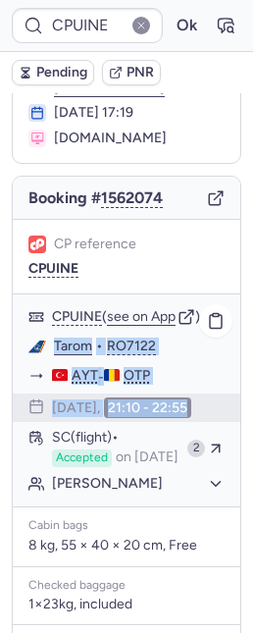
drag, startPoint x: 48, startPoint y: 321, endPoint x: 150, endPoint y: 420, distance: 142.2
click at [150, 420] on div "CPUINE ( see on App ) Tarom • RO7122 AYT - OTP 11 Aug 2025, 21:10 - 22:55 SC (f…" at bounding box center [127, 400] width 228 height 212
copy div "Tarom • RO7122 AYT - OTP 11 Aug 2025, 21:10 - 22:55"
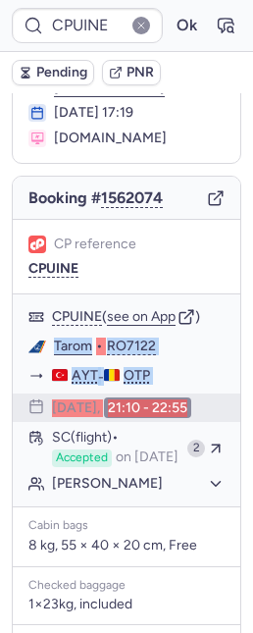
click at [133, 252] on div "CP reference CPUINE" at bounding box center [126, 255] width 196 height 41
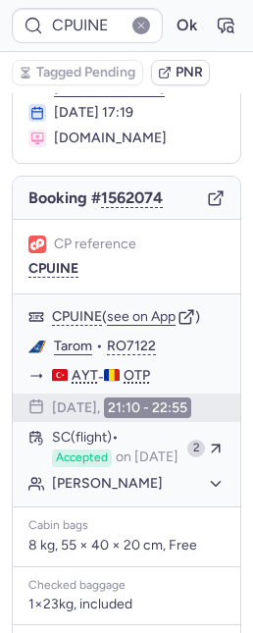
type input "CPIINE"
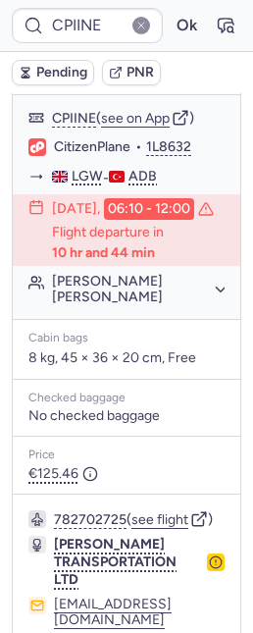
scroll to position [565, 0]
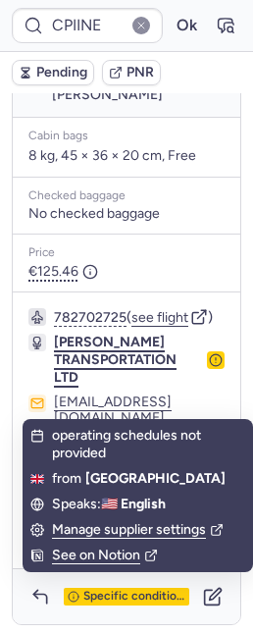
click at [89, 386] on span "[PERSON_NAME] TRANSPORTATION LTD" at bounding box center [115, 360] width 123 height 52
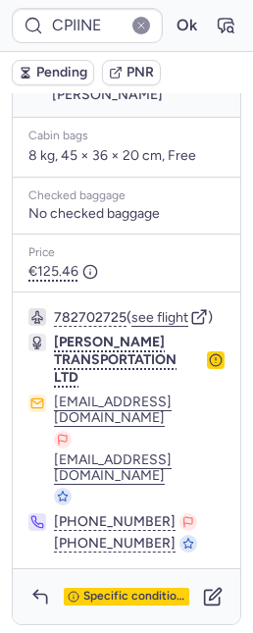
click at [209, 367] on icon "button" at bounding box center [216, 360] width 14 height 14
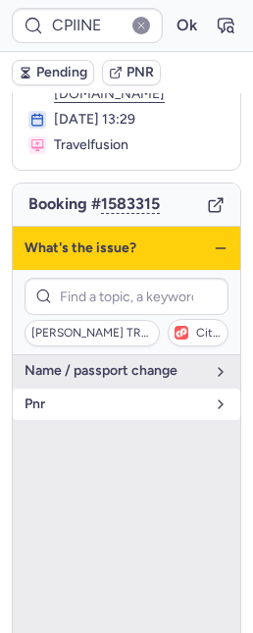
click at [68, 396] on span "pnr" at bounding box center [115, 404] width 181 height 16
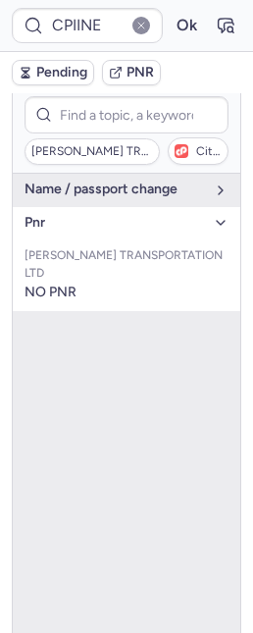
scroll to position [565, 0]
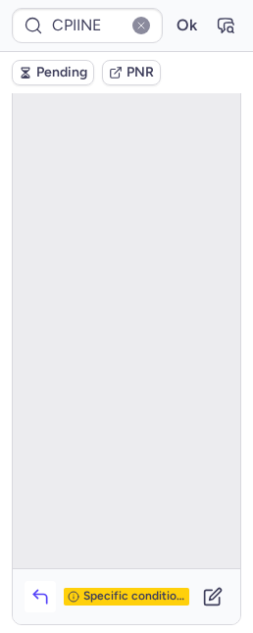
click at [45, 588] on icon "button" at bounding box center [40, 597] width 20 height 20
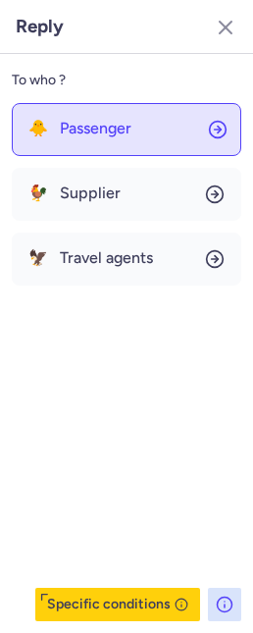
click at [74, 121] on span "Passenger" at bounding box center [96, 129] width 72 height 18
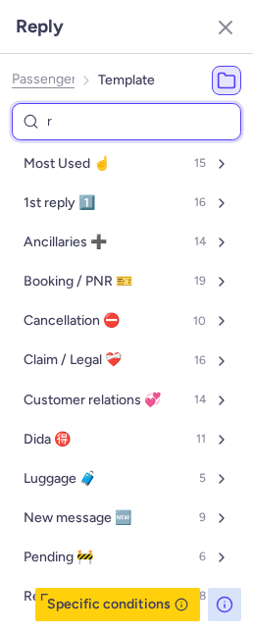
type input "rl"
select select "en"
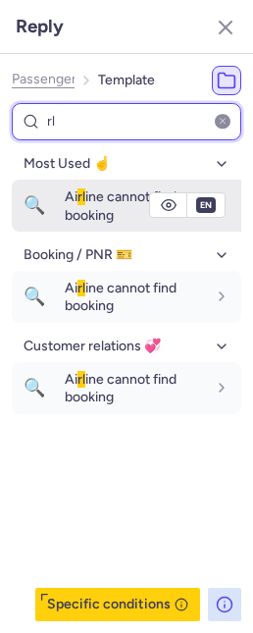
type input "rl"
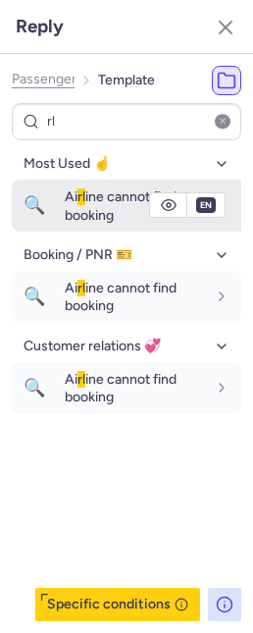
click at [88, 209] on span "Ai rl ine cannot find booking" at bounding box center [121, 205] width 112 height 34
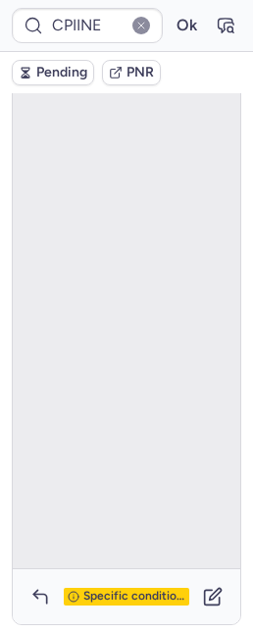
scroll to position [0, 0]
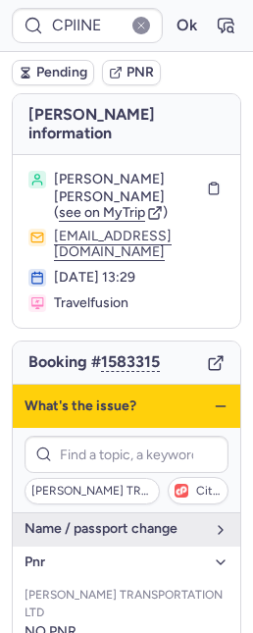
click at [213, 398] on icon "button" at bounding box center [221, 406] width 16 height 16
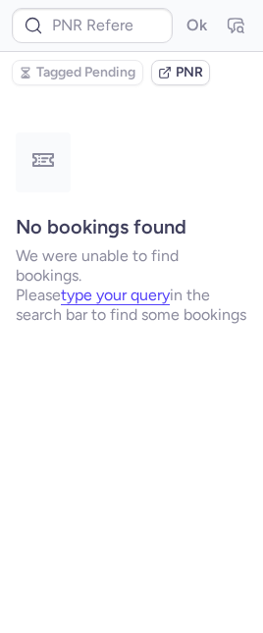
type input "001RIE"
type input "001RIF"
type input "CPNRR3"
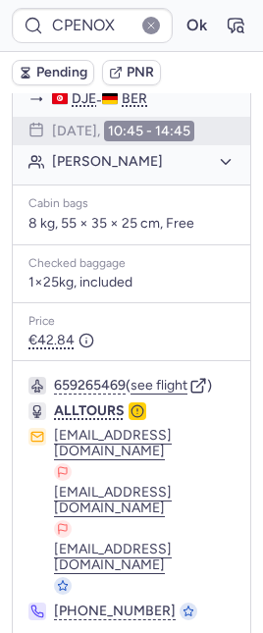
scroll to position [434, 0]
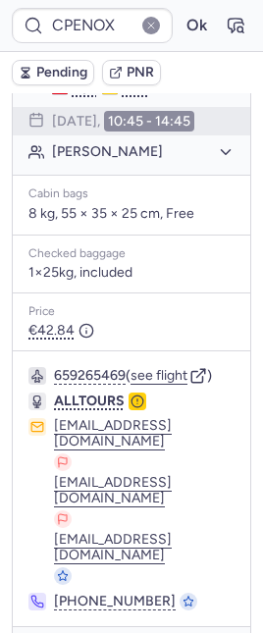
click at [67, 161] on button "[PERSON_NAME]" at bounding box center [143, 152] width 182 height 18
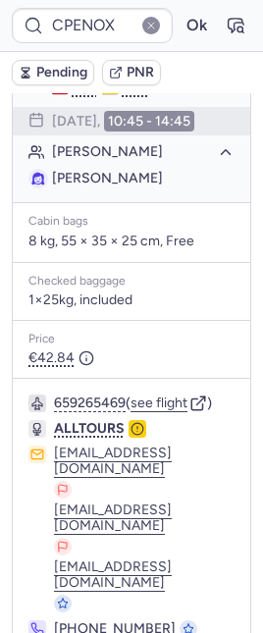
type input "CPNEOX"
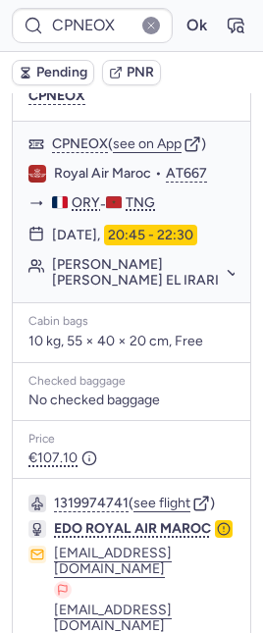
scroll to position [576, 0]
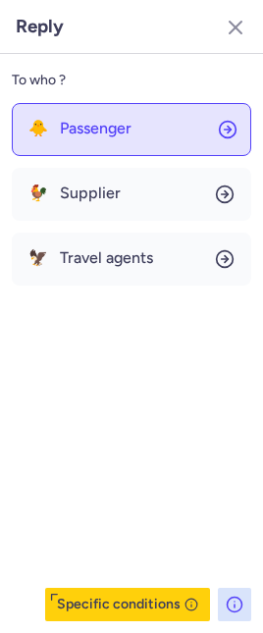
click at [75, 128] on span "Passenger" at bounding box center [96, 129] width 72 height 18
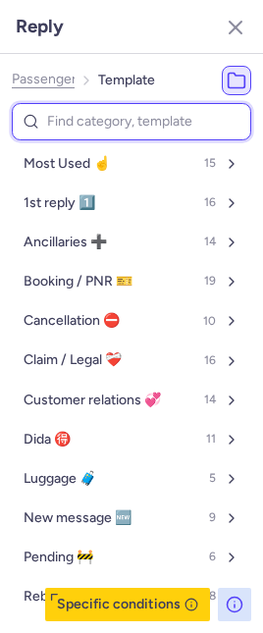
type input "l"
select select "en"
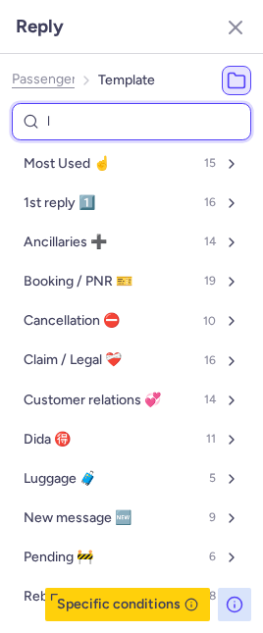
select select "en"
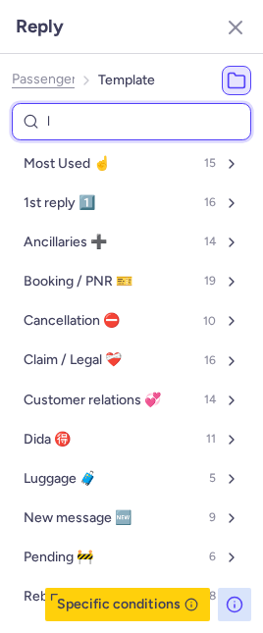
select select "en"
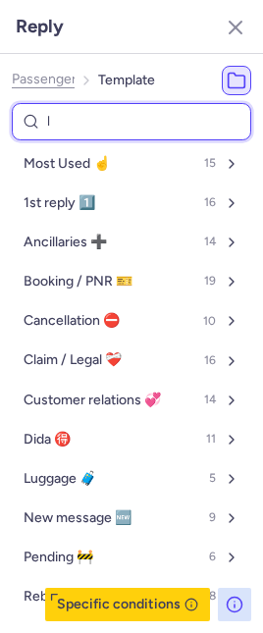
select select "en"
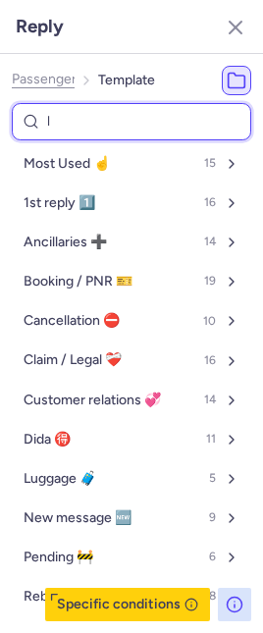
select select "en"
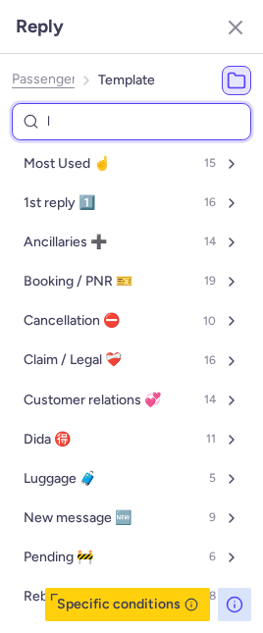
select select "en"
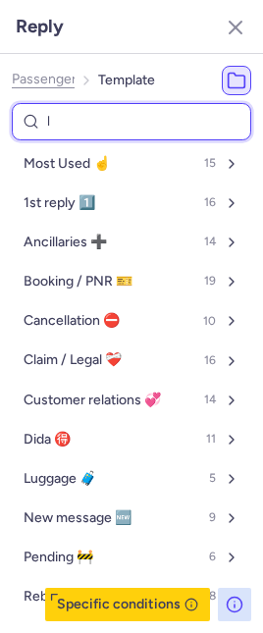
select select "en"
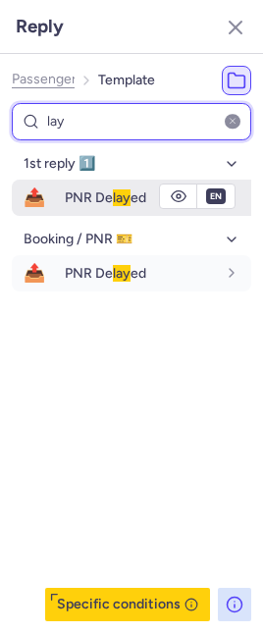
type input "lay"
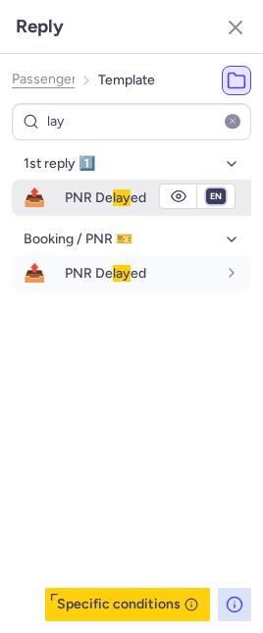
click at [212, 198] on select "fr en de nl pt es it ru" at bounding box center [216, 196] width 18 height 16
select select "fr"
click at [207, 188] on select "fr en de nl pt es it ru" at bounding box center [216, 196] width 18 height 16
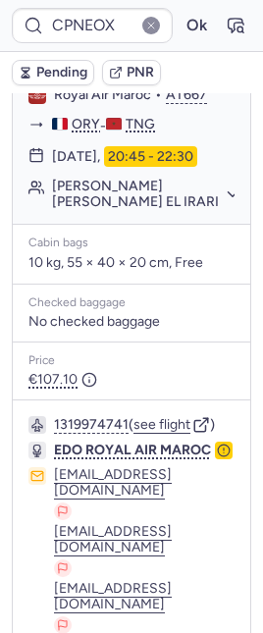
scroll to position [368, 0]
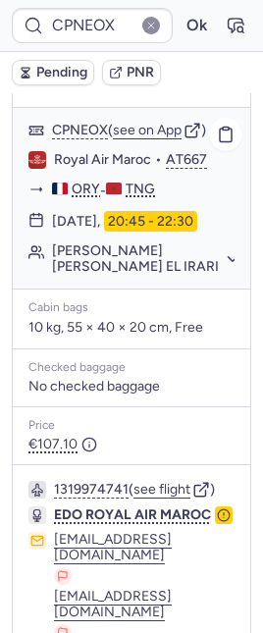
click at [72, 243] on button "[PERSON_NAME] [PERSON_NAME] EL IRARI" at bounding box center [143, 258] width 182 height 31
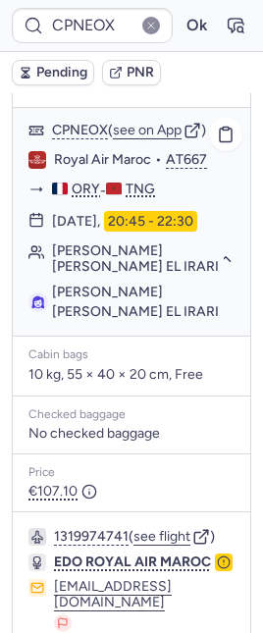
click at [71, 284] on span "[PERSON_NAME] [PERSON_NAME] EL IRARI" at bounding box center [135, 302] width 167 height 36
copy span "Fatima"
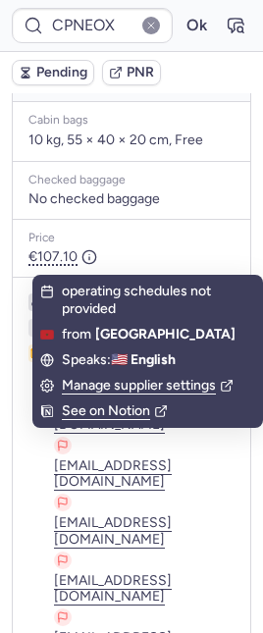
scroll to position [603, 0]
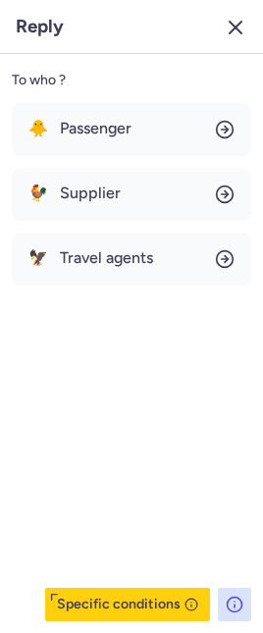
click at [234, 32] on icon "button" at bounding box center [236, 28] width 24 height 24
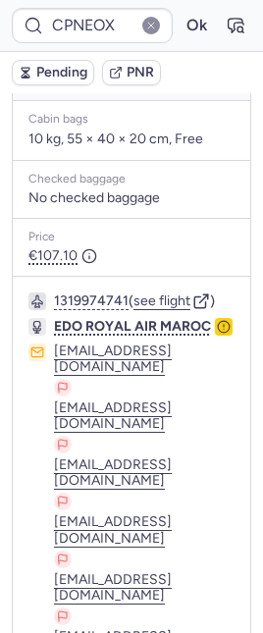
click at [49, 78] on button "Pending" at bounding box center [53, 73] width 82 height 26
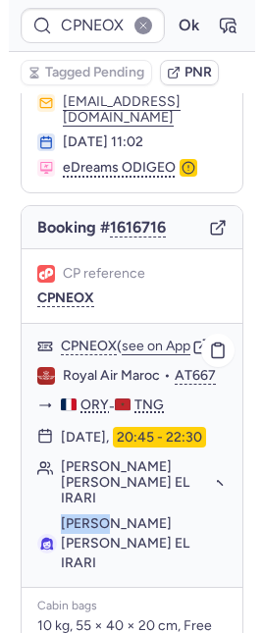
scroll to position [169, 0]
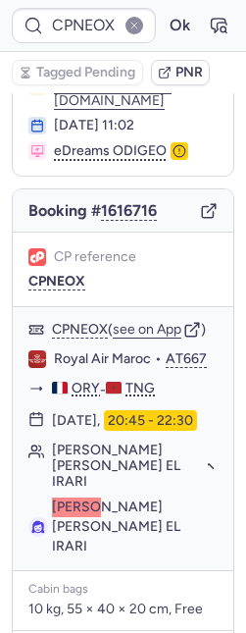
type input "7378693"
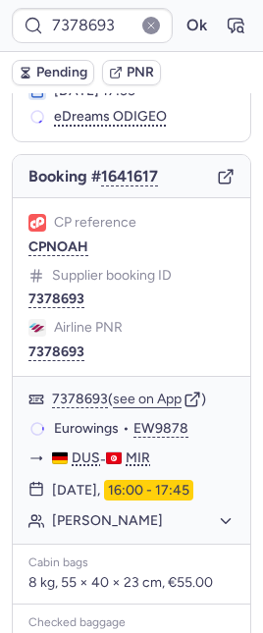
click at [83, 69] on span "Pending" at bounding box center [61, 73] width 51 height 16
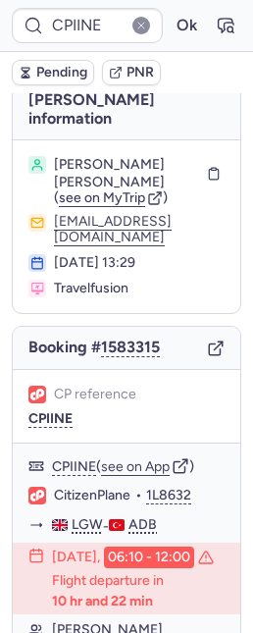
scroll to position [110, 0]
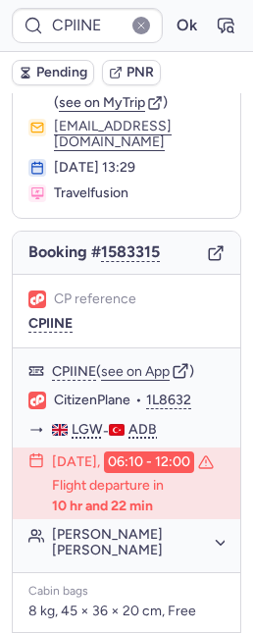
type input "7378693"
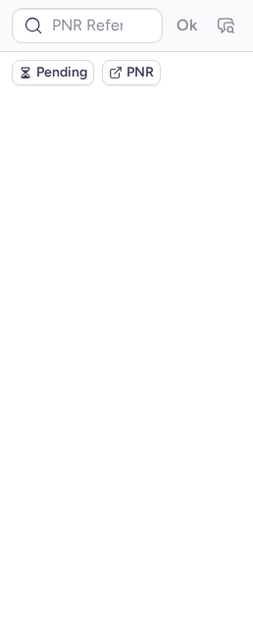
scroll to position [0, 0]
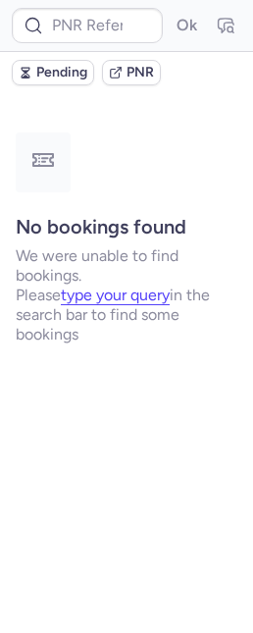
type input "CPIINE"
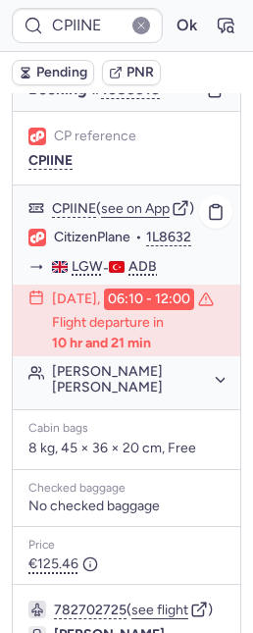
scroll to position [274, 0]
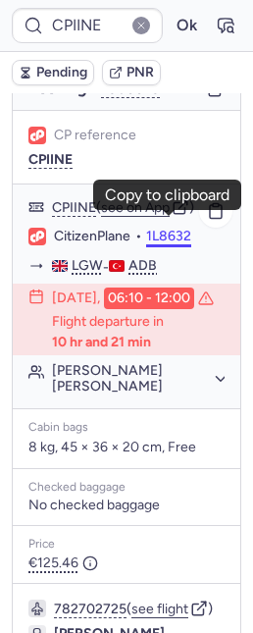
click at [175, 228] on button "1L8632" at bounding box center [168, 237] width 45 height 18
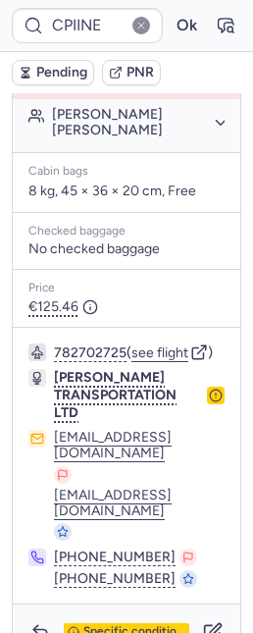
scroll to position [565, 0]
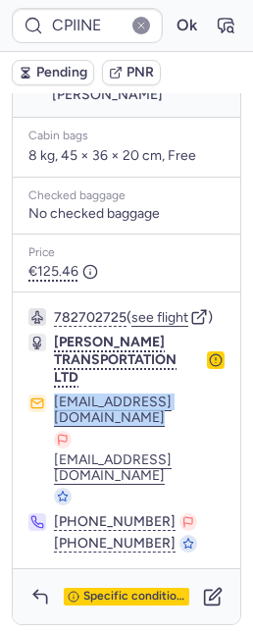
drag, startPoint x: 19, startPoint y: 446, endPoint x: 231, endPoint y: 453, distance: 212.0
click at [231, 453] on div "[PERSON_NAME] information [PERSON_NAME] [PERSON_NAME] ( see on MyTrip ) [EMAIL_…" at bounding box center [126, 76] width 253 height 1096
copy button "flightsdutymanager@markwarne"
click at [205, 597] on icon "button" at bounding box center [212, 597] width 15 height 15
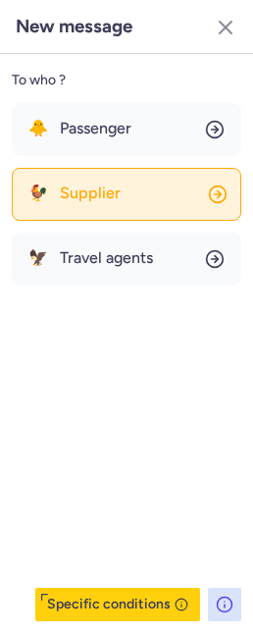
click at [100, 213] on button "🐓 Supplier" at bounding box center [127, 194] width 230 height 53
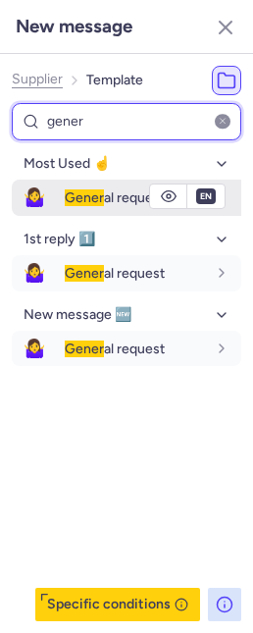
type input "gener"
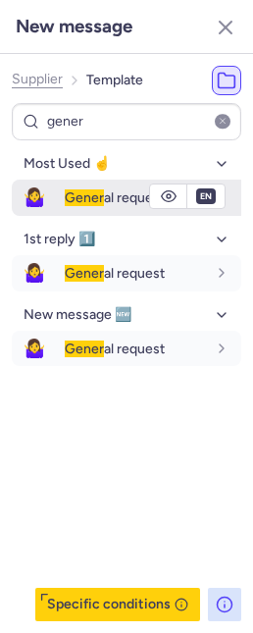
click at [80, 208] on div "Gener al request" at bounding box center [153, 197] width 177 height 33
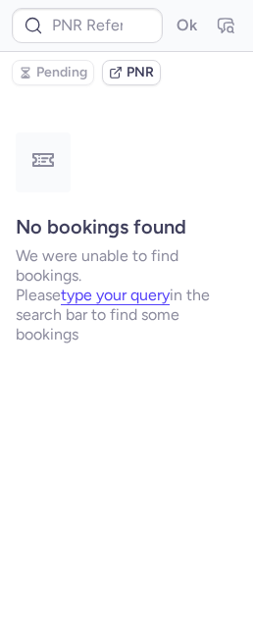
scroll to position [0, 0]
type input "CPIINE"
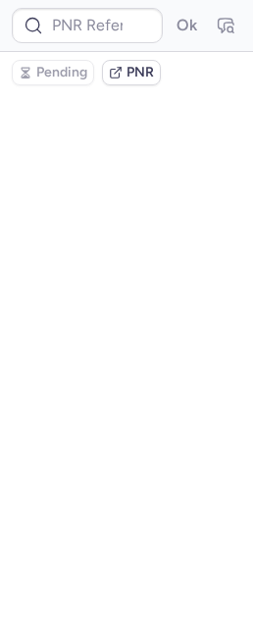
type input "7378693"
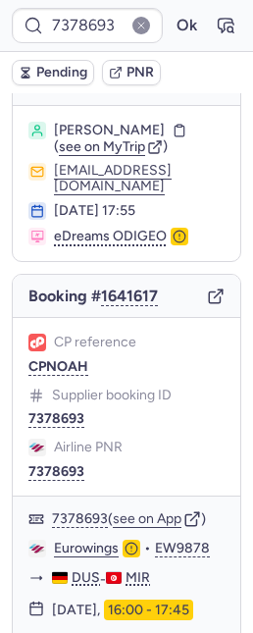
scroll to position [405, 0]
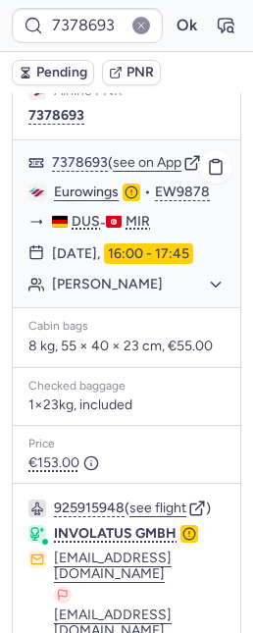
click at [120, 291] on button "[PERSON_NAME]" at bounding box center [138, 285] width 173 height 18
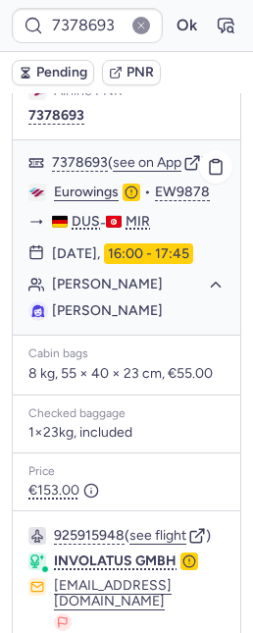
click at [116, 319] on span "[PERSON_NAME]" at bounding box center [107, 310] width 111 height 17
copy span "FARJALLAH"
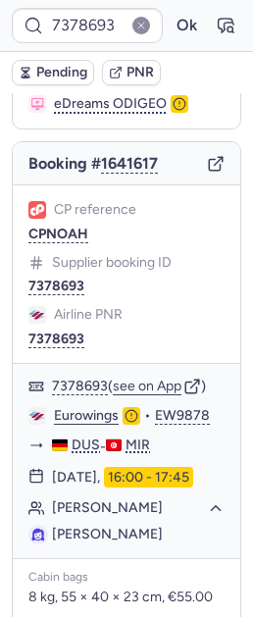
scroll to position [0, 0]
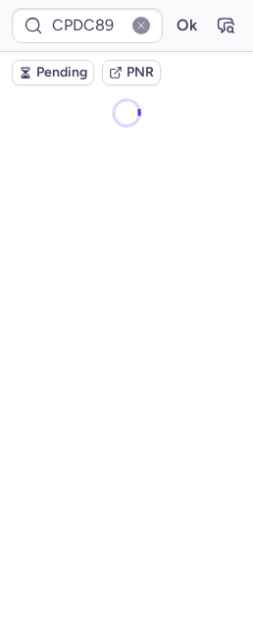
type input "CPFVYQ"
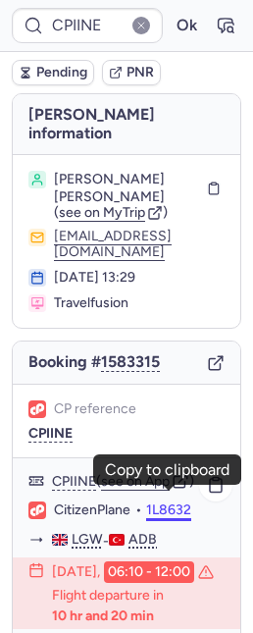
click at [167, 501] on button "1L8632" at bounding box center [168, 510] width 45 height 18
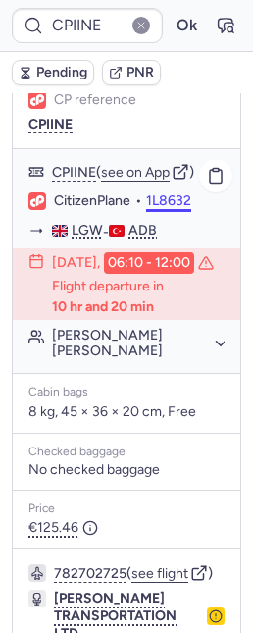
scroll to position [222, 0]
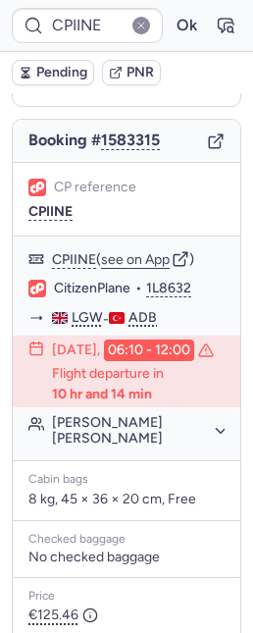
type input "10812516710861"
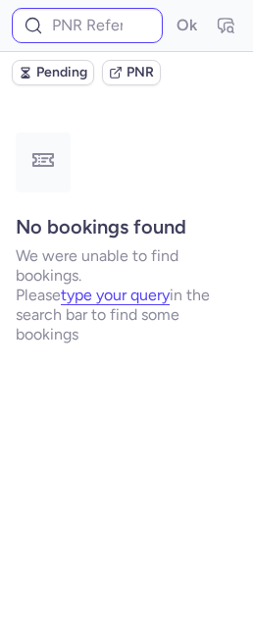
scroll to position [0, 0]
type input "CPIINE"
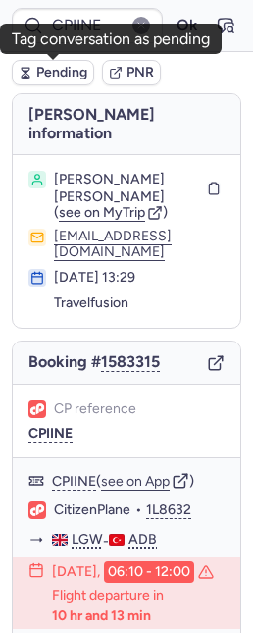
click at [65, 66] on span "Pending" at bounding box center [61, 73] width 51 height 16
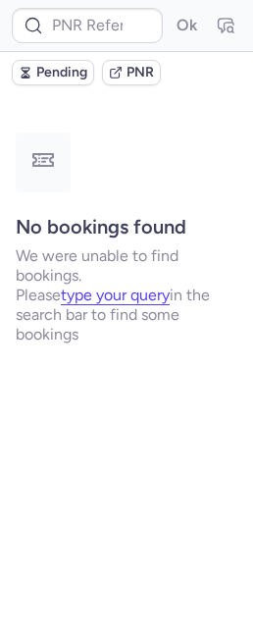
type input "CPYXXP"
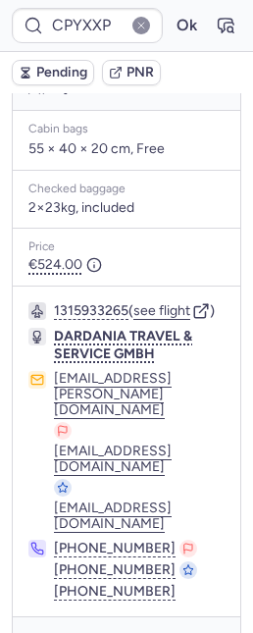
scroll to position [555, 0]
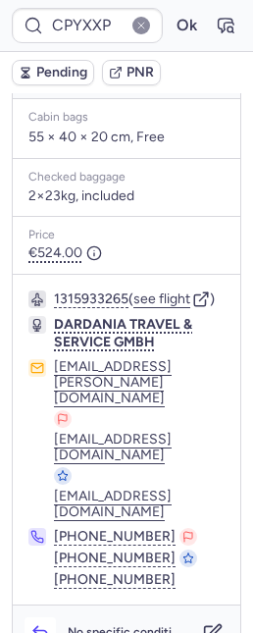
click at [33, 627] on polyline "button" at bounding box center [35, 631] width 4 height 8
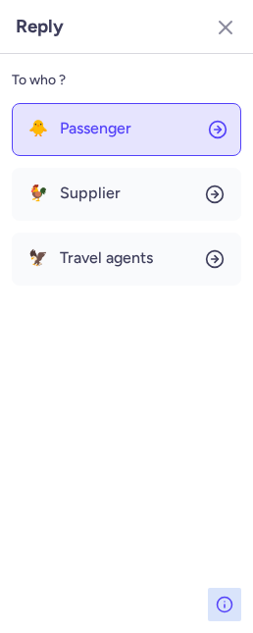
click at [98, 150] on button "🐥 Passenger" at bounding box center [127, 129] width 230 height 53
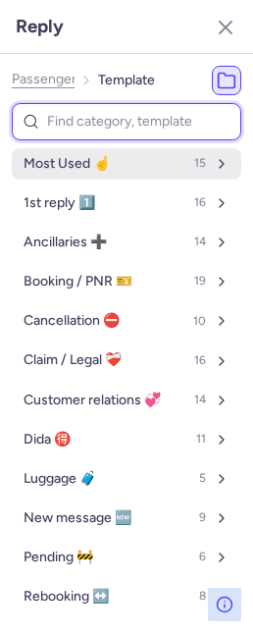
type input "i"
select select "en"
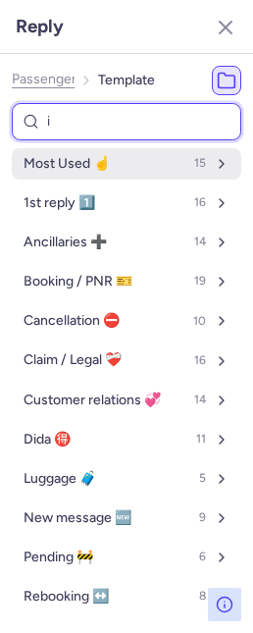
select select "en"
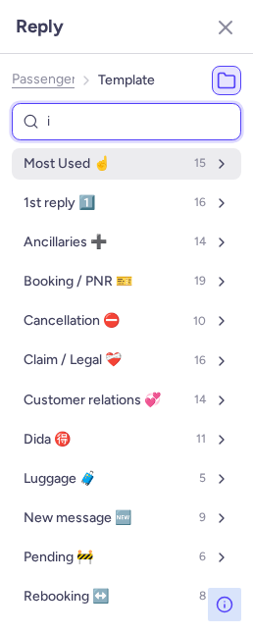
select select "en"
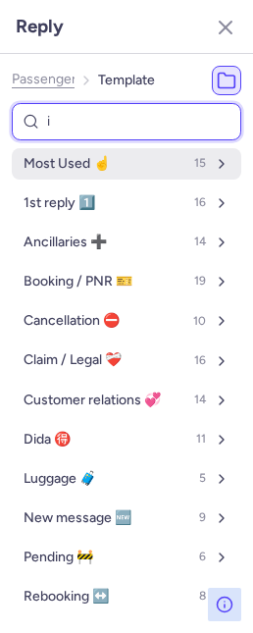
select select "en"
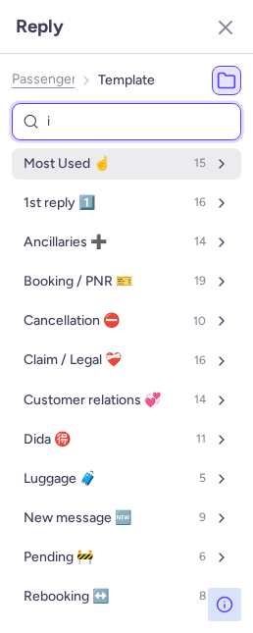
select select "en"
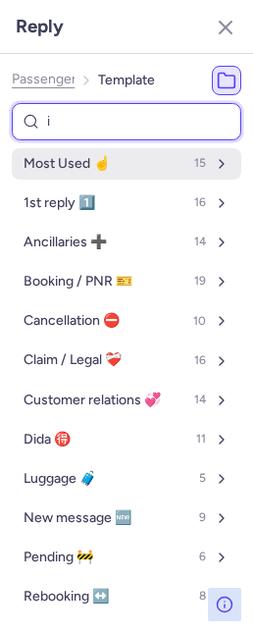
select select "en"
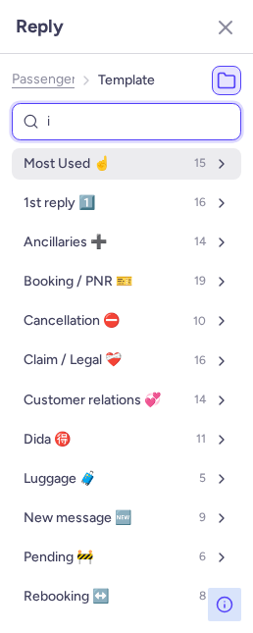
select select "en"
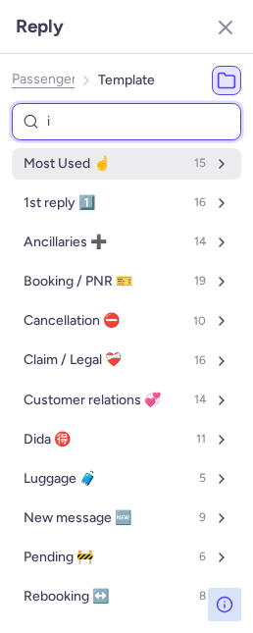
select select "en"
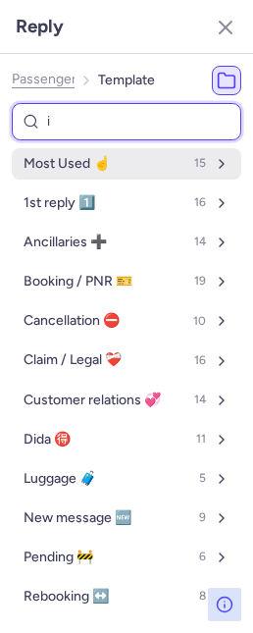
select select "en"
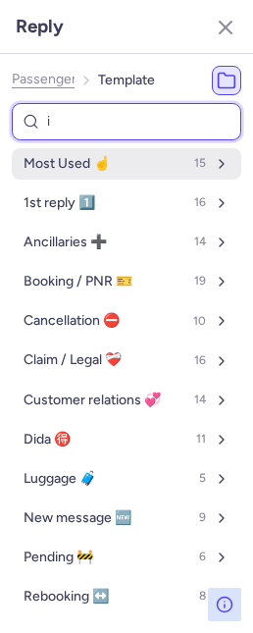
select select "en"
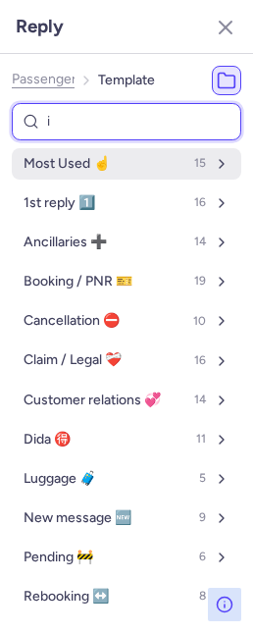
select select "en"
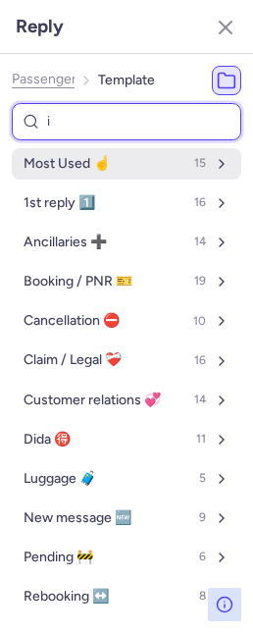
select select "en"
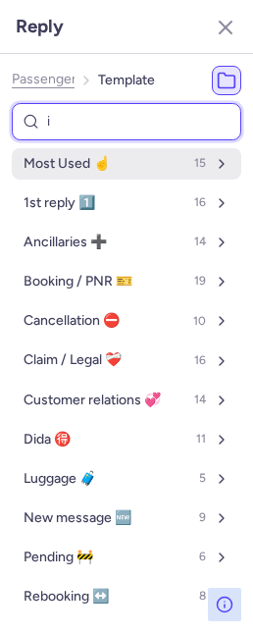
select select "en"
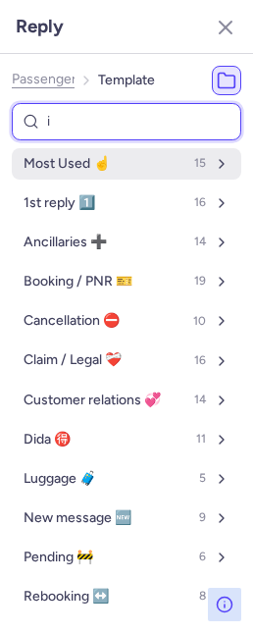
select select "en"
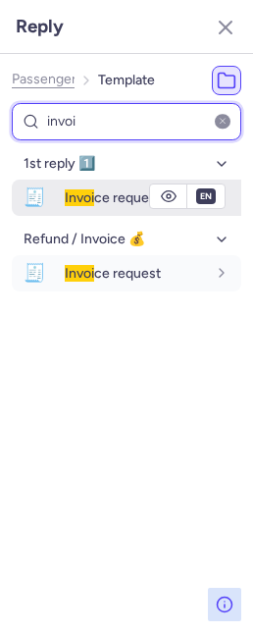
type input "invoi"
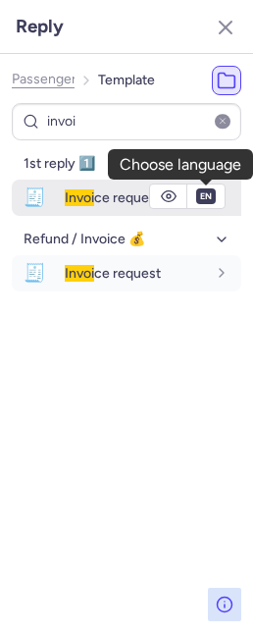
click at [205, 202] on div "fr en de nl pt es it ru en" at bounding box center [205, 196] width 37 height 24
click at [205, 202] on select "fr en de nl pt es it ru" at bounding box center [206, 196] width 18 height 16
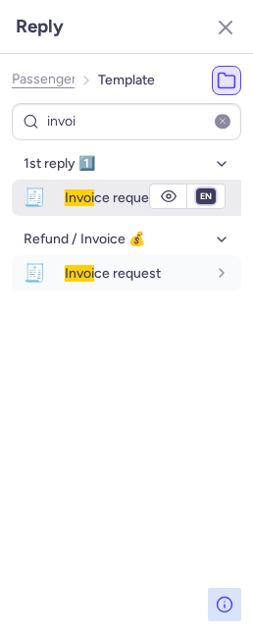
select select "de"
click at [197, 188] on select "fr en de nl pt es it ru" at bounding box center [206, 196] width 18 height 16
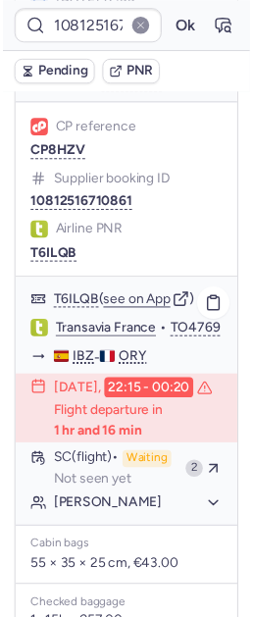
scroll to position [0, 0]
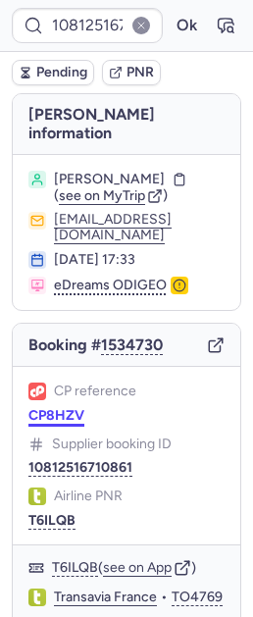
click at [43, 408] on button "CP8HZV" at bounding box center [56, 416] width 56 height 16
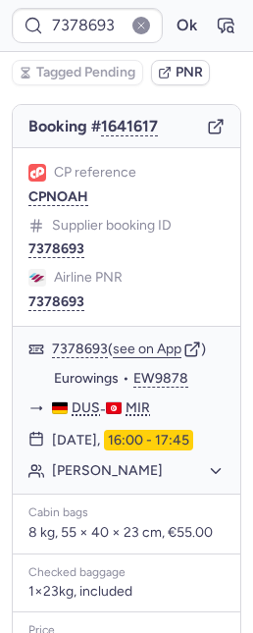
scroll to position [211, 0]
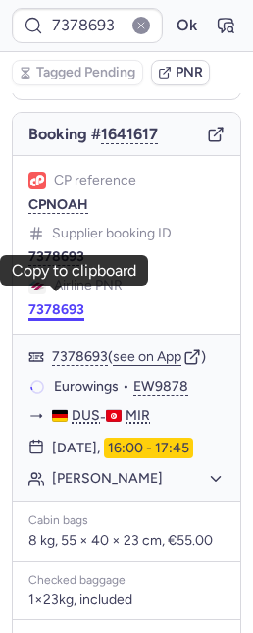
click at [65, 302] on button "7378693" at bounding box center [56, 310] width 56 height 16
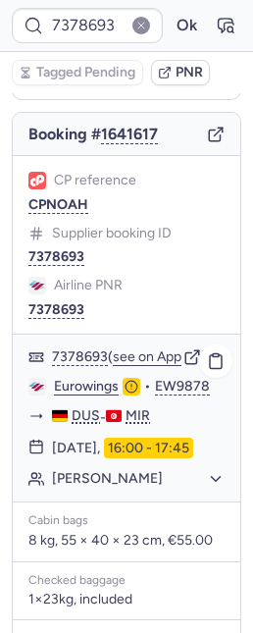
click at [93, 378] on link "Eurowings" at bounding box center [86, 387] width 65 height 18
click at [64, 197] on button "CPNOAH" at bounding box center [58, 205] width 60 height 16
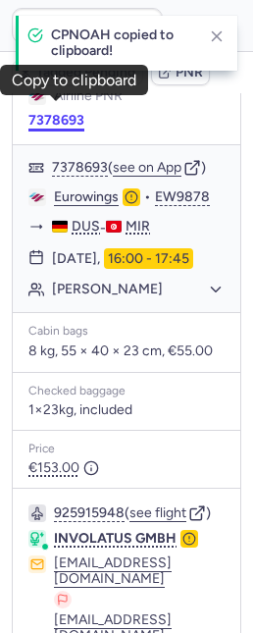
type input "CPNOAH"
click at [55, 113] on button "7378693" at bounding box center [56, 121] width 56 height 16
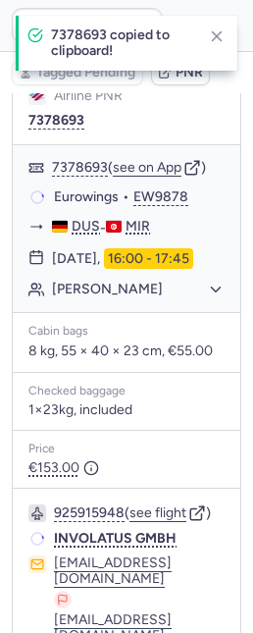
scroll to position [620, 0]
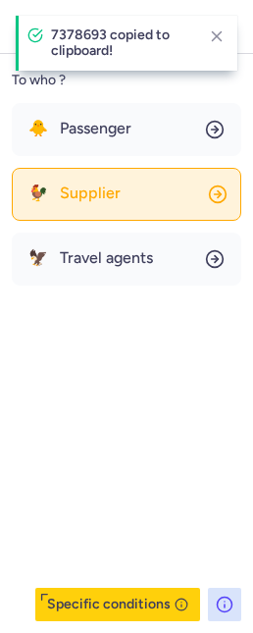
drag, startPoint x: 148, startPoint y: 190, endPoint x: 164, endPoint y: 209, distance: 24.4
click at [148, 189] on button "🐓 Supplier" at bounding box center [127, 194] width 230 height 53
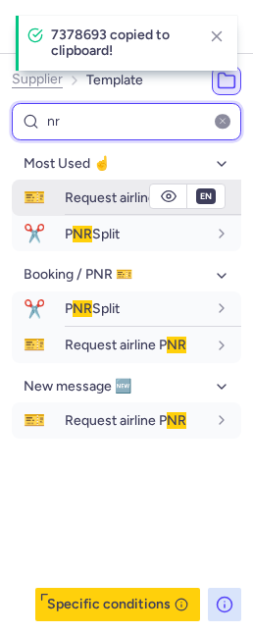
type input "nr"
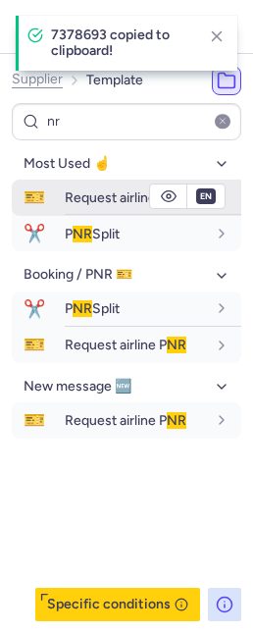
click at [127, 188] on div "Request airline P NR" at bounding box center [135, 197] width 141 height 18
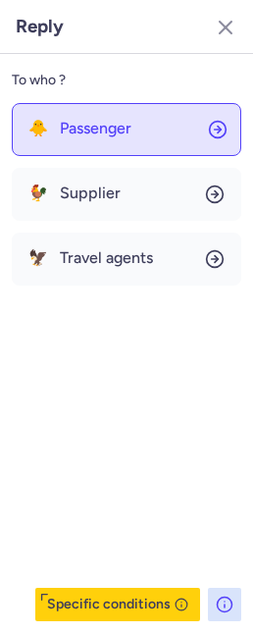
click at [62, 140] on button "🐥 Passenger" at bounding box center [127, 129] width 230 height 53
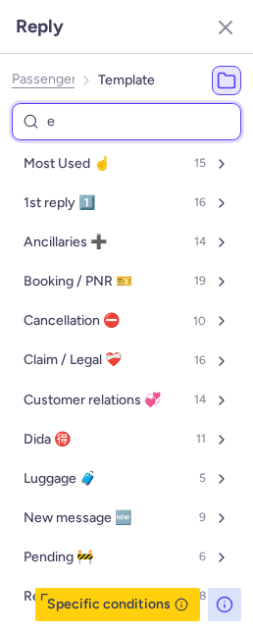
type input "en"
select select "en"
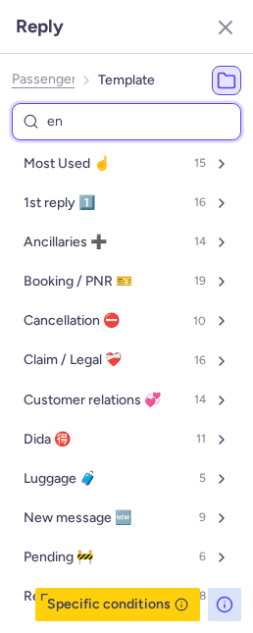
select select "en"
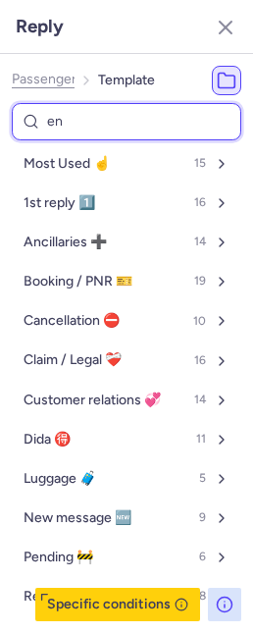
select select "en"
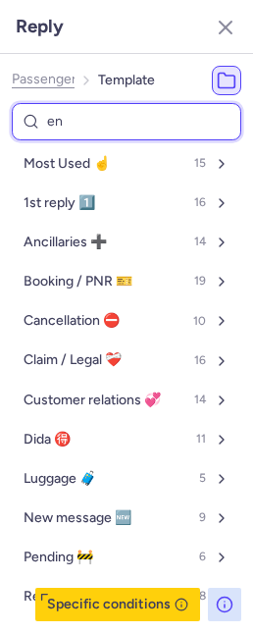
select select "en"
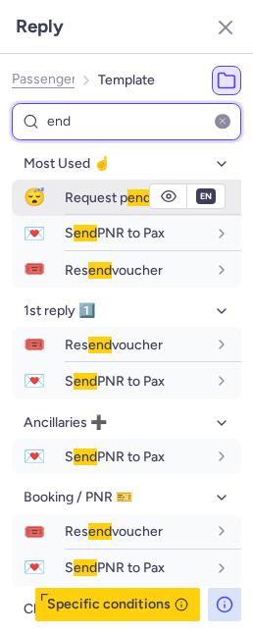
type input "end"
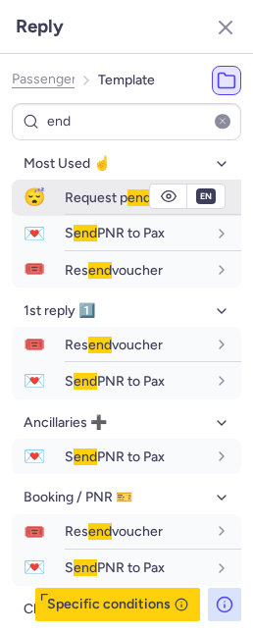
click at [104, 204] on span "Request p end ing" at bounding box center [117, 197] width 105 height 17
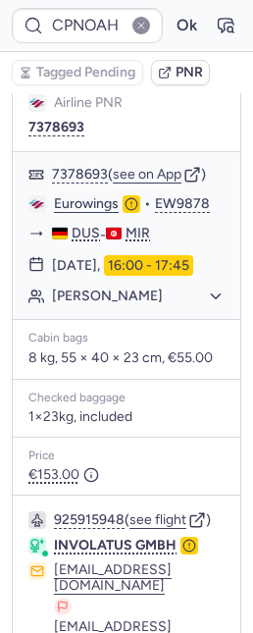
scroll to position [289, 0]
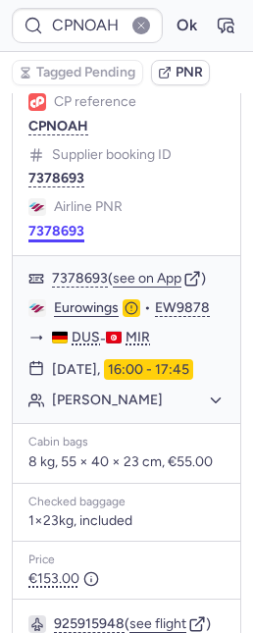
click at [62, 224] on button "7378693" at bounding box center [56, 232] width 56 height 16
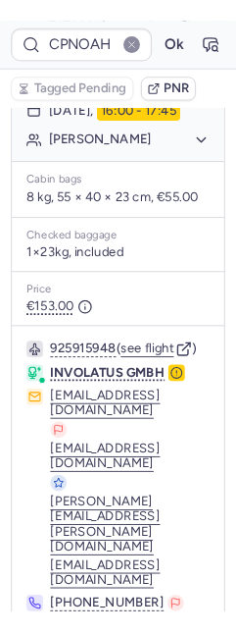
scroll to position [620, 0]
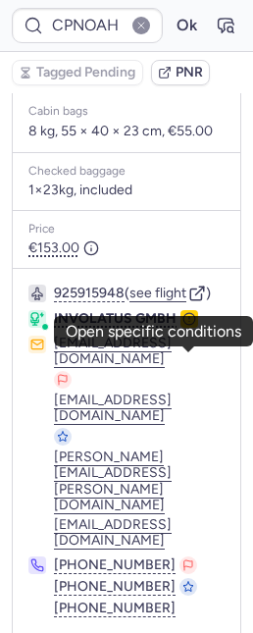
click at [190, 326] on icon "button" at bounding box center [189, 319] width 14 height 14
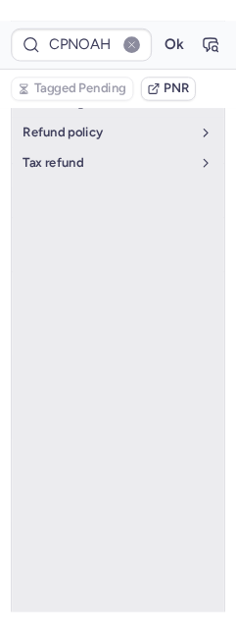
scroll to position [140, 0]
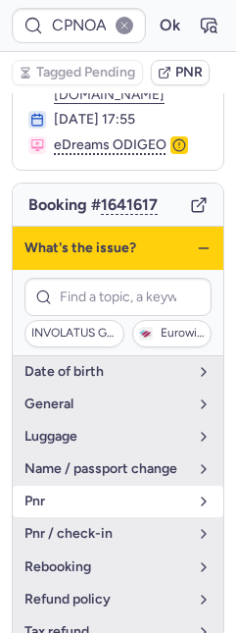
click at [102, 517] on button "pnr" at bounding box center [118, 501] width 211 height 31
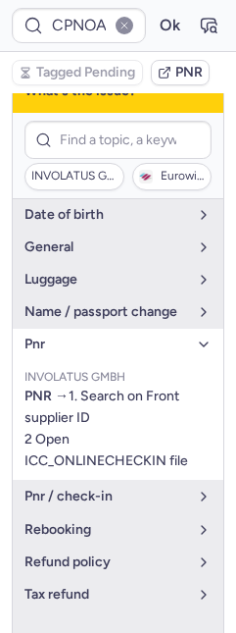
scroll to position [298, 0]
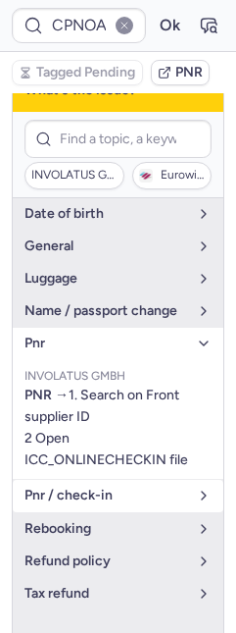
click at [95, 503] on span "pnr / check-in" at bounding box center [107, 496] width 164 height 16
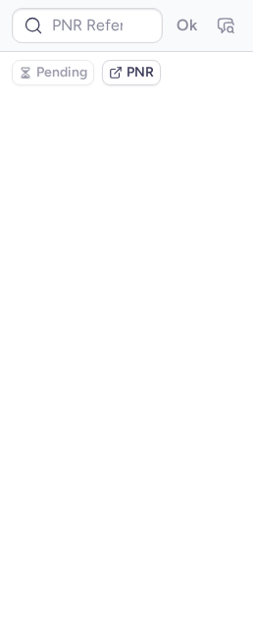
scroll to position [0, 0]
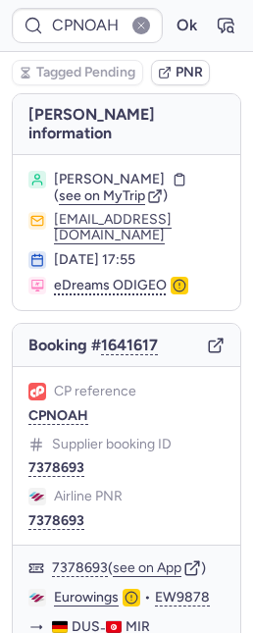
type input "CPIINE"
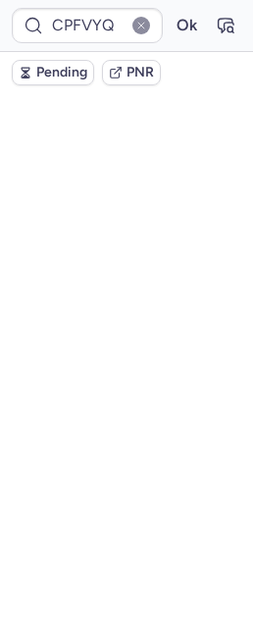
type input "CPNOAH"
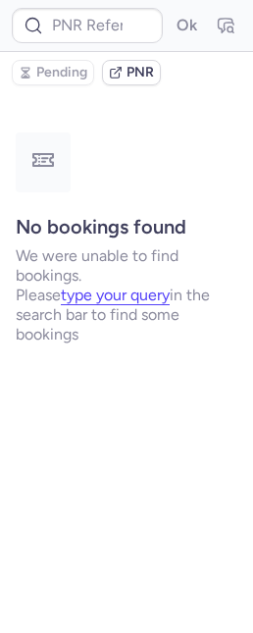
type input "CPNOAH"
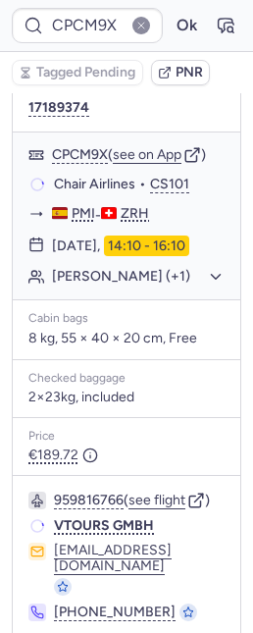
scroll to position [354, 0]
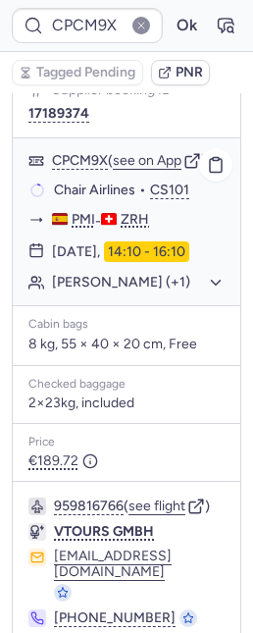
click at [137, 291] on button "[PERSON_NAME] (+1)" at bounding box center [138, 283] width 173 height 18
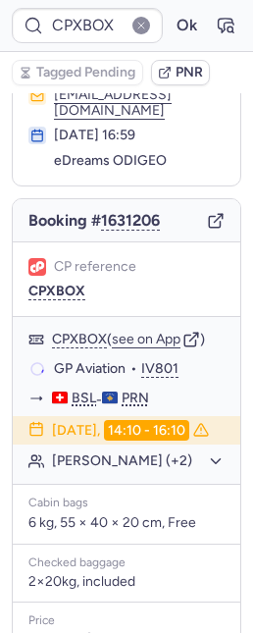
scroll to position [125, 0]
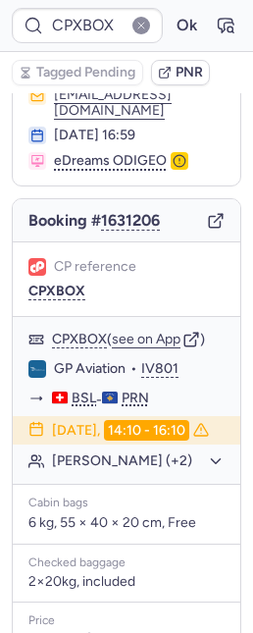
type input "CPSDJ4"
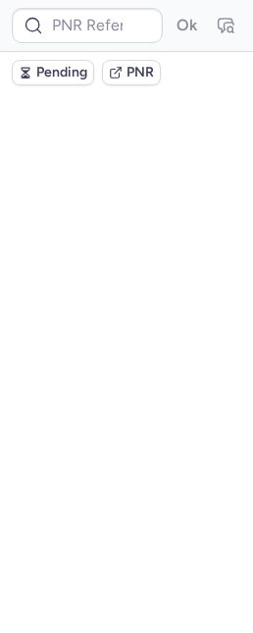
scroll to position [0, 0]
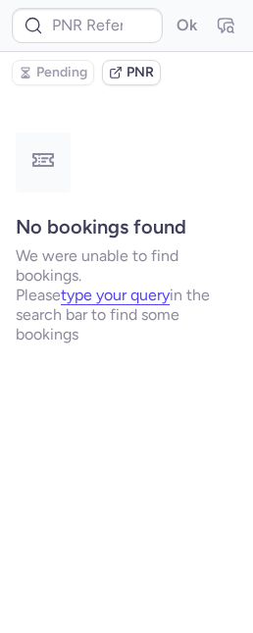
type input "CPSDJ4"
